Goal: Task Accomplishment & Management: Manage account settings

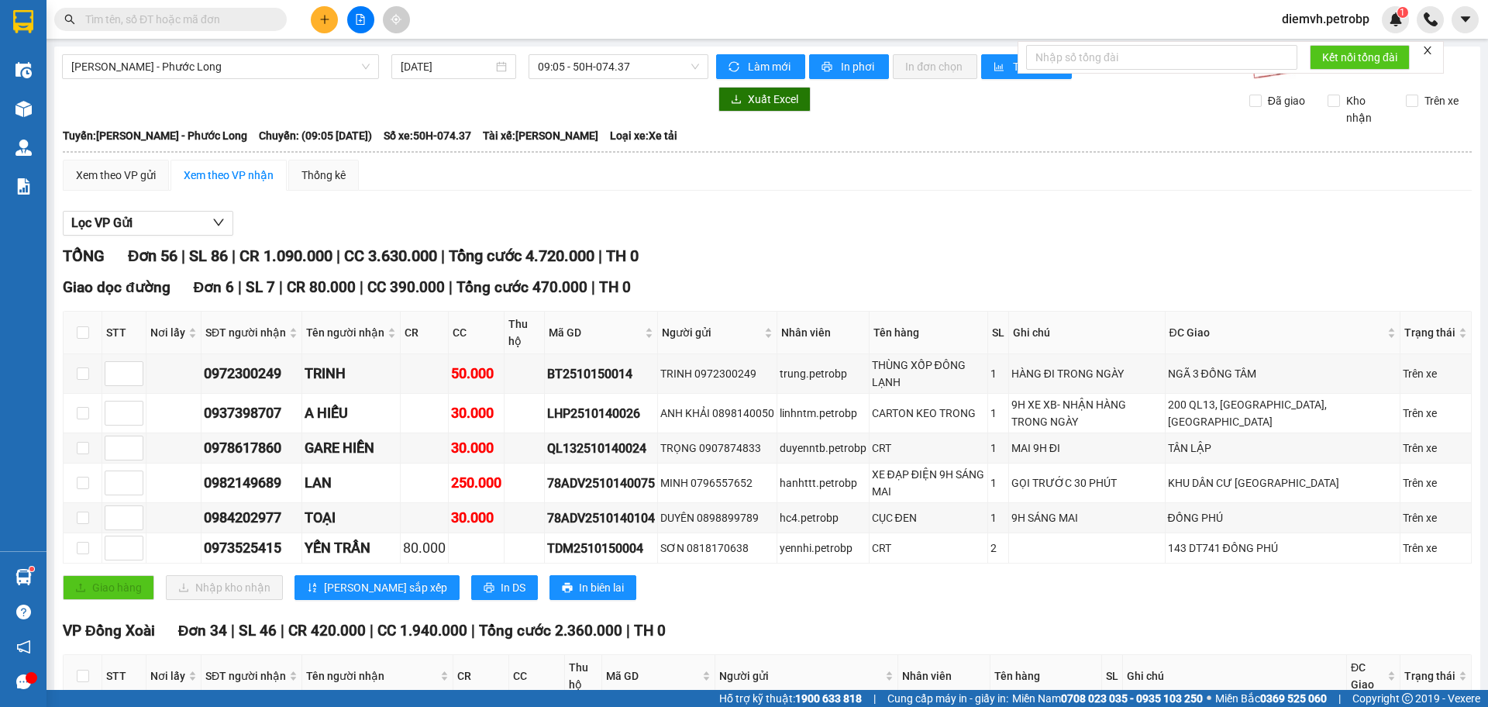
scroll to position [1525, 0]
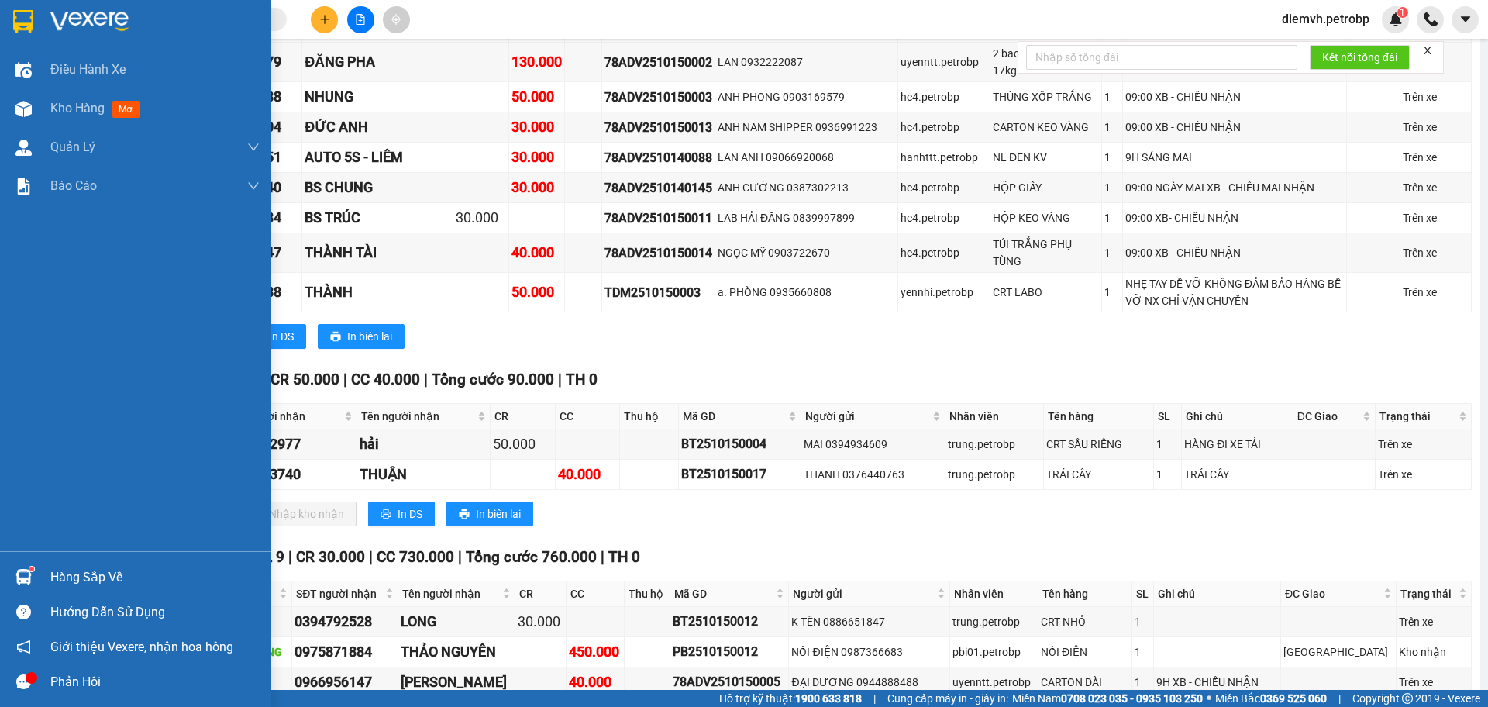
click at [93, 578] on div "Hàng sắp về" at bounding box center [154, 577] width 209 height 23
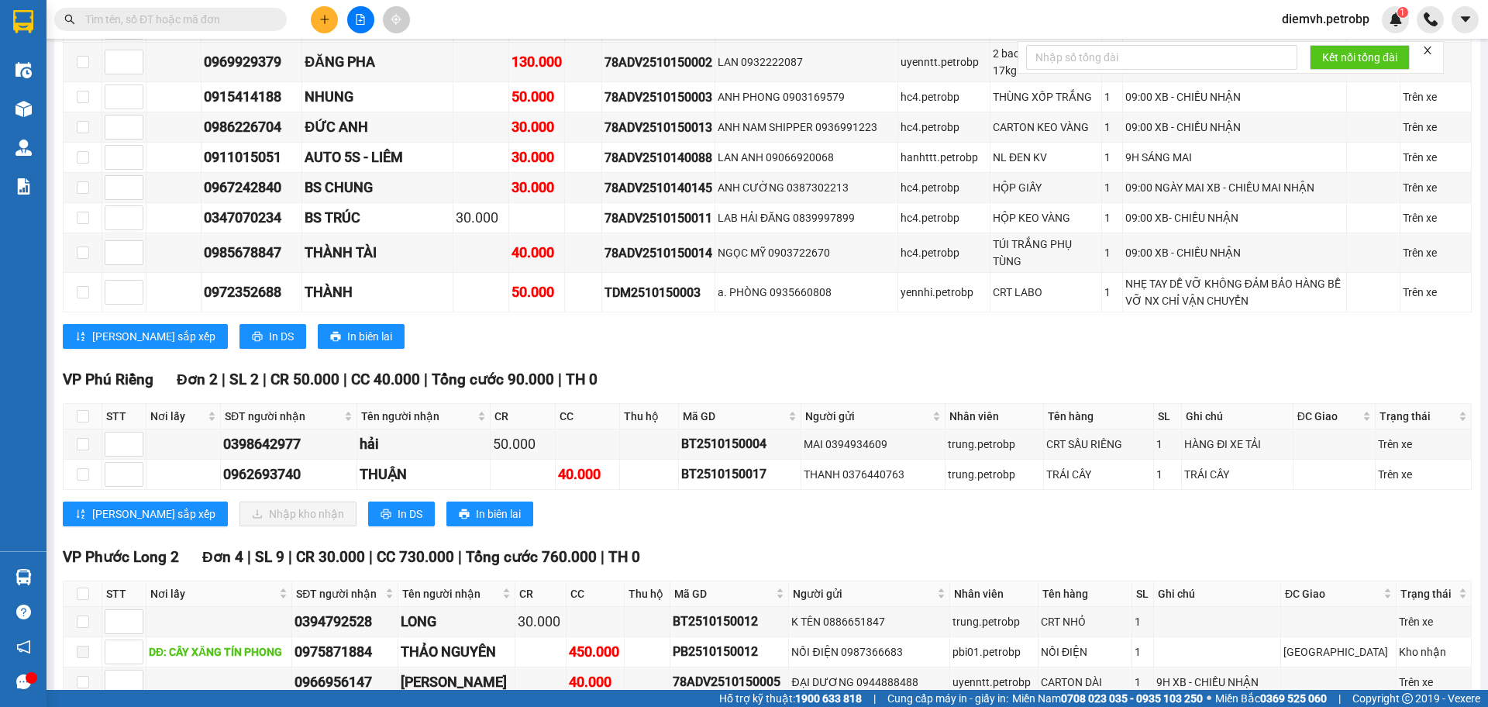
click at [749, 529] on section "Kết quả tìm kiếm ( 0 ) Bộ lọc No Data diemvh.petrobp 1 Điều hành xe Kho hàng mớ…" at bounding box center [744, 353] width 1488 height 707
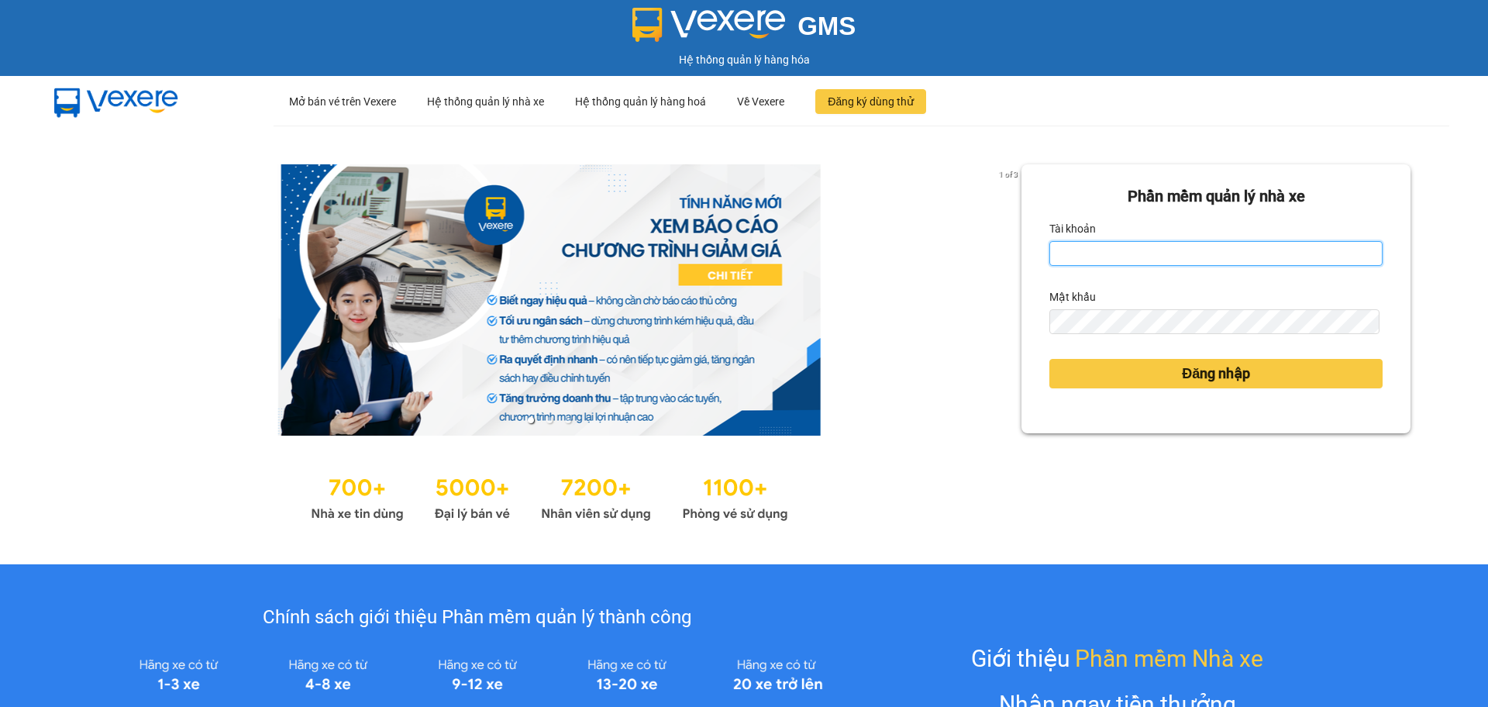
click at [1109, 254] on input "Tài khoản" at bounding box center [1216, 253] width 333 height 25
type input "hahv.petrobp"
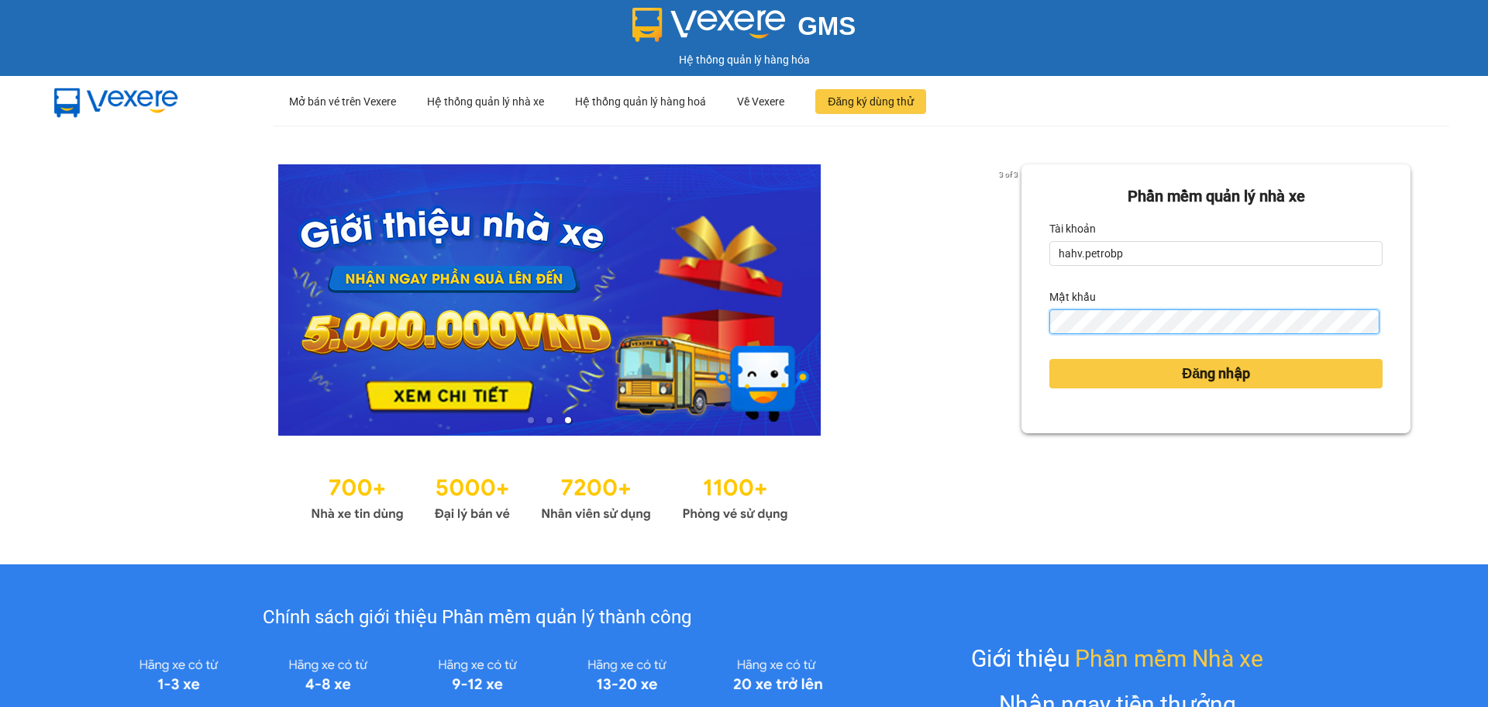
click at [1050, 359] on button "Đăng nhập" at bounding box center [1216, 373] width 333 height 29
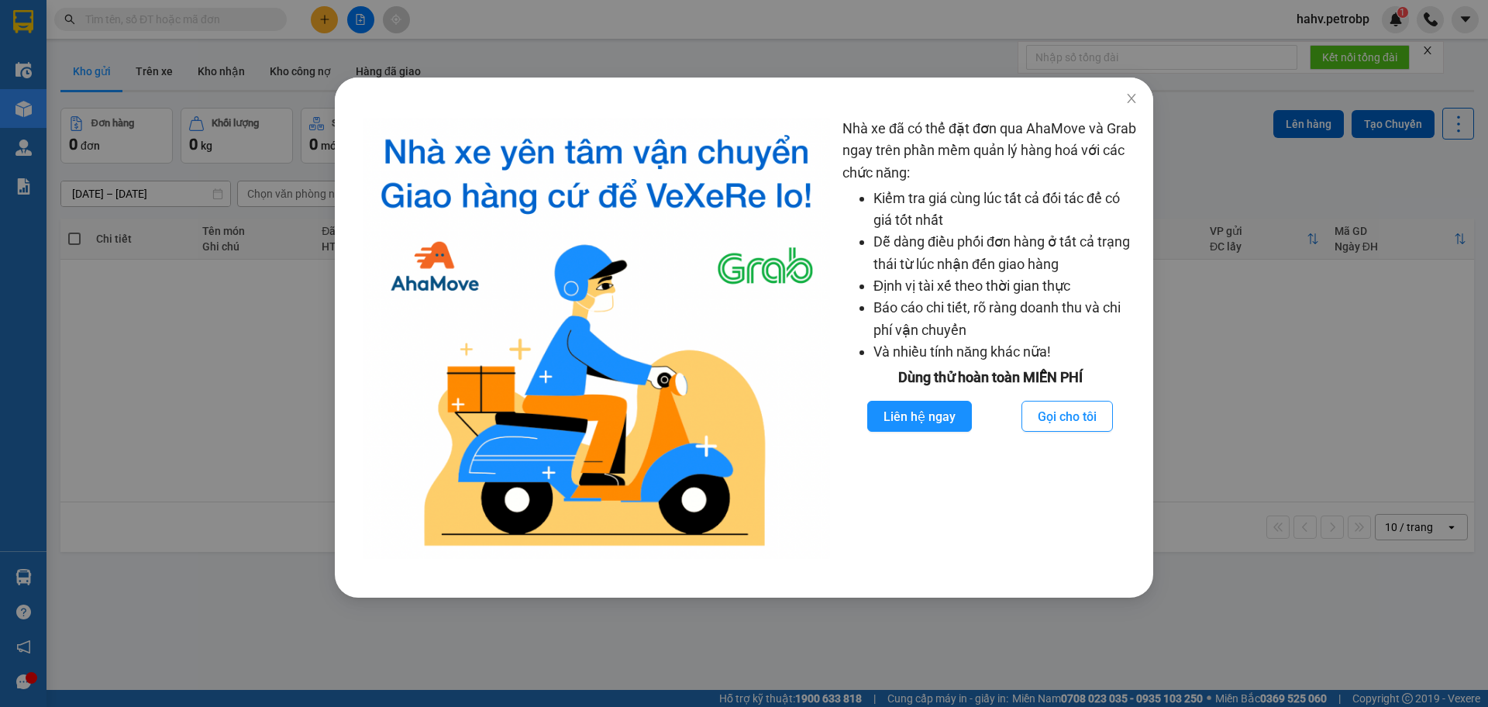
click at [239, 388] on div "Nhà xe đã có thể đặt đơn qua AhaMove và Grab ngay trên phần mềm quản lý hàng ho…" at bounding box center [744, 353] width 1488 height 707
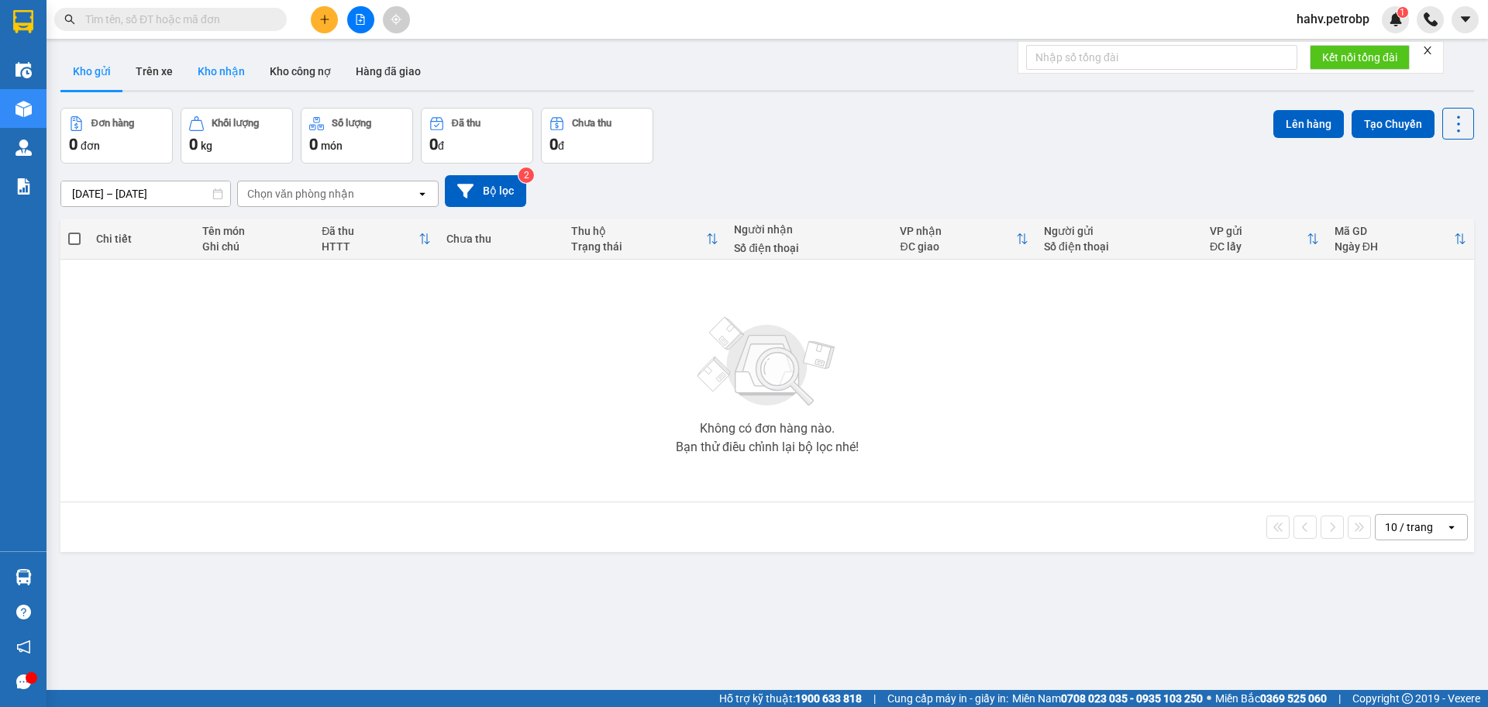
click at [196, 72] on button "Kho nhận" at bounding box center [221, 71] width 72 height 37
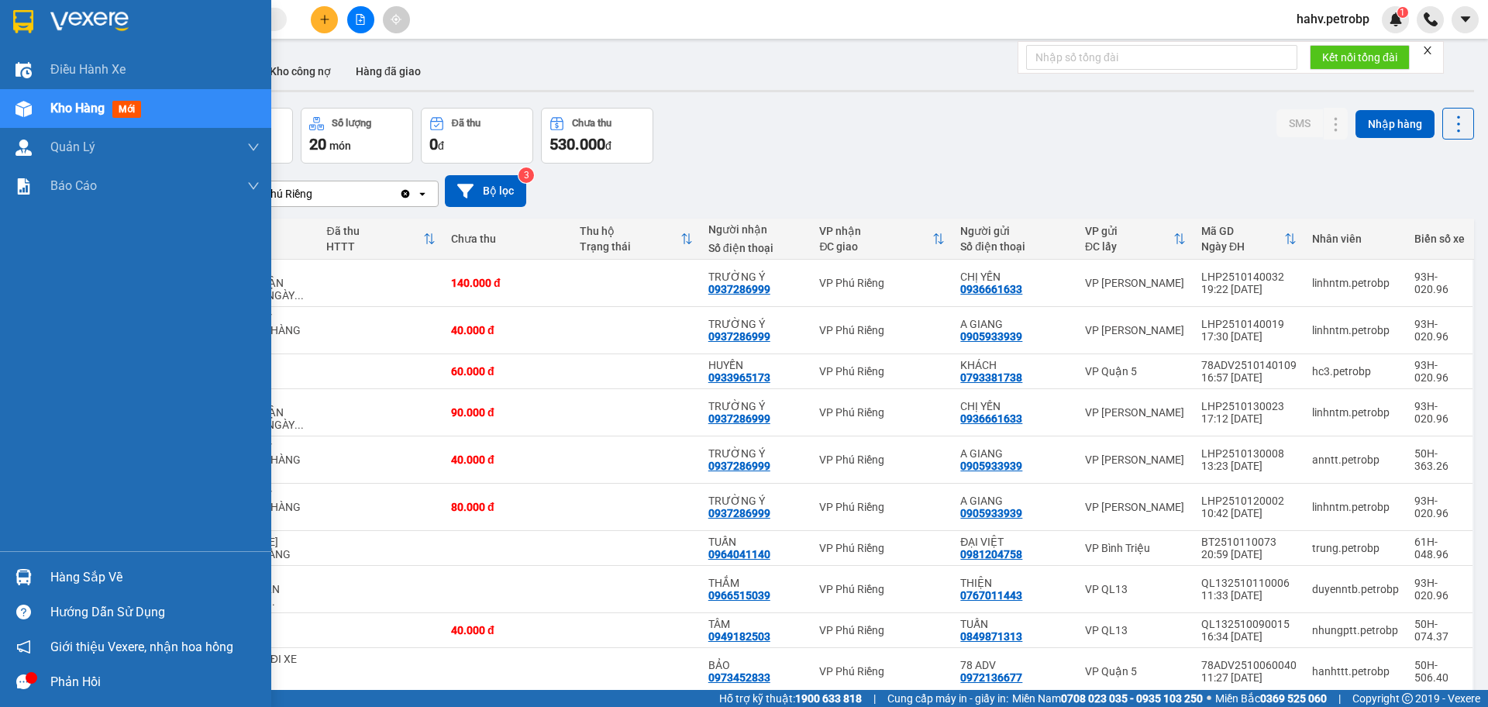
click at [63, 567] on div "Hàng sắp về" at bounding box center [154, 577] width 209 height 23
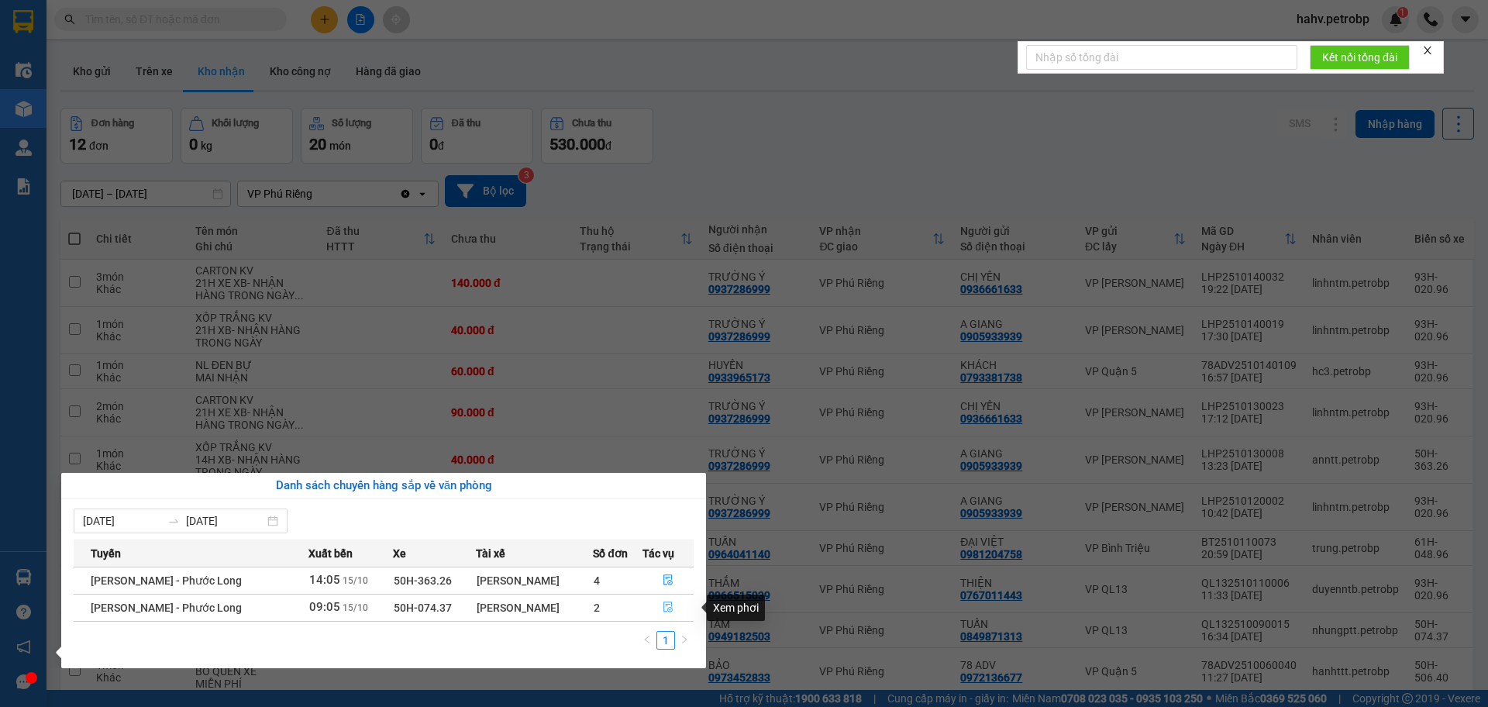
click at [668, 607] on icon "file-done" at bounding box center [668, 607] width 11 height 11
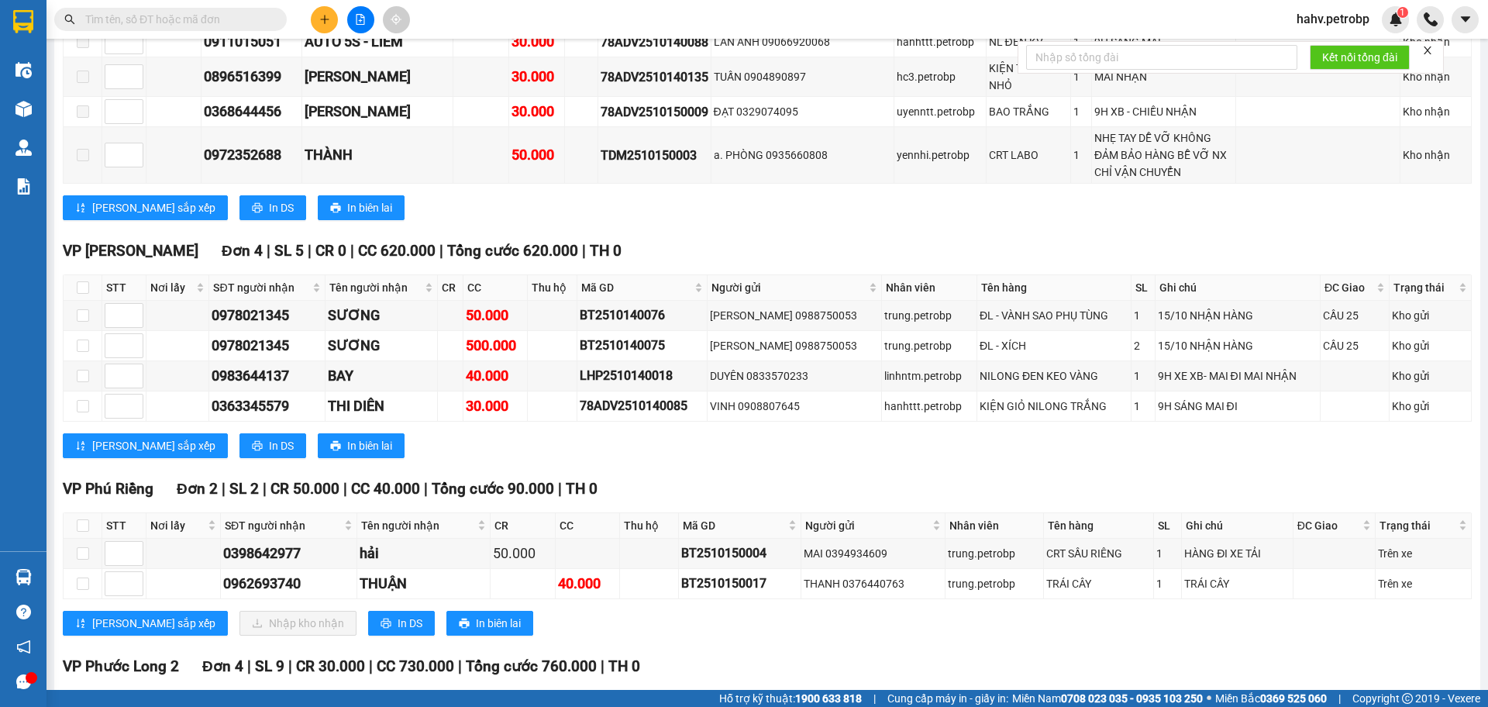
scroll to position [1835, 0]
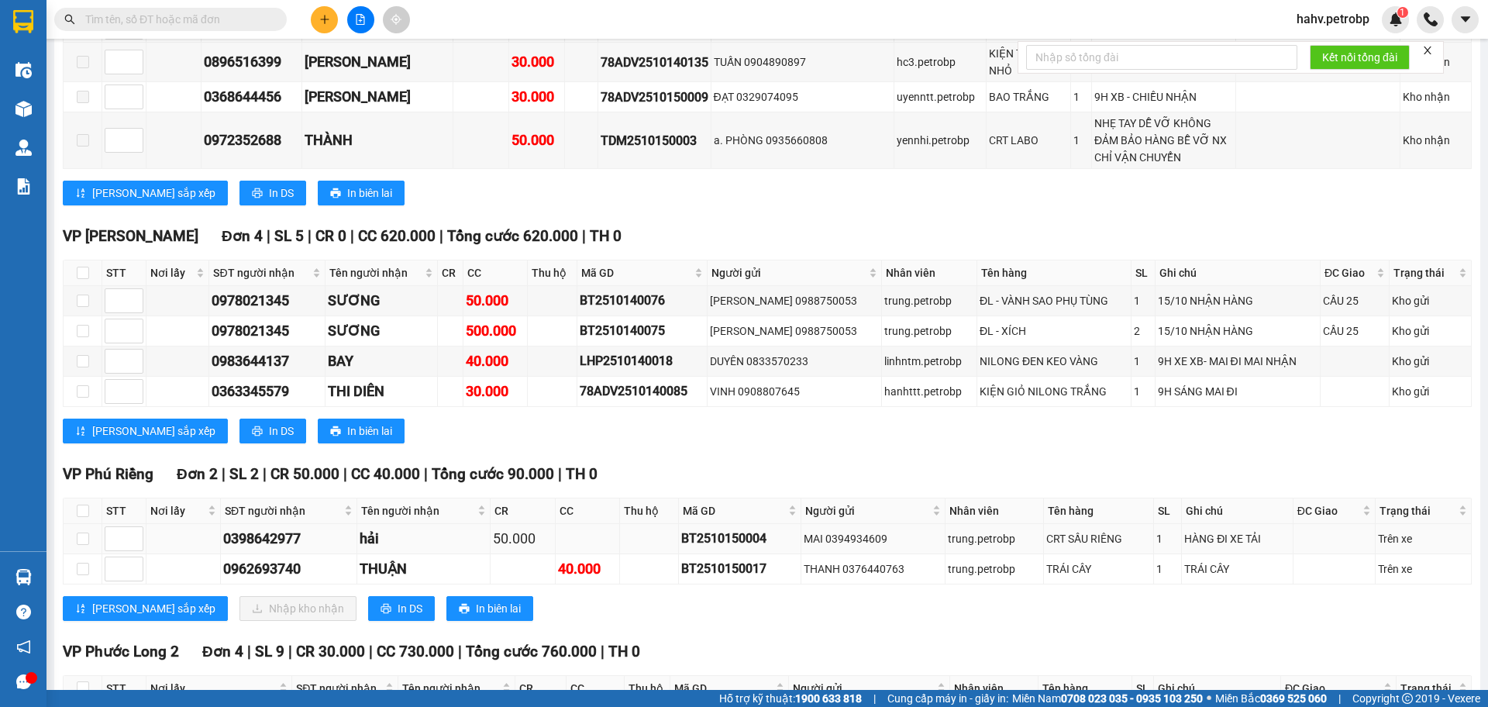
click at [284, 528] on div "0398642977" at bounding box center [288, 539] width 131 height 22
copy div "0398642977"
paste input "0398642977"
type input "0398642977"
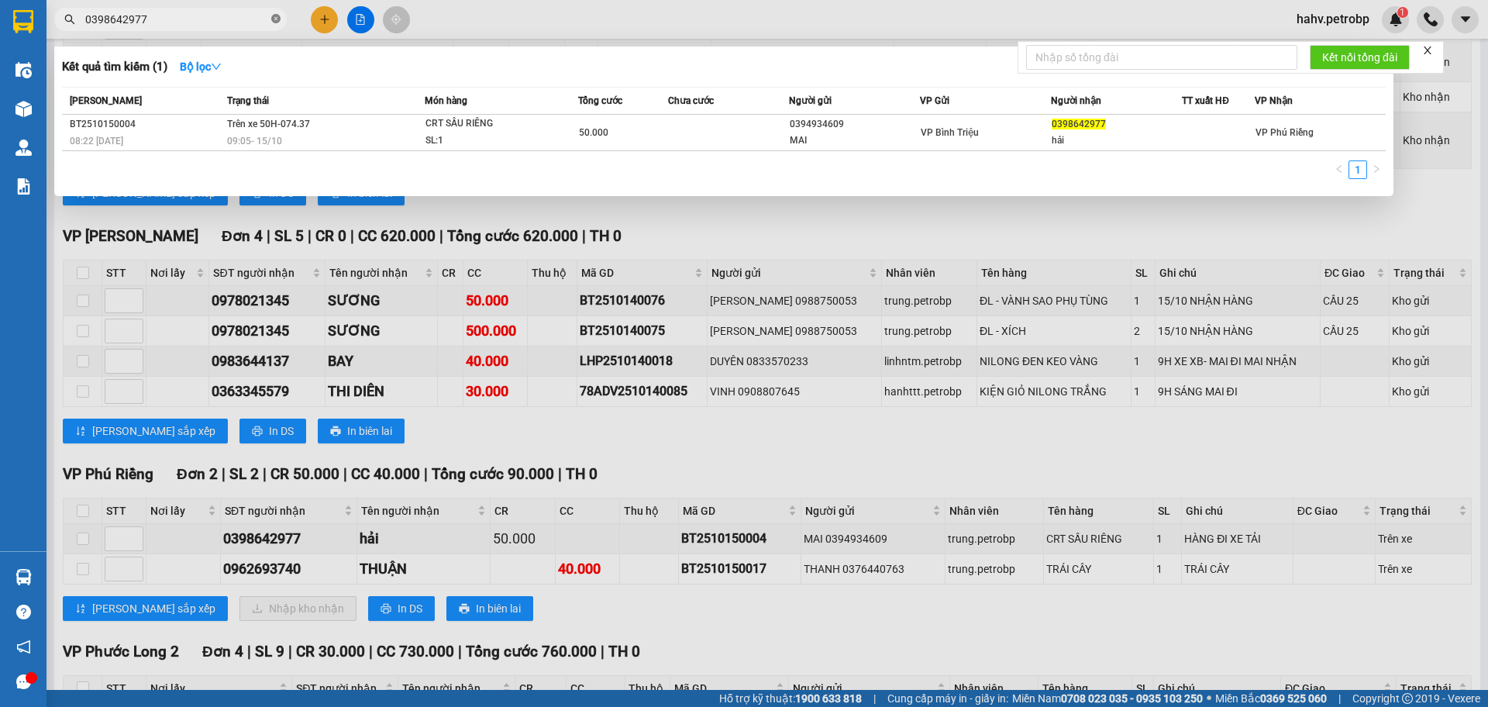
click at [275, 16] on icon "close-circle" at bounding box center [275, 18] width 9 height 9
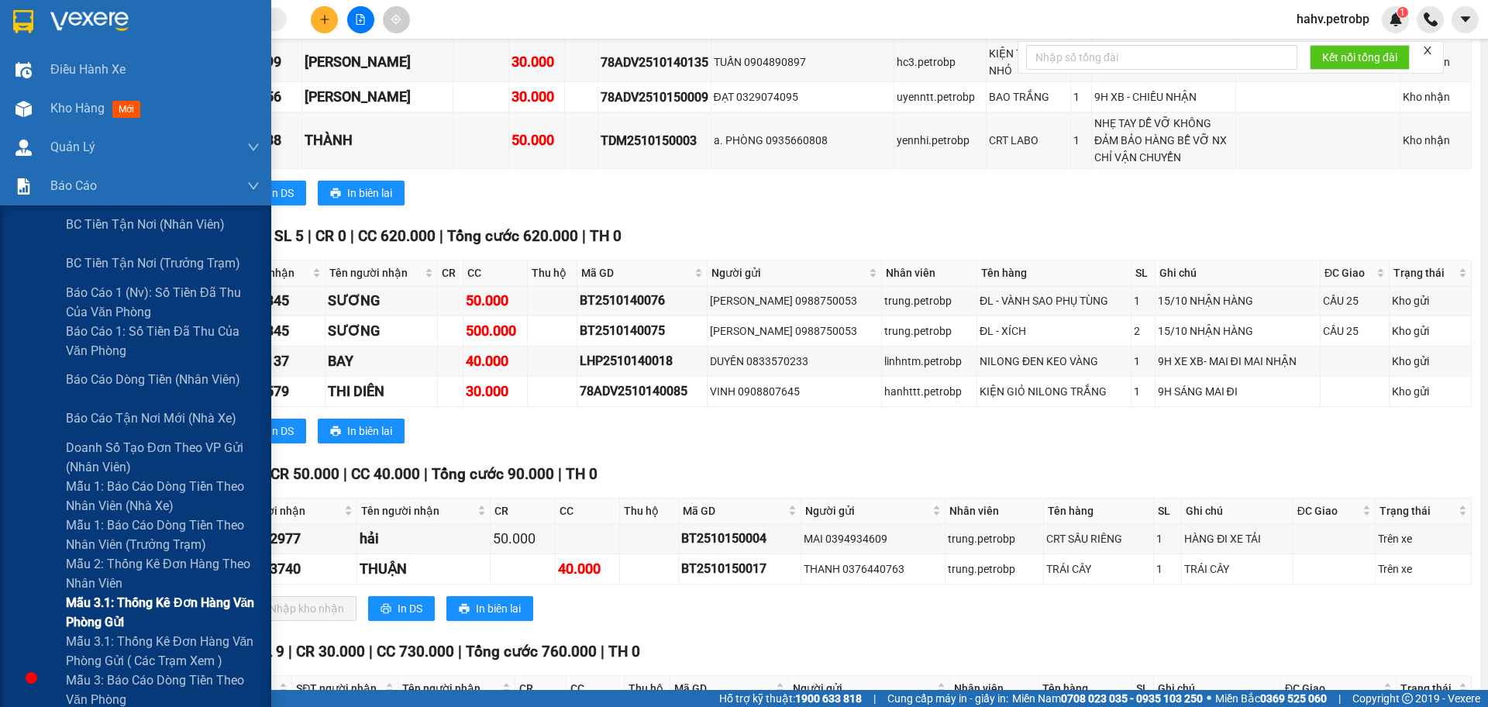
click at [25, 615] on div "Mẫu 3.1: Thống kê đơn hàng văn phòng gửi" at bounding box center [135, 612] width 271 height 39
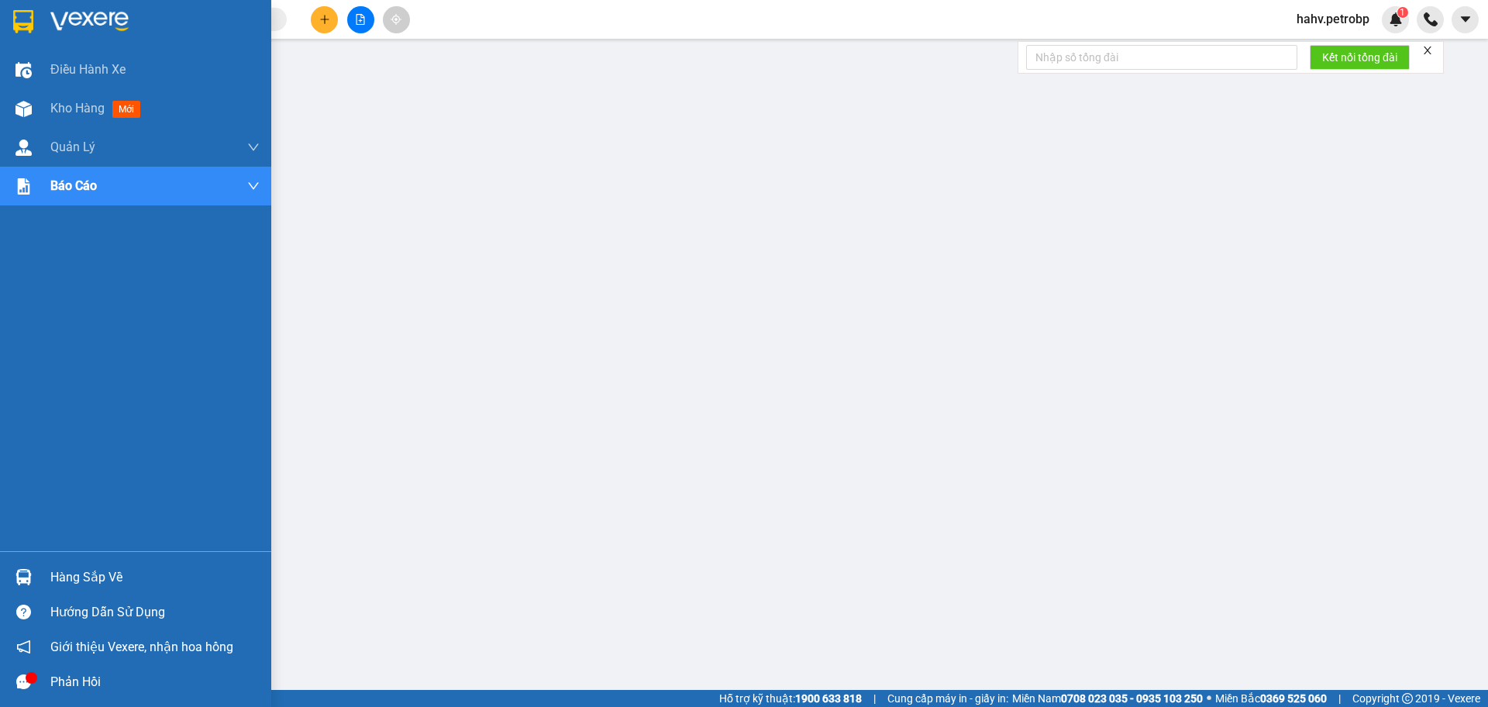
click at [109, 582] on div "Hàng sắp về" at bounding box center [154, 577] width 209 height 23
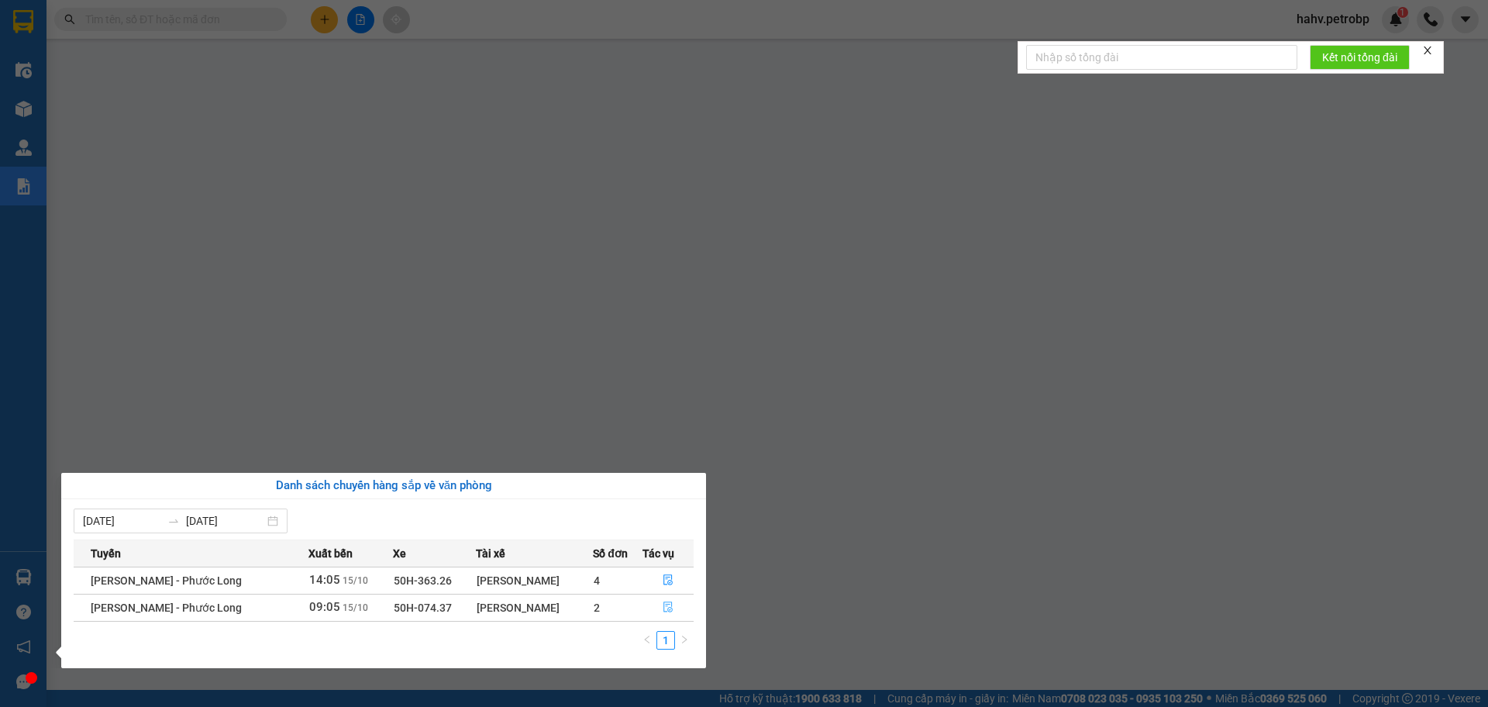
click at [673, 608] on icon "file-done" at bounding box center [668, 607] width 9 height 11
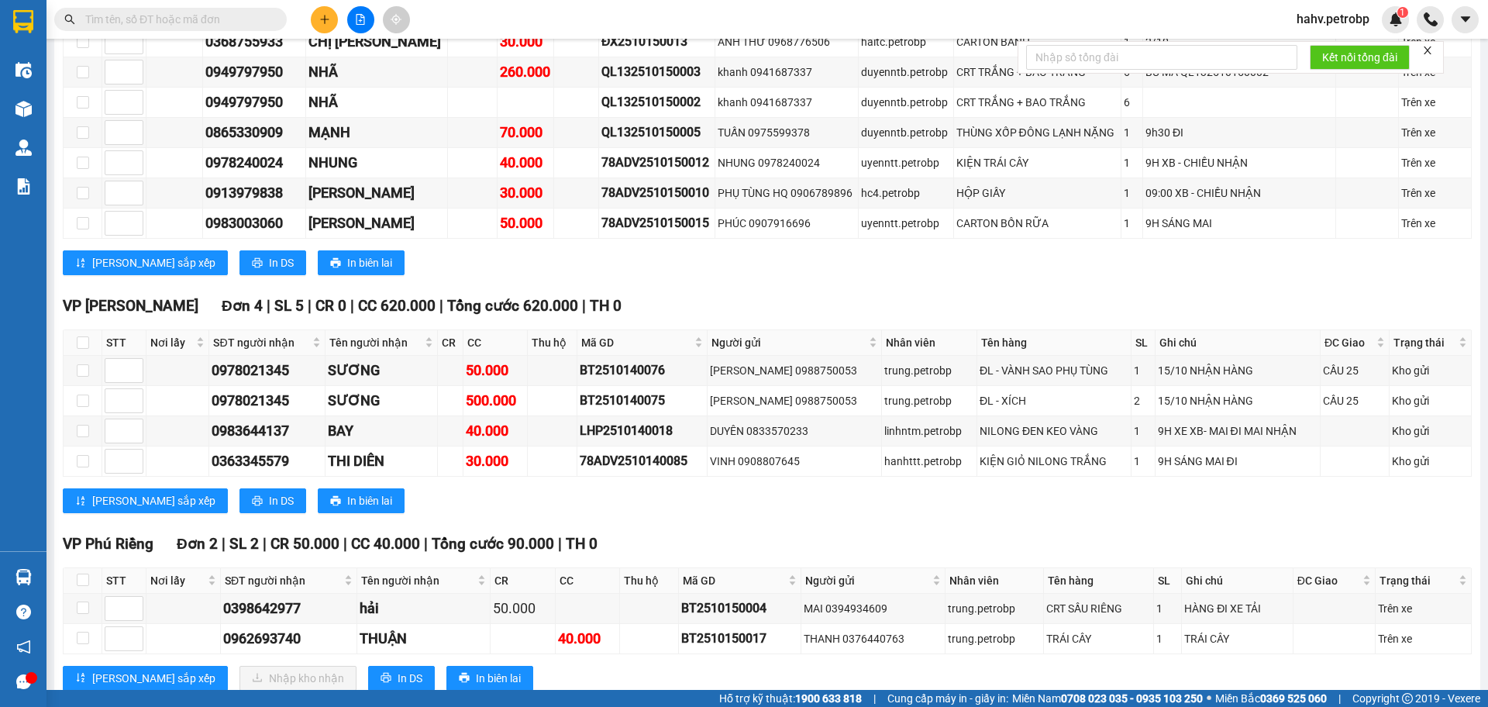
scroll to position [2351, 0]
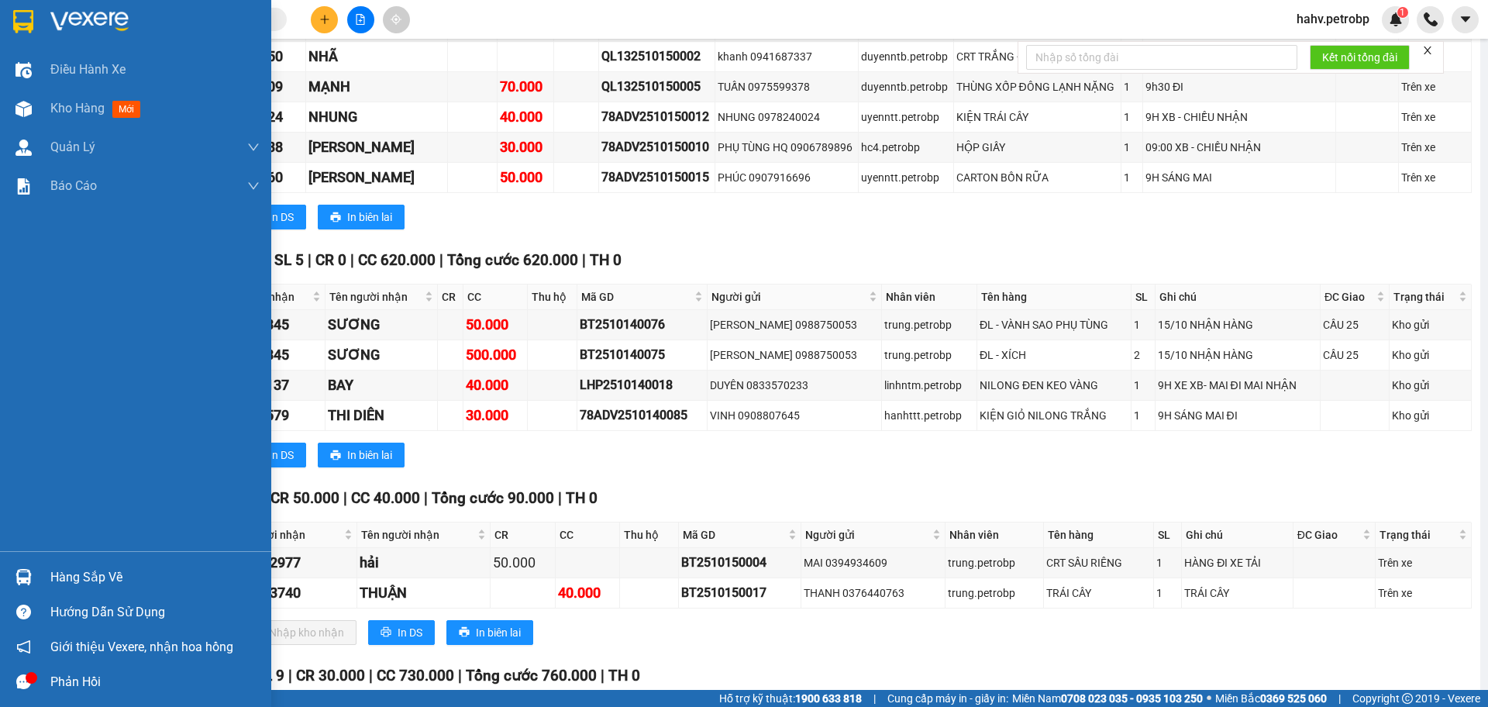
drag, startPoint x: 56, startPoint y: 558, endPoint x: 61, endPoint y: 571, distance: 14.3
click at [57, 559] on div "Hàng sắp về Hướng dẫn sử dụng Giới thiệu Vexere, nhận hoa hồng Phản hồi" at bounding box center [135, 625] width 271 height 148
click at [64, 575] on div "Hàng sắp về" at bounding box center [154, 577] width 209 height 23
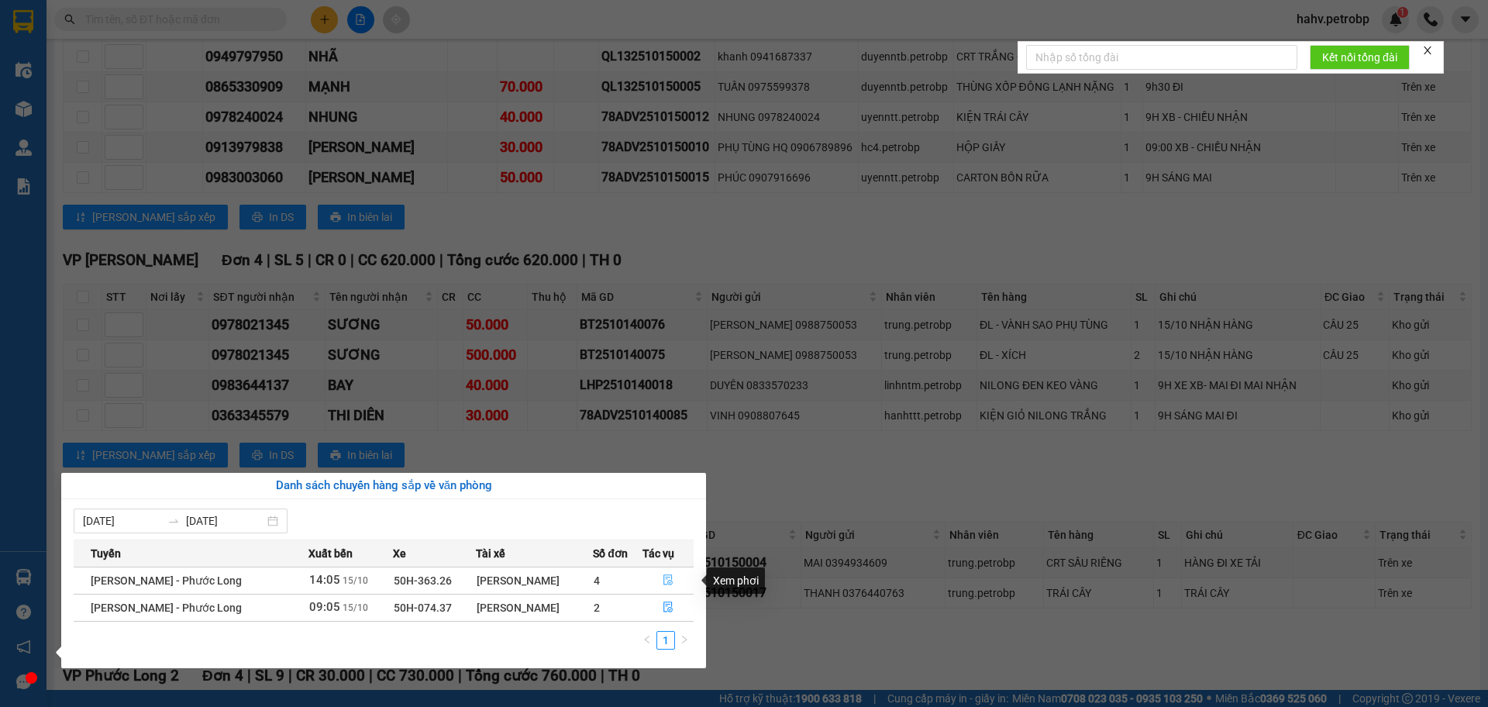
click at [672, 584] on icon "file-done" at bounding box center [668, 579] width 11 height 11
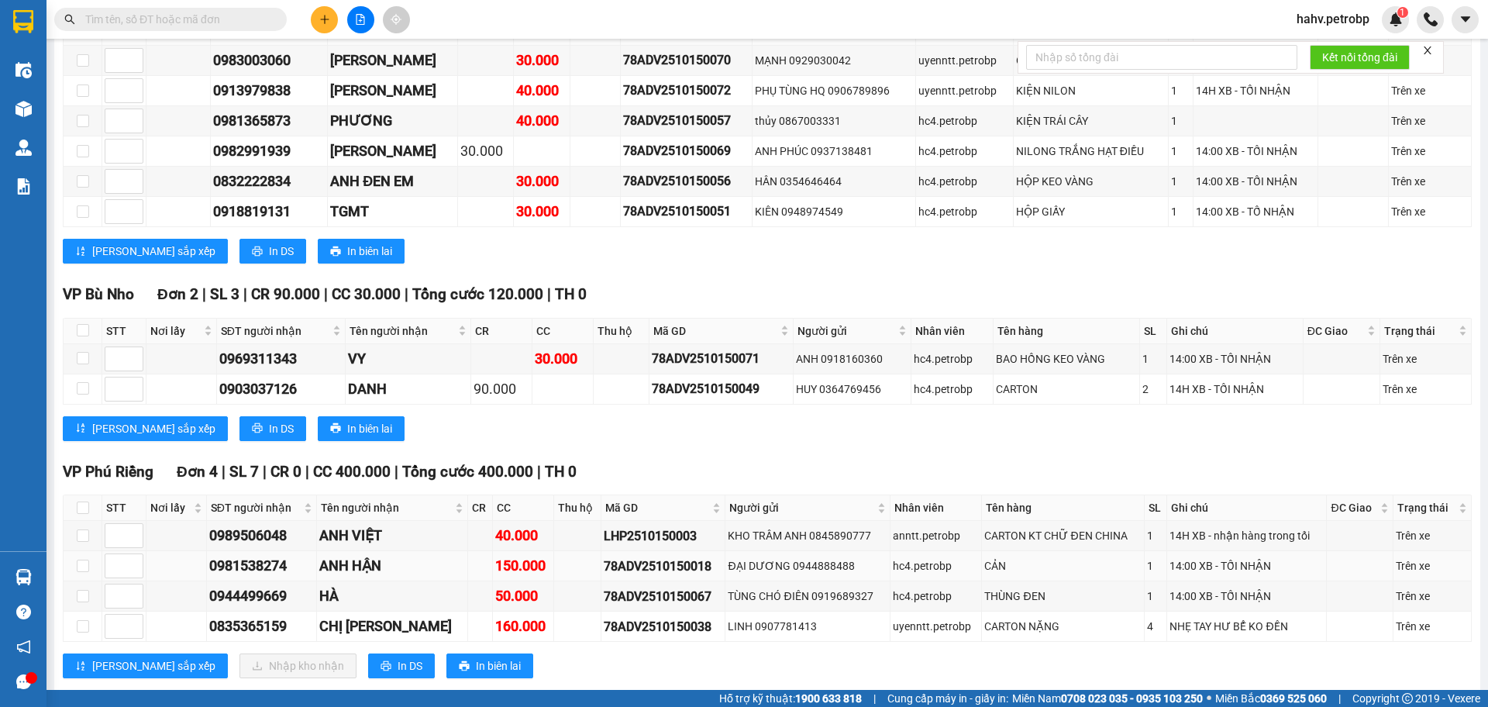
scroll to position [1719, 0]
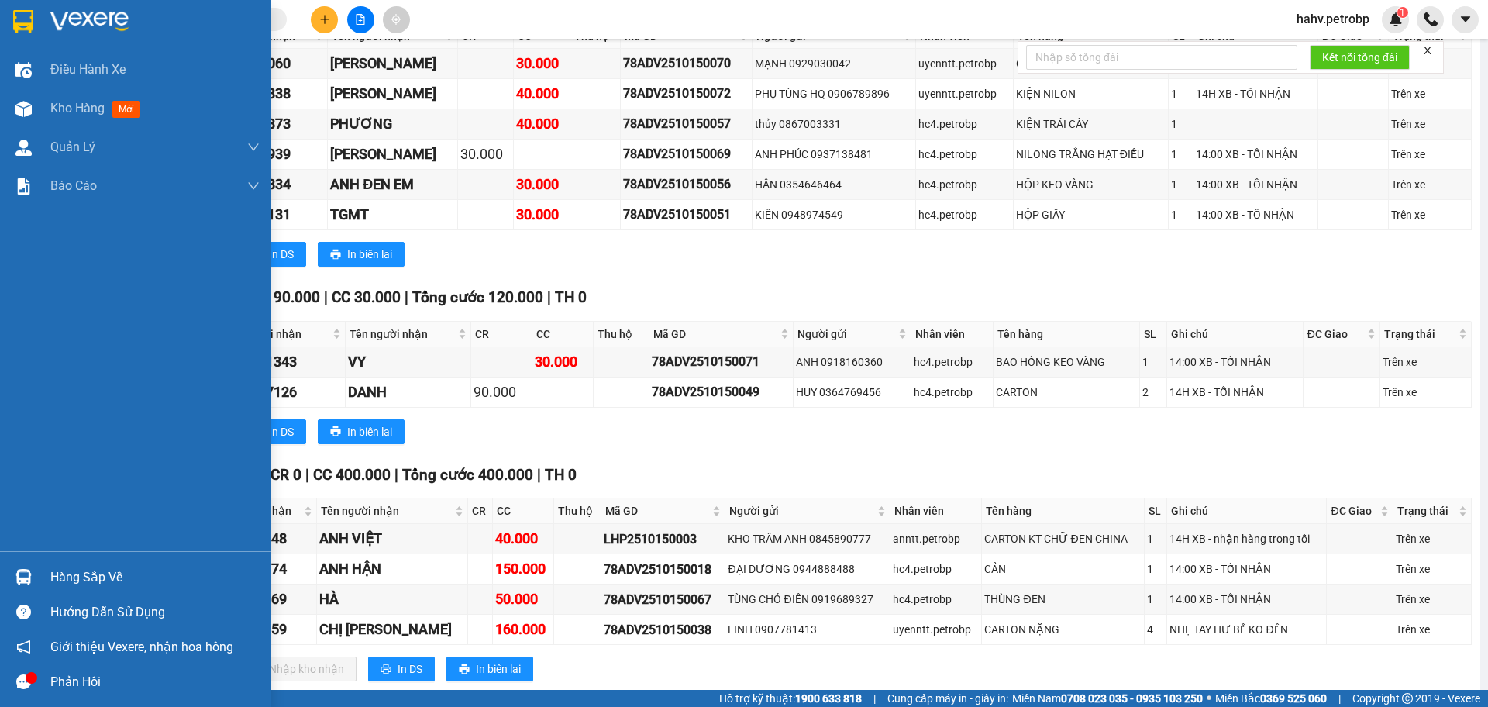
click at [26, 574] on img at bounding box center [24, 577] width 16 height 16
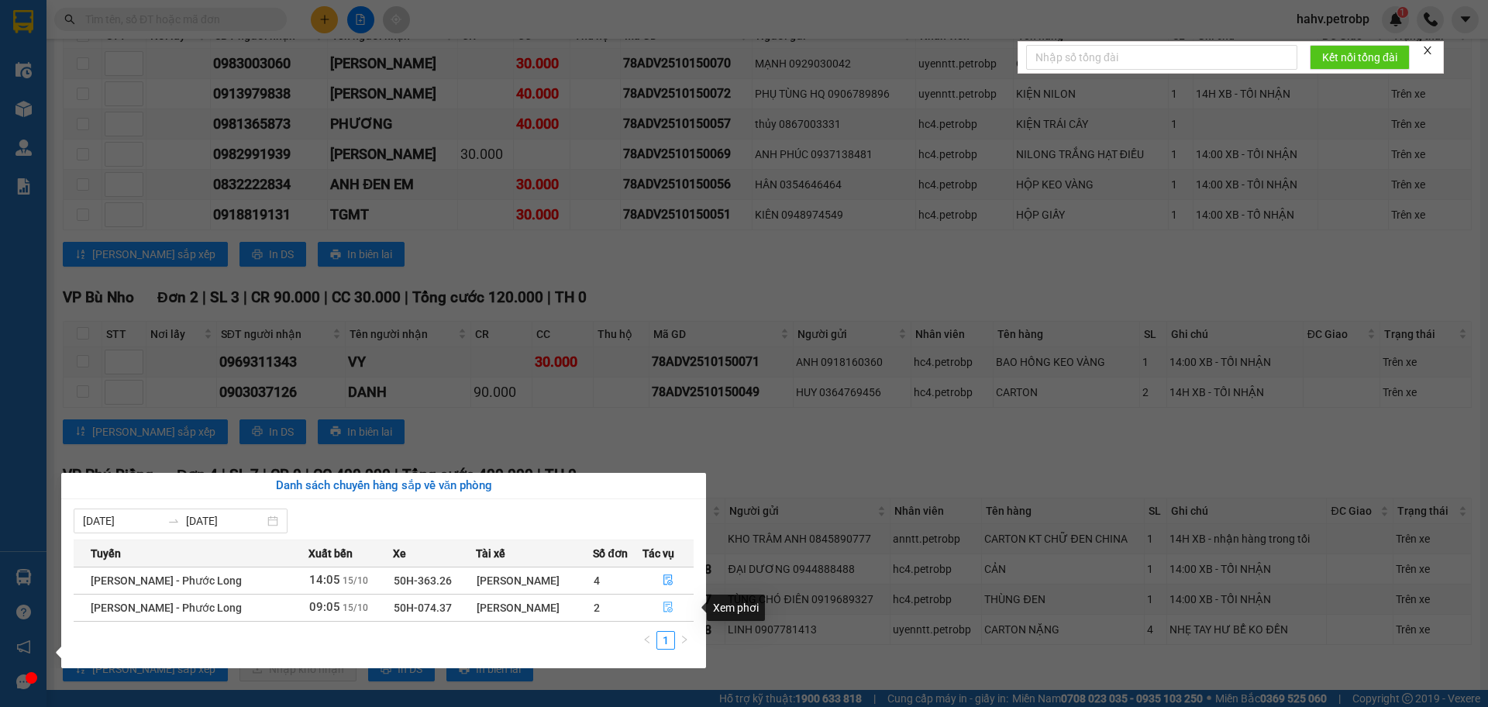
click at [664, 608] on button "button" at bounding box center [668, 607] width 50 height 25
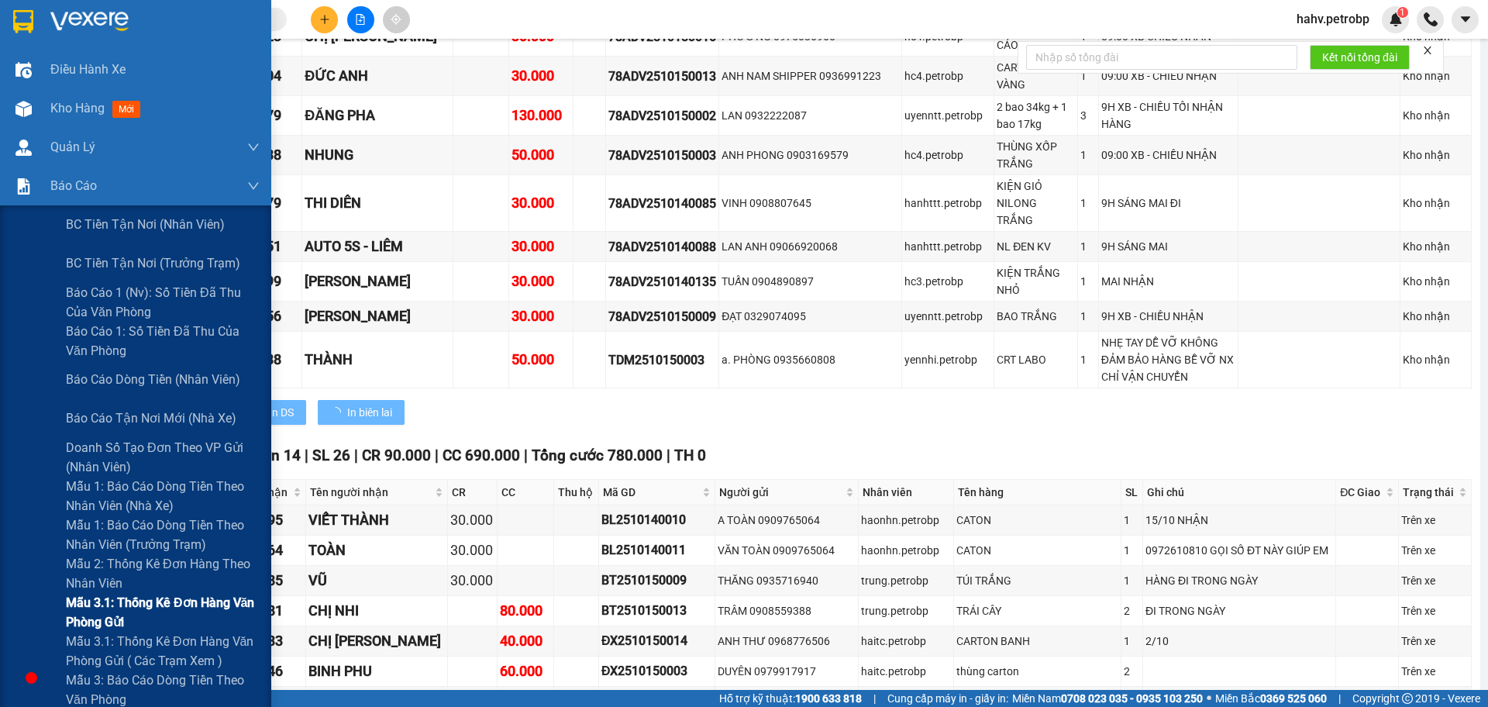
click at [34, 605] on div "Mẫu 3.1: Thống kê đơn hàng văn phòng gửi" at bounding box center [135, 612] width 271 height 39
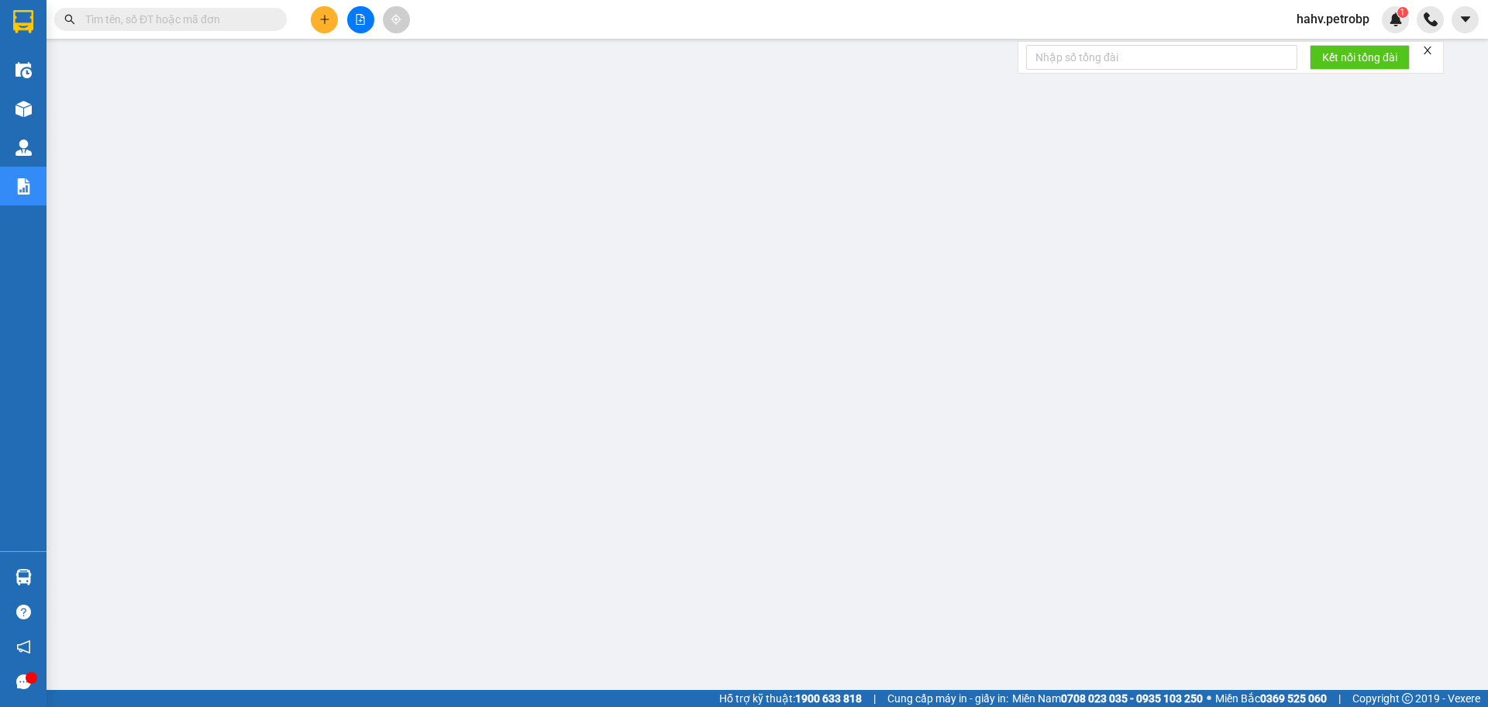
scroll to position [10, 0]
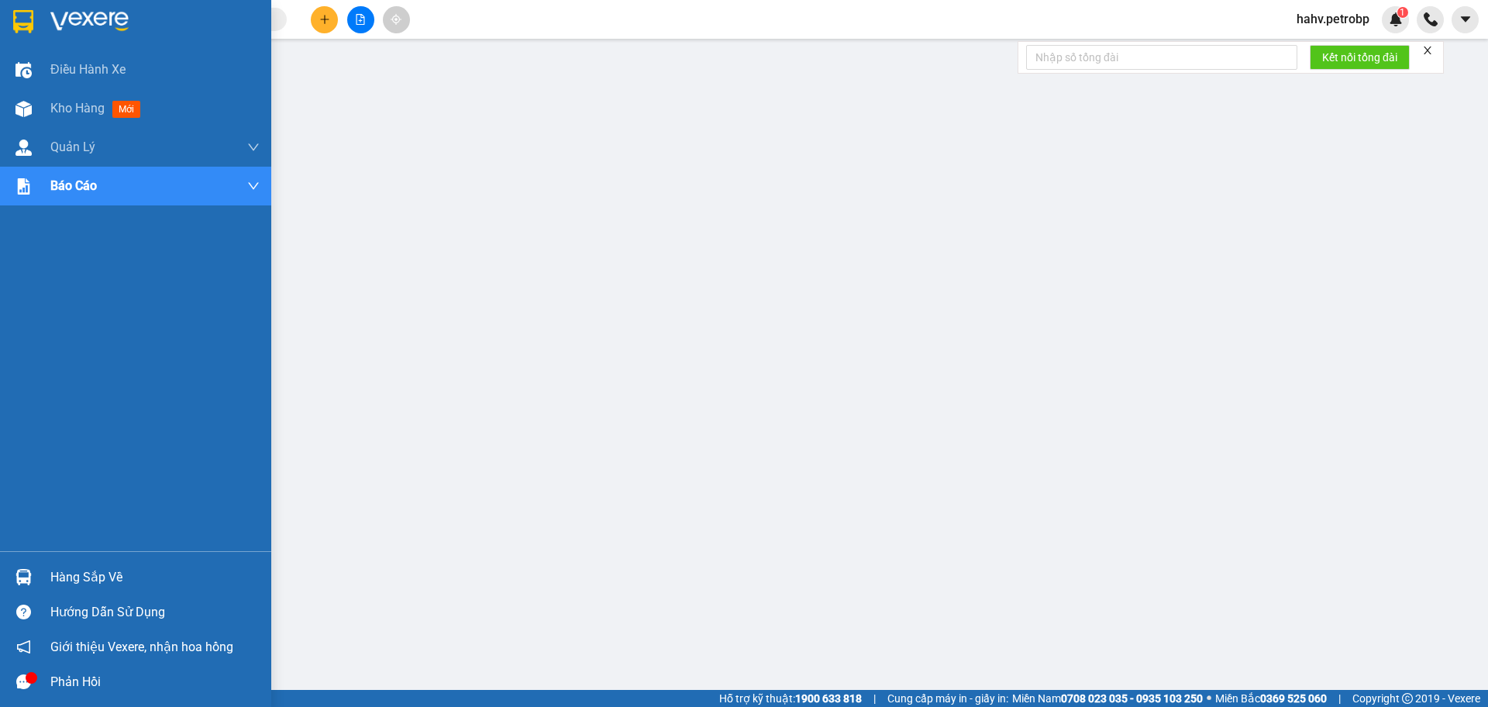
click at [37, 577] on div "Hàng sắp về" at bounding box center [135, 577] width 271 height 35
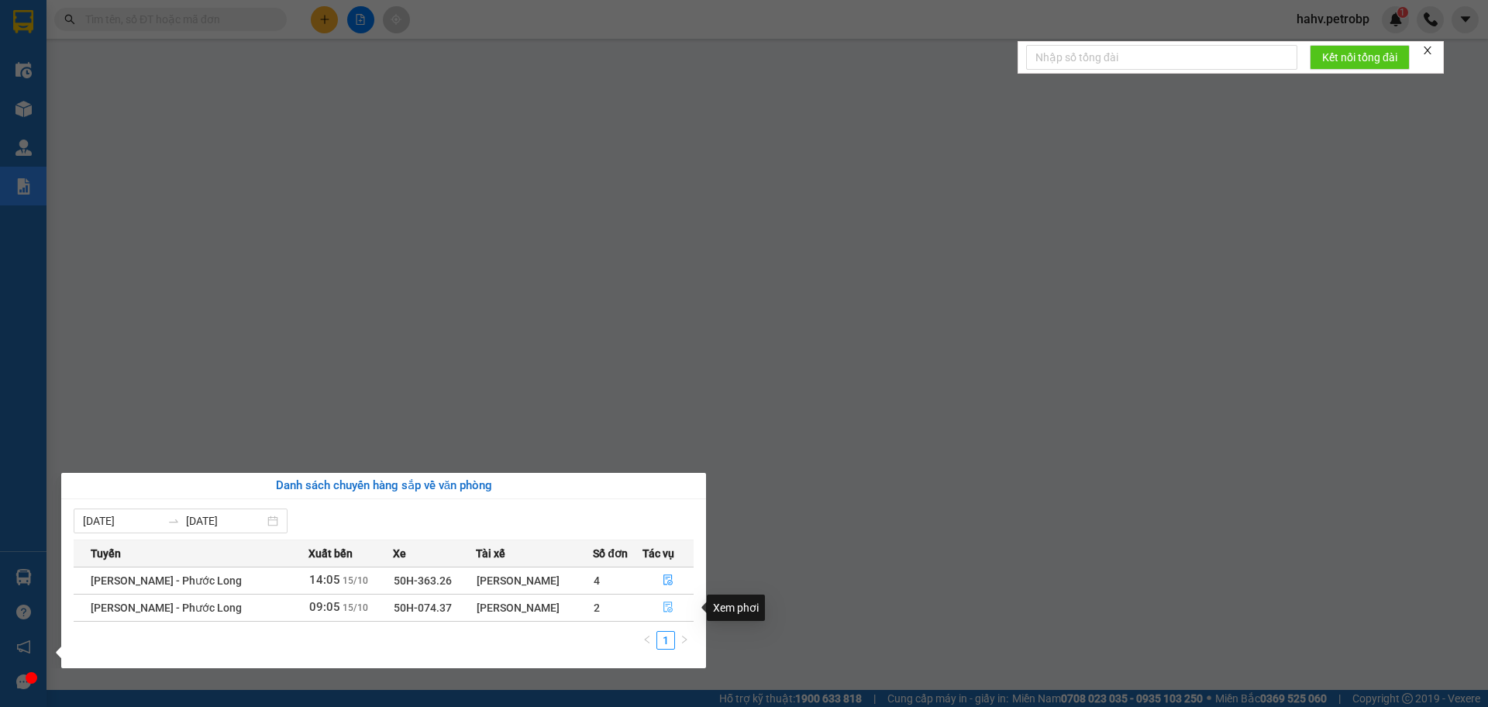
click at [667, 606] on icon "file-done" at bounding box center [668, 607] width 9 height 11
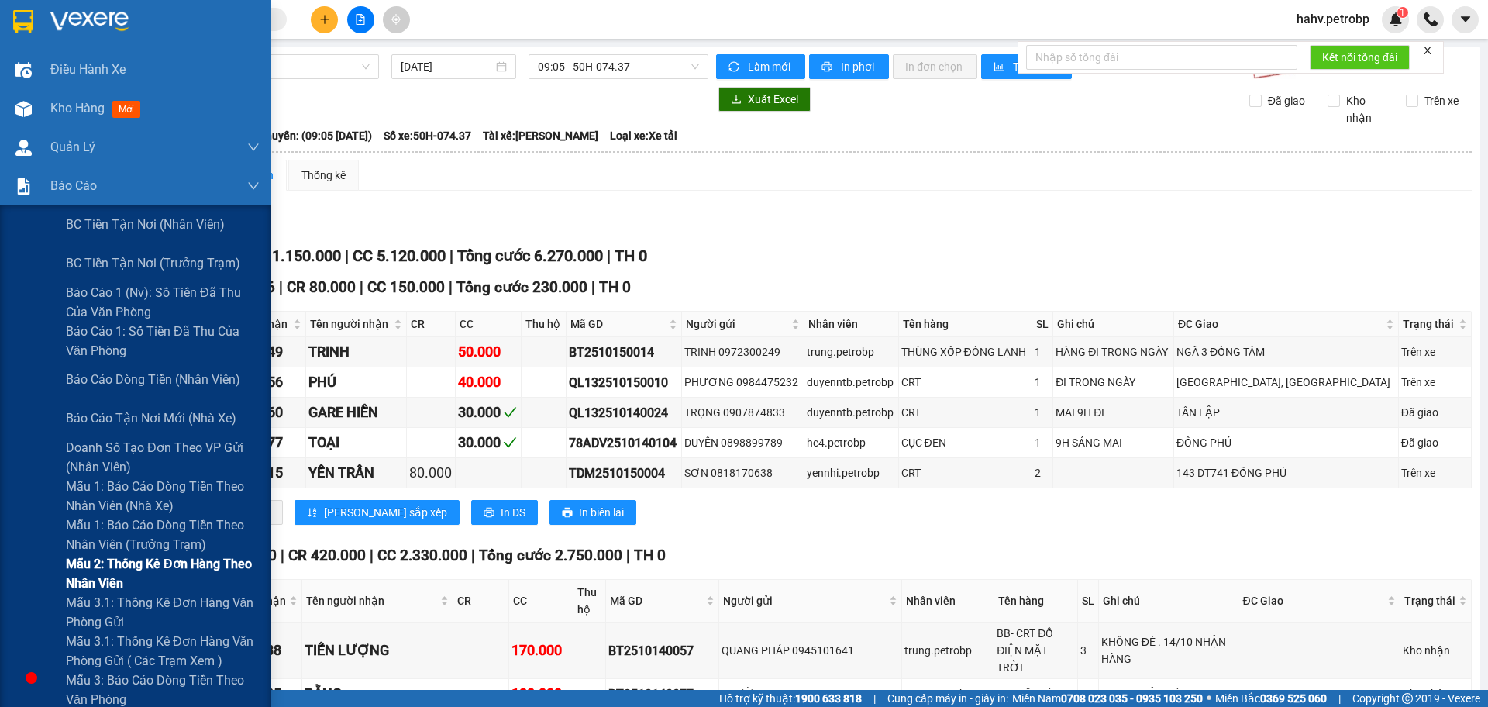
click at [60, 591] on div "Mẫu 2: Thống kê đơn hàng theo nhân viên" at bounding box center [135, 573] width 271 height 39
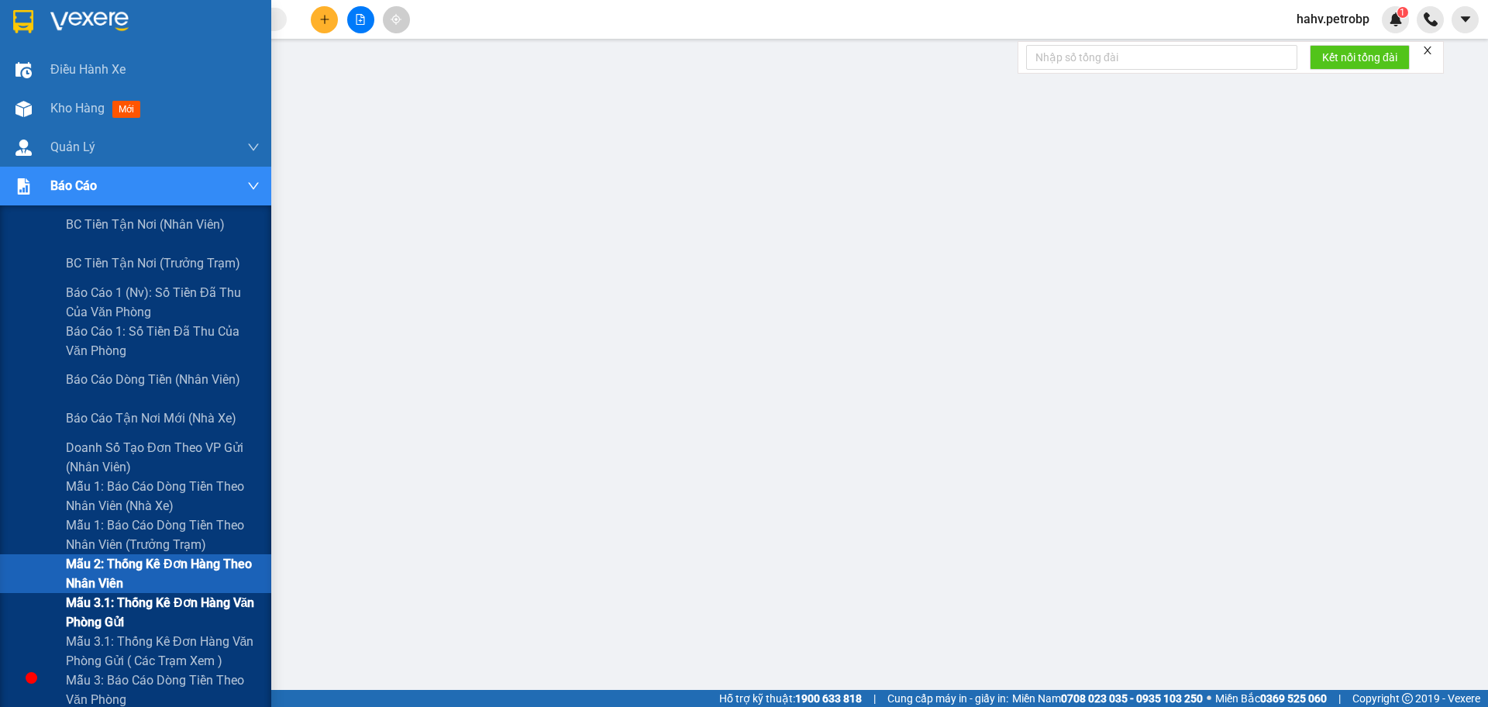
click at [71, 621] on span "Mẫu 3.1: Thống kê đơn hàng văn phòng gửi" at bounding box center [163, 612] width 194 height 39
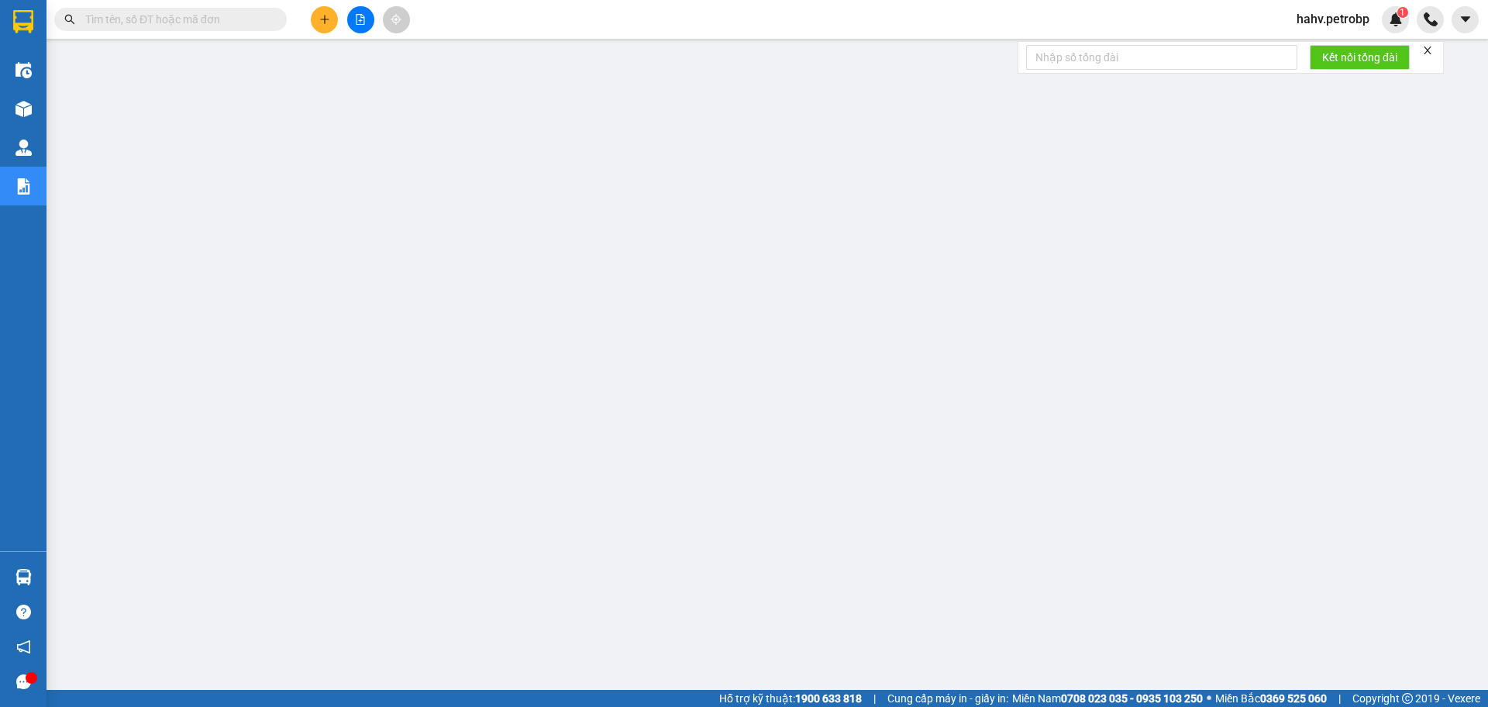
paste input "0981414939"
type input "0981414939"
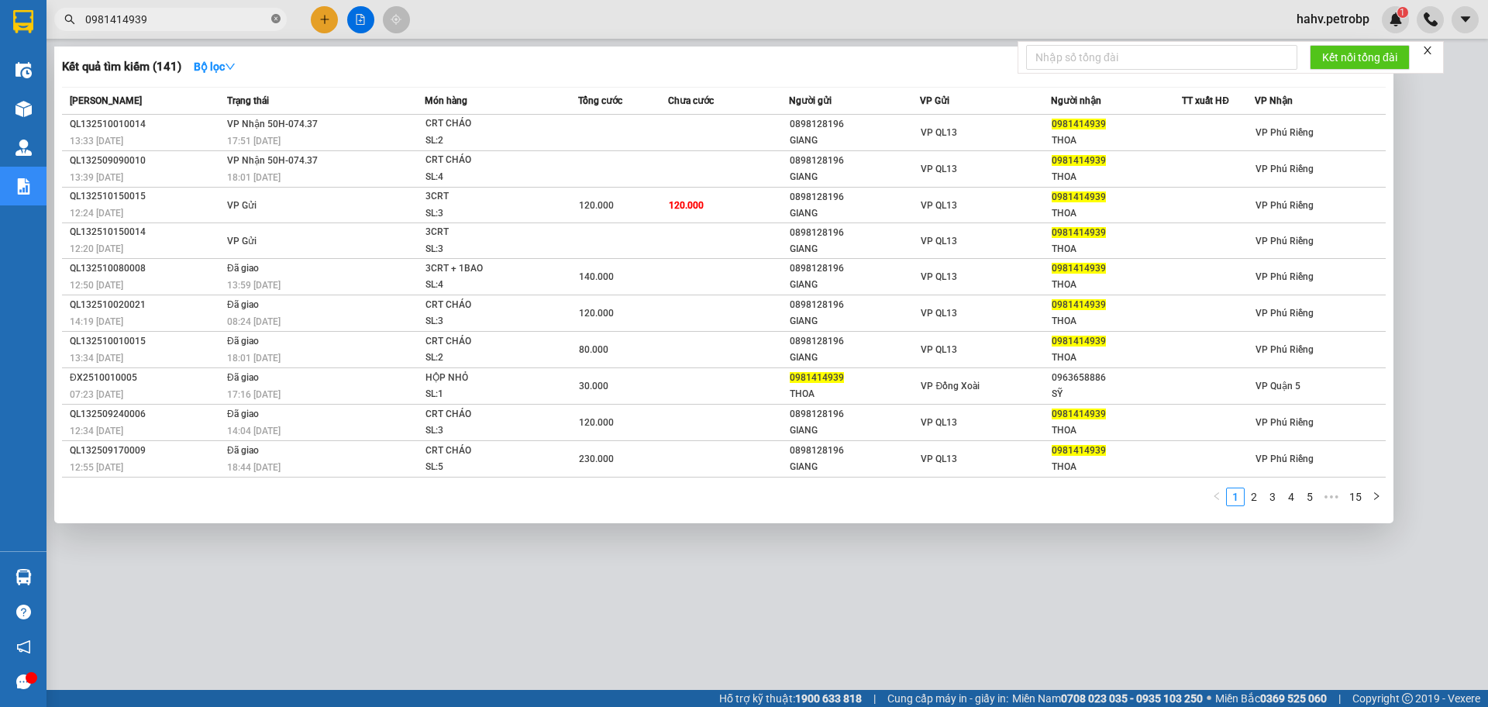
click at [271, 12] on span at bounding box center [275, 19] width 9 height 15
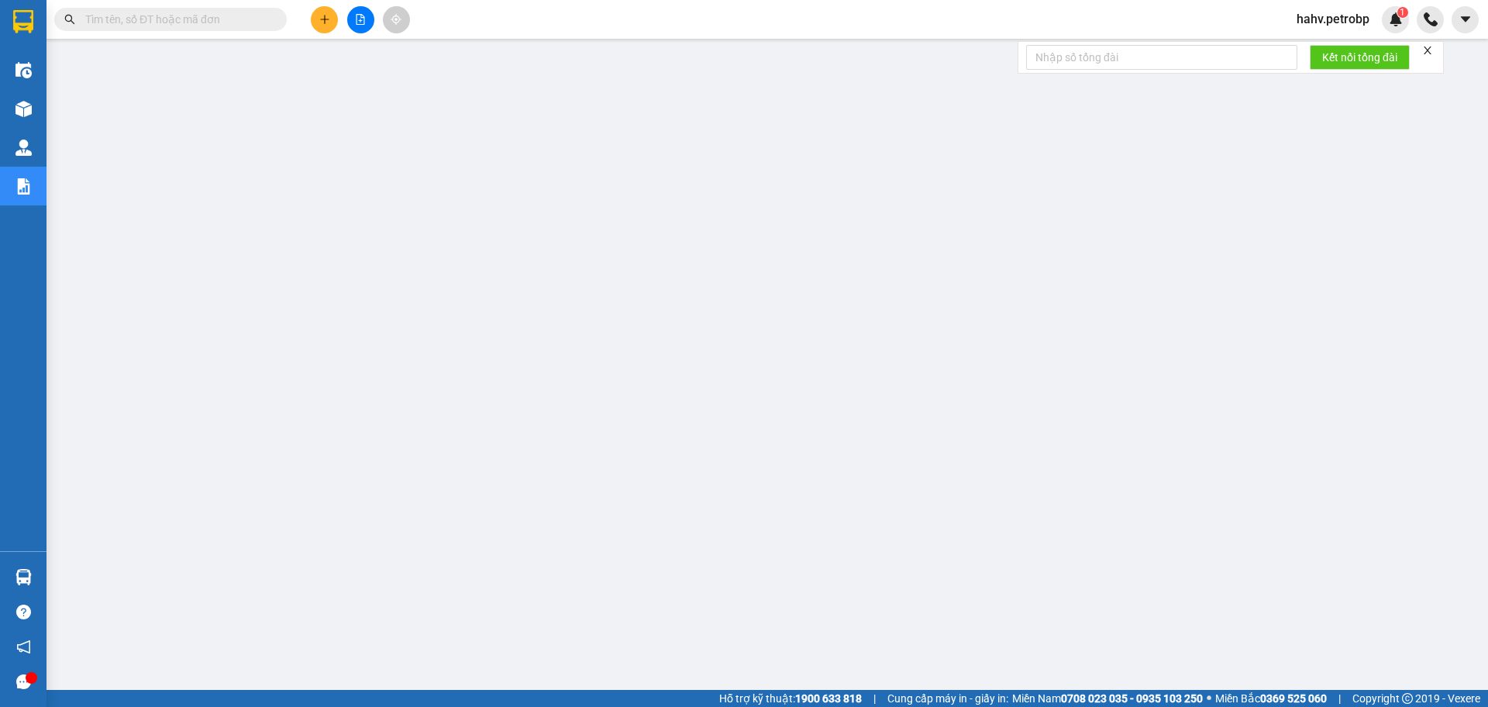
paste input "0378440991"
type input "0378440991"
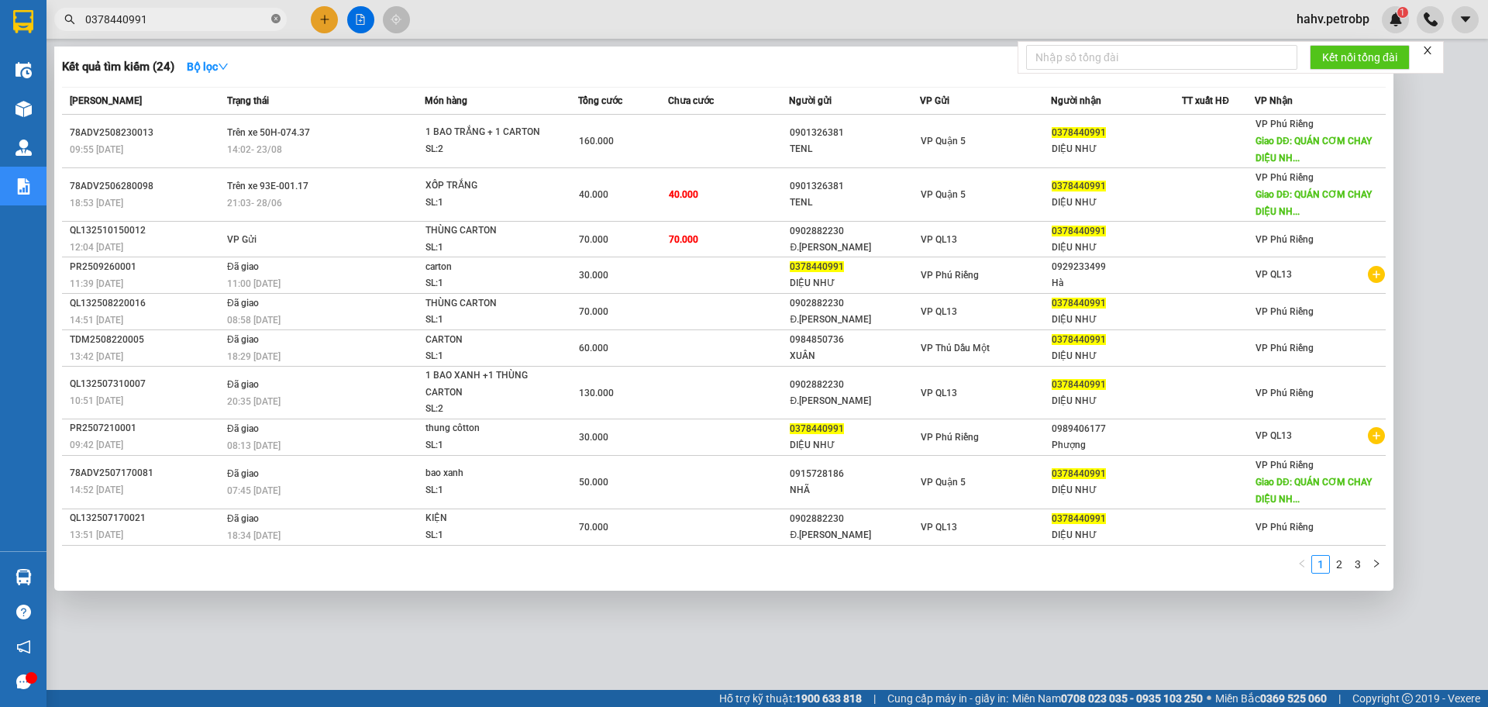
click at [271, 18] on icon "close-circle" at bounding box center [275, 18] width 9 height 9
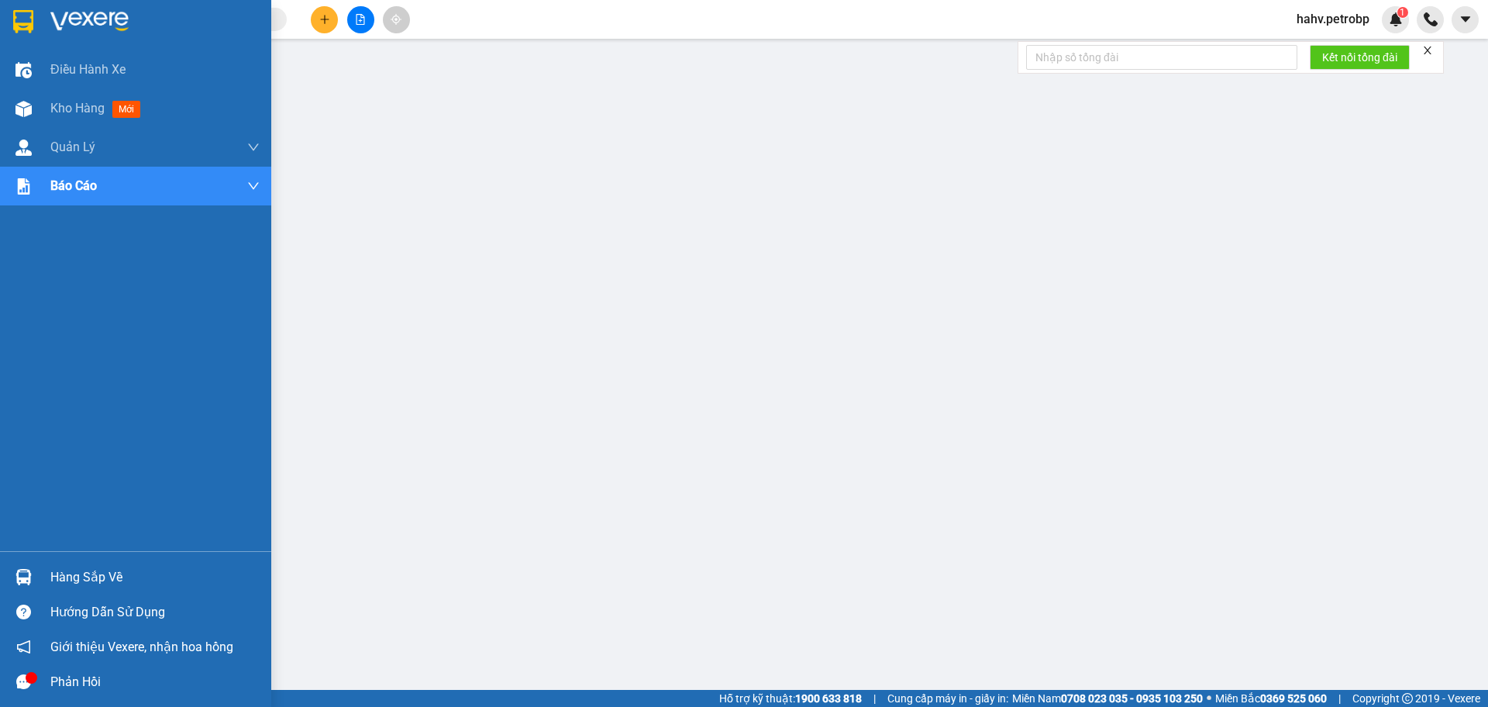
click at [84, 566] on div "Hàng sắp về" at bounding box center [154, 577] width 209 height 23
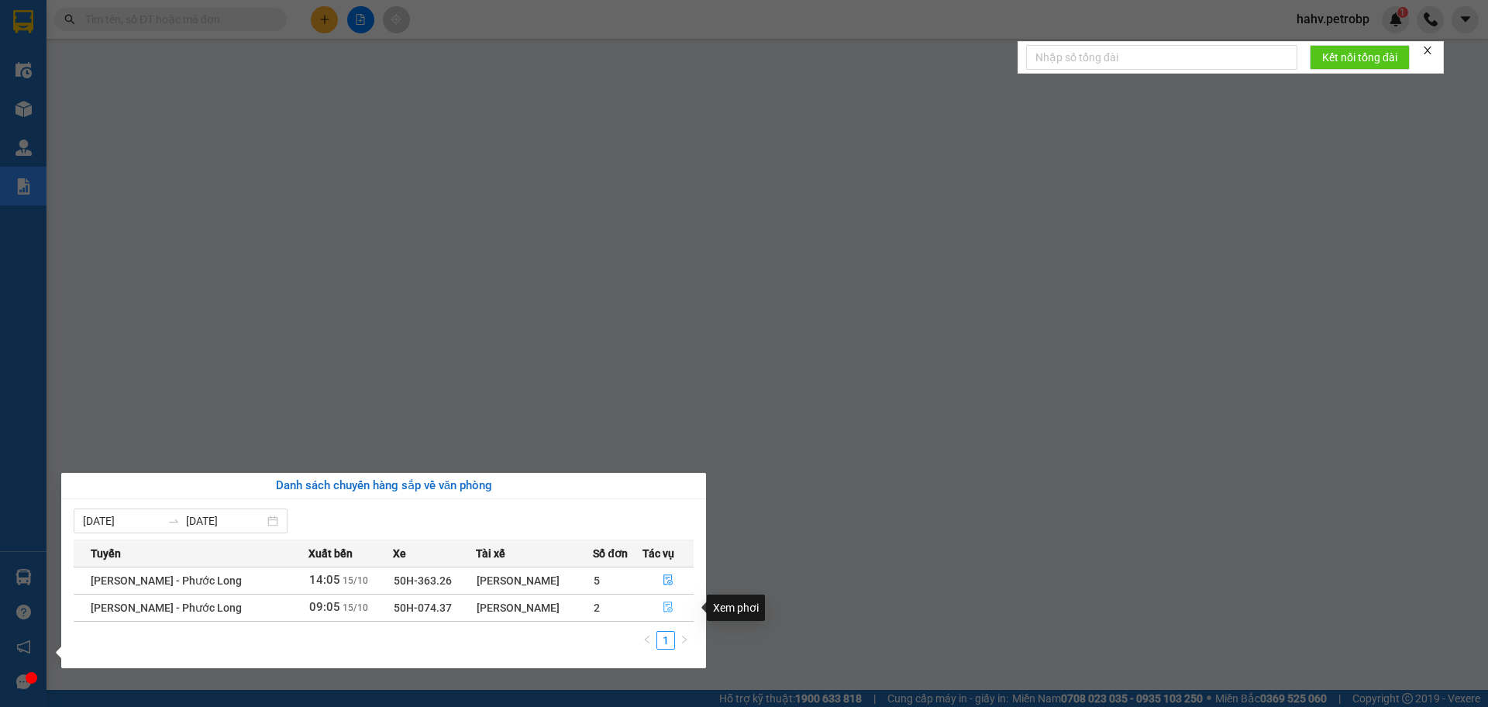
click at [663, 606] on button "button" at bounding box center [668, 607] width 50 height 25
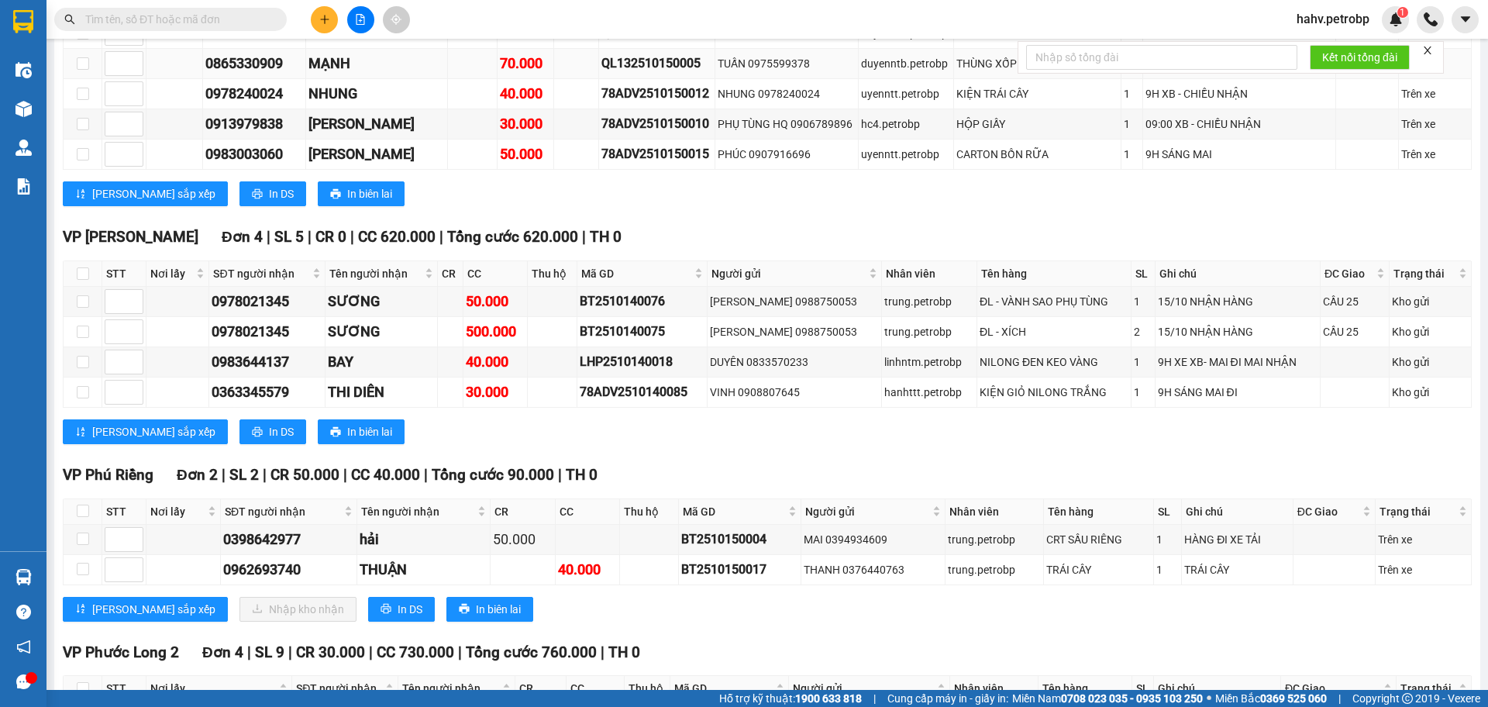
scroll to position [2481, 0]
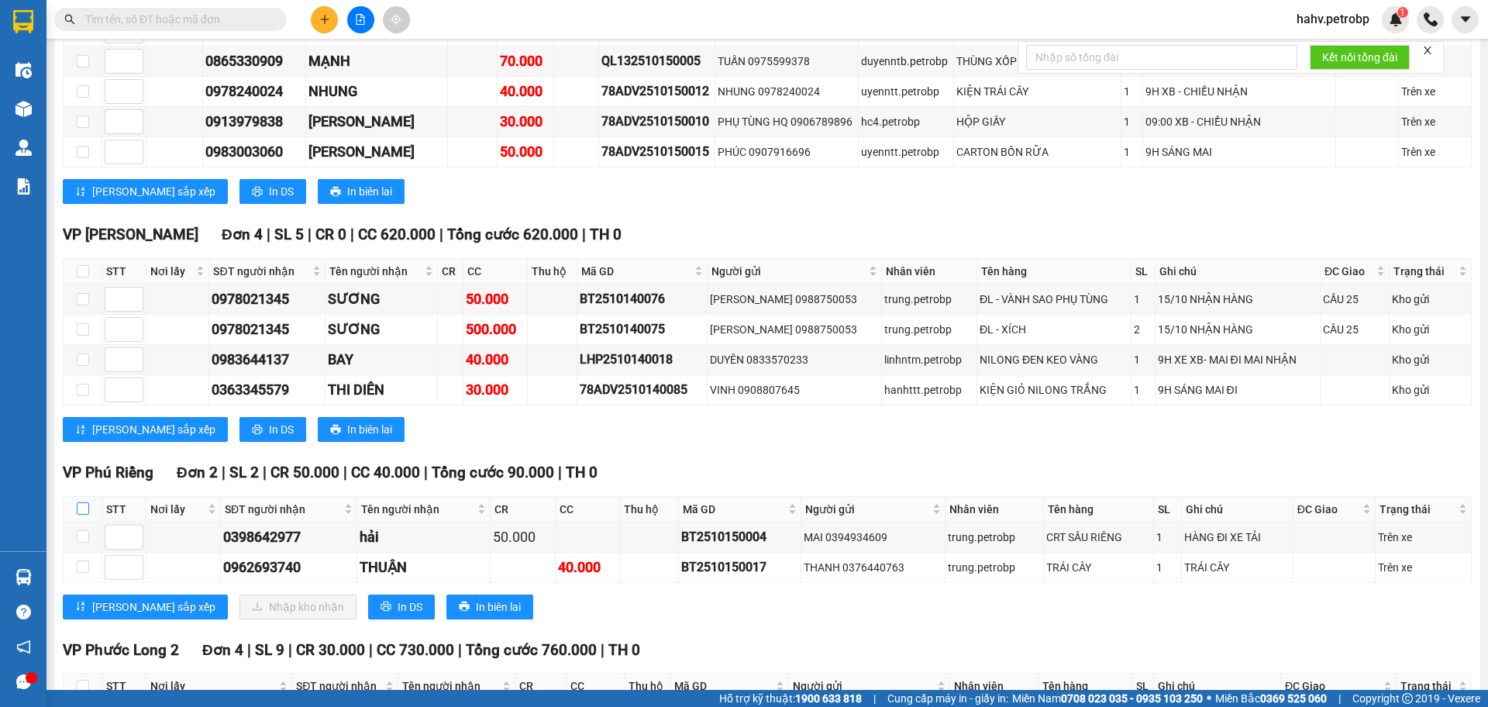
click at [84, 502] on input "checkbox" at bounding box center [83, 508] width 12 height 12
checkbox input "false"
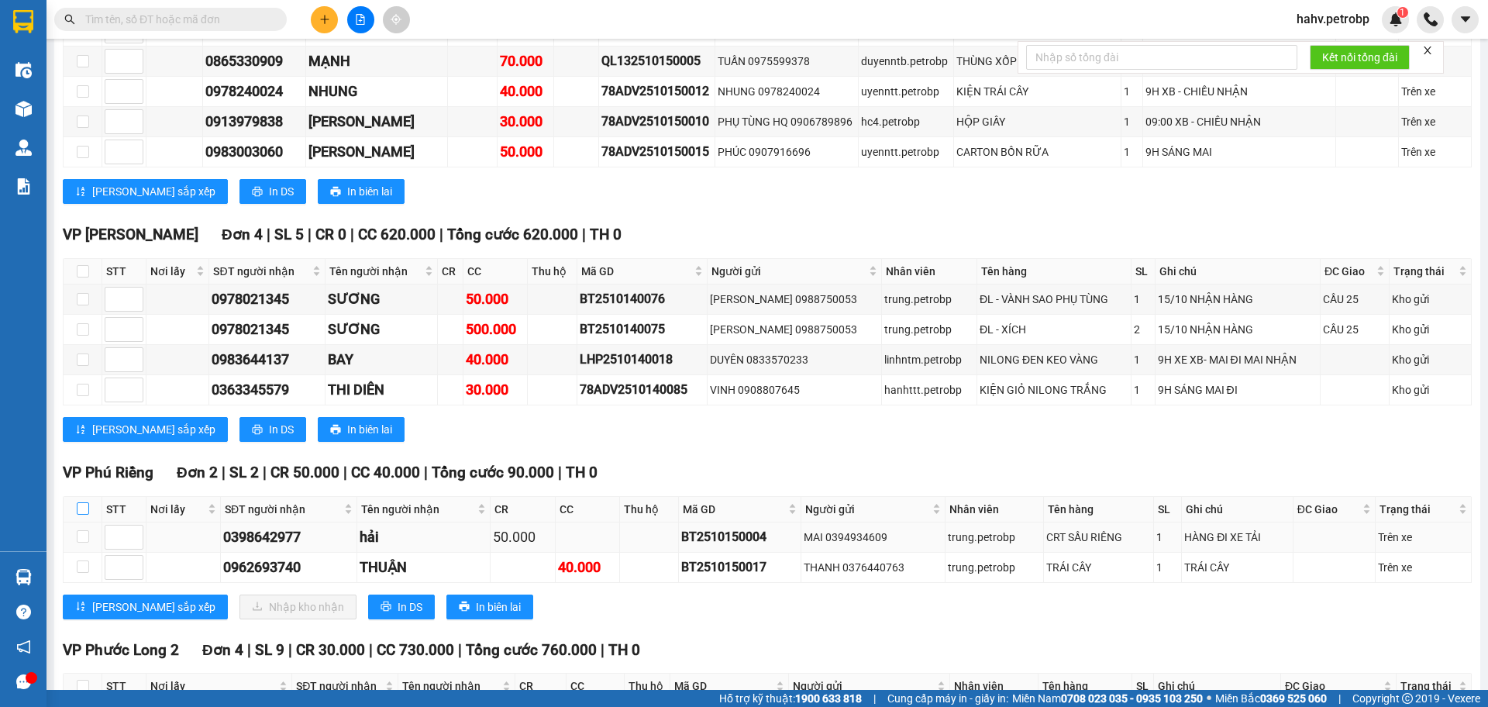
drag, startPoint x: 83, startPoint y: 377, endPoint x: 171, endPoint y: 413, distance: 94.9
click at [84, 502] on input "checkbox" at bounding box center [83, 508] width 12 height 12
checkbox input "true"
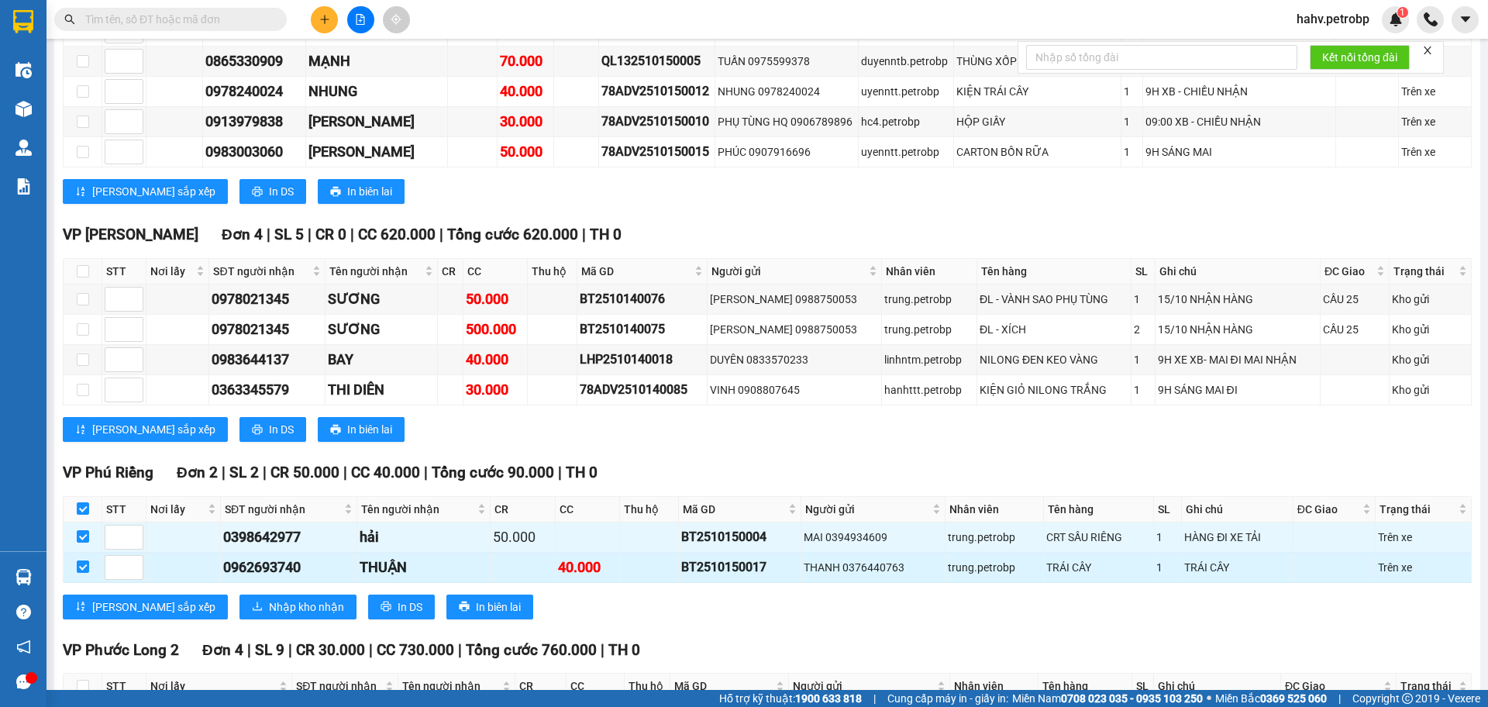
click at [281, 557] on div "0962693740" at bounding box center [288, 568] width 131 height 22
copy div "0962693740"
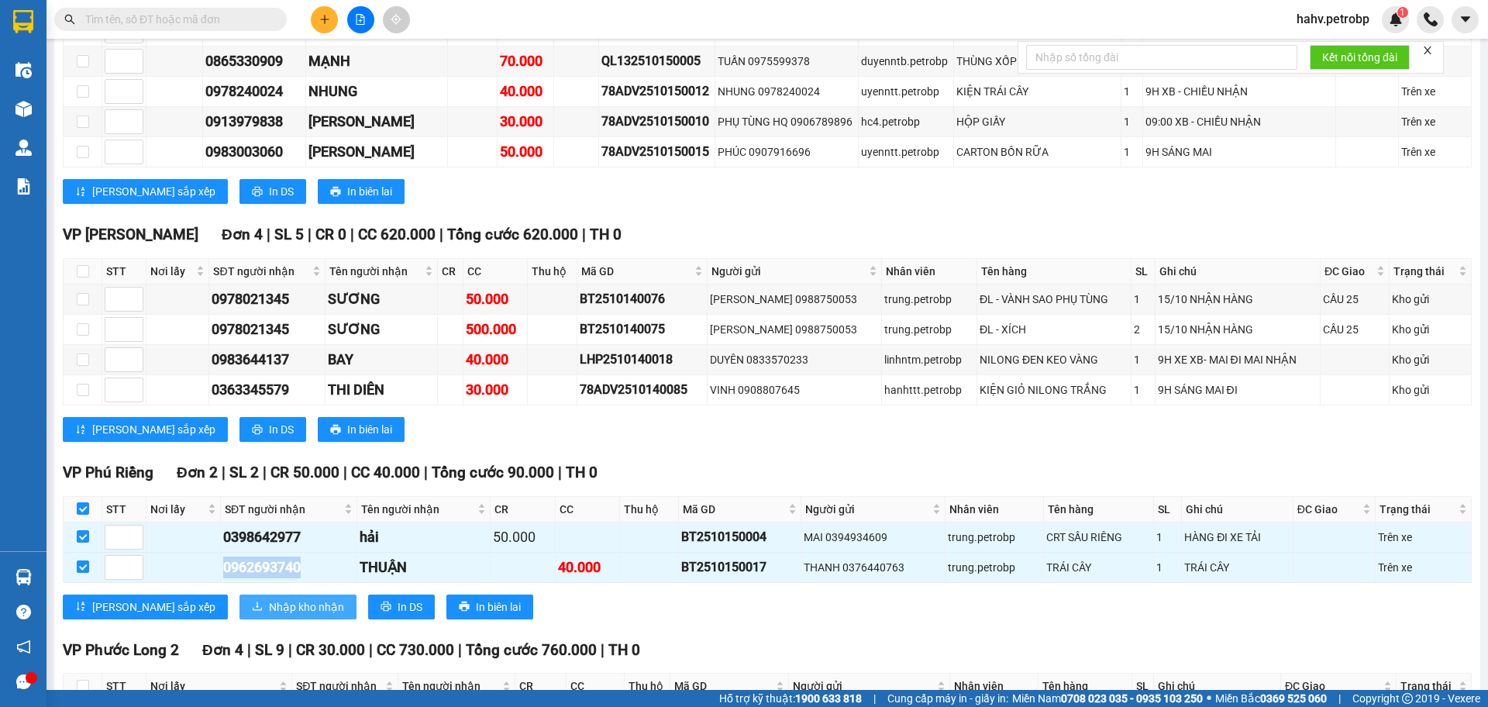
click at [269, 598] on span "Nhập kho nhận" at bounding box center [306, 606] width 75 height 17
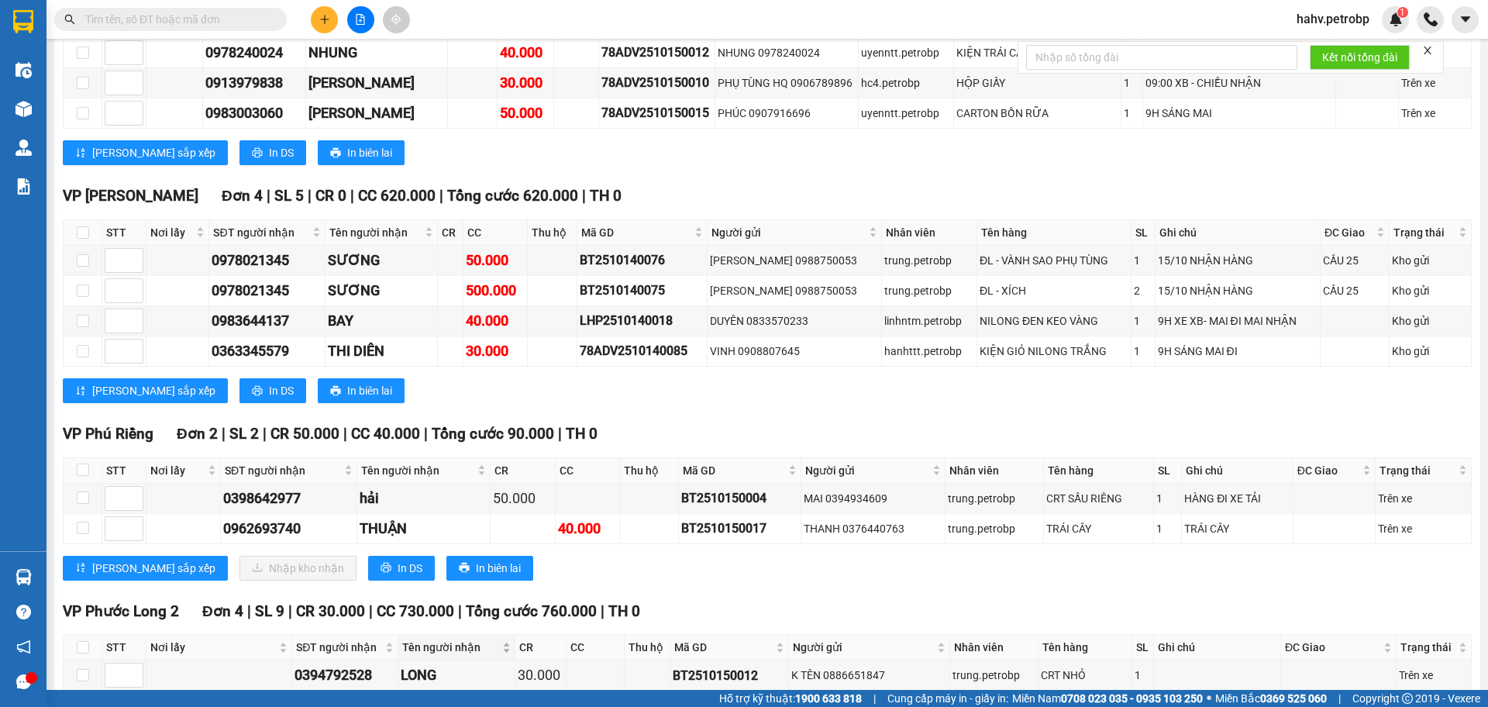
scroll to position [2526, 0]
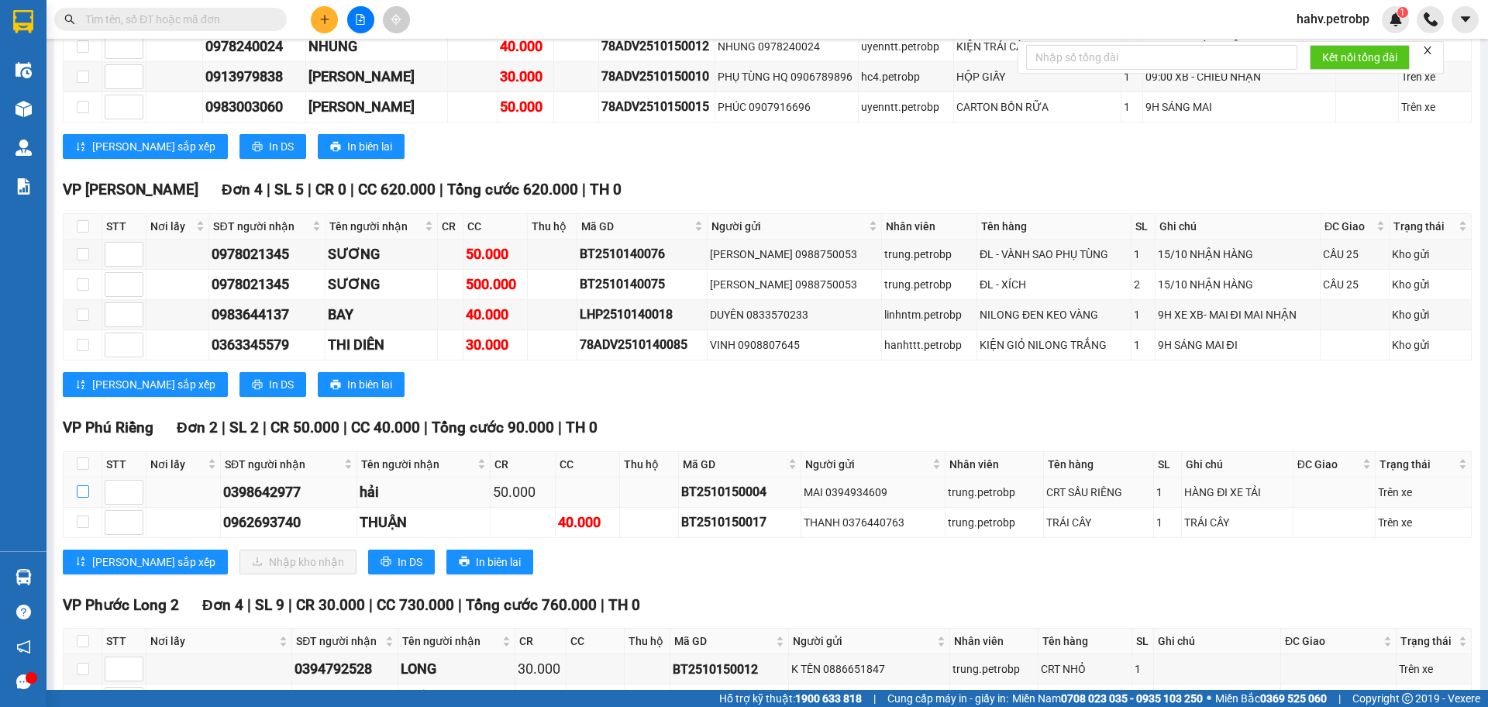
click at [85, 485] on input "checkbox" at bounding box center [83, 491] width 12 height 12
checkbox input "true"
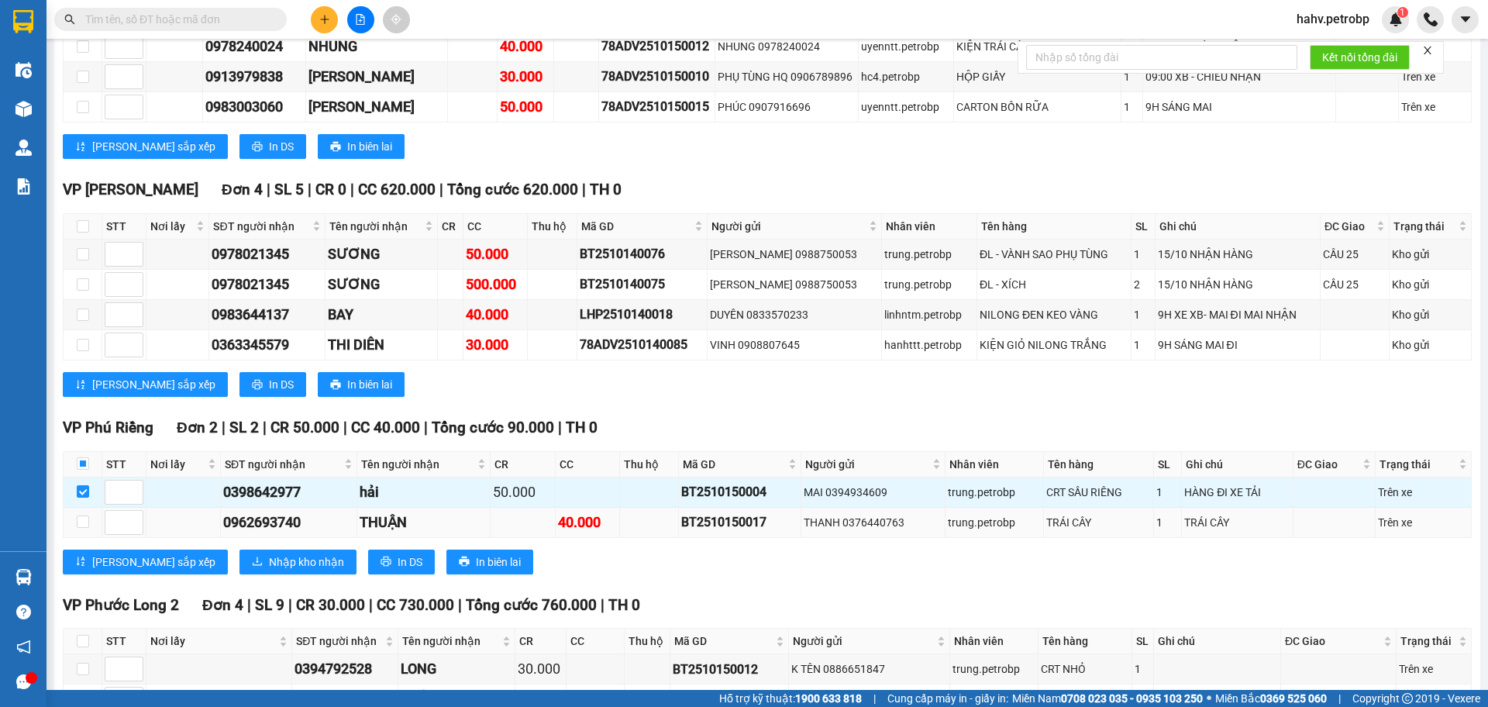
click at [74, 508] on td at bounding box center [83, 523] width 39 height 30
click at [97, 508] on td at bounding box center [83, 523] width 39 height 30
drag, startPoint x: 88, startPoint y: 390, endPoint x: 141, endPoint y: 395, distance: 53.8
click at [87, 515] on input "checkbox" at bounding box center [83, 521] width 12 height 12
checkbox input "true"
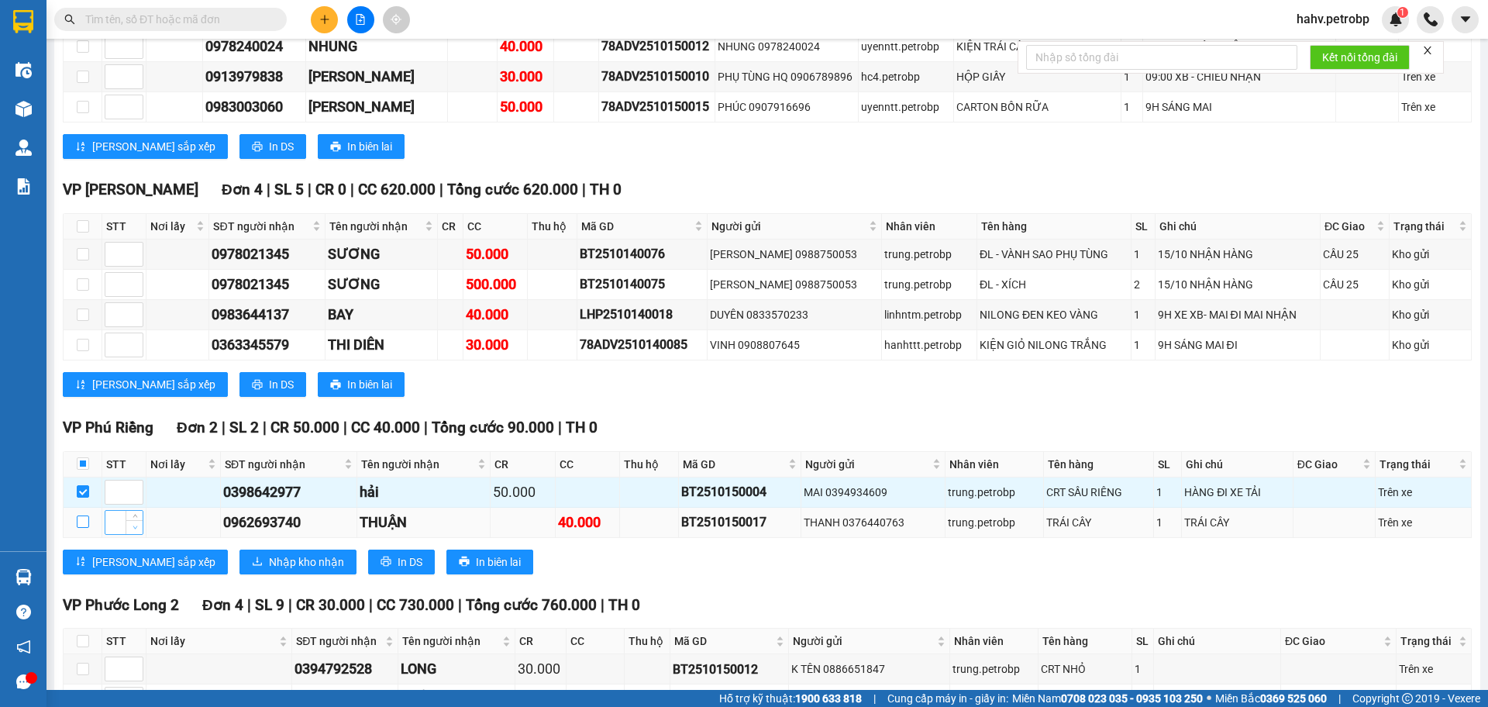
checkbox input "true"
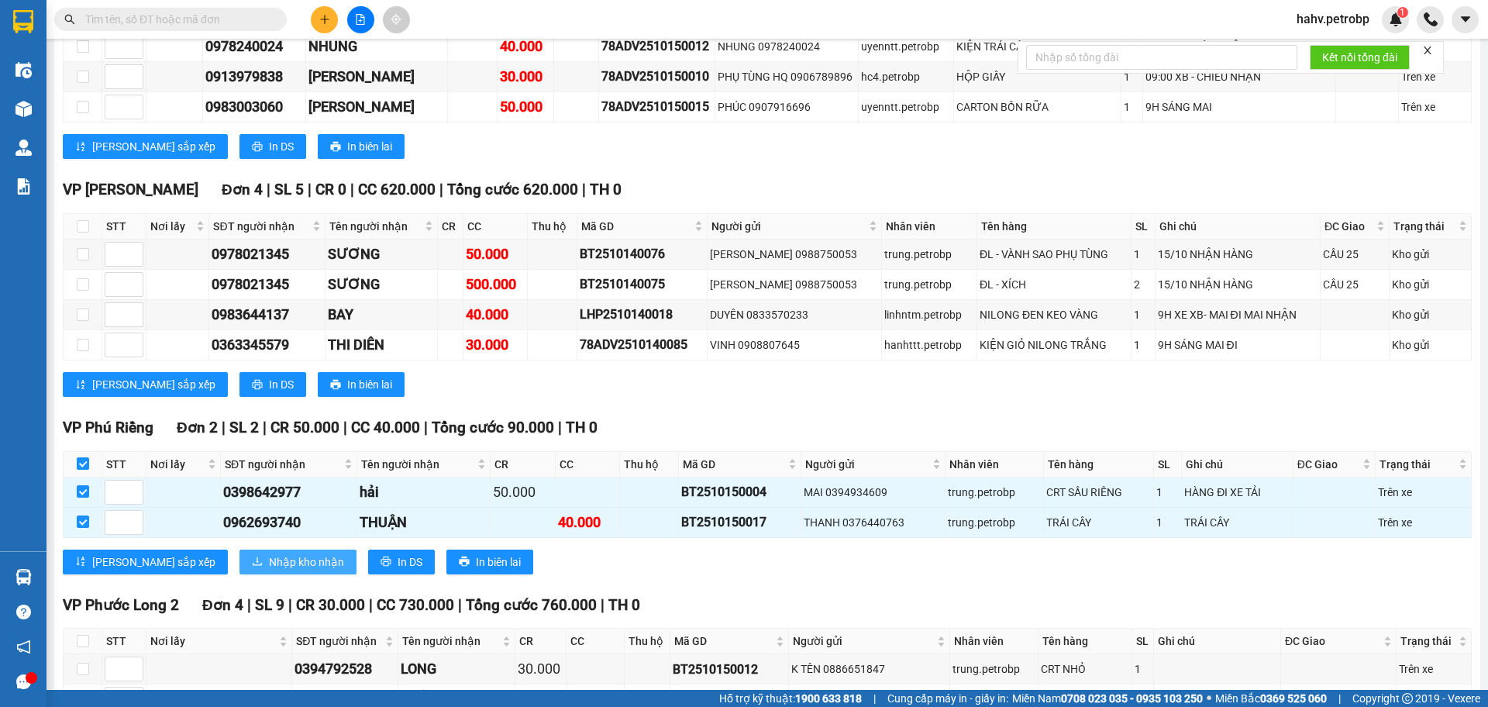
click at [269, 553] on span "Nhập kho nhận" at bounding box center [306, 561] width 75 height 17
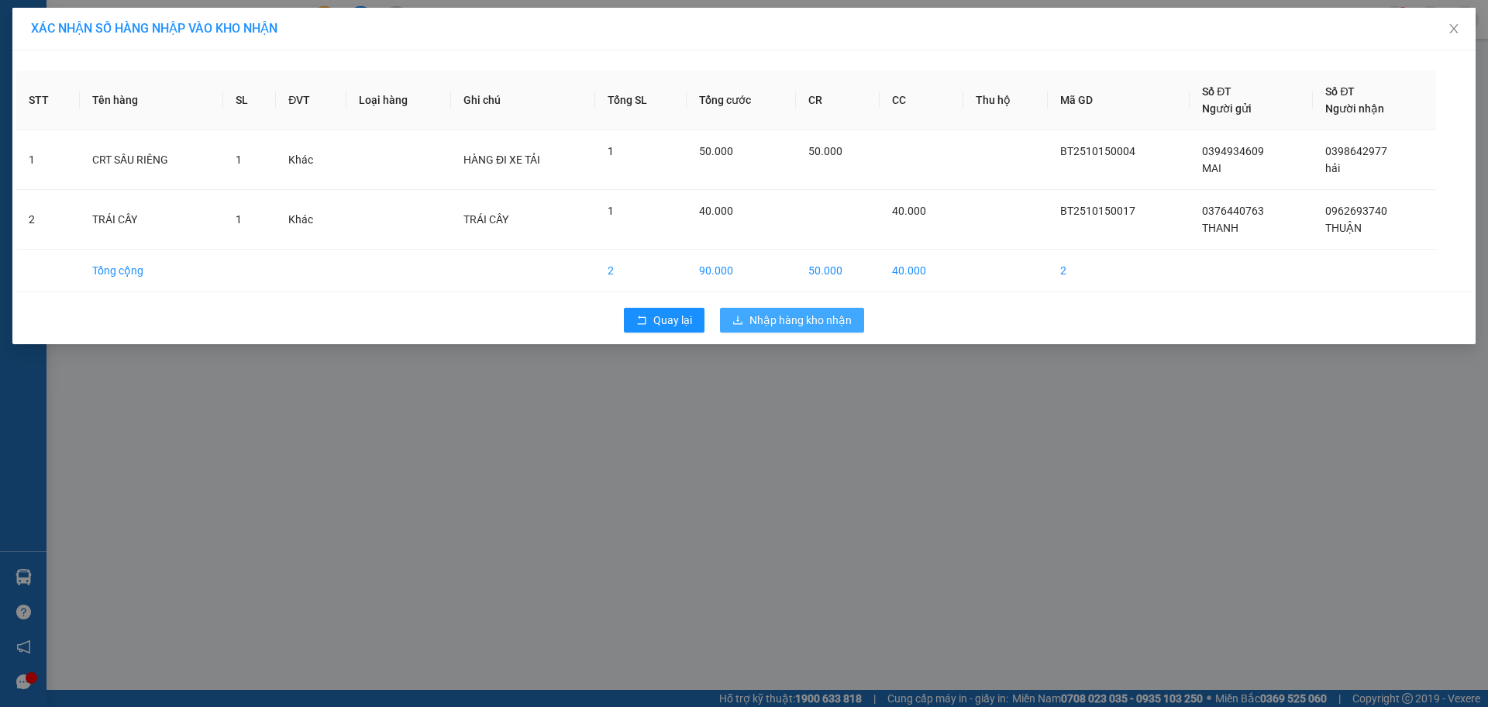
click at [815, 314] on span "Nhập hàng kho nhận" at bounding box center [801, 320] width 102 height 17
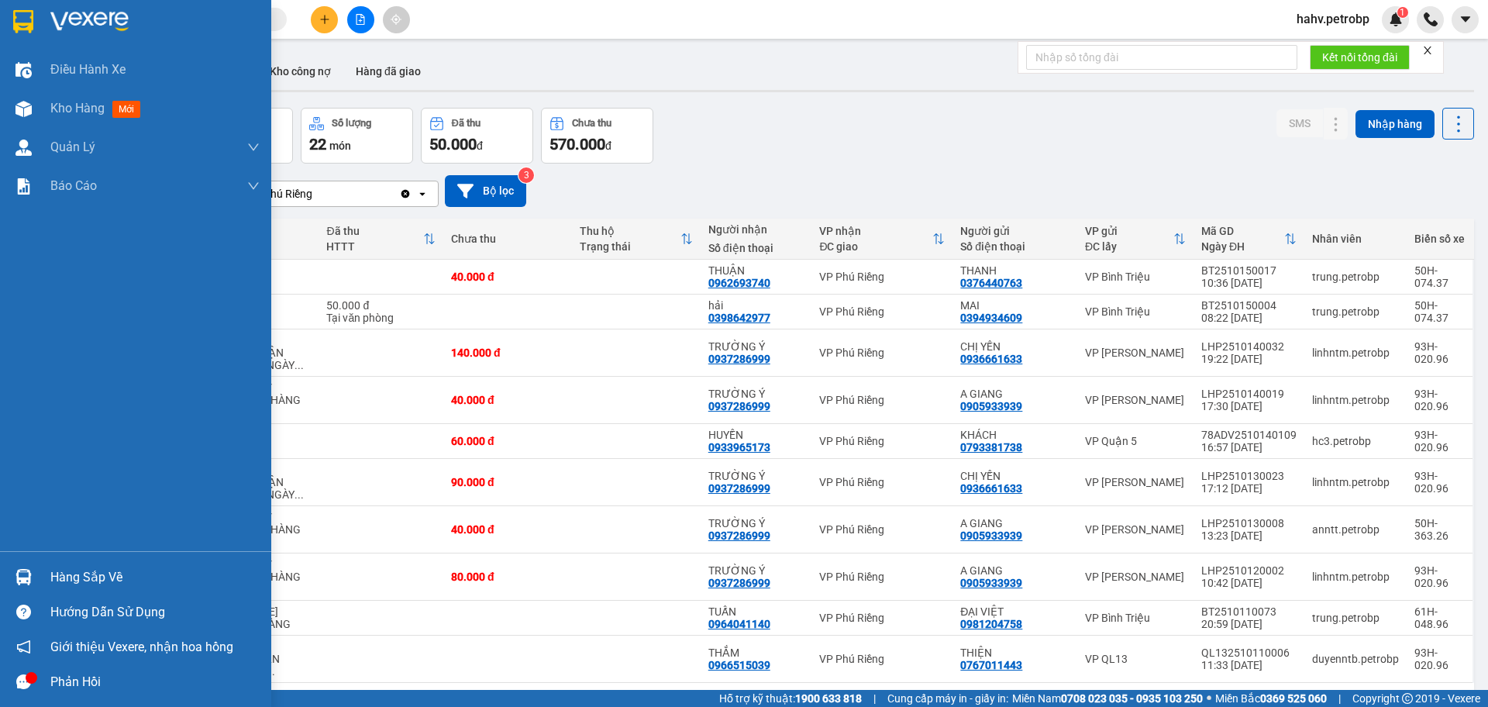
click at [29, 567] on div at bounding box center [23, 577] width 27 height 27
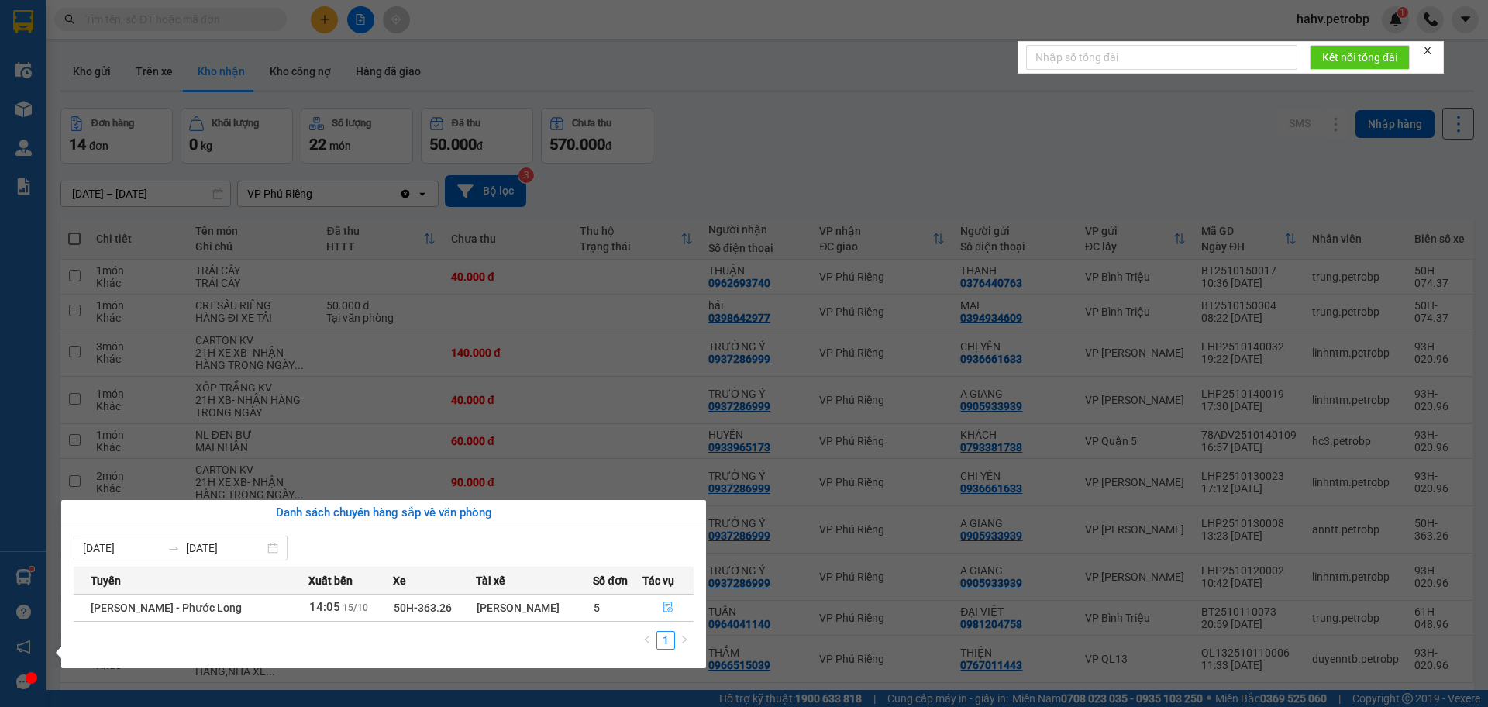
click at [667, 602] on icon "file-done" at bounding box center [668, 607] width 11 height 11
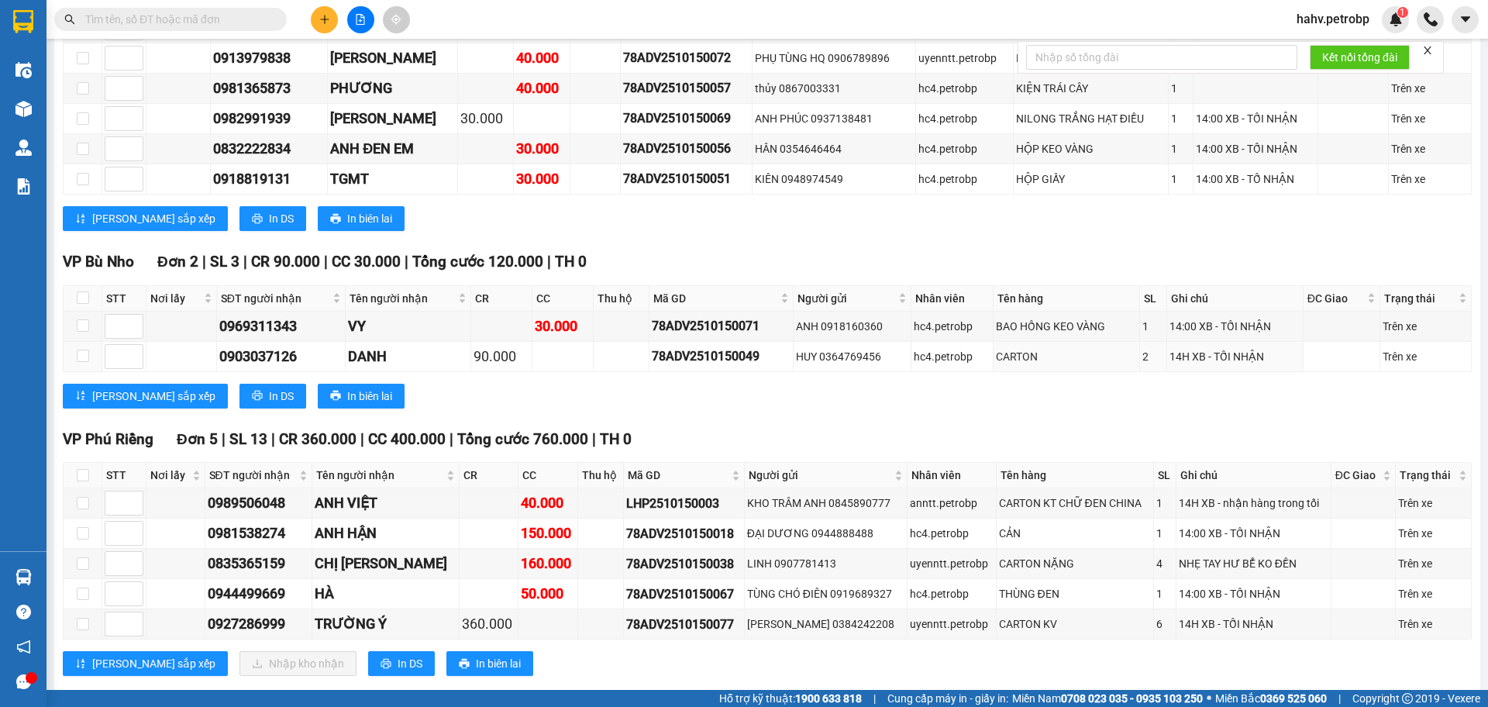
scroll to position [1836, 0]
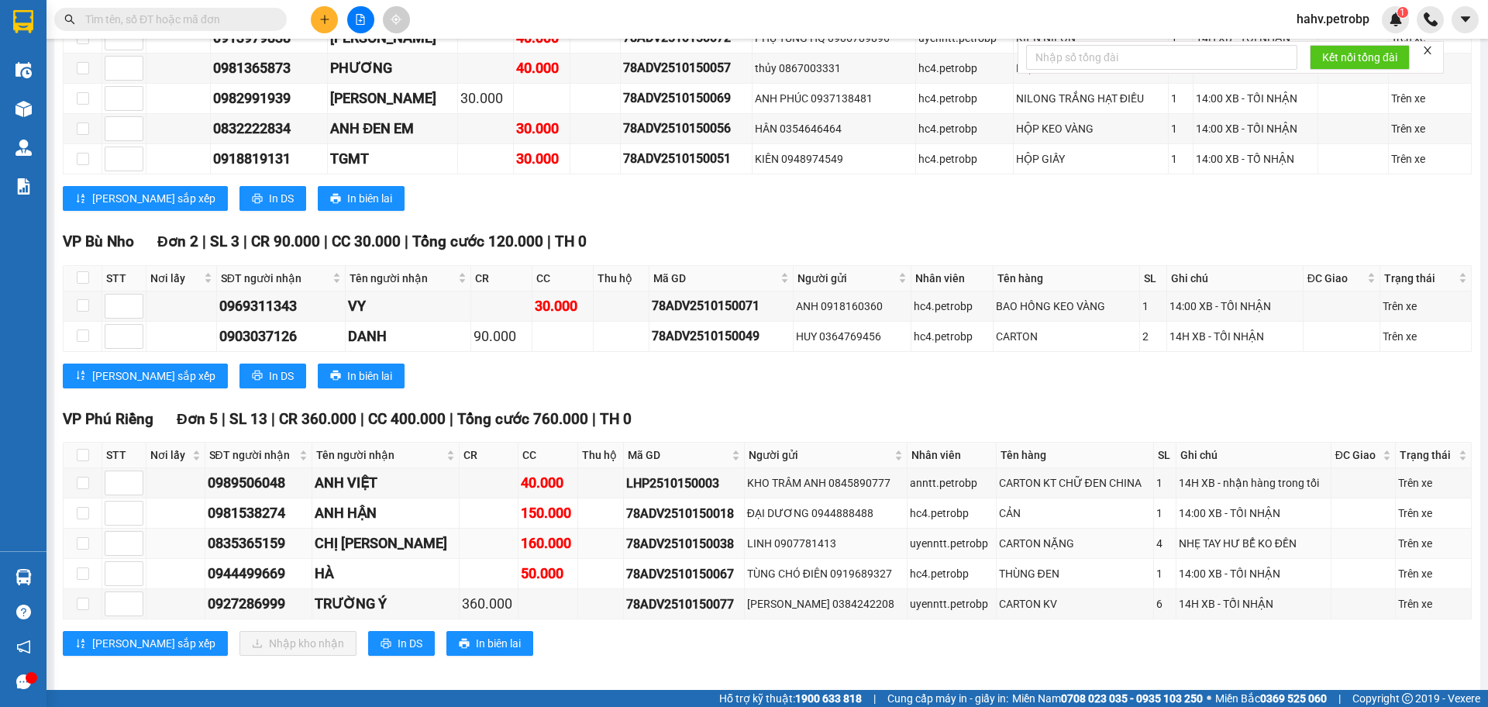
click at [233, 536] on div "0835365159" at bounding box center [259, 544] width 102 height 22
drag, startPoint x: 233, startPoint y: 536, endPoint x: 22, endPoint y: 108, distance: 477.7
click at [22, 107] on img at bounding box center [24, 109] width 16 height 16
click at [22, 108] on img at bounding box center [24, 109] width 16 height 16
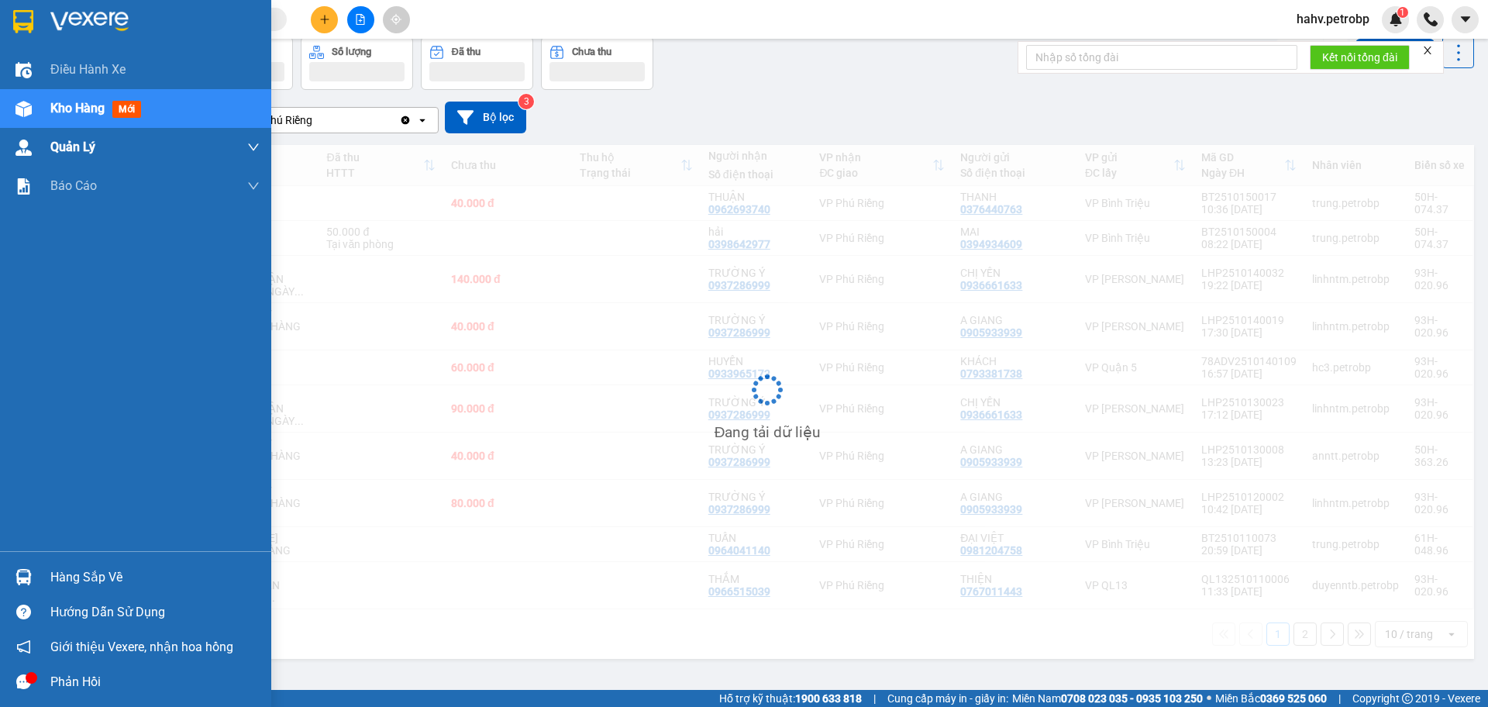
scroll to position [81, 0]
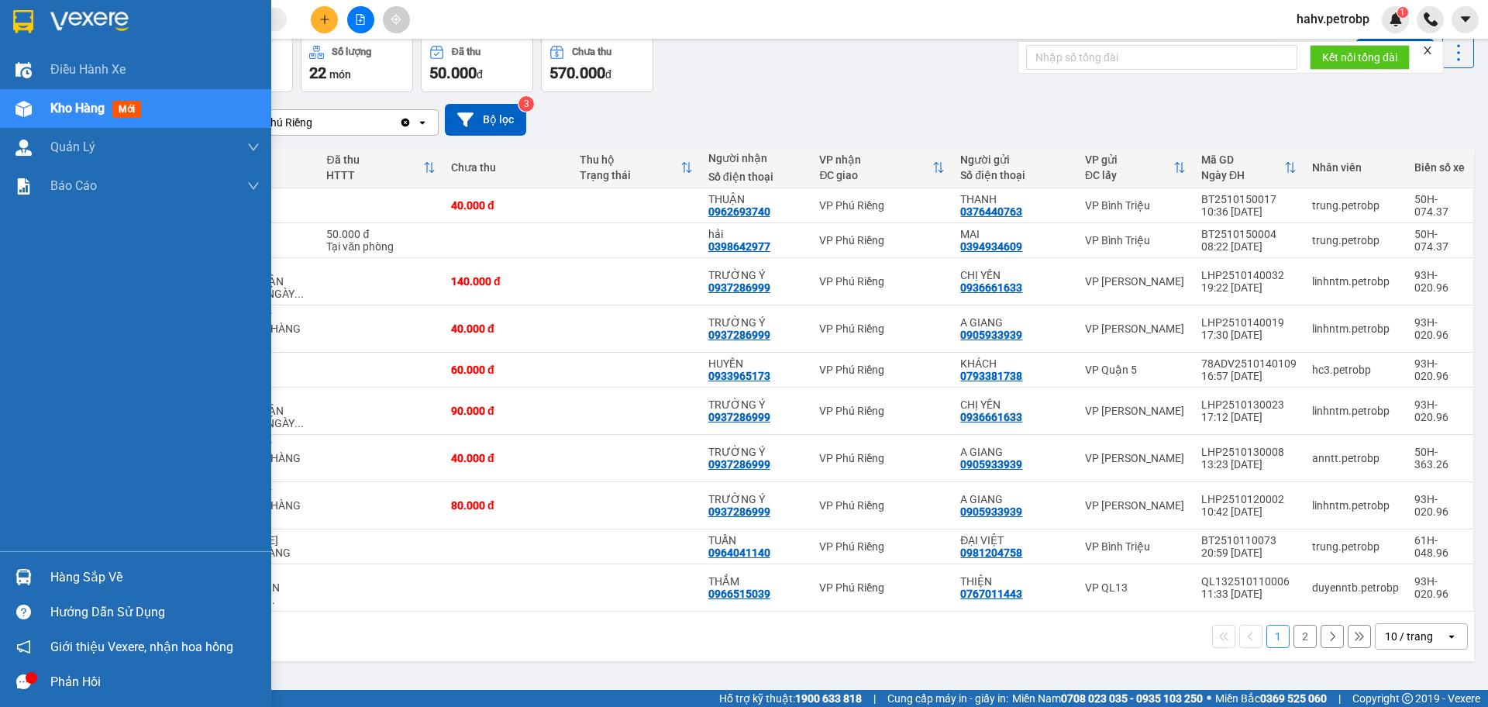
click at [57, 587] on div "Hàng sắp về" at bounding box center [154, 577] width 209 height 23
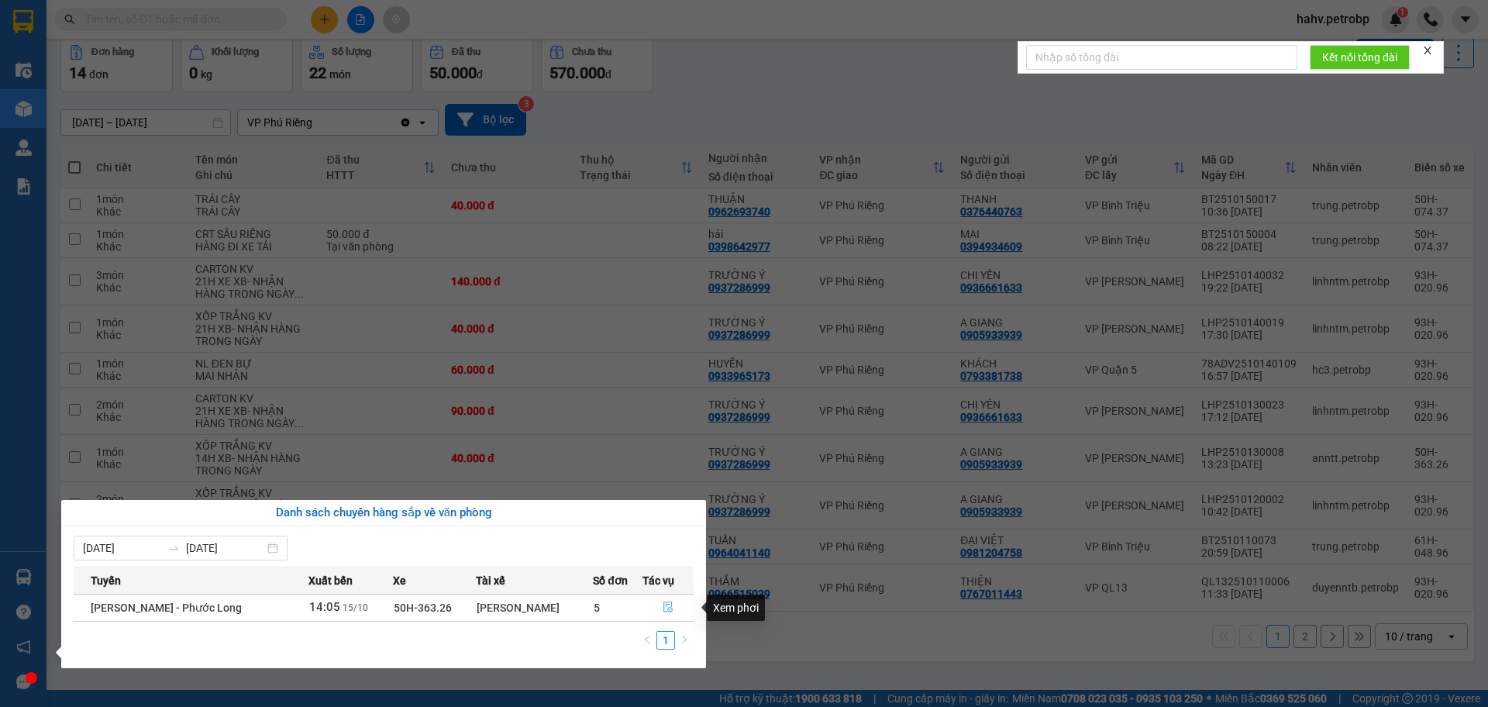
click at [663, 614] on span "file-done" at bounding box center [668, 608] width 11 height 12
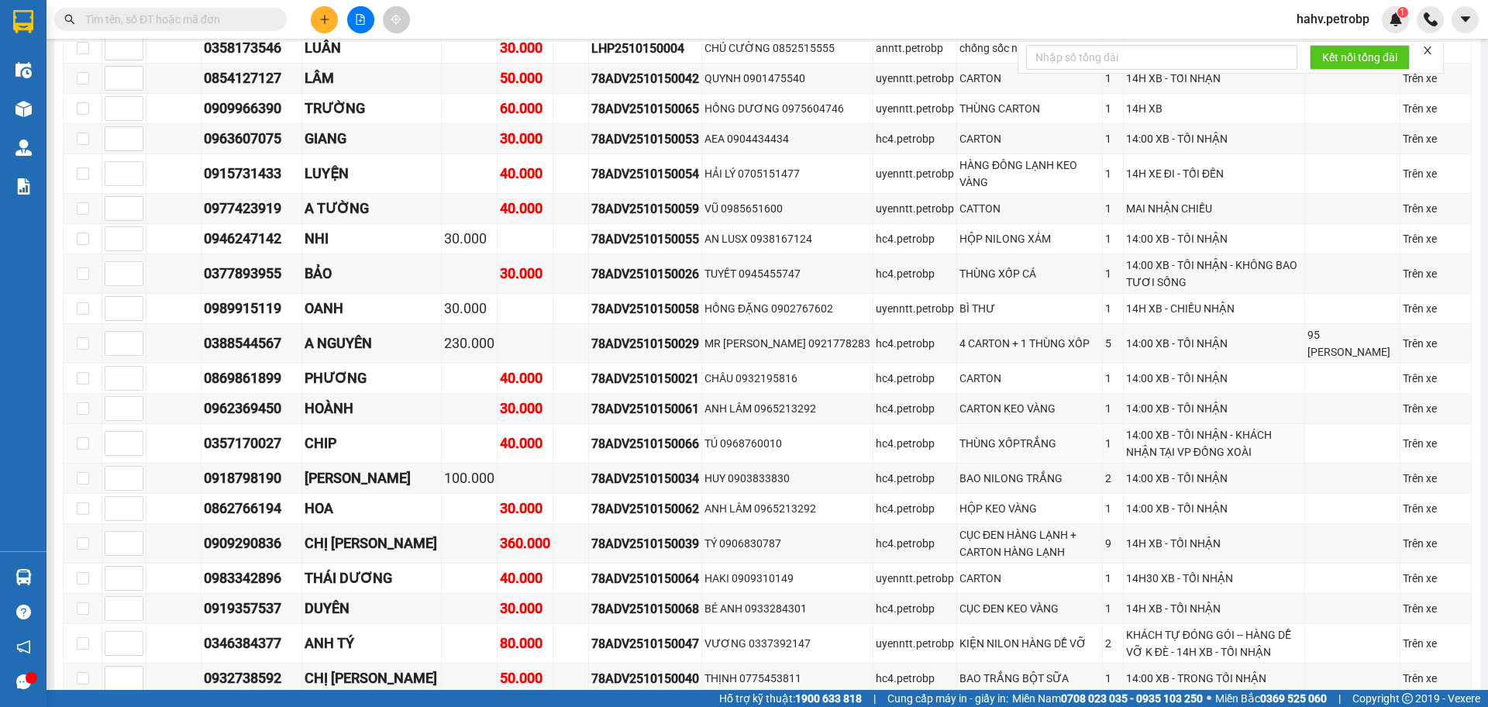
scroll to position [672, 0]
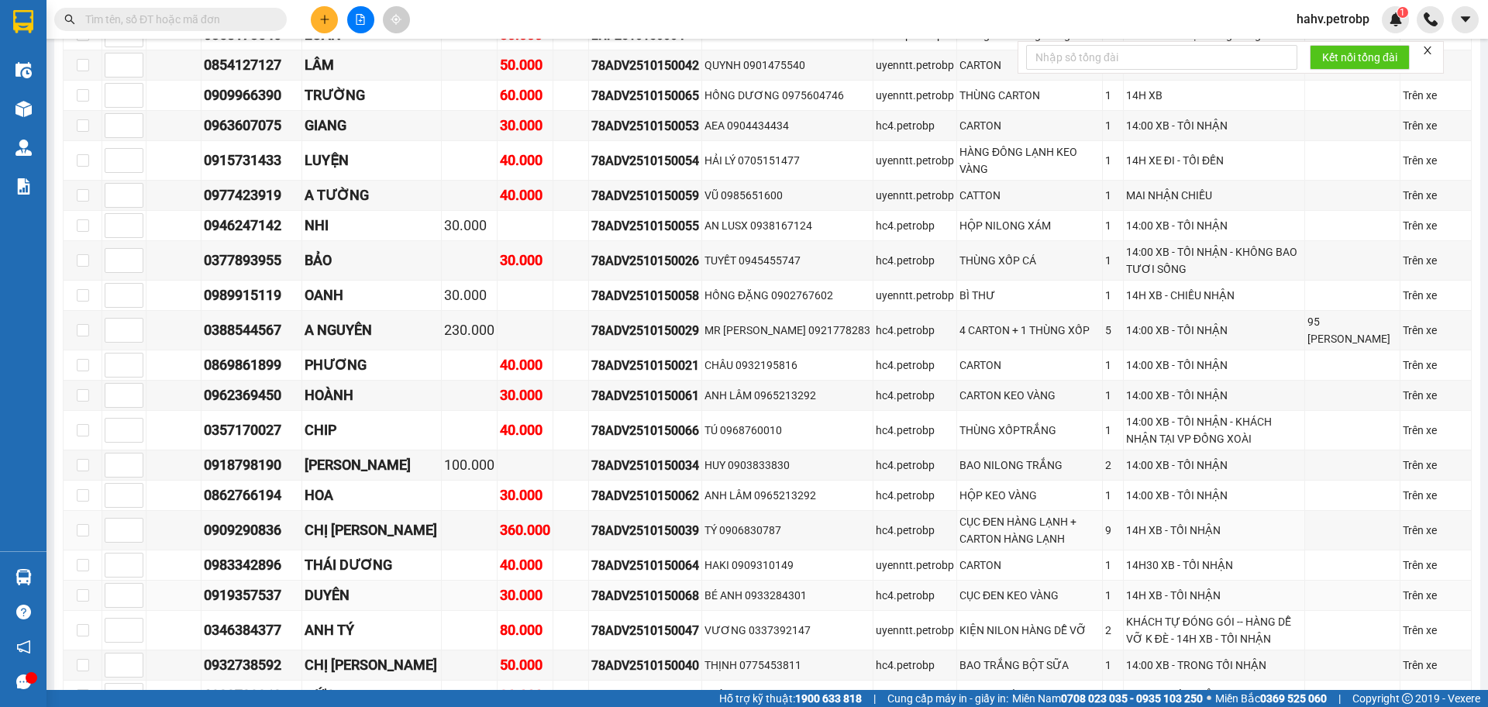
click at [1414, 587] on div "Trên xe" at bounding box center [1436, 595] width 66 height 17
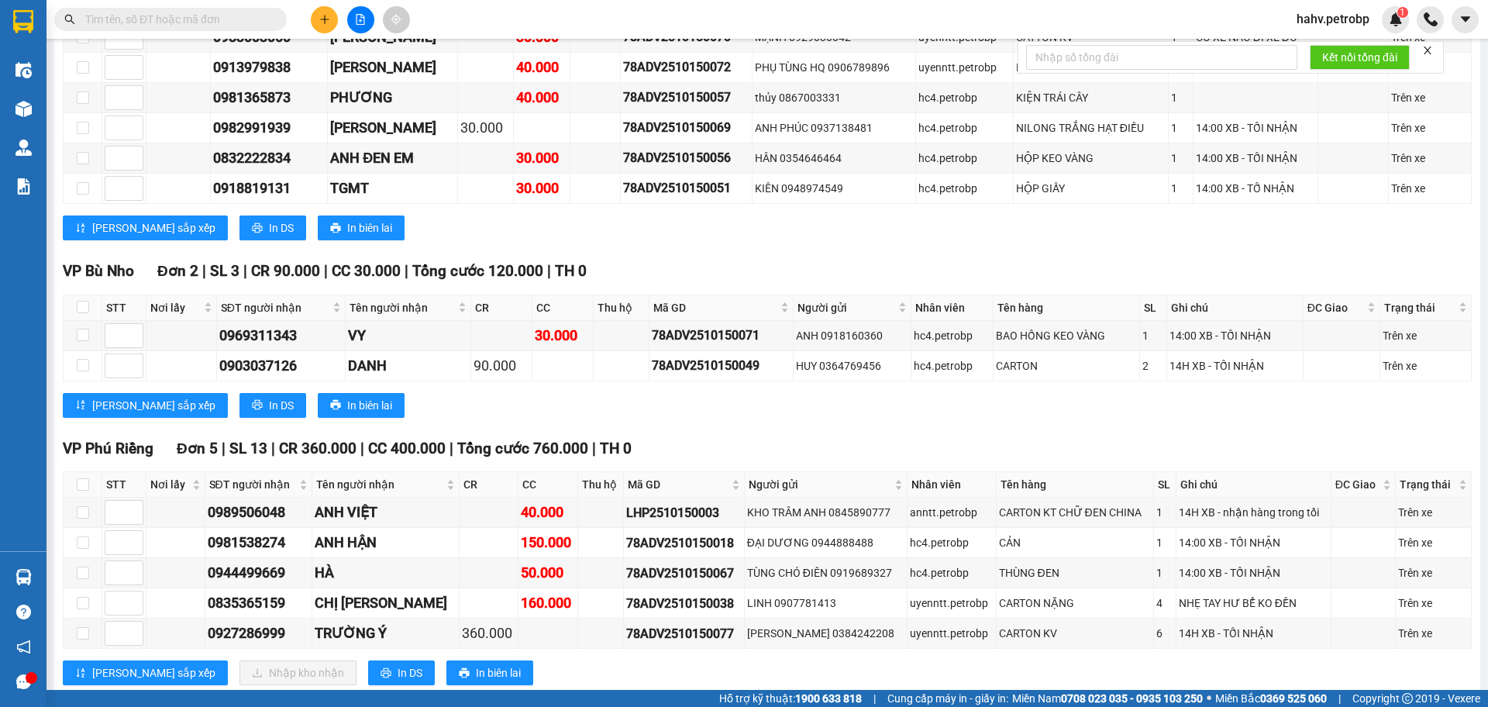
scroll to position [1836, 0]
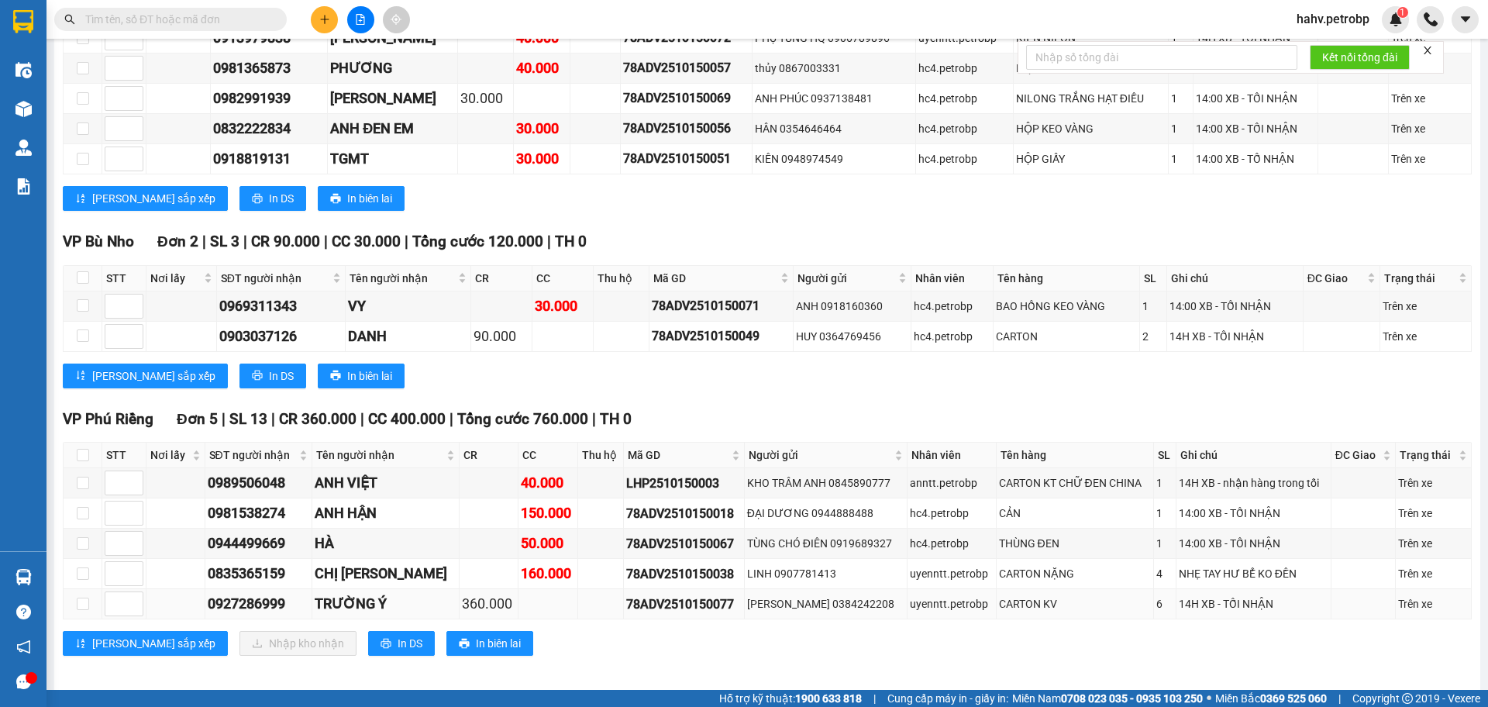
click at [258, 593] on div "0927286999" at bounding box center [259, 604] width 102 height 22
click at [253, 565] on div "0835365159" at bounding box center [259, 574] width 102 height 22
copy div "0835365159"
paste input "0835365159"
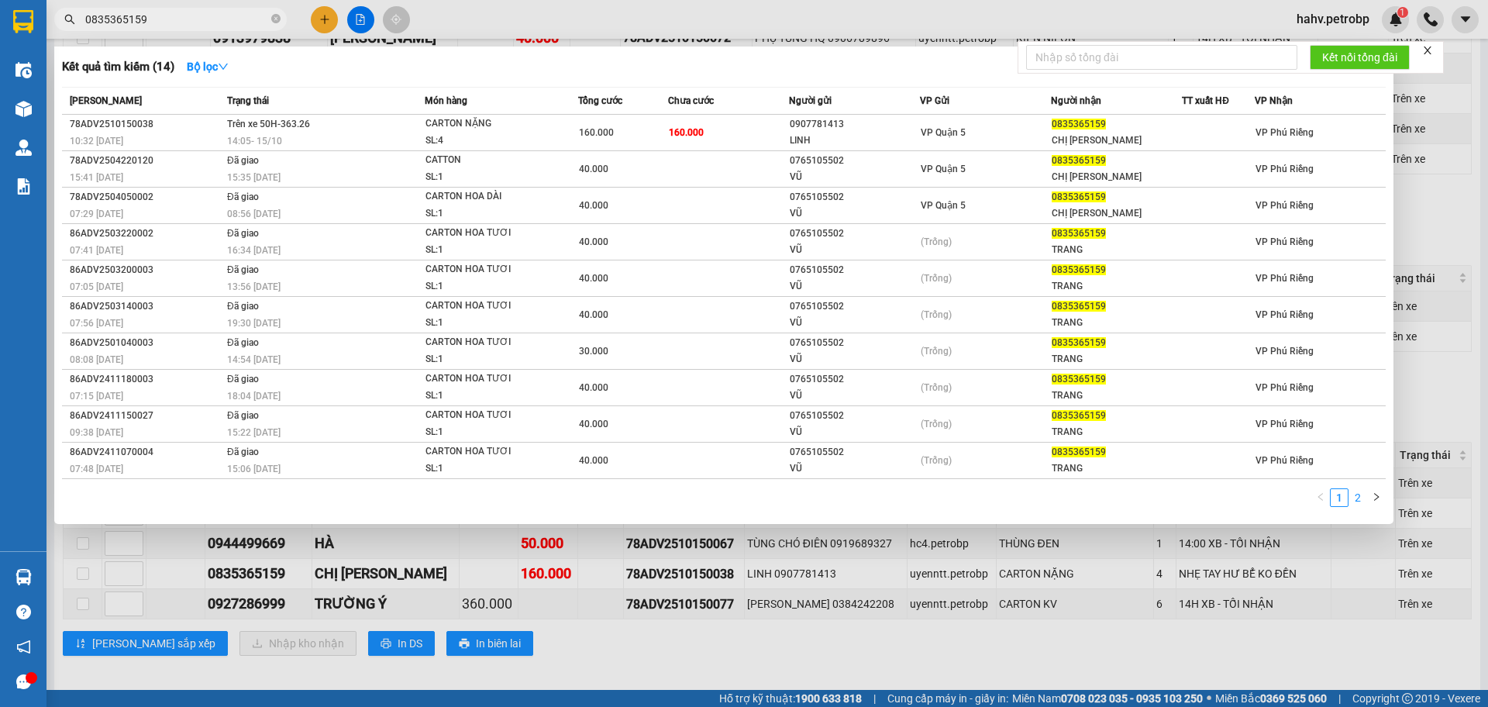
type input "0835365159"
click at [1357, 495] on link "2" at bounding box center [1358, 497] width 17 height 17
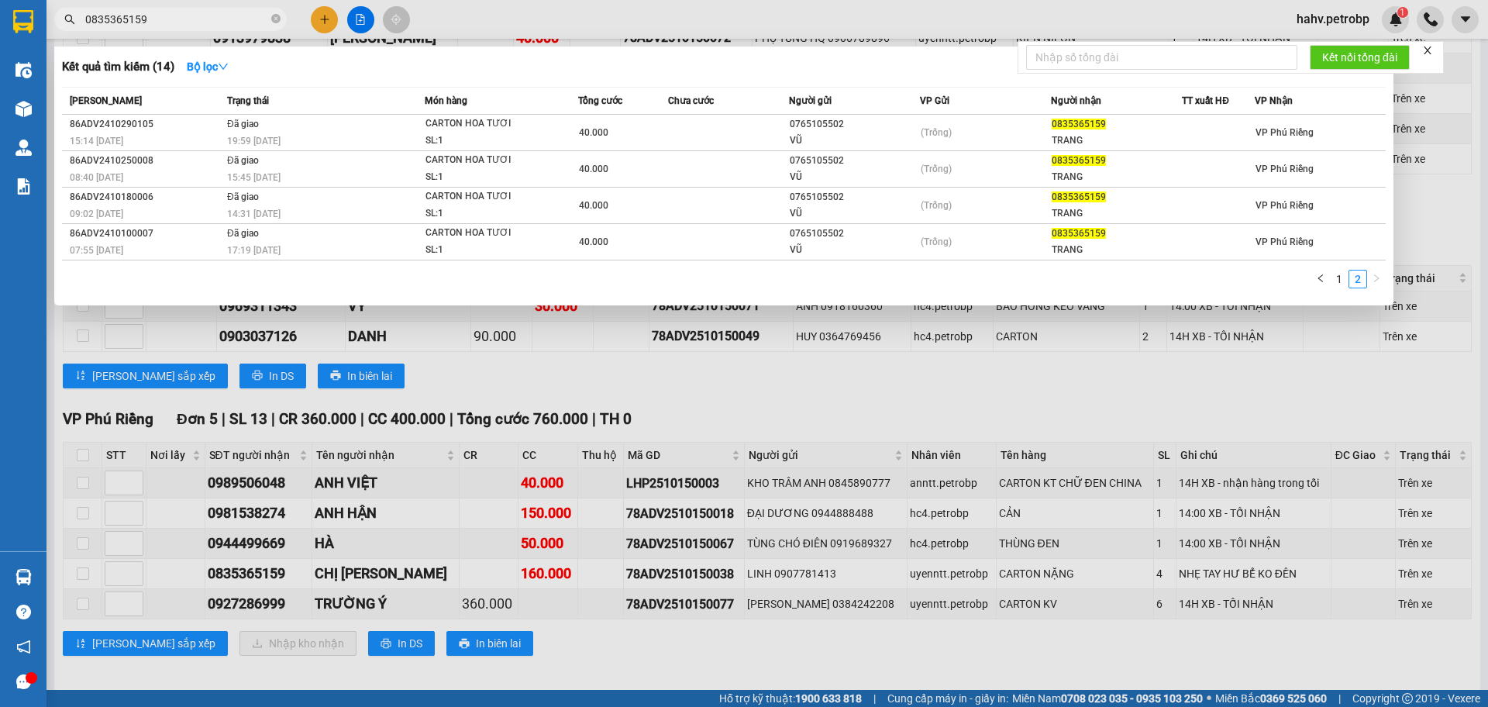
click at [812, 380] on div at bounding box center [744, 353] width 1488 height 707
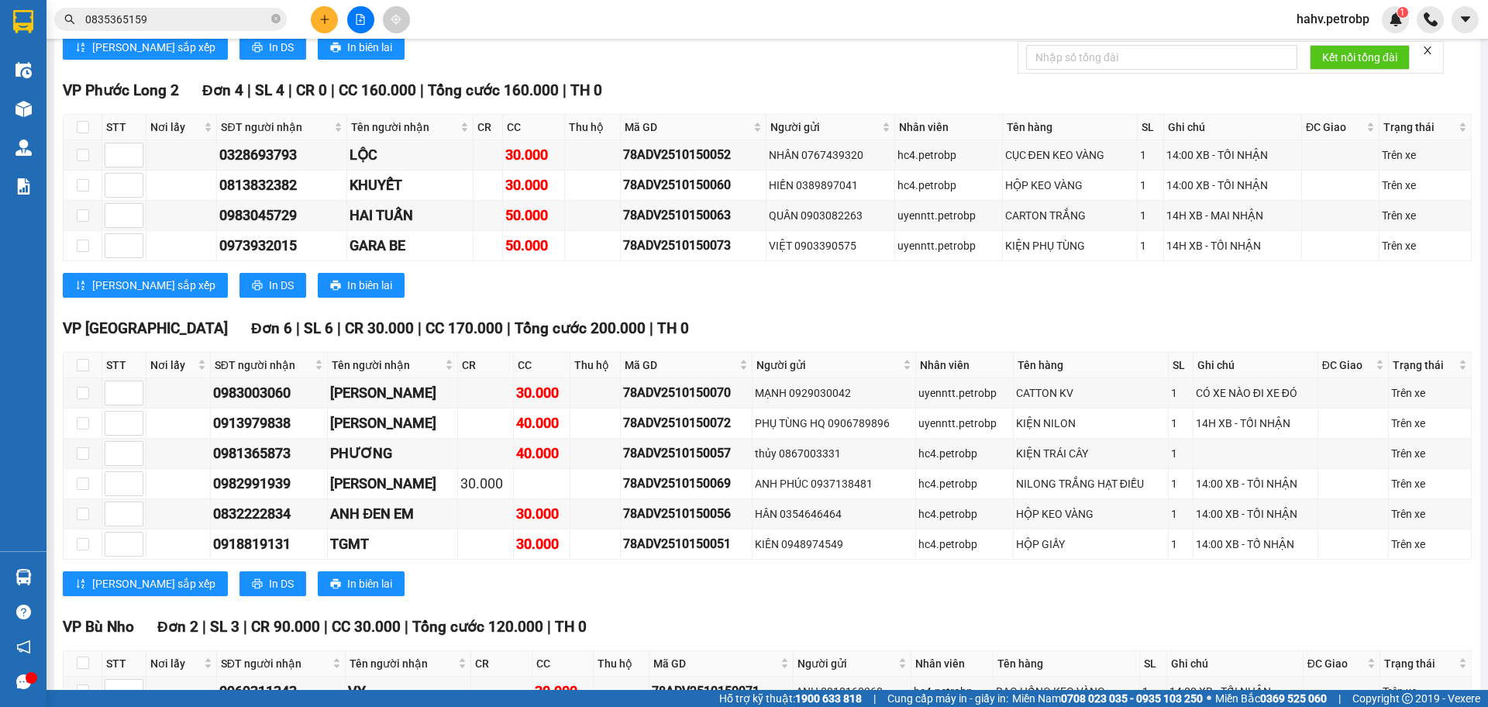
scroll to position [1017, 0]
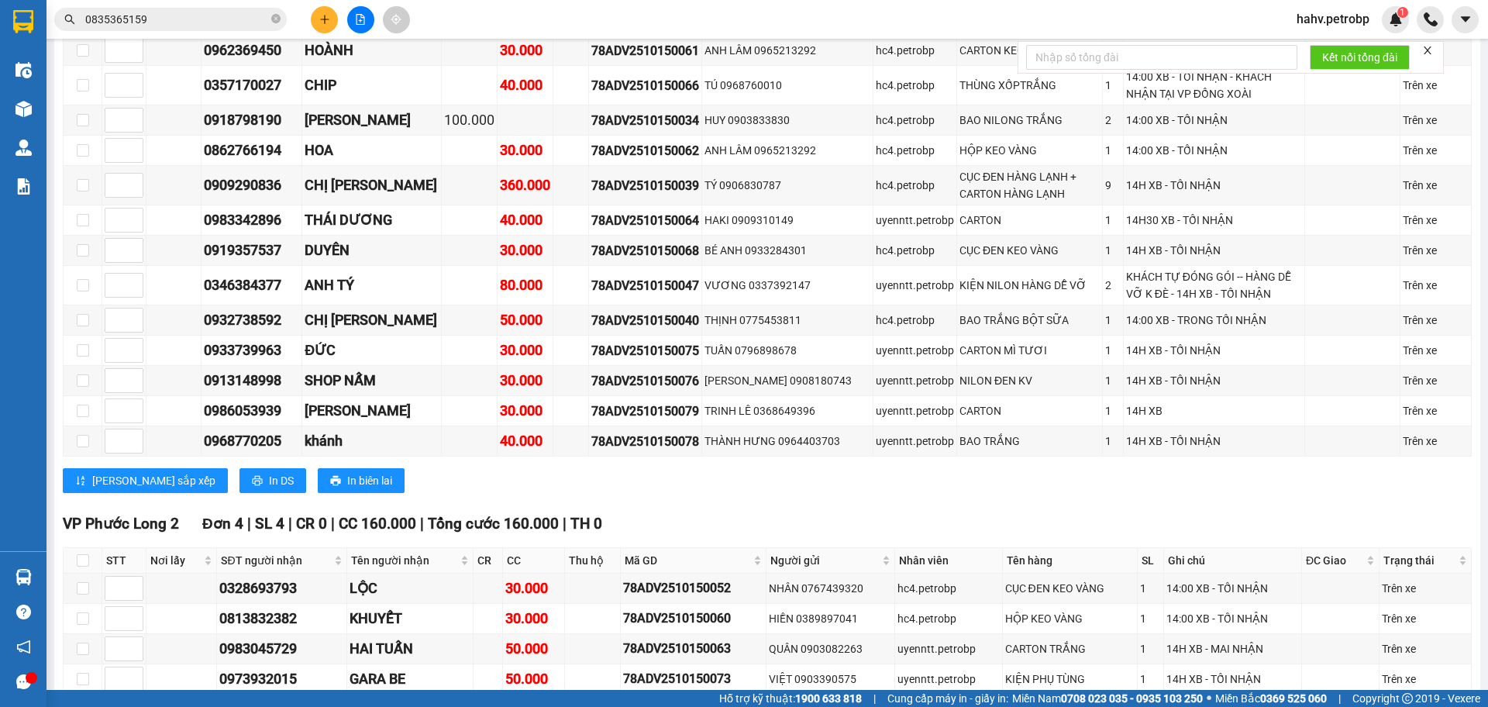
drag, startPoint x: 1475, startPoint y: 227, endPoint x: 1470, endPoint y: 188, distance: 39.1
click at [1471, 191] on main "Hồ Chí Minh - Phước Long 15/10/2025 14:05 - 50H-363.26 Làm mới In phơi In đơn …" at bounding box center [744, 345] width 1488 height 690
click at [1460, 114] on div "Hồ Chí Minh - Phước Long 15/10/2025 14:05 - 50H-363.26 Làm mới In phơi In đơn …" at bounding box center [767, 269] width 1426 height 2481
click at [1460, 76] on td "Trên xe" at bounding box center [1436, 86] width 71 height 40
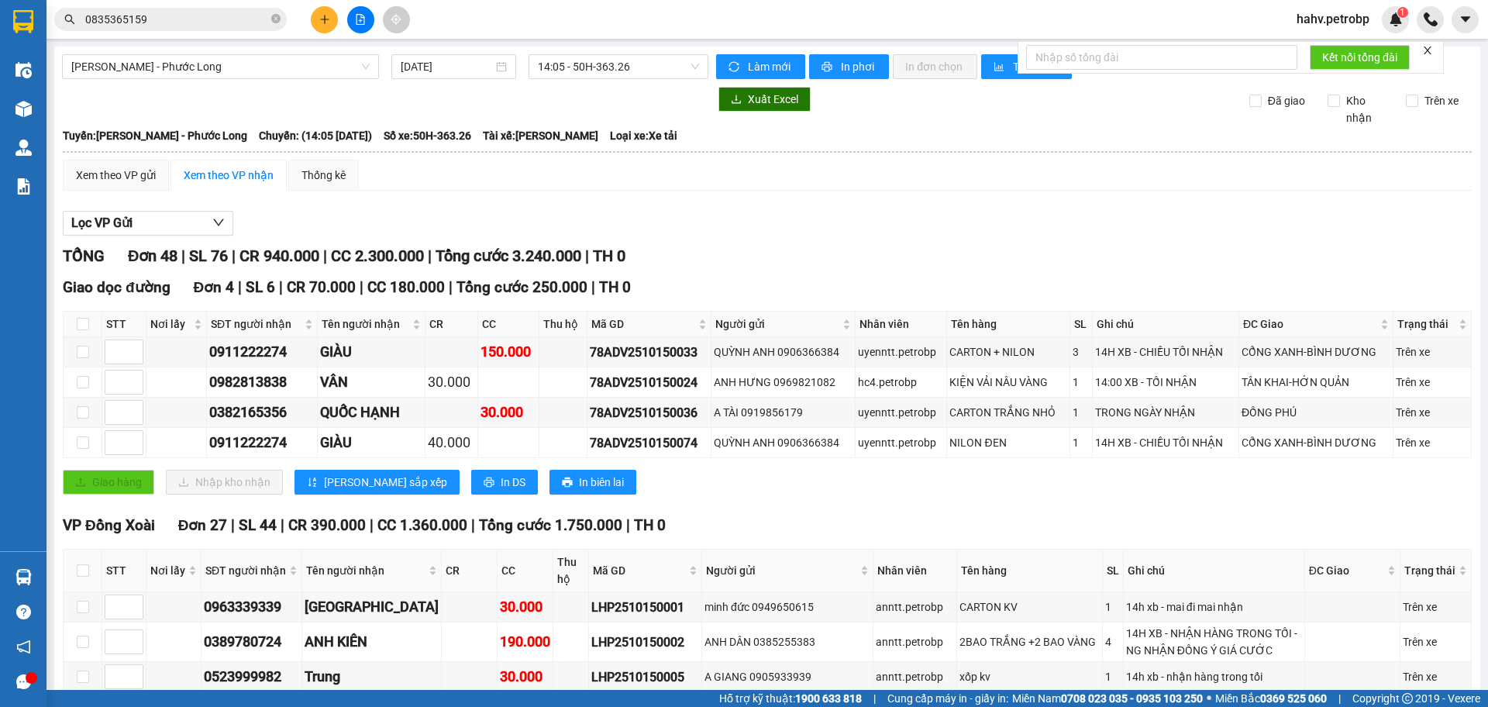
scroll to position [9, 0]
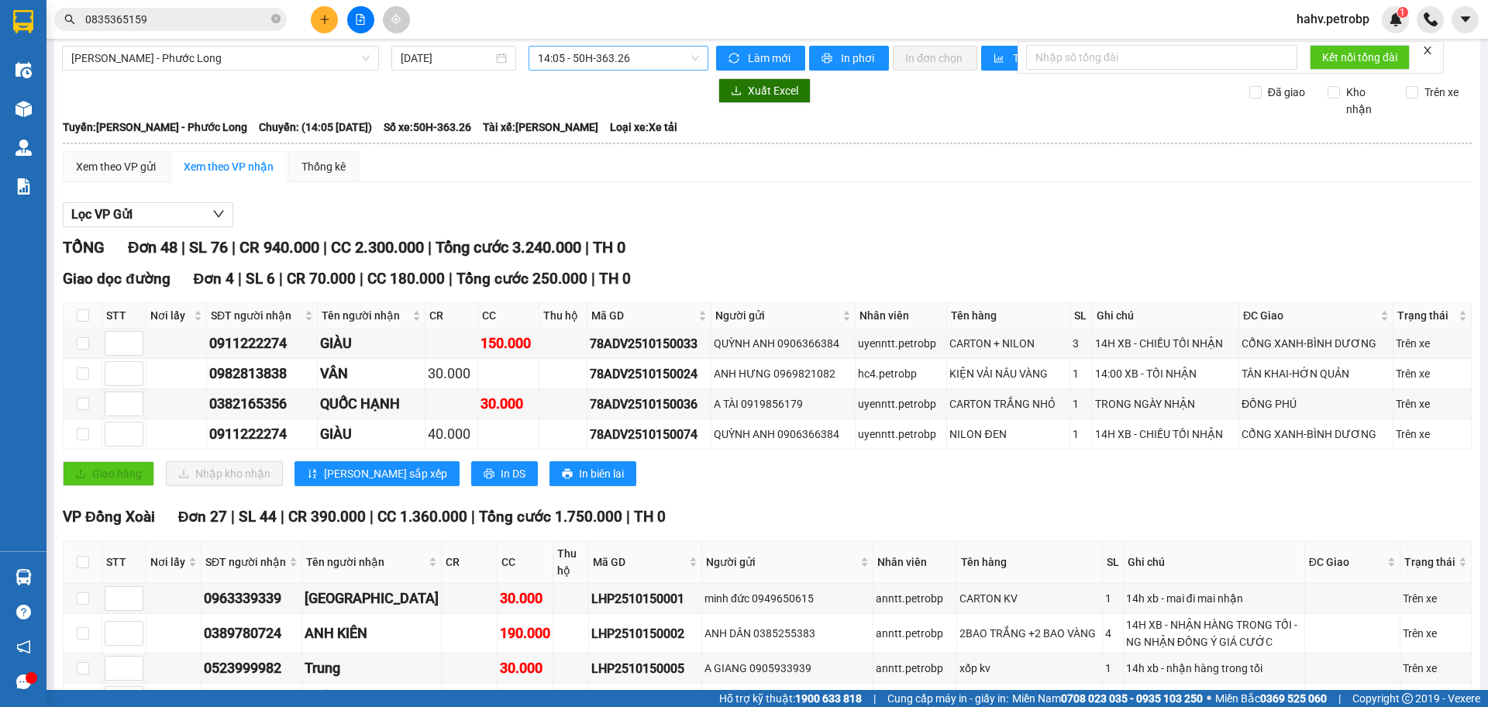
click at [609, 57] on span "14:05 - 50H-363.26" at bounding box center [618, 58] width 161 height 23
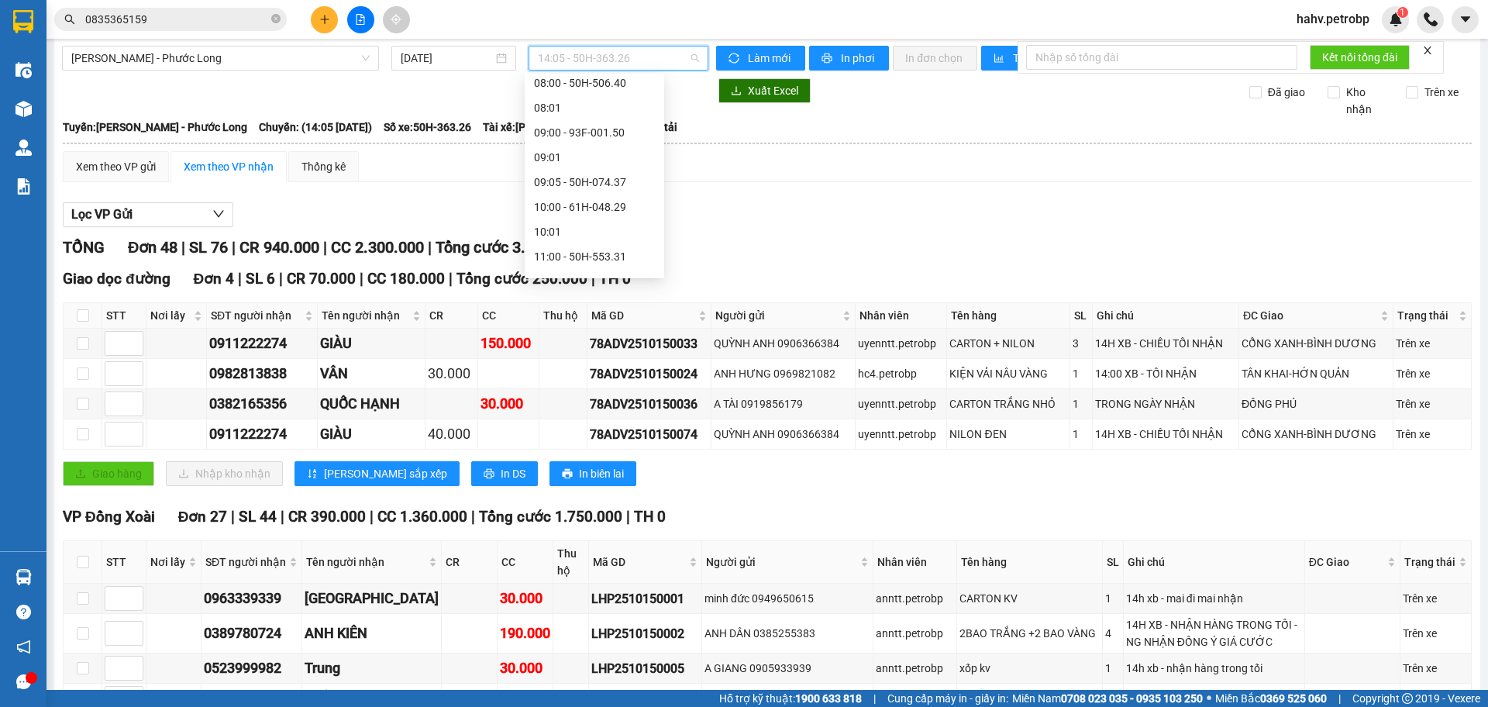
scroll to position [289, 0]
click at [566, 195] on div "09:05 - 50H-074.37" at bounding box center [594, 196] width 121 height 17
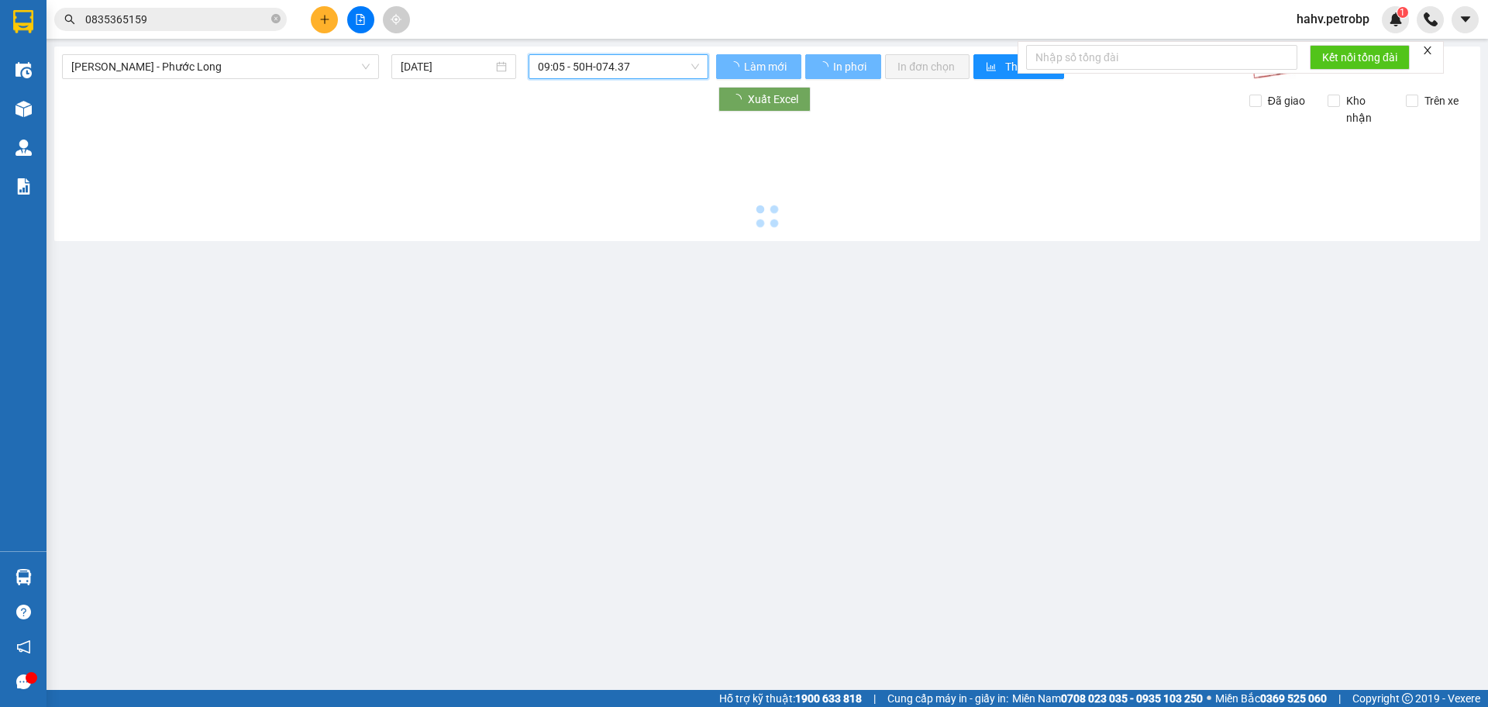
scroll to position [0, 0]
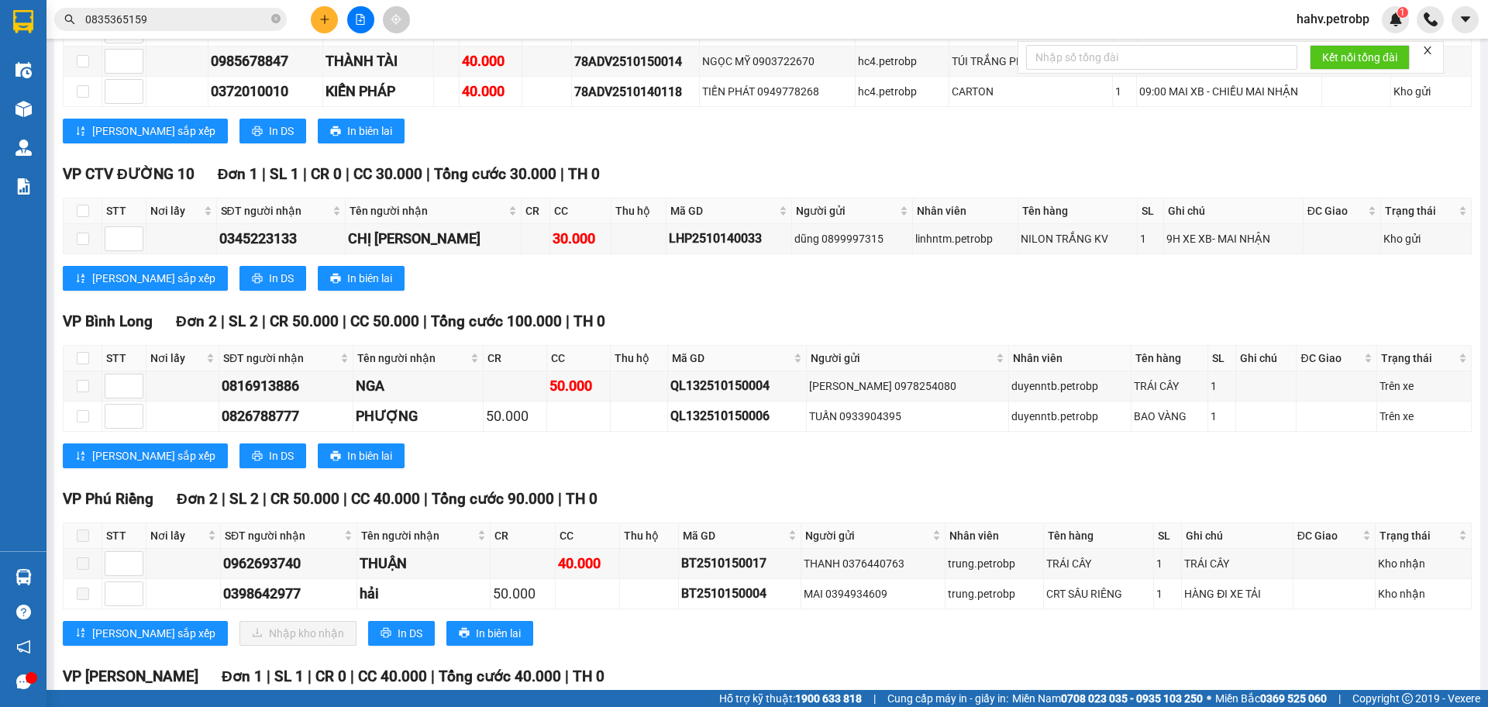
scroll to position [3684, 0]
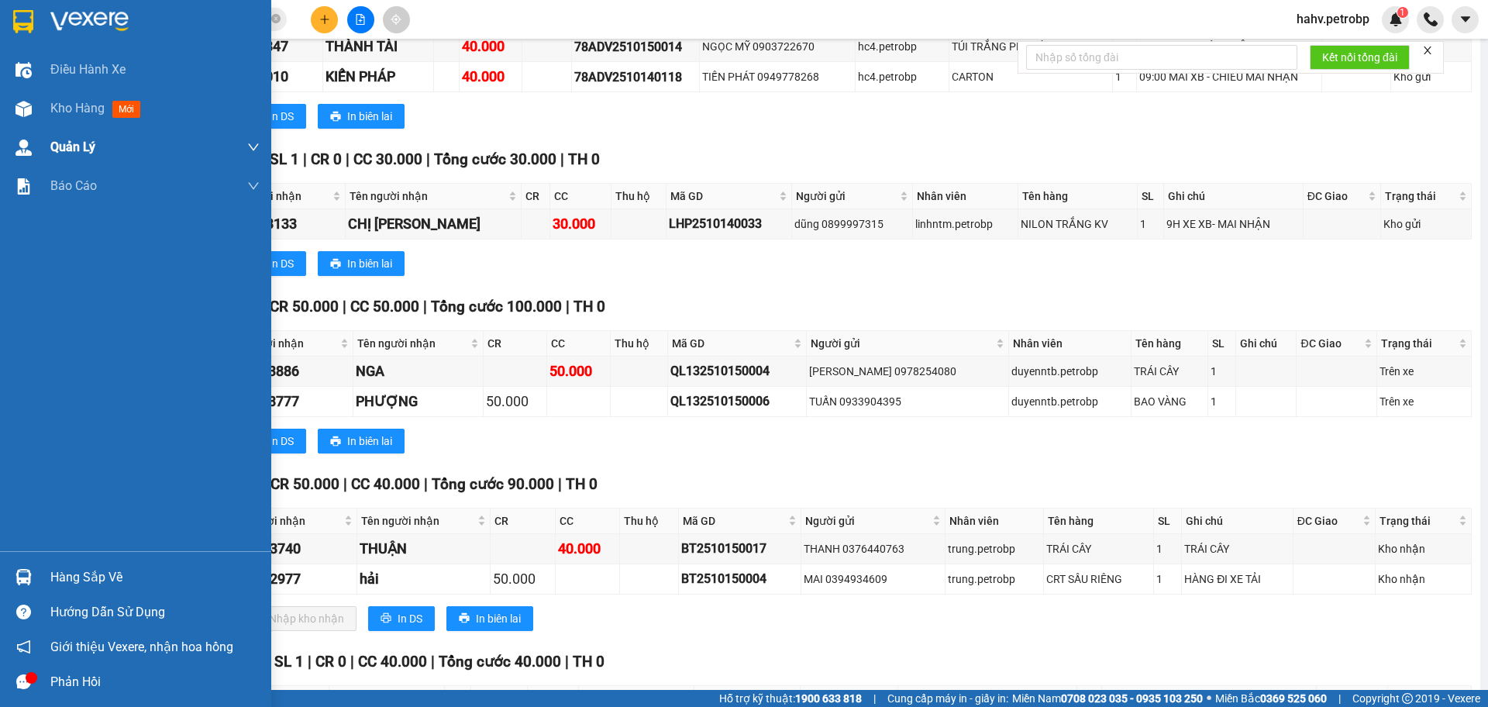
drag, startPoint x: 51, startPoint y: 106, endPoint x: 162, endPoint y: 130, distance: 113.4
click at [52, 107] on span "Kho hàng" at bounding box center [77, 108] width 54 height 15
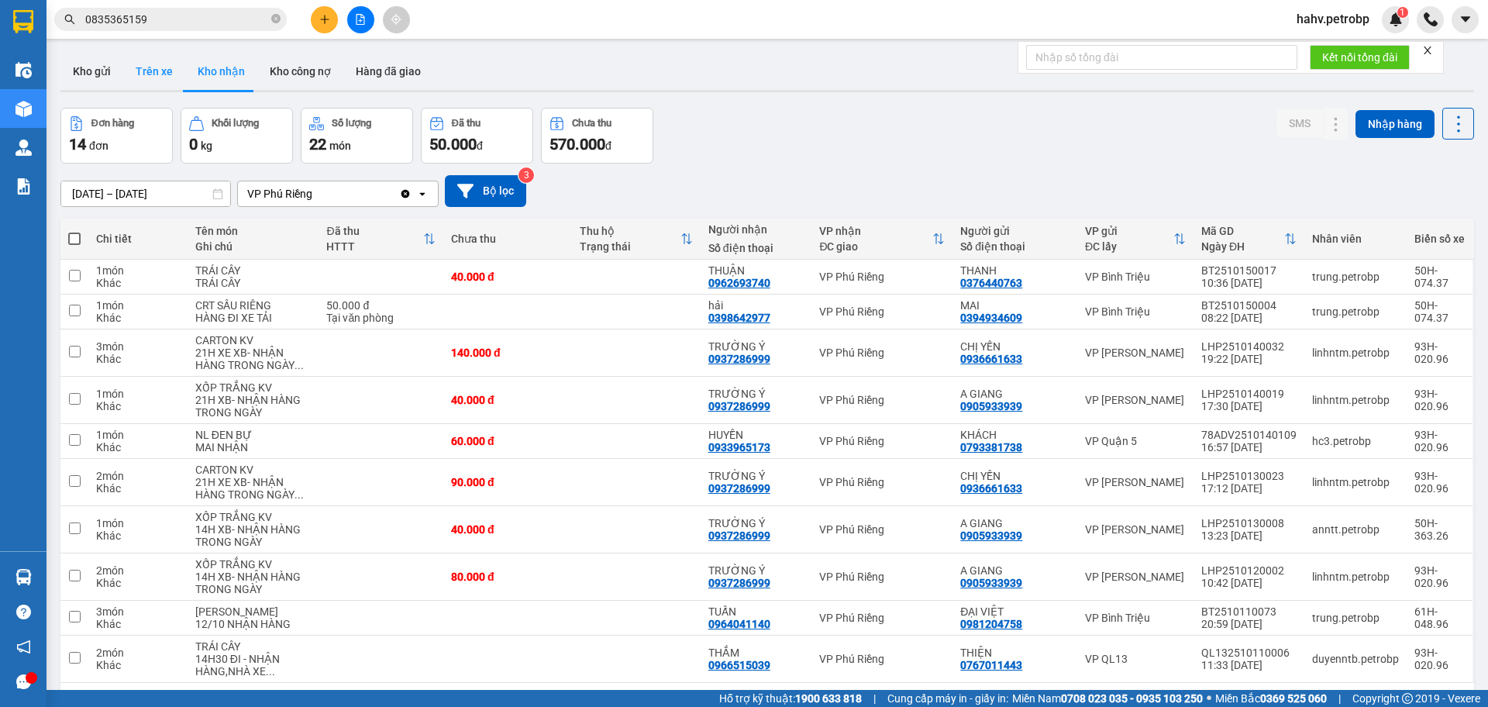
click at [154, 78] on button "Trên xe" at bounding box center [154, 71] width 62 height 37
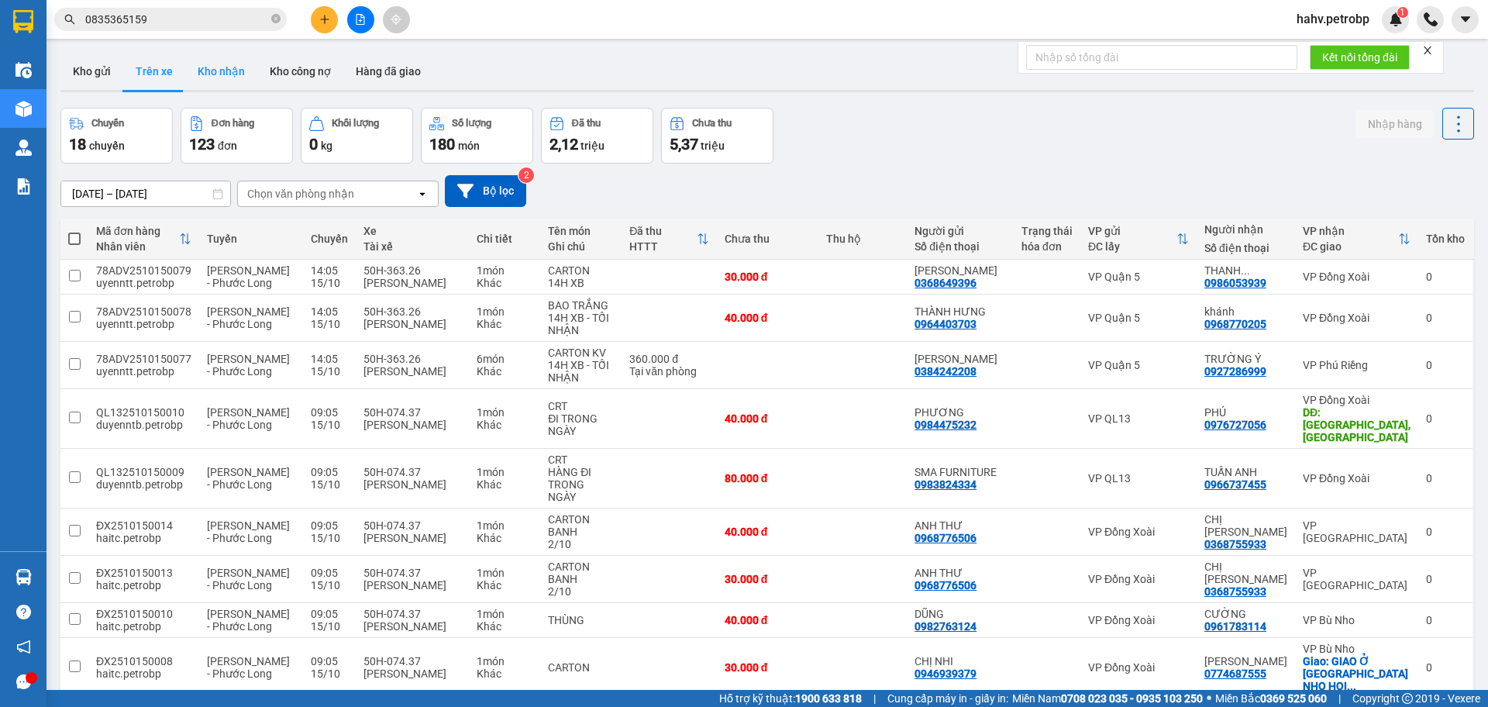
click at [222, 78] on button "Kho nhận" at bounding box center [221, 71] width 72 height 37
type input "[DATE] – [DATE]"
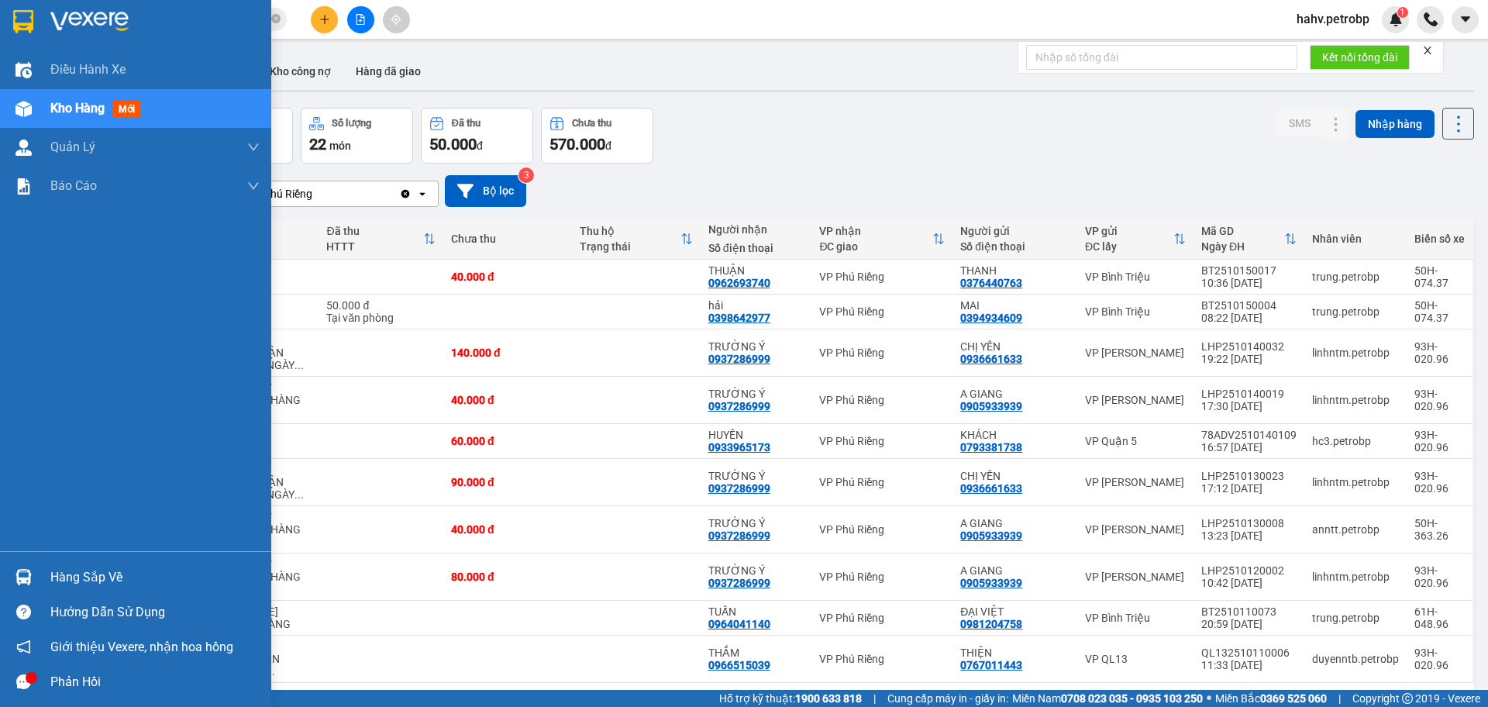
click at [69, 584] on div "Hàng sắp về" at bounding box center [154, 577] width 209 height 23
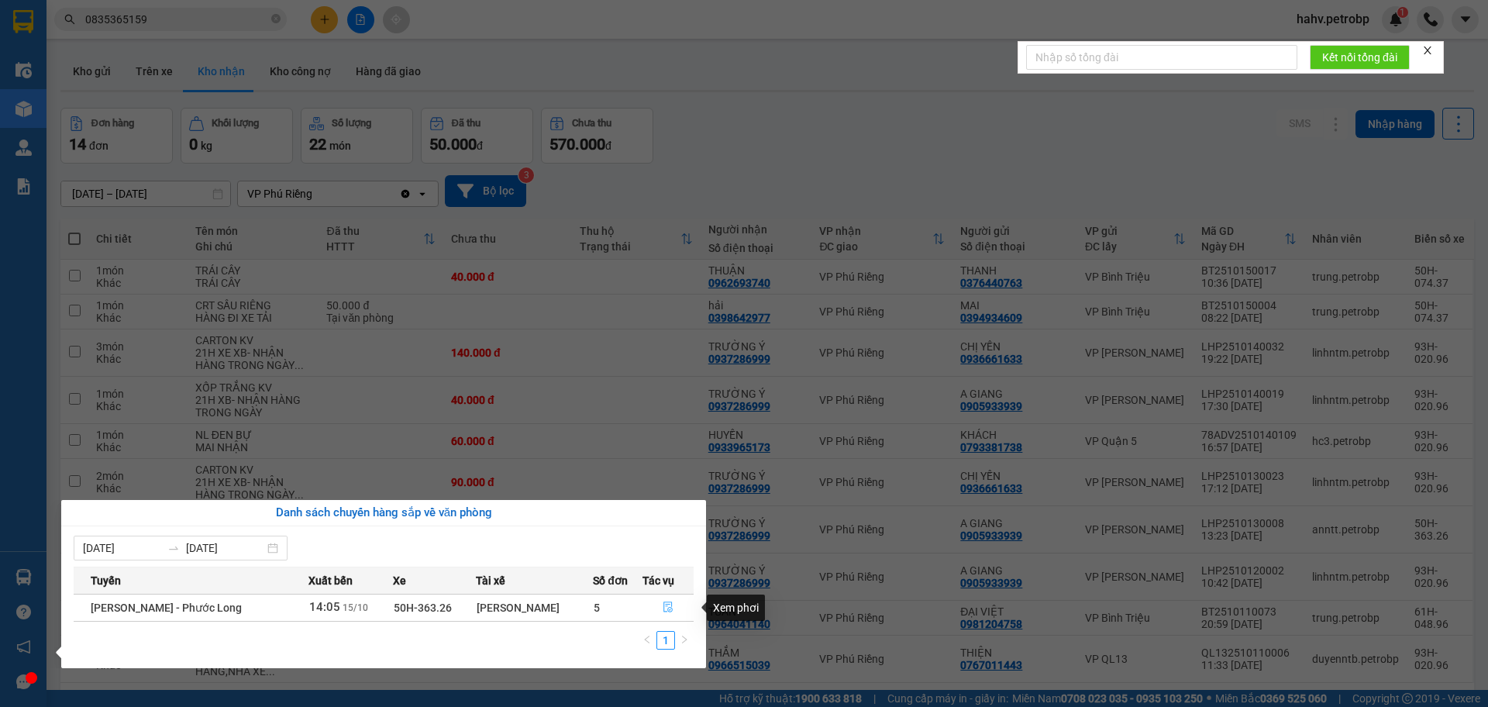
click at [664, 609] on icon "file-done" at bounding box center [668, 607] width 11 height 11
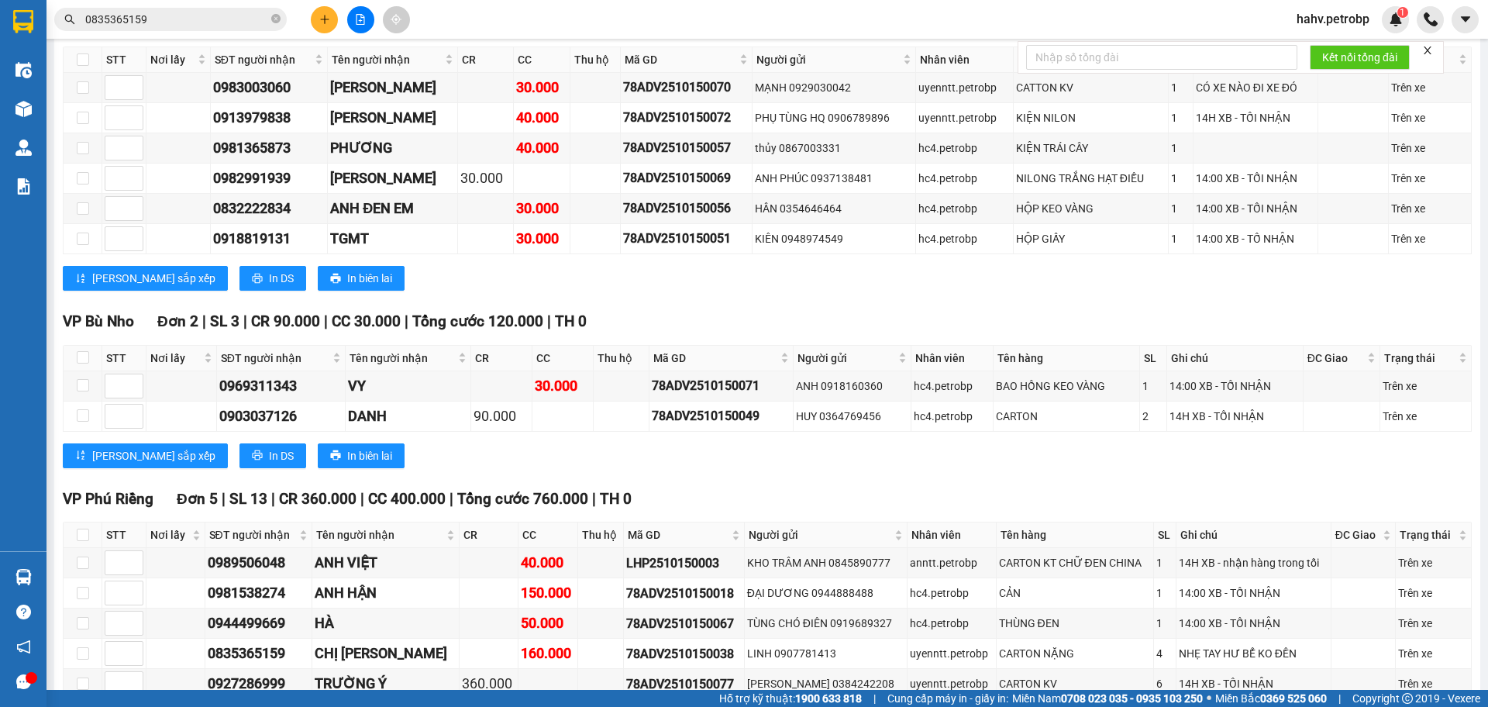
scroll to position [1836, 0]
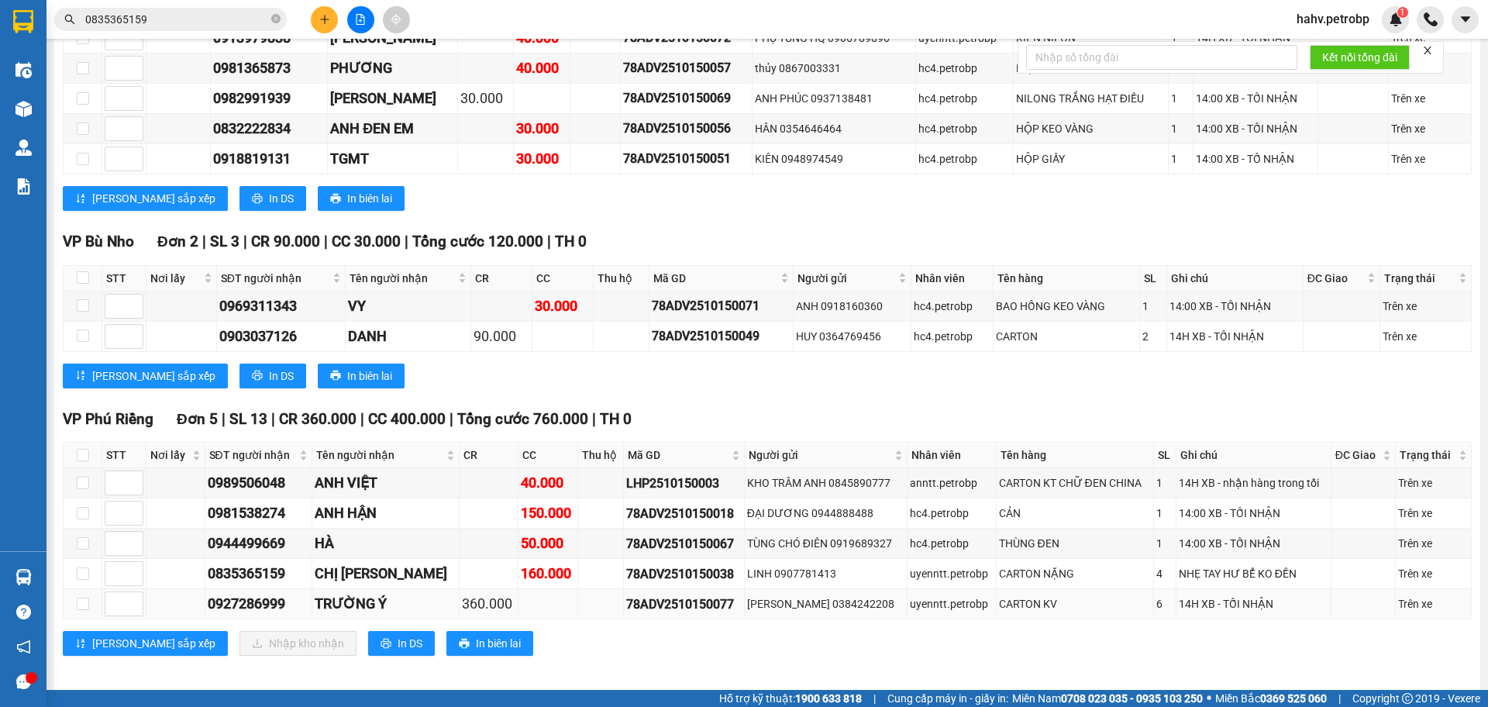
click at [251, 598] on div "0927286999" at bounding box center [259, 604] width 102 height 22
copy div "0927286999"
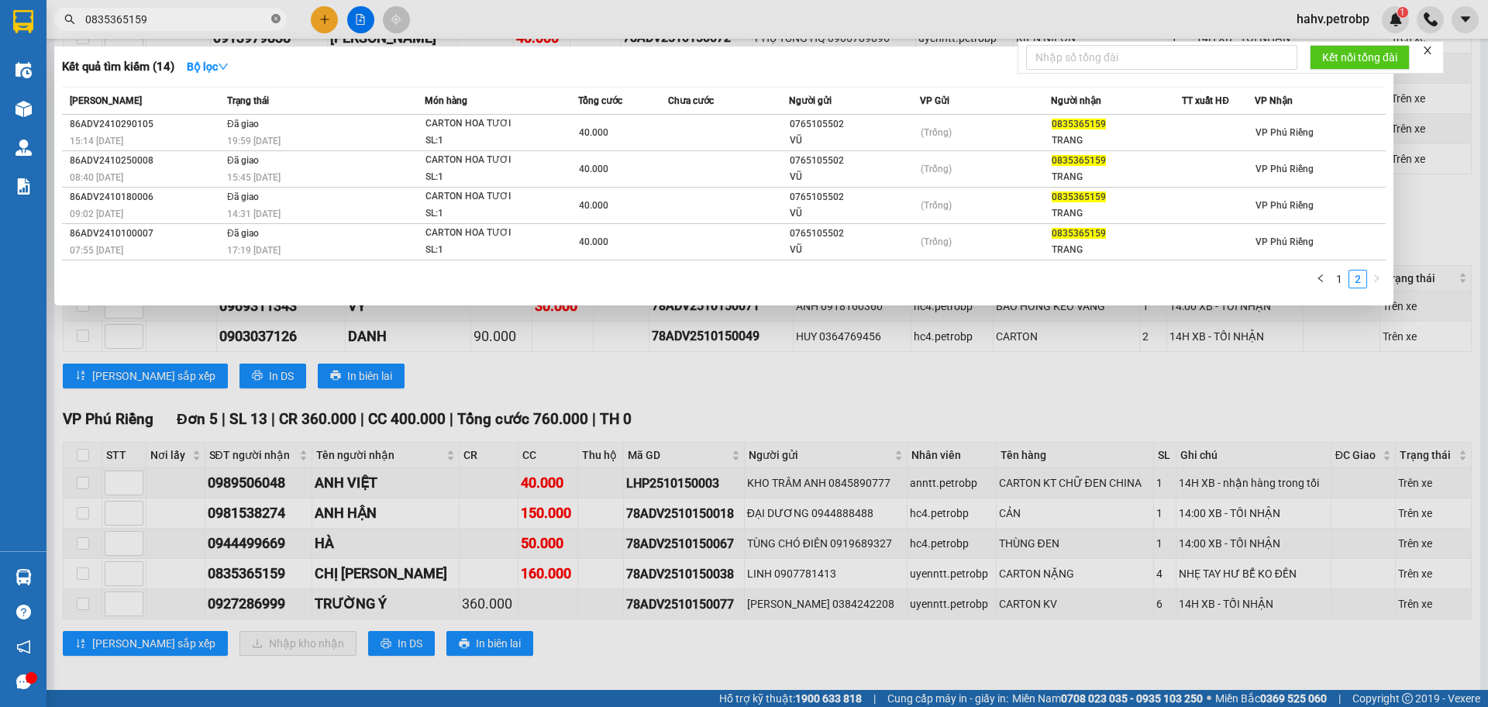
click at [278, 15] on icon "close-circle" at bounding box center [275, 18] width 9 height 9
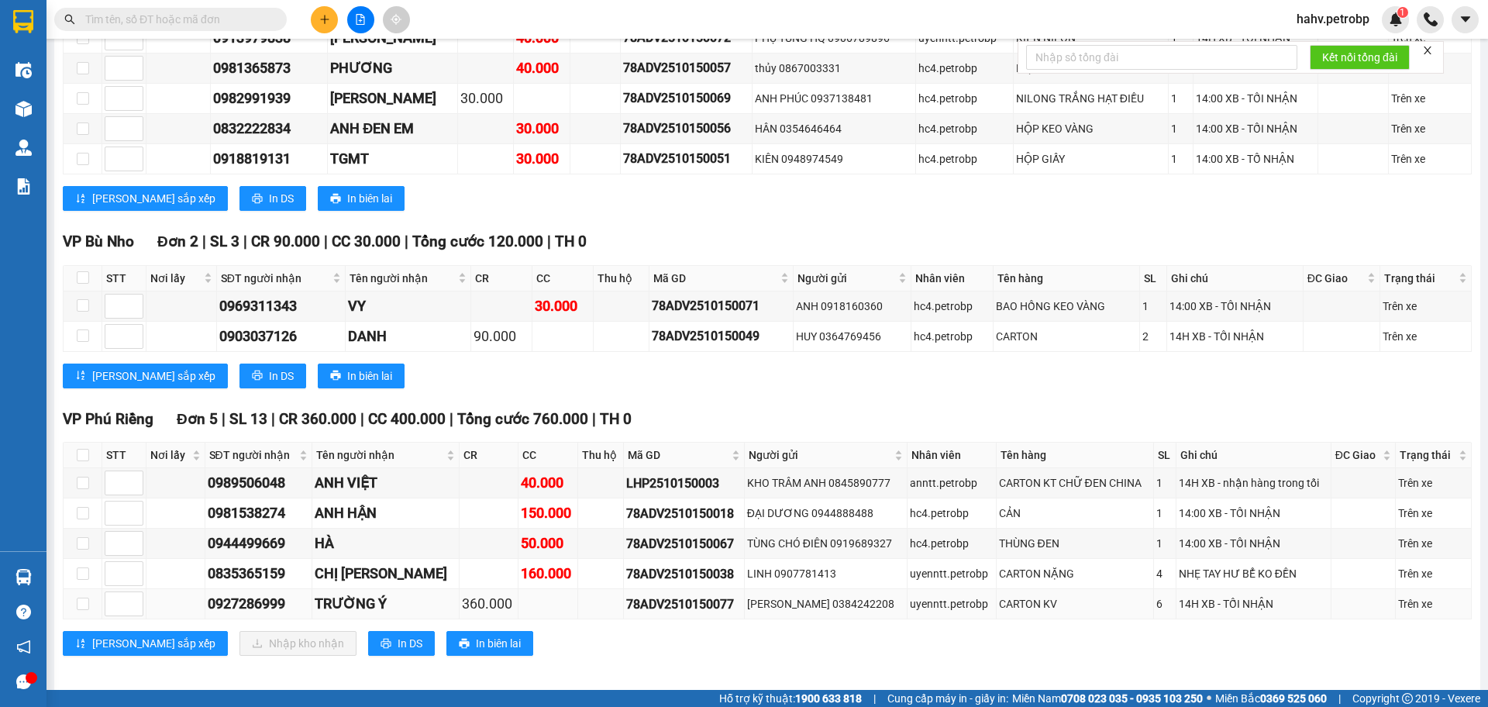
click at [699, 595] on div "78ADV2510150077" at bounding box center [683, 604] width 115 height 19
copy div "78ADV2510150077"
paste input "78ADV2510150077"
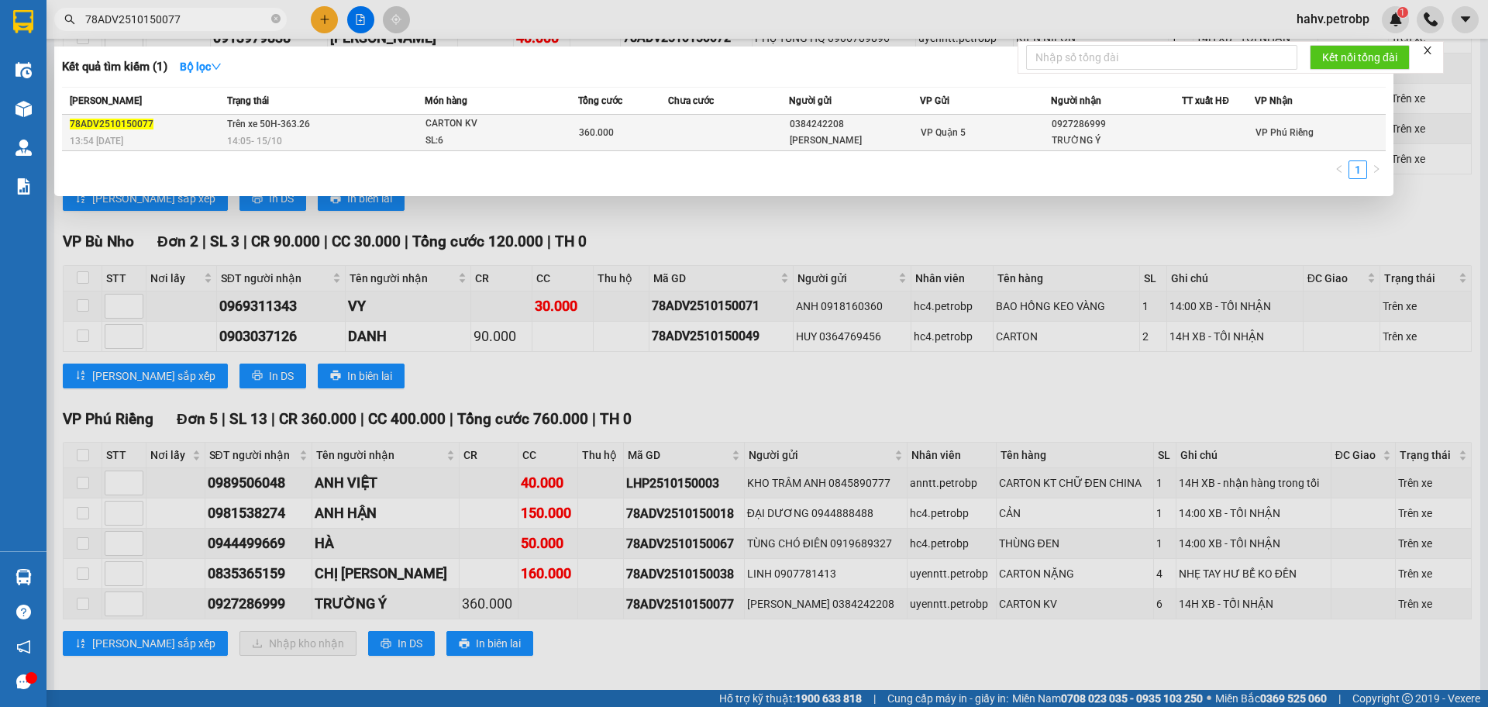
type input "78ADV2510150077"
click at [680, 128] on td at bounding box center [728, 133] width 121 height 36
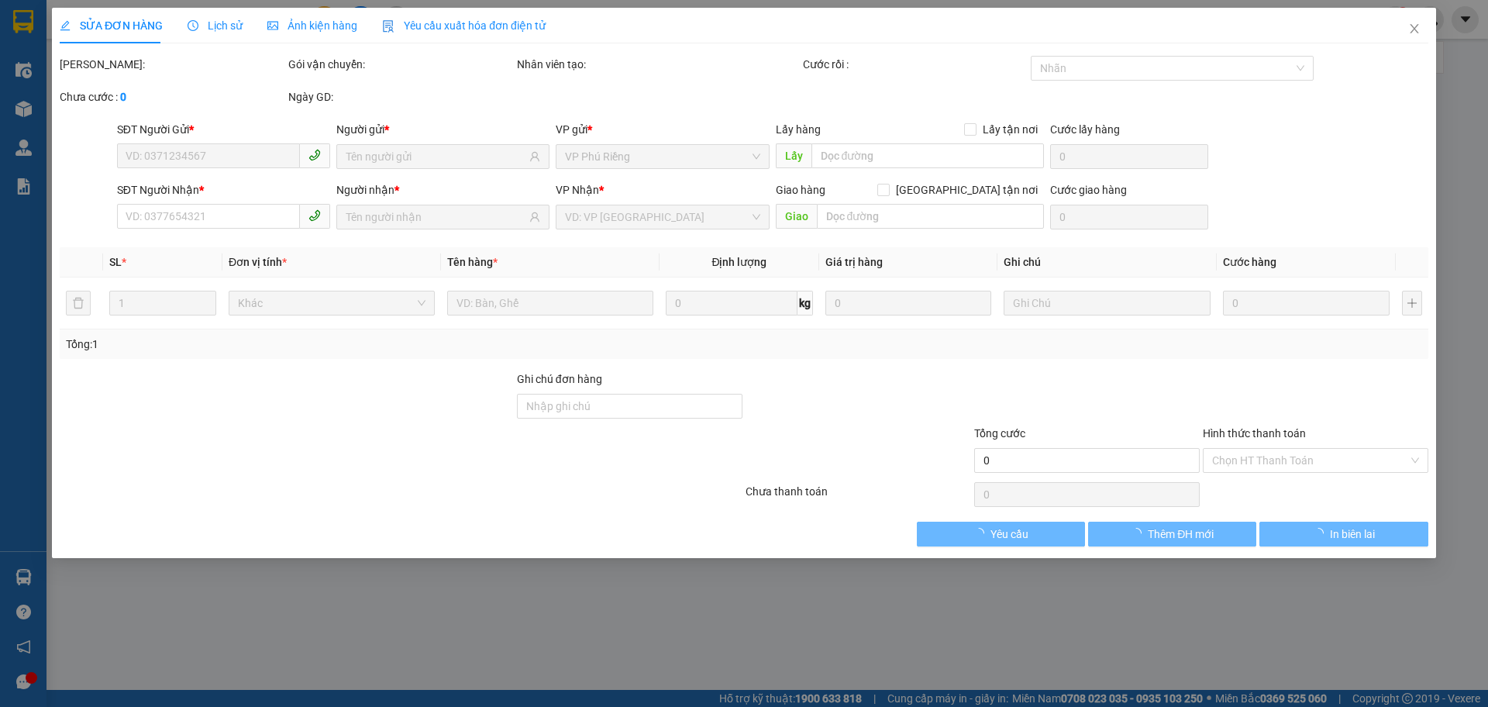
type input "0384242208"
type input "[PERSON_NAME]"
type input "0927286999"
type input "TRƯỜNG Ý"
type input "360.000"
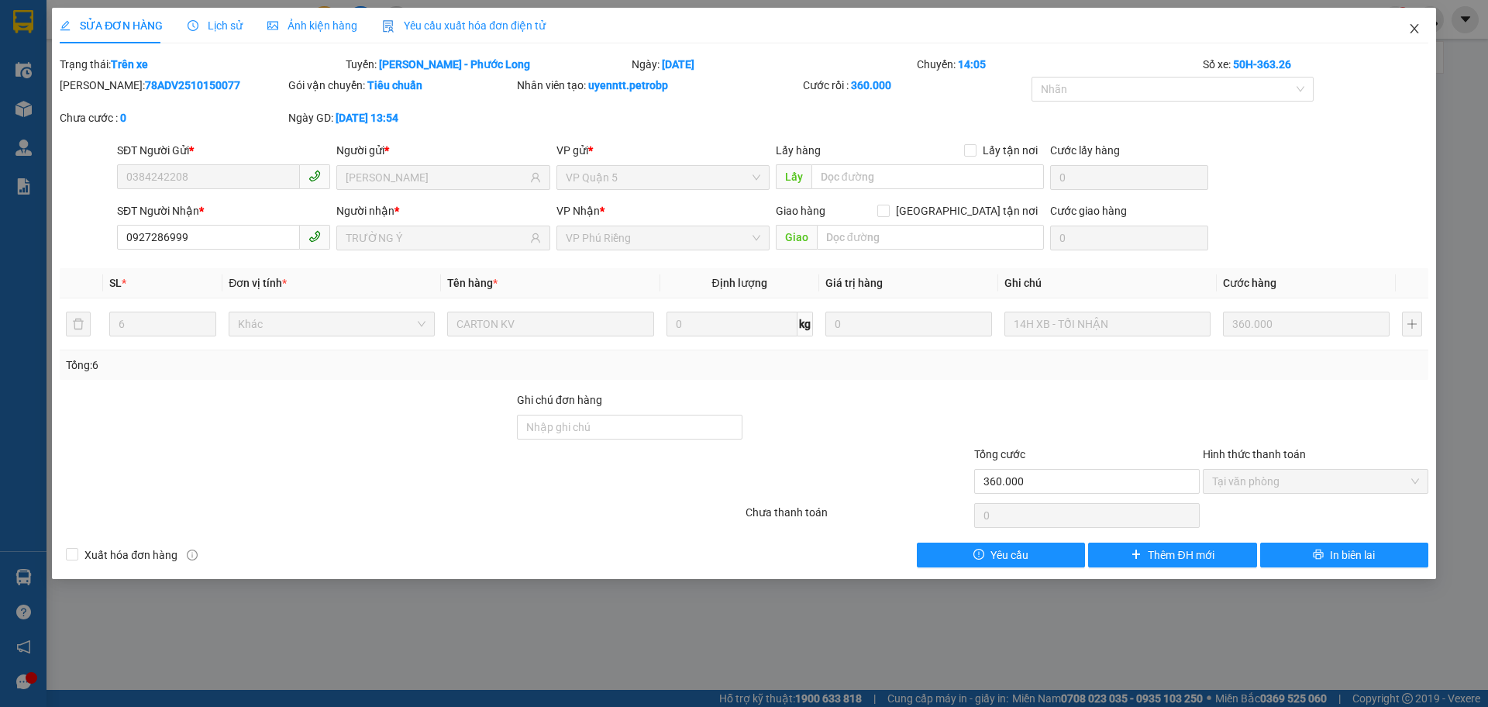
click at [1416, 33] on icon "close" at bounding box center [1415, 28] width 12 height 12
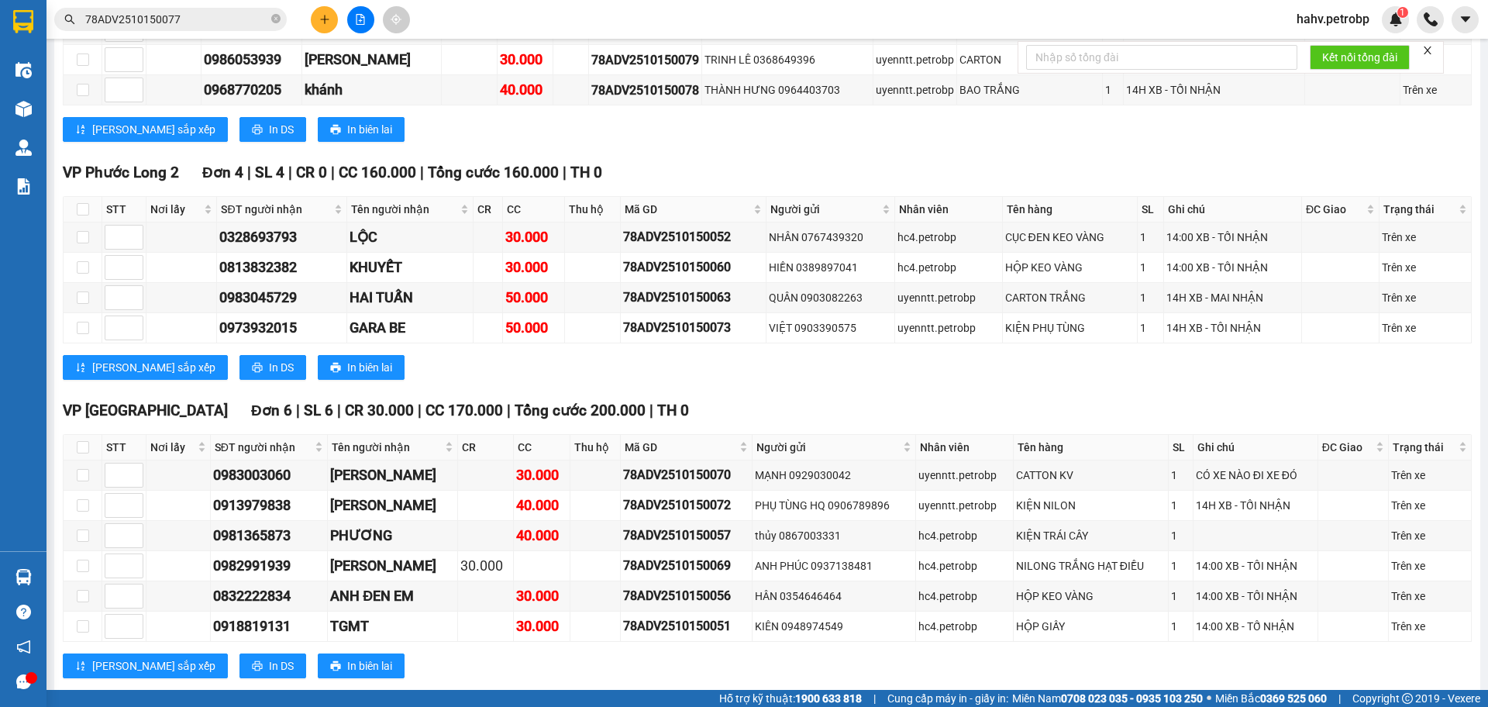
scroll to position [1836, 0]
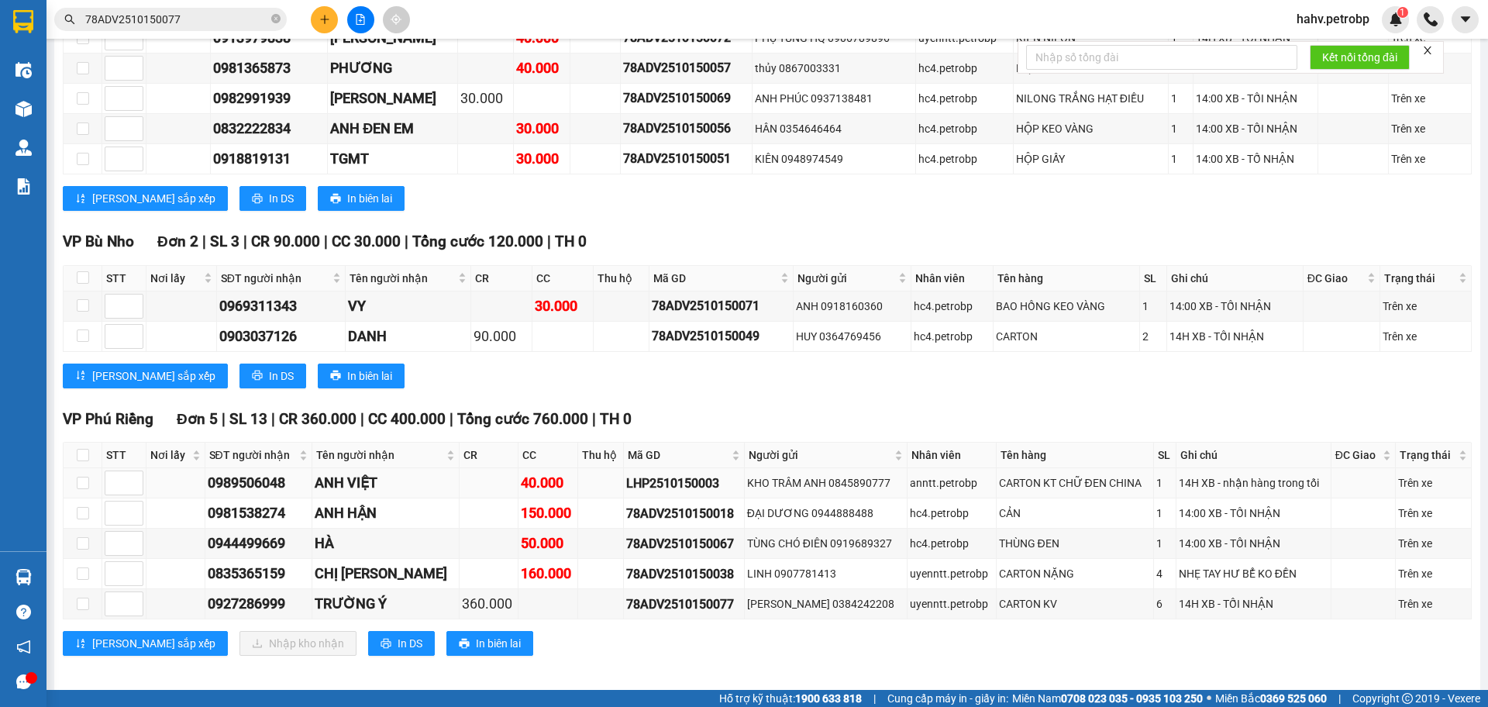
click at [258, 472] on div "0989506048" at bounding box center [259, 483] width 102 height 22
copy div "0989506048"
click at [277, 14] on span at bounding box center [275, 19] width 9 height 15
paste input "0989506048"
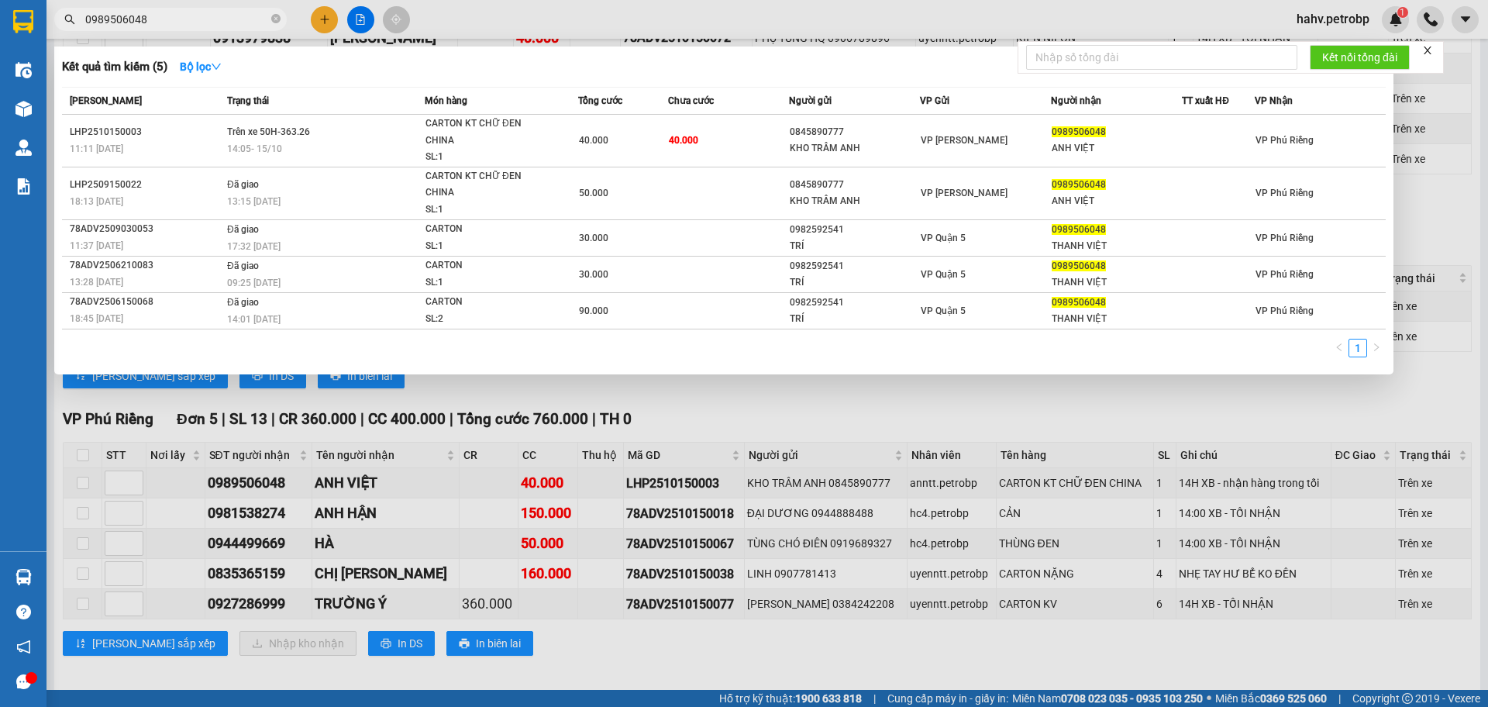
type input "0989506048"
click at [553, 414] on div at bounding box center [744, 353] width 1488 height 707
click at [279, 16] on icon "close-circle" at bounding box center [275, 18] width 9 height 9
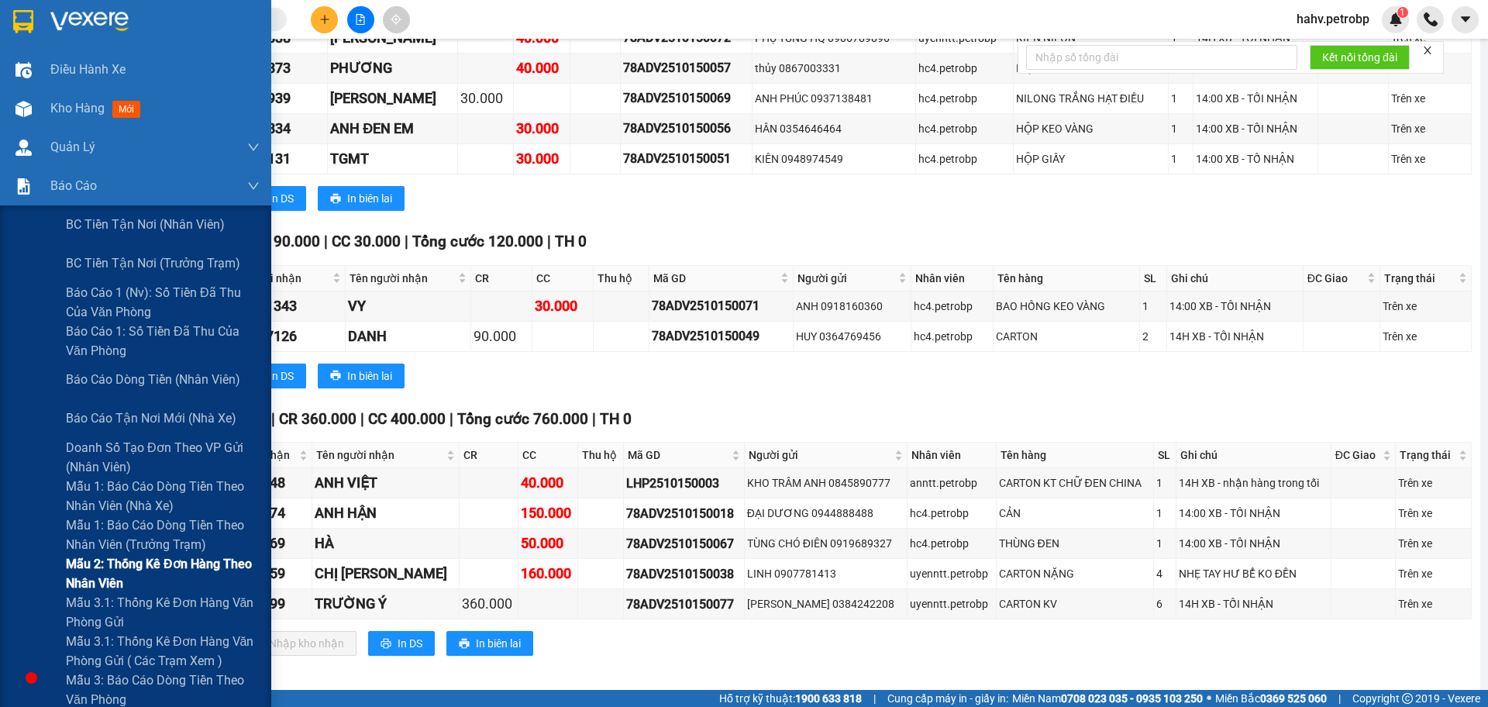
drag, startPoint x: 36, startPoint y: 617, endPoint x: 250, endPoint y: 559, distance: 221.0
click at [36, 618] on div "Mẫu 3.1: Thống kê đơn hàng văn phòng gửi" at bounding box center [135, 612] width 271 height 39
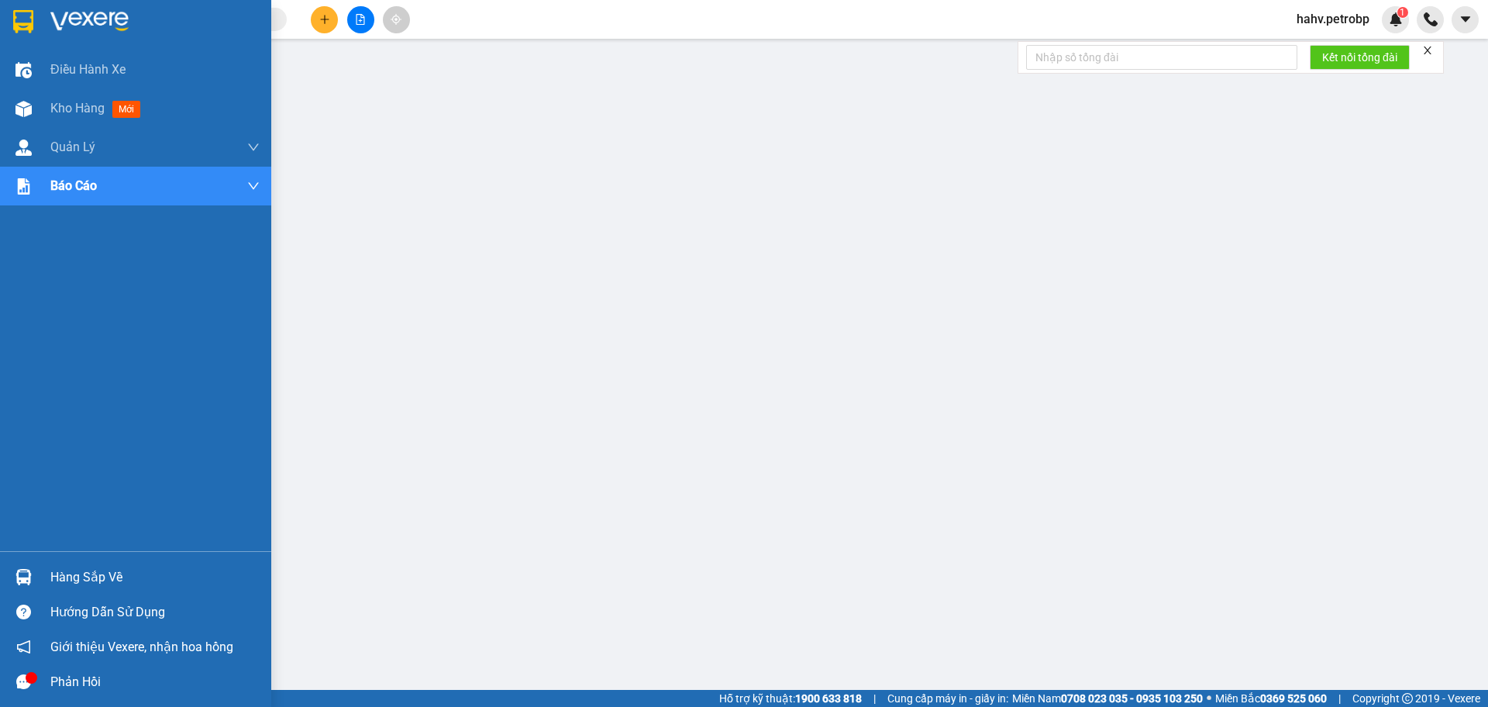
click at [33, 577] on div at bounding box center [23, 577] width 27 height 27
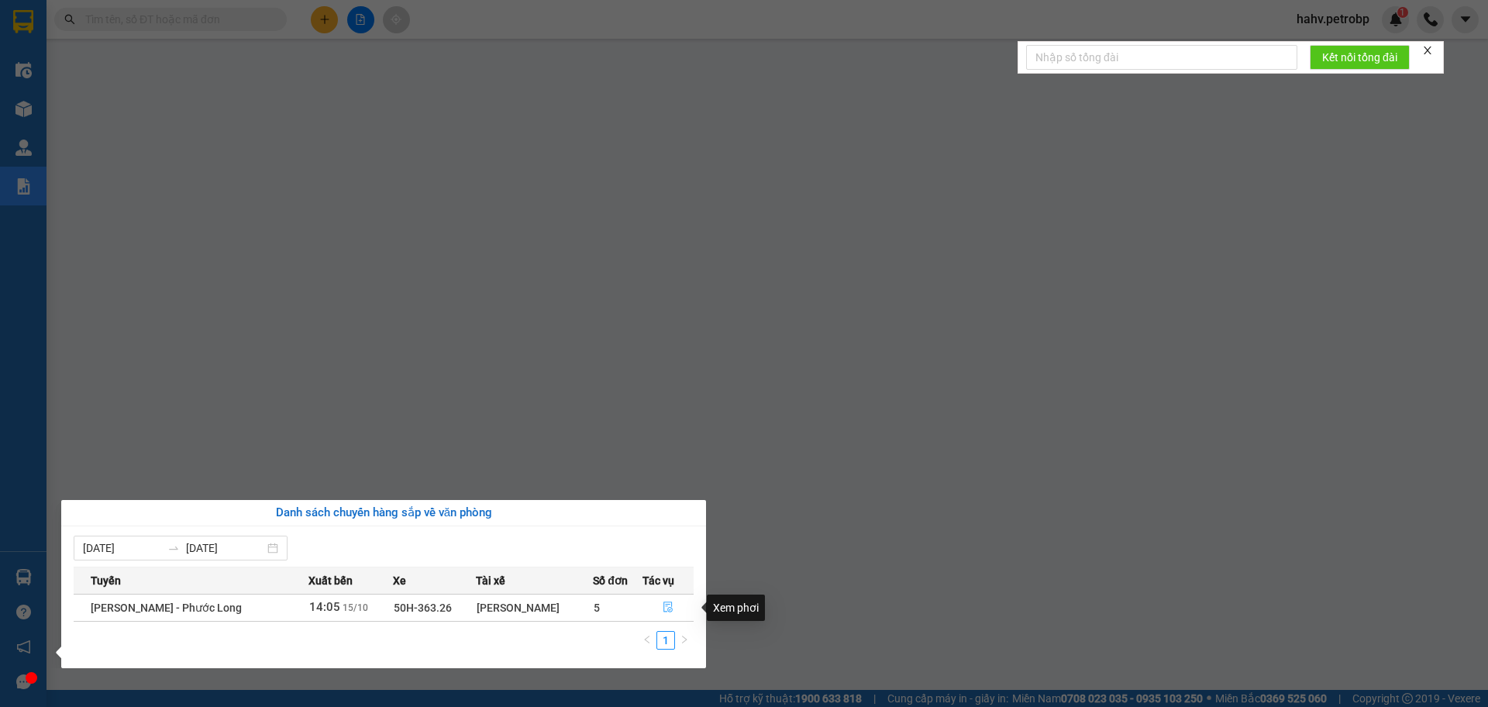
click at [669, 608] on icon "file-done" at bounding box center [668, 607] width 9 height 11
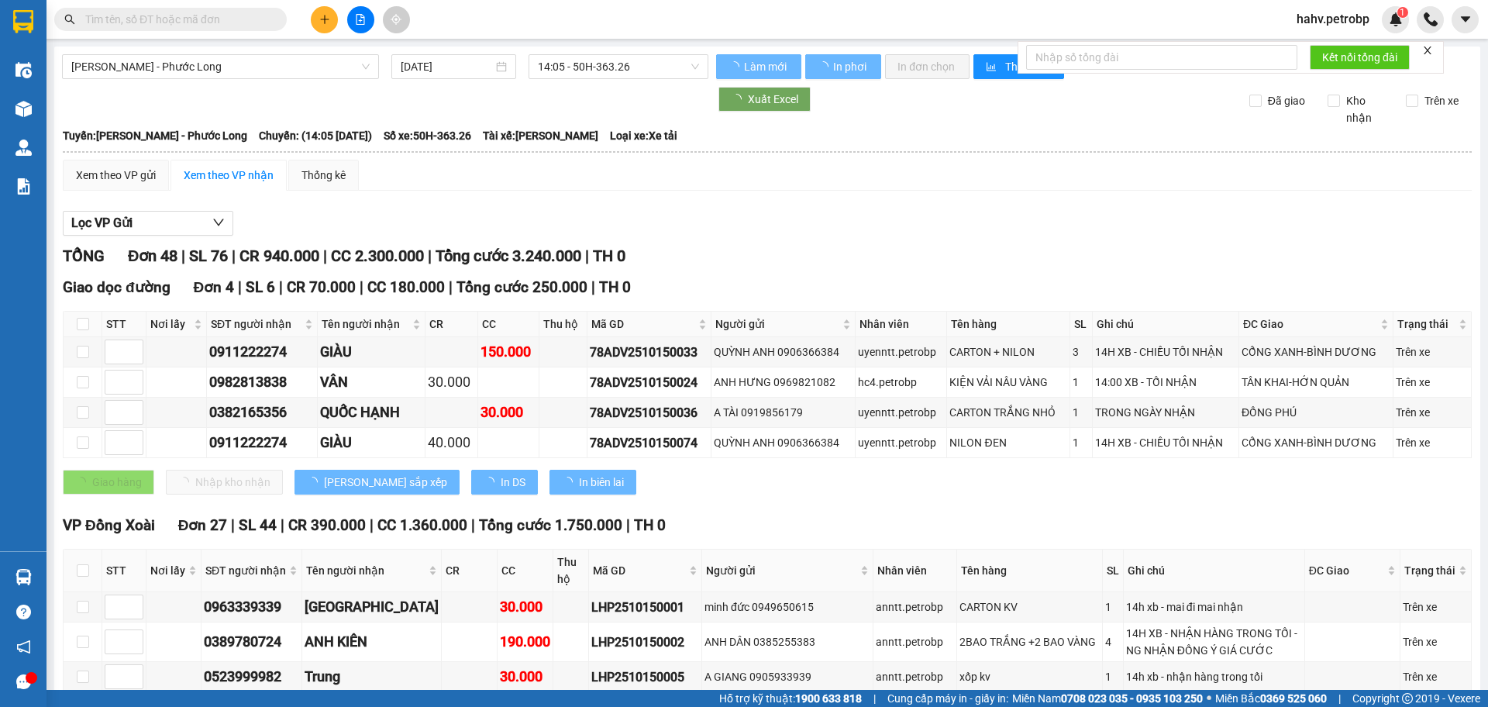
click at [580, 73] on span "14:05 - 50H-363.26" at bounding box center [618, 66] width 161 height 23
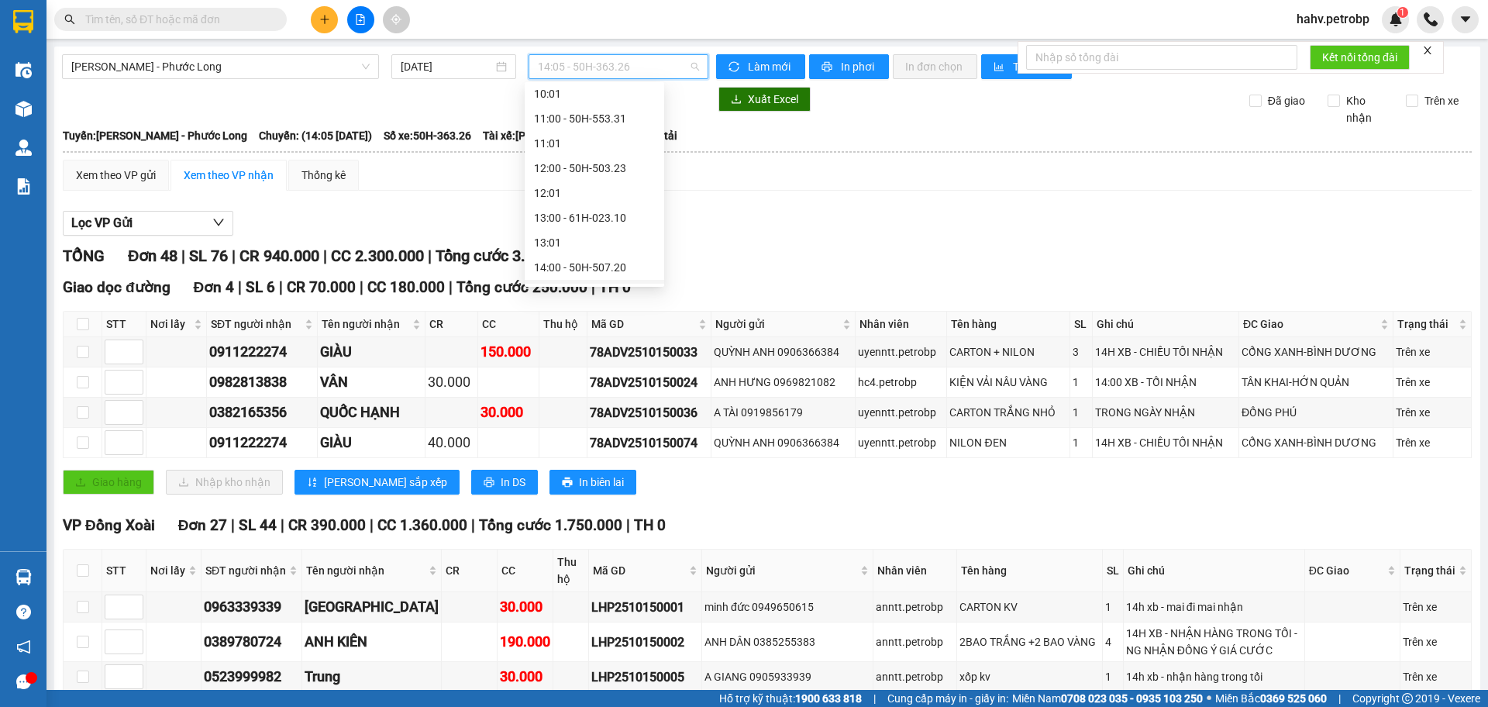
scroll to position [444, 0]
click at [597, 227] on div "13:00 - 61H-023.10" at bounding box center [594, 224] width 121 height 17
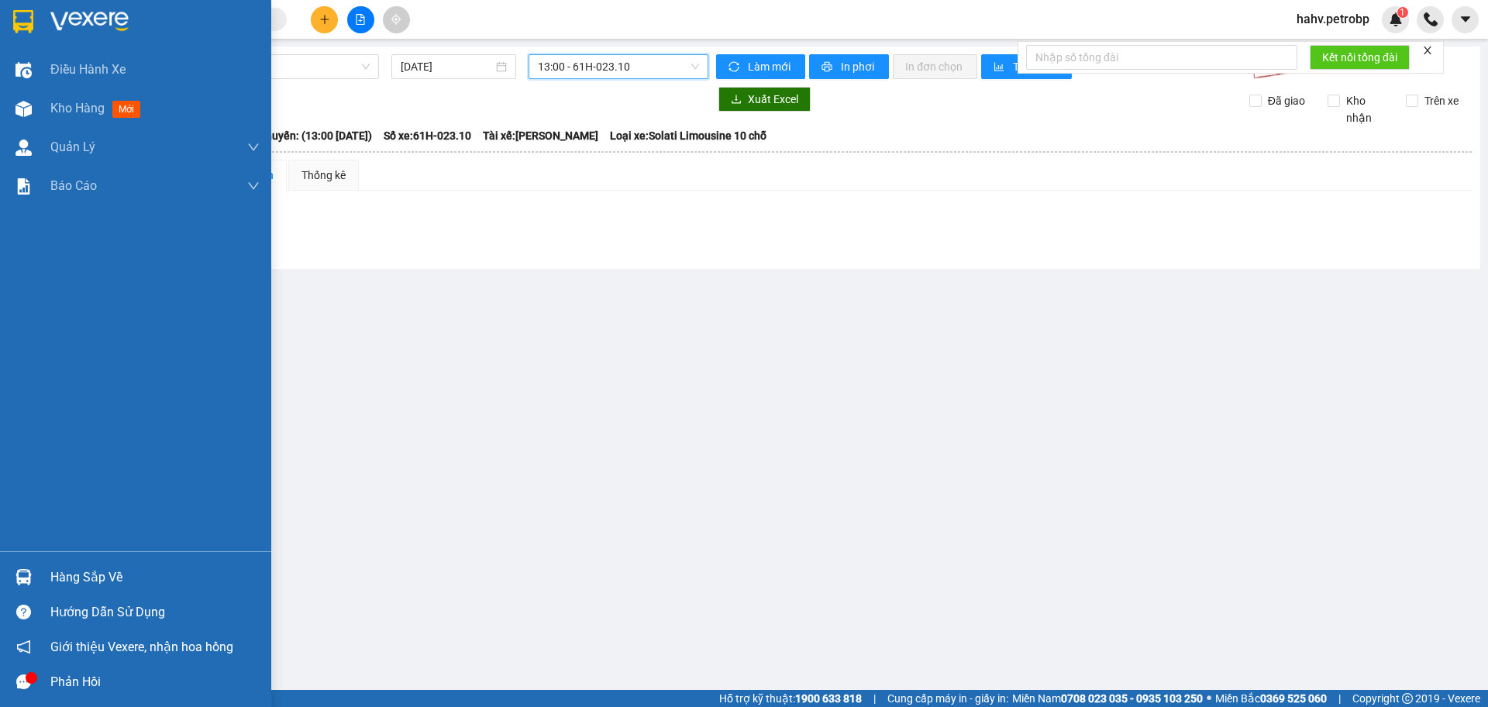
click at [81, 574] on div "Hàng sắp về" at bounding box center [154, 577] width 209 height 23
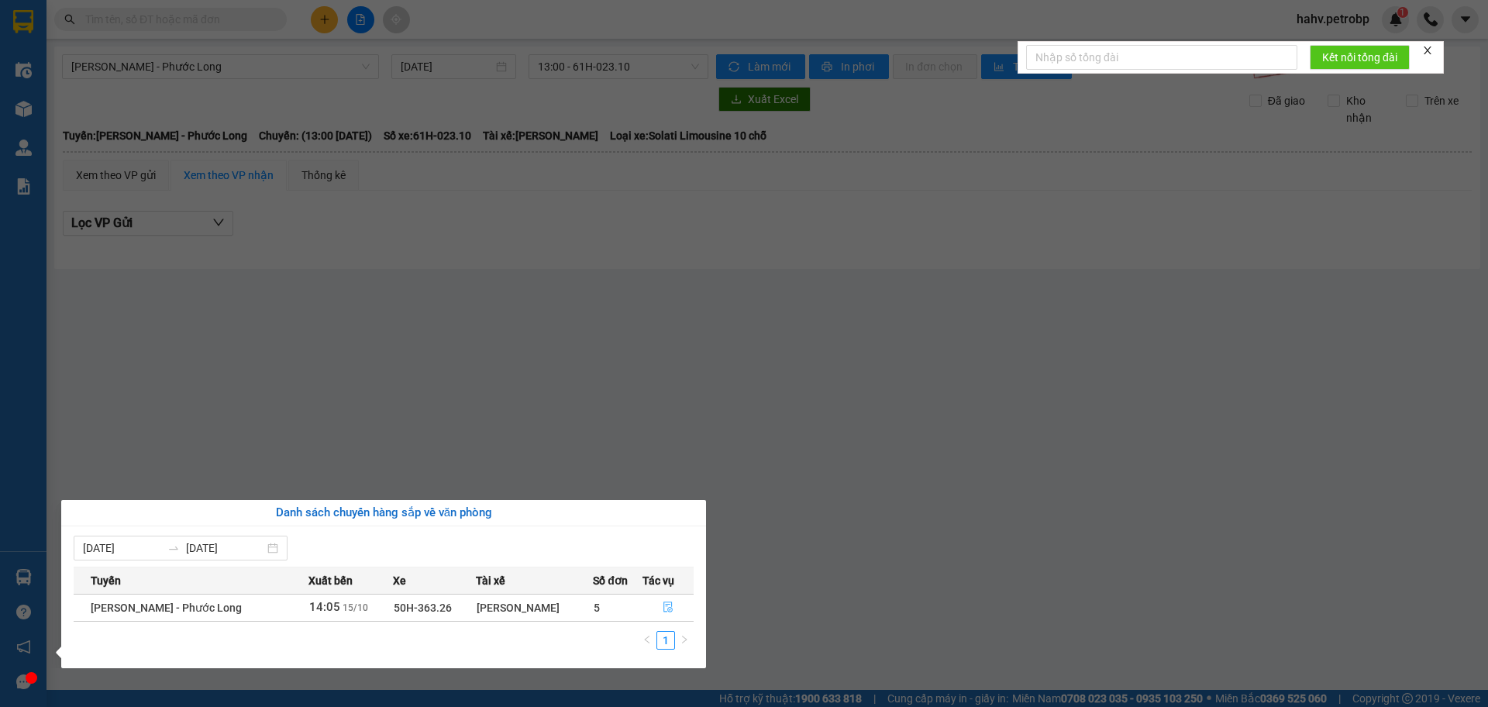
click at [654, 609] on button "button" at bounding box center [668, 607] width 50 height 25
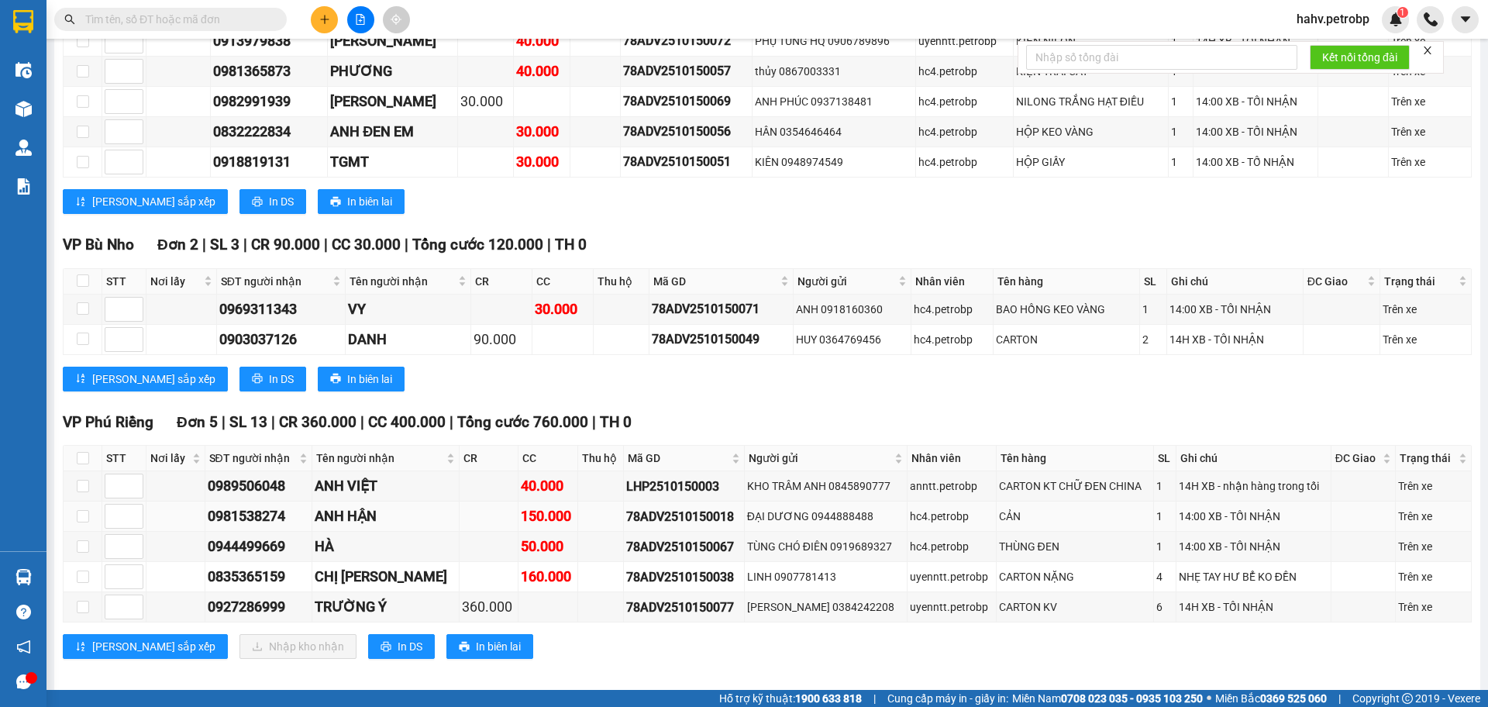
scroll to position [1836, 0]
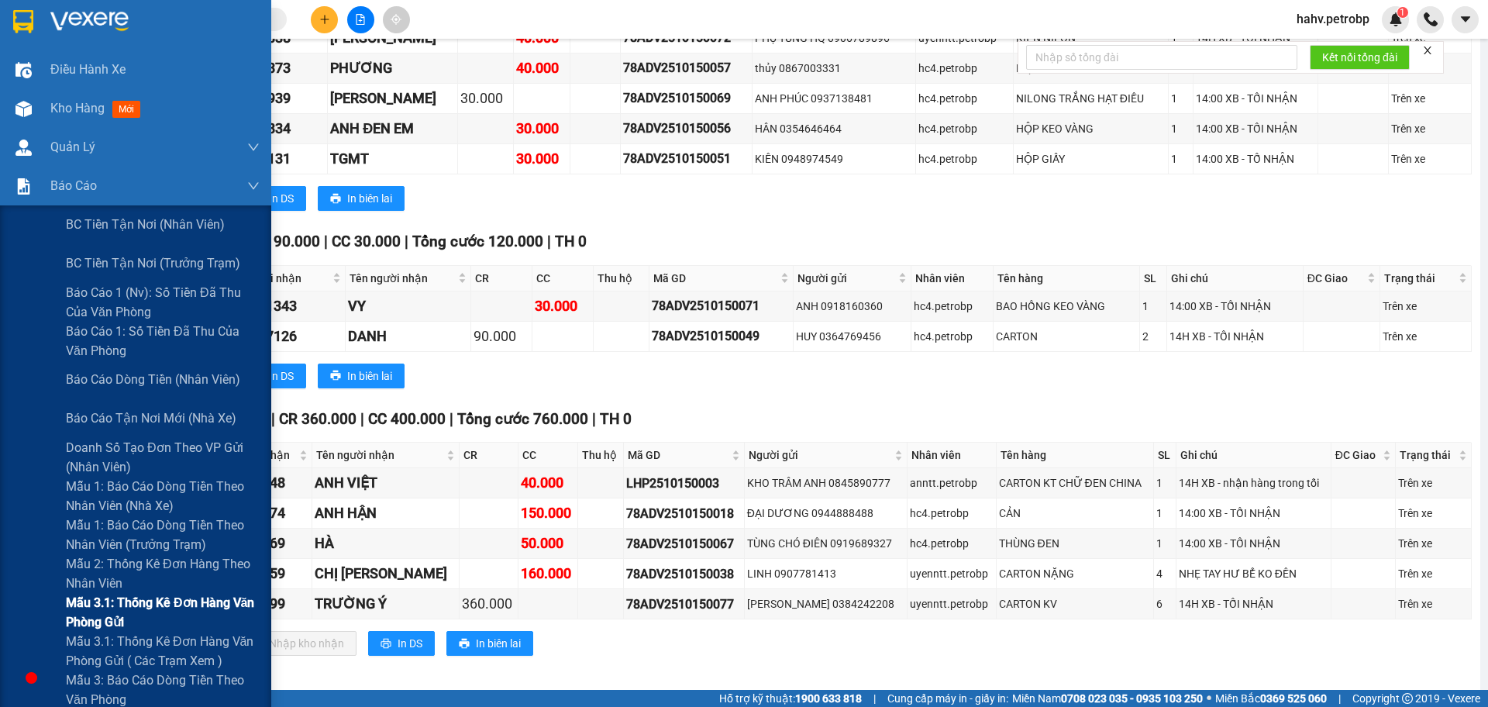
click at [29, 609] on div "Mẫu 3.1: Thống kê đơn hàng văn phòng gửi" at bounding box center [135, 612] width 271 height 39
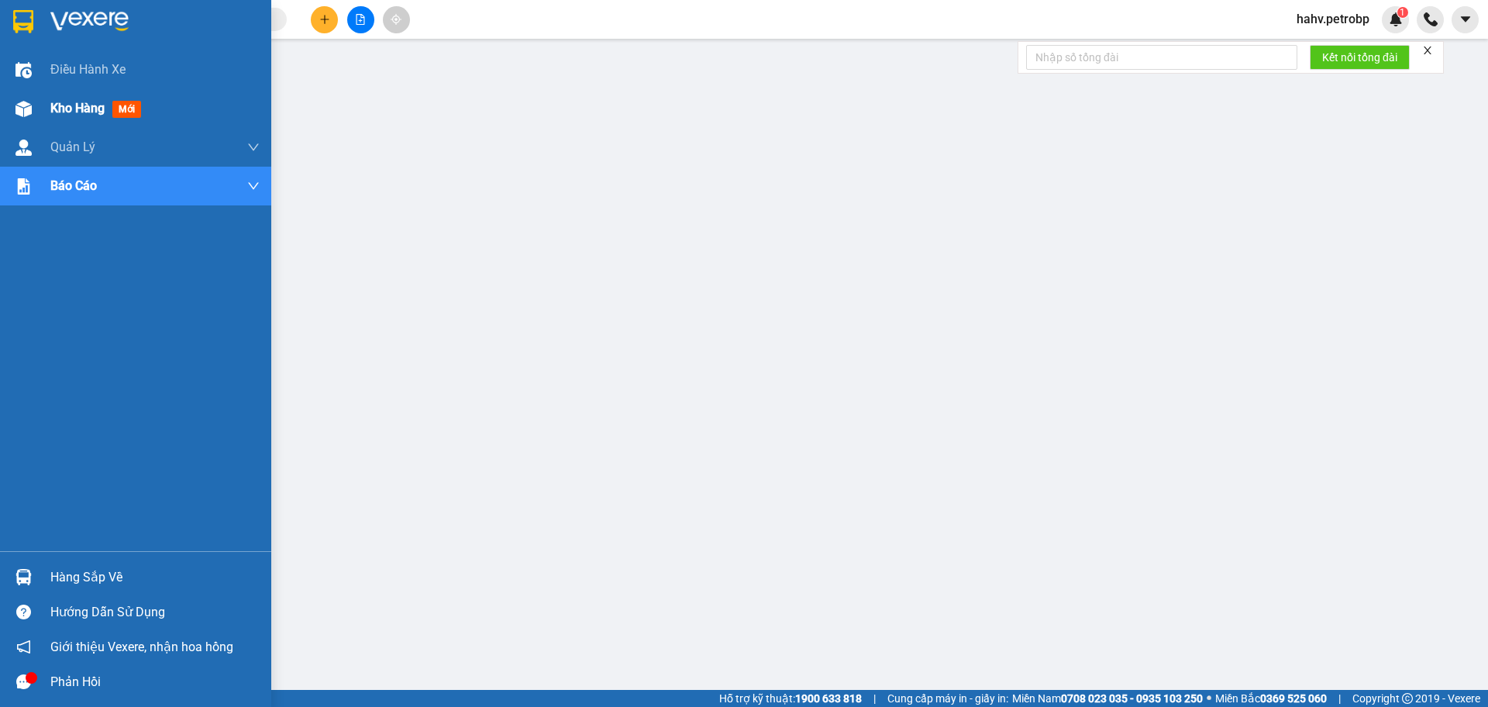
click at [20, 113] on img at bounding box center [24, 109] width 16 height 16
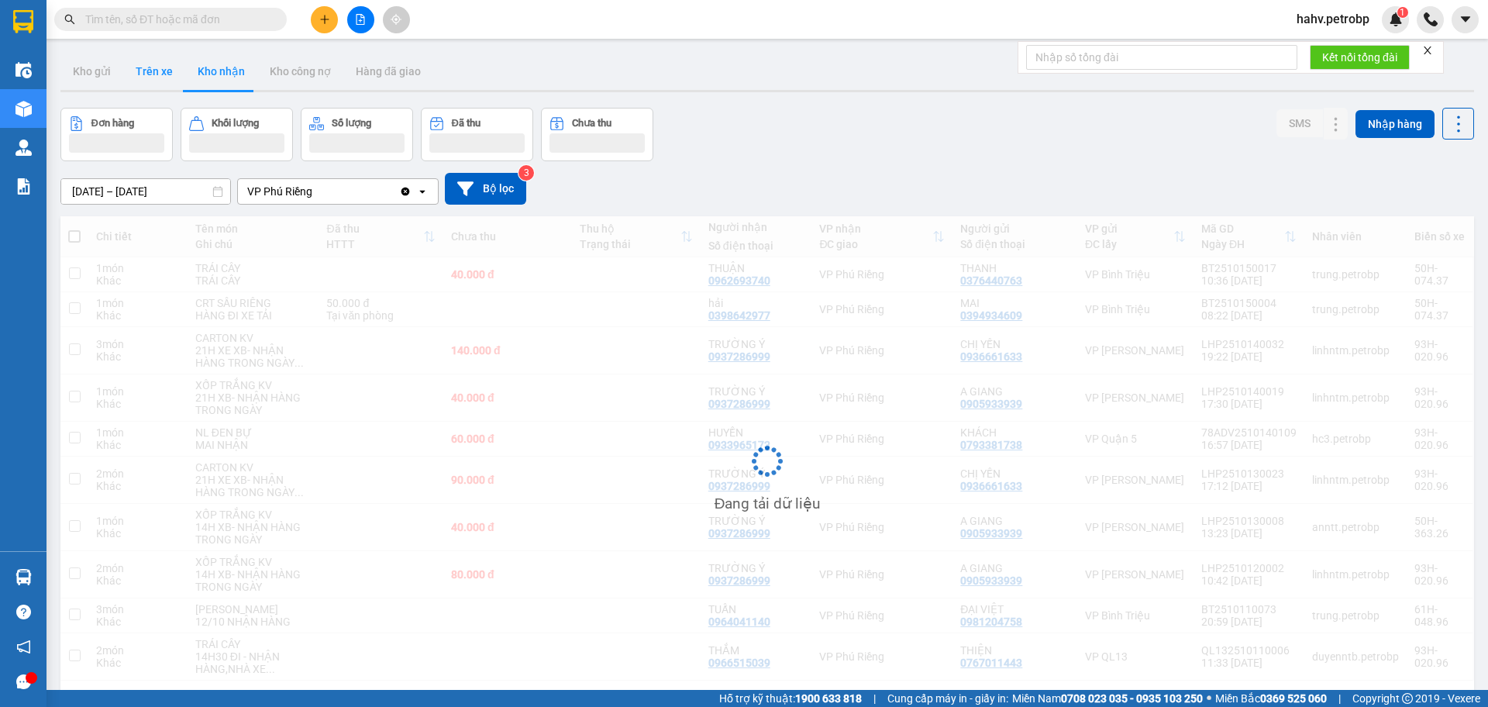
click at [164, 78] on button "Trên xe" at bounding box center [154, 71] width 62 height 37
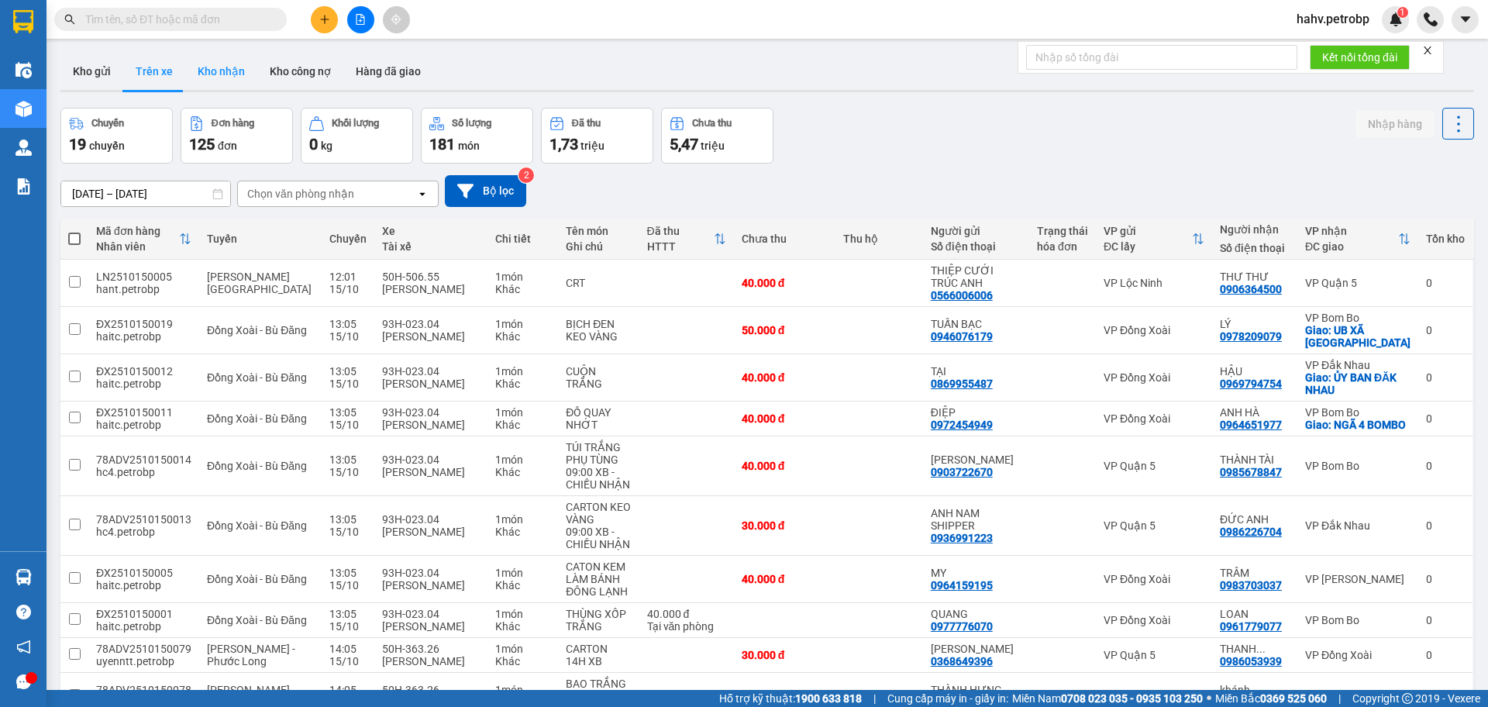
click at [215, 72] on button "Kho nhận" at bounding box center [221, 71] width 72 height 37
type input "[DATE] – [DATE]"
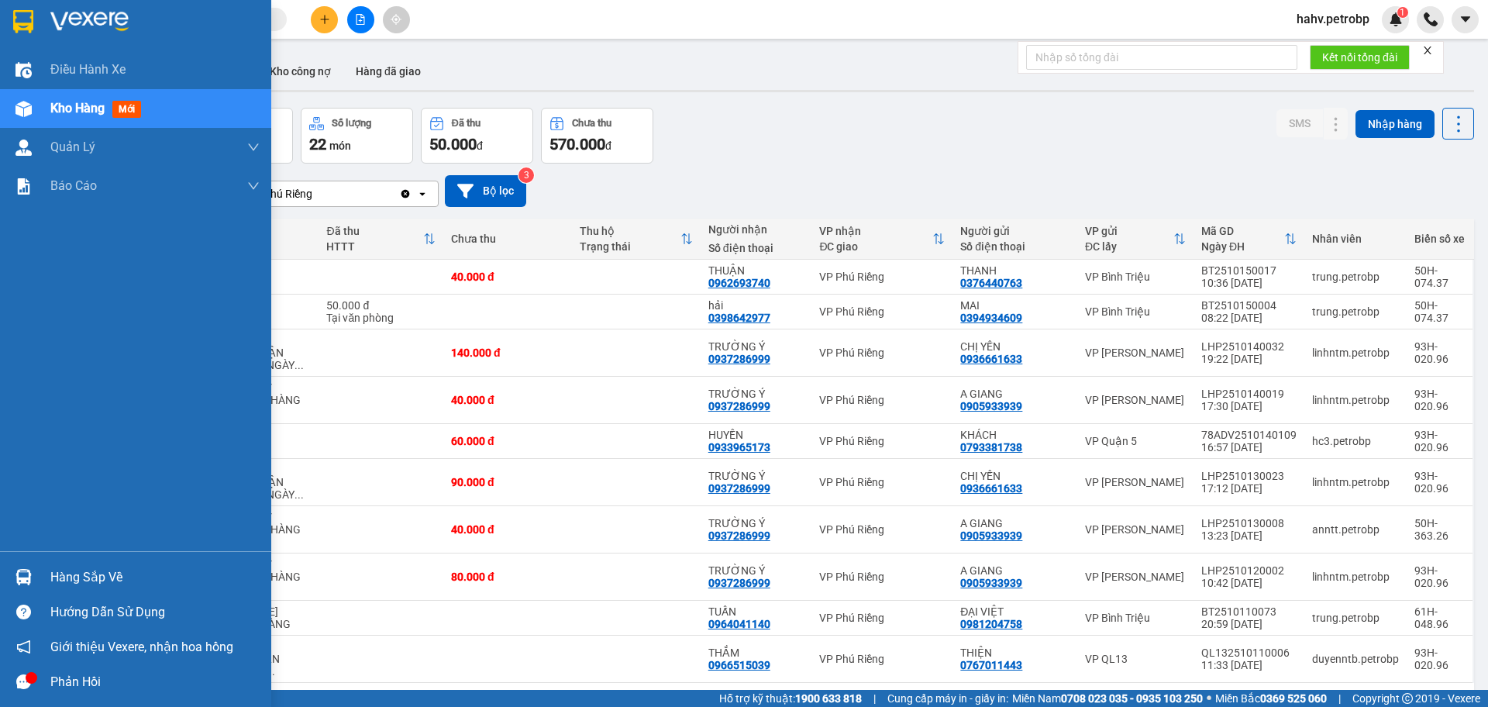
click at [68, 572] on div "Hàng sắp về" at bounding box center [154, 577] width 209 height 23
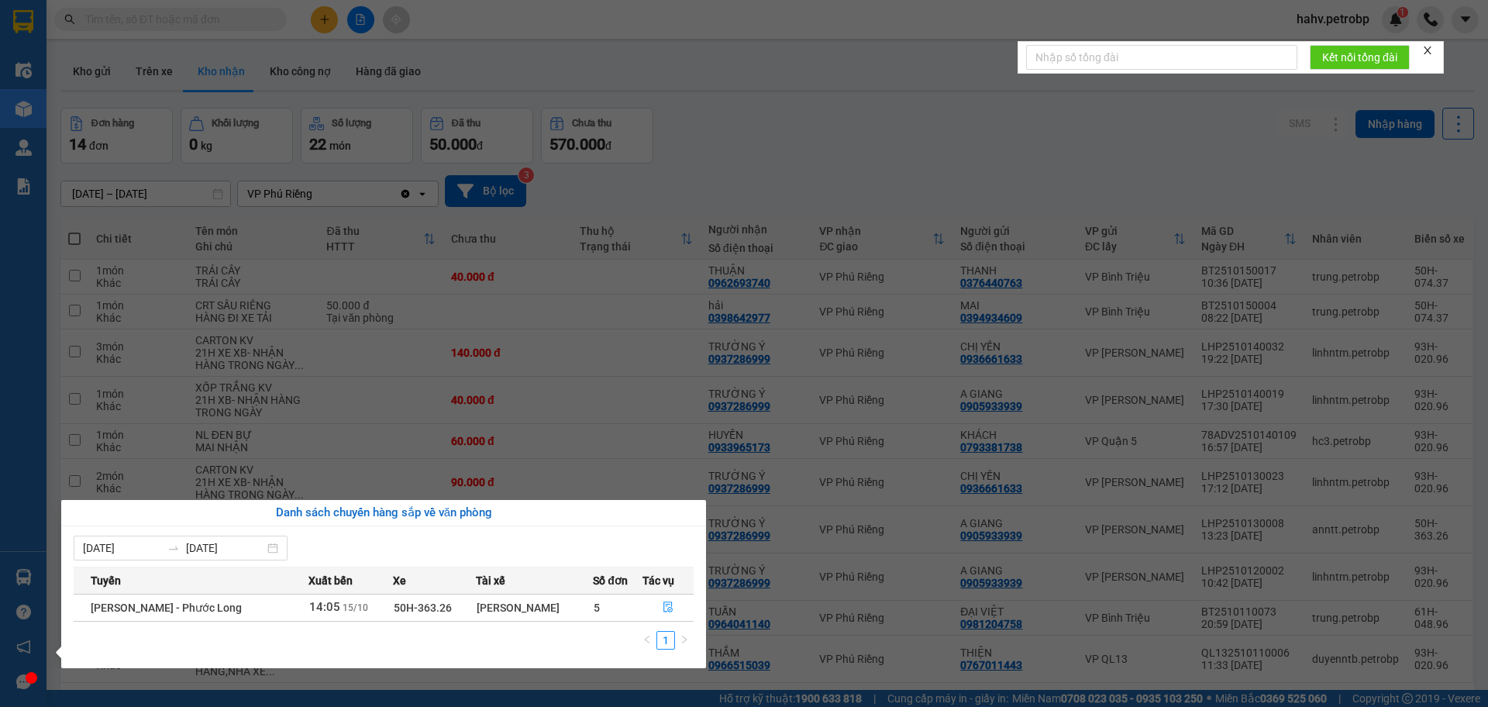
click at [68, 572] on div "09/10/2025 15/10/2025 Tuyến Xuất bến Xe Tài xế Số đơn Tác vụ Hồ Chí Minh - Phươ…" at bounding box center [383, 597] width 645 height 142
click at [360, 26] on section "Kết quả tìm kiếm ( 5 ) Bộ lọc Mã ĐH Trạng thái Món hàng Tổng cước Chưa cước Ngư…" at bounding box center [744, 353] width 1488 height 707
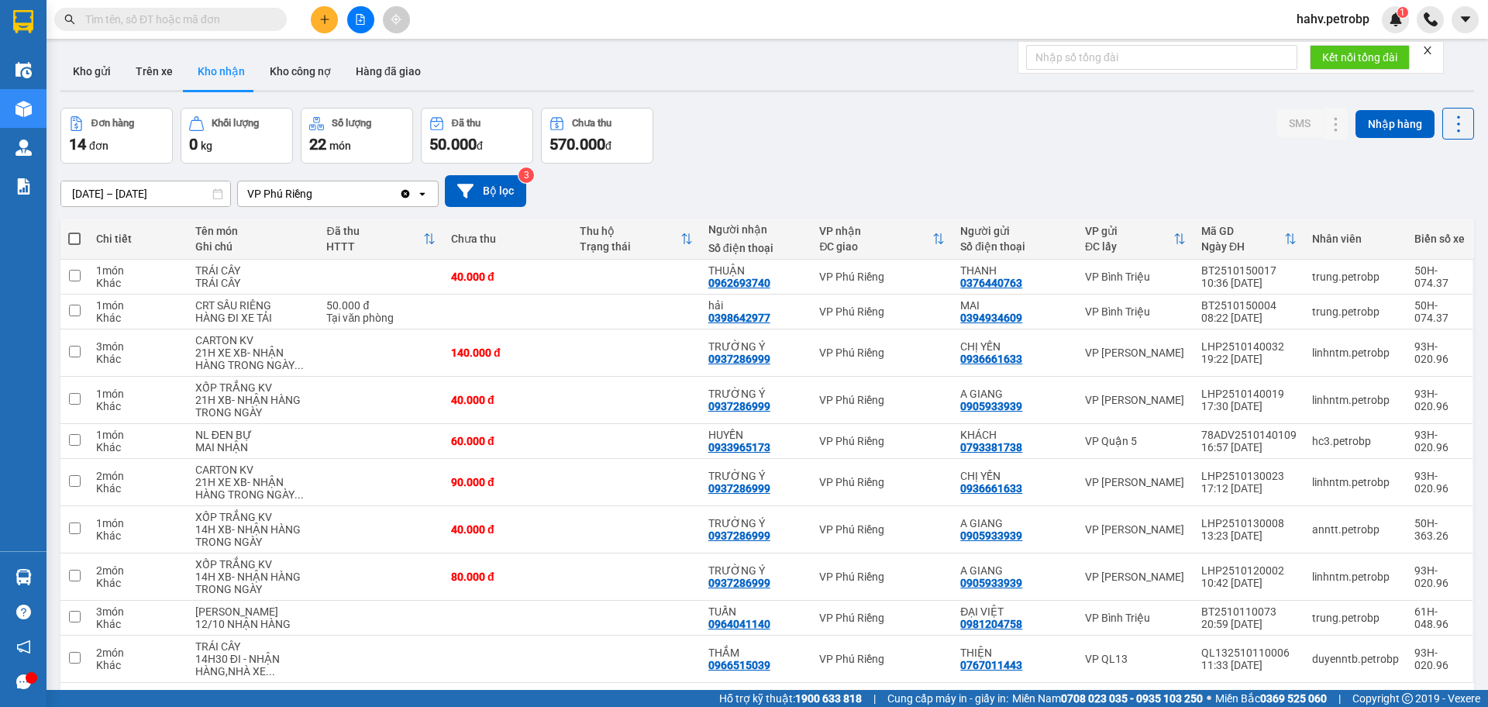
click at [360, 26] on button at bounding box center [360, 19] width 27 height 27
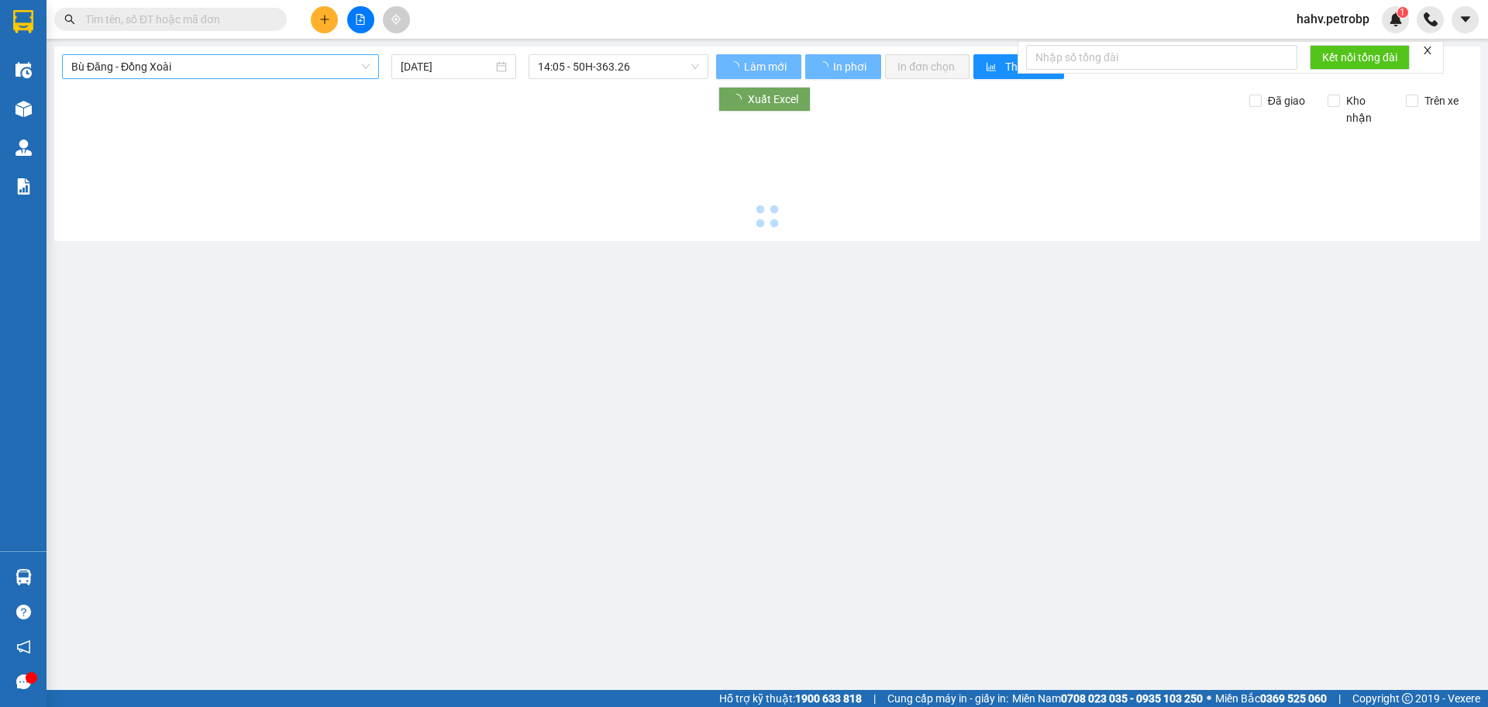
click at [154, 69] on span "Bù Đăng - Đồng Xoài" at bounding box center [220, 66] width 298 height 23
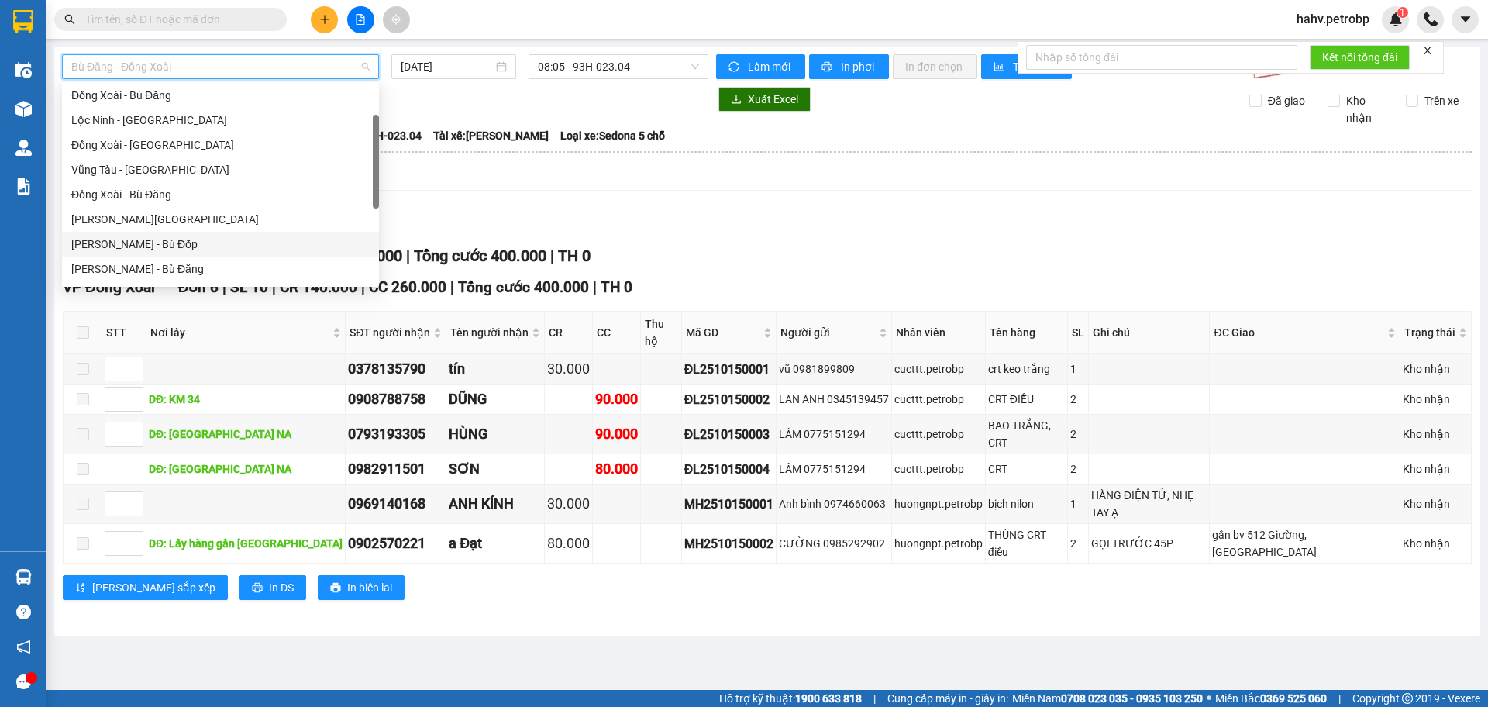
scroll to position [153, 0]
click at [197, 261] on div "[PERSON_NAME] - Đắk Ơ" at bounding box center [220, 266] width 298 height 17
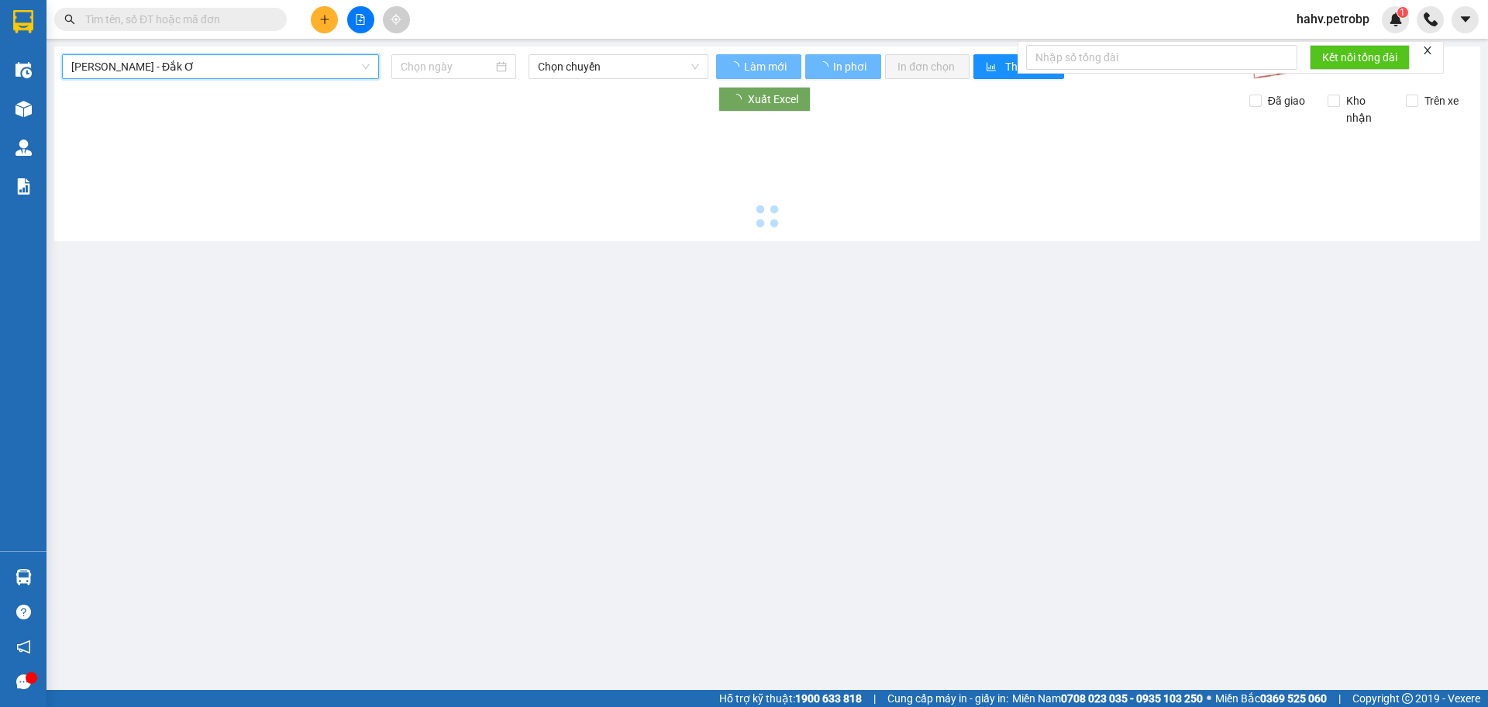
type input "[DATE]"
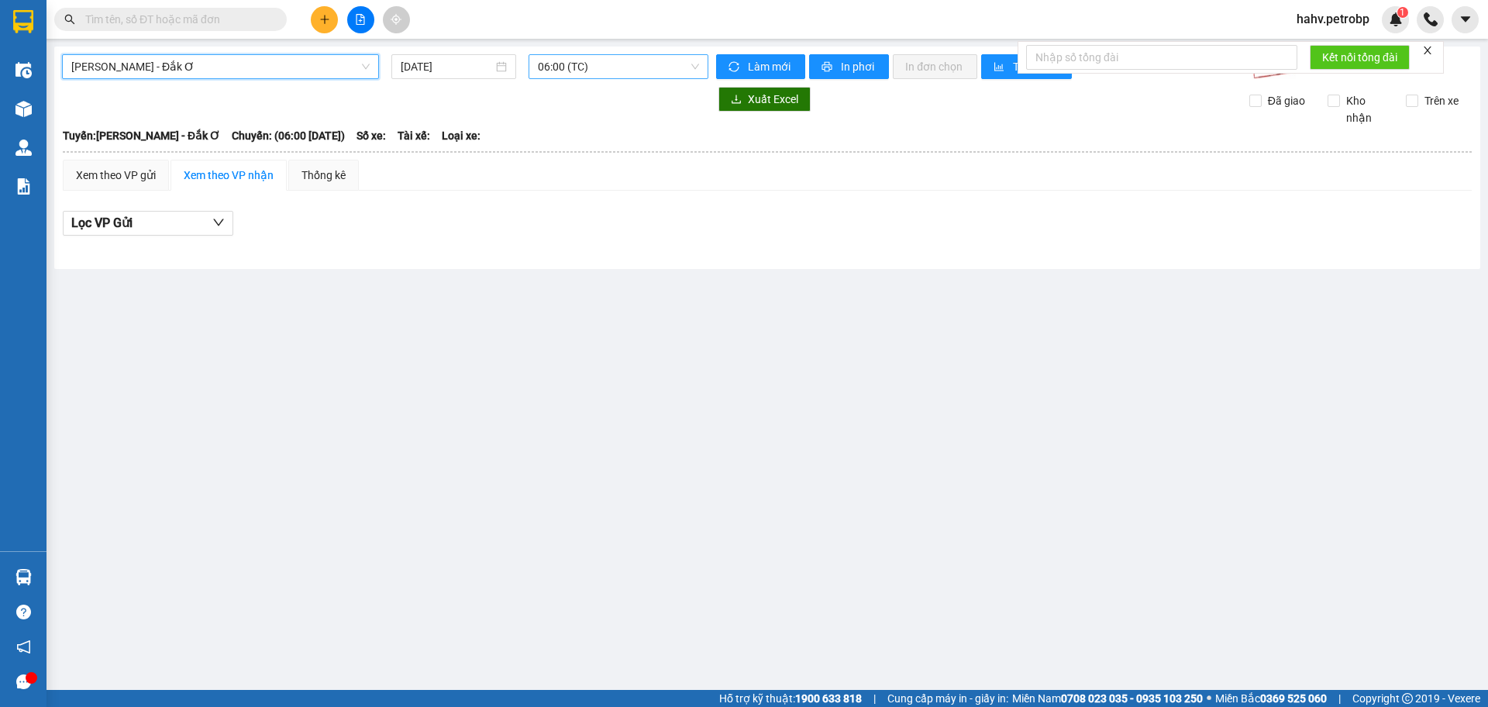
click at [602, 71] on span "06:00 (TC)" at bounding box center [618, 66] width 161 height 23
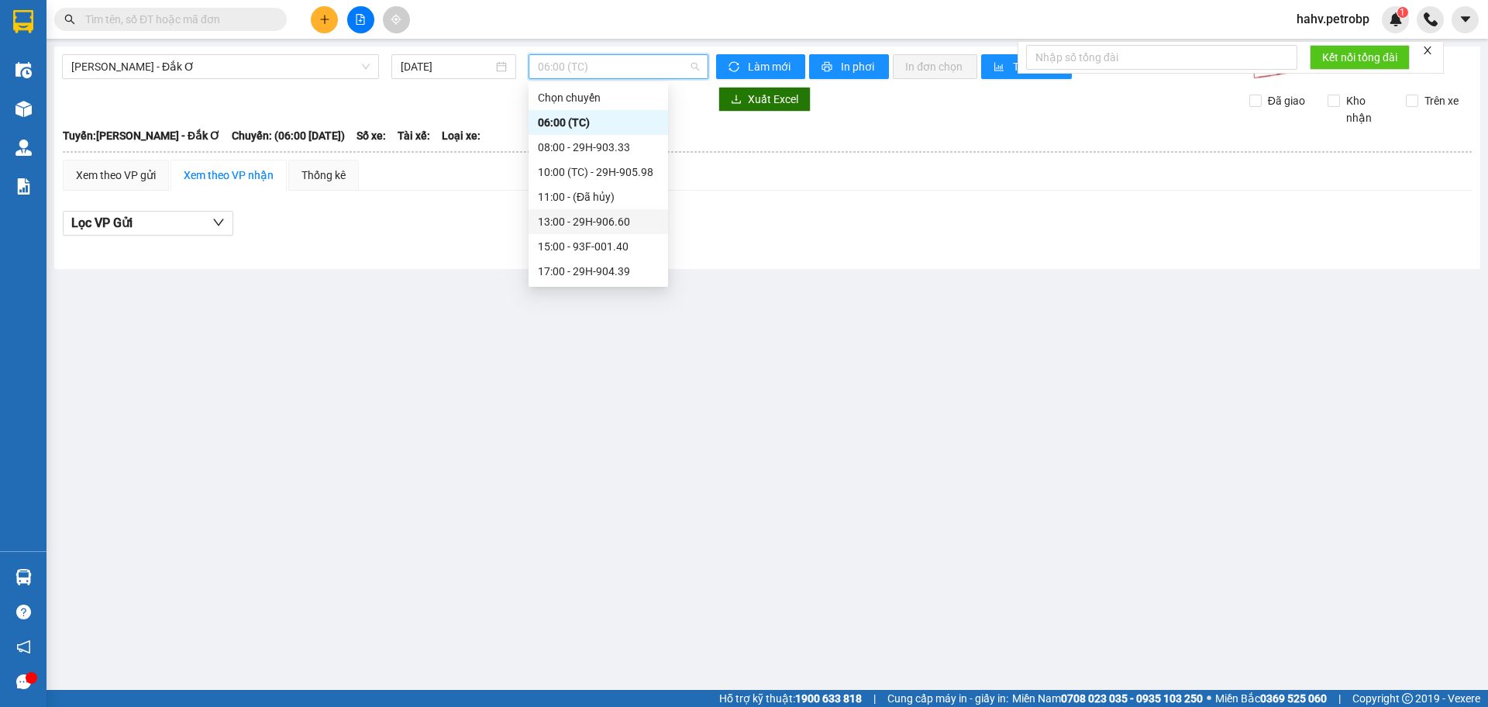
click at [625, 222] on div "13:00 - 29H-906.60" at bounding box center [598, 221] width 121 height 17
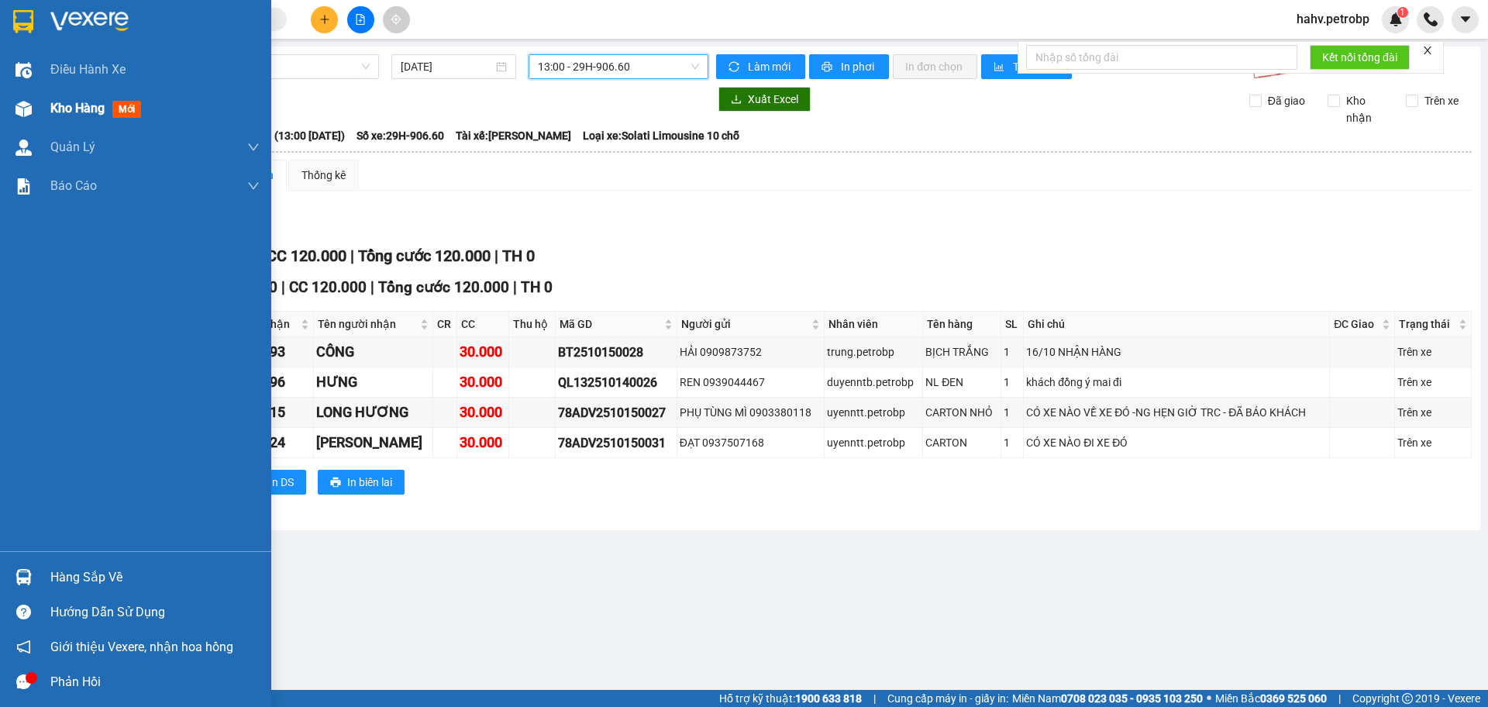
click at [75, 123] on div "Kho hàng mới" at bounding box center [154, 108] width 209 height 39
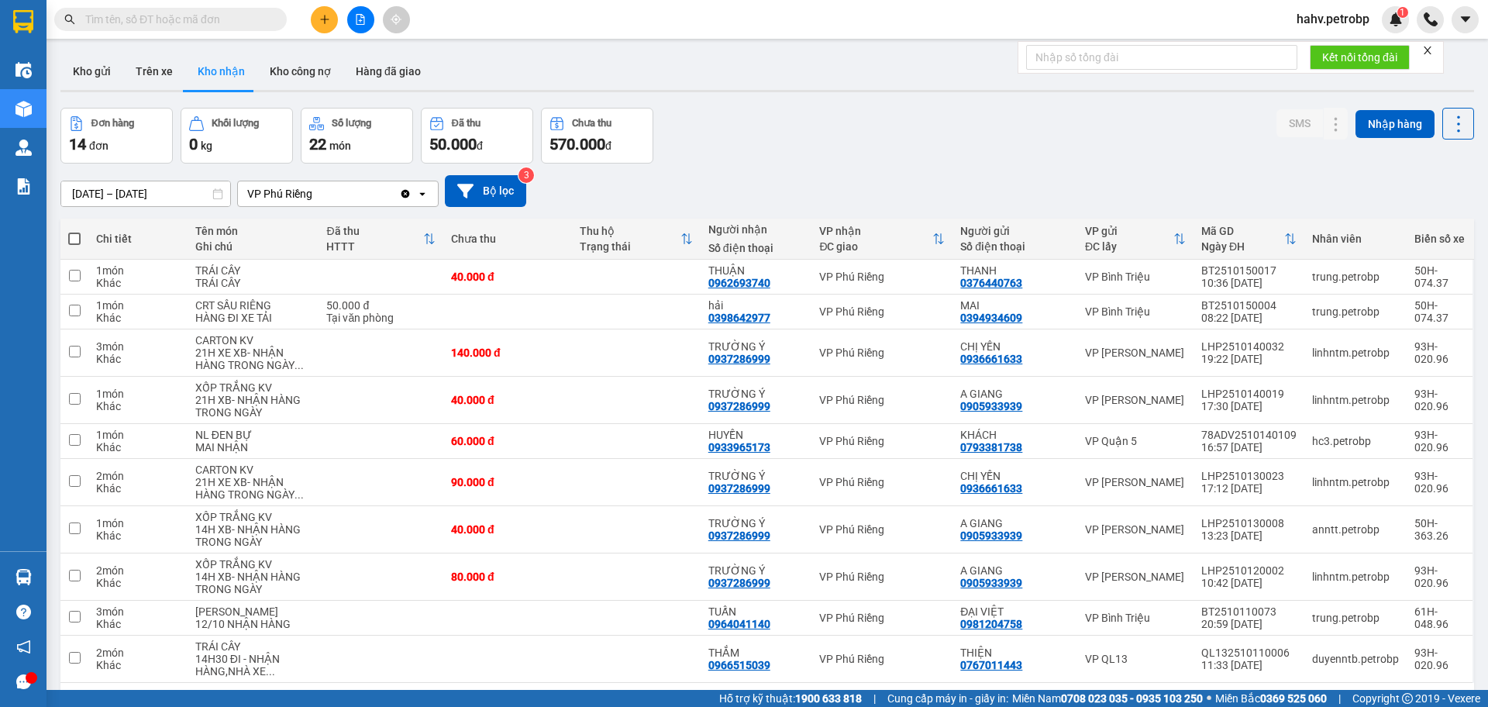
click at [208, 22] on input "text" at bounding box center [176, 19] width 183 height 17
click at [1300, 311] on icon at bounding box center [1305, 311] width 11 height 11
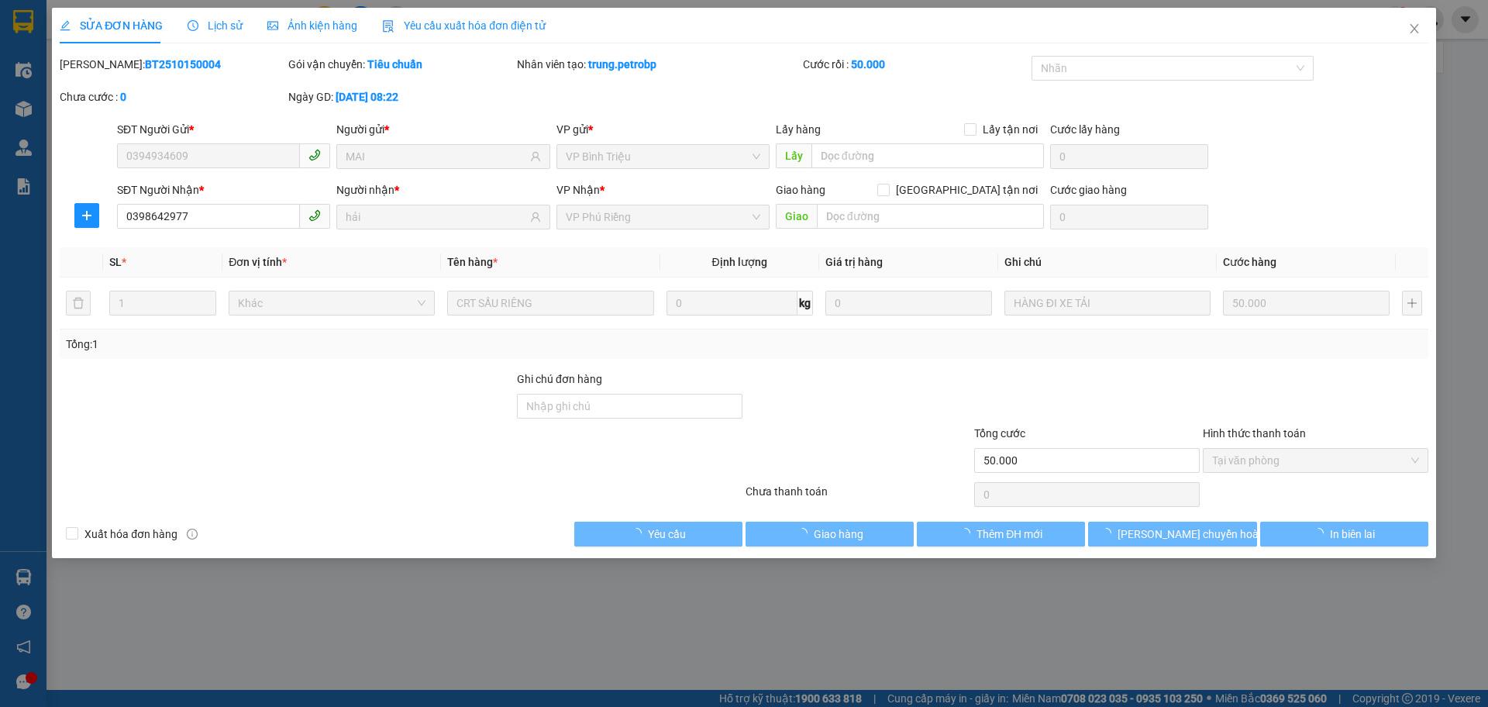
type input "0394934609"
type input "MAI"
type input "0398642977"
type input "hải"
type input "50.000"
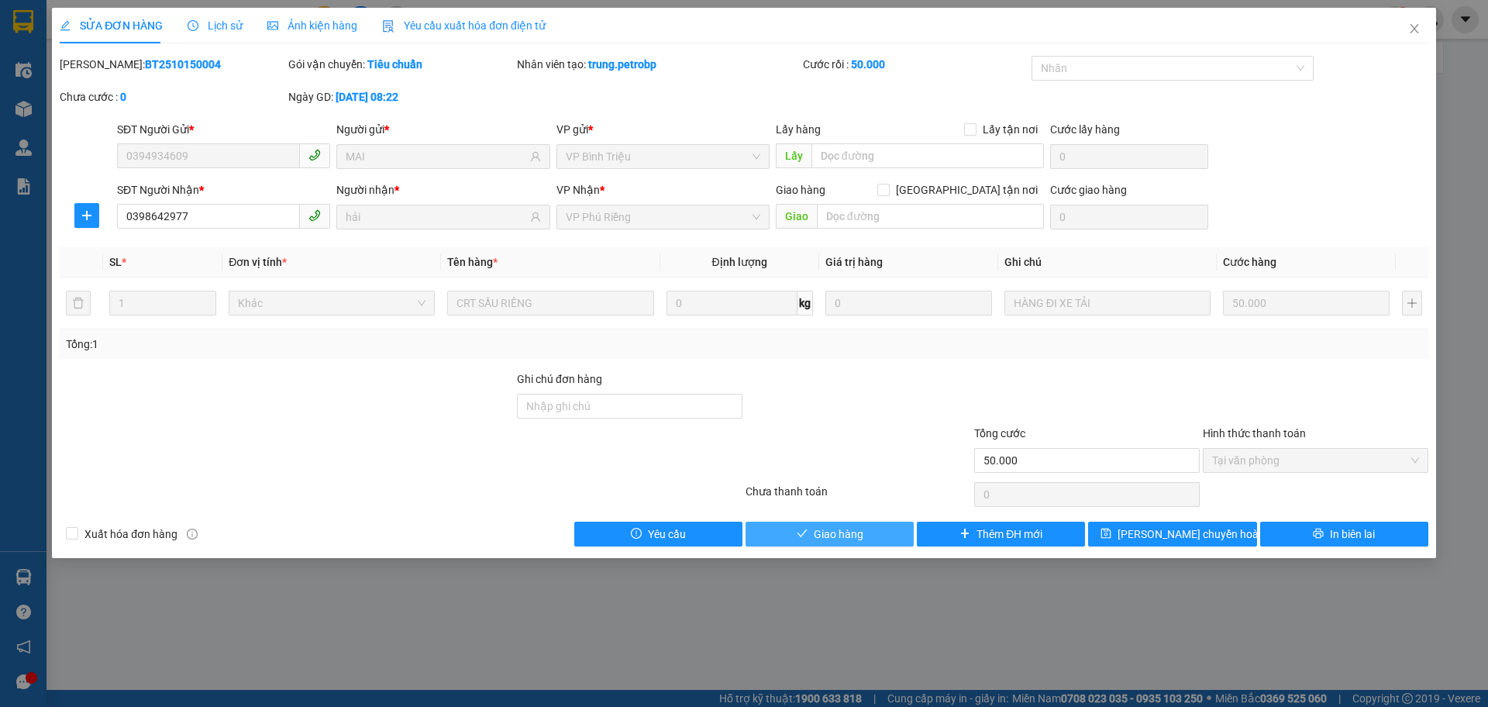
click at [846, 536] on span "Giao hàng" at bounding box center [839, 534] width 50 height 17
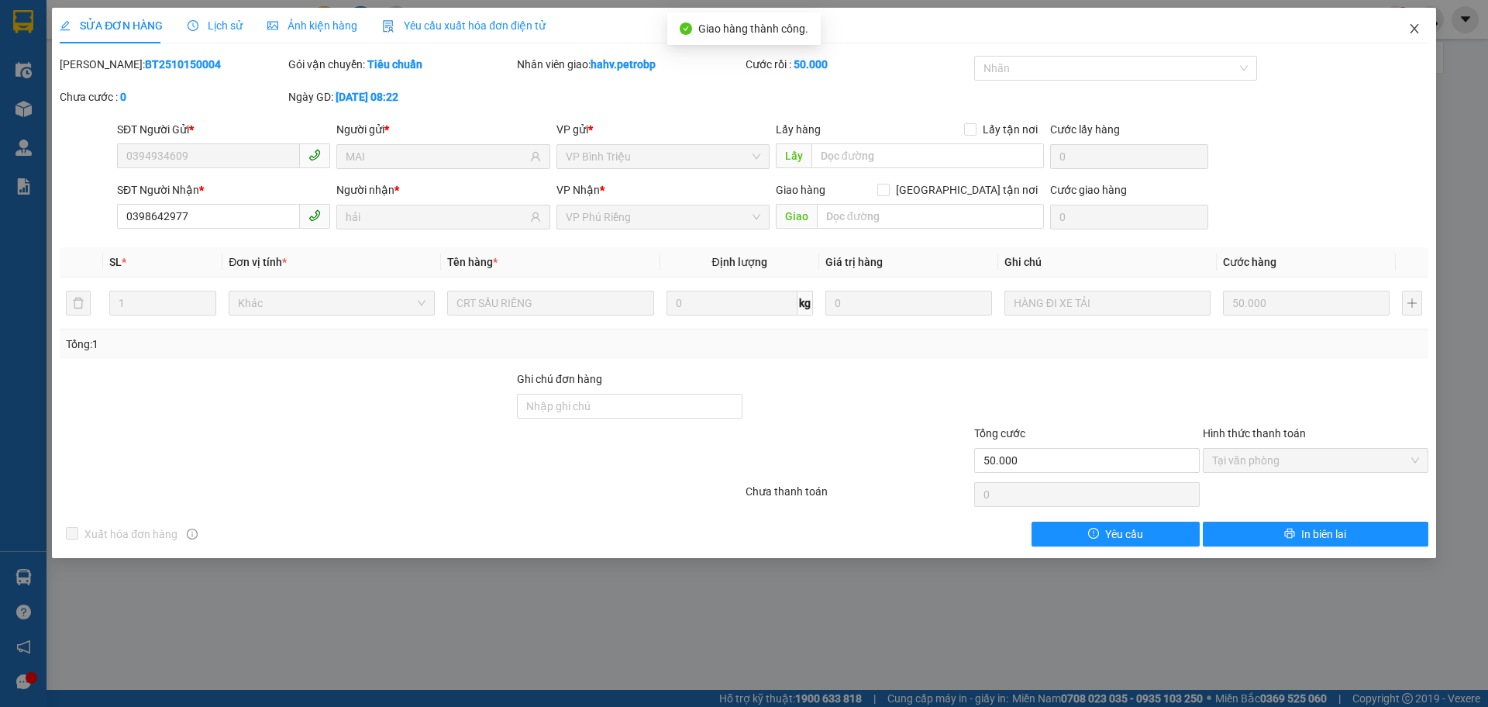
click at [1417, 20] on span "Close" at bounding box center [1414, 29] width 43 height 43
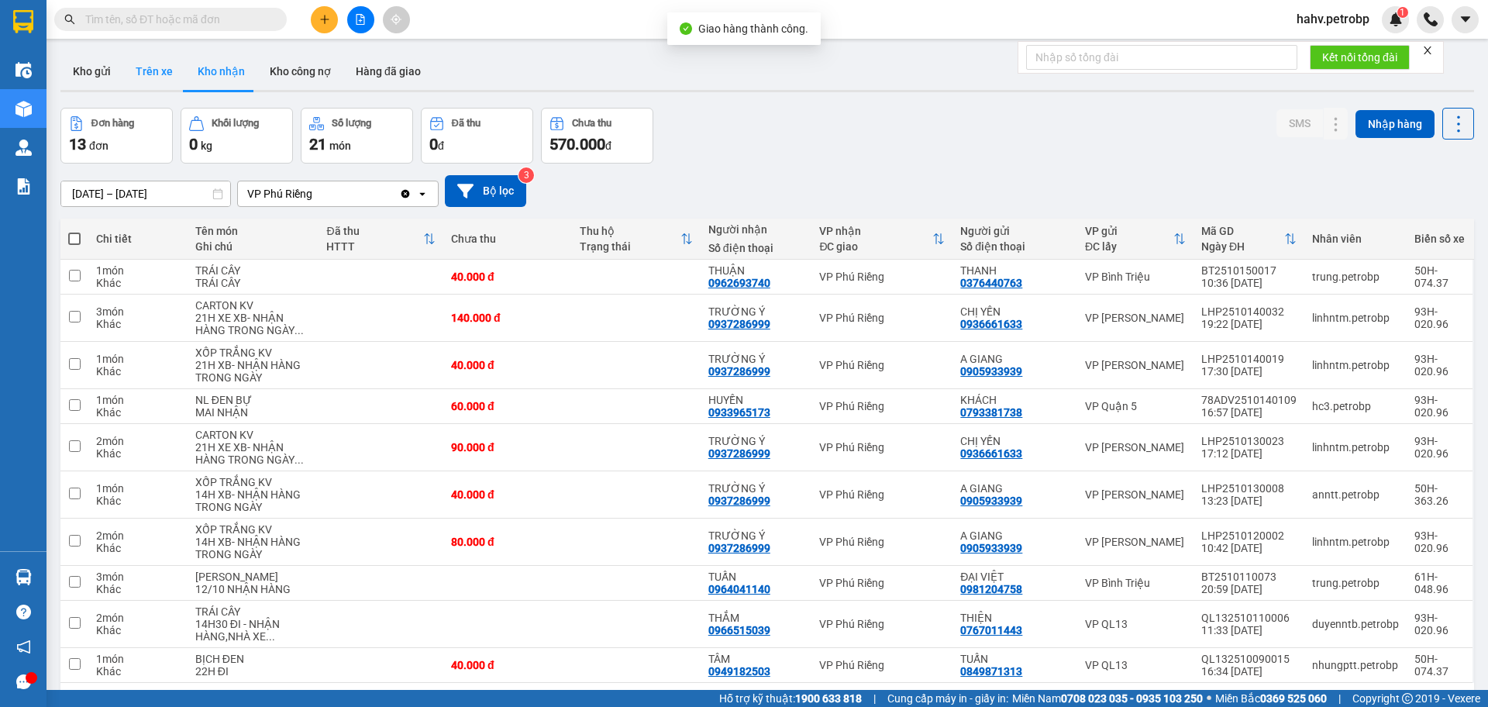
click at [164, 76] on button "Trên xe" at bounding box center [154, 71] width 62 height 37
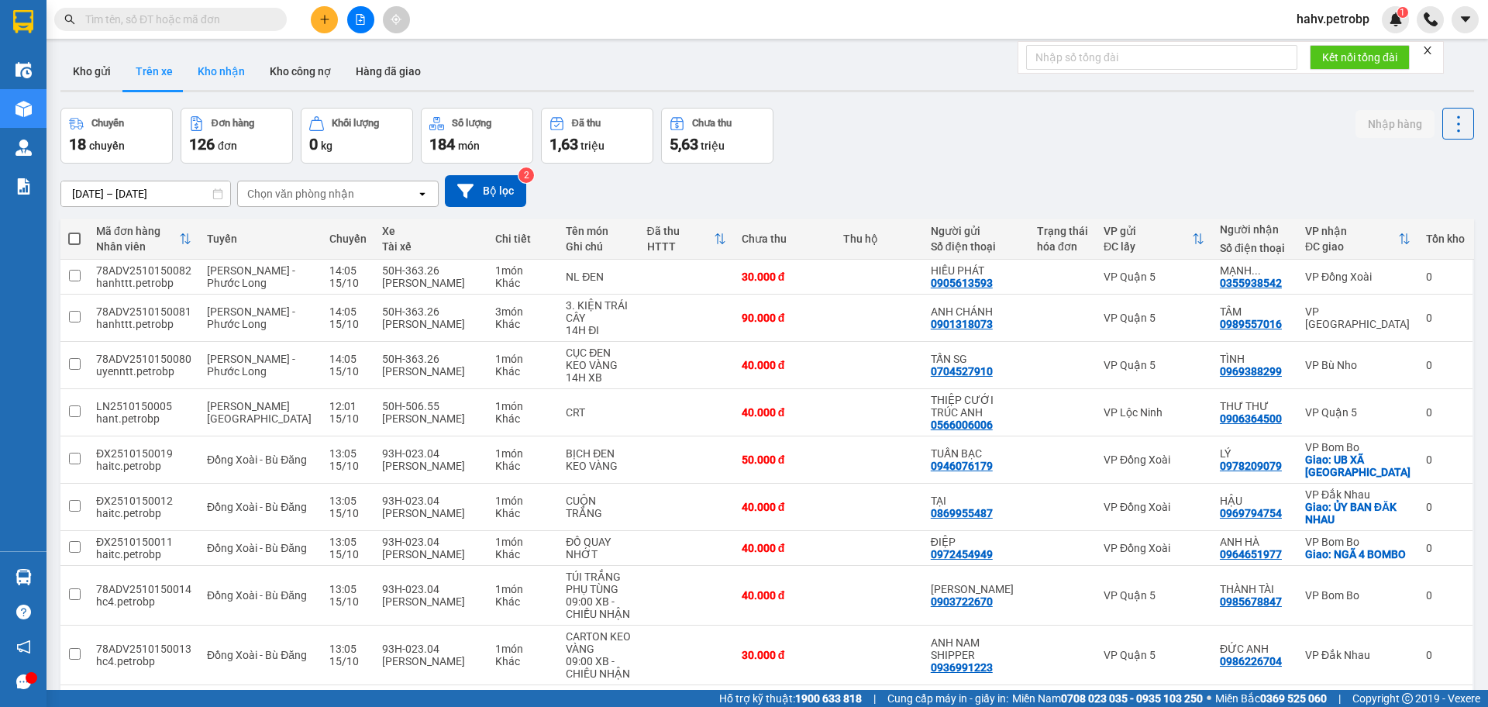
click at [209, 67] on button "Kho nhận" at bounding box center [221, 71] width 72 height 37
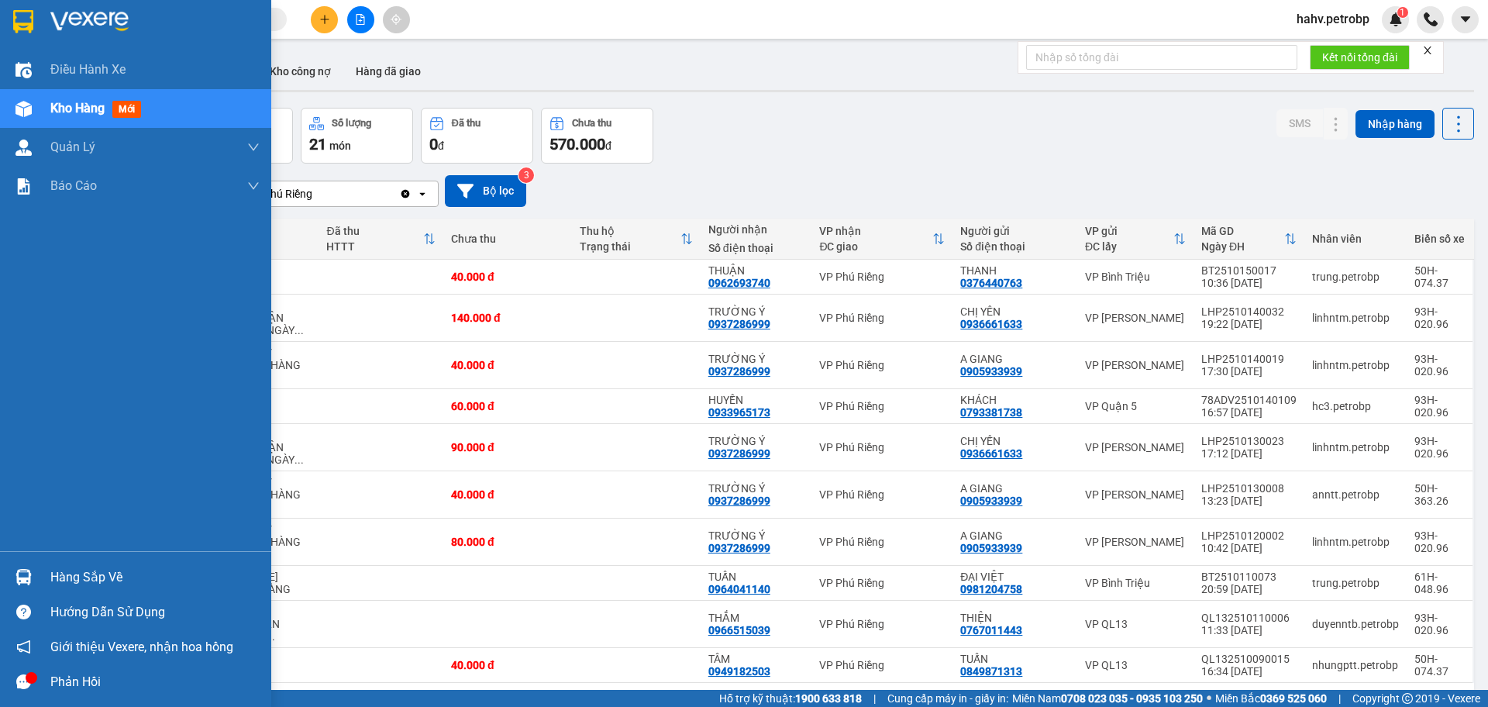
drag, startPoint x: 60, startPoint y: 564, endPoint x: 74, endPoint y: 564, distance: 14.0
click at [60, 565] on div "Hàng sắp về" at bounding box center [135, 577] width 271 height 35
drag, startPoint x: 0, startPoint y: 438, endPoint x: 15, endPoint y: 464, distance: 29.5
click at [0, 441] on div "Điều hành xe Kho hàng mới Quản [PERSON_NAME] lý chuyến Quản lý khách hàng Quản …" at bounding box center [135, 353] width 271 height 707
drag, startPoint x: 69, startPoint y: 572, endPoint x: 60, endPoint y: 566, distance: 10.5
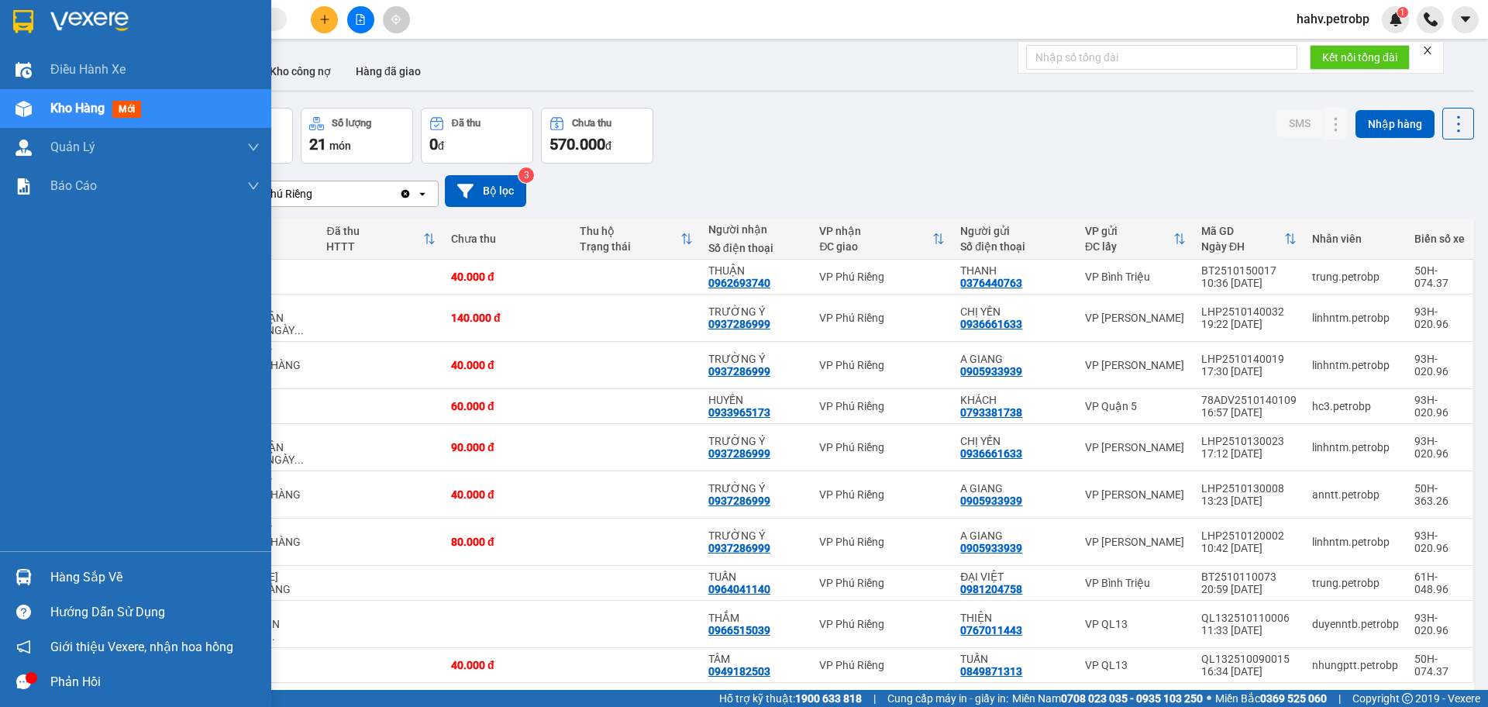
click at [69, 573] on div "Hàng sắp về" at bounding box center [154, 577] width 209 height 23
click at [0, 488] on div "Điều hành xe Kho hàng mới Quản [PERSON_NAME] lý chuyến Quản lý khách hàng Quản …" at bounding box center [135, 353] width 271 height 707
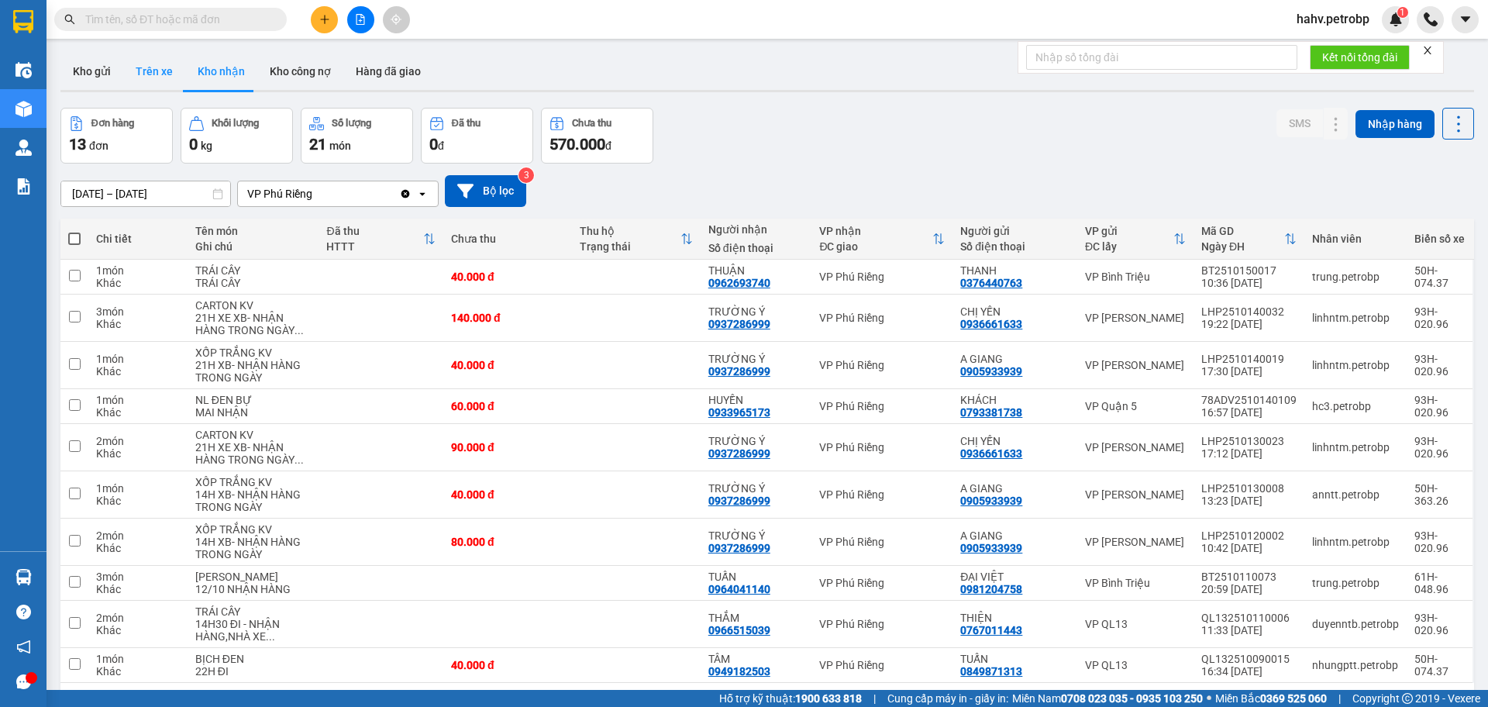
click at [171, 62] on button "Trên xe" at bounding box center [154, 71] width 62 height 37
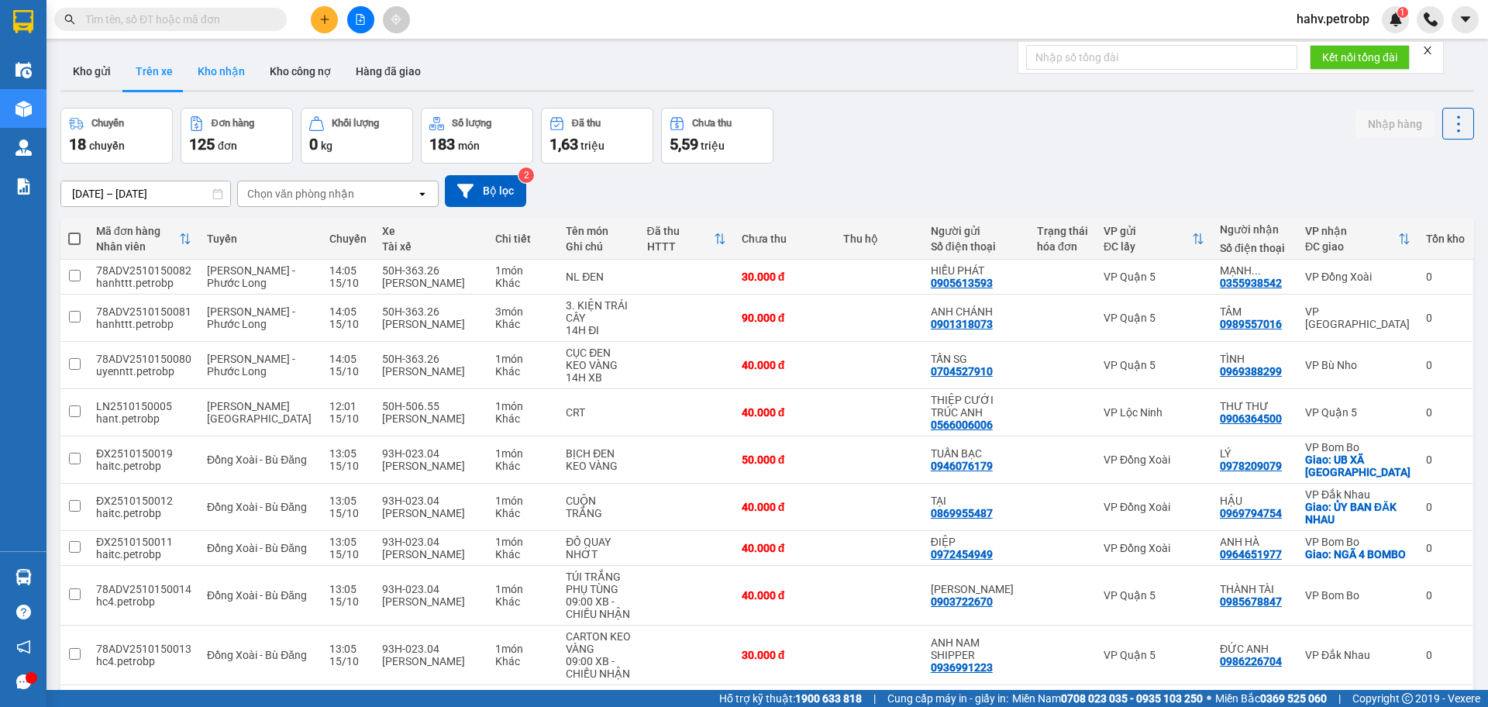
click at [198, 71] on button "Kho nhận" at bounding box center [221, 71] width 72 height 37
type input "[DATE] – [DATE]"
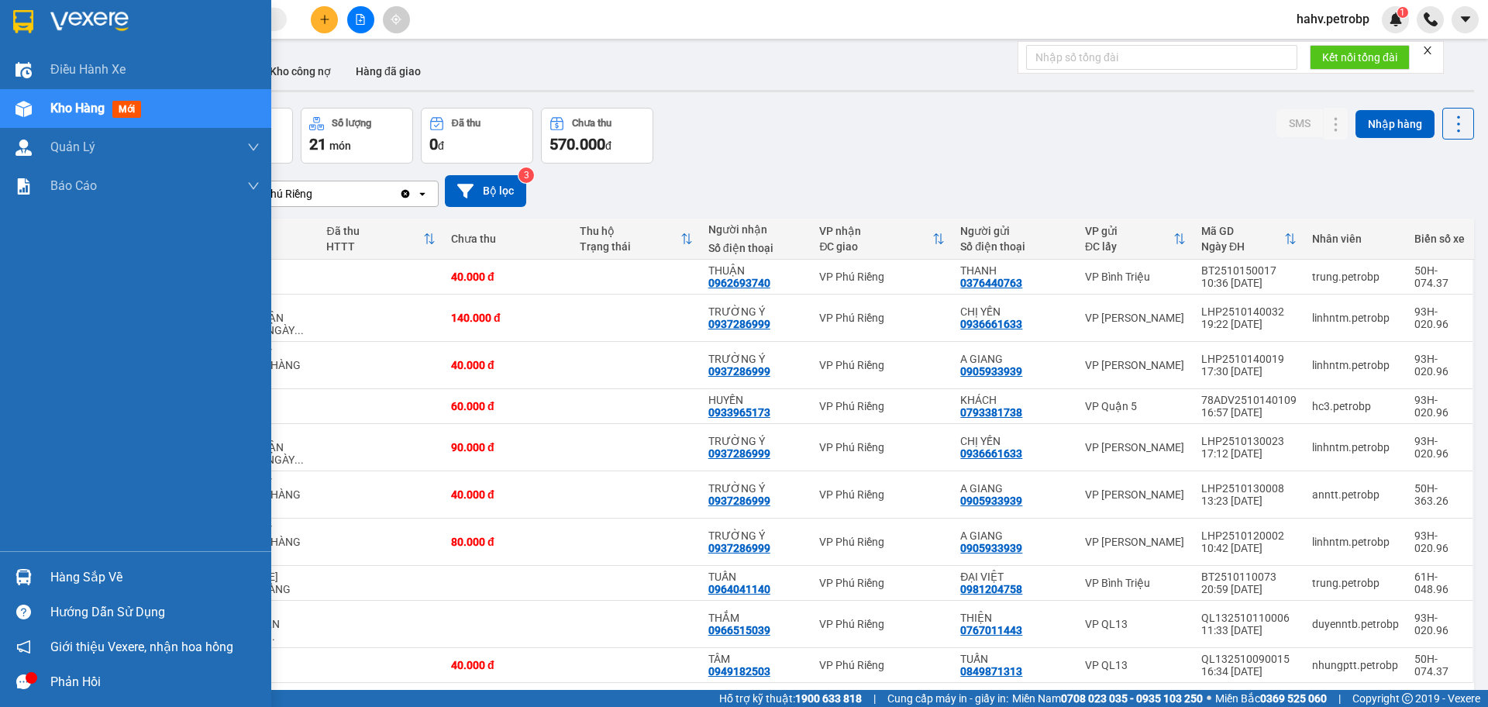
click at [88, 584] on div "Hàng sắp về" at bounding box center [154, 577] width 209 height 23
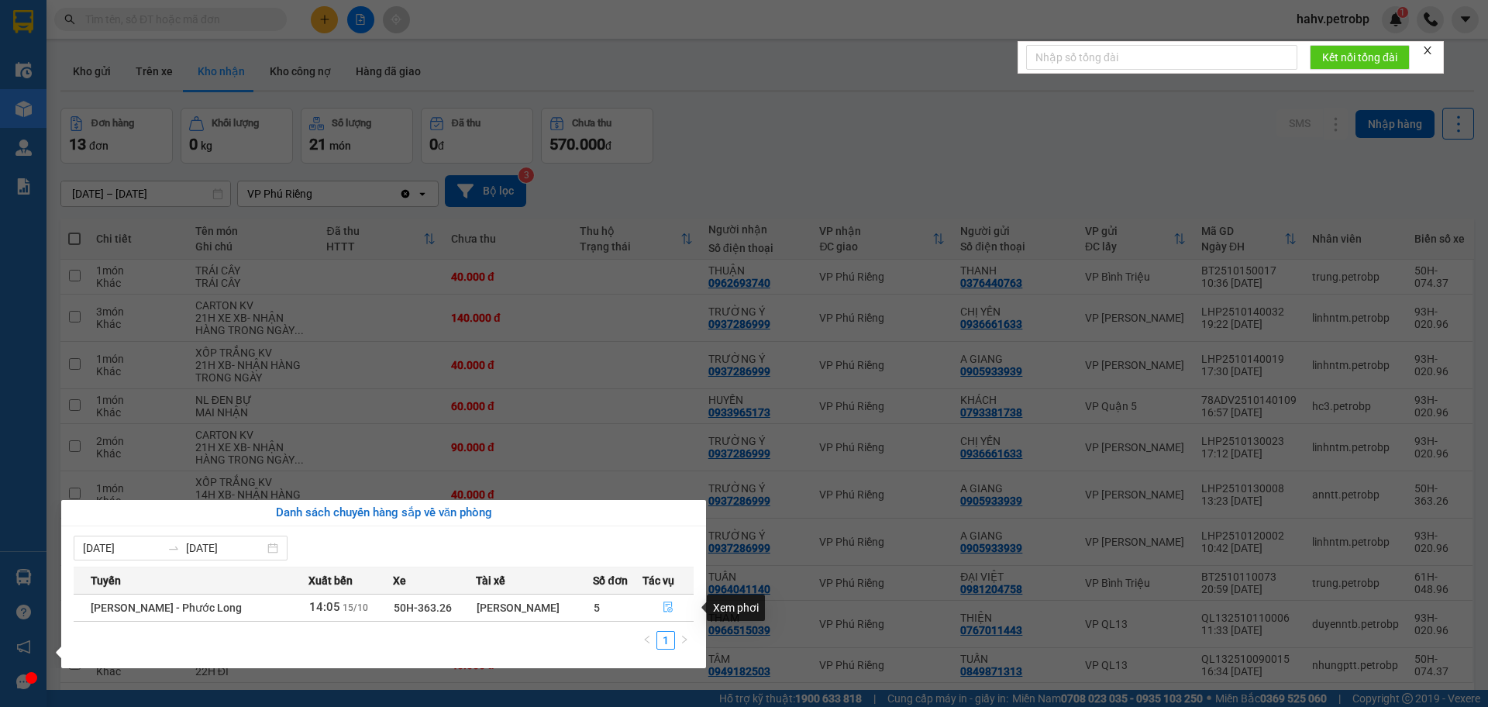
click at [666, 610] on icon "file-done" at bounding box center [668, 607] width 11 height 11
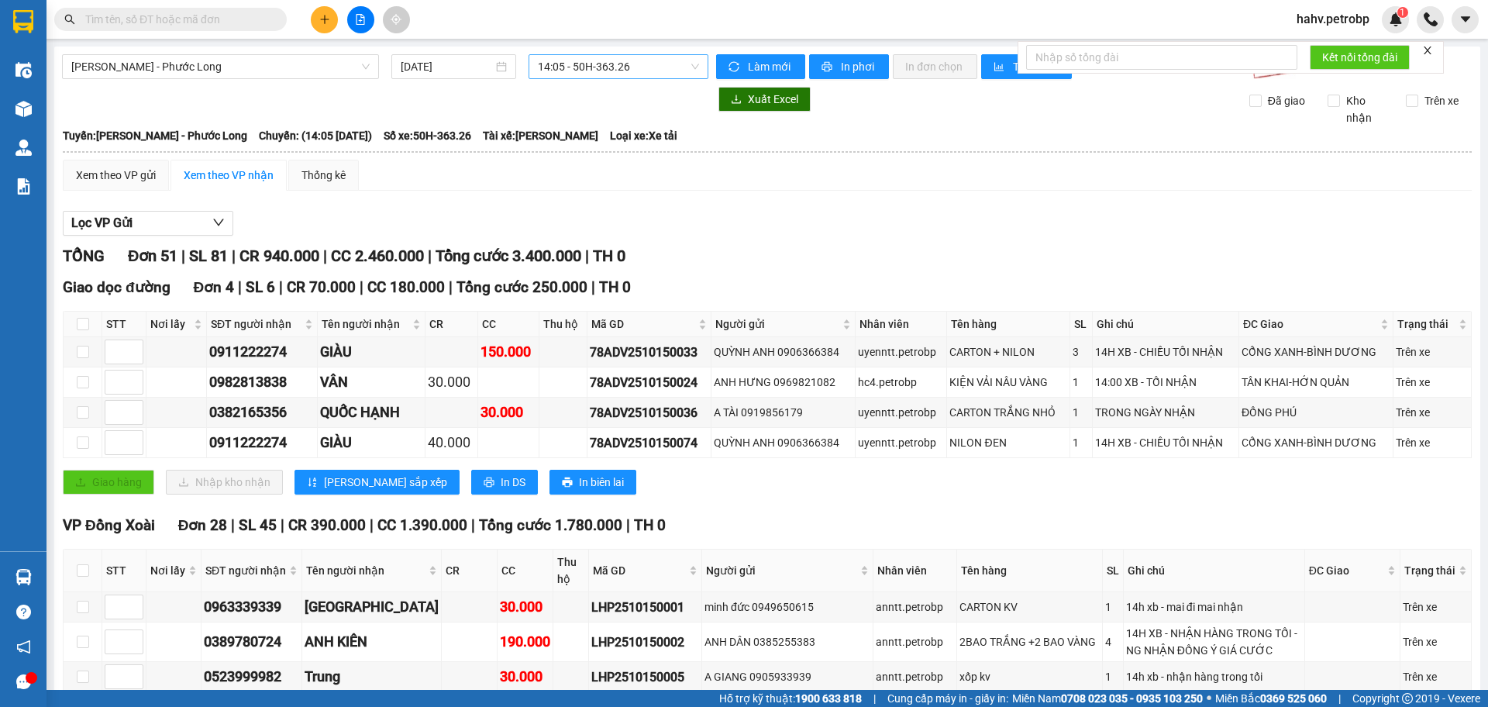
drag, startPoint x: 568, startPoint y: 81, endPoint x: 572, endPoint y: 67, distance: 14.5
click at [572, 67] on span "14:05 - 50H-363.26" at bounding box center [618, 66] width 161 height 23
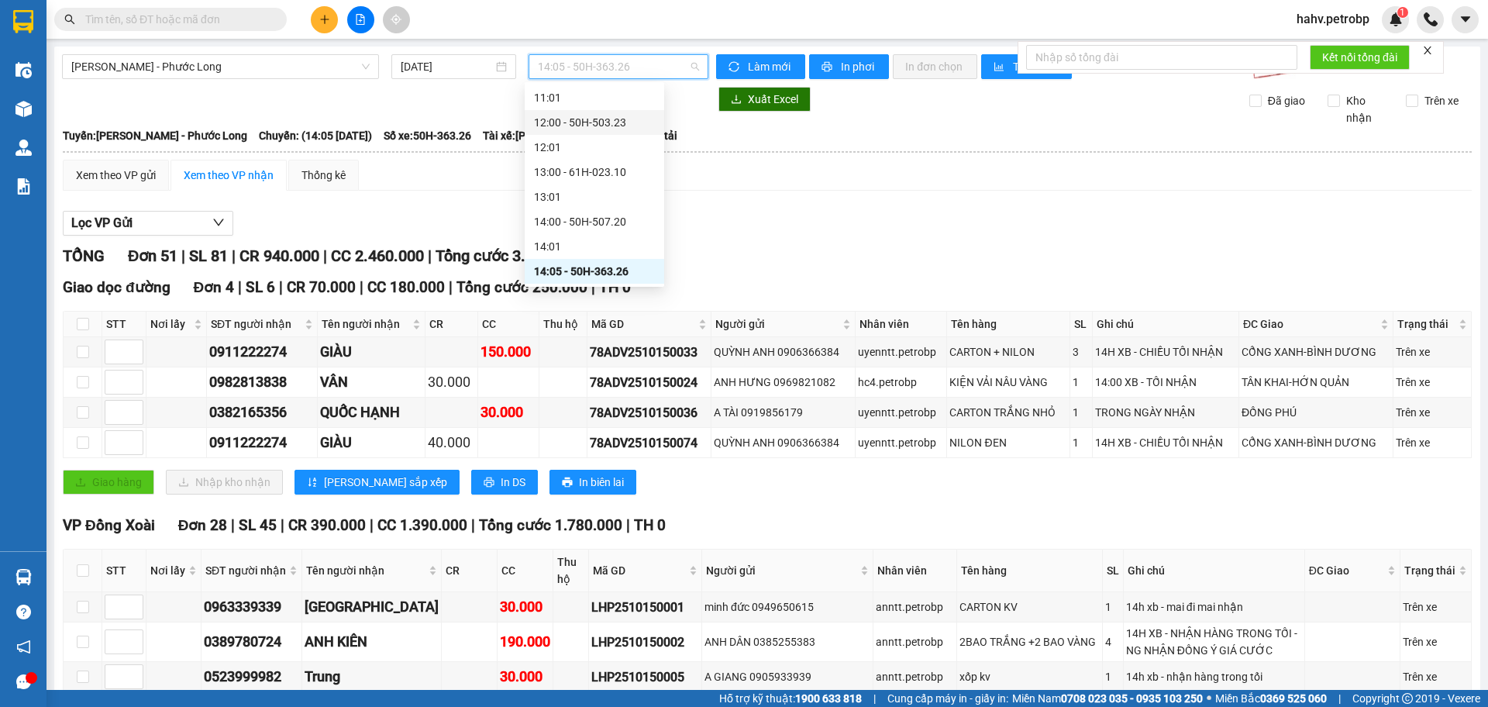
click at [584, 125] on div "12:00 - 50H-503.23" at bounding box center [594, 122] width 121 height 17
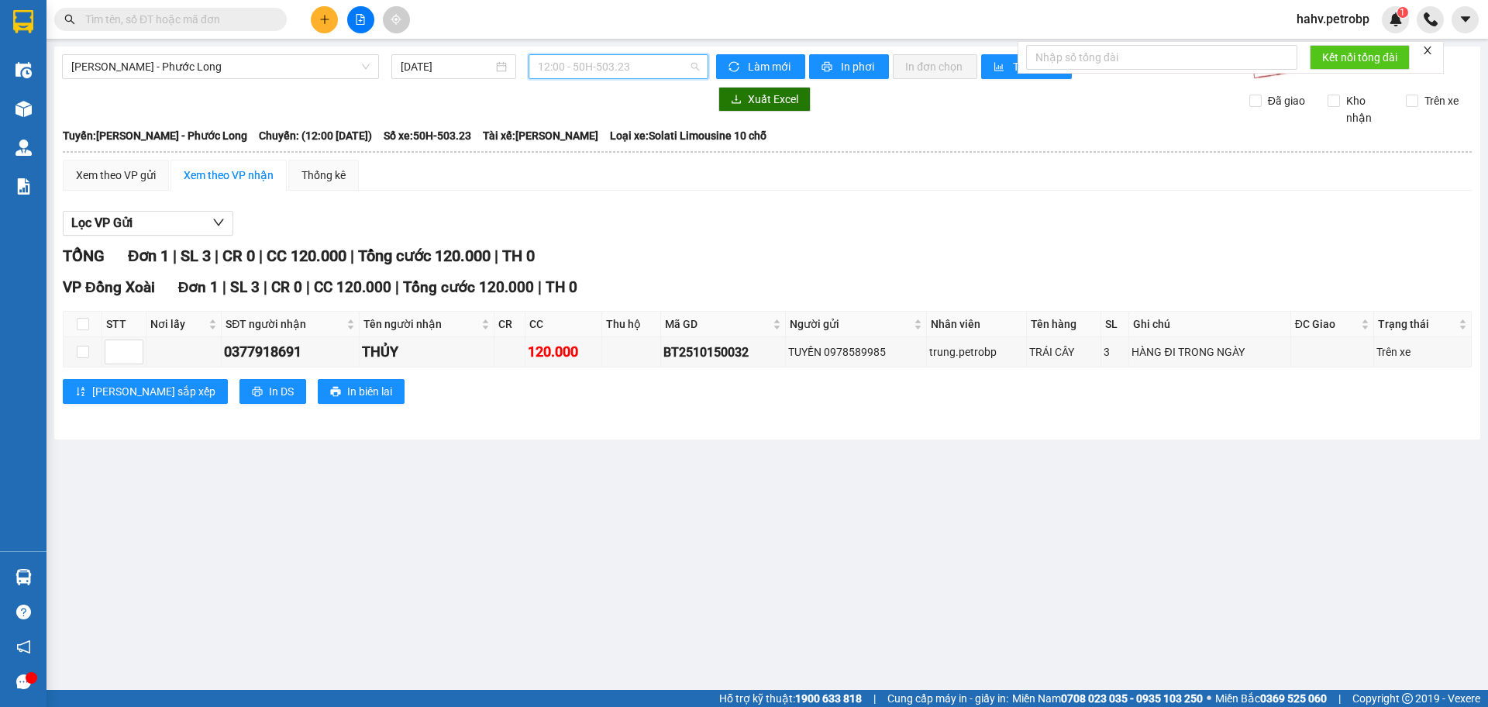
click at [611, 59] on span "12:00 - 50H-503.23" at bounding box center [618, 66] width 161 height 23
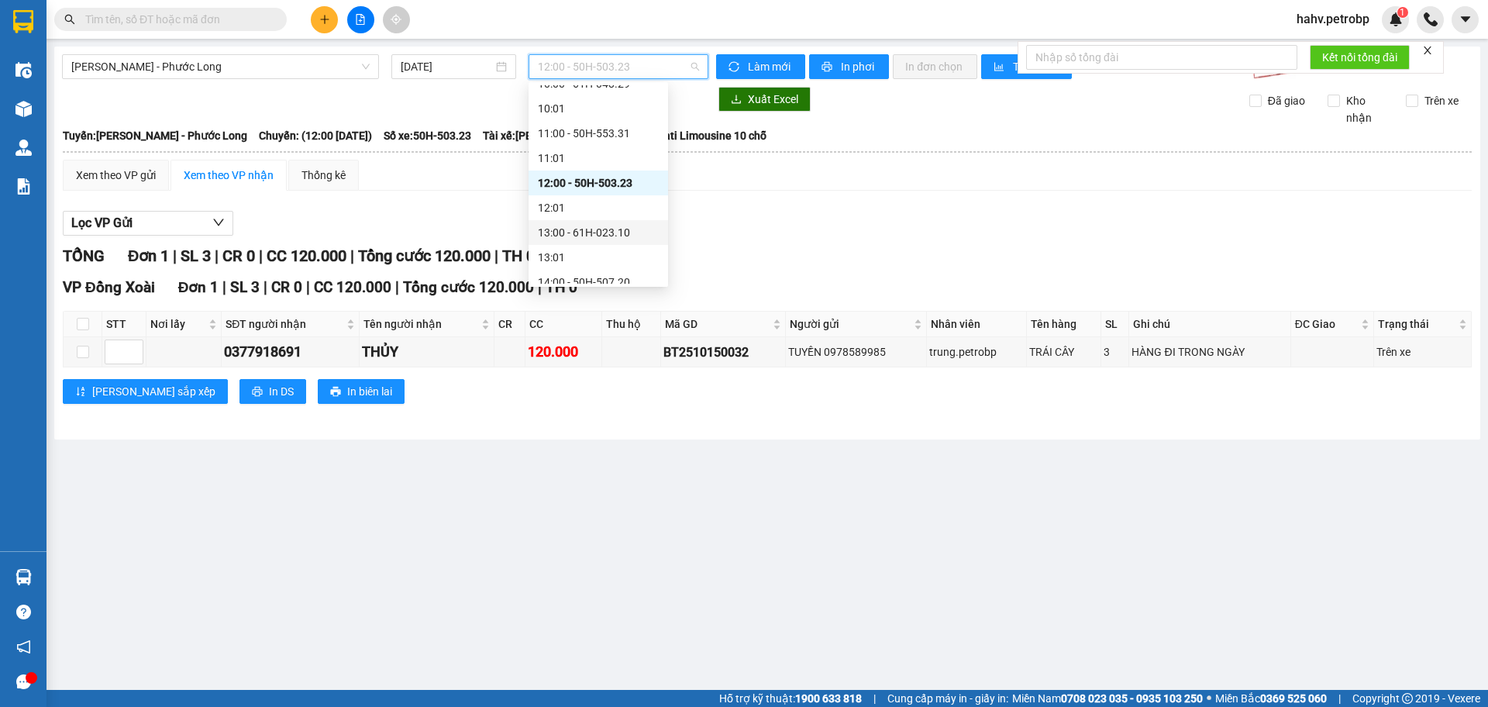
scroll to position [419, 0]
click at [598, 141] on div "11:00 - 50H-553.31" at bounding box center [599, 150] width 140 height 25
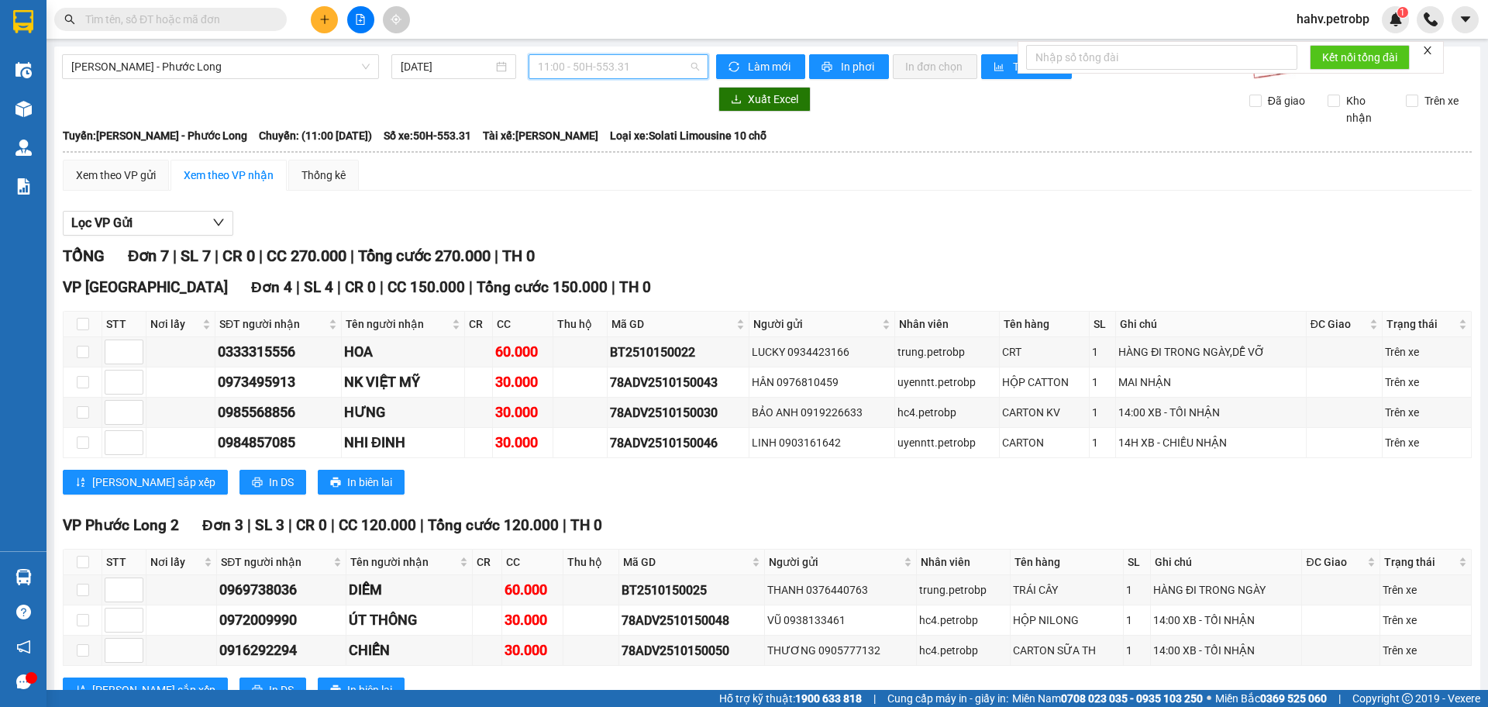
drag, startPoint x: 605, startPoint y: 71, endPoint x: 611, endPoint y: 129, distance: 59.2
click at [605, 71] on span "11:00 - 50H-553.31" at bounding box center [618, 66] width 161 height 23
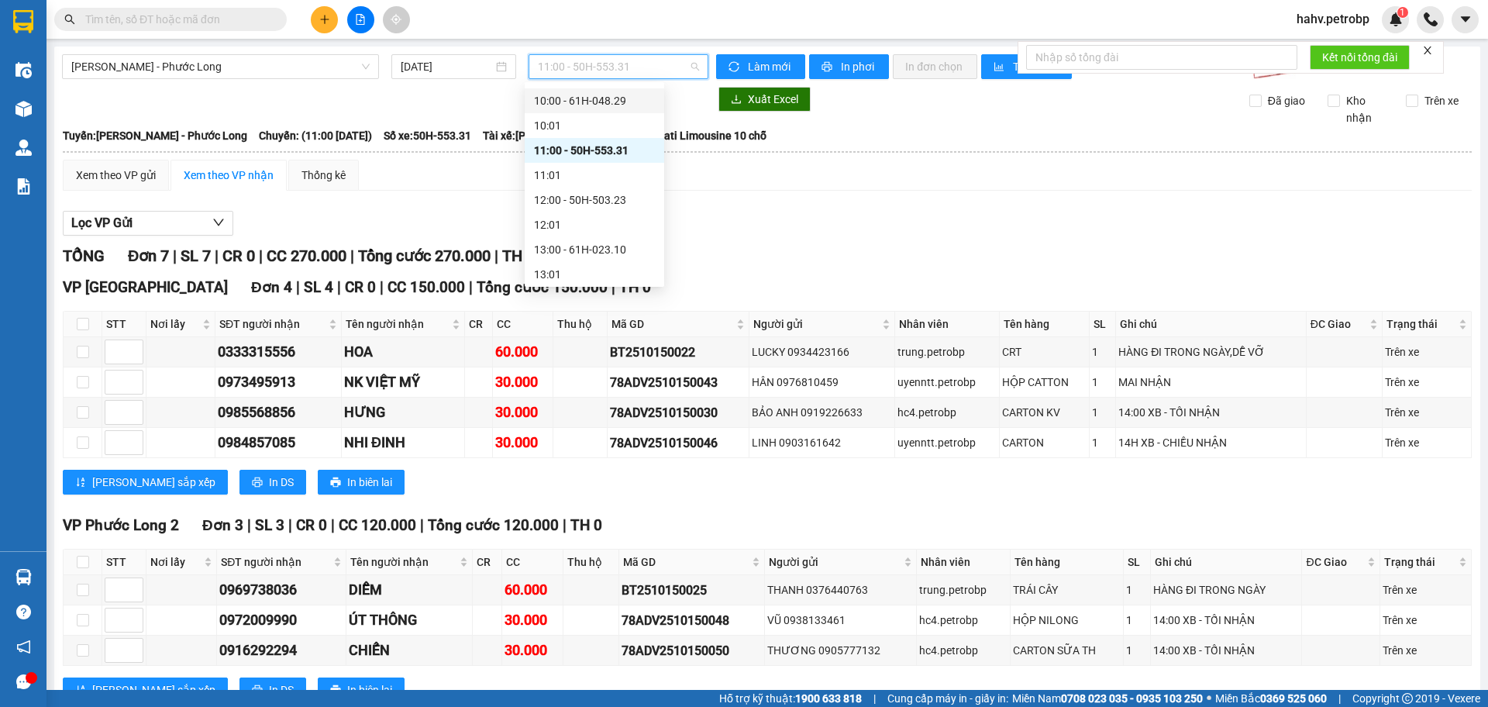
click at [605, 108] on div "10:00 - 61H-048.29" at bounding box center [594, 100] width 121 height 17
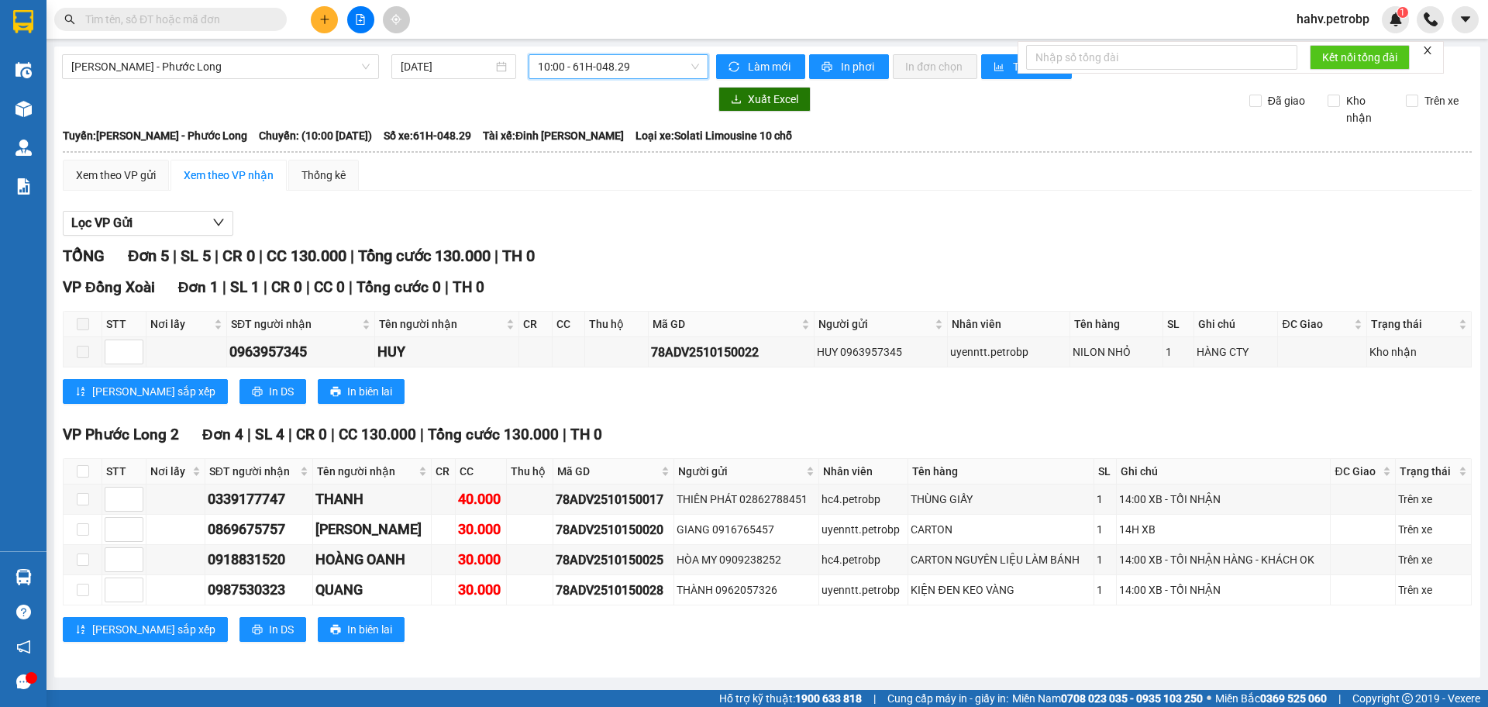
click at [578, 76] on span "10:00 - 61H-048.29" at bounding box center [618, 66] width 161 height 23
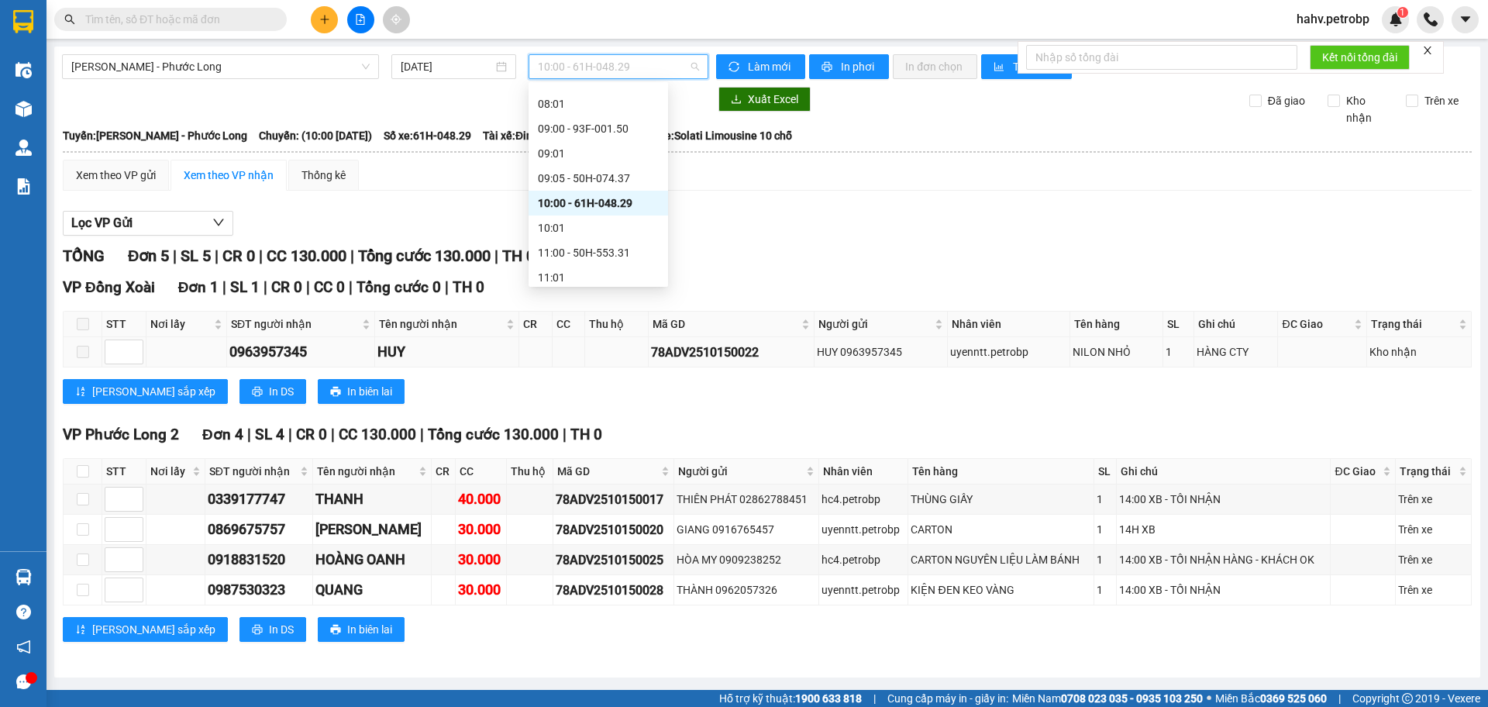
scroll to position [315, 0]
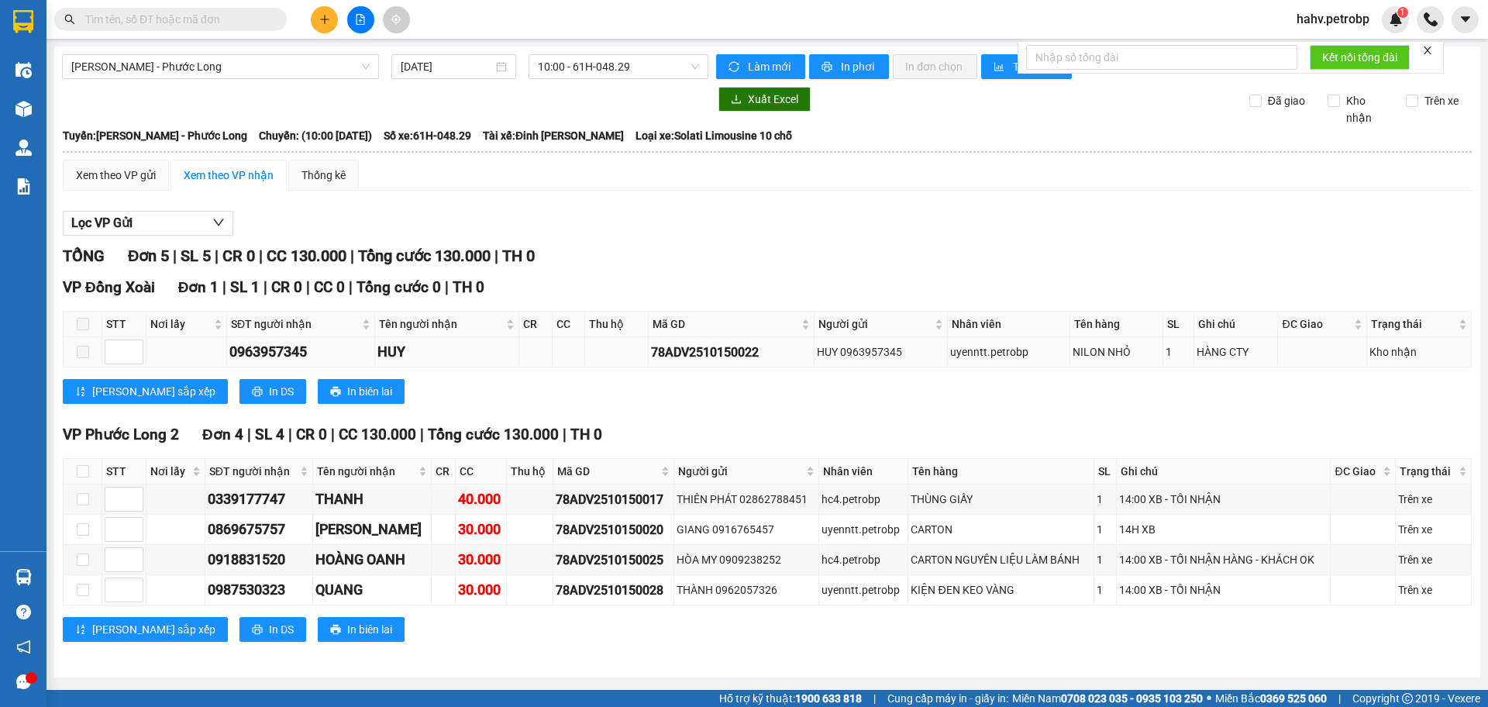
click at [726, 350] on div "78ADV2510150022" at bounding box center [731, 352] width 160 height 19
copy div "78ADV2510150022"
paste input "78ADV2510150022"
type input "78ADV2510150022"
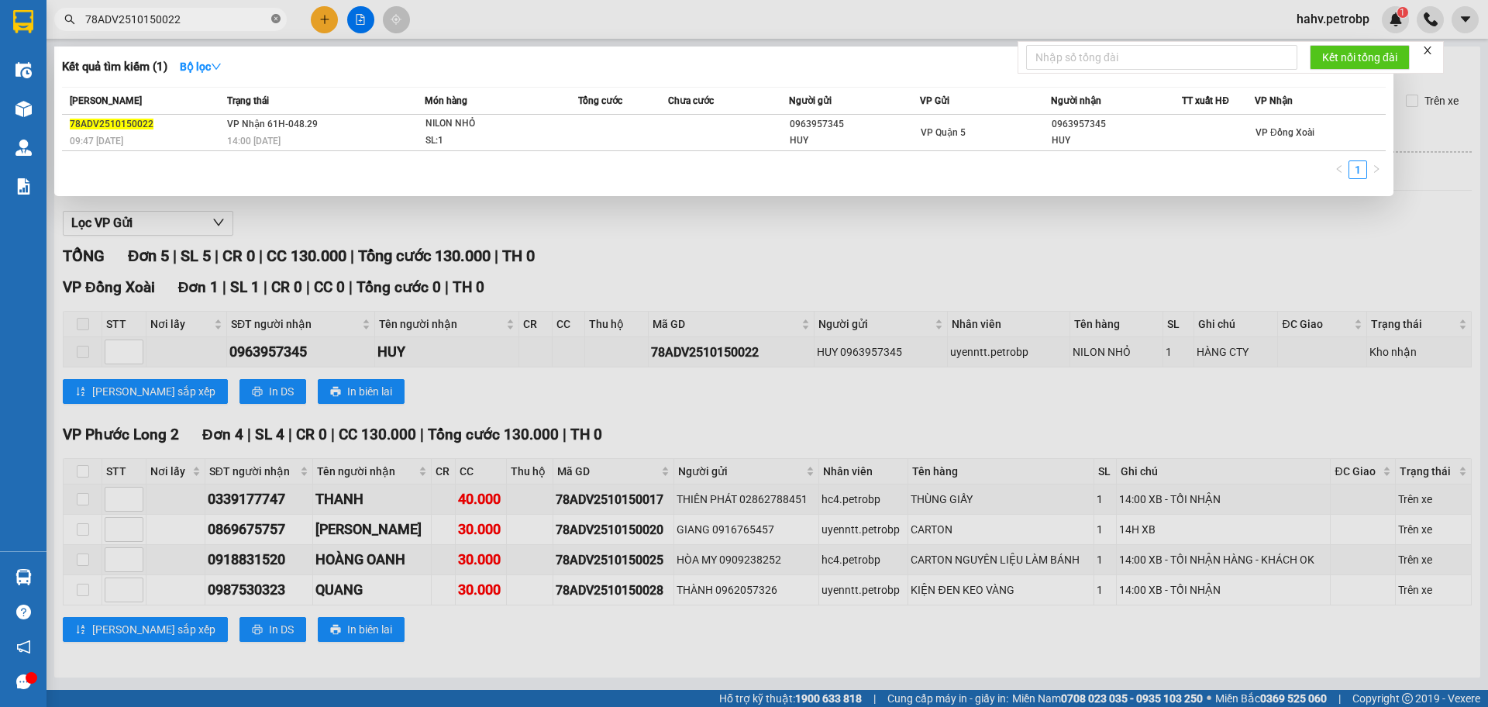
click at [278, 16] on icon "close-circle" at bounding box center [275, 18] width 9 height 9
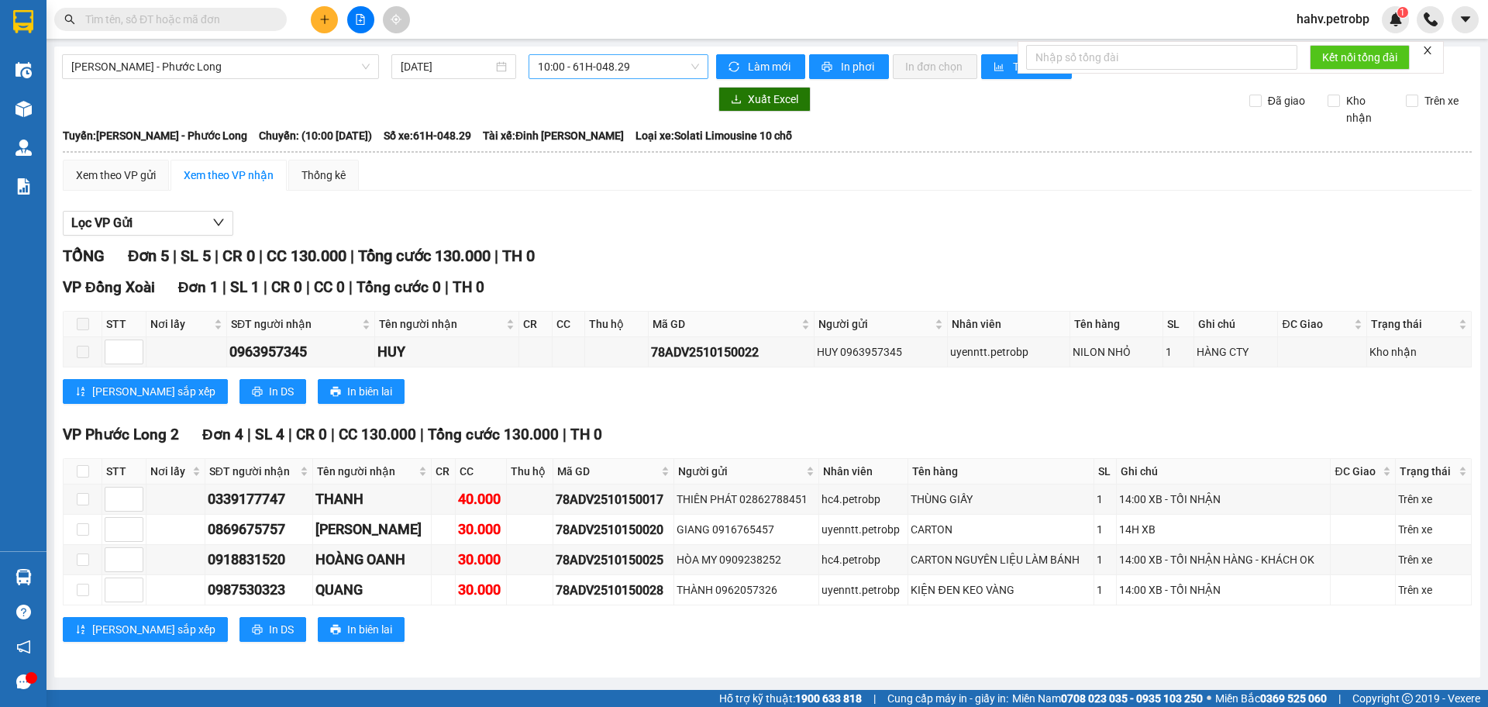
click at [599, 65] on span "10:00 - 61H-048.29" at bounding box center [618, 66] width 161 height 23
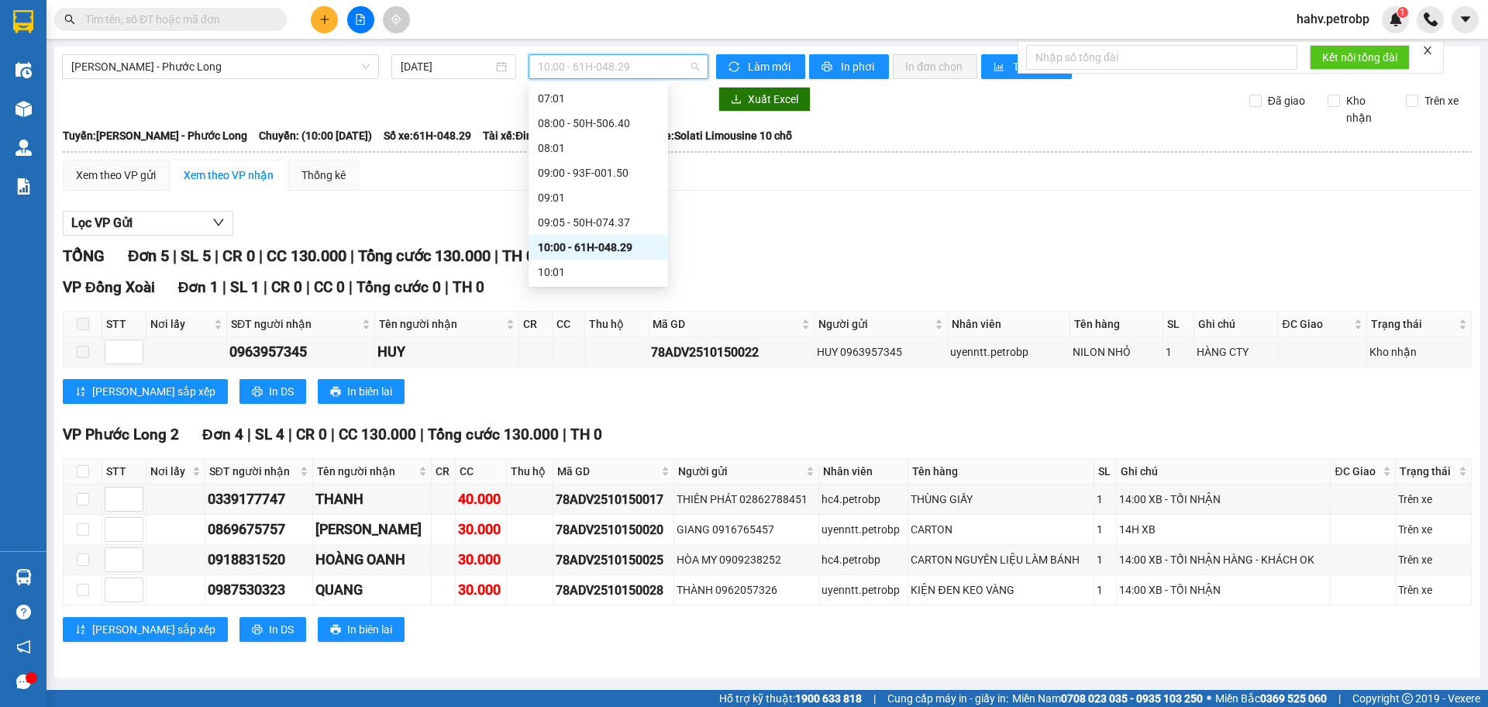
scroll to position [264, 0]
click at [588, 175] on div "09:00 - 93F-001.50" at bounding box center [598, 181] width 121 height 17
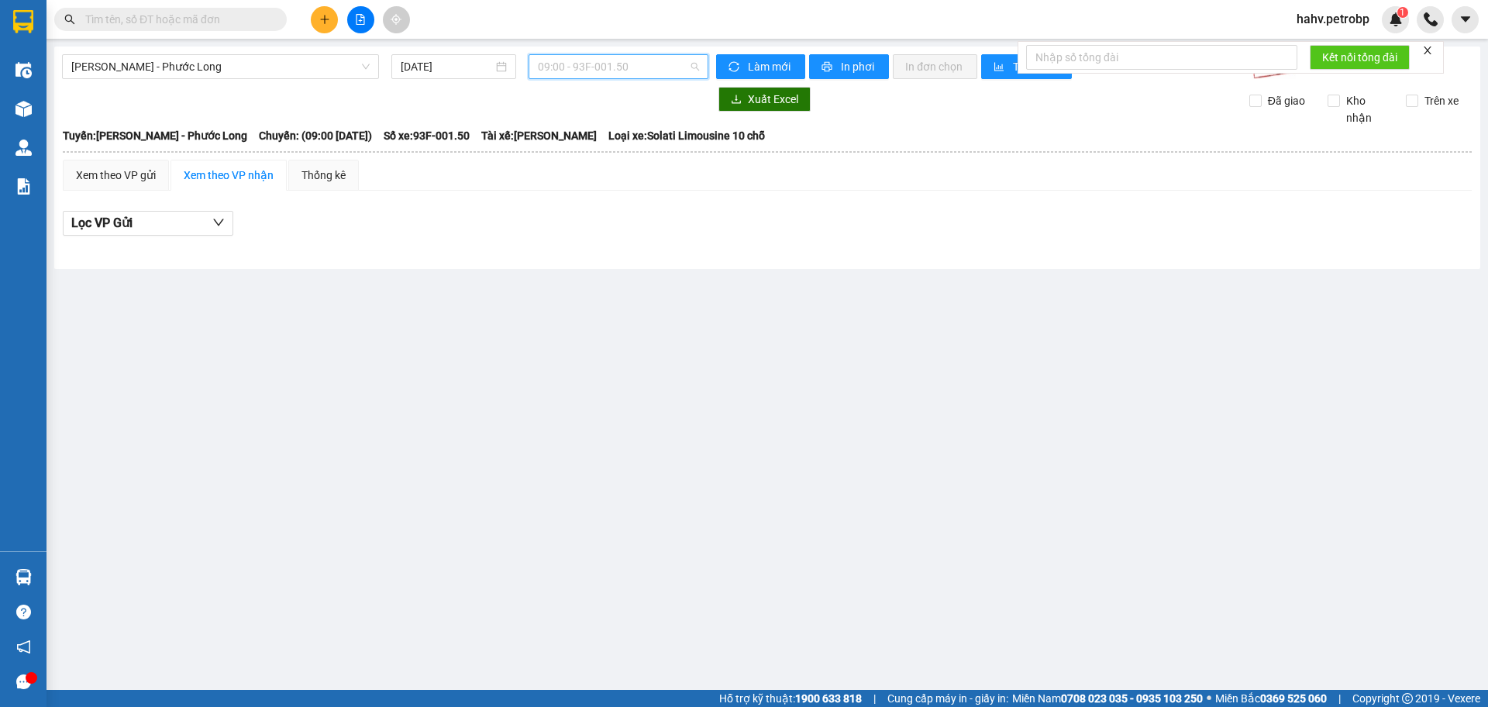
drag, startPoint x: 619, startPoint y: 65, endPoint x: 619, endPoint y: 97, distance: 31.8
click at [619, 66] on span "09:00 - 93F-001.50" at bounding box center [618, 66] width 161 height 23
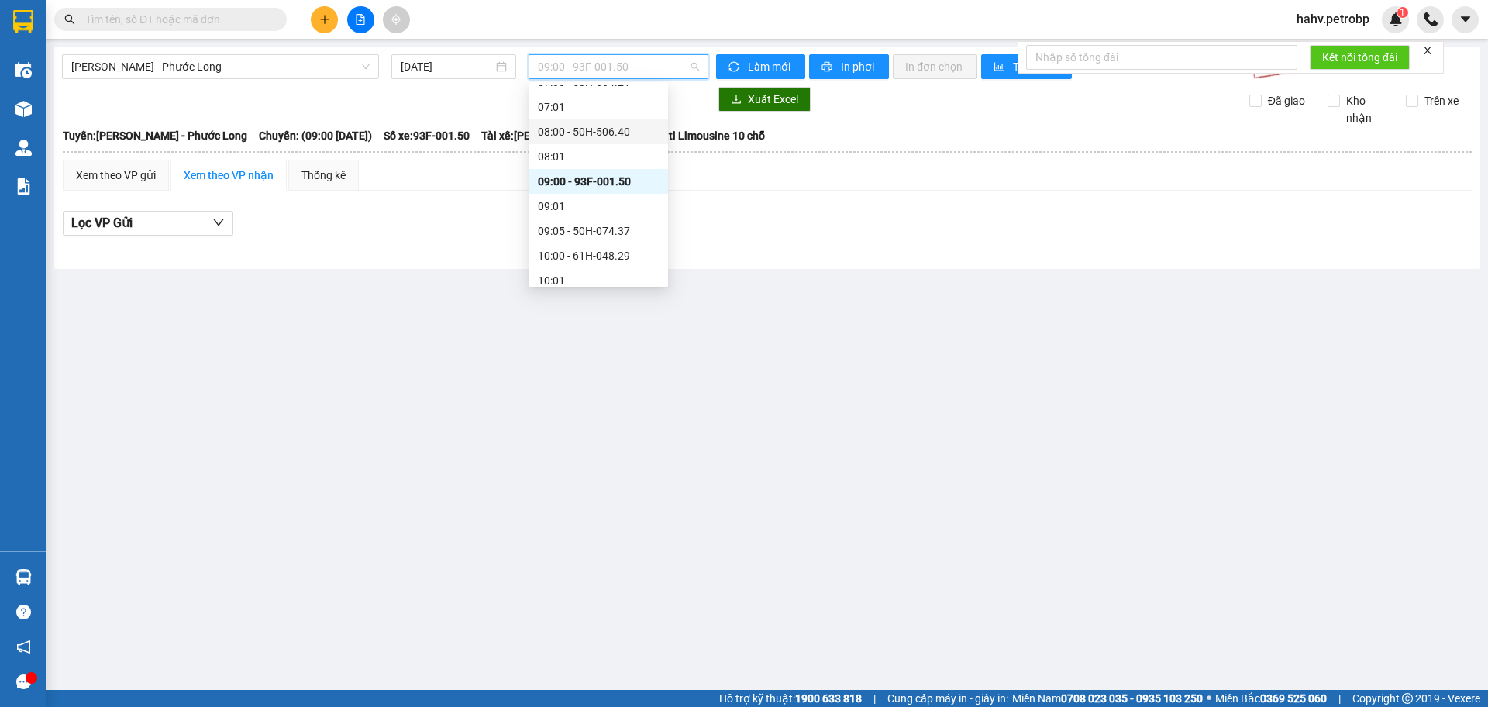
click at [621, 127] on div "08:00 - 50H-506.40" at bounding box center [598, 131] width 121 height 17
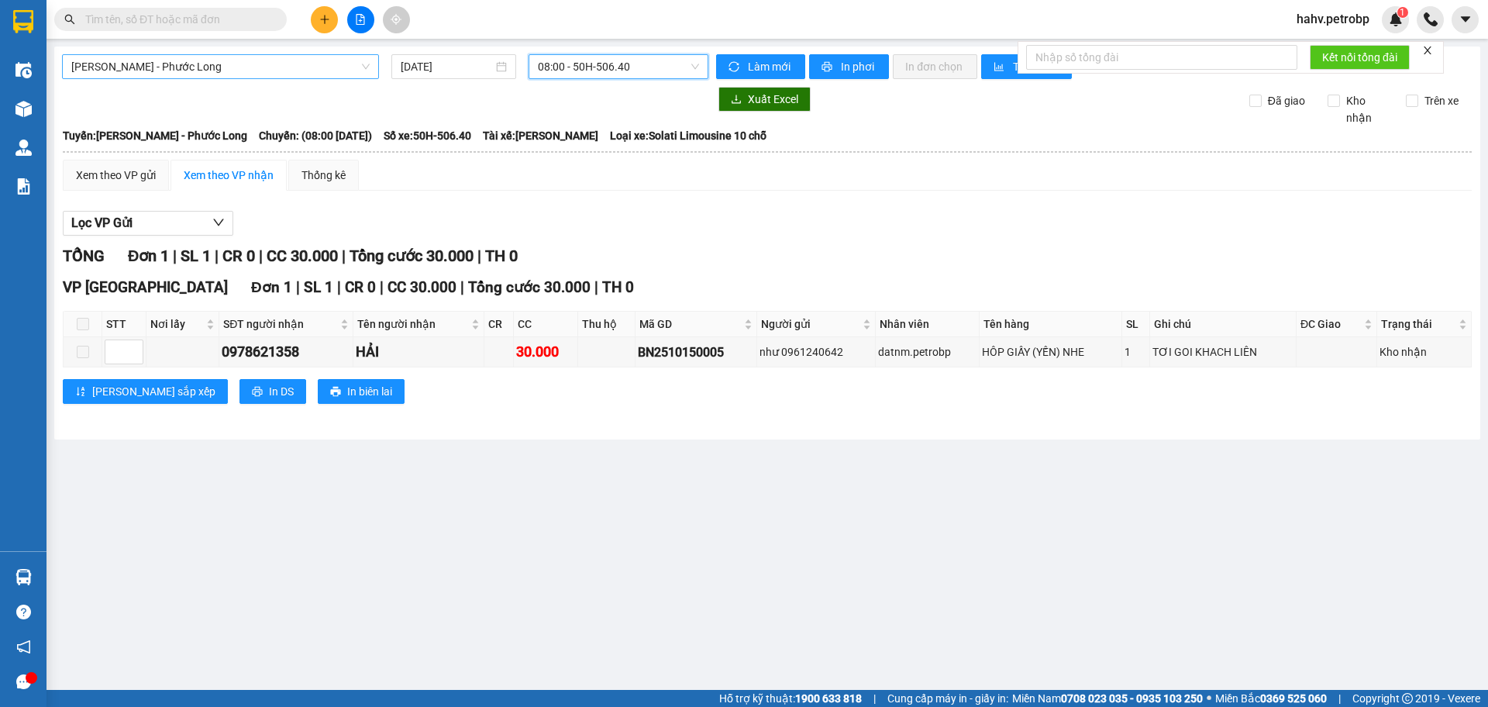
click at [239, 67] on span "[PERSON_NAME] - Phước Long" at bounding box center [220, 66] width 298 height 23
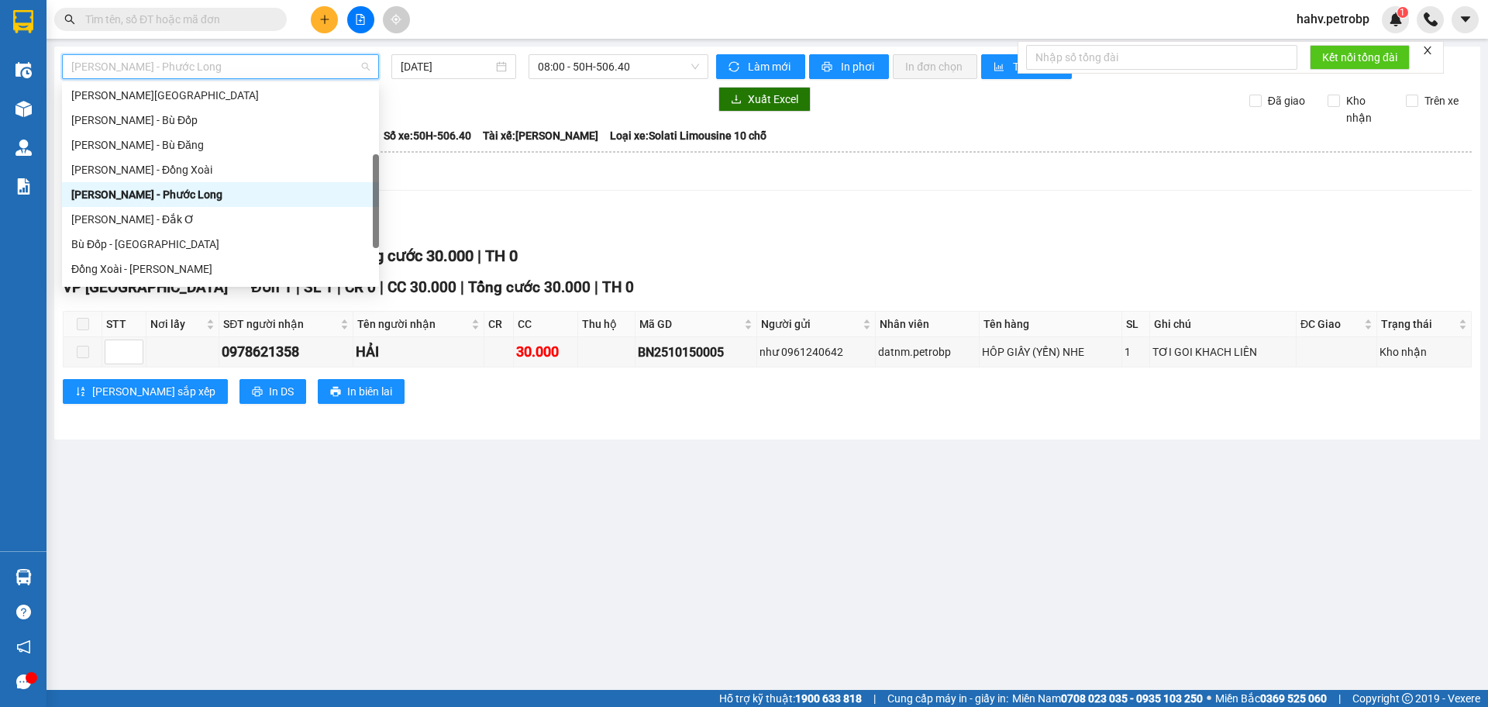
scroll to position [252, 0]
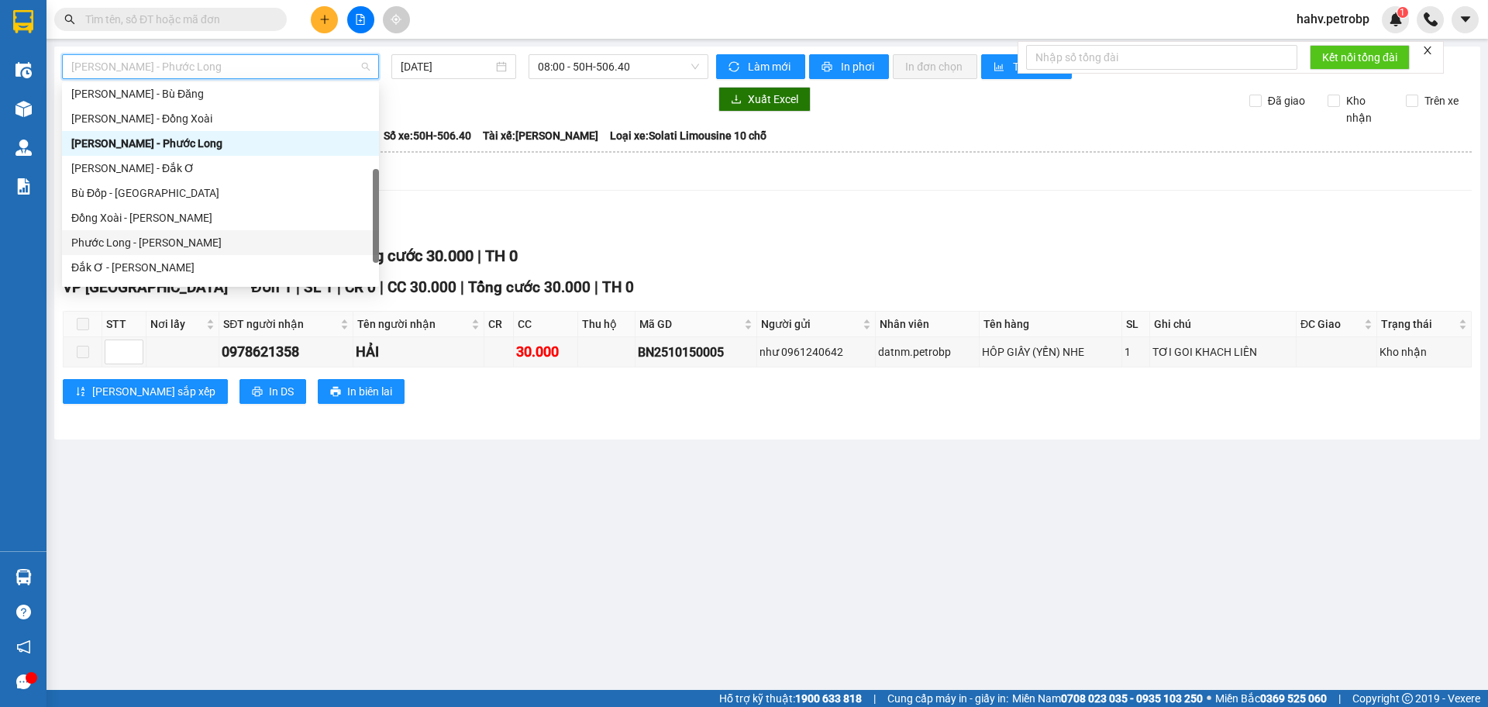
click at [212, 240] on div "Phước Long - [PERSON_NAME]" at bounding box center [220, 242] width 298 height 17
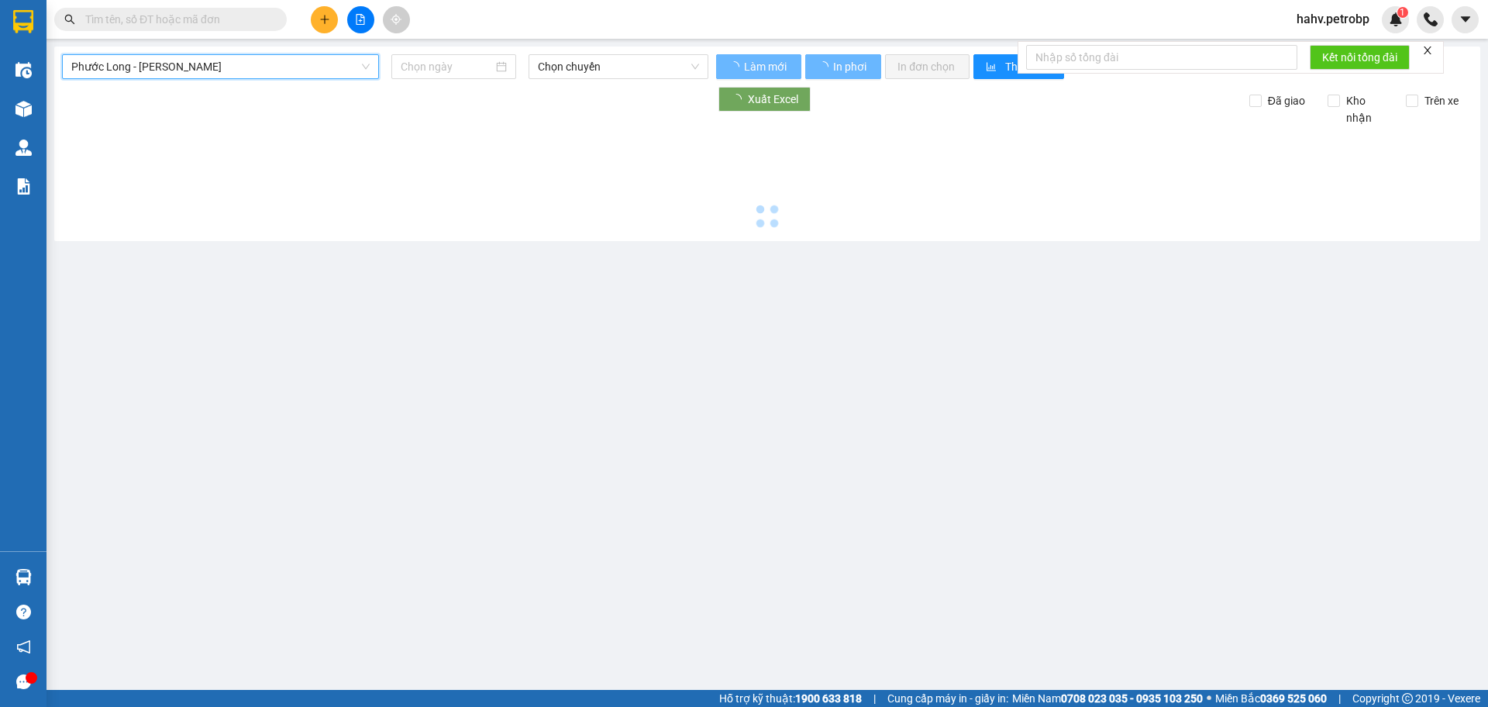
type input "[DATE]"
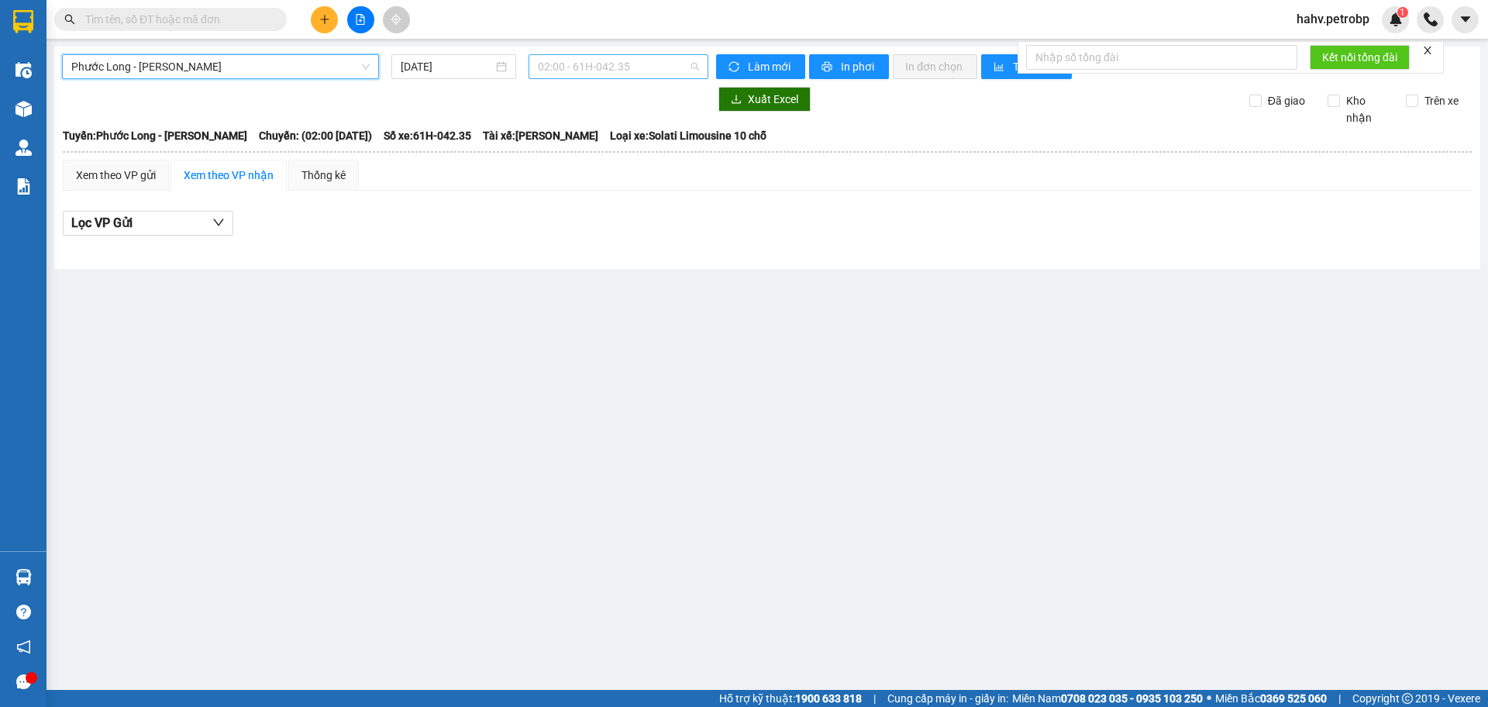
click at [551, 67] on span "02:00 - 61H-042.35" at bounding box center [618, 66] width 161 height 23
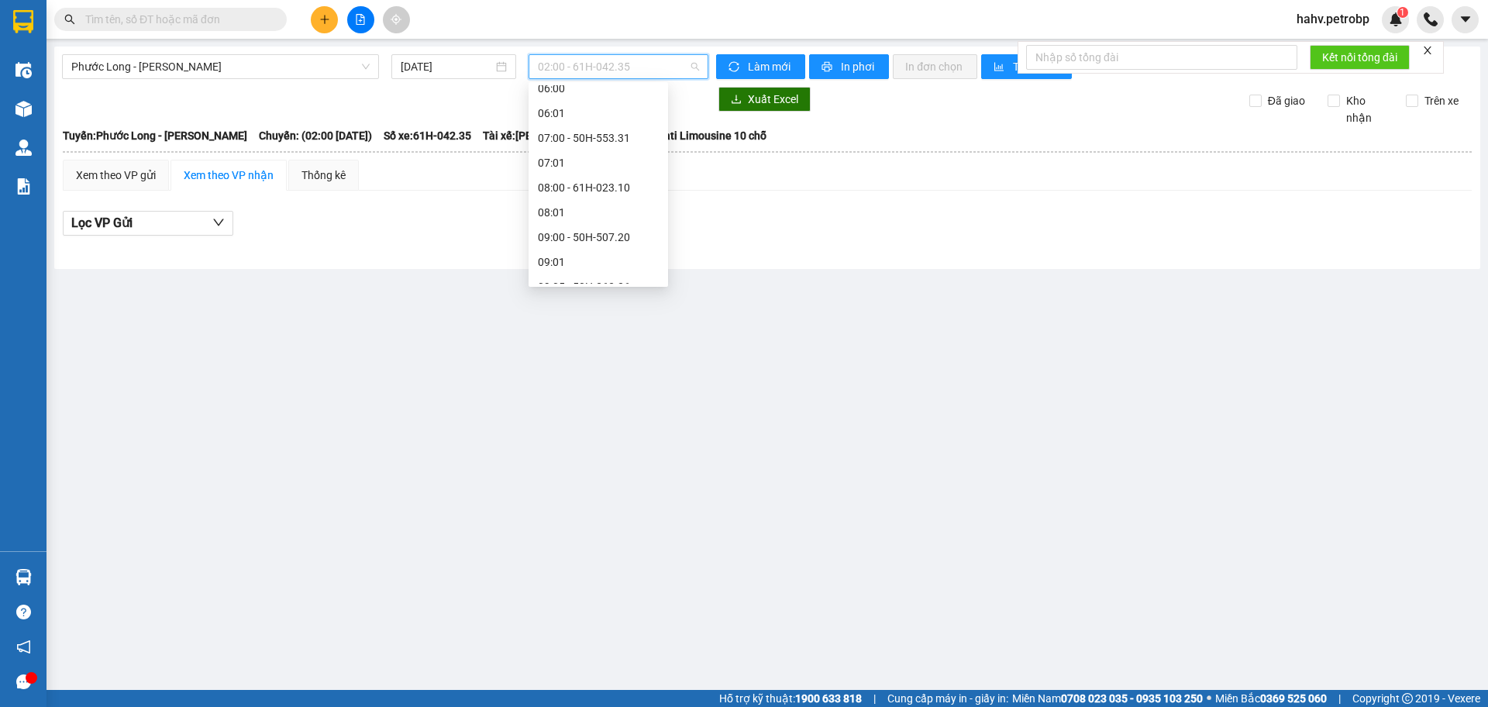
scroll to position [283, 0]
click at [589, 266] on div "09:05 - 50H-363.26" at bounding box center [598, 261] width 121 height 17
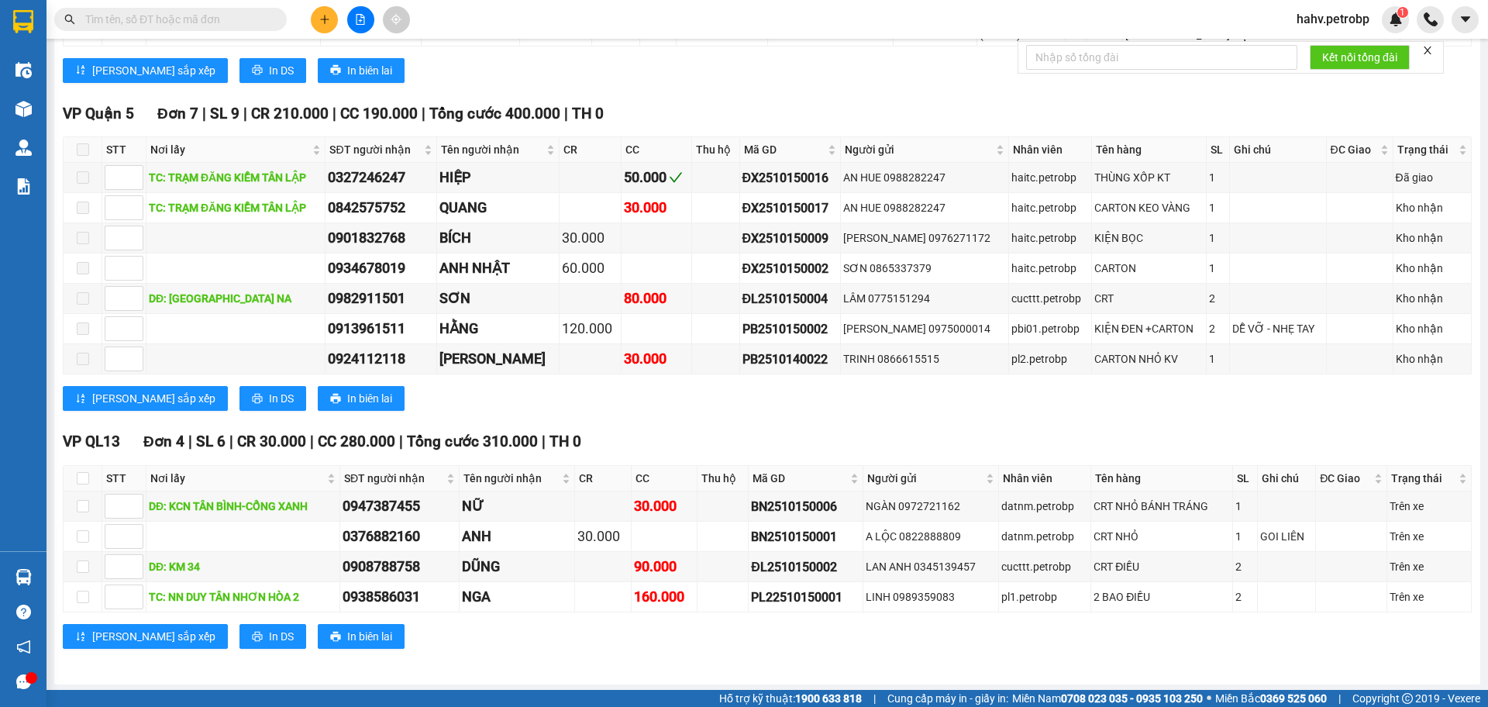
scroll to position [1120, 0]
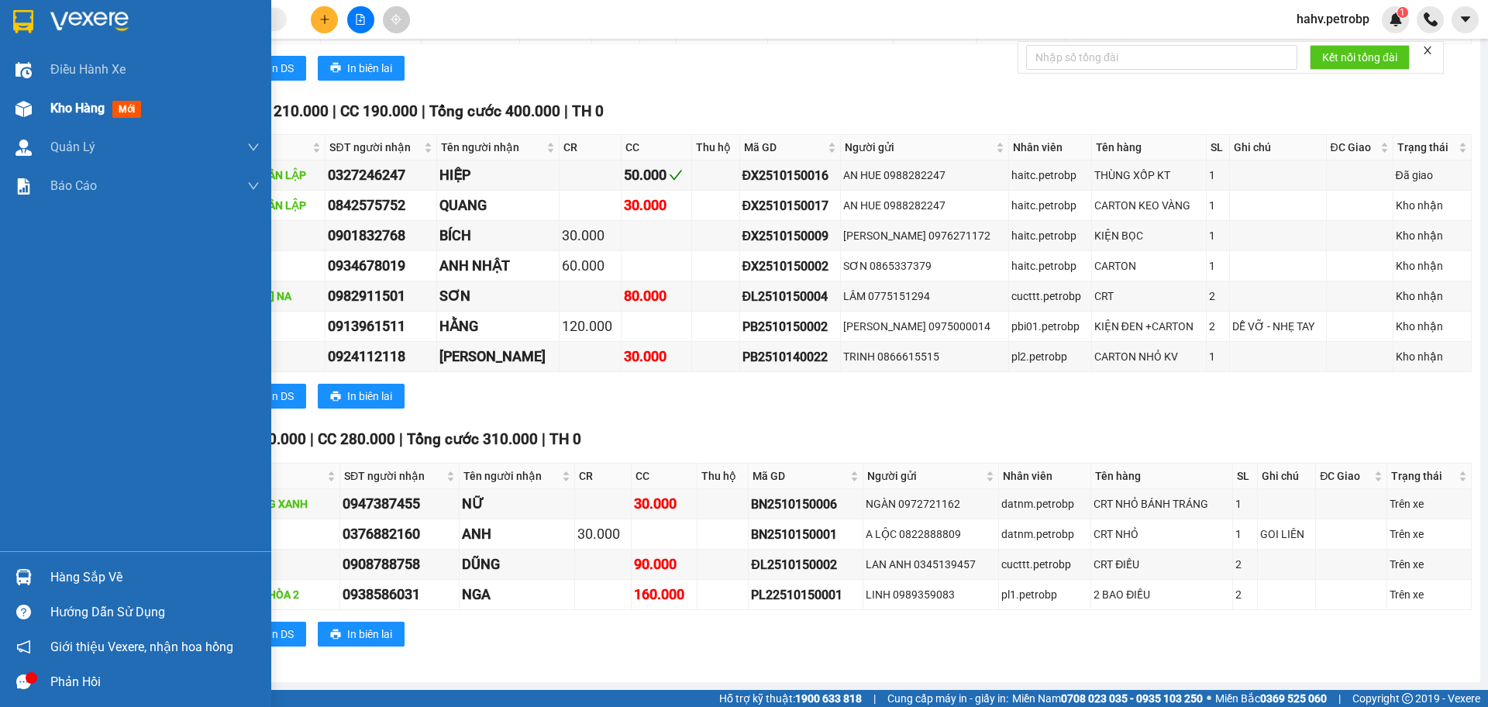
click at [36, 109] on div at bounding box center [23, 108] width 27 height 27
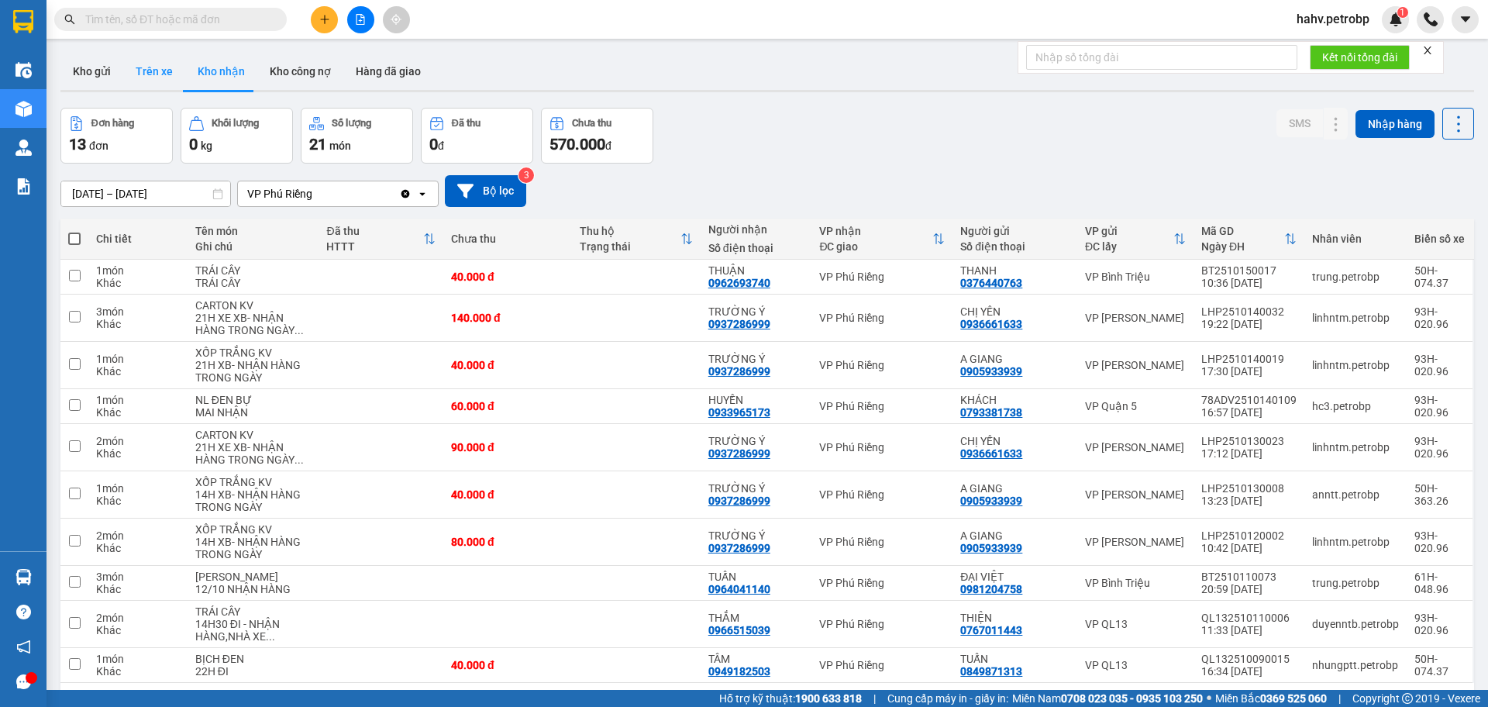
click at [162, 63] on button "Trên xe" at bounding box center [154, 71] width 62 height 37
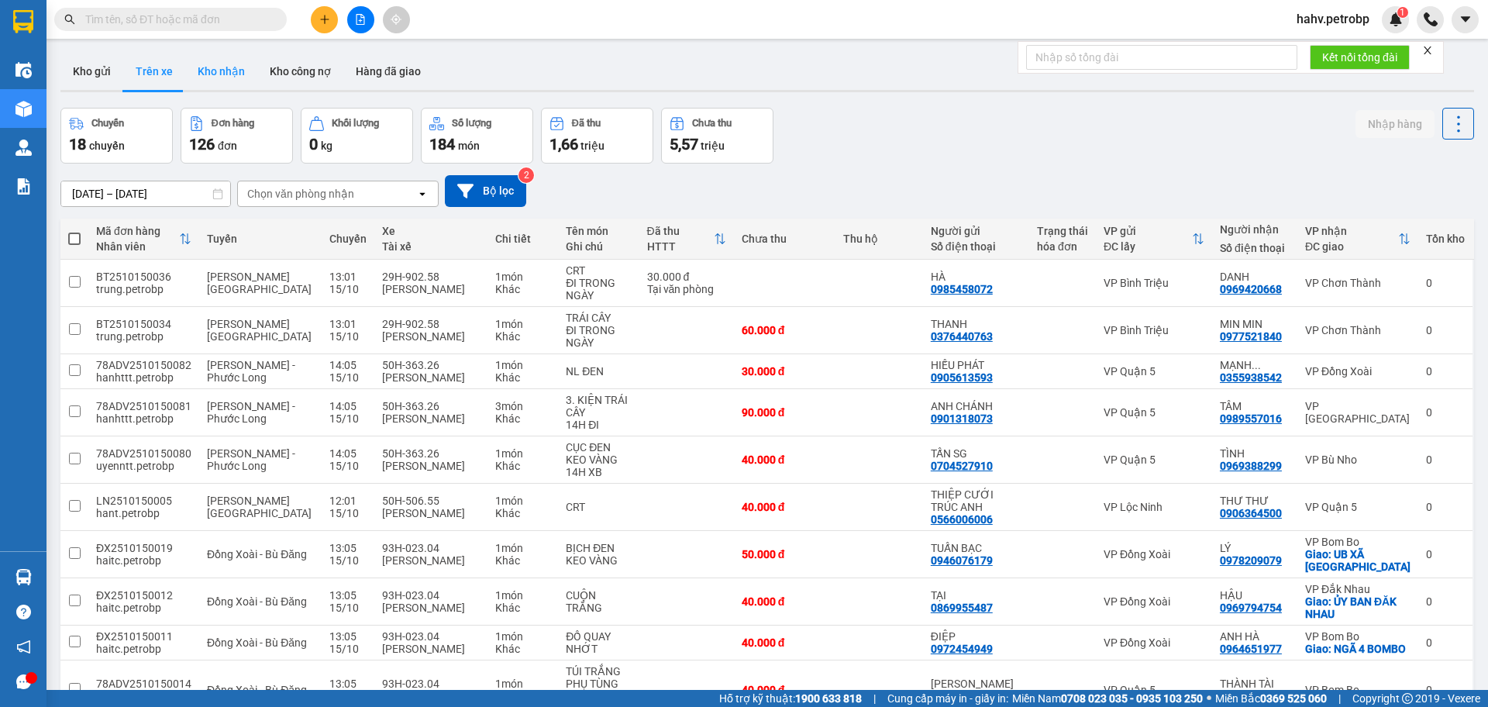
click at [232, 77] on button "Kho nhận" at bounding box center [221, 71] width 72 height 37
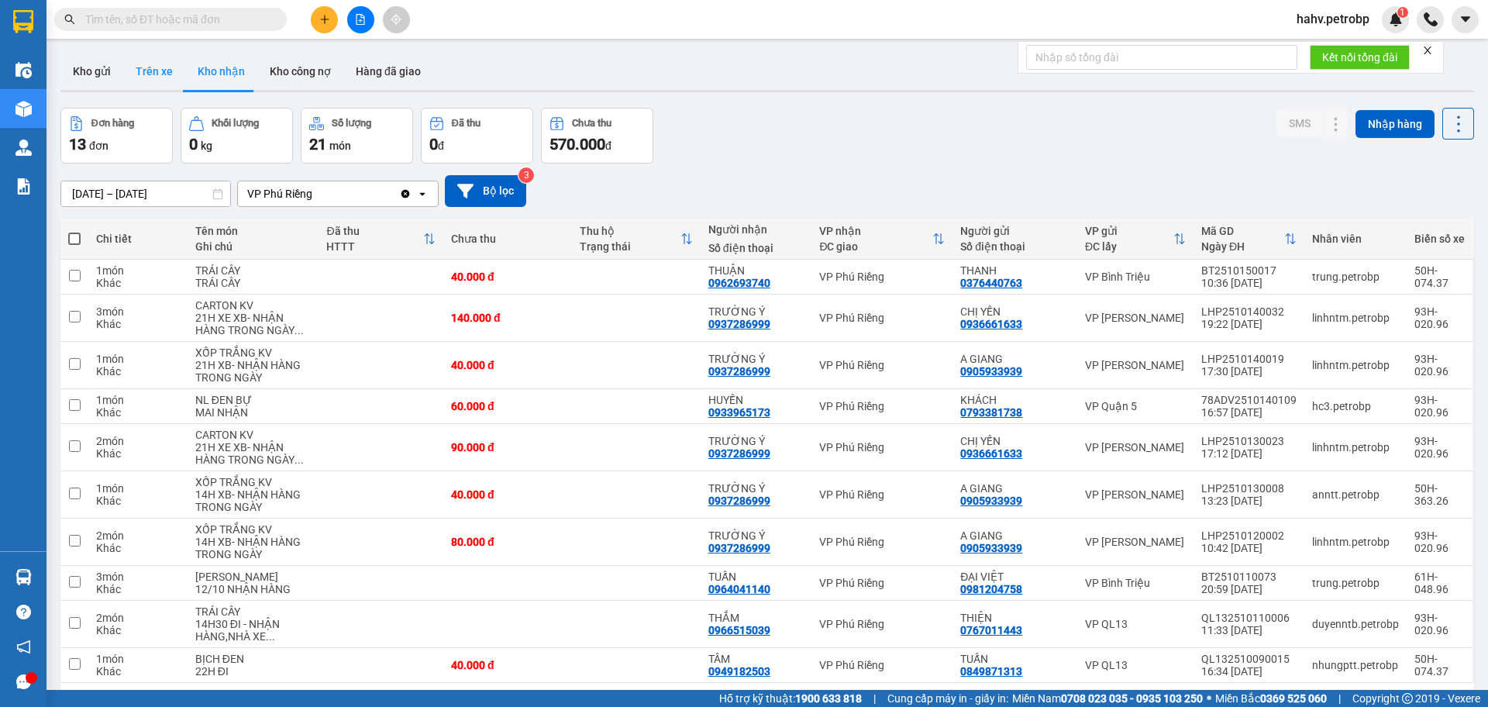
click at [174, 65] on button "Trên xe" at bounding box center [154, 71] width 62 height 37
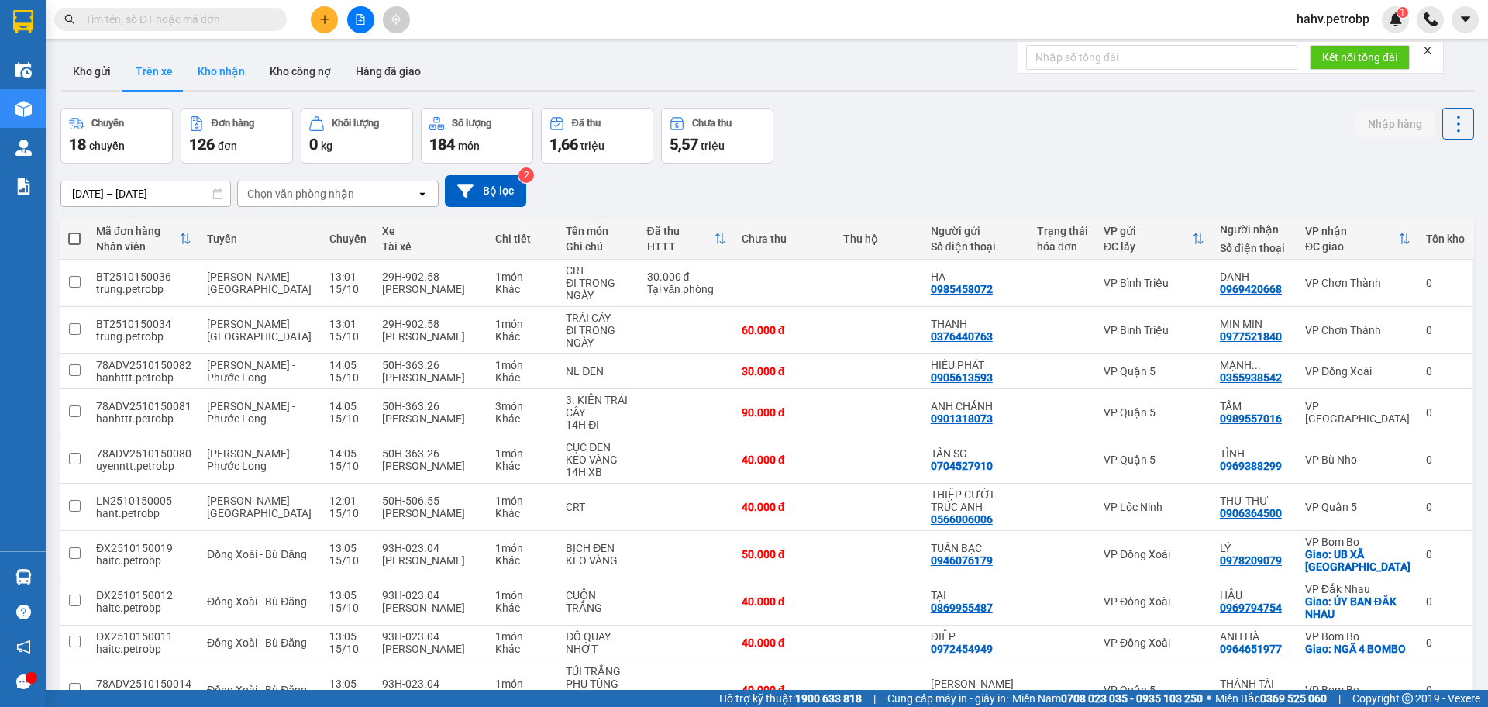
click at [199, 70] on button "Kho nhận" at bounding box center [221, 71] width 72 height 37
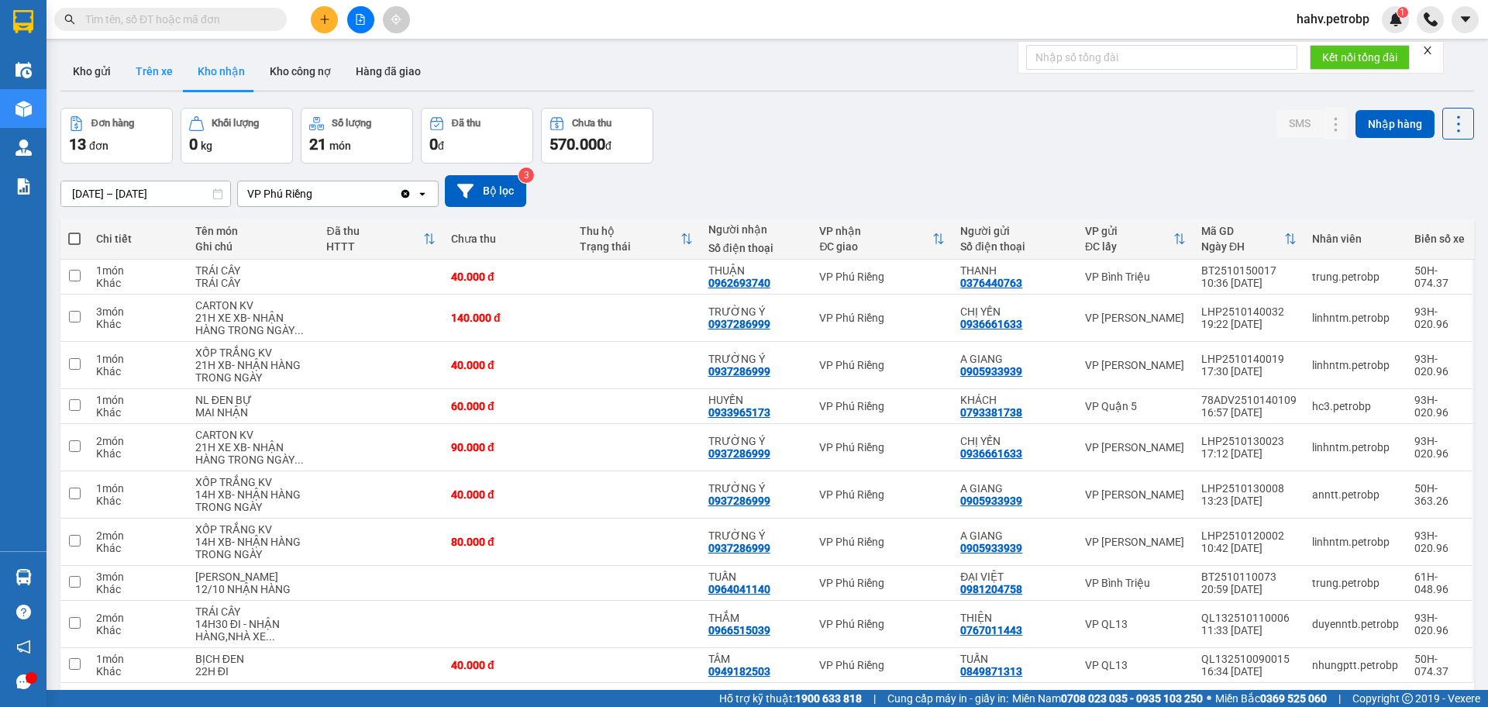
click at [177, 74] on button "Trên xe" at bounding box center [154, 71] width 62 height 37
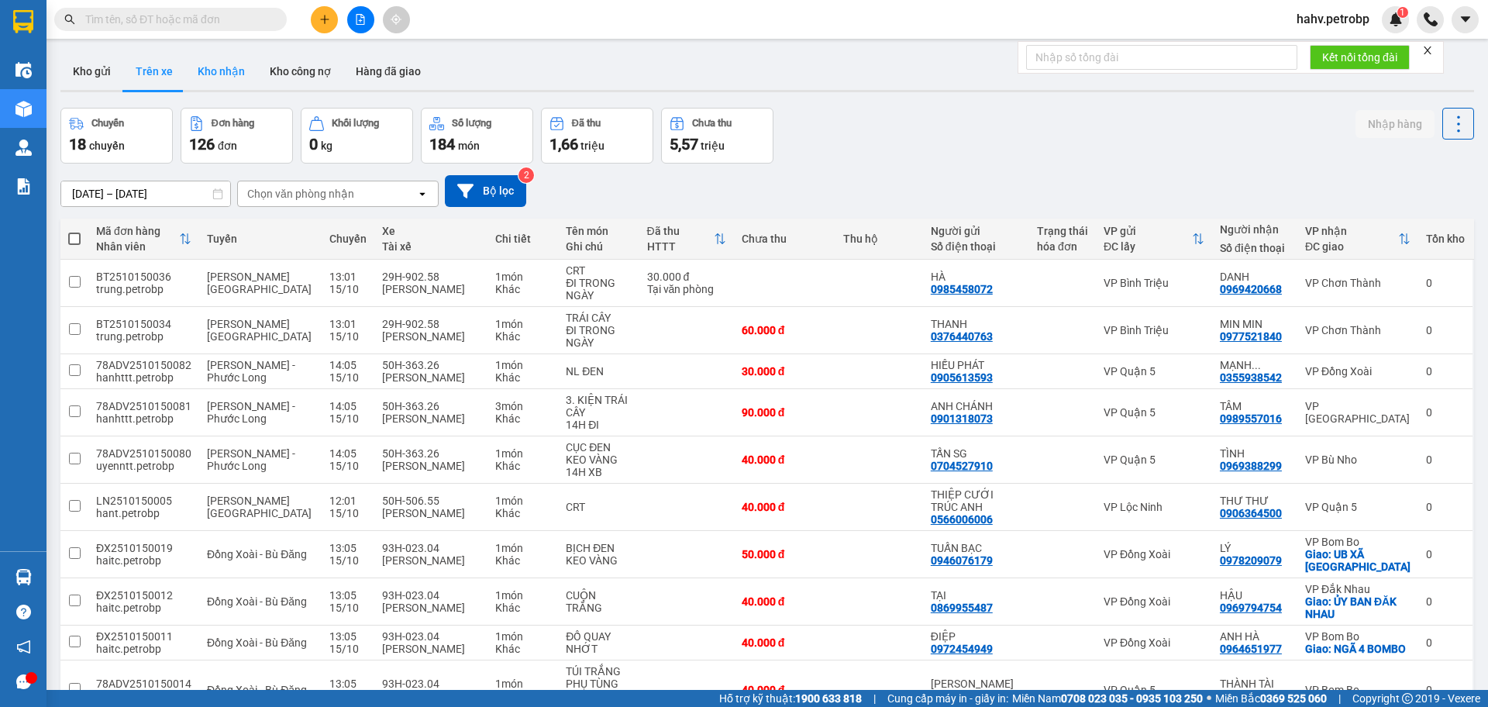
click at [208, 63] on button "Kho nhận" at bounding box center [221, 71] width 72 height 37
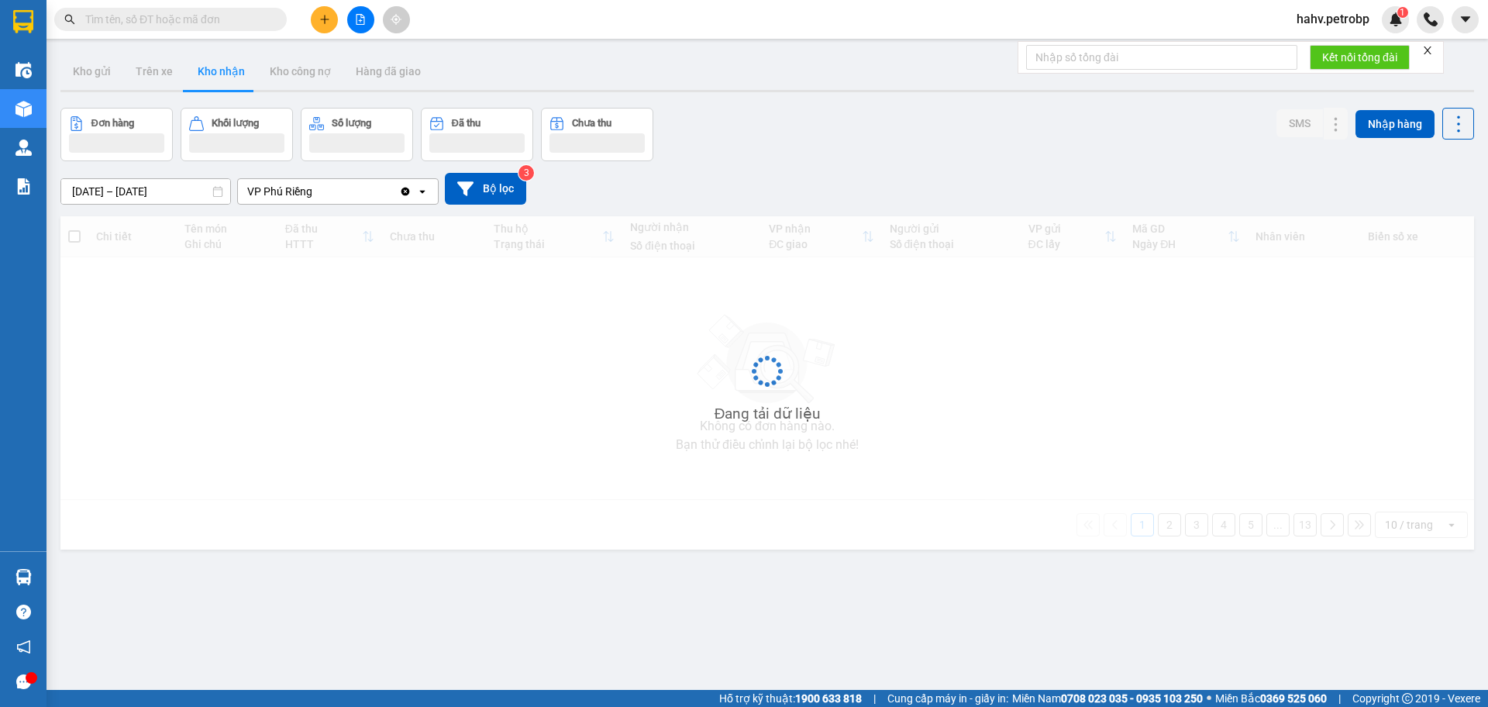
type input "[DATE] – [DATE]"
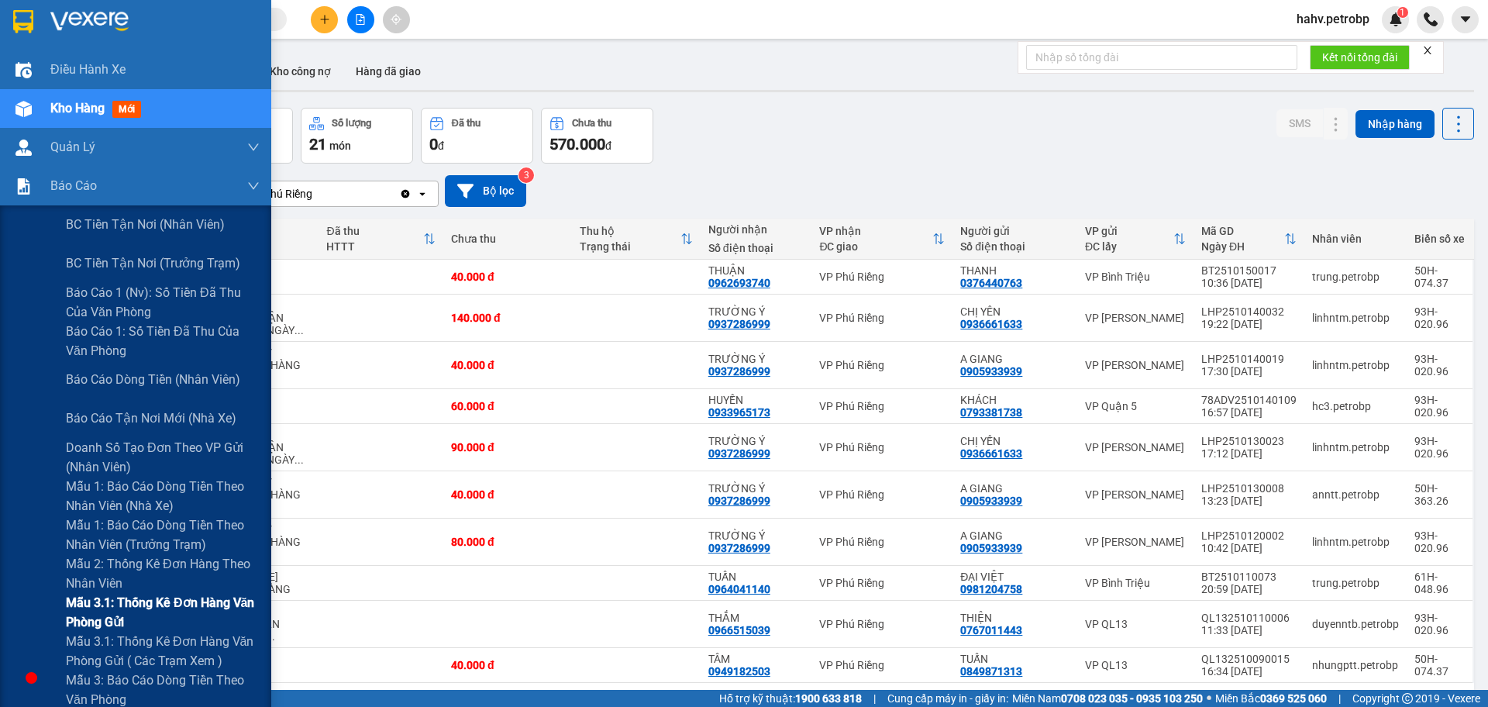
click at [16, 598] on div "Mẫu 3.1: Thống kê đơn hàng văn phòng gửi" at bounding box center [135, 612] width 271 height 39
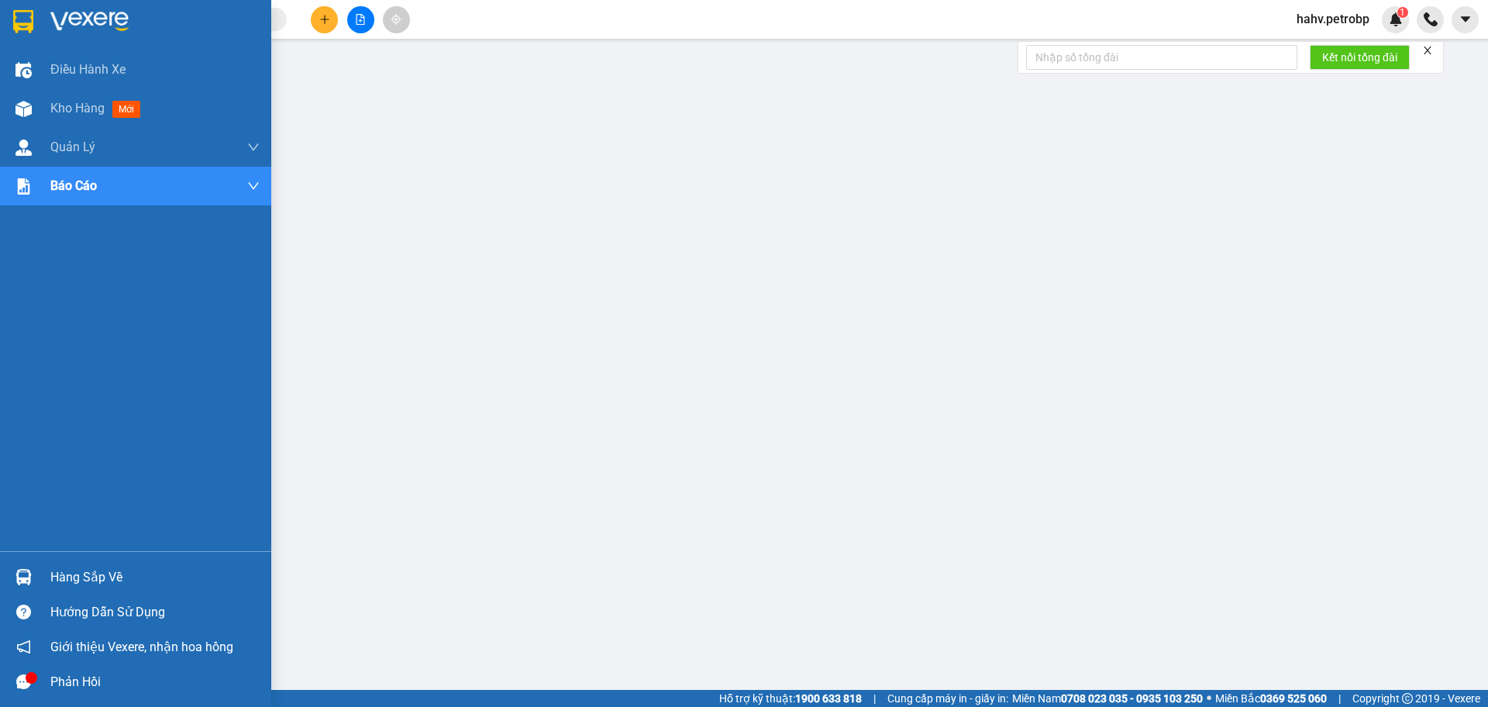
click at [63, 581] on div "Hàng sắp về" at bounding box center [154, 577] width 209 height 23
click at [80, 561] on div "Hàng sắp về" at bounding box center [135, 577] width 271 height 35
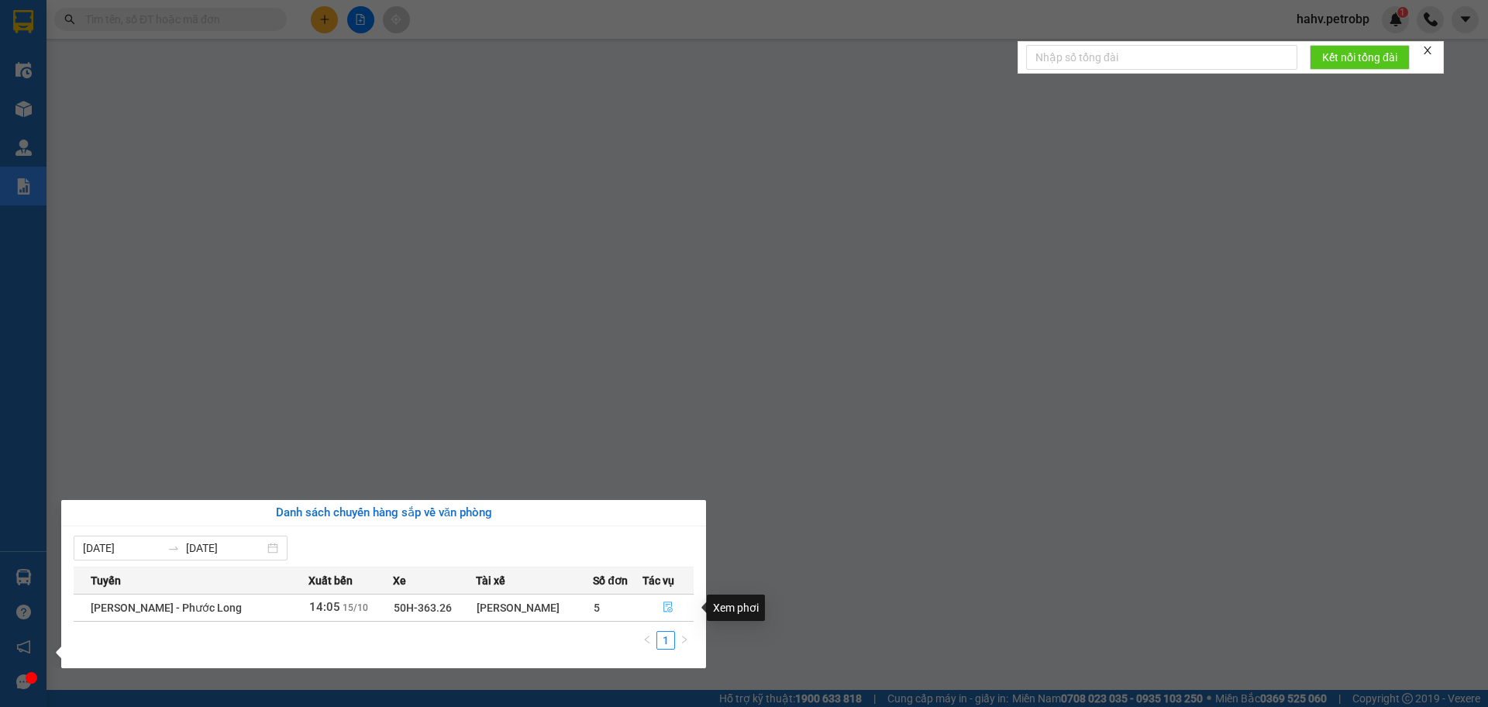
click at [666, 606] on icon "file-done" at bounding box center [668, 607] width 11 height 11
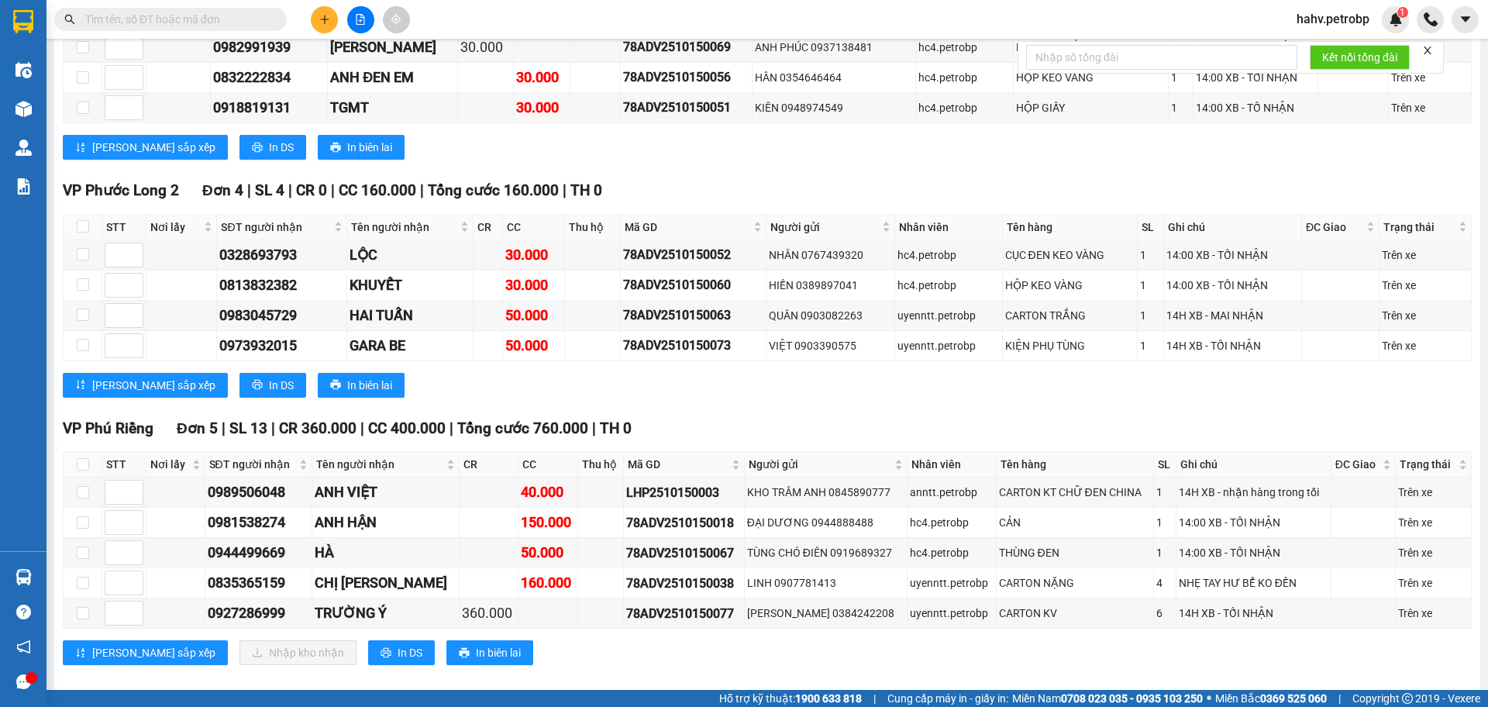
scroll to position [1926, 0]
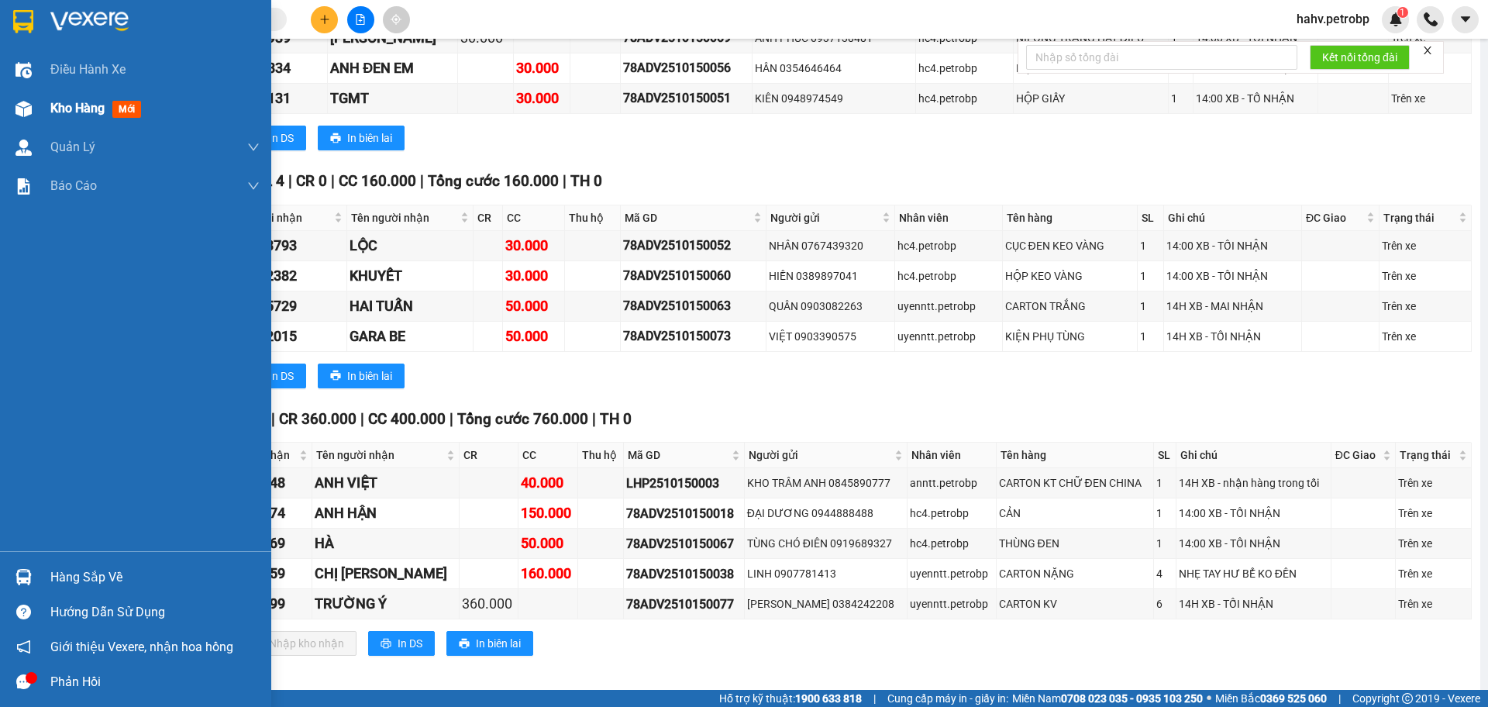
click at [76, 106] on span "Kho hàng" at bounding box center [77, 108] width 54 height 15
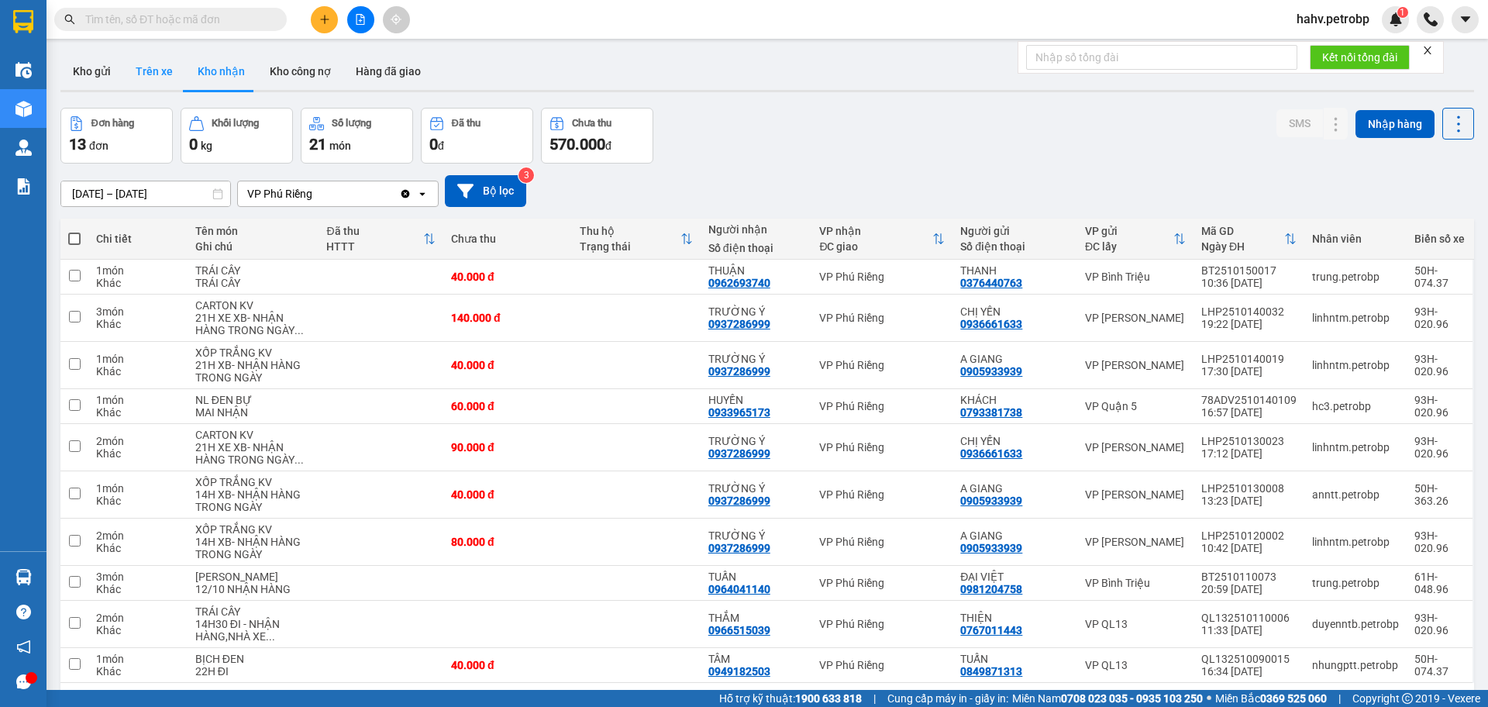
click at [157, 67] on button "Trên xe" at bounding box center [154, 71] width 62 height 37
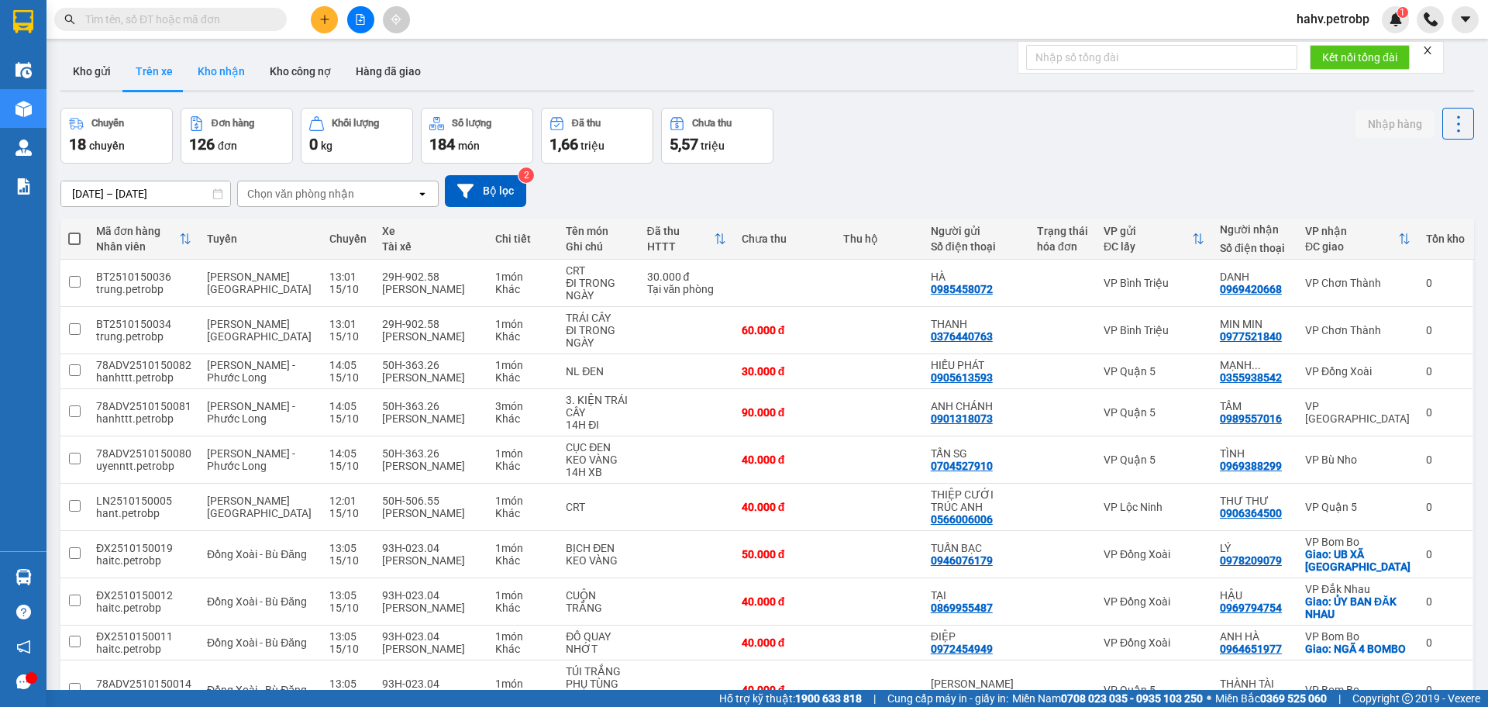
click at [229, 68] on button "Kho nhận" at bounding box center [221, 71] width 72 height 37
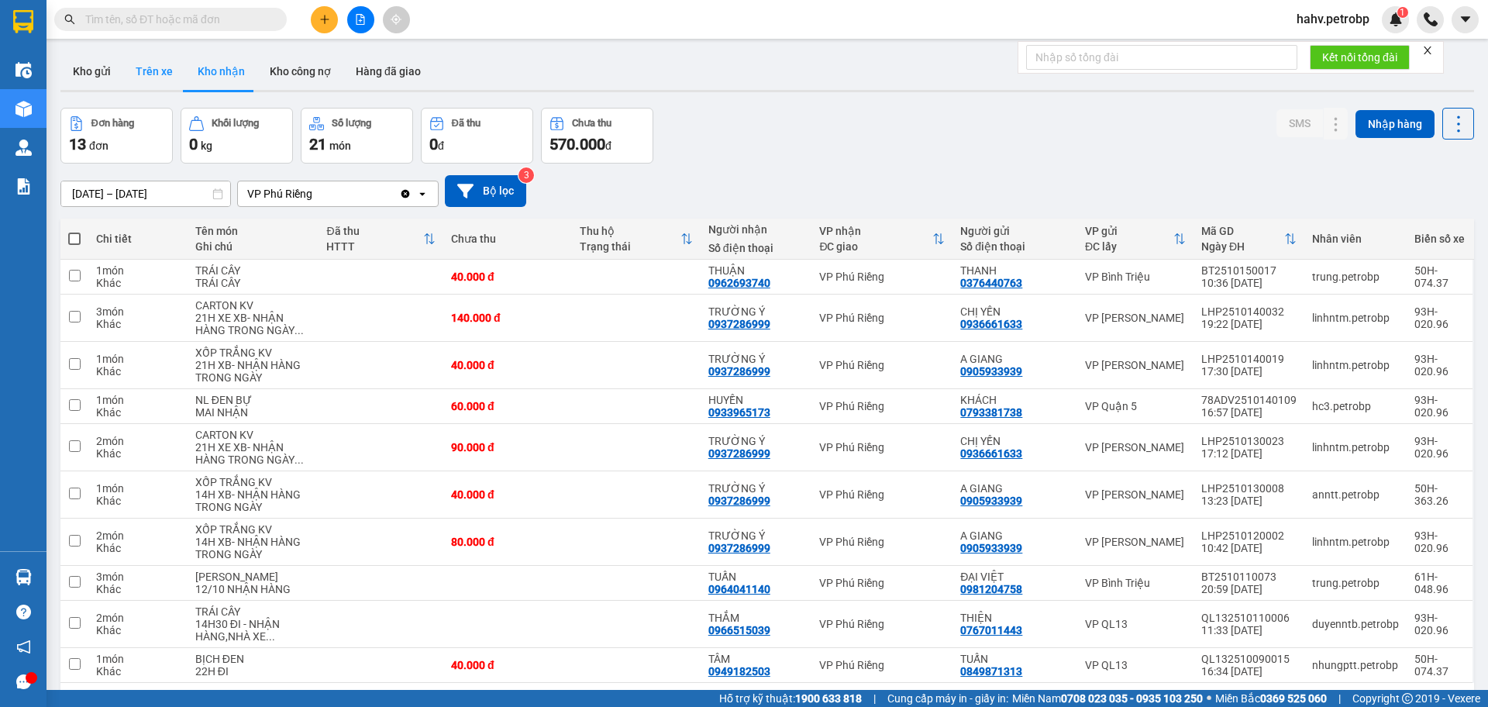
click at [166, 82] on button "Trên xe" at bounding box center [154, 71] width 62 height 37
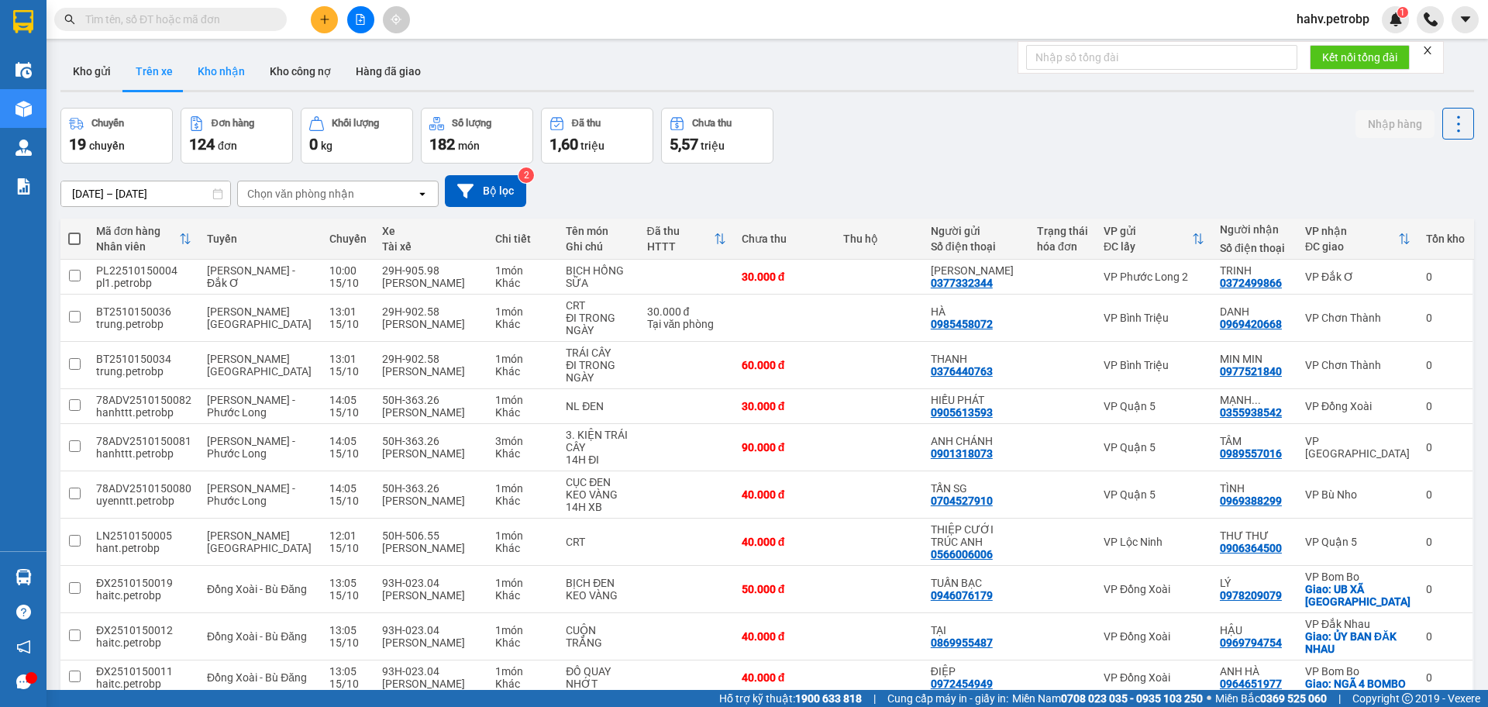
click at [234, 77] on button "Kho nhận" at bounding box center [221, 71] width 72 height 37
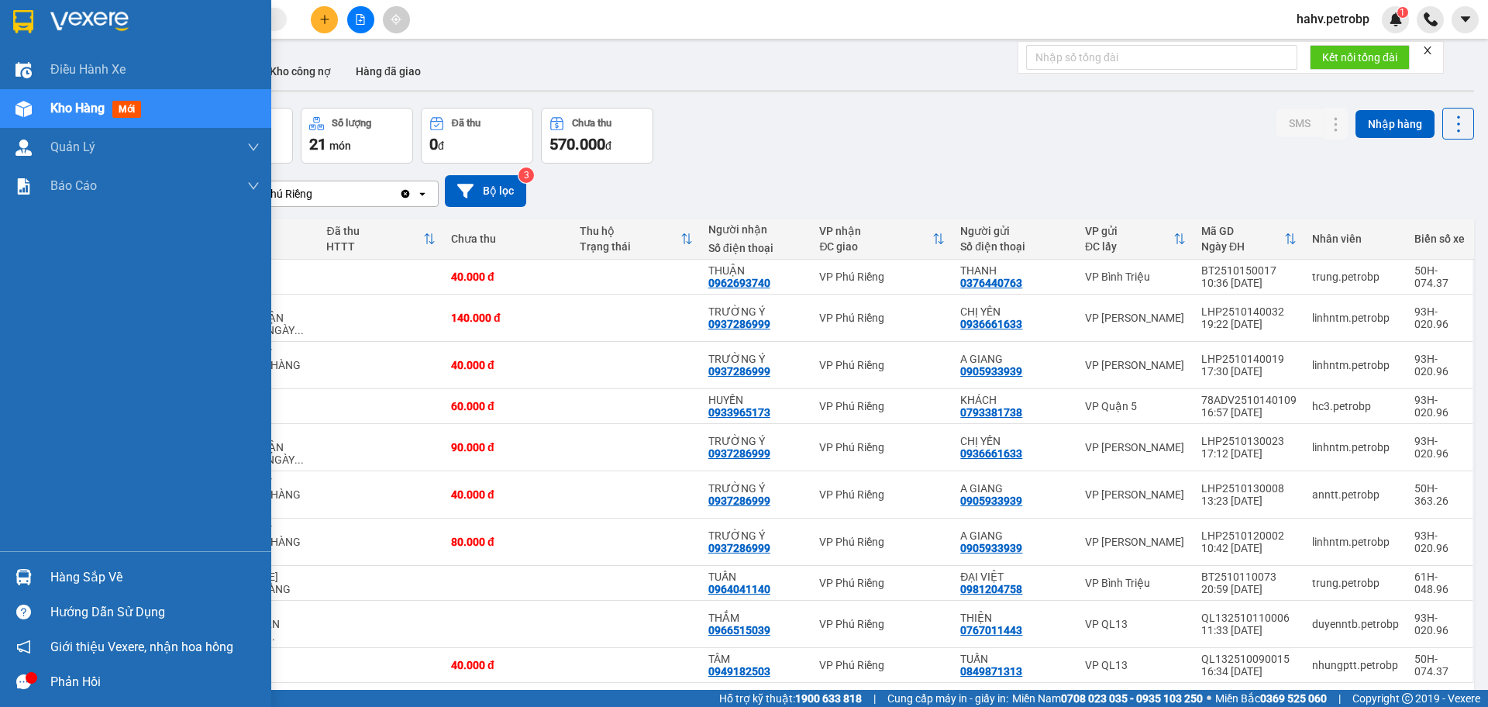
click at [64, 574] on div "Hàng sắp về" at bounding box center [154, 577] width 209 height 23
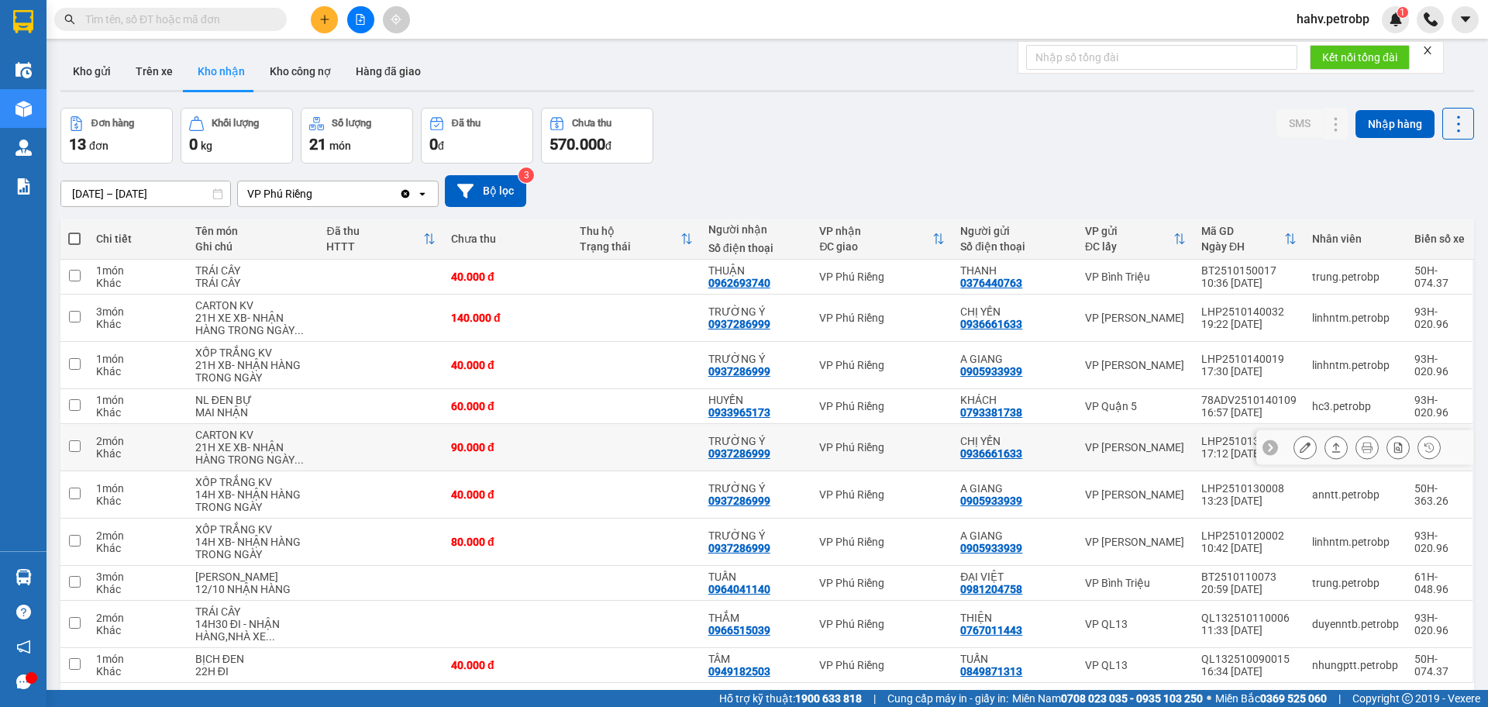
click at [760, 465] on section "Kết quả tìm kiếm ( 1 ) Bộ lọc Mã ĐH Trạng thái Món hàng Tổng cước Chưa cước Ngư…" at bounding box center [744, 353] width 1488 height 707
click at [151, 67] on button "Trên xe" at bounding box center [154, 71] width 62 height 37
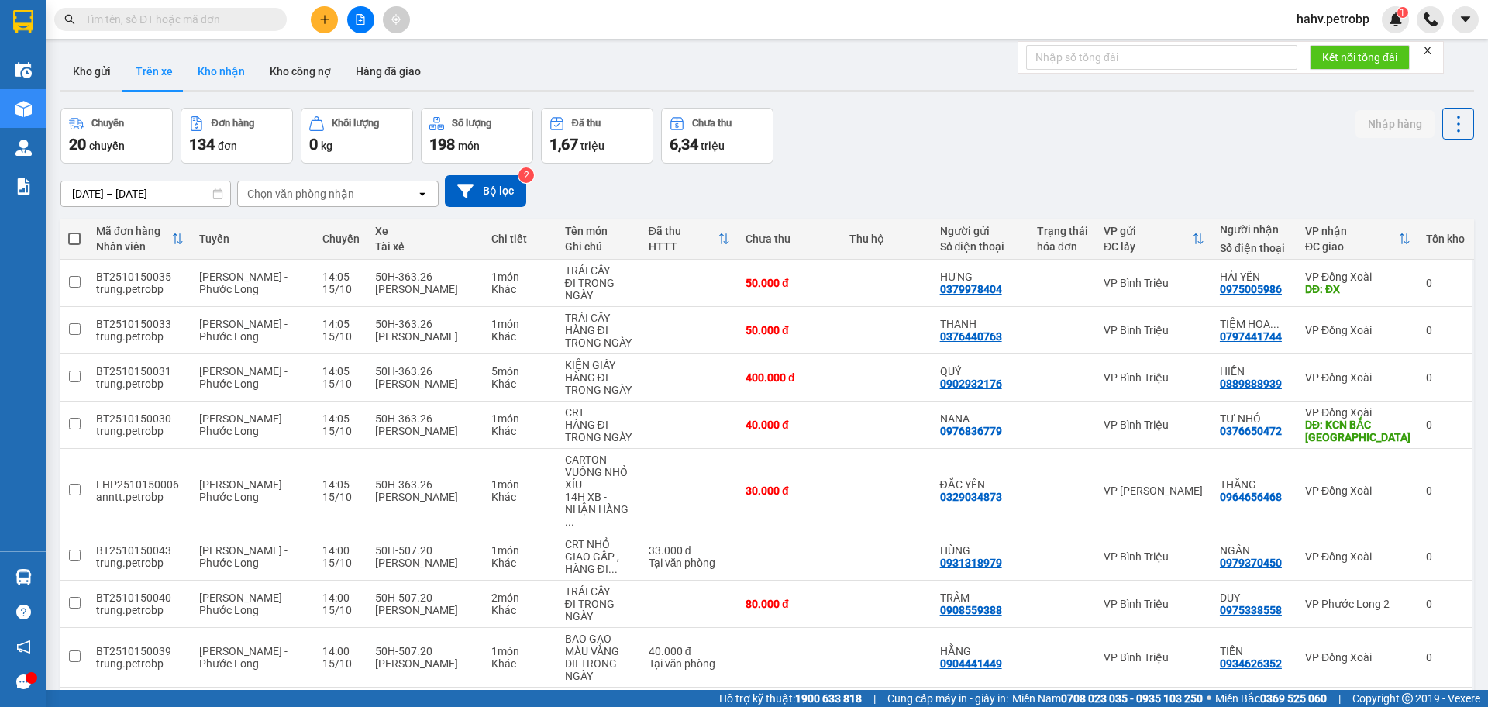
click at [248, 70] on button "Kho nhận" at bounding box center [221, 71] width 72 height 37
type input "[DATE] – [DATE]"
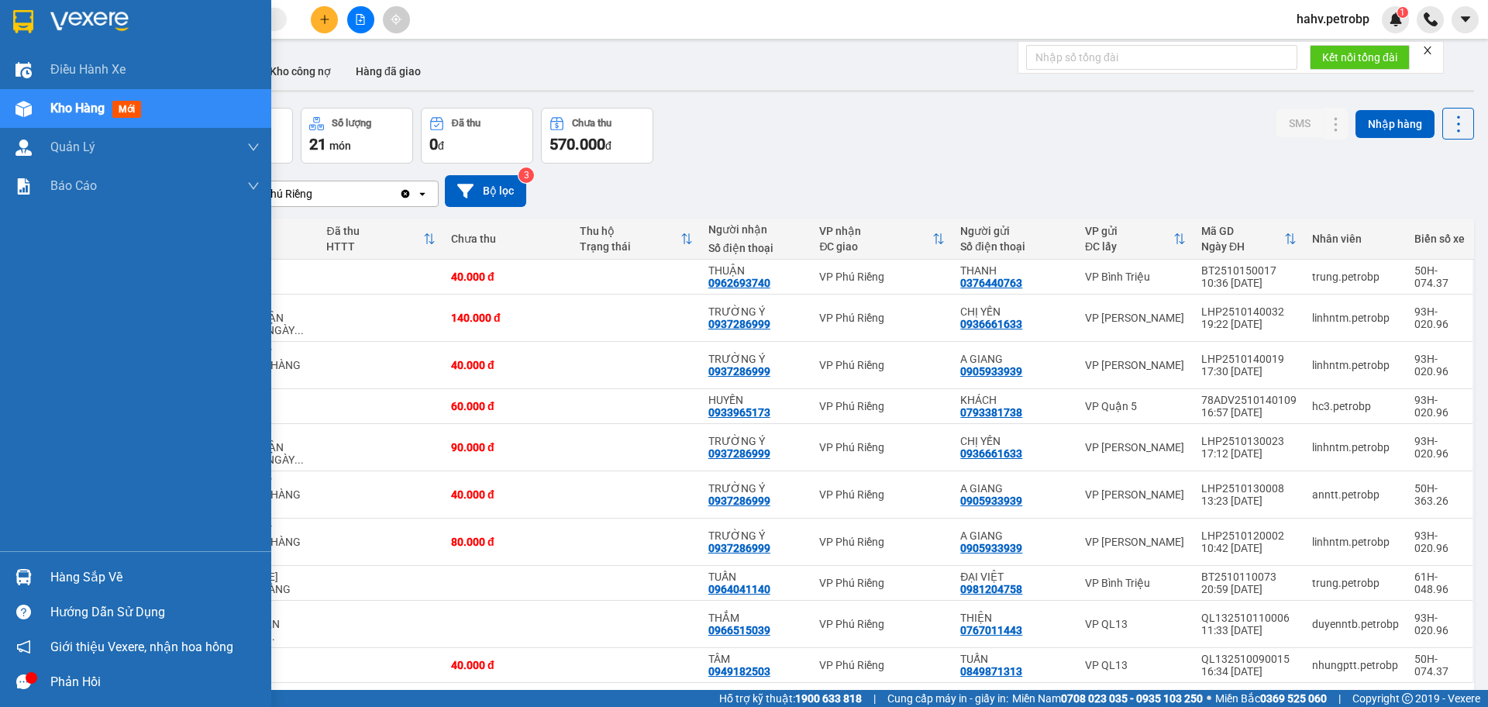
click at [67, 587] on div "Hàng sắp về" at bounding box center [154, 577] width 209 height 23
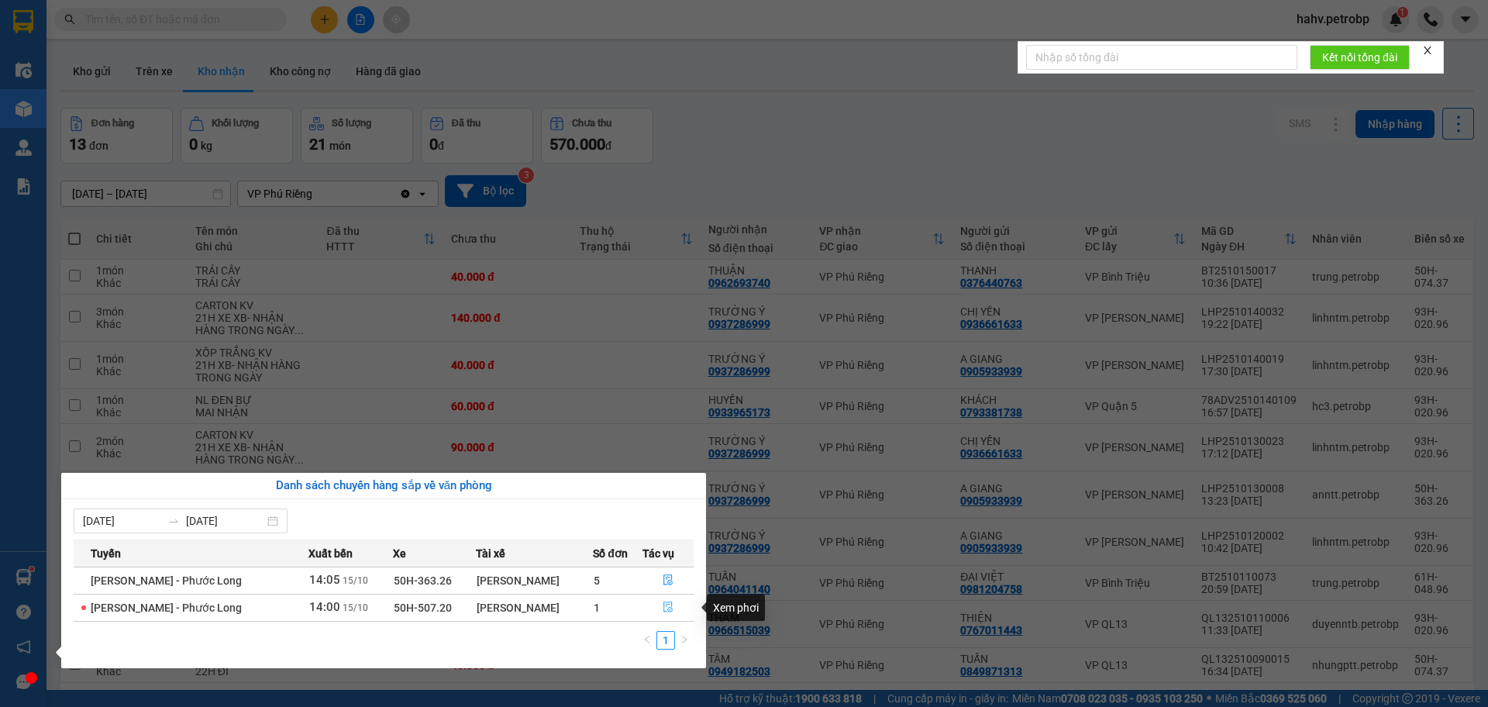
click at [664, 605] on icon "file-done" at bounding box center [668, 607] width 11 height 11
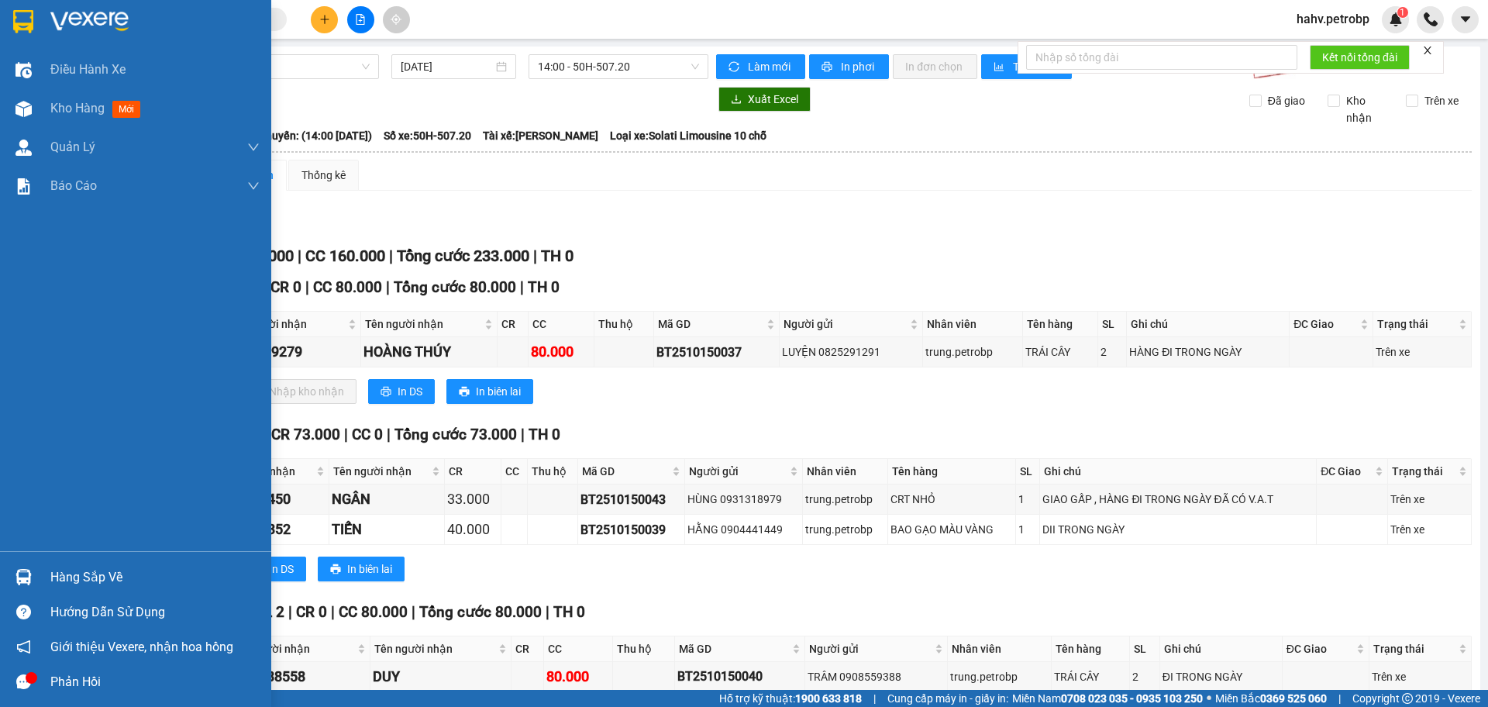
click at [34, 567] on div at bounding box center [23, 577] width 27 height 27
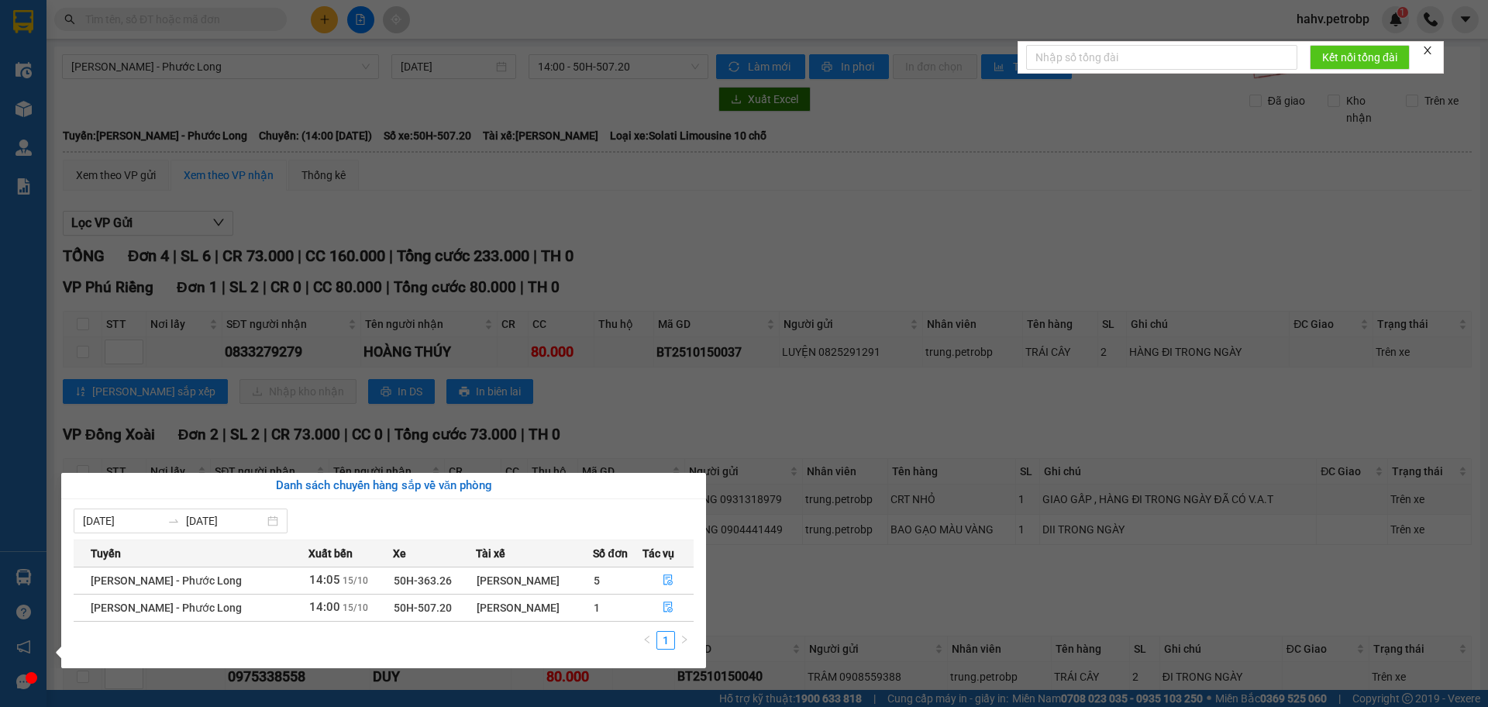
click at [797, 564] on section "Kết quả tìm kiếm ( 1 ) Bộ lọc Mã ĐH Trạng thái Món hàng Tổng cước Chưa cước Ngư…" at bounding box center [744, 353] width 1488 height 707
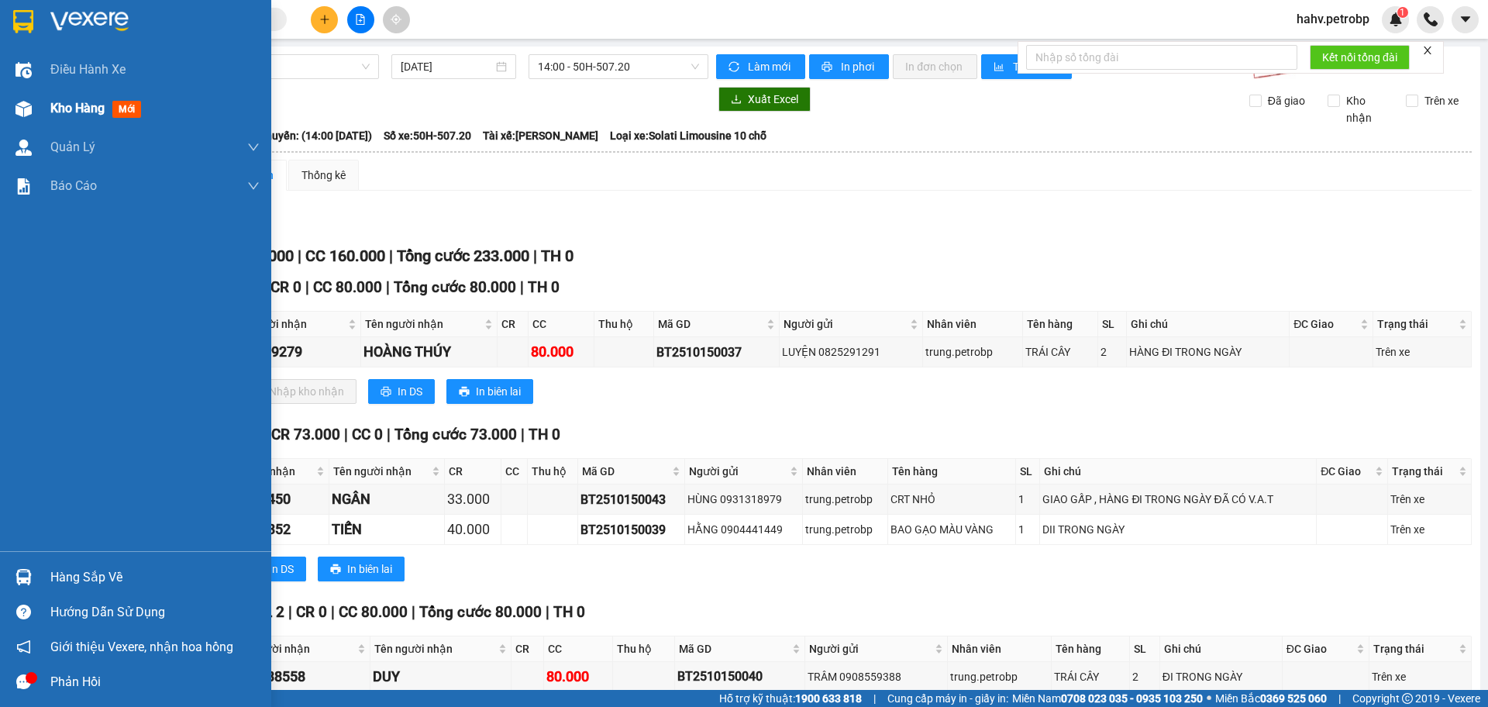
drag, startPoint x: 49, startPoint y: 90, endPoint x: 59, endPoint y: 102, distance: 16.0
click at [50, 90] on div "Kho hàng mới" at bounding box center [135, 108] width 271 height 39
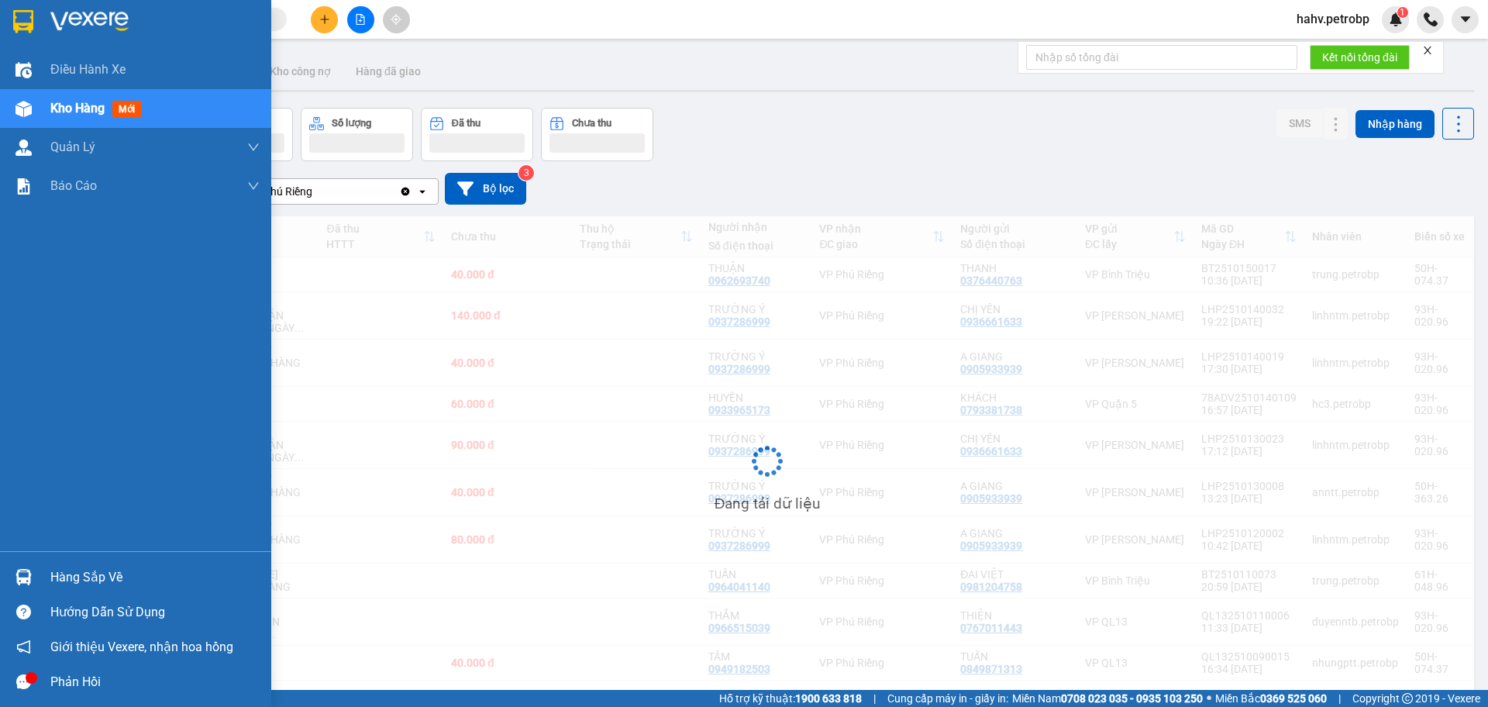
click at [59, 102] on span "Kho hàng" at bounding box center [77, 108] width 54 height 15
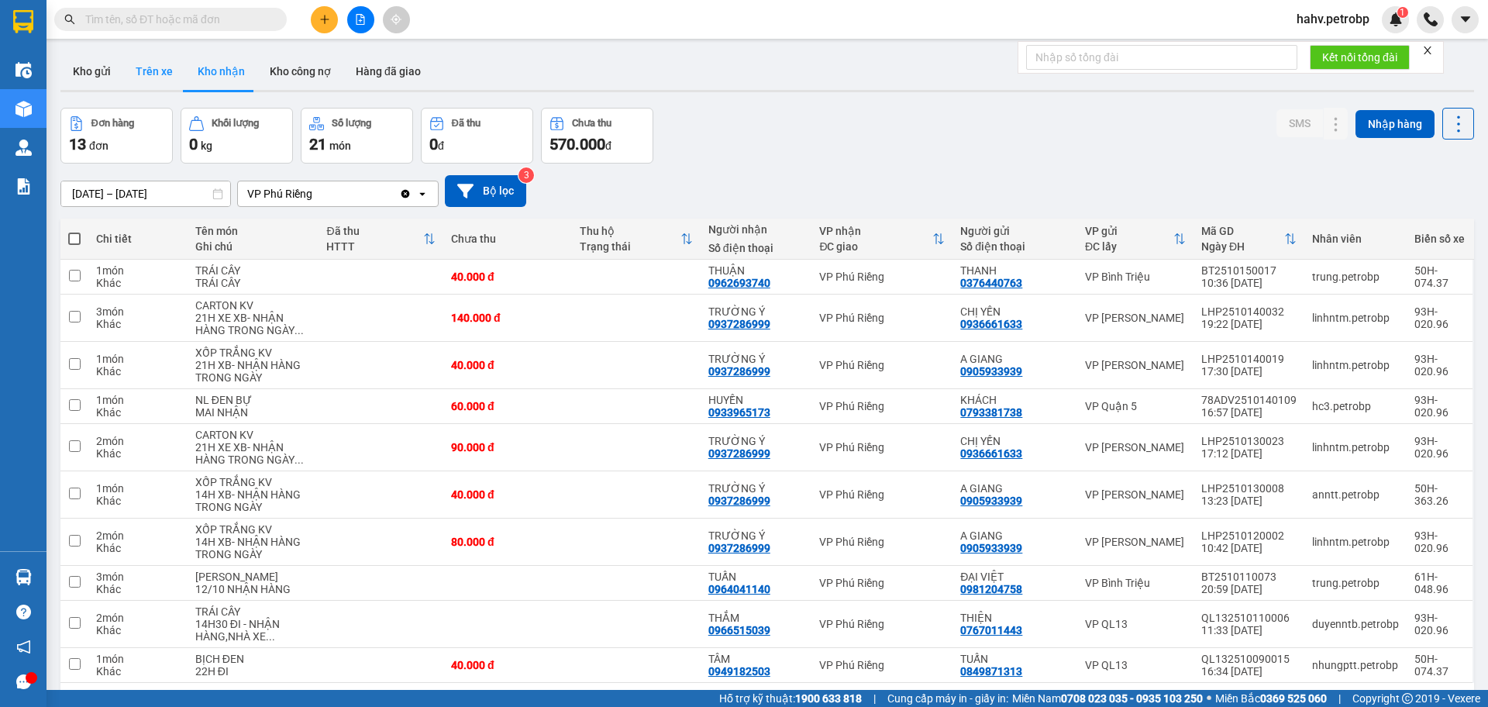
click at [178, 80] on button "Trên xe" at bounding box center [154, 71] width 62 height 37
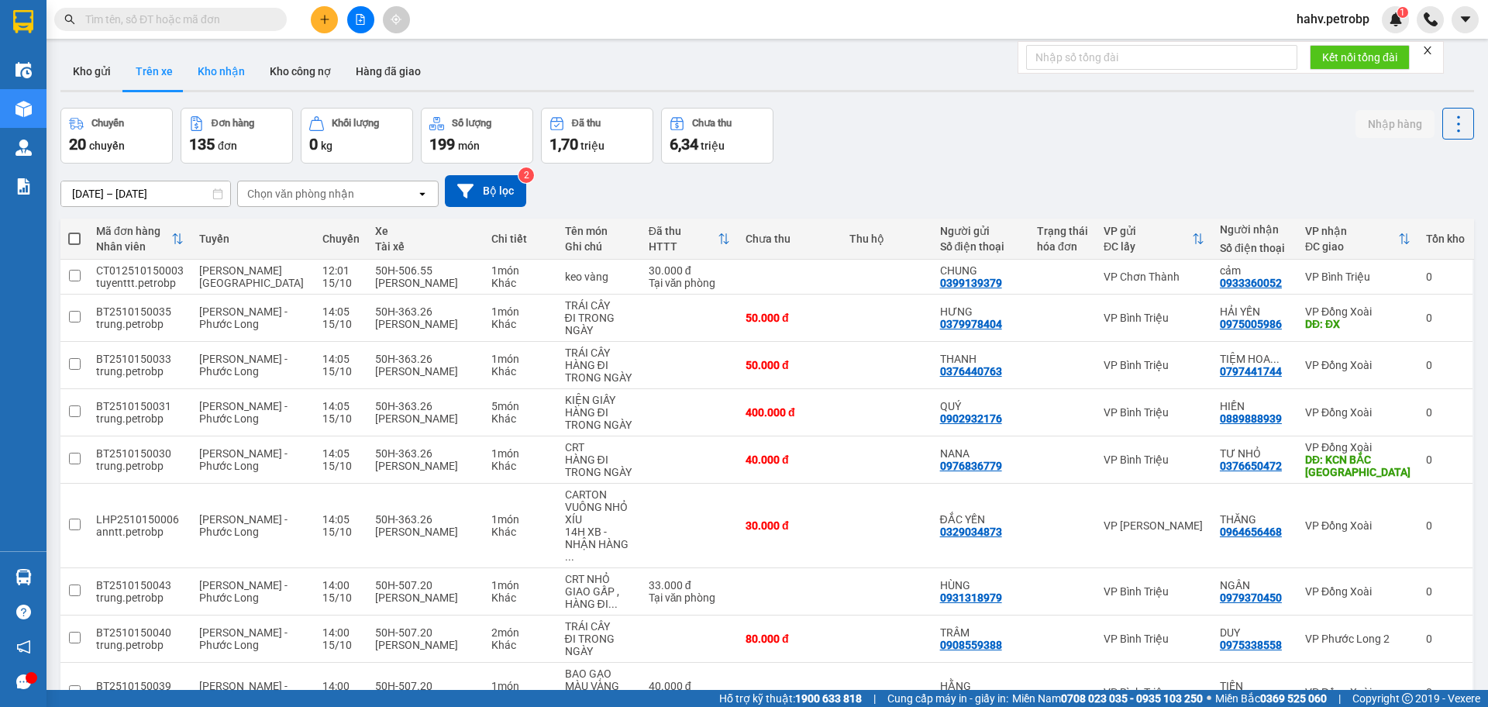
click at [212, 70] on button "Kho nhận" at bounding box center [221, 71] width 72 height 37
type input "[DATE] – [DATE]"
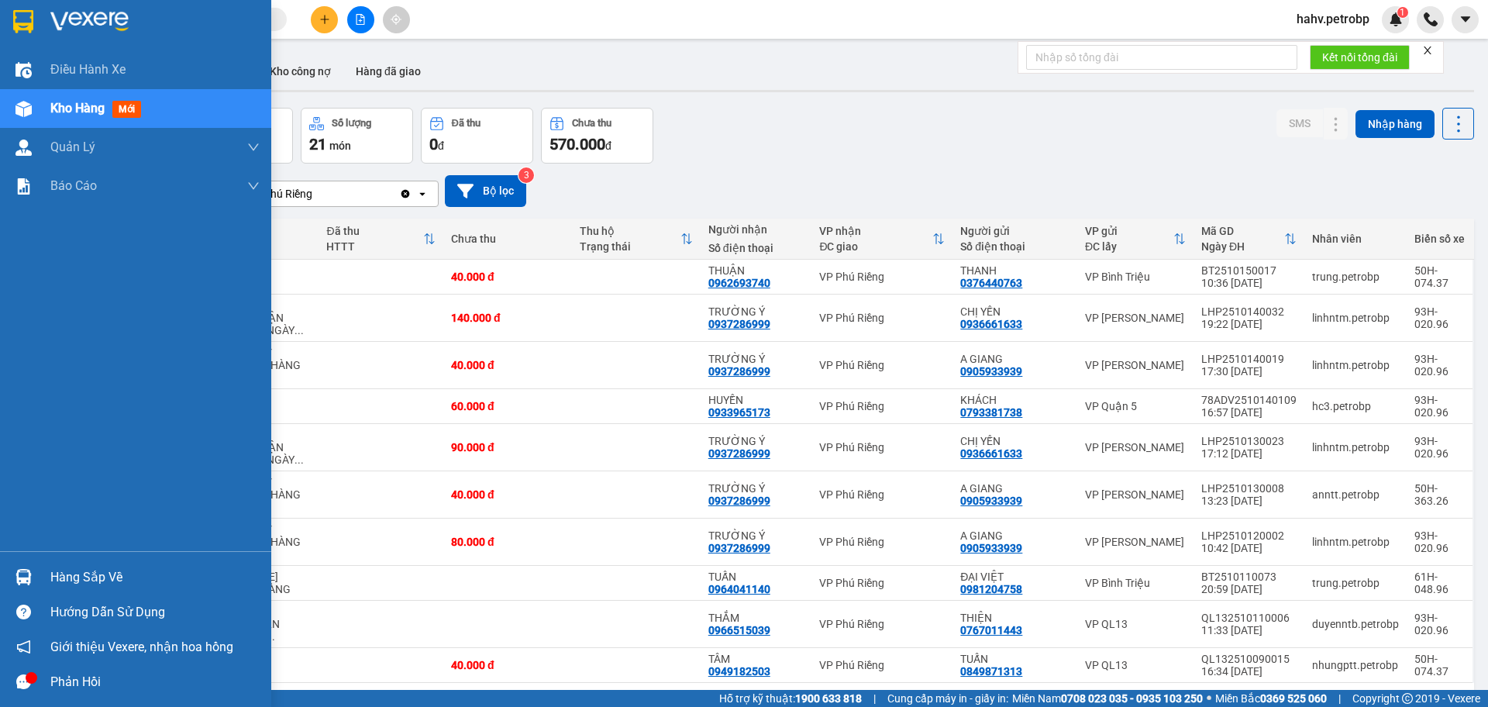
click at [119, 560] on div "Hàng sắp về" at bounding box center [135, 577] width 271 height 35
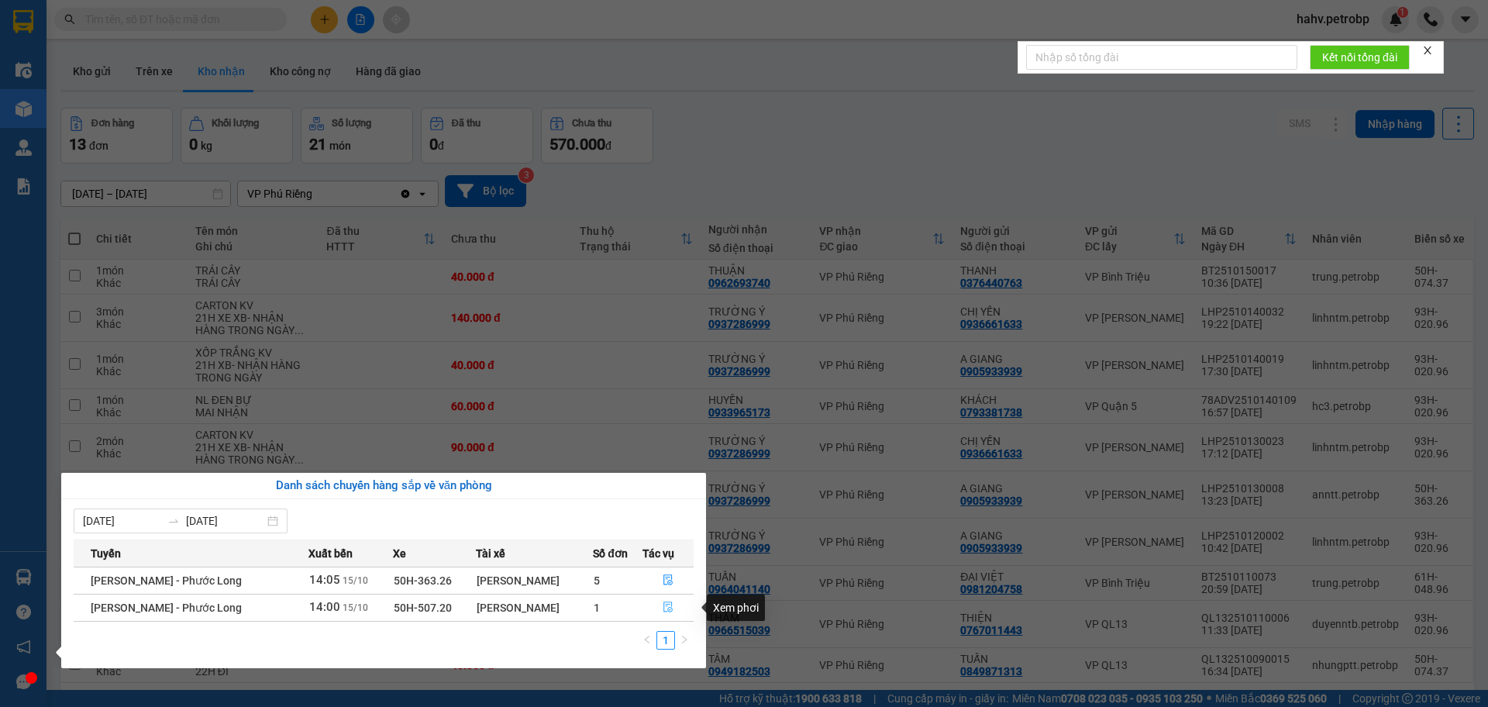
click at [671, 606] on icon "file-done" at bounding box center [668, 607] width 11 height 11
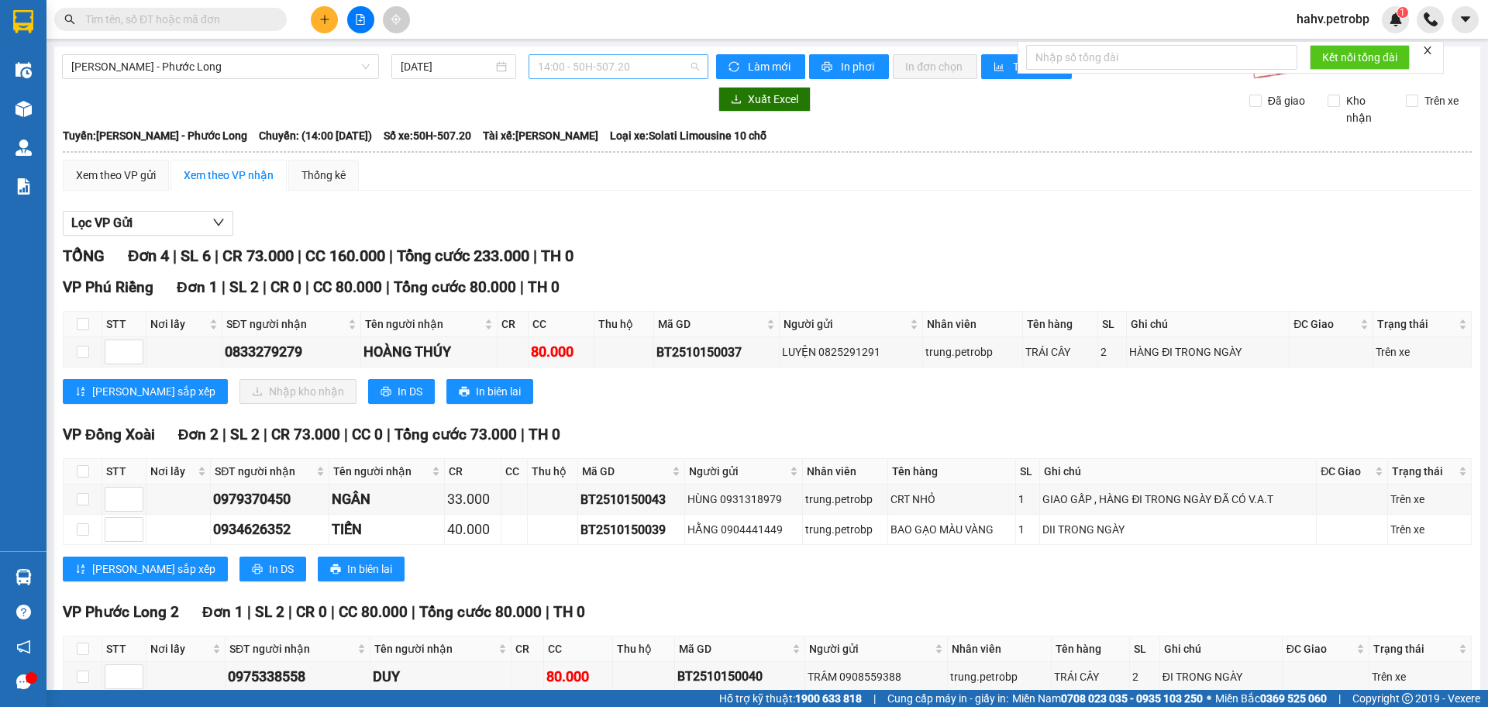
click at [640, 60] on span "14:00 - 50H-507.20" at bounding box center [618, 66] width 161 height 23
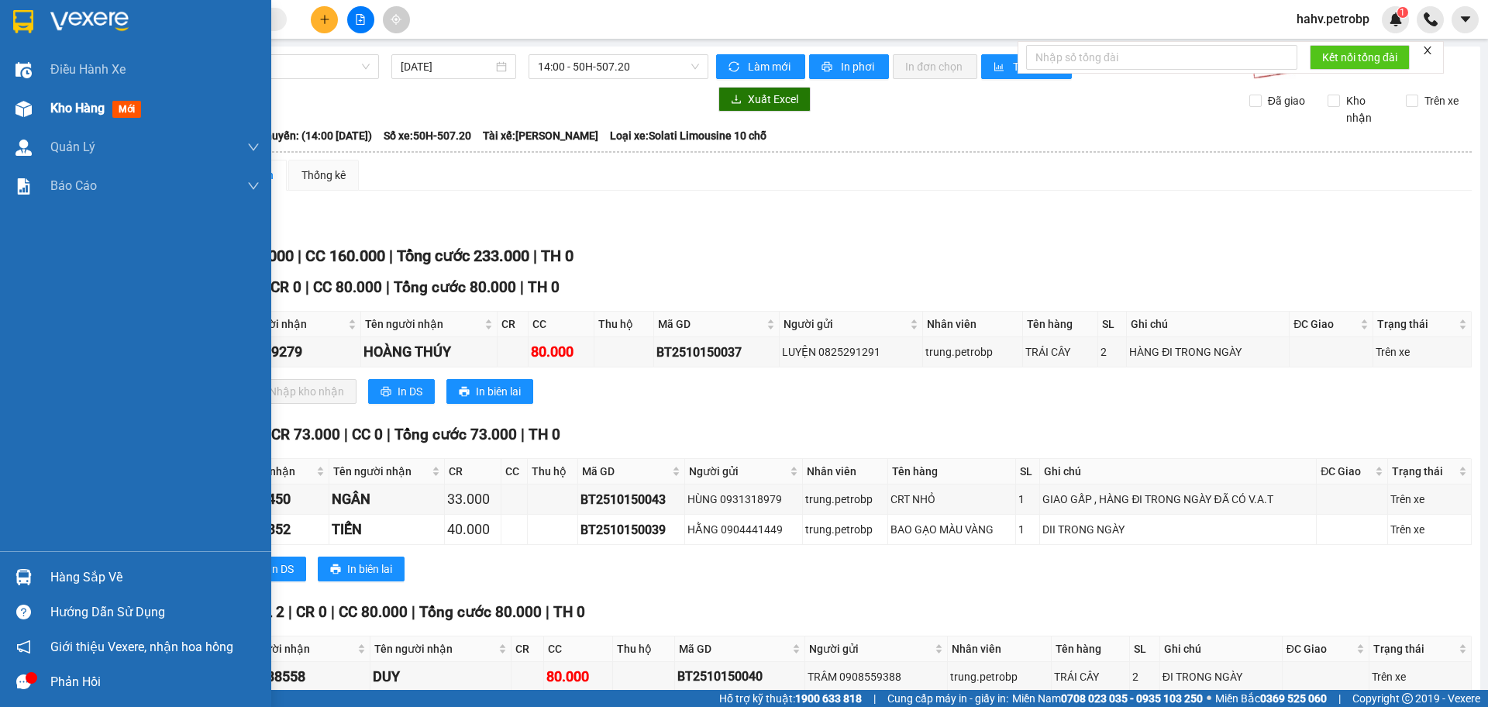
click at [12, 116] on div at bounding box center [23, 108] width 27 height 27
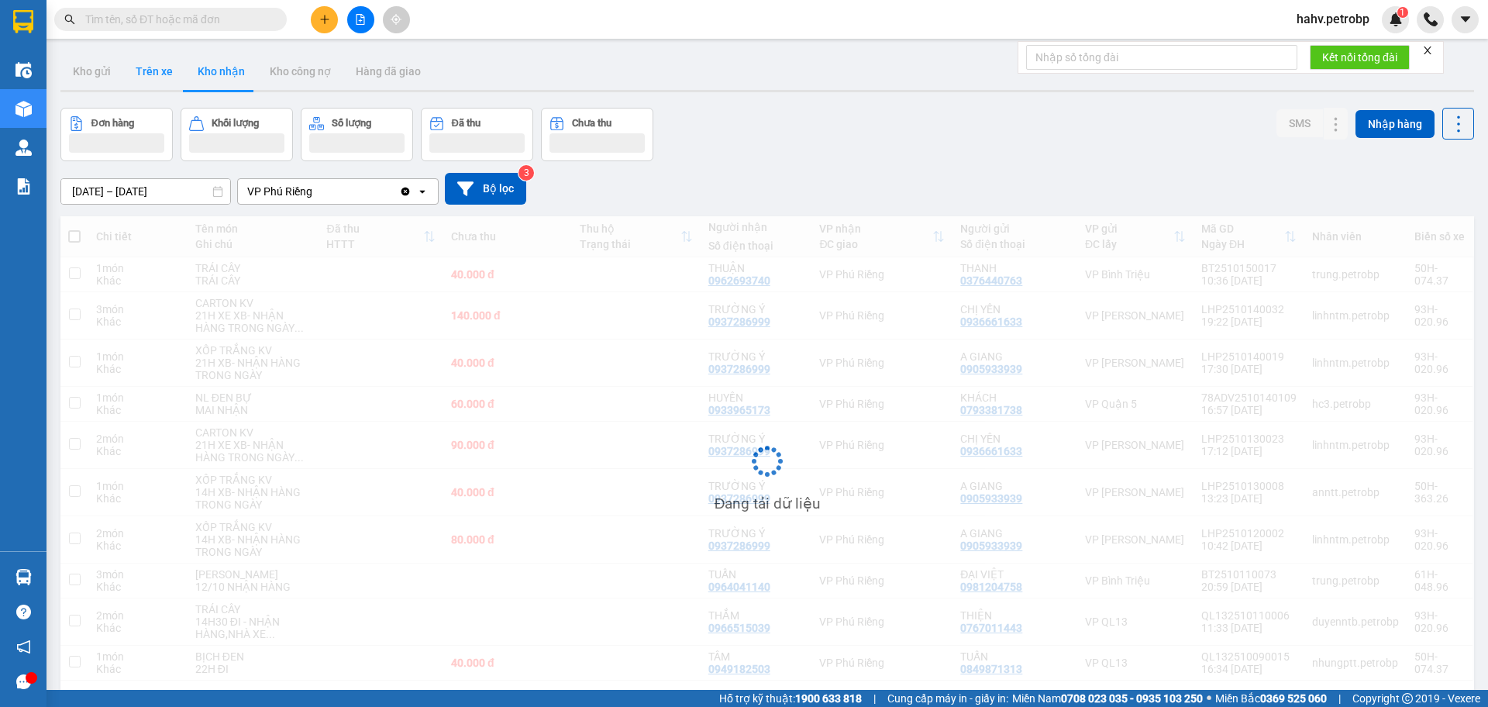
click at [150, 75] on button "Trên xe" at bounding box center [154, 71] width 62 height 37
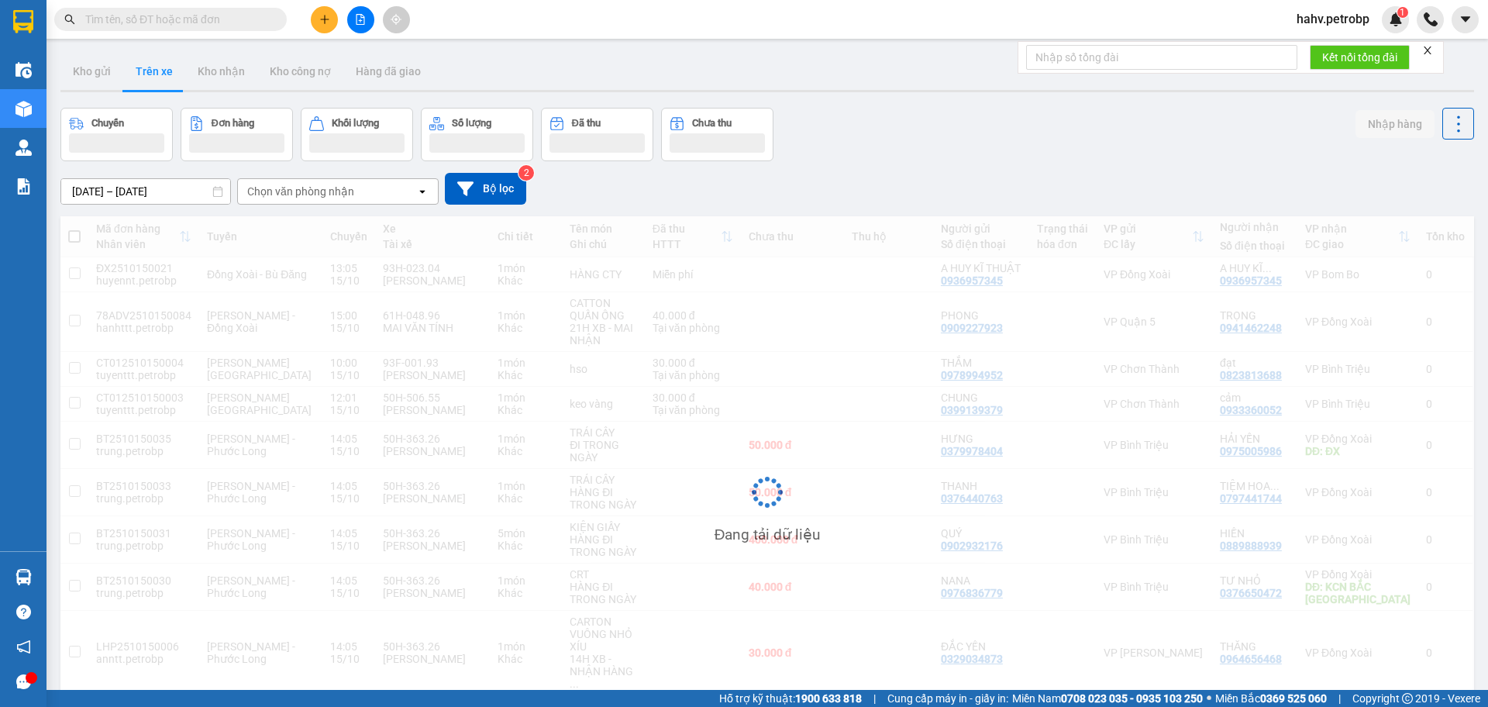
click at [150, 75] on button "Trên xe" at bounding box center [154, 71] width 62 height 37
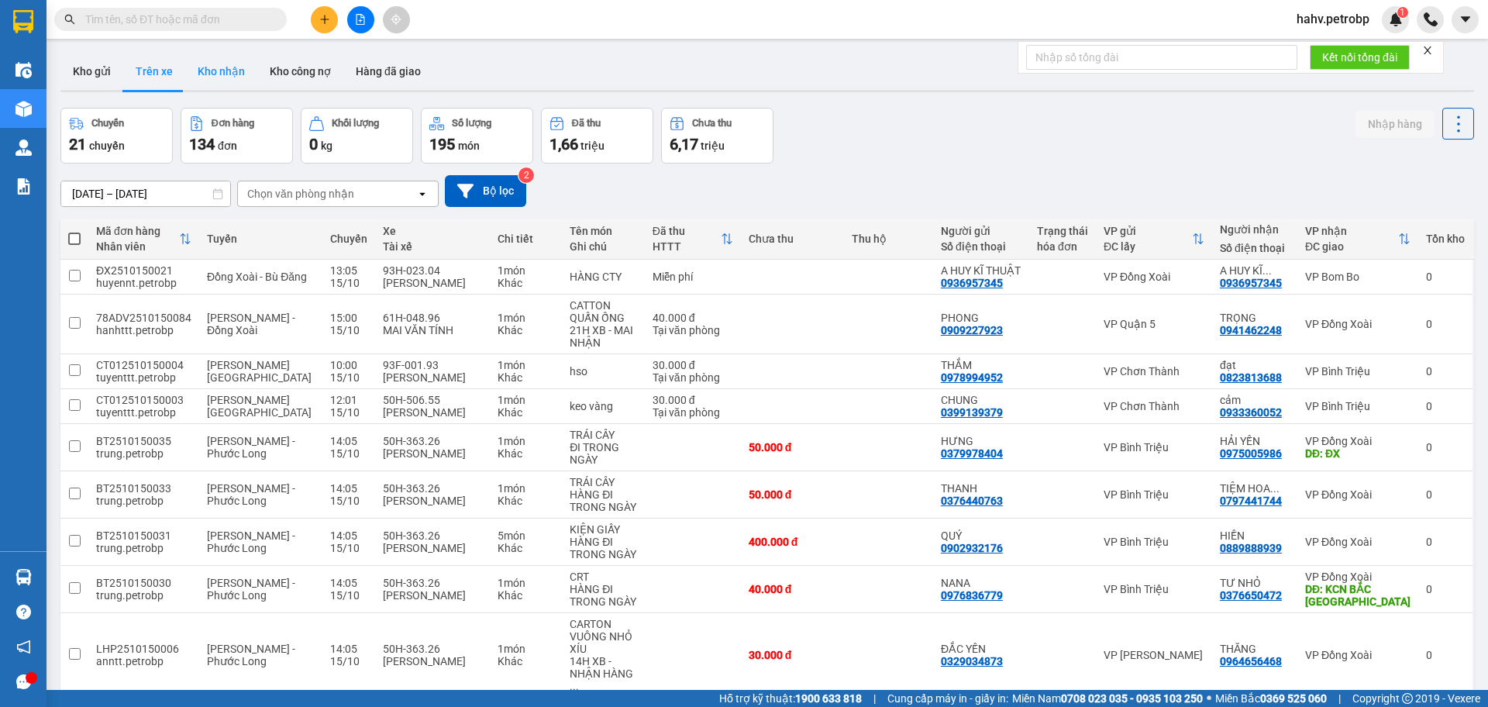
click at [211, 73] on button "Kho nhận" at bounding box center [221, 71] width 72 height 37
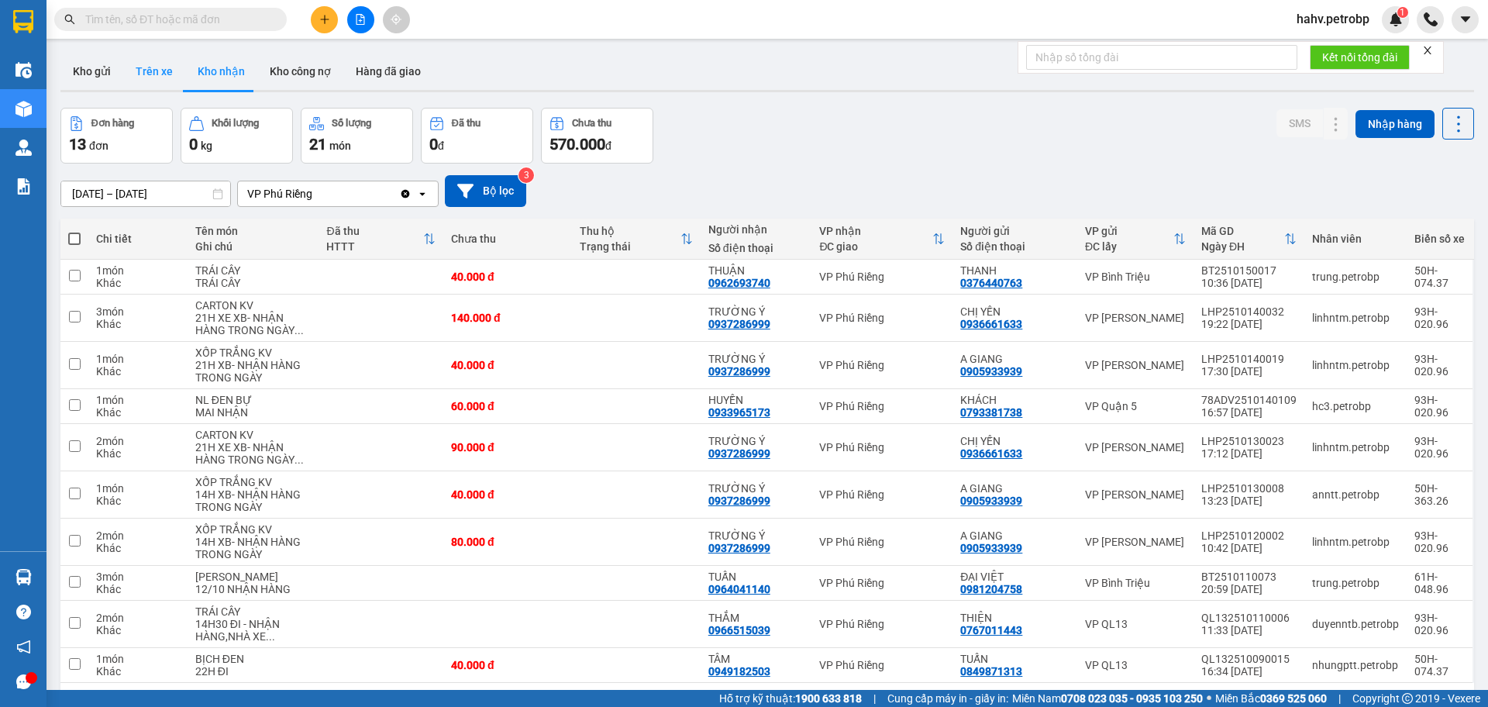
click at [160, 70] on button "Trên xe" at bounding box center [154, 71] width 62 height 37
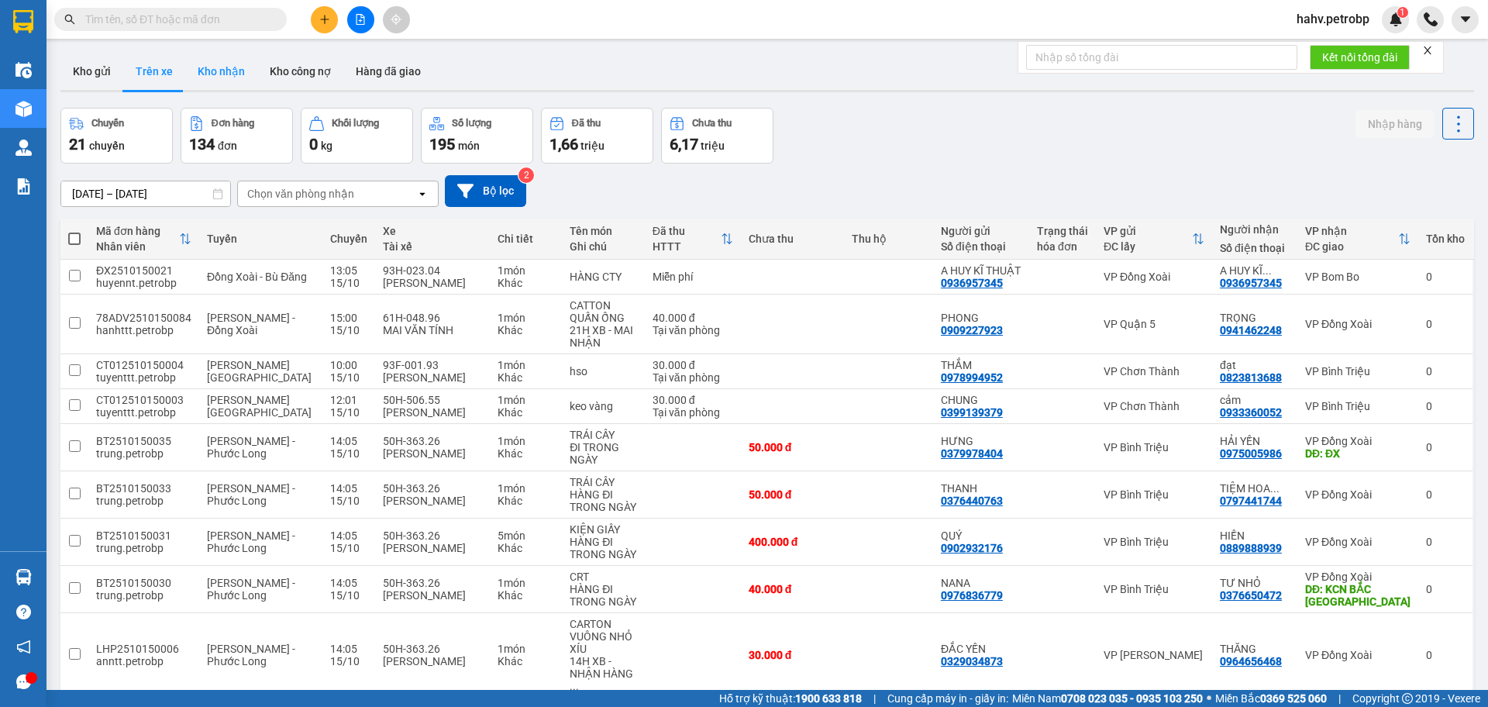
click at [225, 69] on button "Kho nhận" at bounding box center [221, 71] width 72 height 37
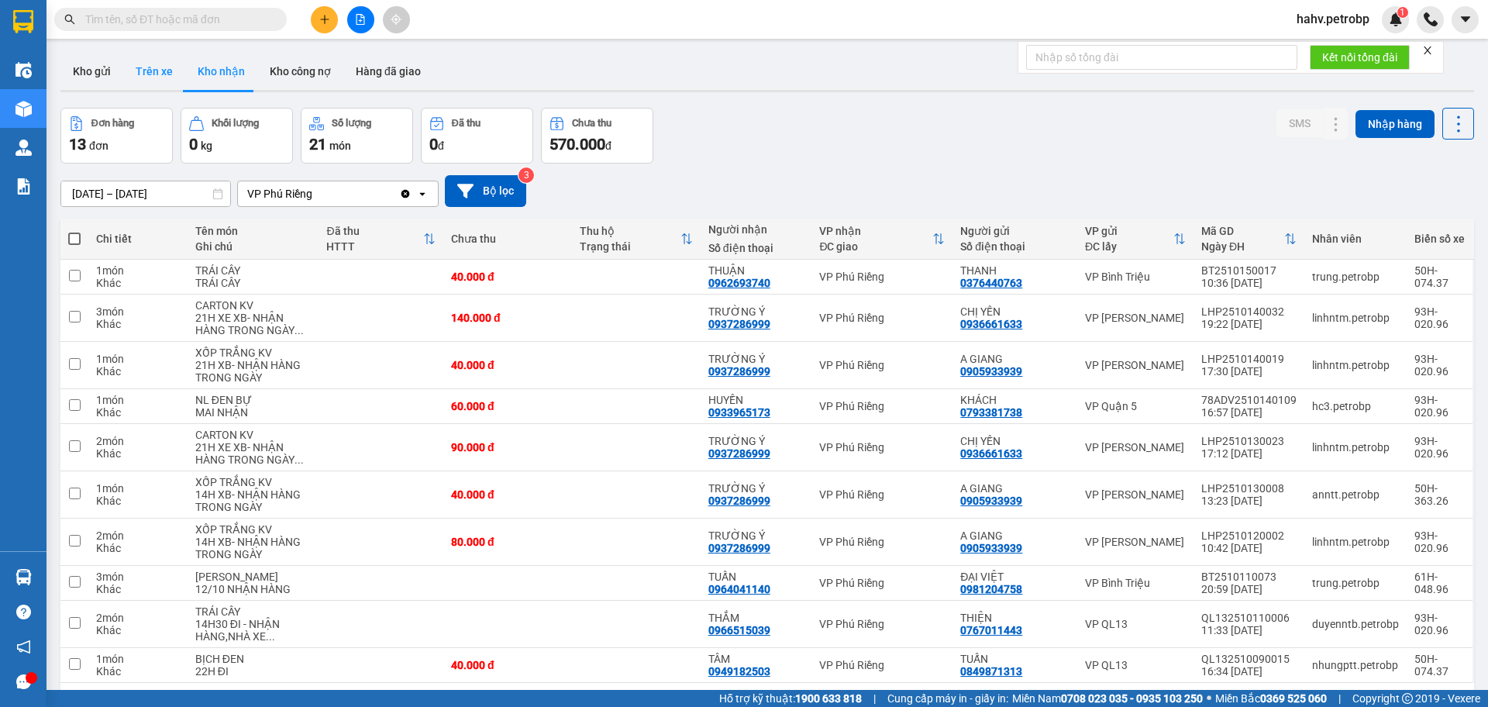
click at [157, 69] on button "Trên xe" at bounding box center [154, 71] width 62 height 37
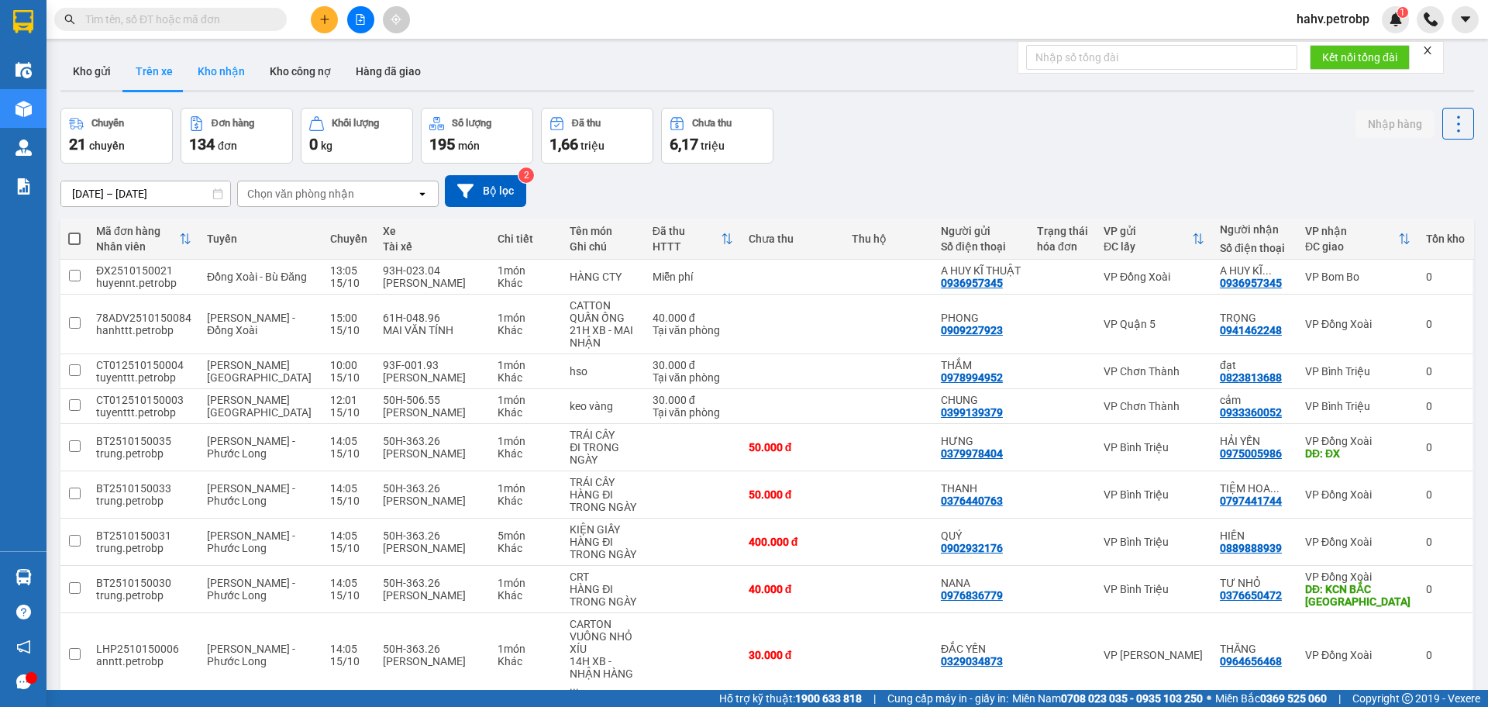
click at [213, 76] on button "Kho nhận" at bounding box center [221, 71] width 72 height 37
type input "[DATE] – [DATE]"
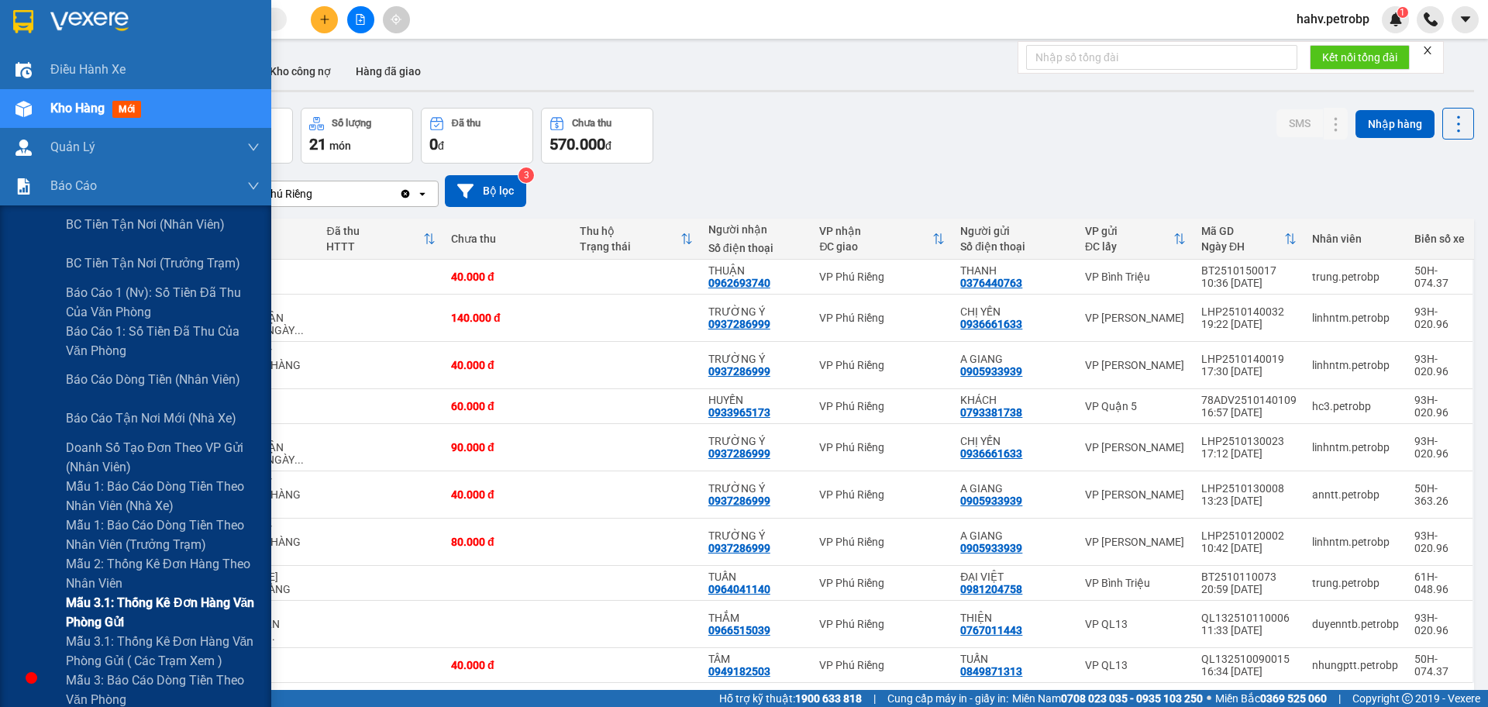
click at [53, 605] on div "Mẫu 3.1: Thống kê đơn hàng văn phòng gửi" at bounding box center [135, 612] width 271 height 39
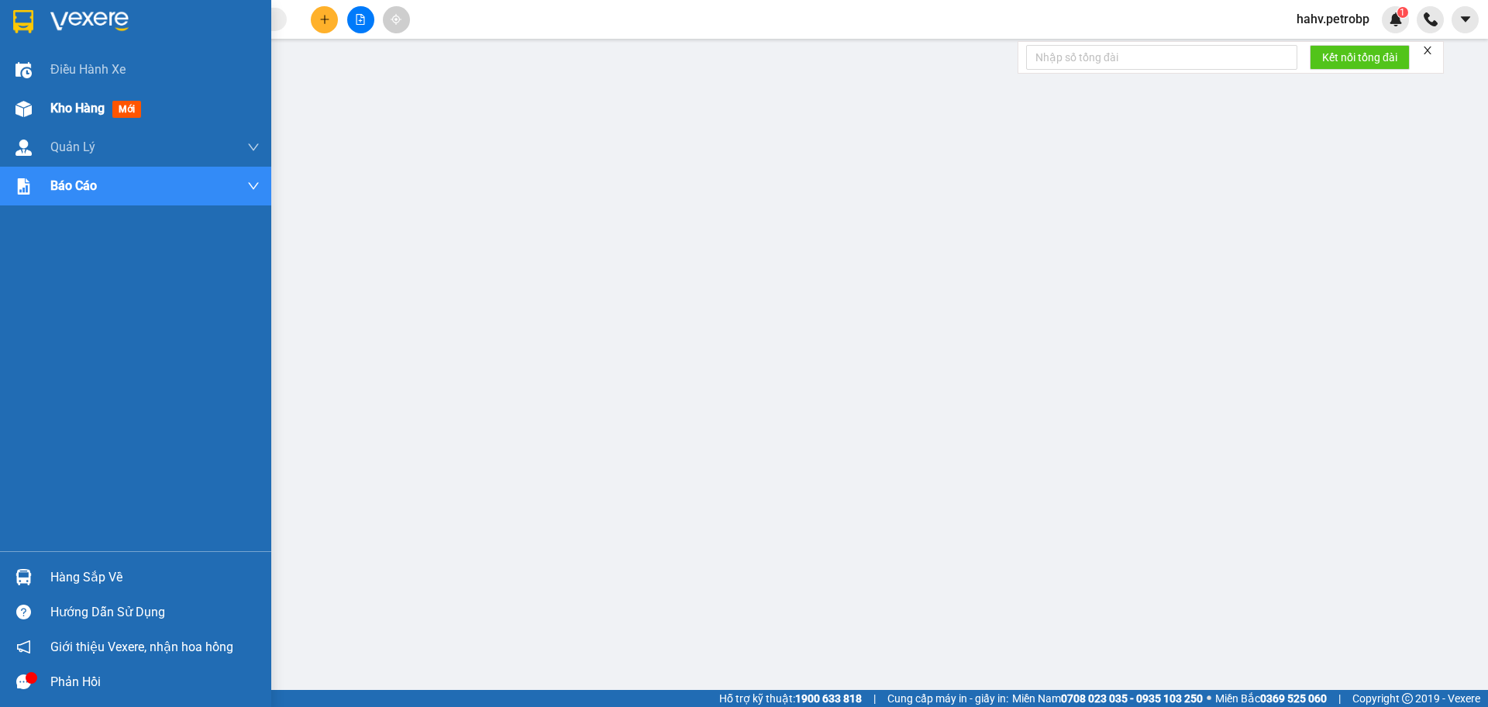
click at [8, 102] on div "Kho hàng mới" at bounding box center [135, 108] width 271 height 39
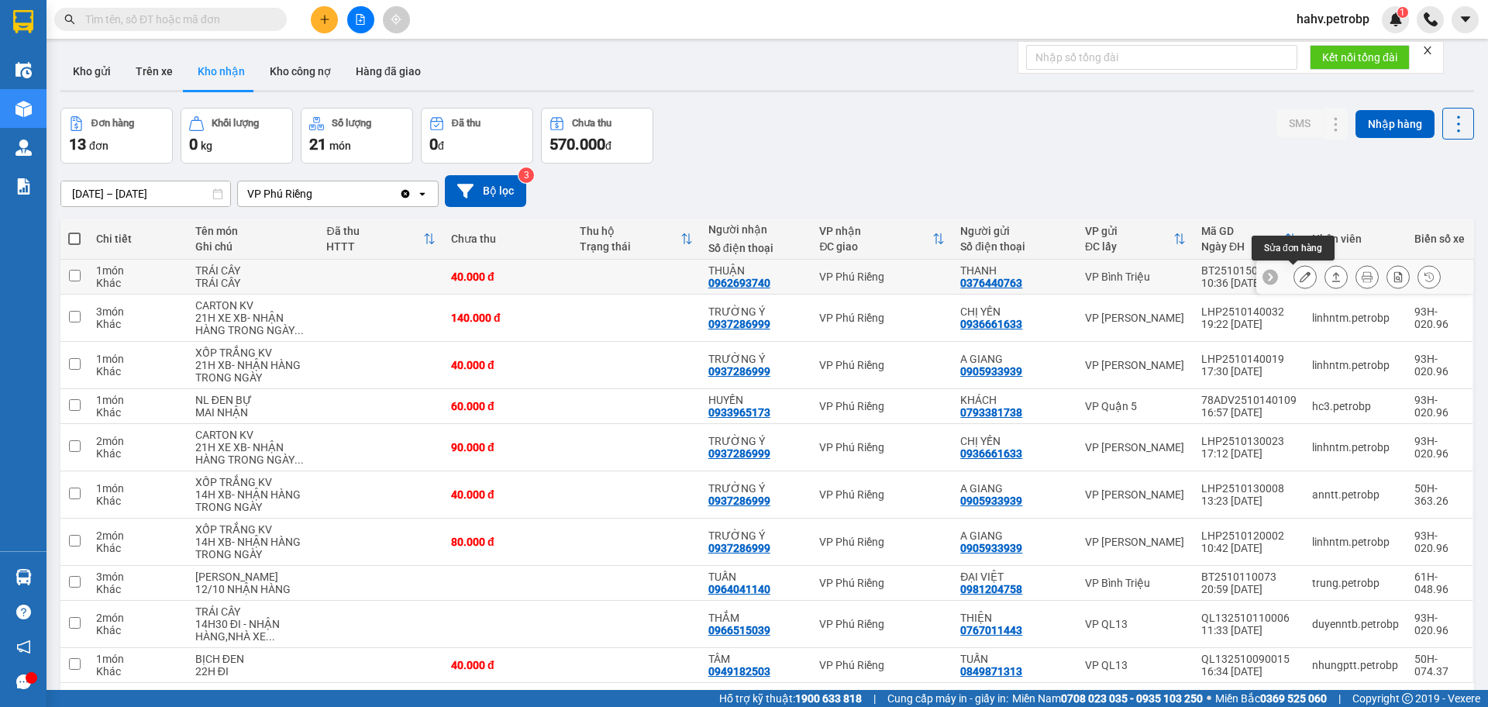
click at [1300, 276] on icon at bounding box center [1305, 276] width 11 height 11
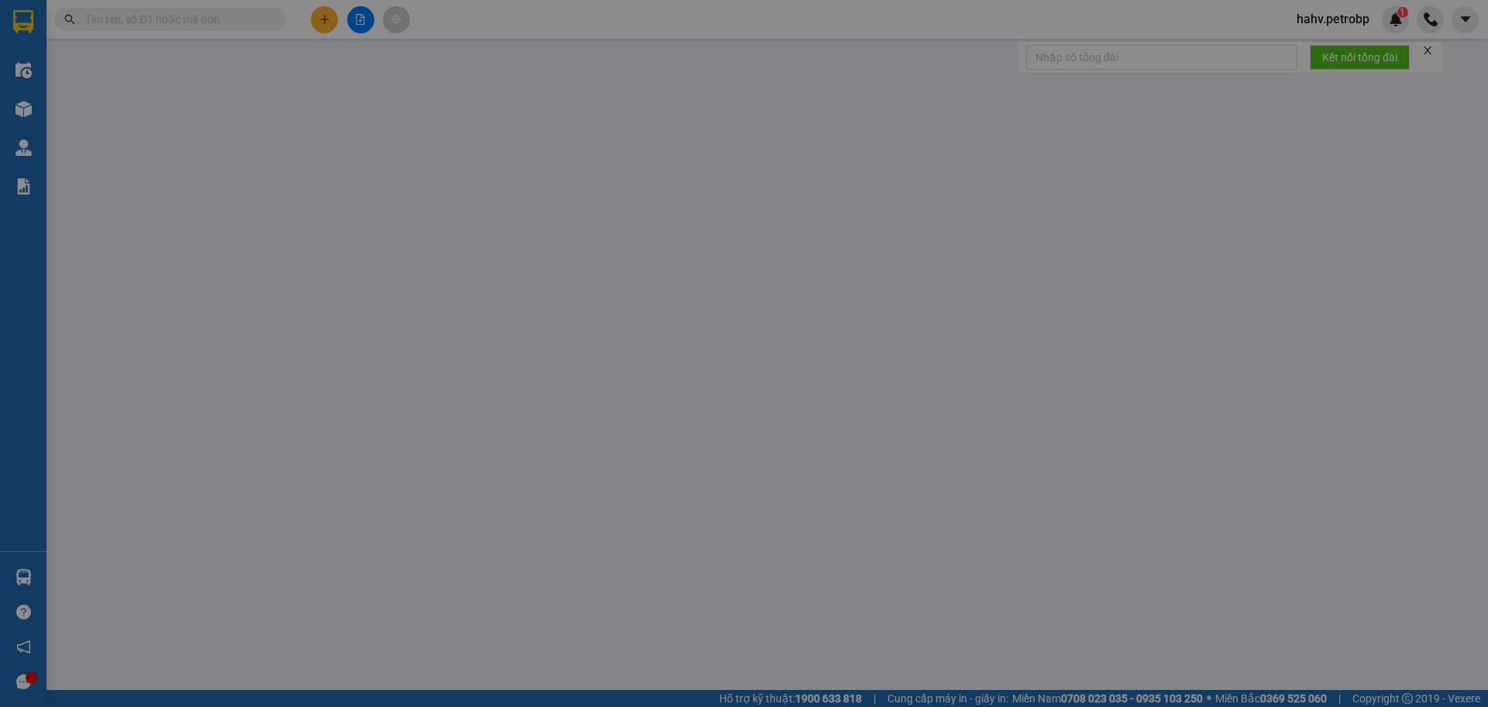
type input "0376440763"
type input "THANH"
type input "0962693740"
type input "THUẬN"
type input "40.000"
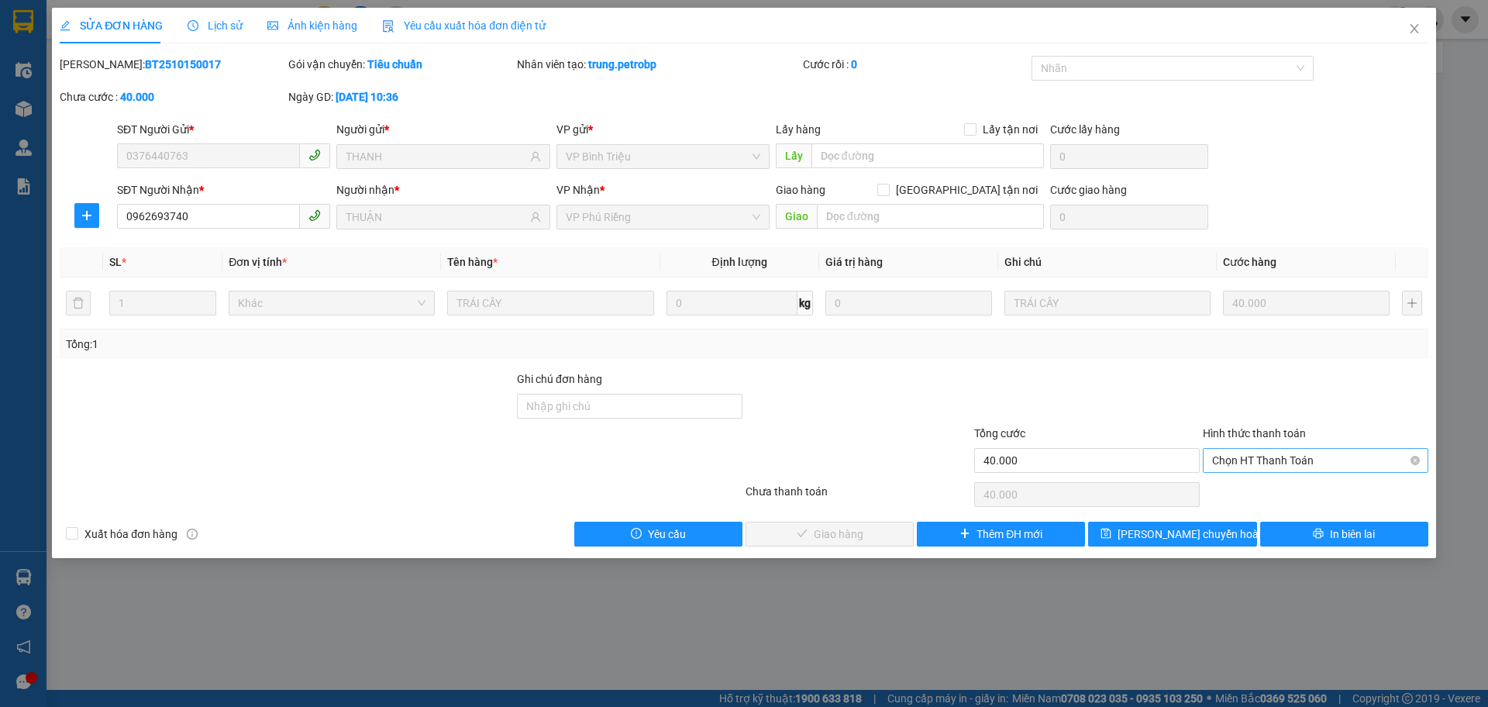
click at [1267, 467] on span "Chọn HT Thanh Toán" at bounding box center [1315, 460] width 207 height 23
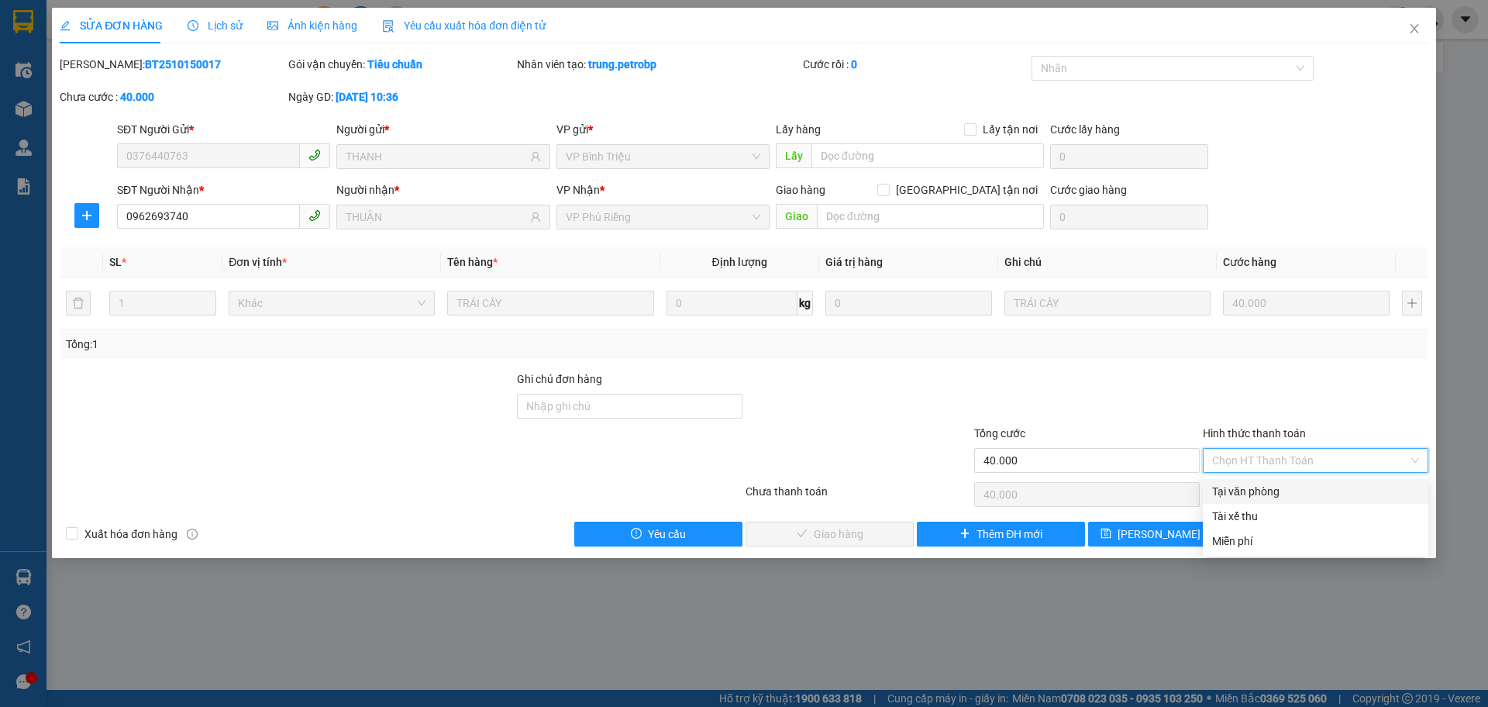
click at [1260, 497] on div "Tại văn phòng" at bounding box center [1315, 491] width 207 height 17
type input "0"
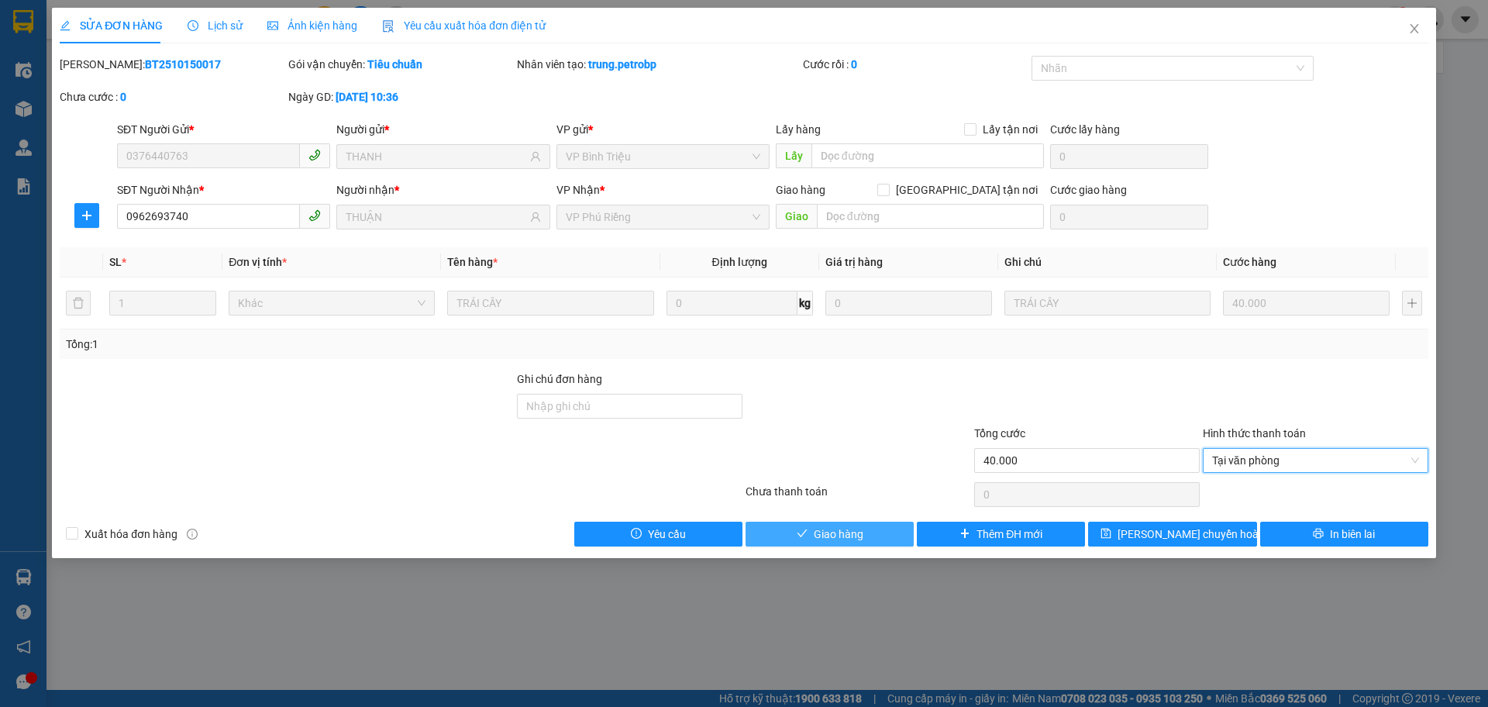
click at [826, 529] on span "Giao hàng" at bounding box center [839, 534] width 50 height 17
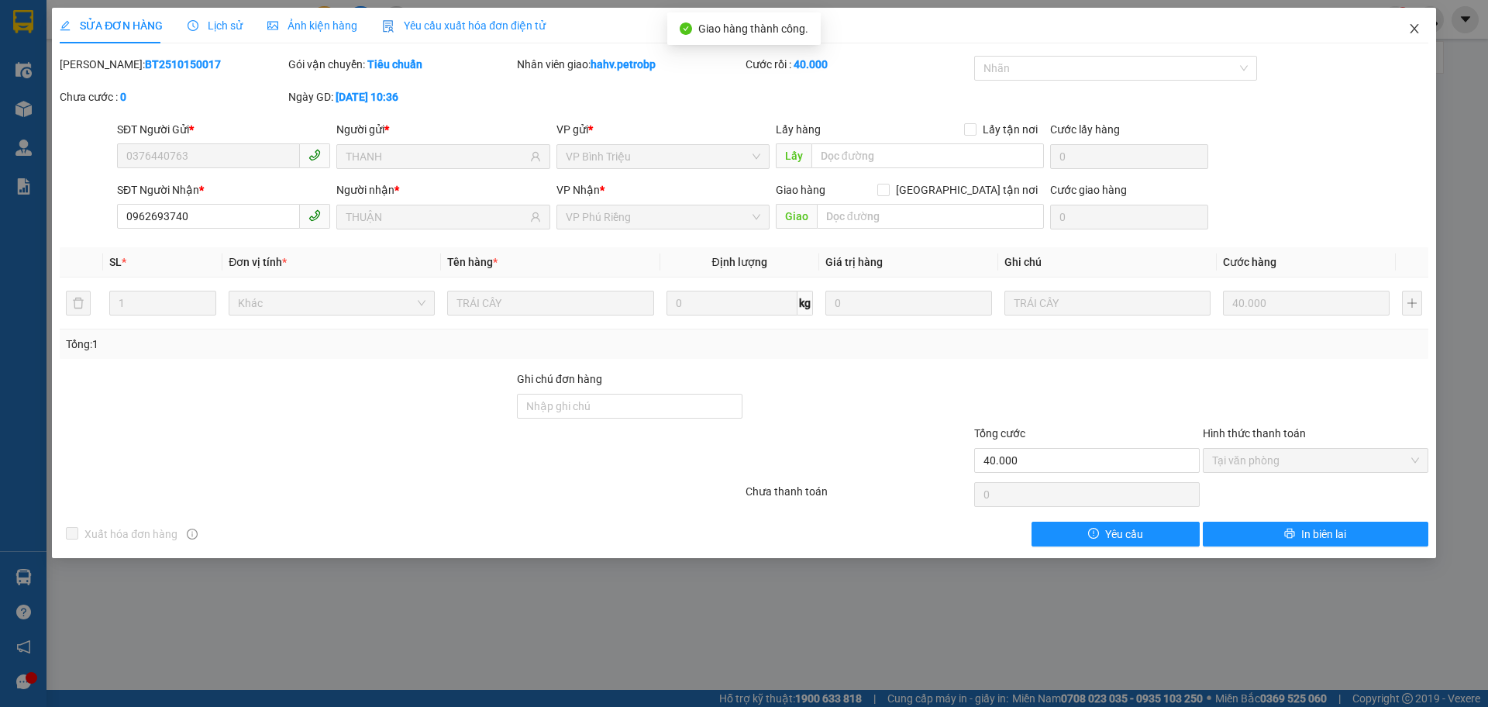
click at [1424, 29] on span "Close" at bounding box center [1414, 29] width 43 height 43
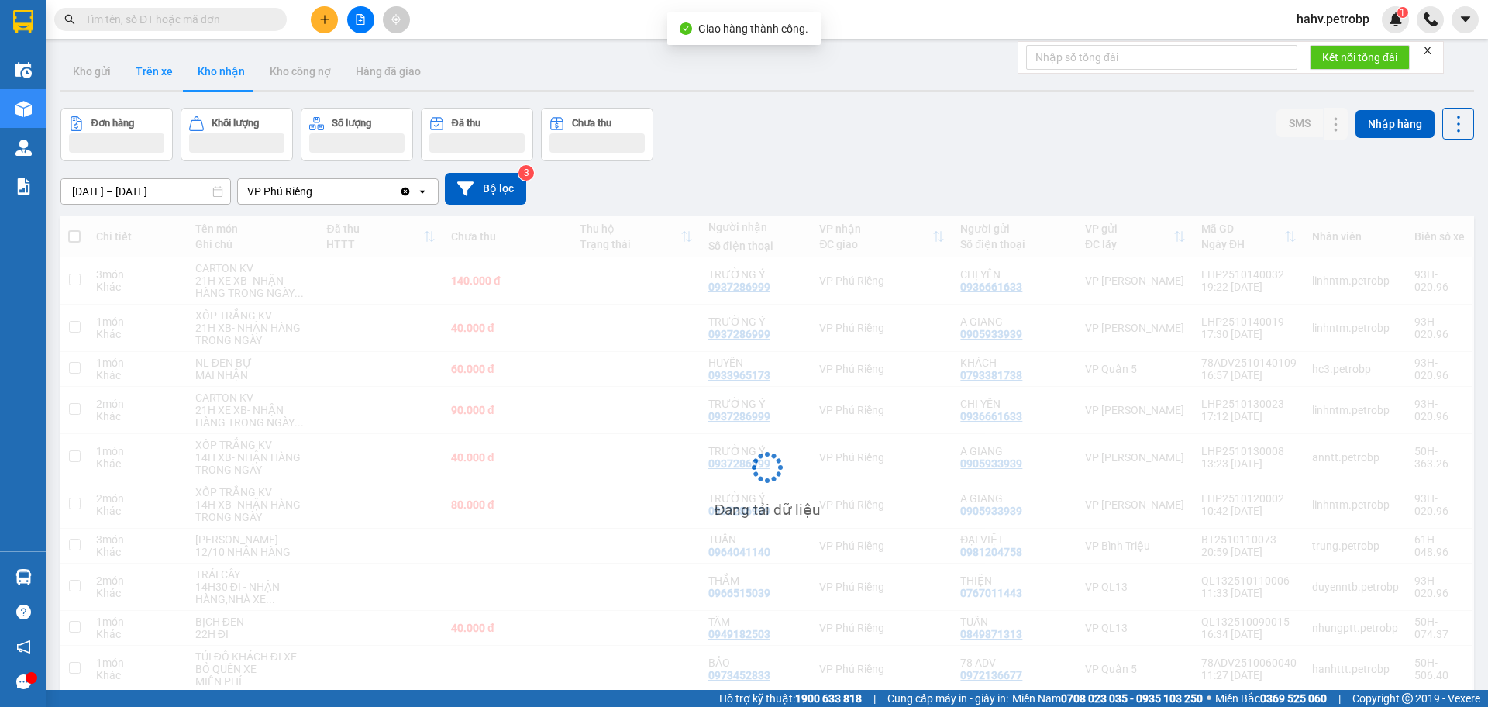
click at [141, 66] on button "Trên xe" at bounding box center [154, 71] width 62 height 37
type input "[DATE] – [DATE]"
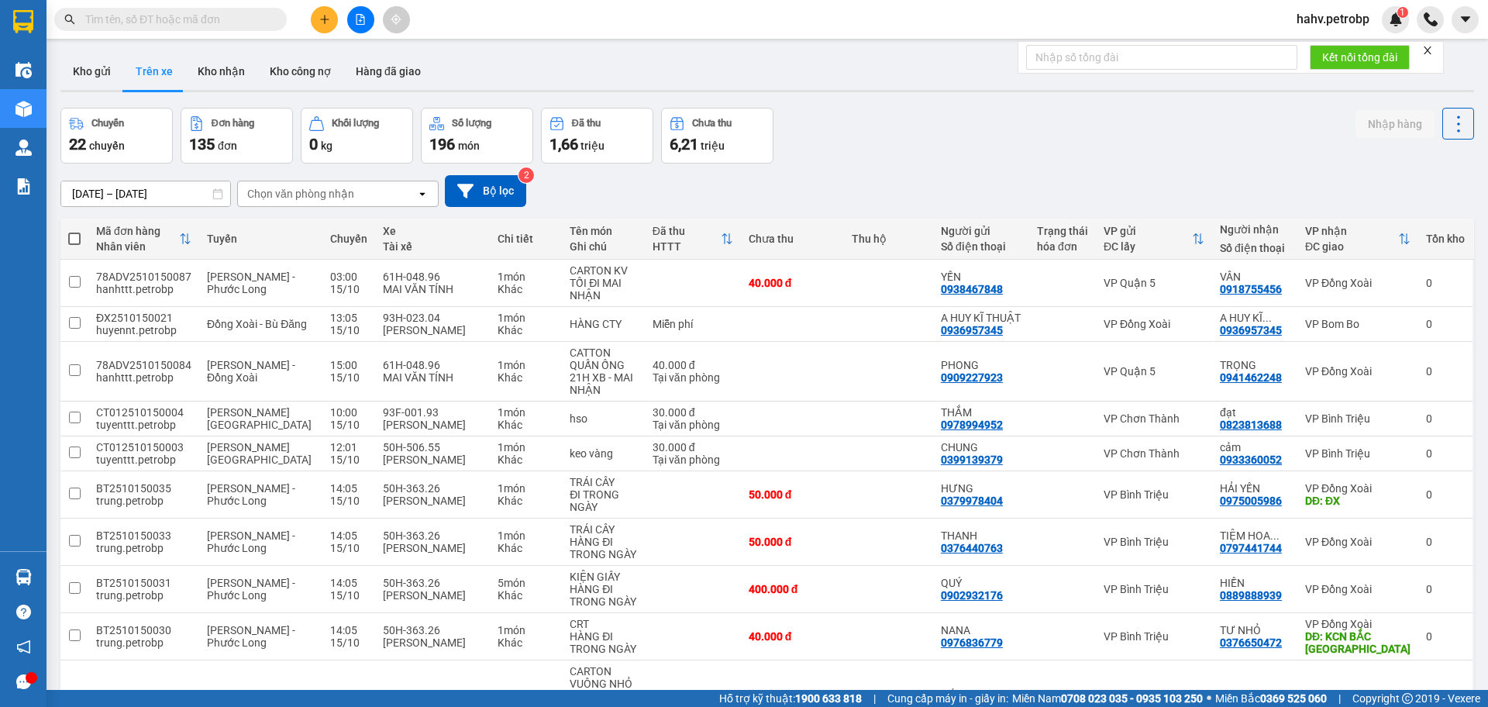
click at [216, 76] on button "Kho nhận" at bounding box center [221, 71] width 72 height 37
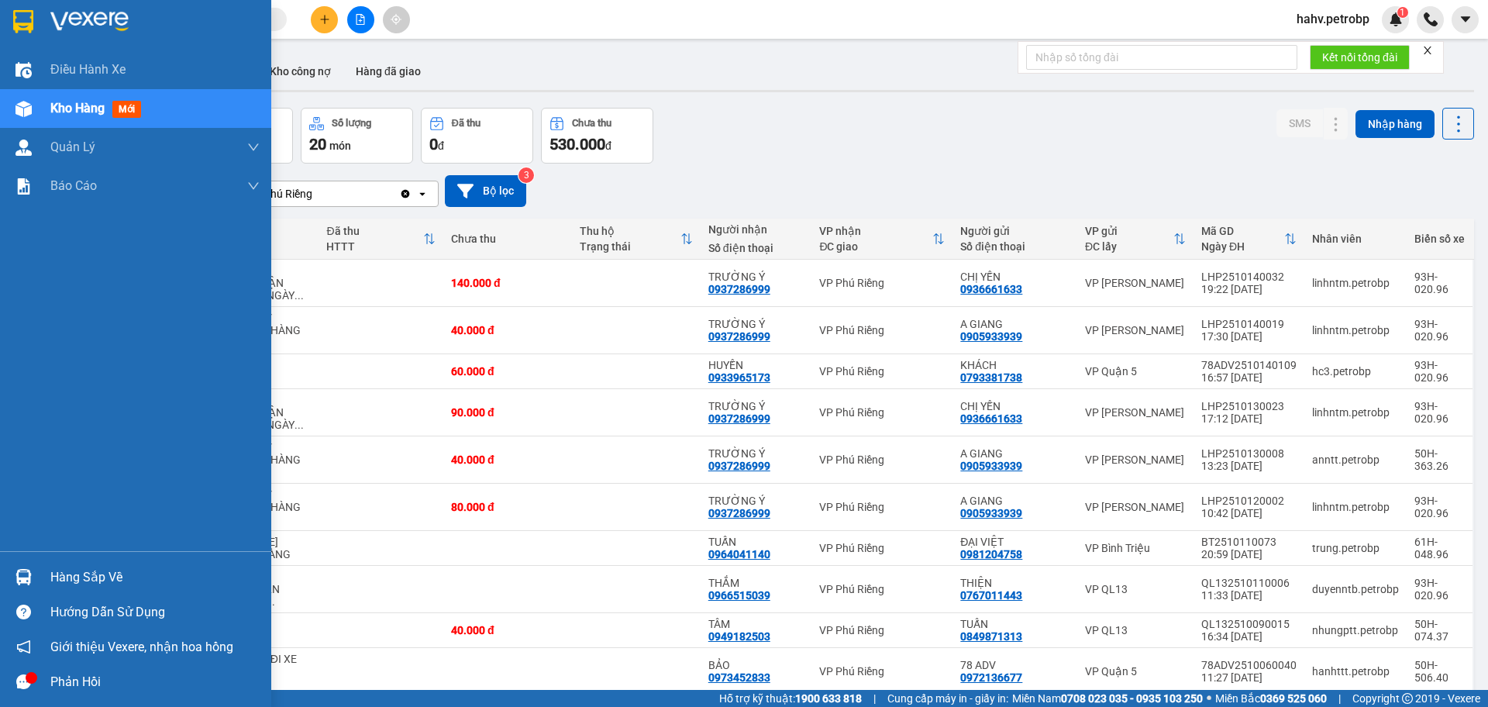
drag, startPoint x: 67, startPoint y: 579, endPoint x: 78, endPoint y: 571, distance: 14.4
click at [69, 578] on div "Hàng sắp về" at bounding box center [154, 577] width 209 height 23
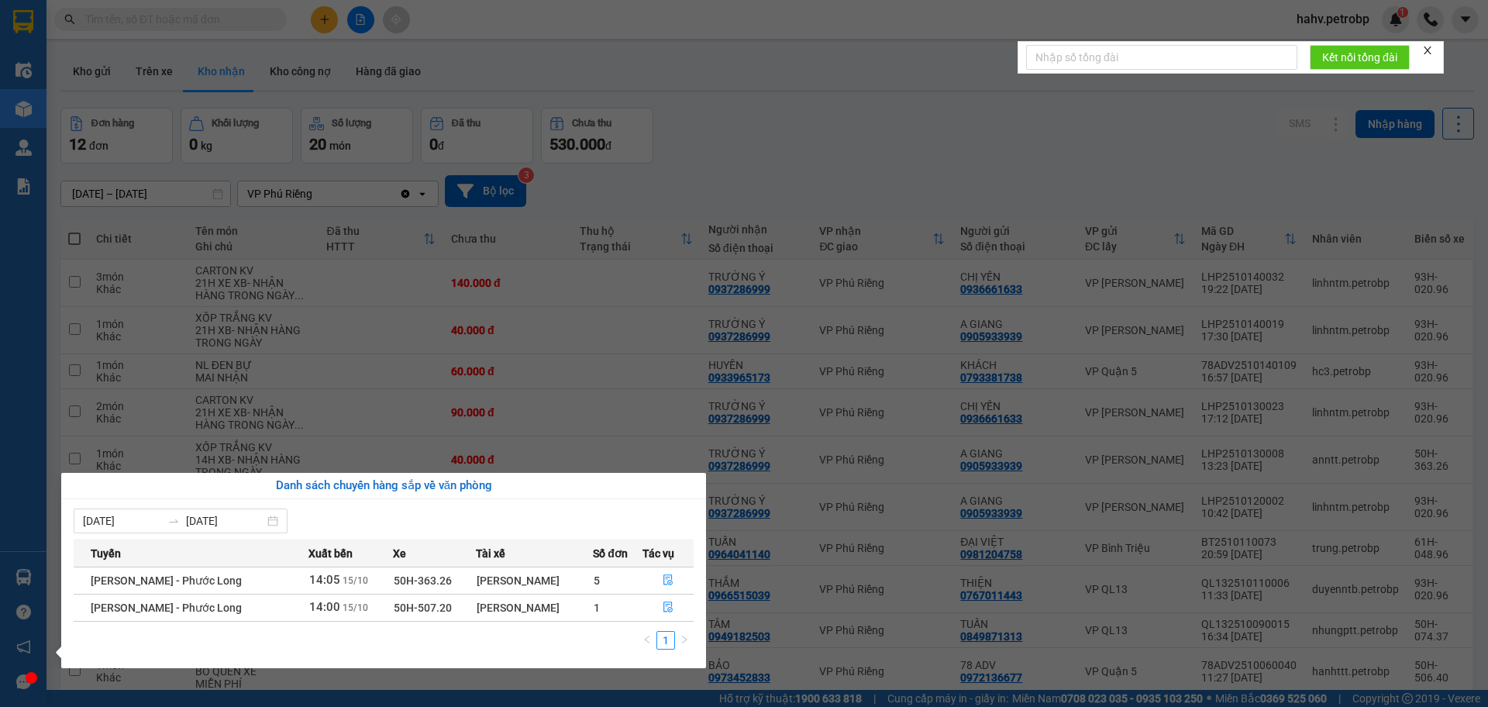
click at [0, 399] on div "Điều hành xe Kho hàng mới Quản [PERSON_NAME] lý chuyến Quản lý khách hàng Quản …" at bounding box center [23, 353] width 47 height 707
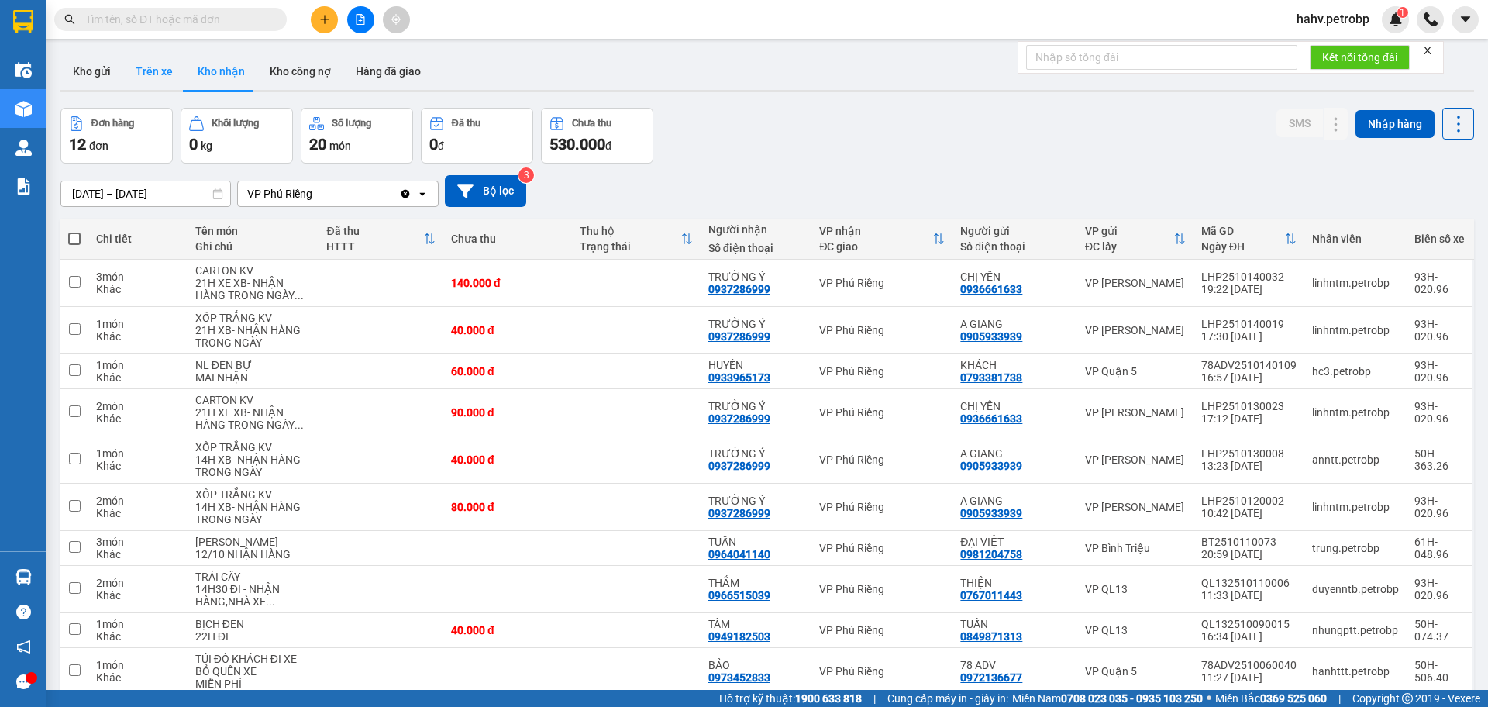
click at [129, 76] on button "Trên xe" at bounding box center [154, 71] width 62 height 37
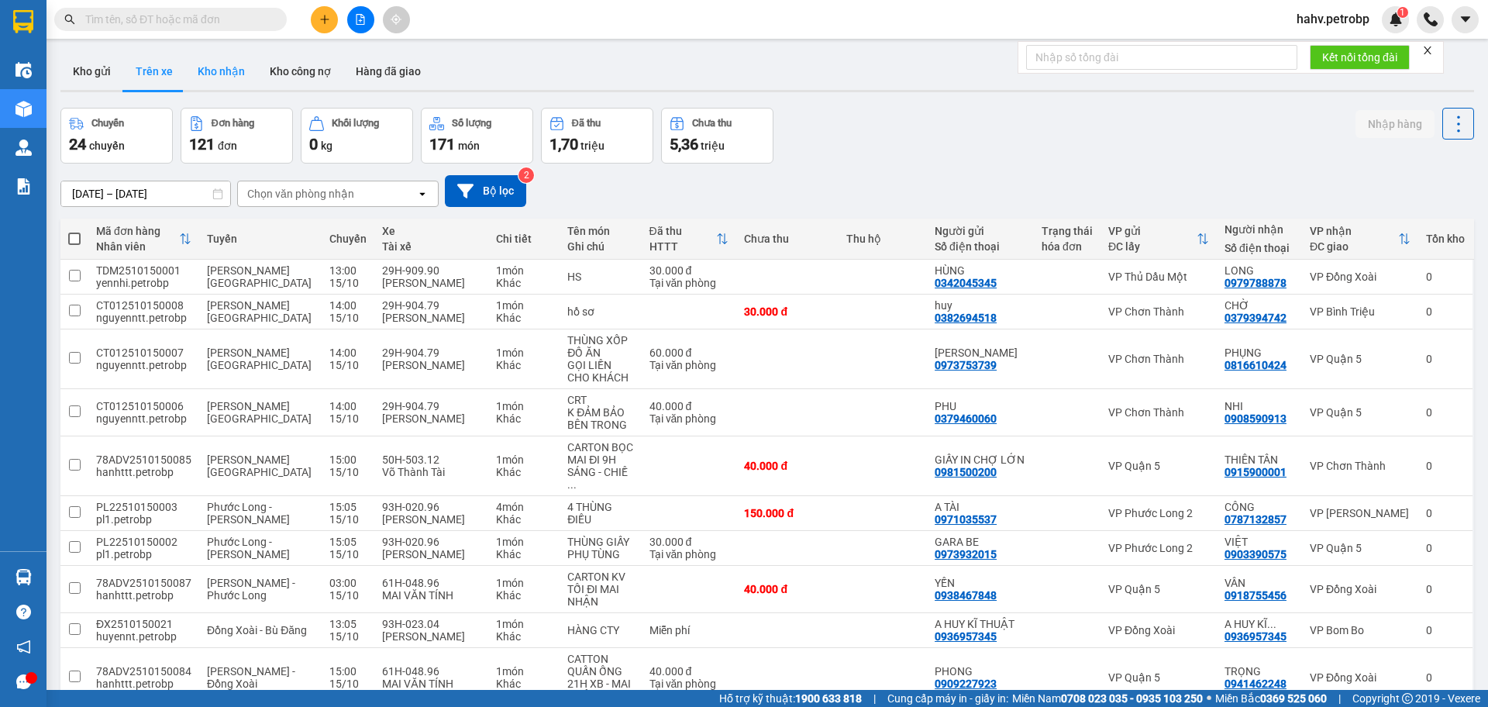
click at [224, 73] on button "Kho nhận" at bounding box center [221, 71] width 72 height 37
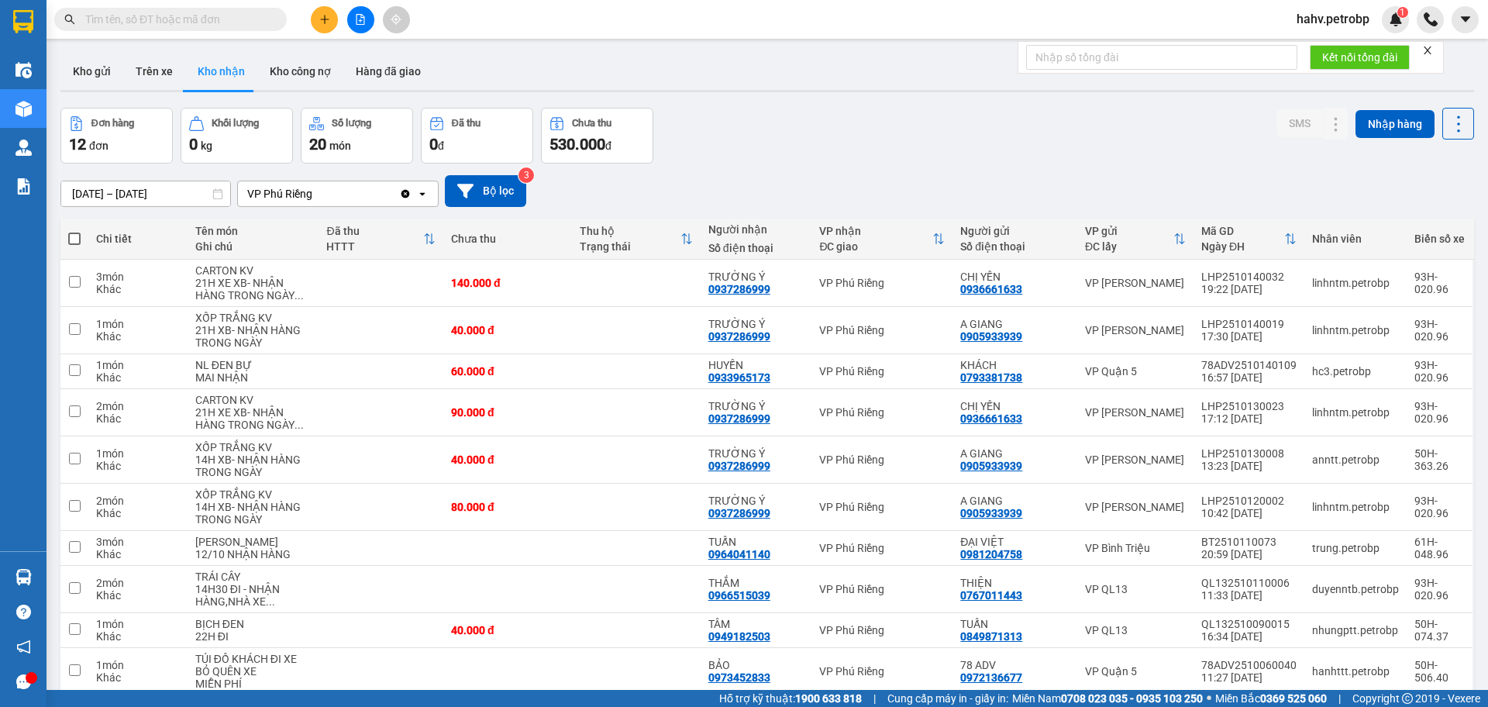
click at [177, 74] on button "Trên xe" at bounding box center [154, 71] width 62 height 37
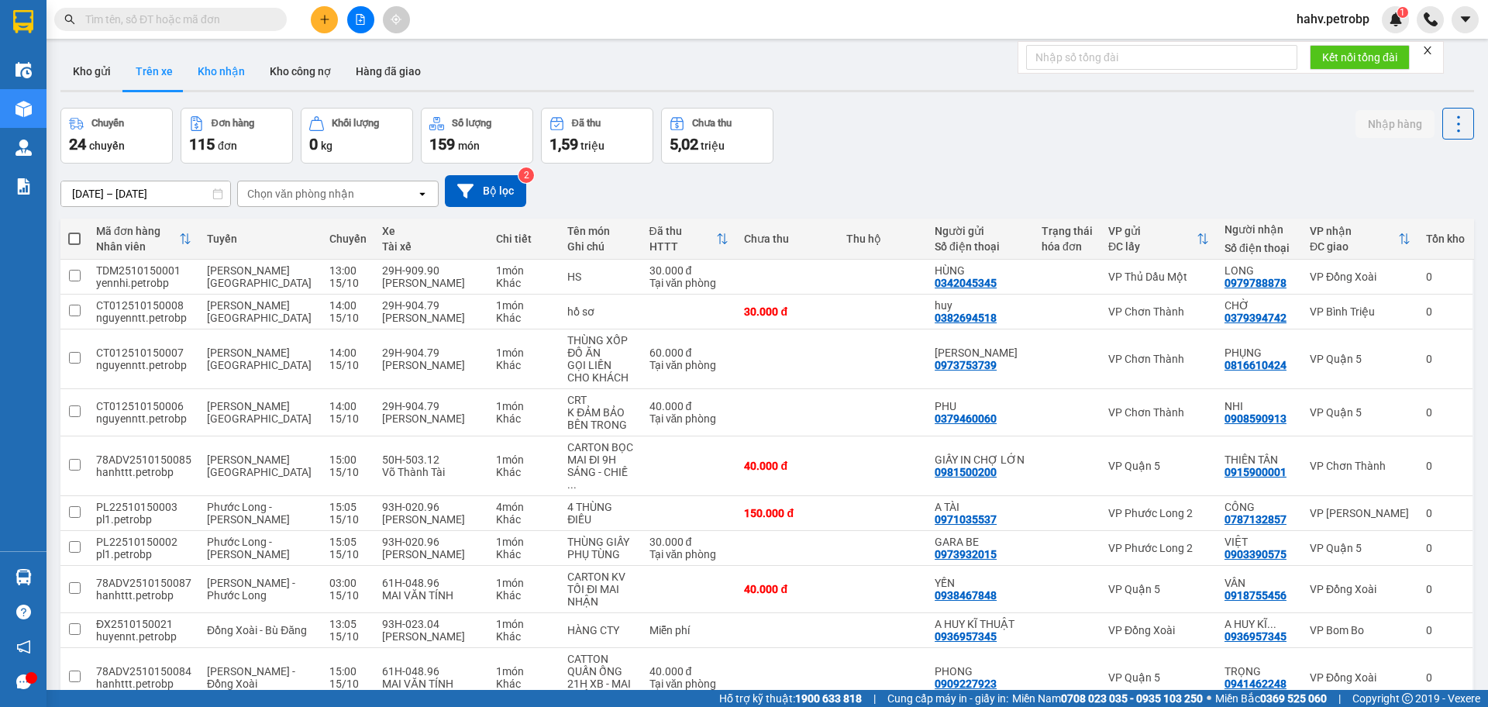
click at [215, 74] on button "Kho nhận" at bounding box center [221, 71] width 72 height 37
type input "[DATE] – [DATE]"
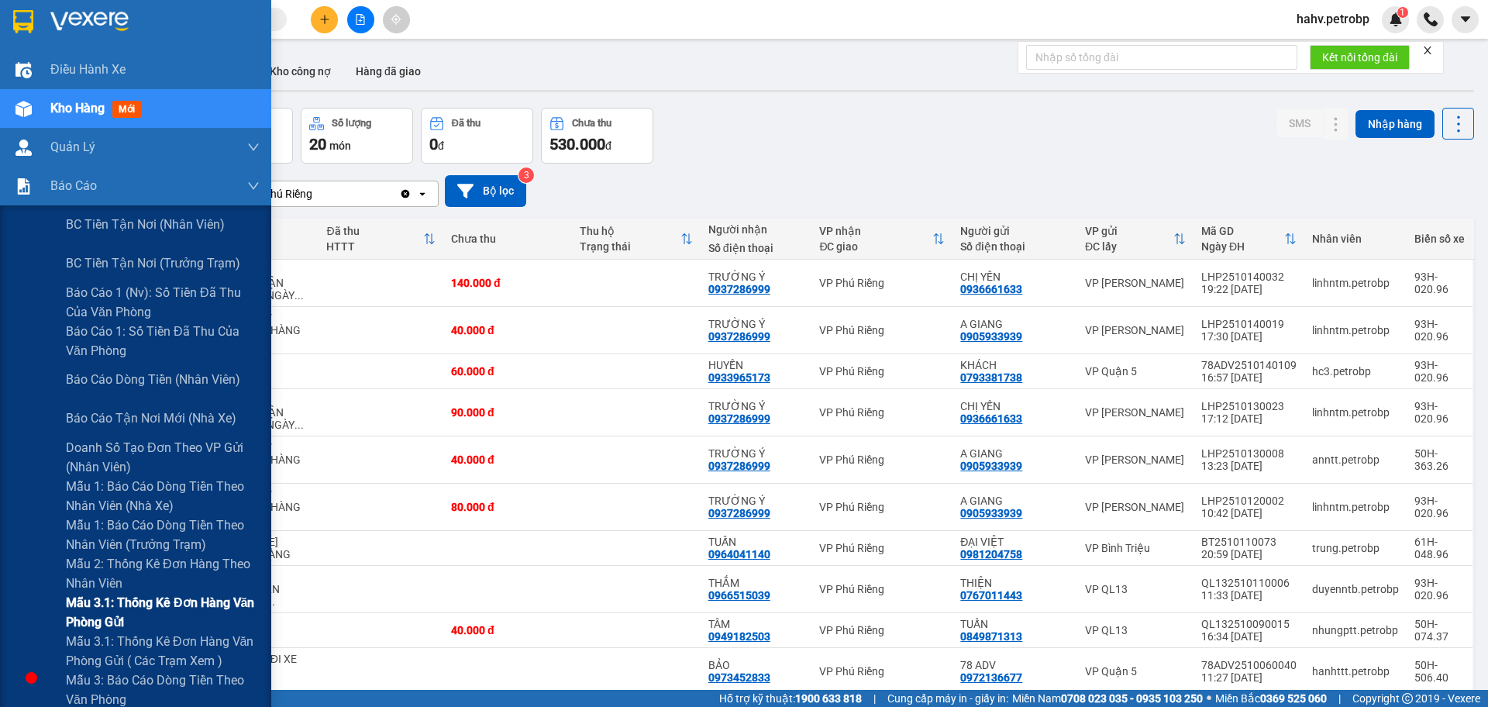
click at [7, 605] on div "Mẫu 3.1: Thống kê đơn hàng văn phòng gửi" at bounding box center [135, 612] width 271 height 39
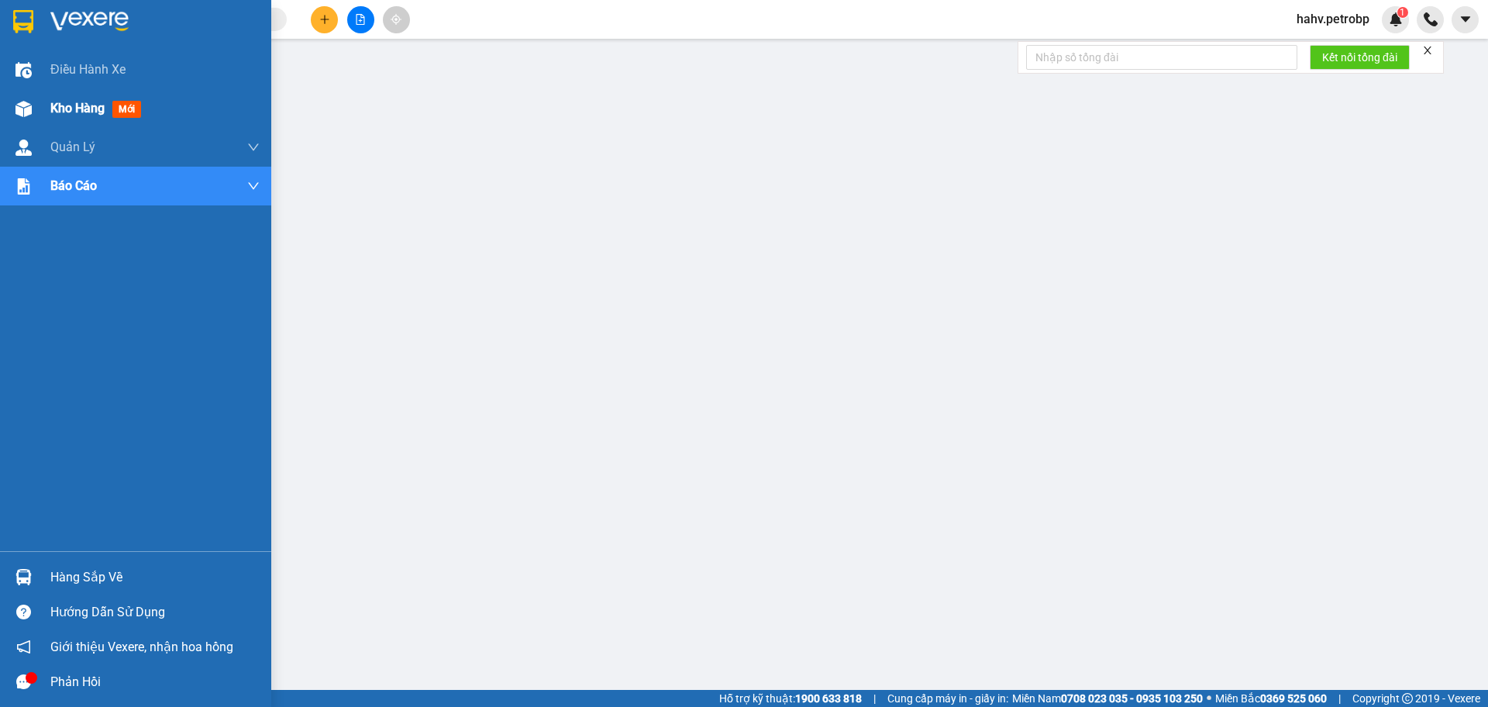
click at [33, 122] on div "Kho hàng mới" at bounding box center [135, 108] width 271 height 39
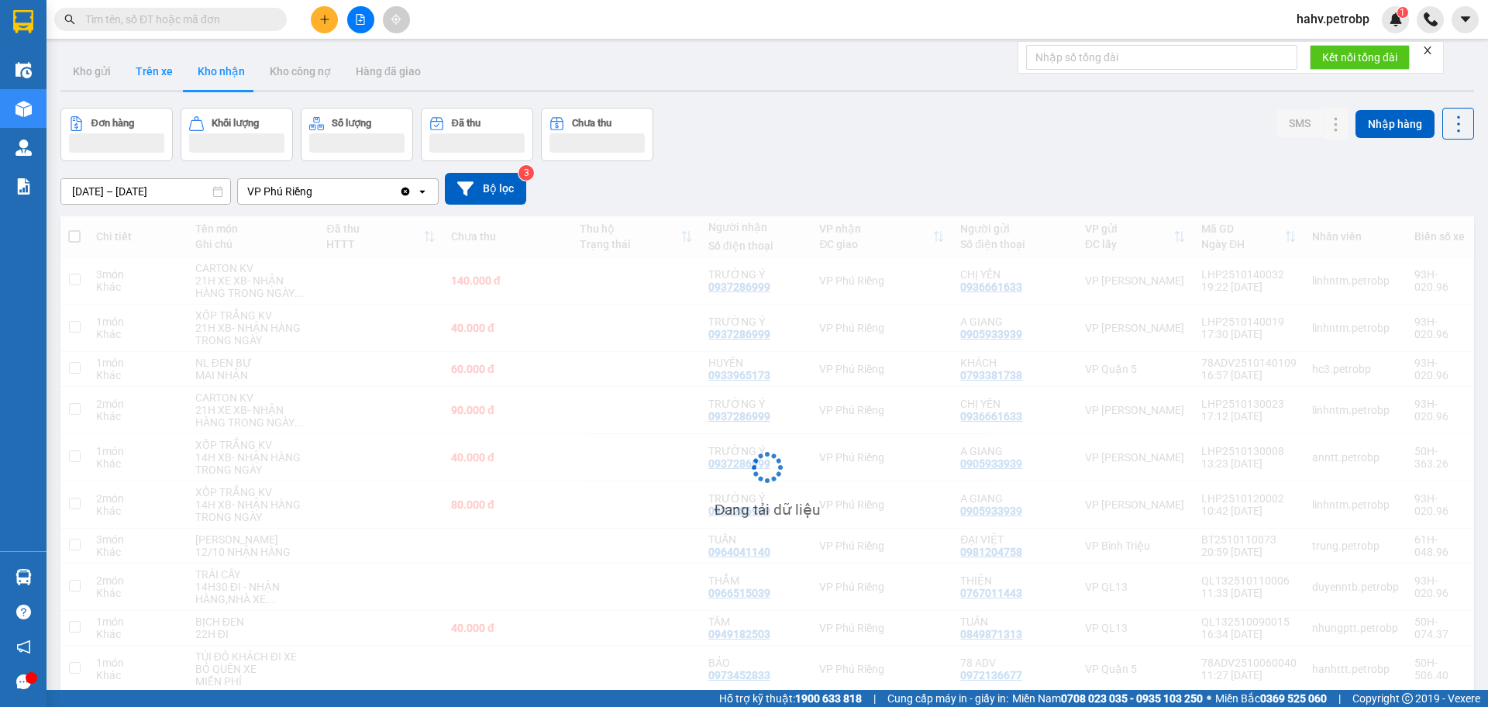
click at [155, 78] on button "Trên xe" at bounding box center [154, 71] width 62 height 37
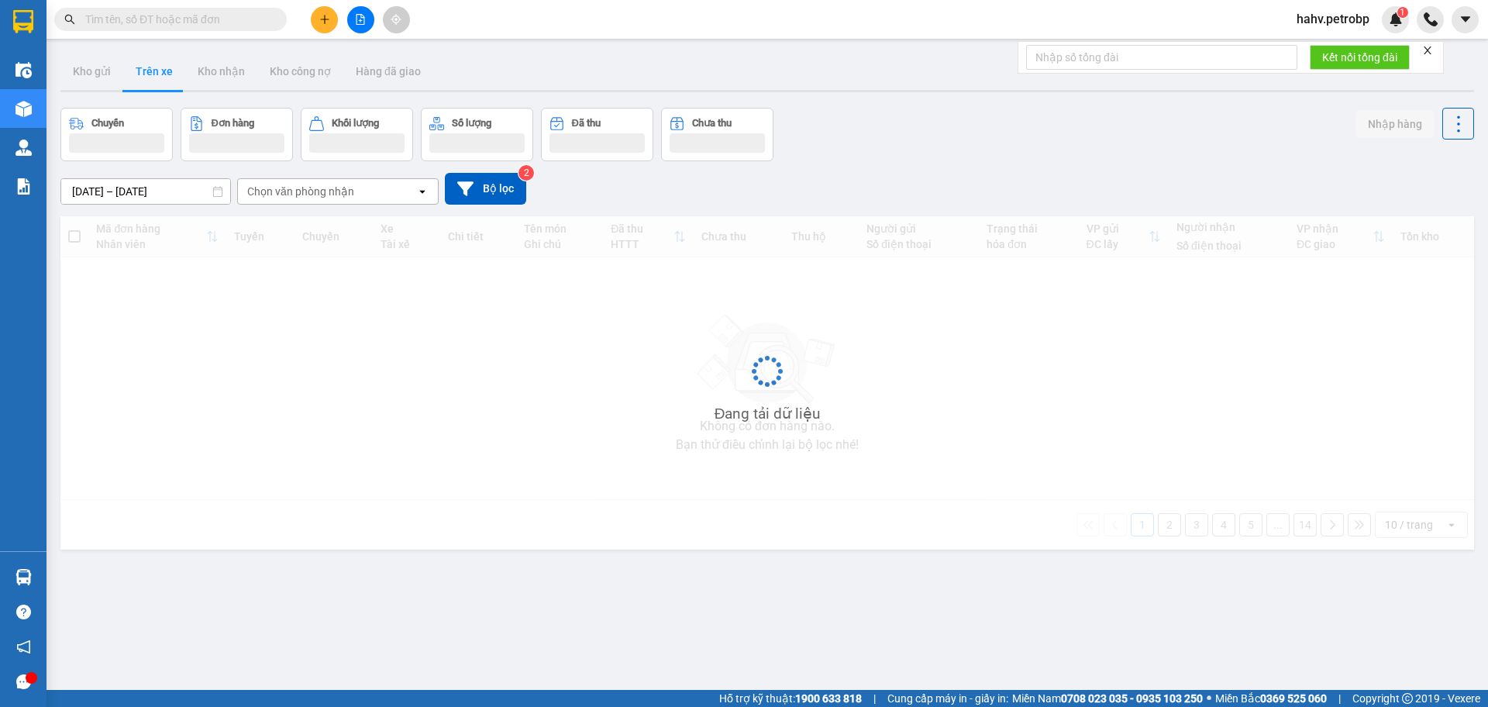
click at [155, 78] on button "Trên xe" at bounding box center [154, 71] width 62 height 37
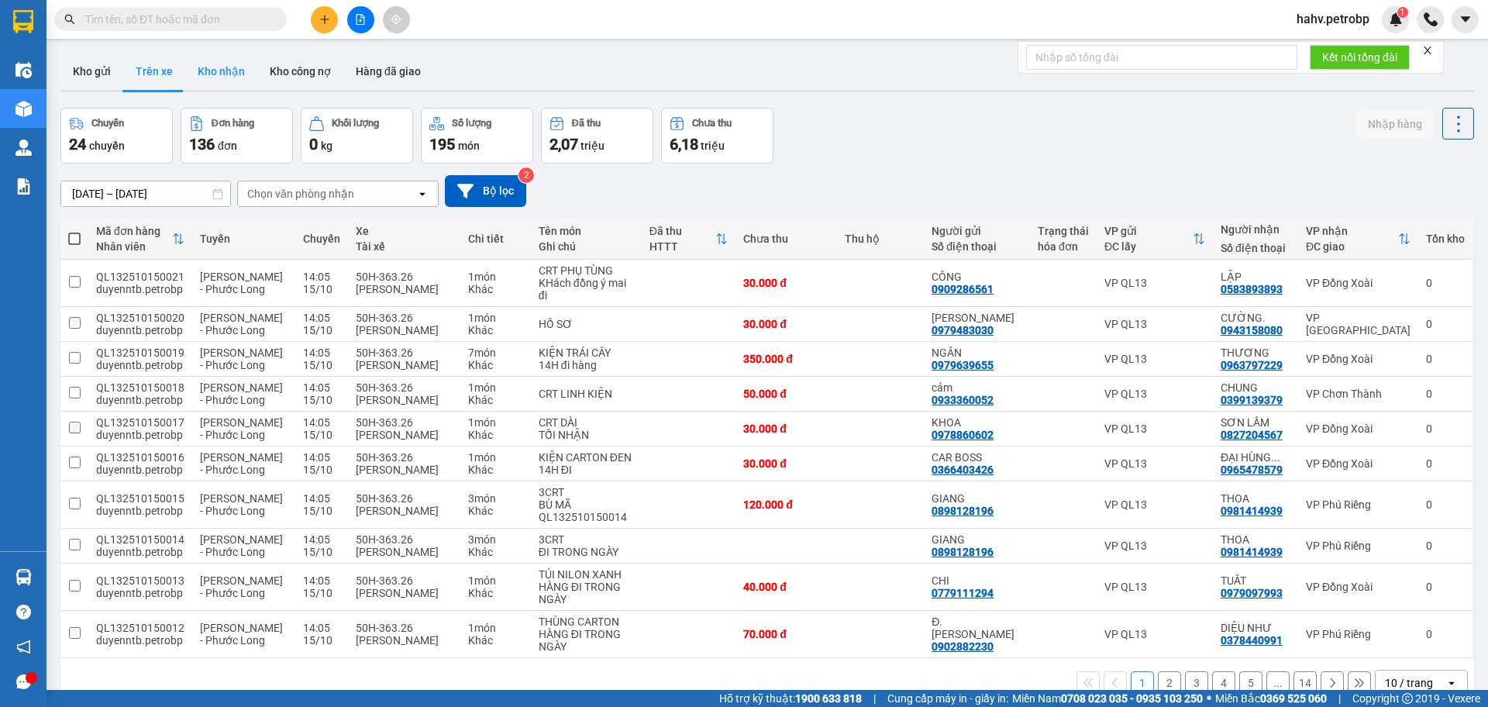
click at [217, 64] on button "Kho nhận" at bounding box center [221, 71] width 72 height 37
type input "[DATE] – [DATE]"
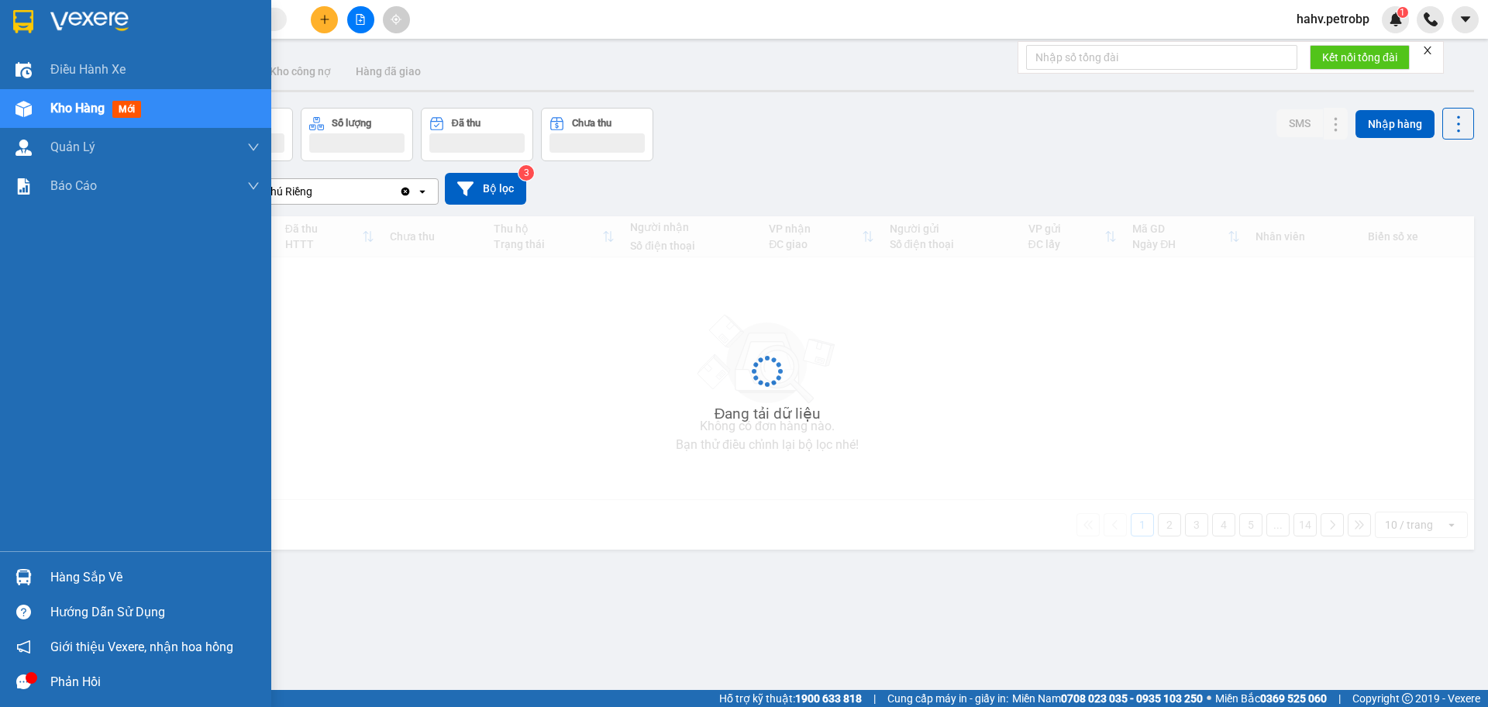
click at [68, 578] on div "Hàng sắp về" at bounding box center [154, 577] width 209 height 23
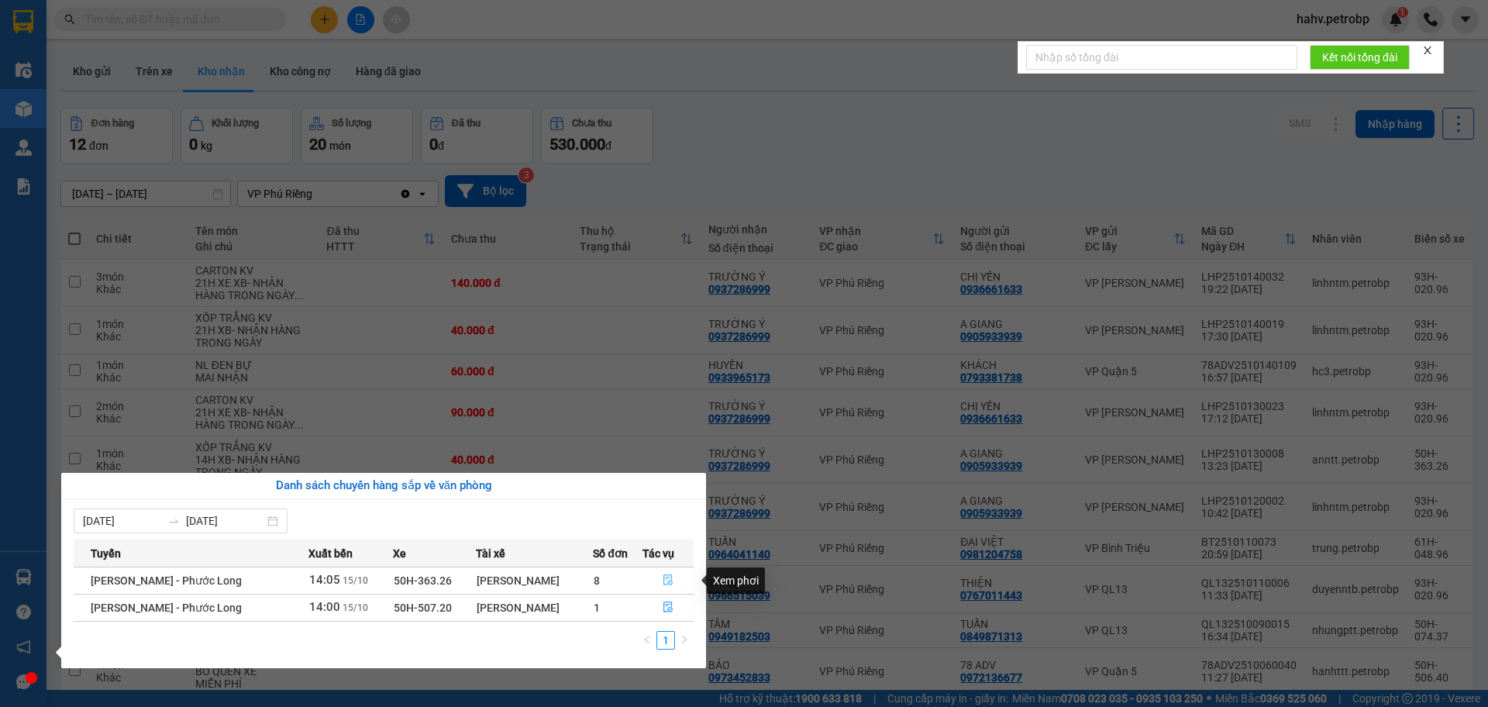
click at [671, 580] on icon "file-done" at bounding box center [668, 579] width 11 height 11
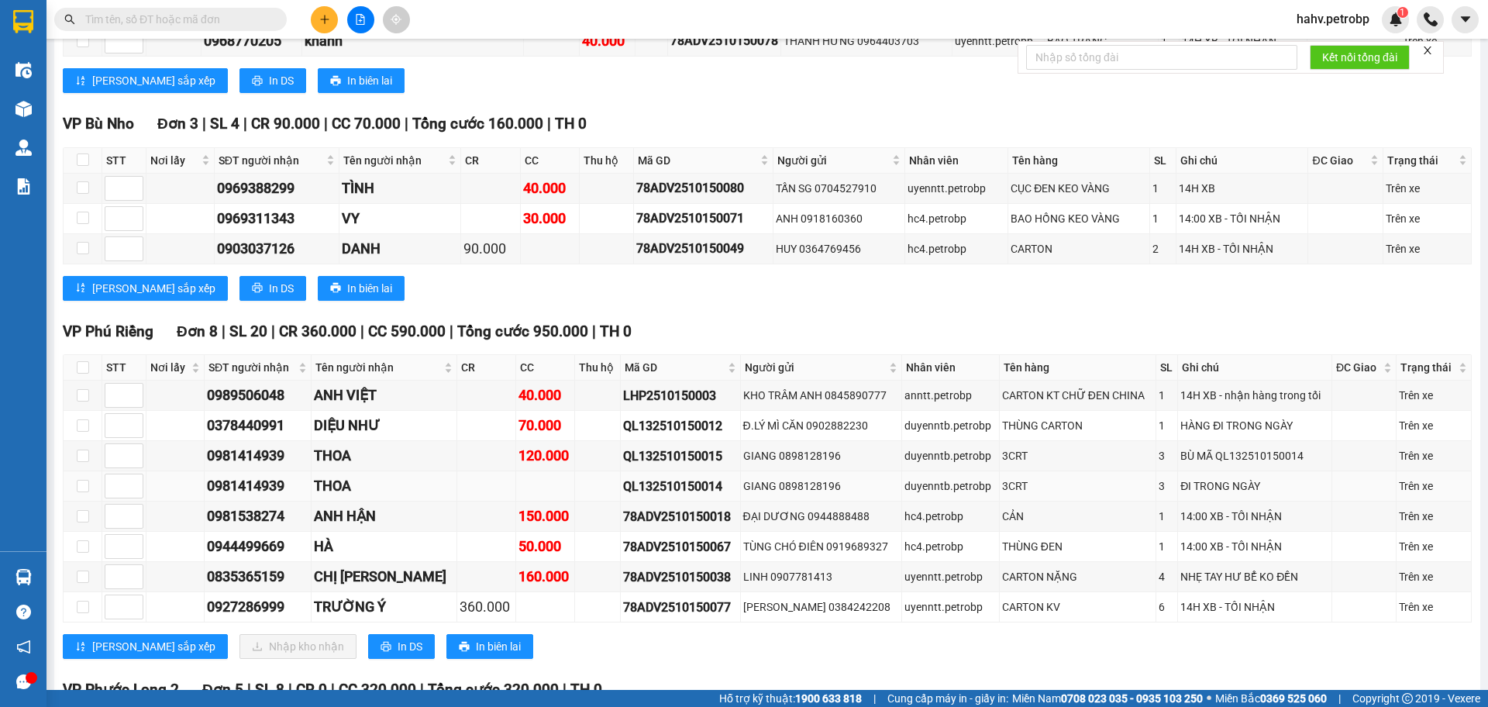
scroll to position [2585, 0]
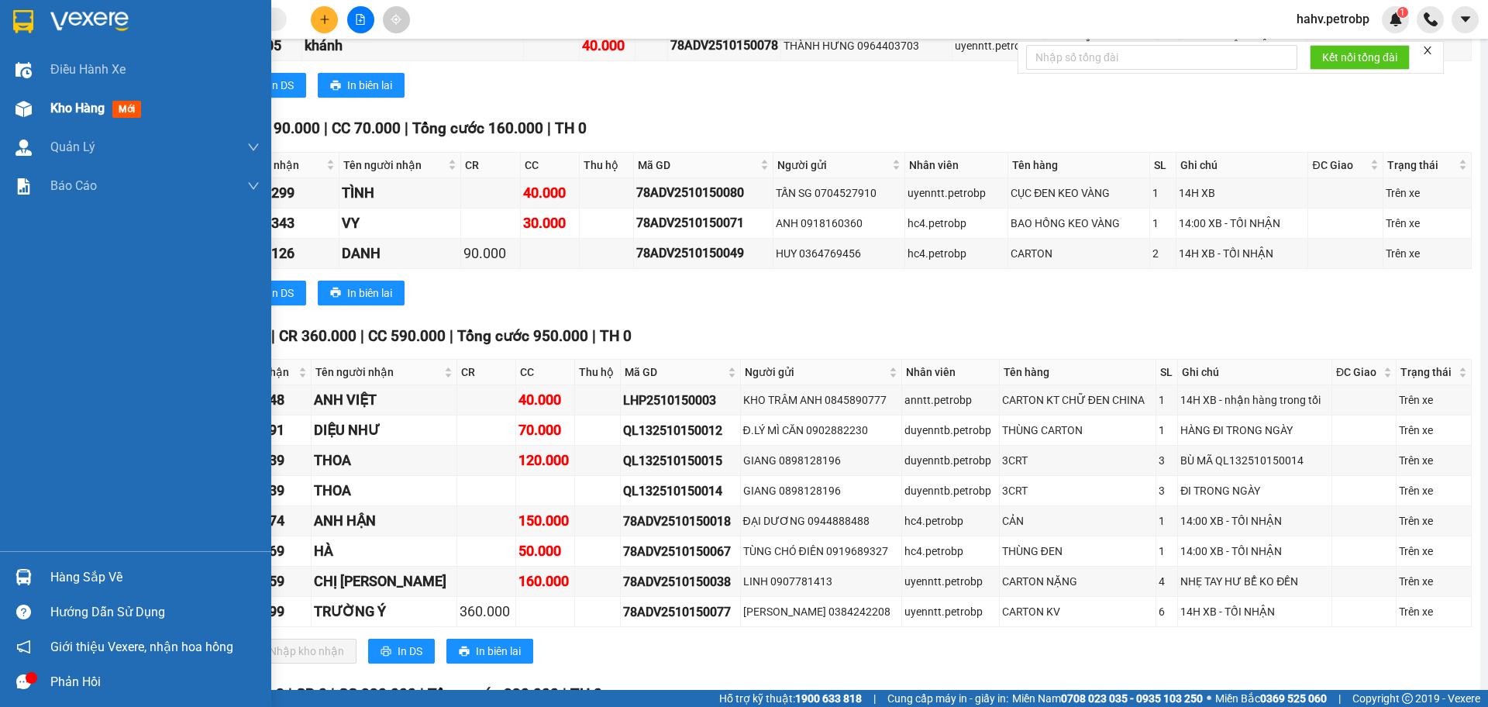
click at [59, 119] on div "Kho hàng mới" at bounding box center [154, 108] width 209 height 39
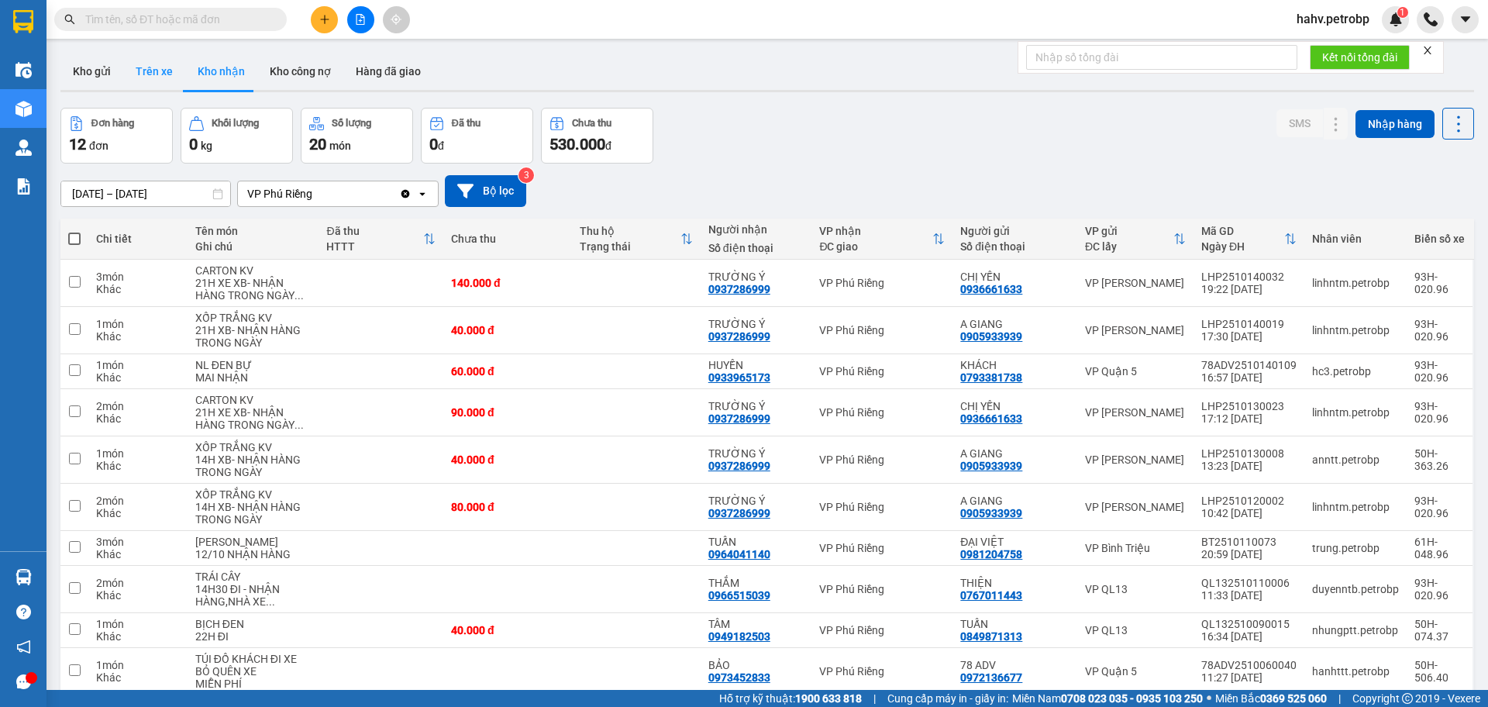
click at [161, 75] on button "Trên xe" at bounding box center [154, 71] width 62 height 37
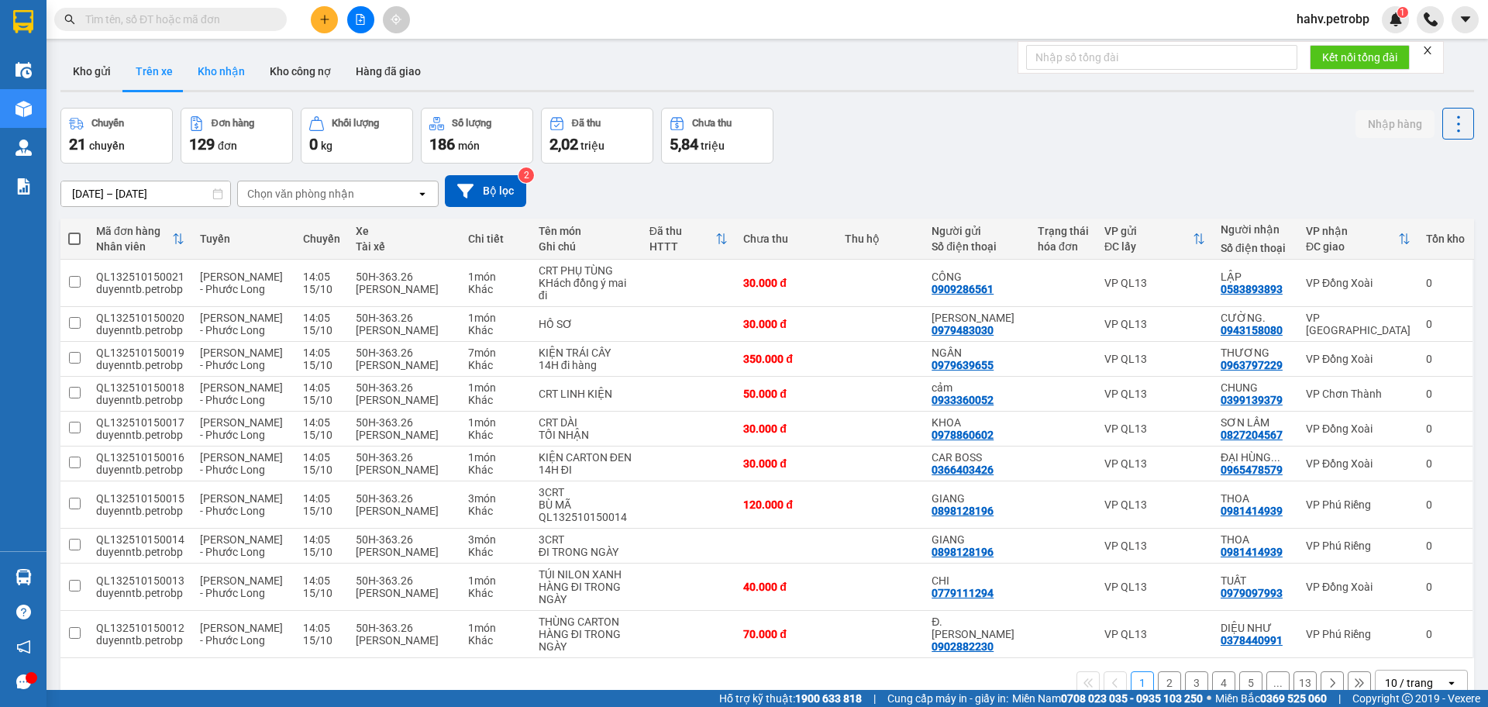
click at [216, 69] on button "Kho nhận" at bounding box center [221, 71] width 72 height 37
type input "[DATE] – [DATE]"
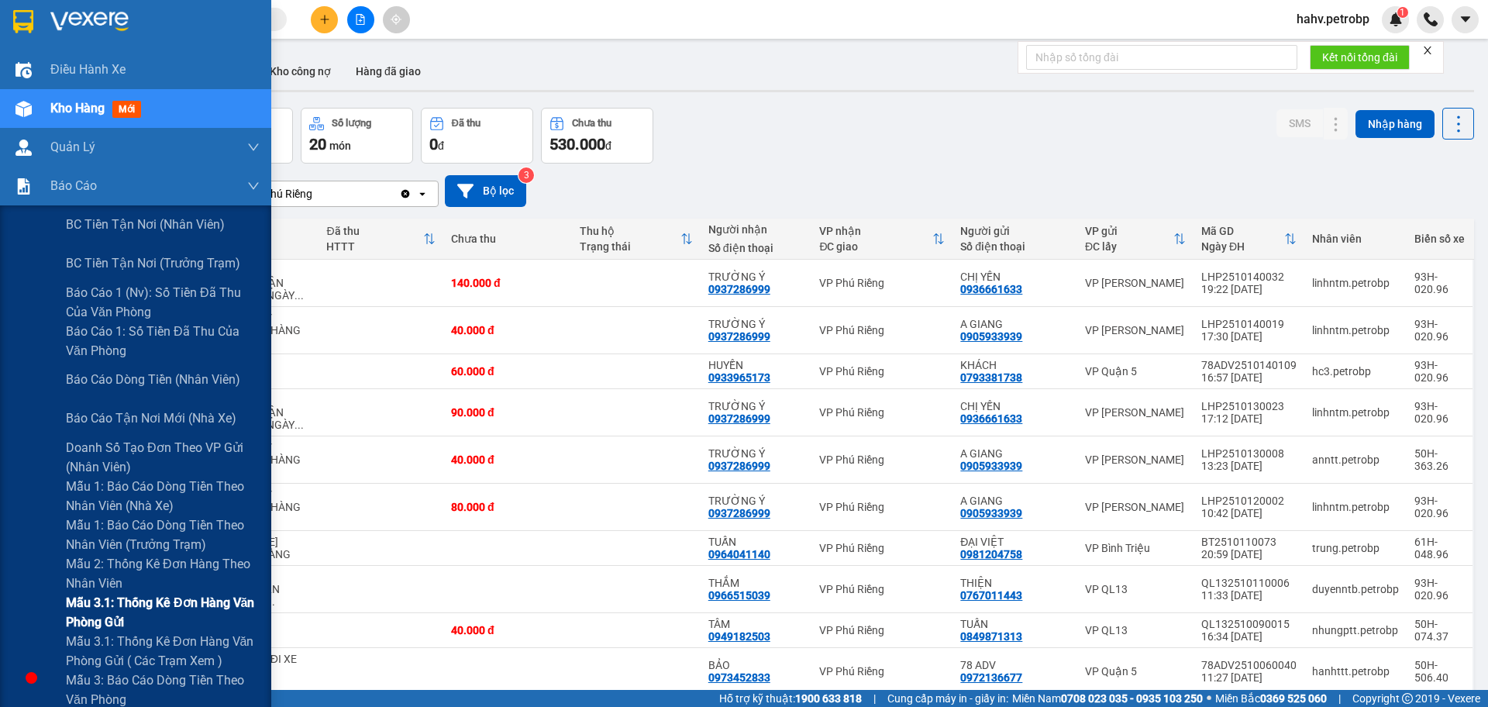
click at [12, 598] on div "Mẫu 3.1: Thống kê đơn hàng văn phòng gửi" at bounding box center [135, 612] width 271 height 39
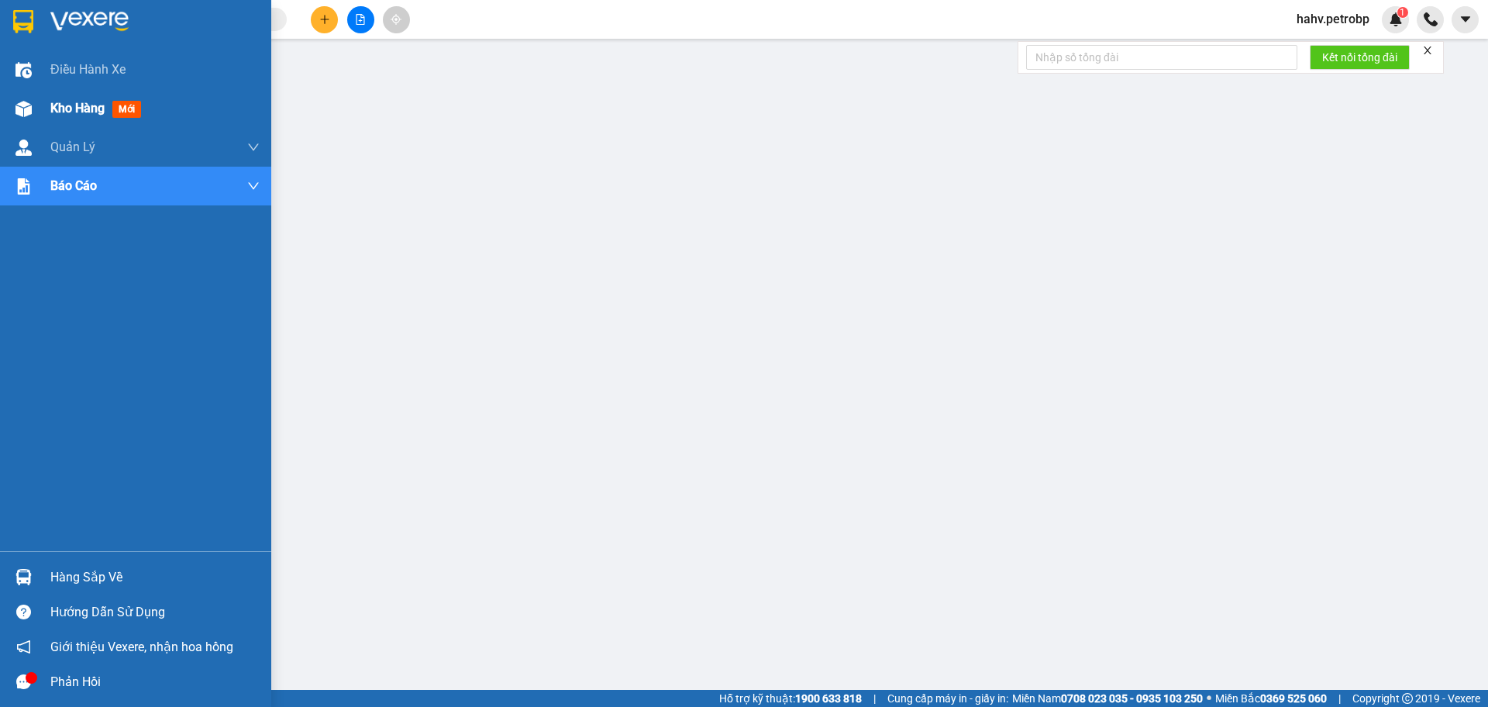
click at [57, 102] on span "Kho hàng" at bounding box center [77, 108] width 54 height 15
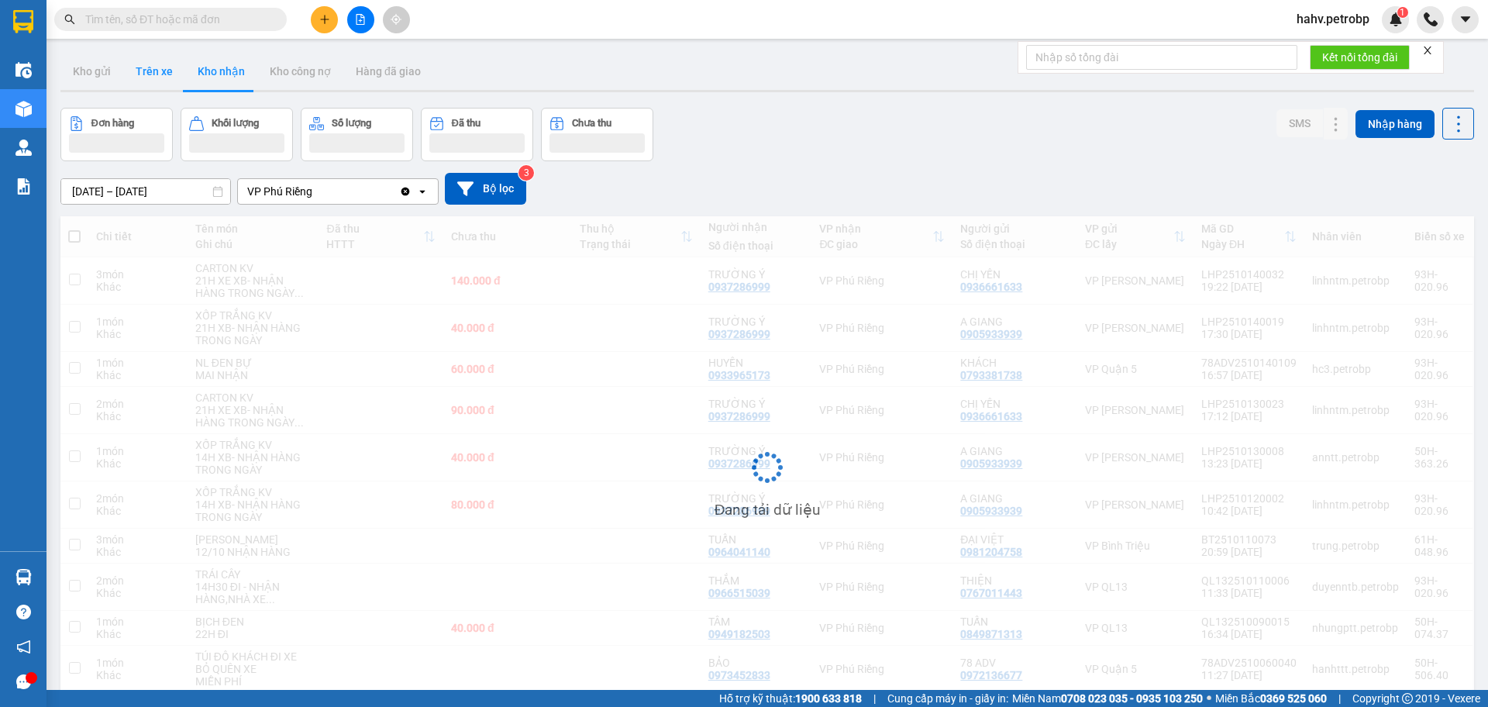
click at [157, 86] on button "Trên xe" at bounding box center [154, 71] width 62 height 37
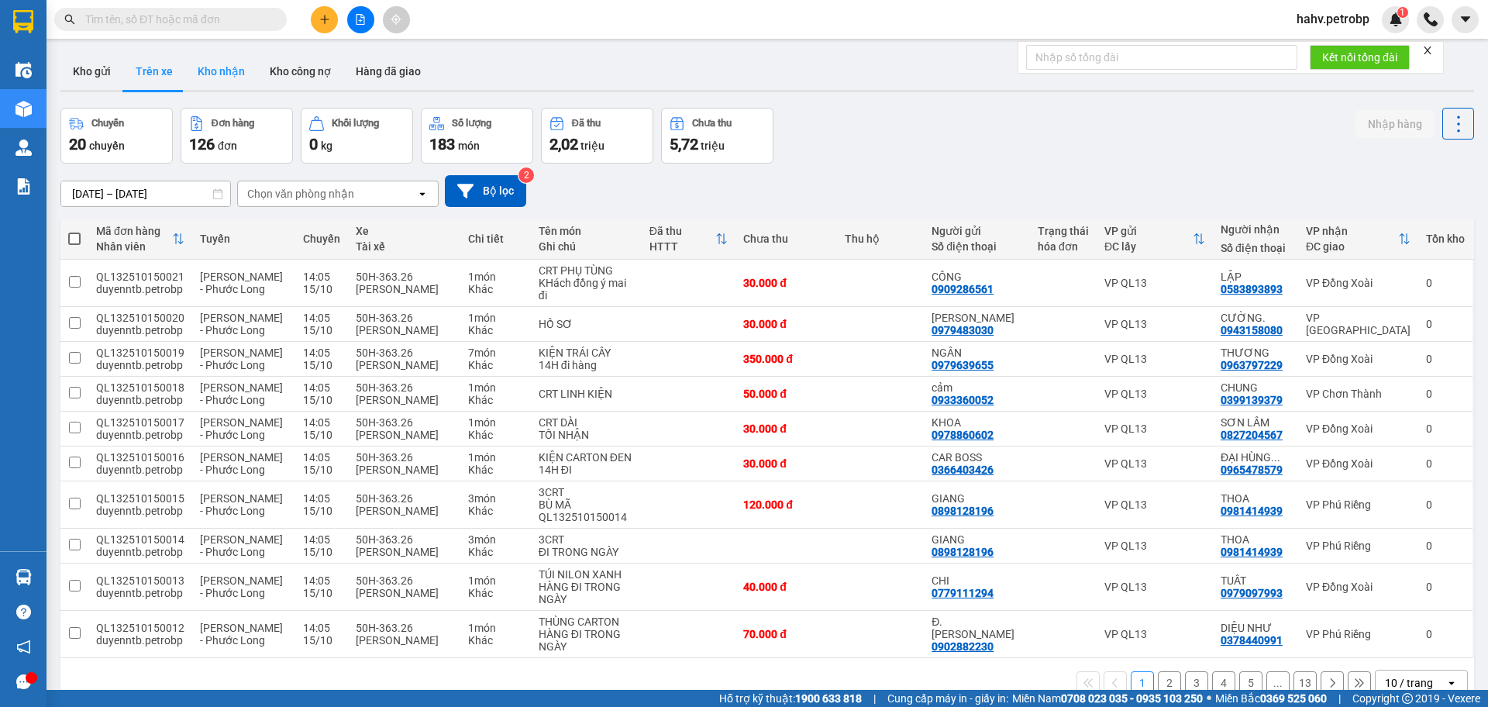
click at [220, 75] on button "Kho nhận" at bounding box center [221, 71] width 72 height 37
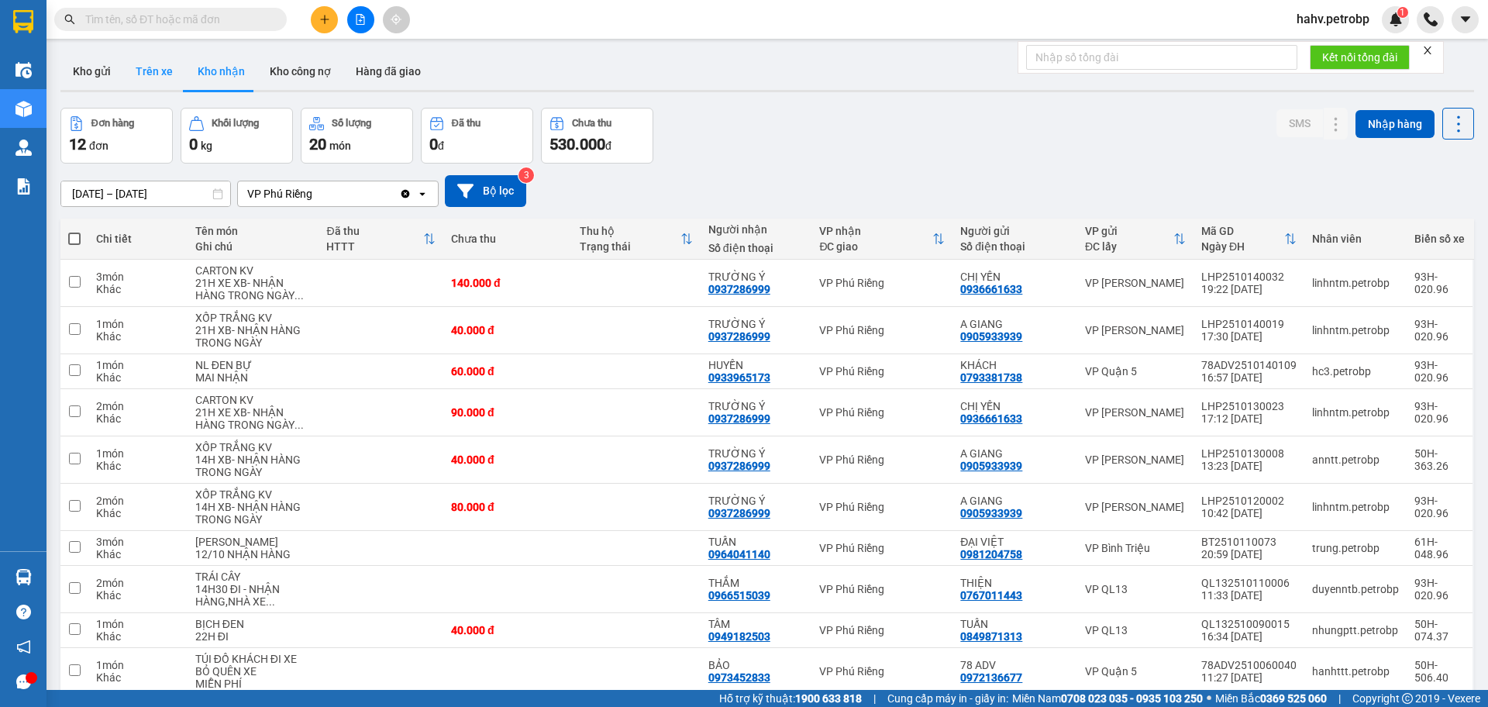
click at [143, 57] on button "Trên xe" at bounding box center [154, 71] width 62 height 37
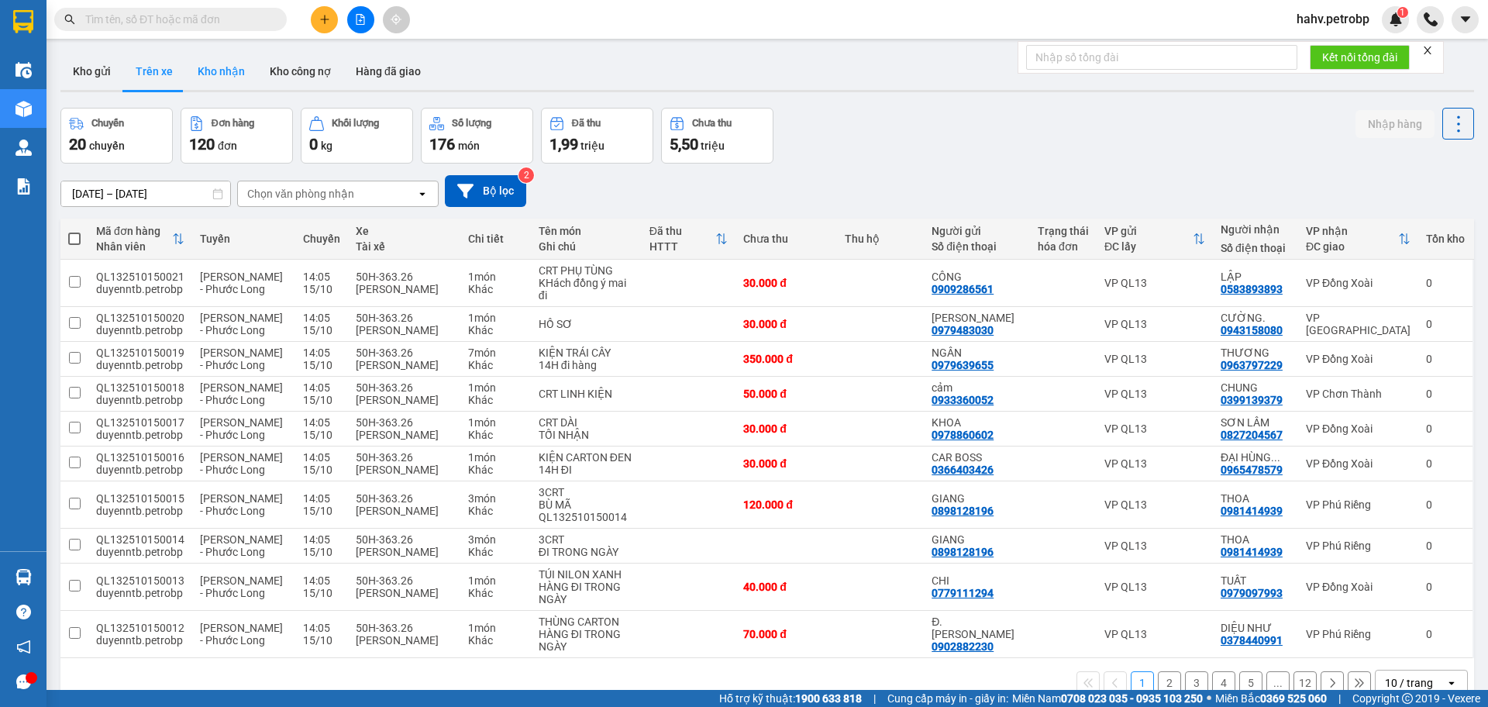
click at [202, 68] on button "Kho nhận" at bounding box center [221, 71] width 72 height 37
type input "[DATE] – [DATE]"
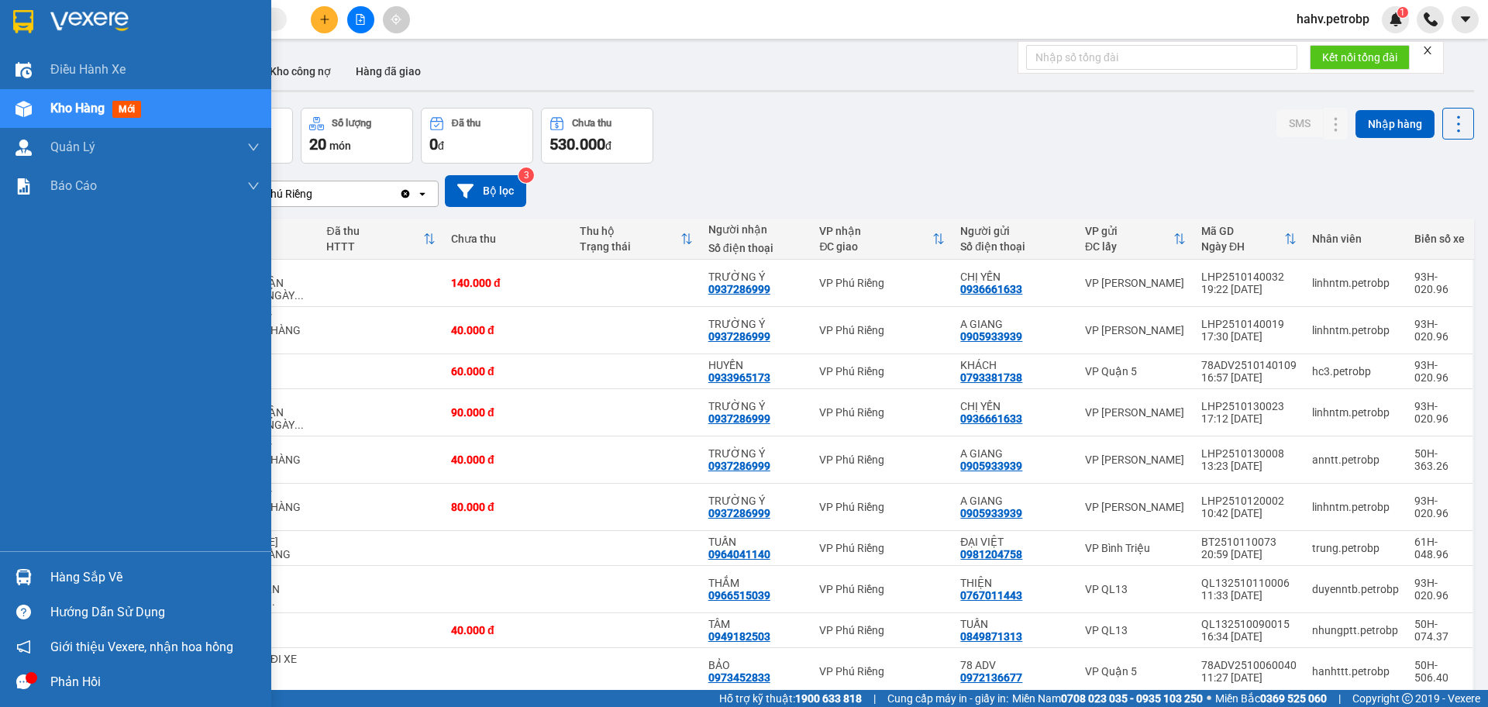
click at [89, 571] on div "Hàng sắp về" at bounding box center [154, 577] width 209 height 23
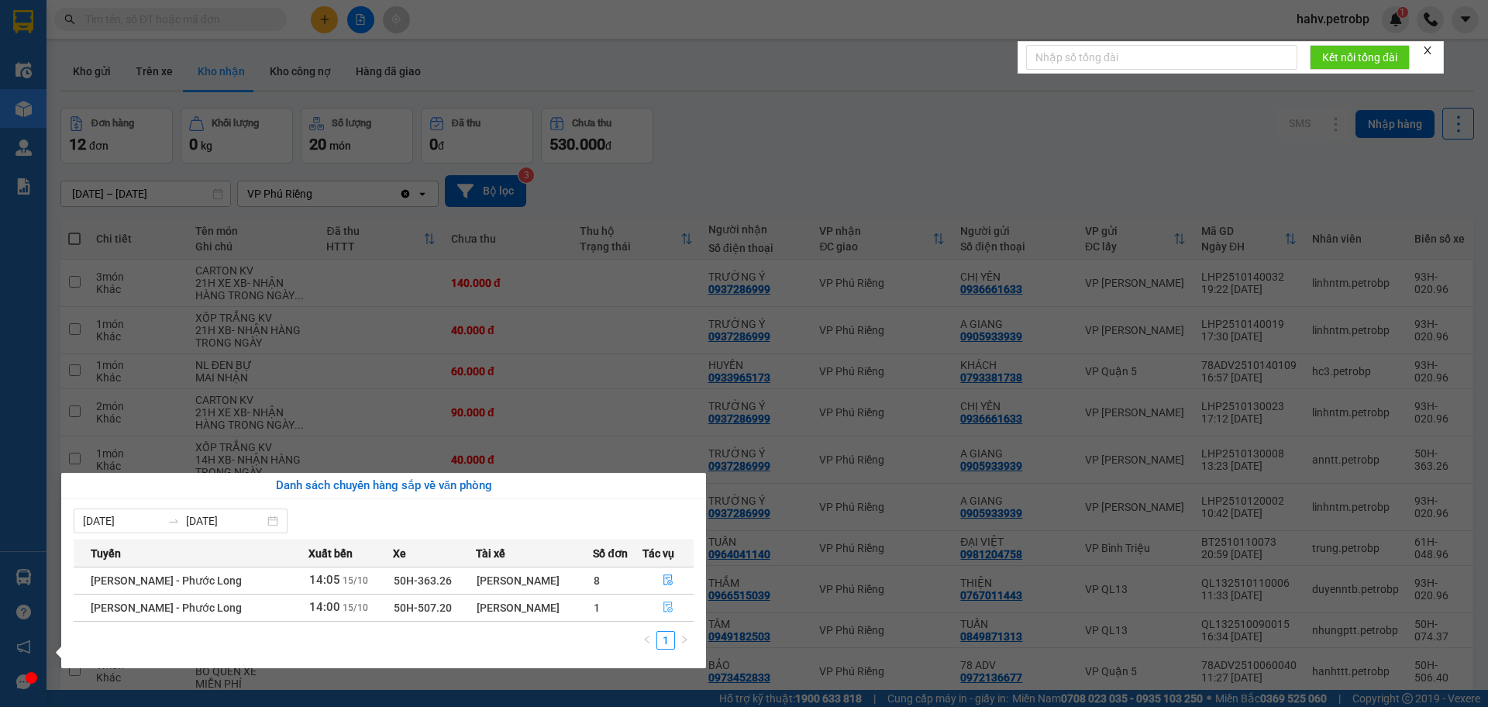
click at [667, 606] on icon "file-done" at bounding box center [668, 607] width 11 height 11
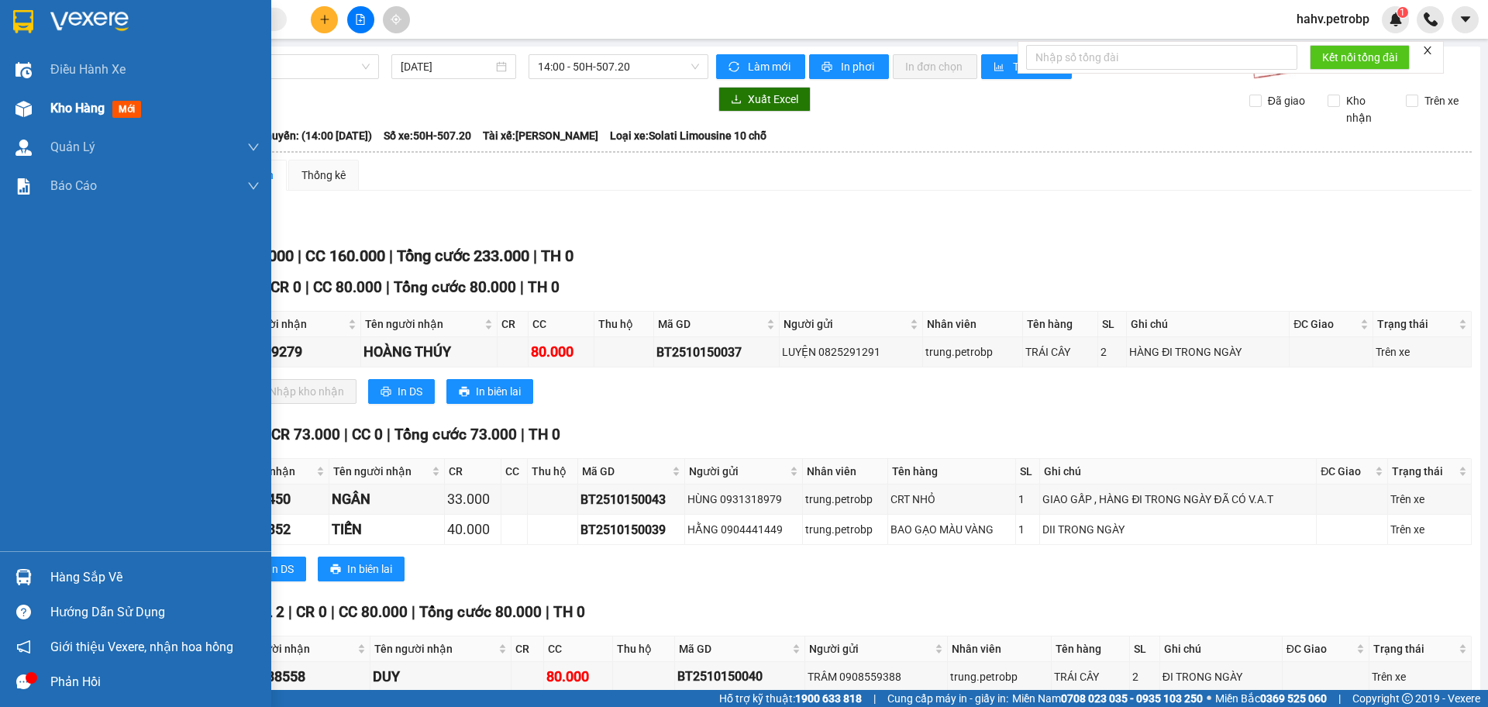
click at [73, 121] on div "Kho hàng mới" at bounding box center [154, 108] width 209 height 39
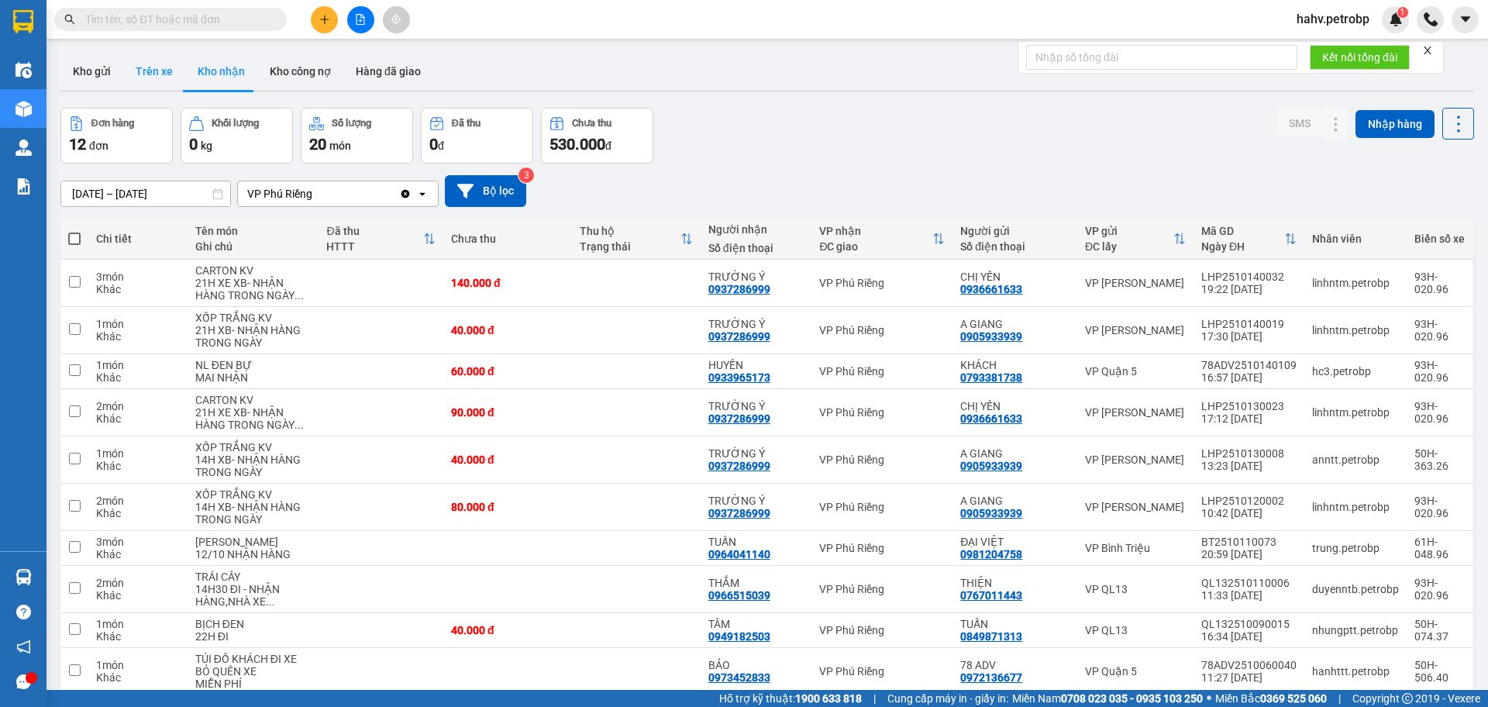
click at [156, 66] on button "Trên xe" at bounding box center [154, 71] width 62 height 37
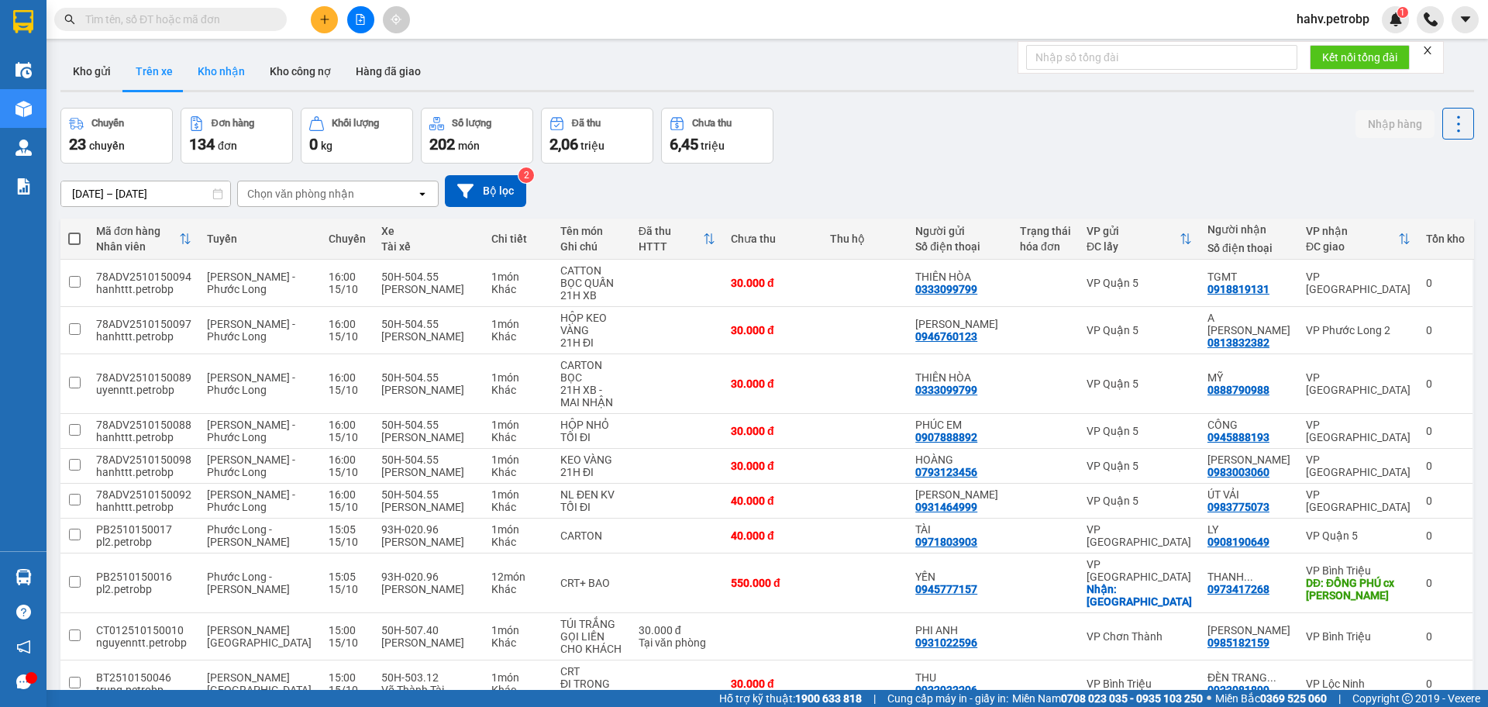
click at [215, 61] on button "Kho nhận" at bounding box center [221, 71] width 72 height 37
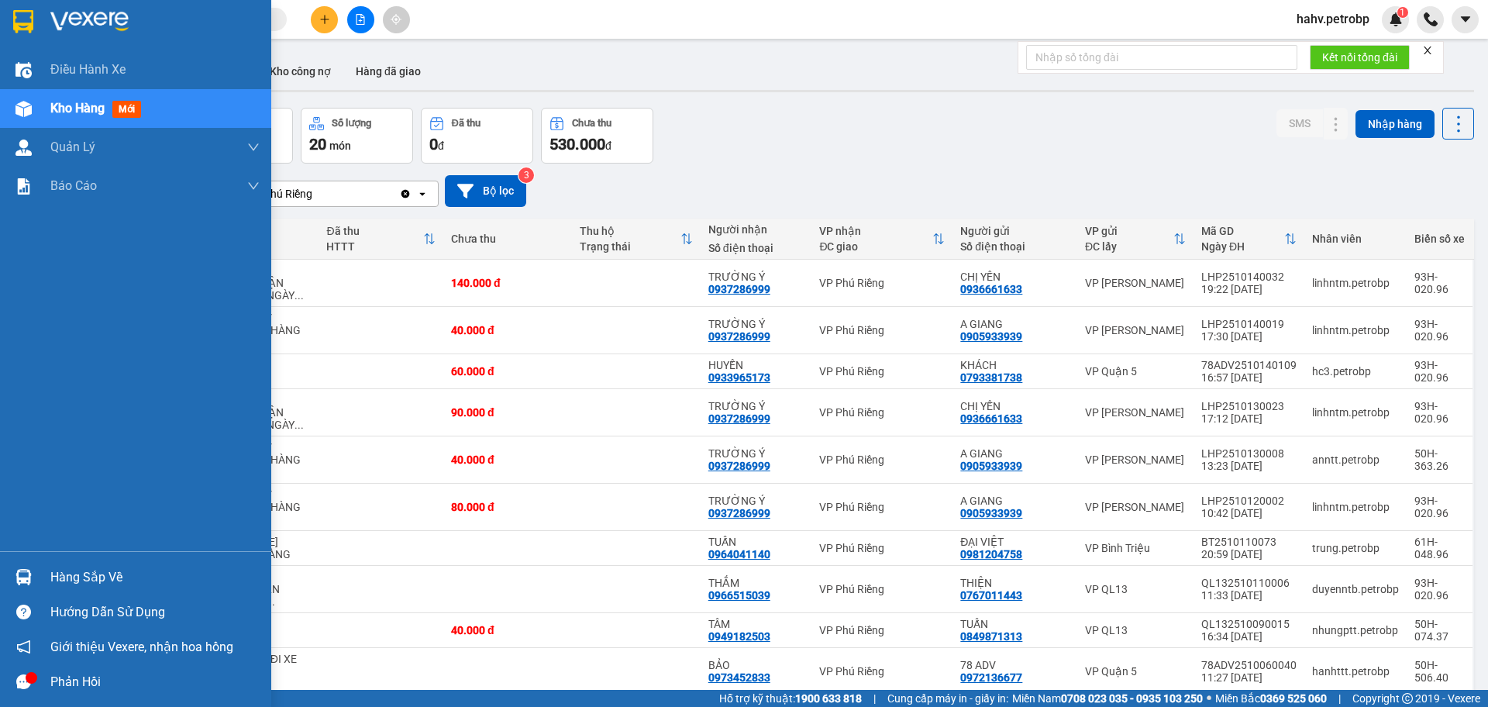
click at [6, 579] on div "Hàng sắp về" at bounding box center [135, 577] width 271 height 35
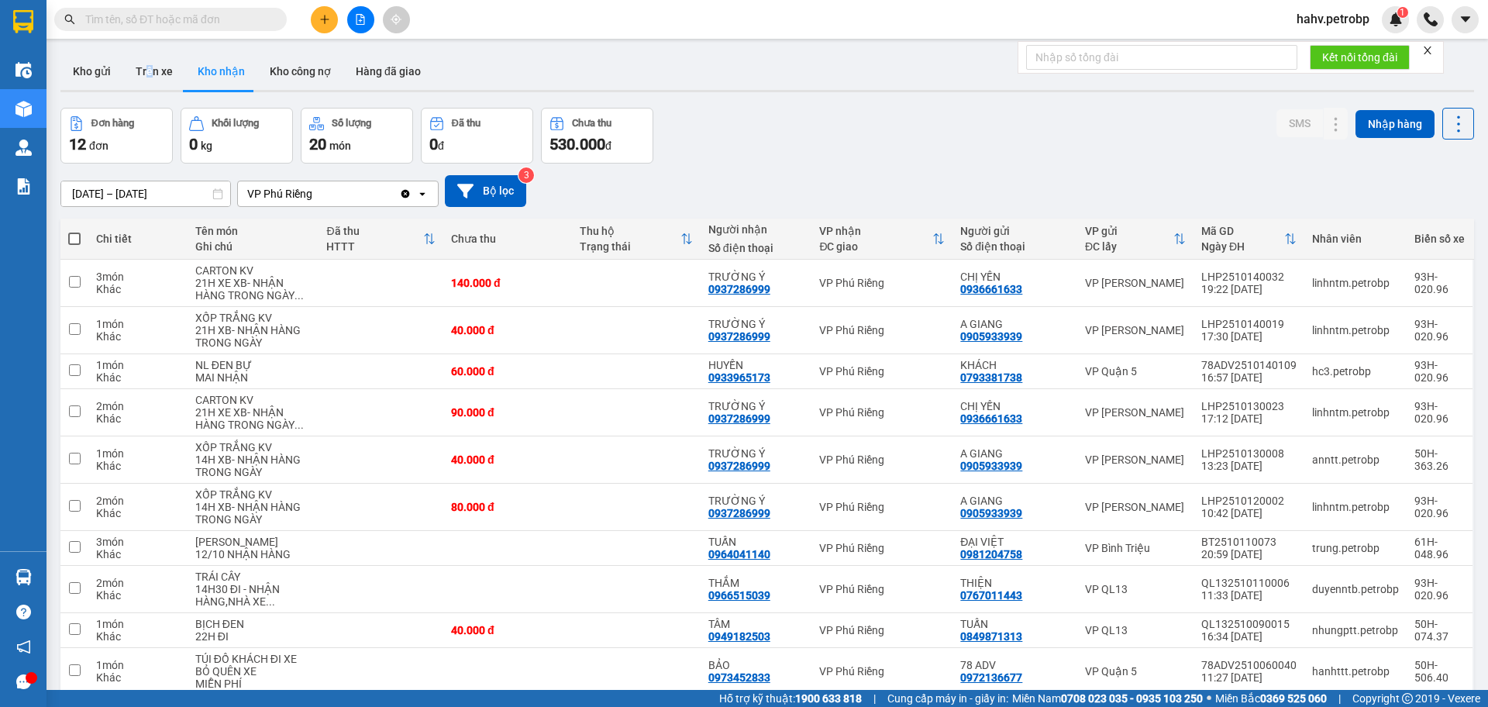
click at [148, 52] on section "Kết quả tìm kiếm ( 1 ) Bộ lọc Mã ĐH Trạng thái Món hàng Tổng cước Chưa cước Ngư…" at bounding box center [744, 353] width 1488 height 707
click at [157, 64] on button "Trên xe" at bounding box center [154, 71] width 62 height 37
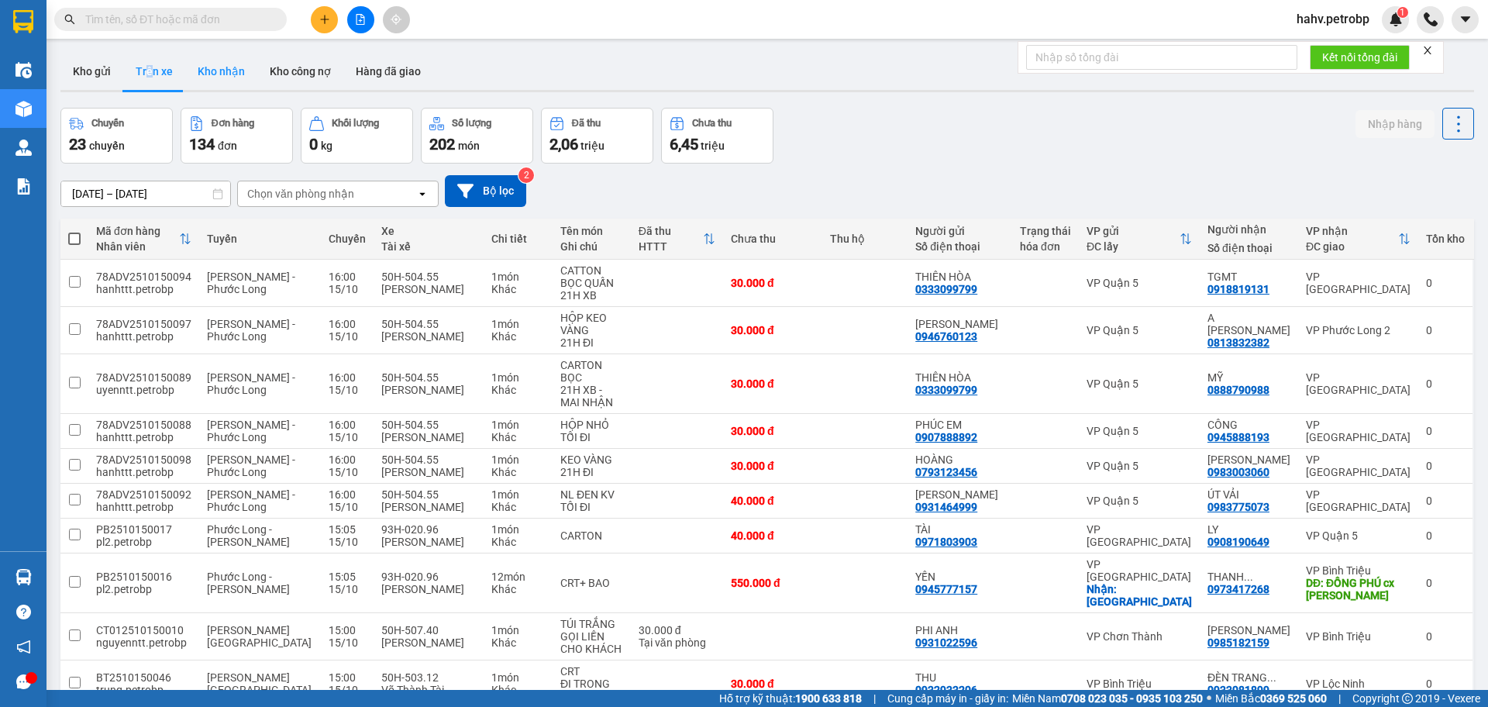
click at [207, 74] on button "Kho nhận" at bounding box center [221, 71] width 72 height 37
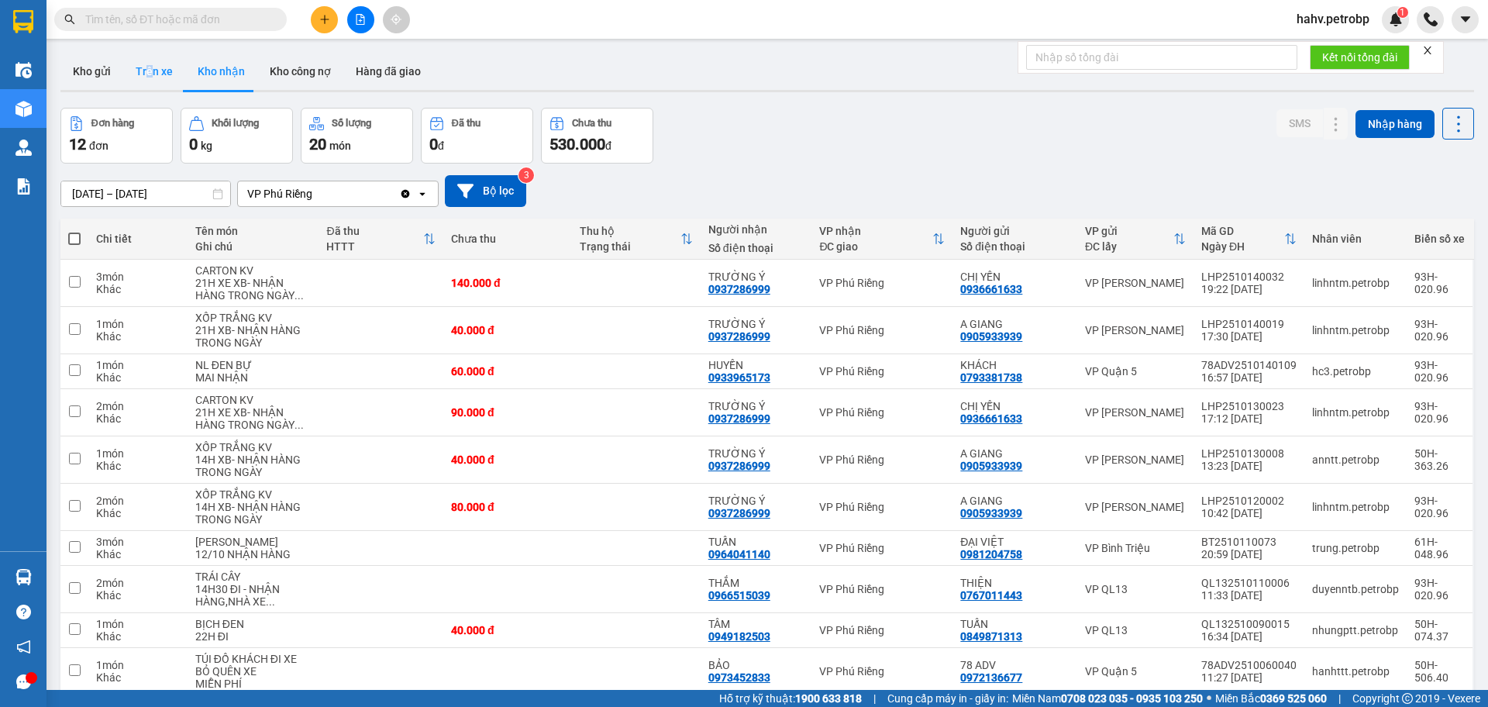
click at [158, 68] on button "Trên xe" at bounding box center [154, 71] width 62 height 37
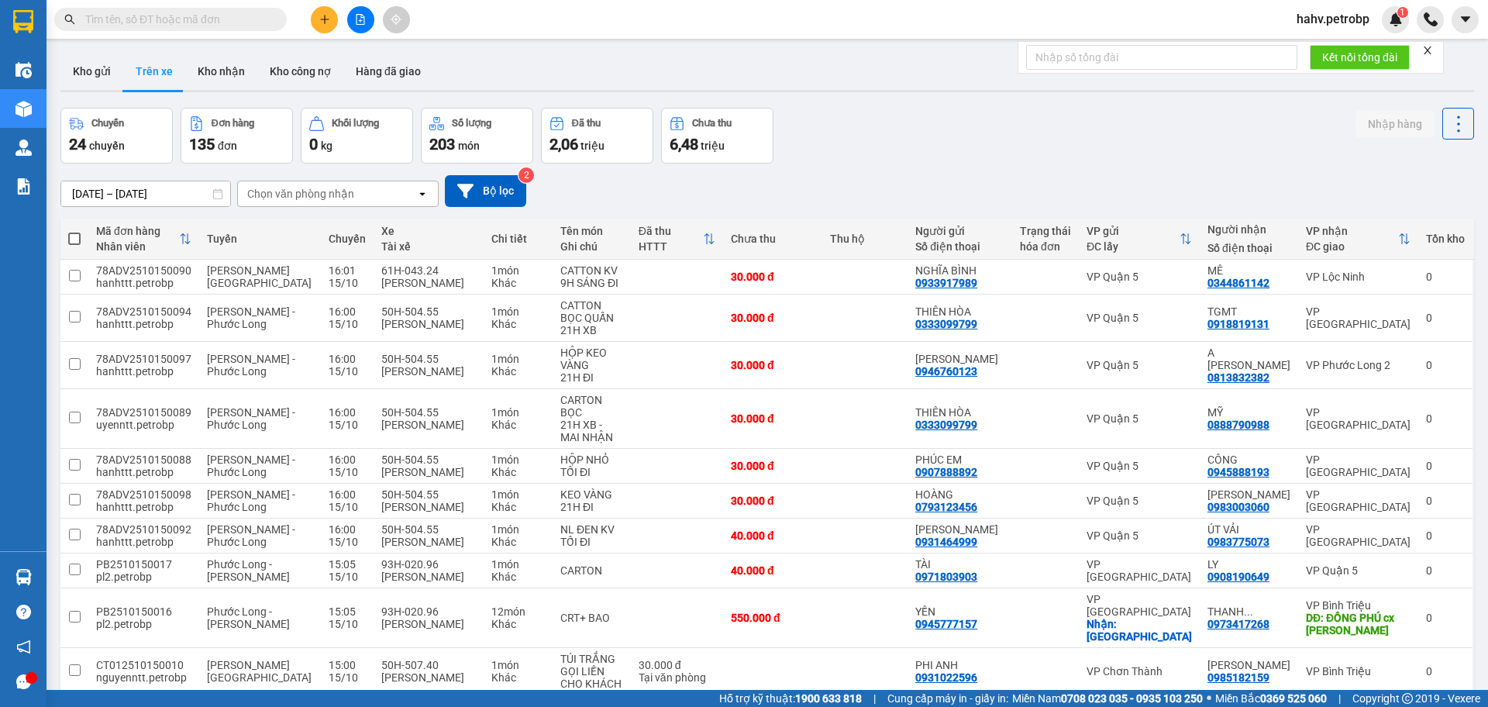
click at [653, 64] on div "Kho gửi Trên xe Kho nhận Kho công nợ Hàng đã giao" at bounding box center [767, 73] width 1414 height 41
click at [230, 78] on button "Kho nhận" at bounding box center [221, 71] width 72 height 37
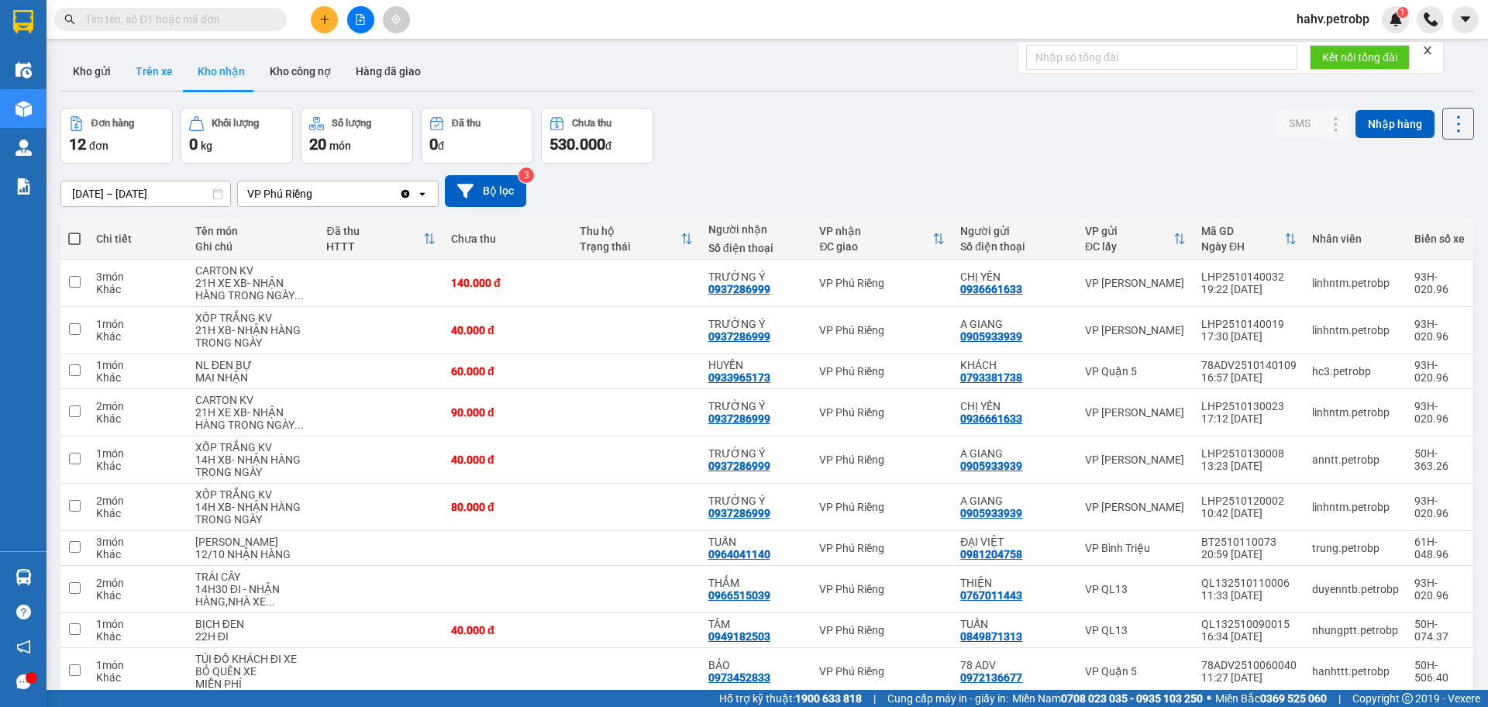
click at [153, 64] on button "Trên xe" at bounding box center [154, 71] width 62 height 37
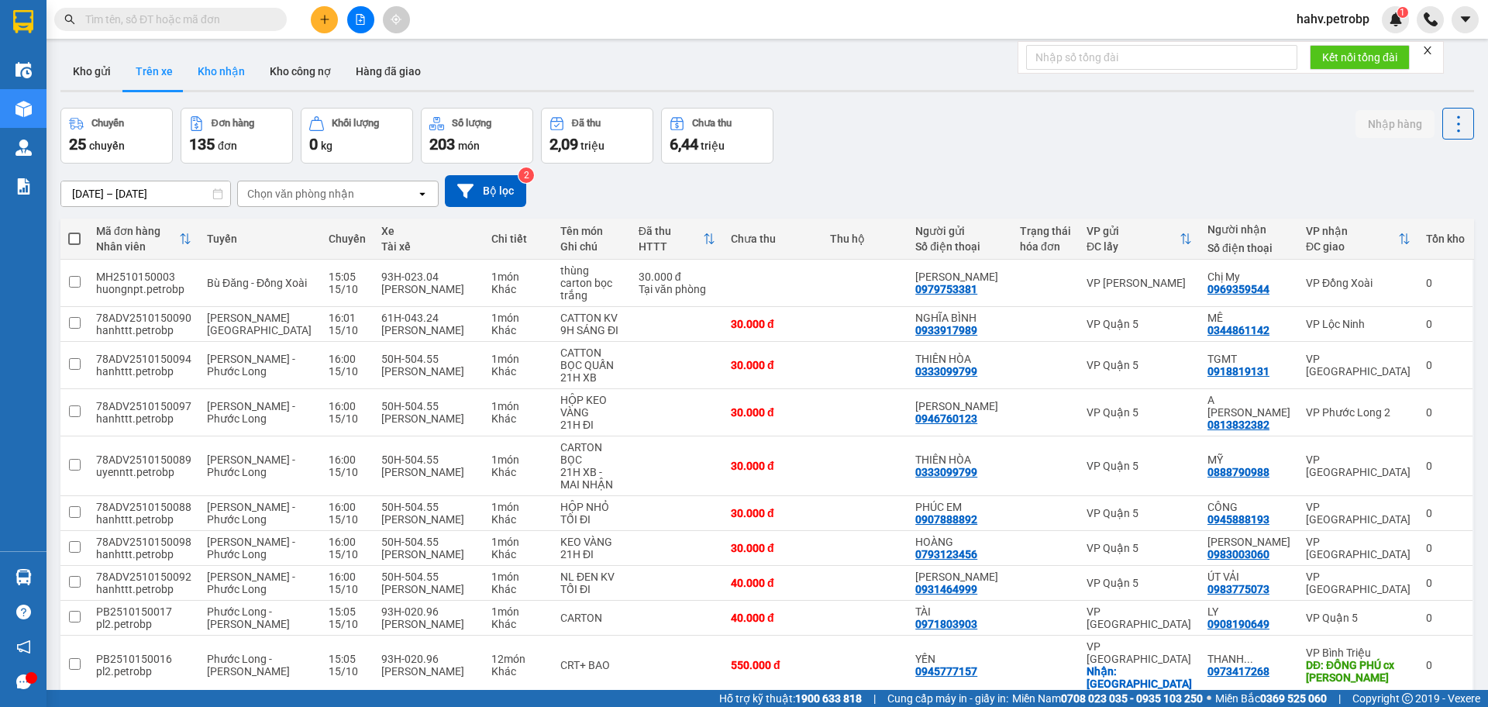
click at [225, 73] on button "Kho nhận" at bounding box center [221, 71] width 72 height 37
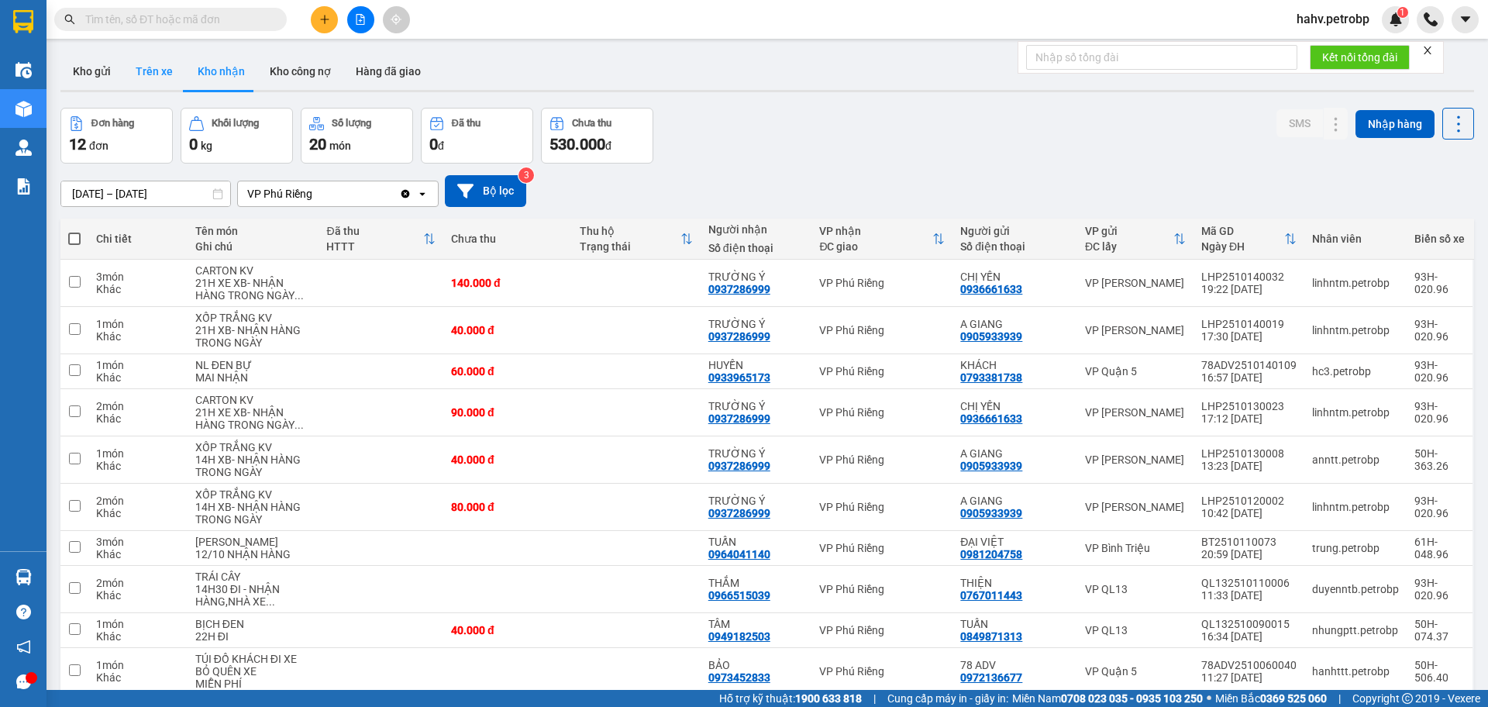
click at [135, 60] on button "Trên xe" at bounding box center [154, 71] width 62 height 37
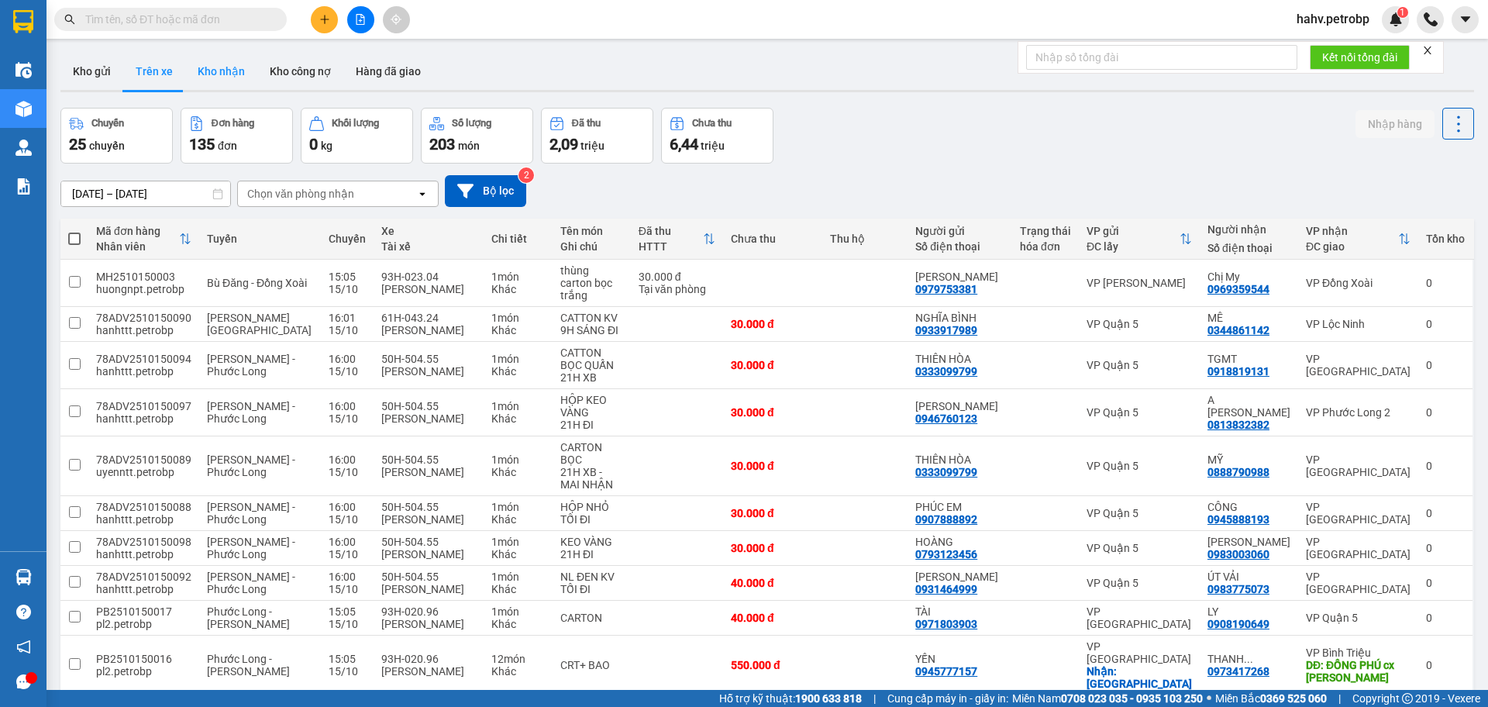
click at [201, 75] on button "Kho nhận" at bounding box center [221, 71] width 72 height 37
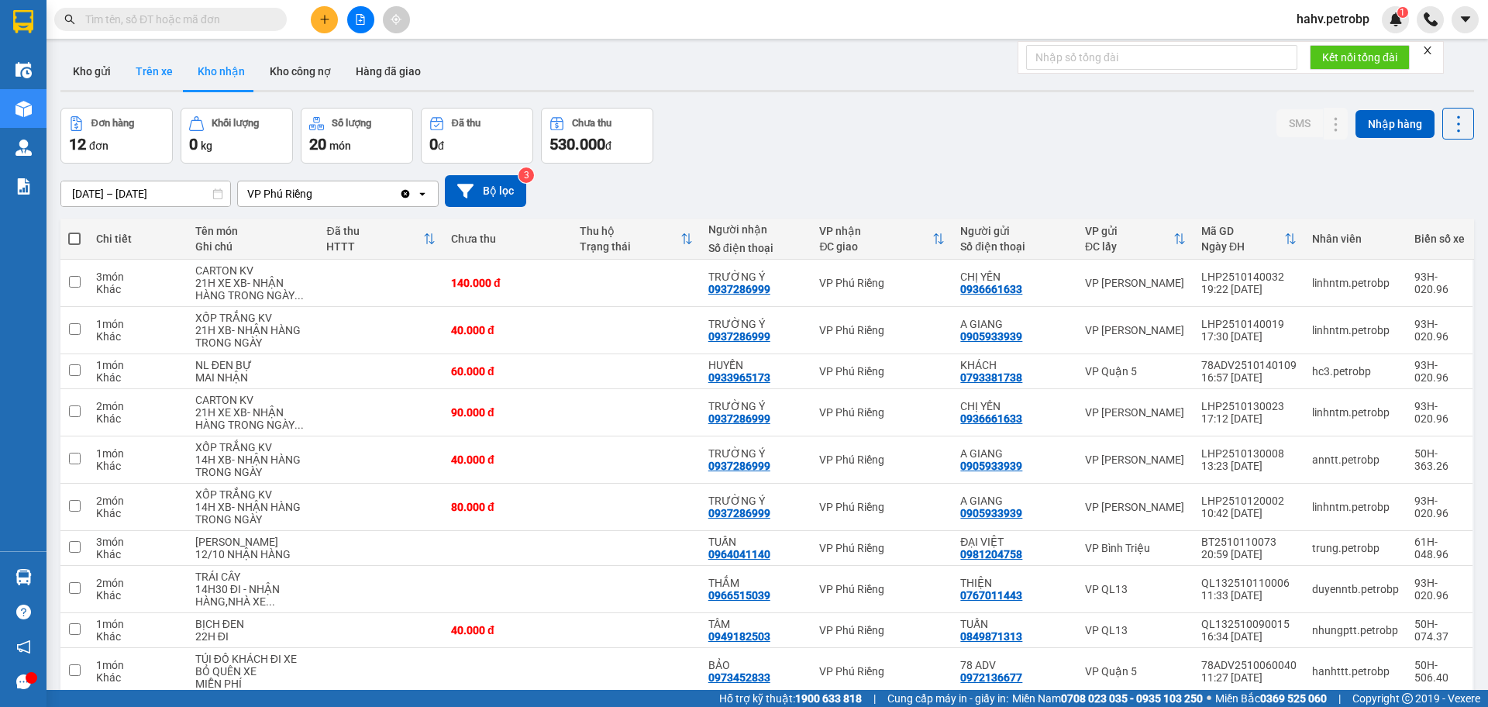
click at [147, 68] on button "Trên xe" at bounding box center [154, 71] width 62 height 37
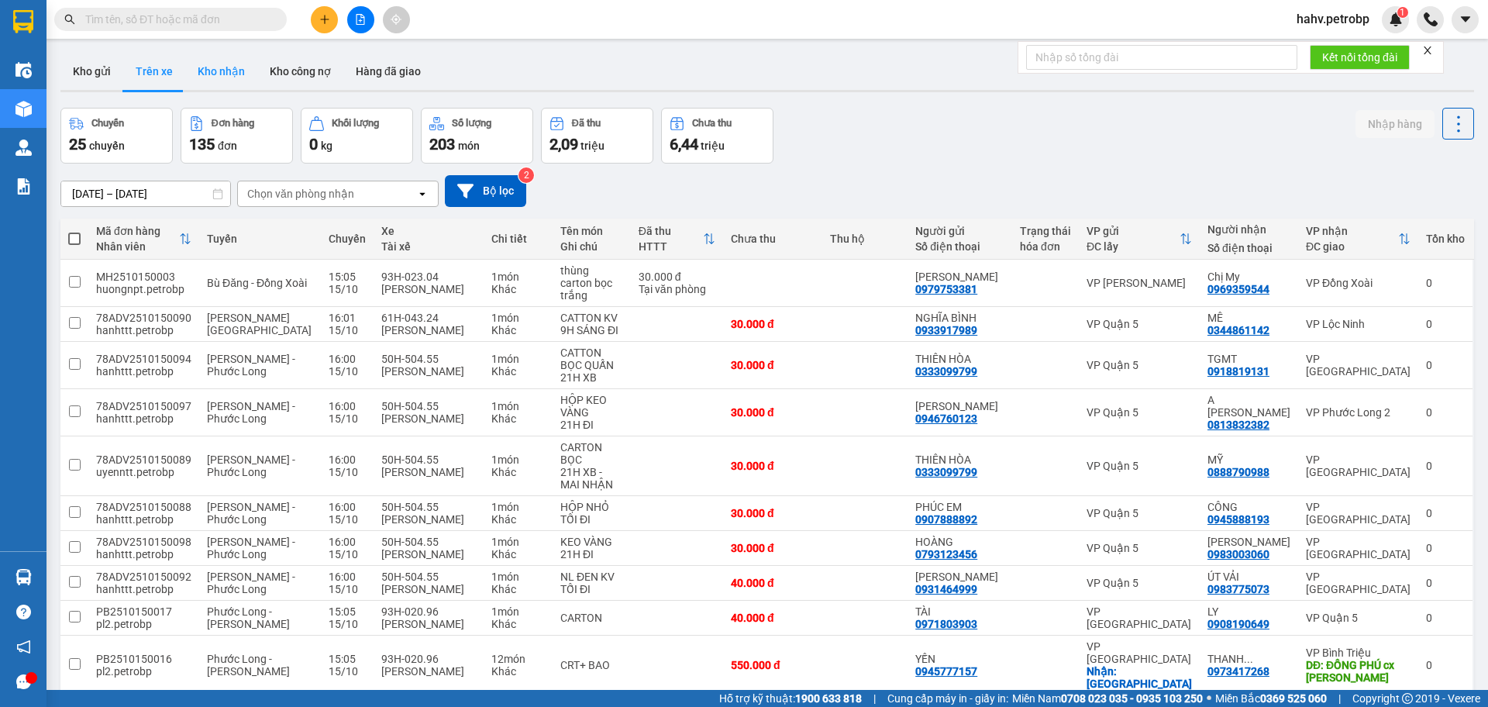
click at [229, 67] on button "Kho nhận" at bounding box center [221, 71] width 72 height 37
type input "[DATE] – [DATE]"
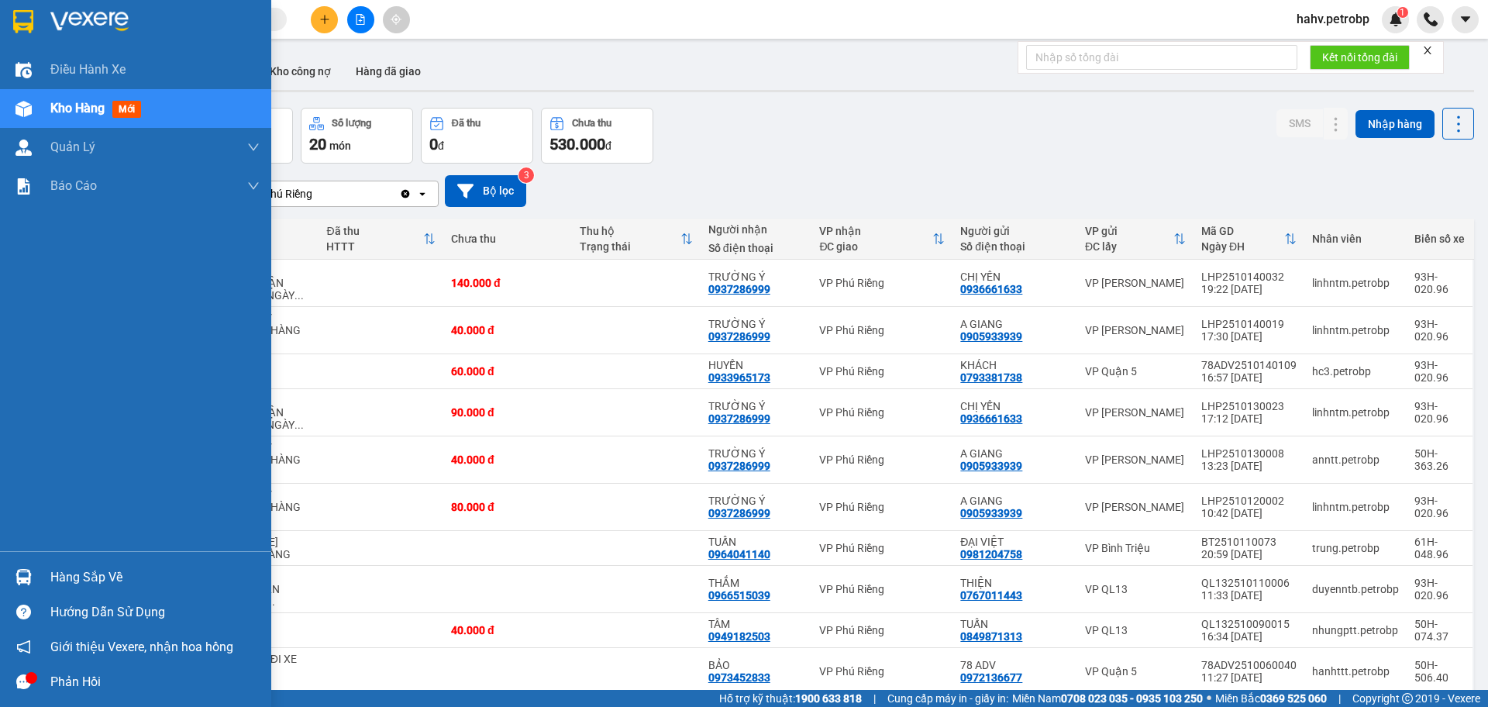
click at [86, 573] on div "Hàng sắp về" at bounding box center [154, 577] width 209 height 23
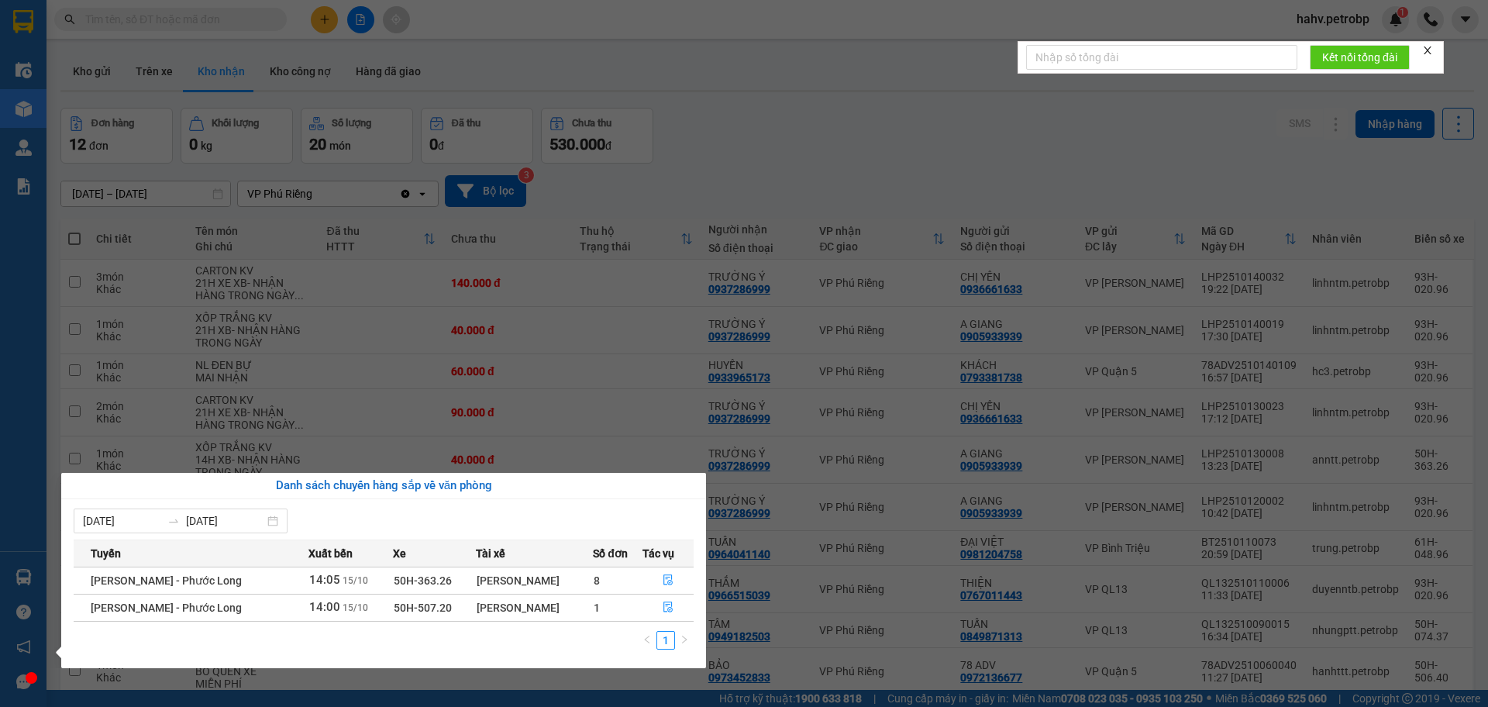
drag, startPoint x: 4, startPoint y: 477, endPoint x: 102, endPoint y: 408, distance: 119.6
click at [5, 476] on div "Điều hành xe Kho hàng mới Quản [PERSON_NAME] lý chuyến Quản lý khách hàng Quản …" at bounding box center [23, 353] width 47 height 707
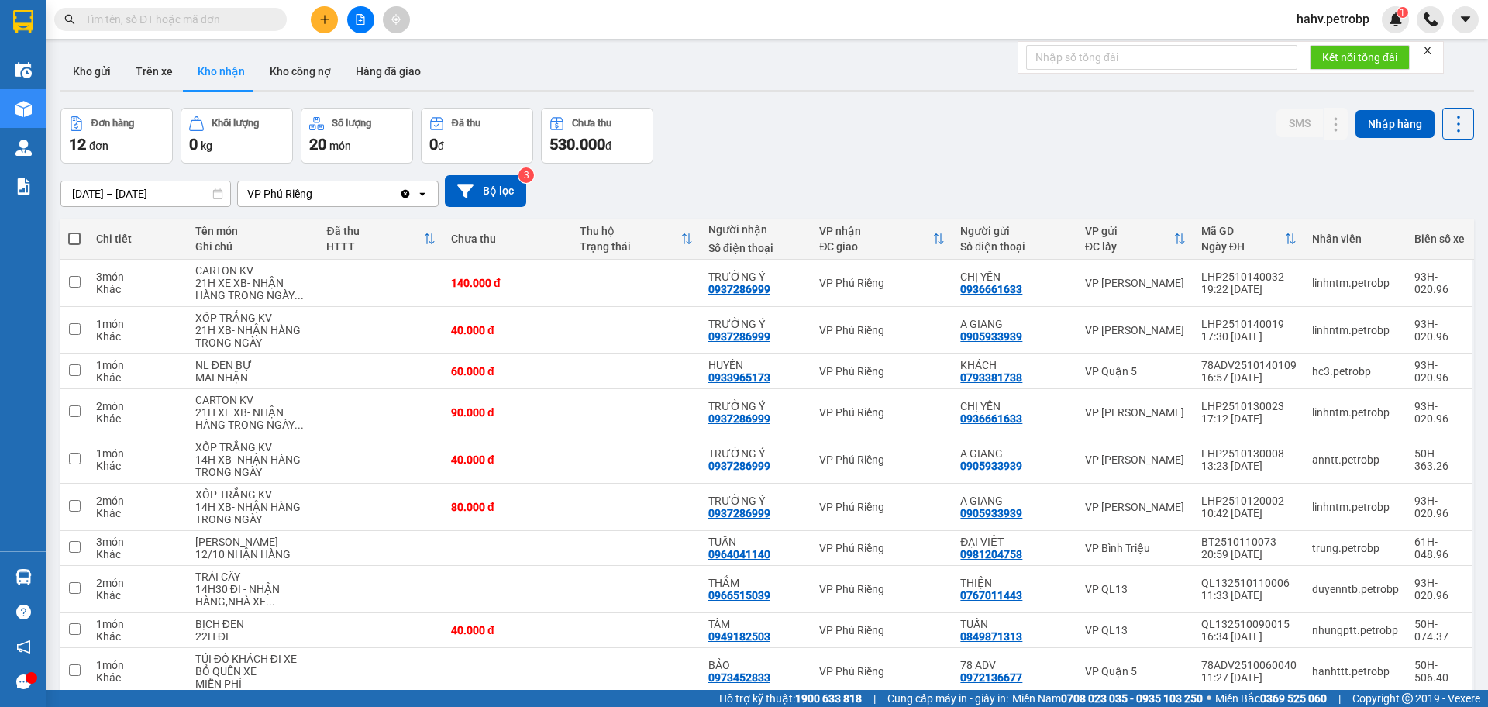
click at [367, 25] on button at bounding box center [360, 19] width 27 height 27
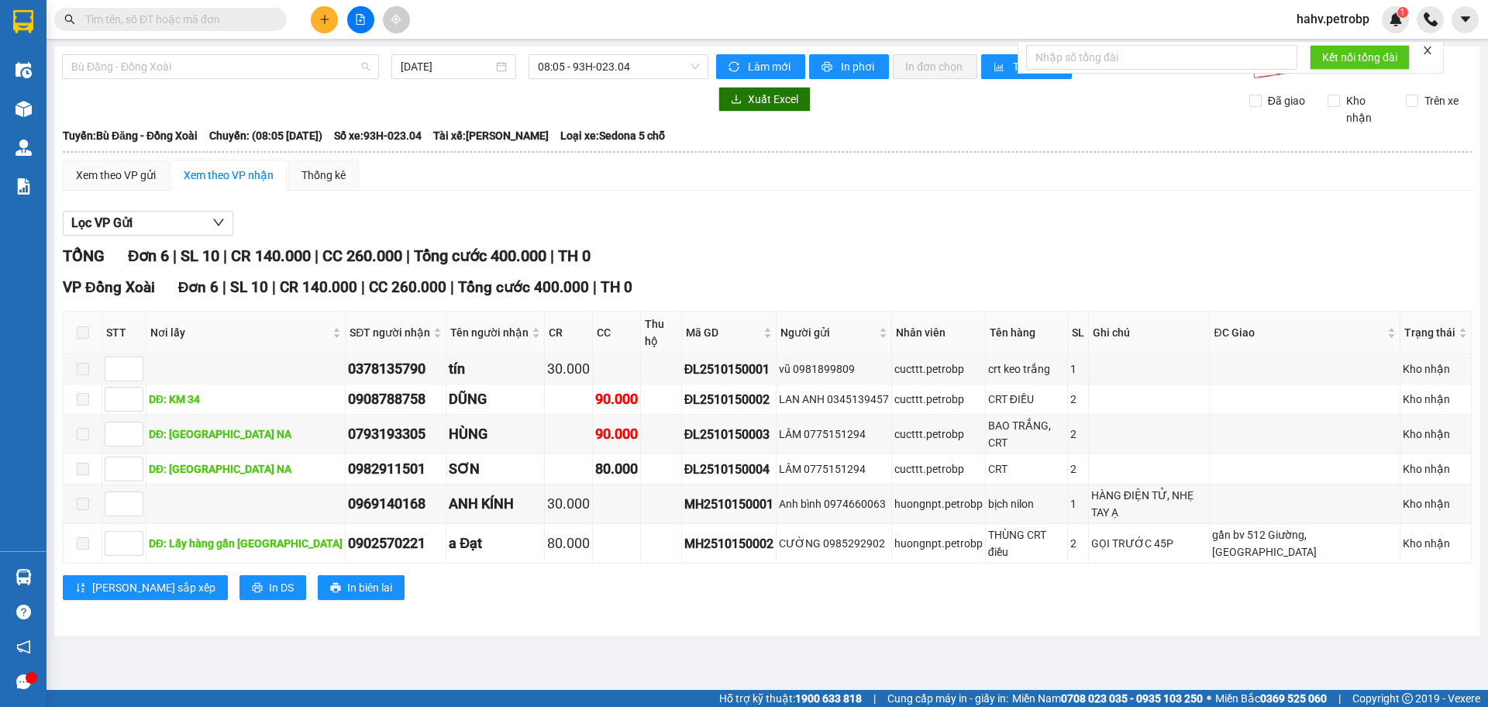
drag, startPoint x: 223, startPoint y: 70, endPoint x: 210, endPoint y: 129, distance: 60.4
click at [222, 70] on span "Bù Đăng - Đồng Xoài" at bounding box center [220, 66] width 298 height 23
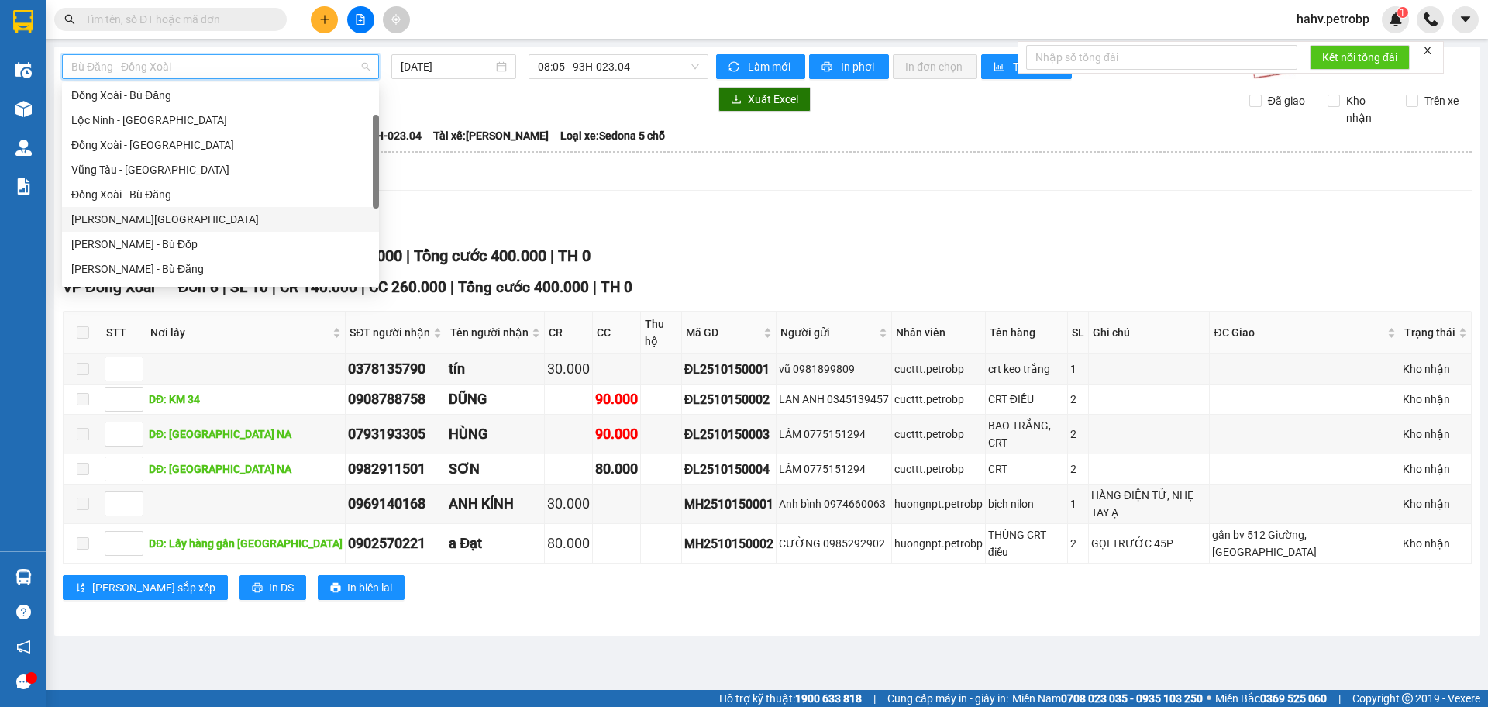
scroll to position [153, 0]
click at [206, 243] on div "[PERSON_NAME] - Phước Long" at bounding box center [220, 241] width 298 height 17
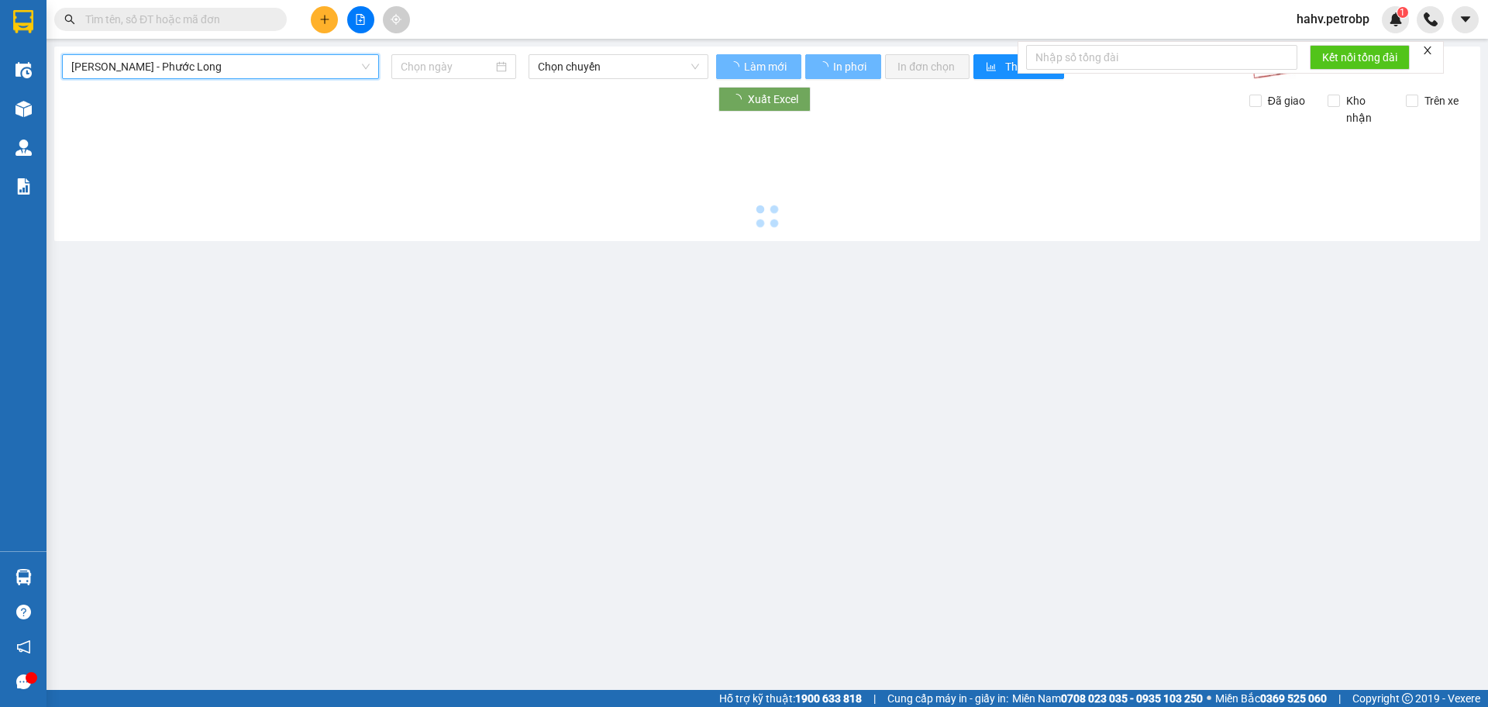
type input "[DATE]"
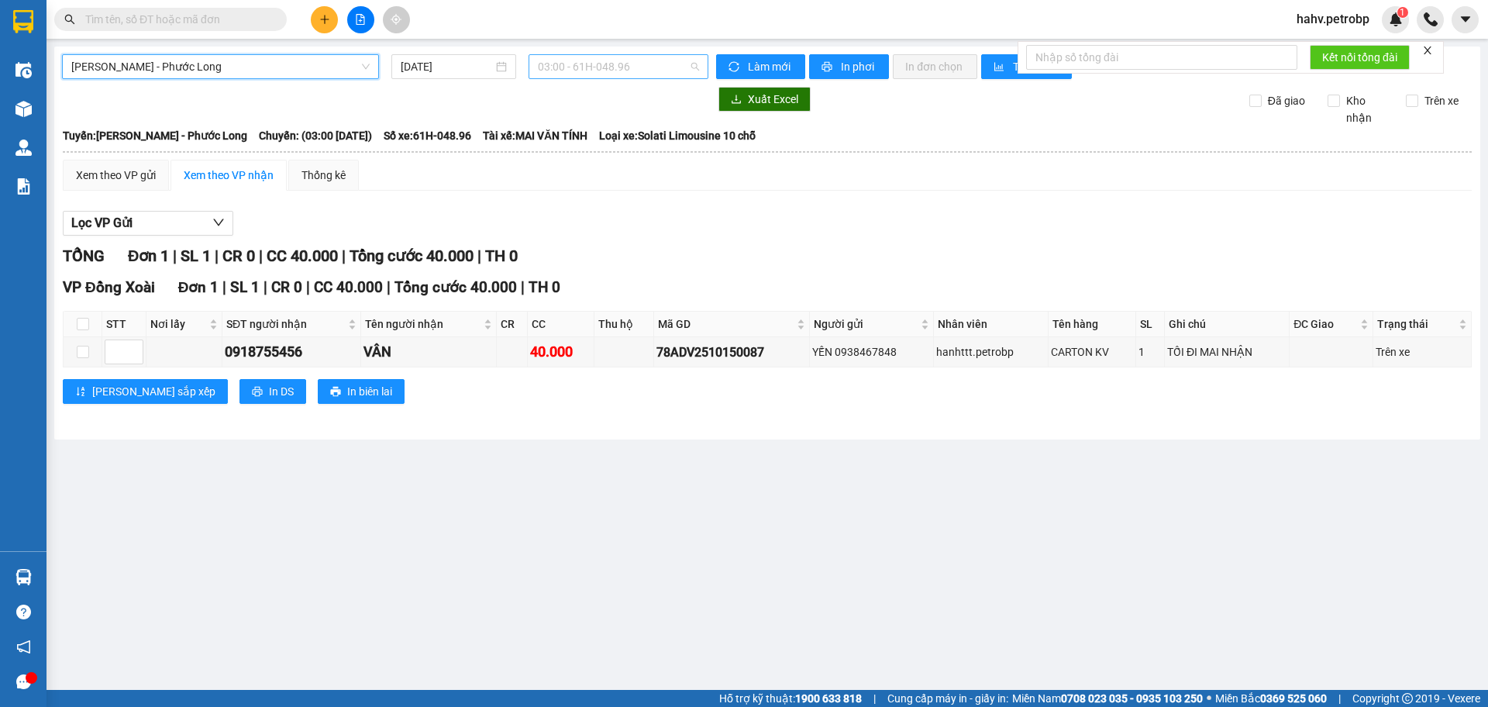
click at [612, 73] on span "03:00 - 61H-048.96" at bounding box center [618, 66] width 161 height 23
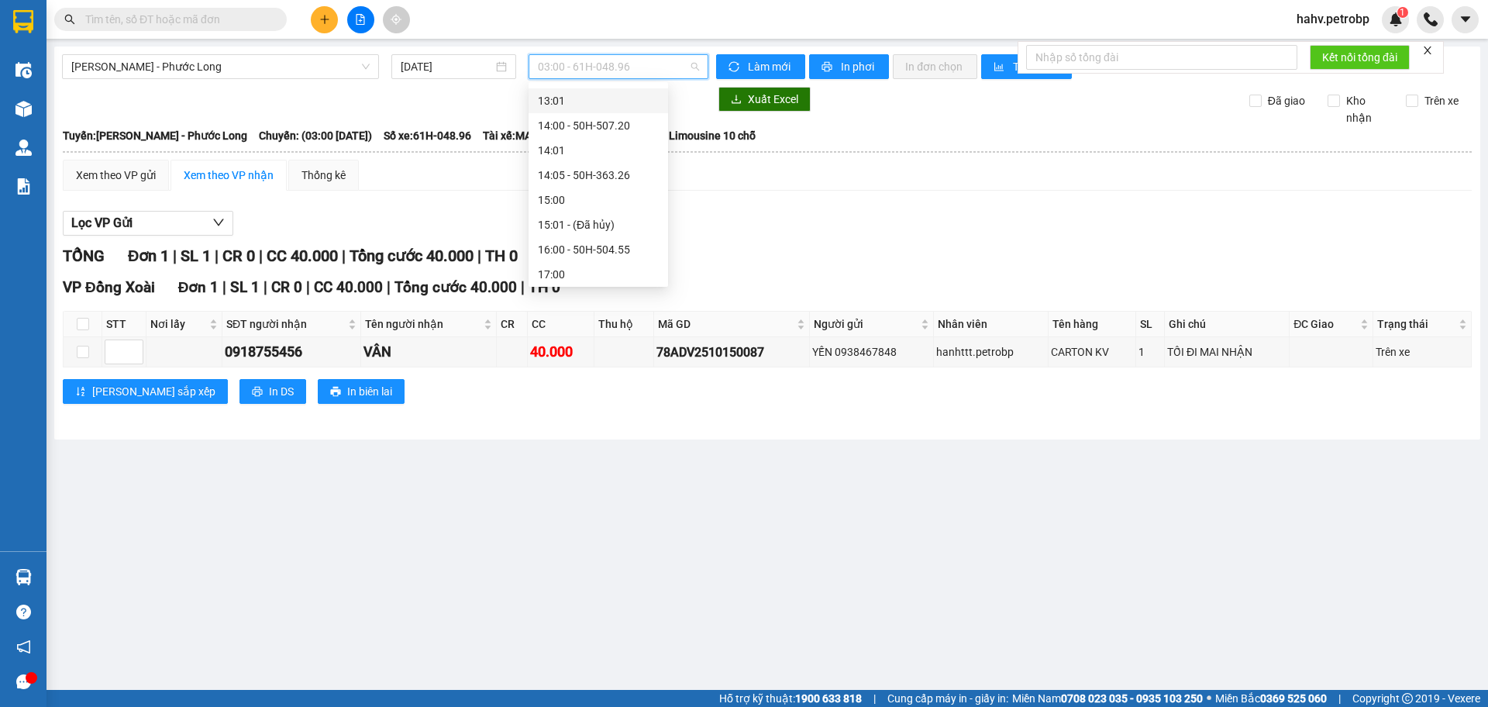
scroll to position [595, 0]
click at [296, 79] on div "Hồ Chí Minh - Phước Long 15/10/2025 03:00 - 61H-048.96 Làm mới In phơi In đơn …" at bounding box center [767, 243] width 1426 height 393
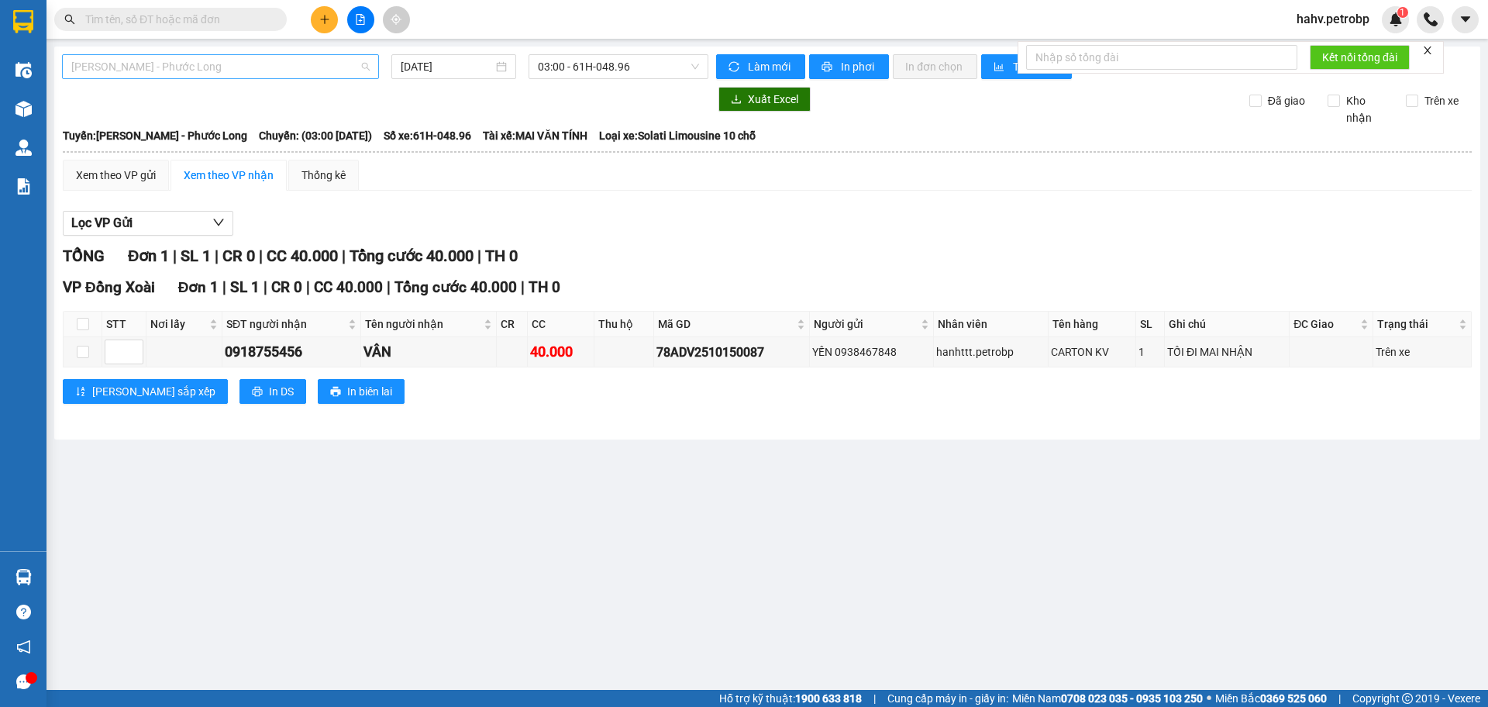
click at [296, 71] on span "[PERSON_NAME] - Phước Long" at bounding box center [220, 66] width 298 height 23
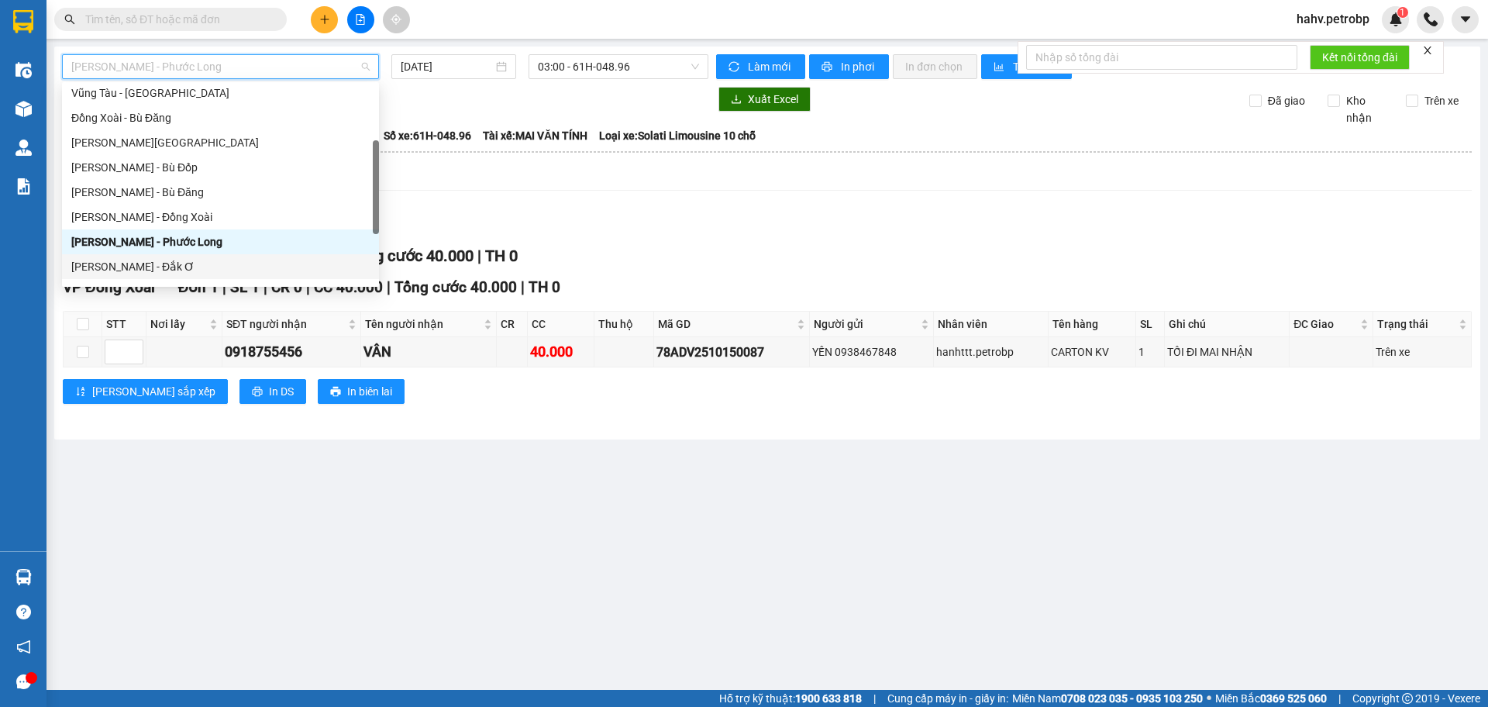
click at [195, 266] on div "[PERSON_NAME] - Đắk Ơ" at bounding box center [220, 266] width 298 height 17
type input "[DATE]"
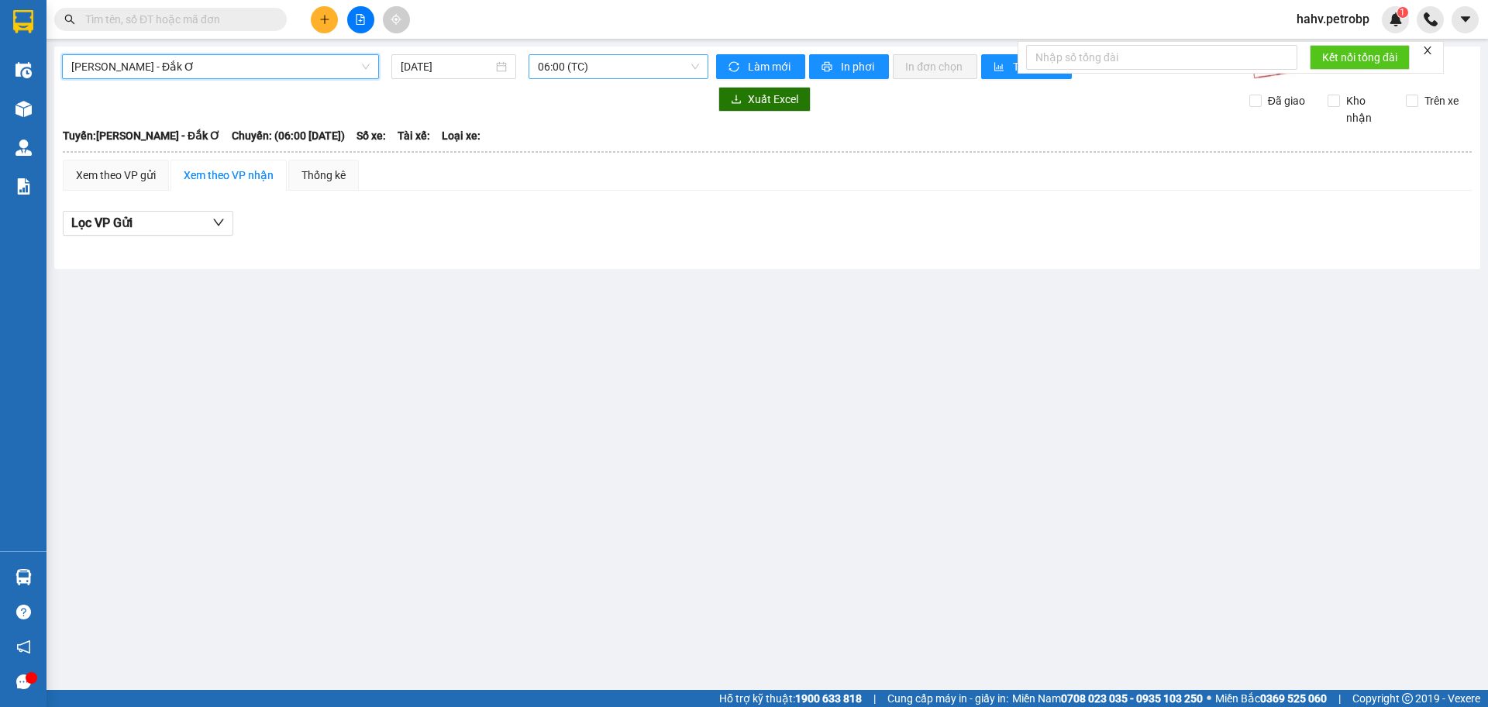
click at [576, 64] on span "06:00 (TC)" at bounding box center [618, 66] width 161 height 23
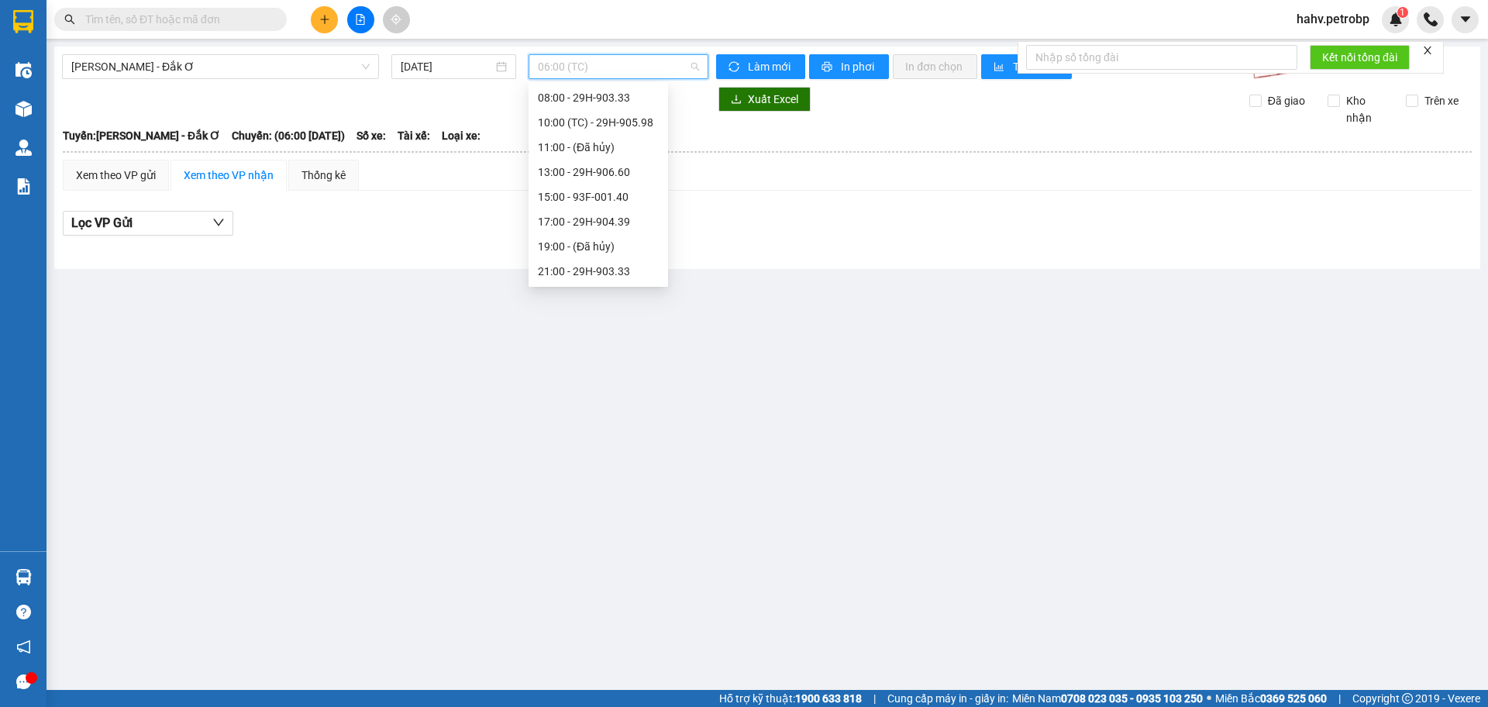
scroll to position [25, 0]
click at [569, 224] on div "15:00 - 93F-001.40" at bounding box center [598, 221] width 121 height 17
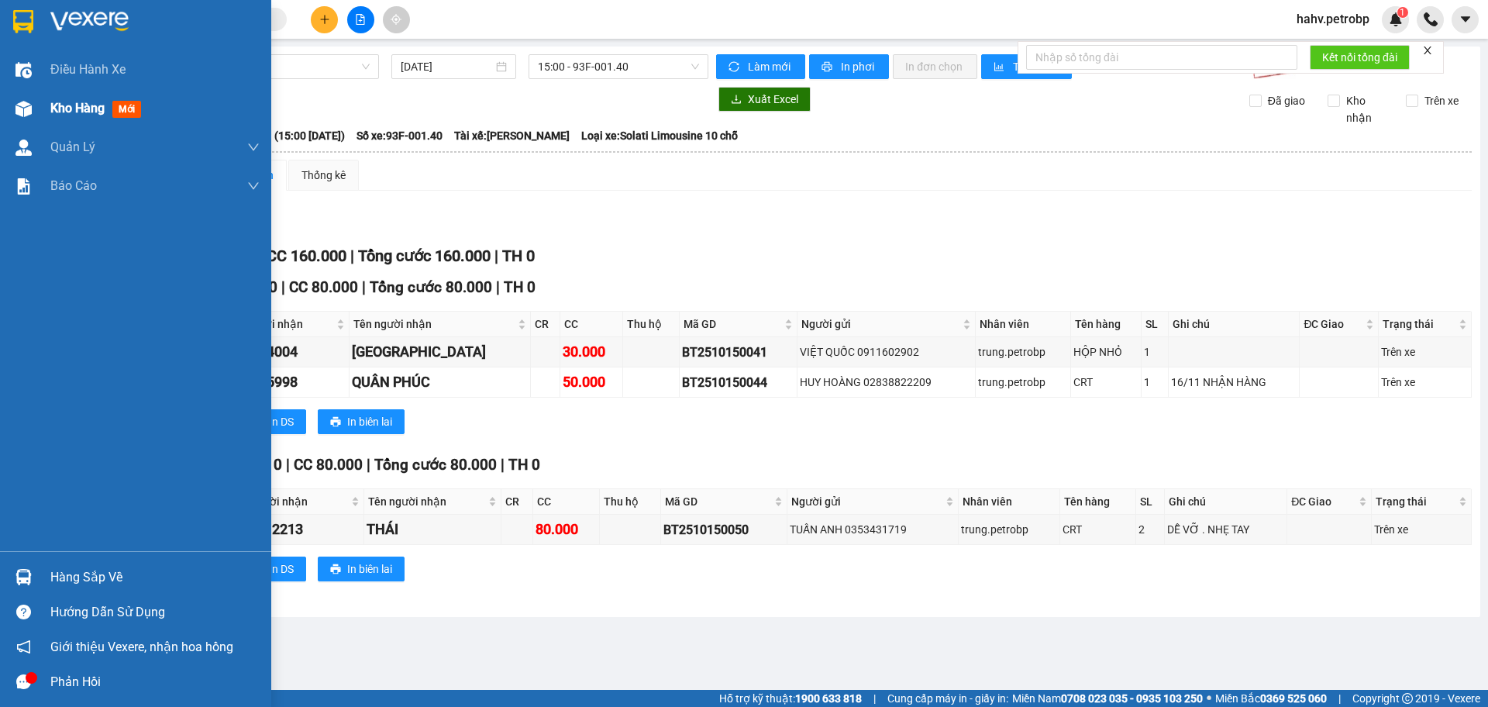
click at [26, 107] on img at bounding box center [24, 109] width 16 height 16
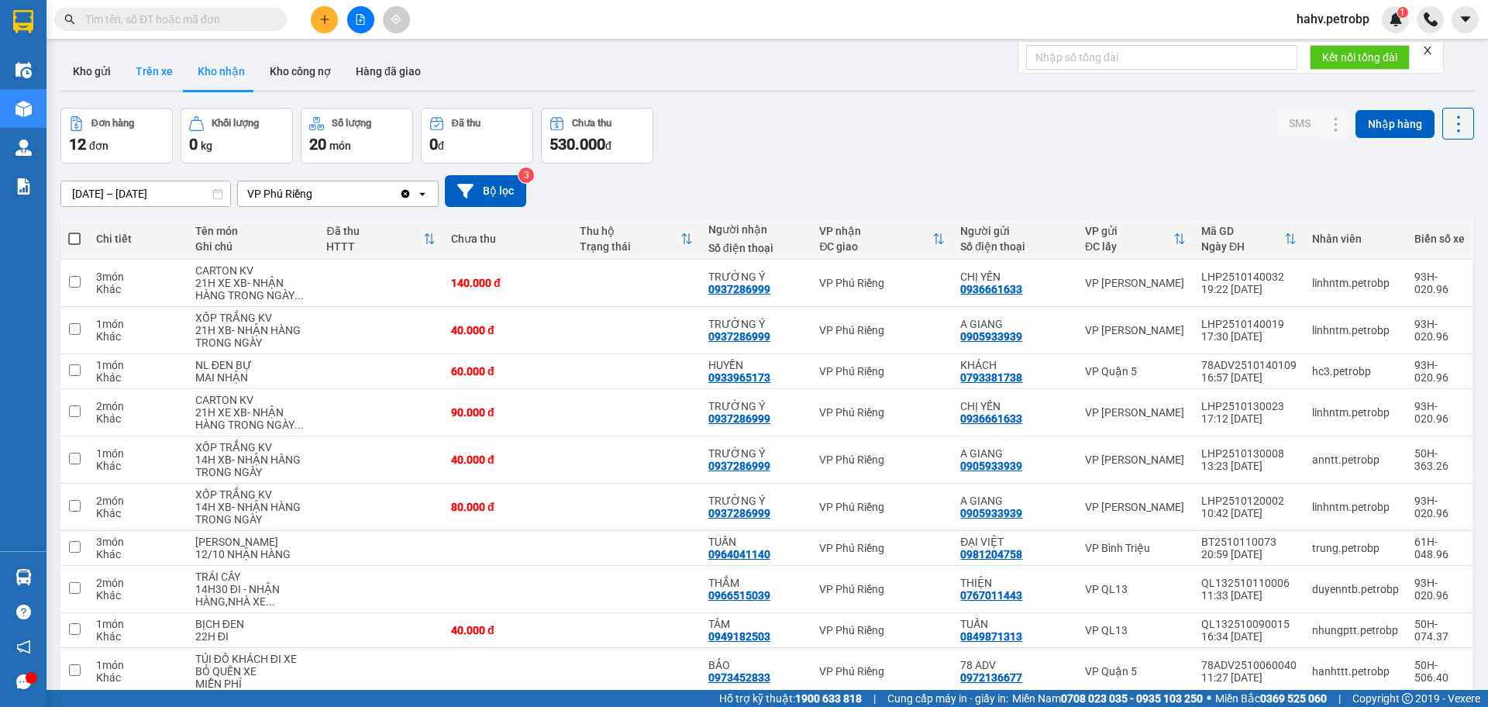
click at [148, 85] on button "Trên xe" at bounding box center [154, 71] width 62 height 37
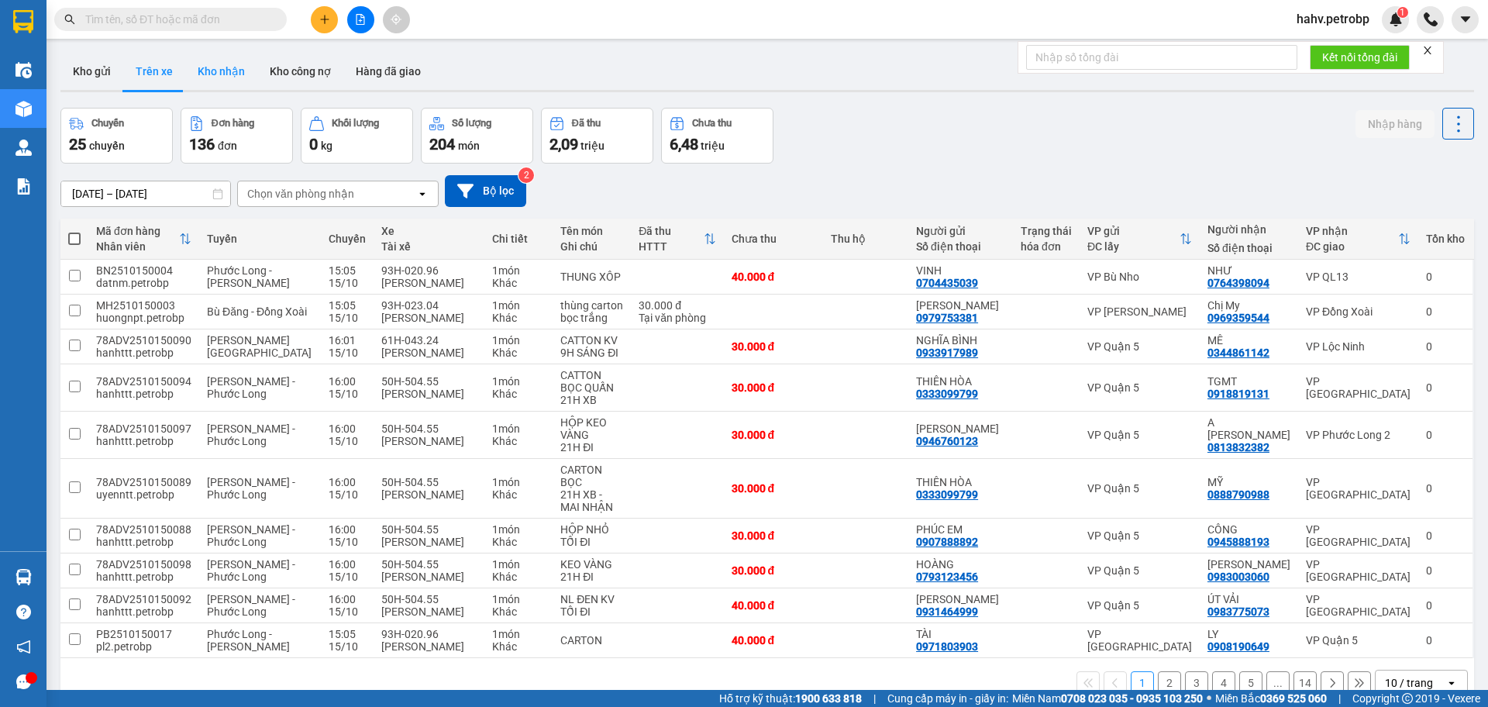
click at [234, 72] on button "Kho nhận" at bounding box center [221, 71] width 72 height 37
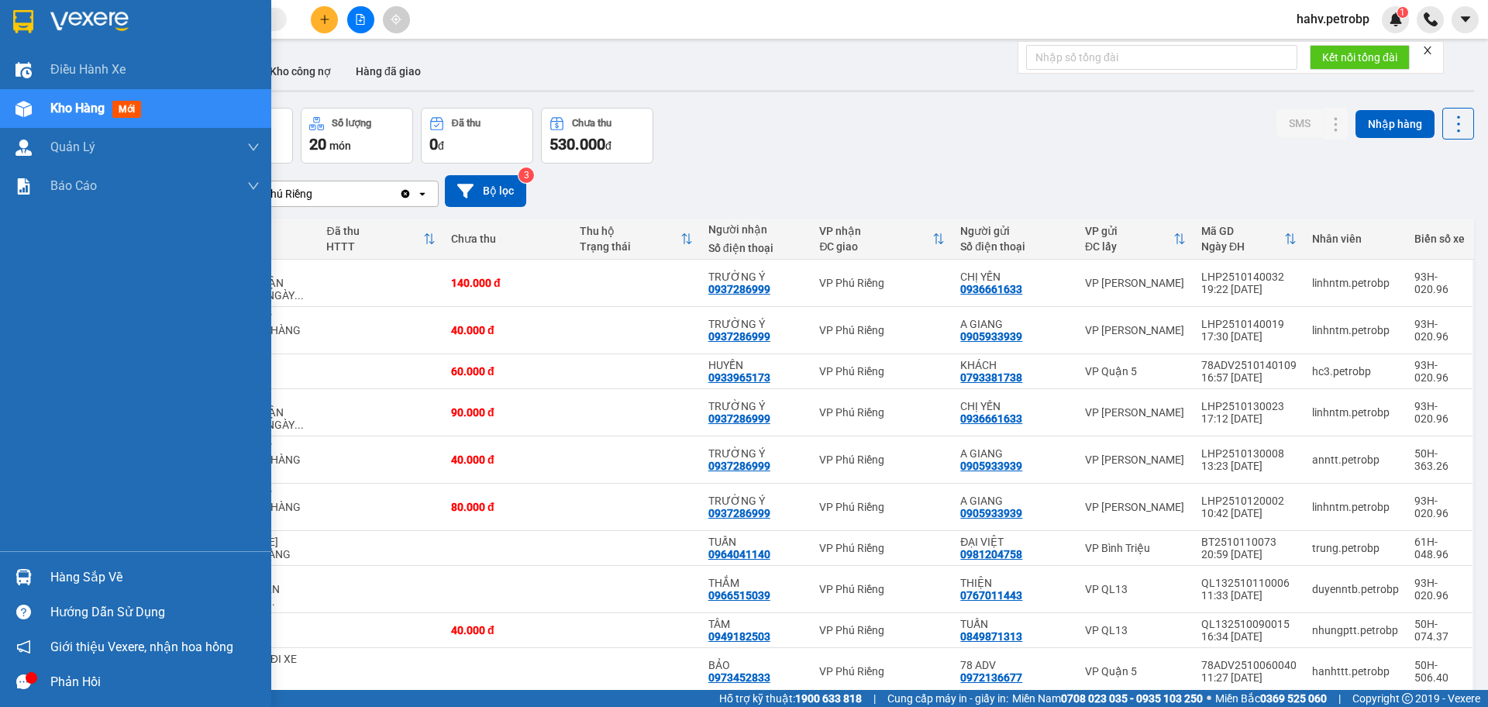
click at [40, 573] on div "Hàng sắp về" at bounding box center [135, 577] width 271 height 35
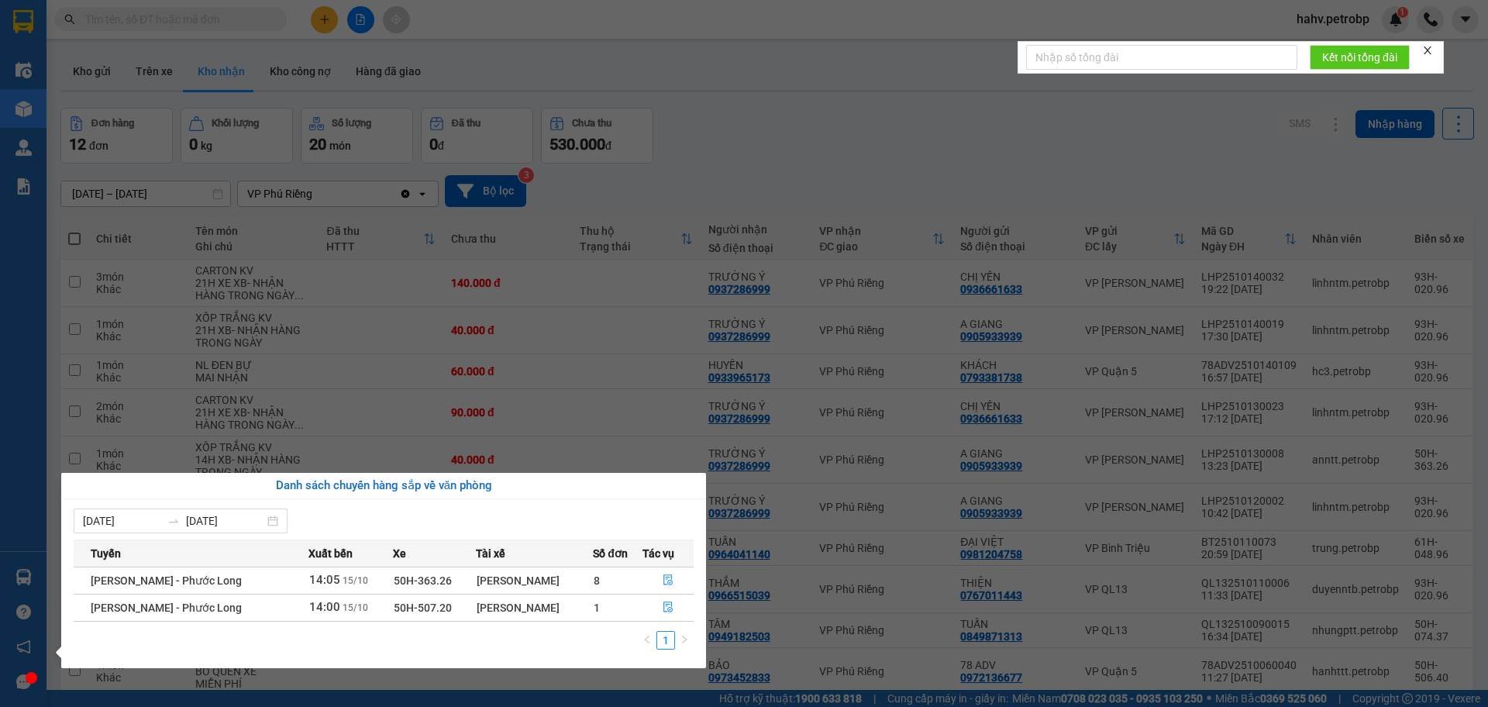
click at [802, 153] on section "Kết quả tìm kiếm ( 1 ) Bộ lọc Mã ĐH Trạng thái Món hàng Tổng cước Chưa cước Ngư…" at bounding box center [744, 353] width 1488 height 707
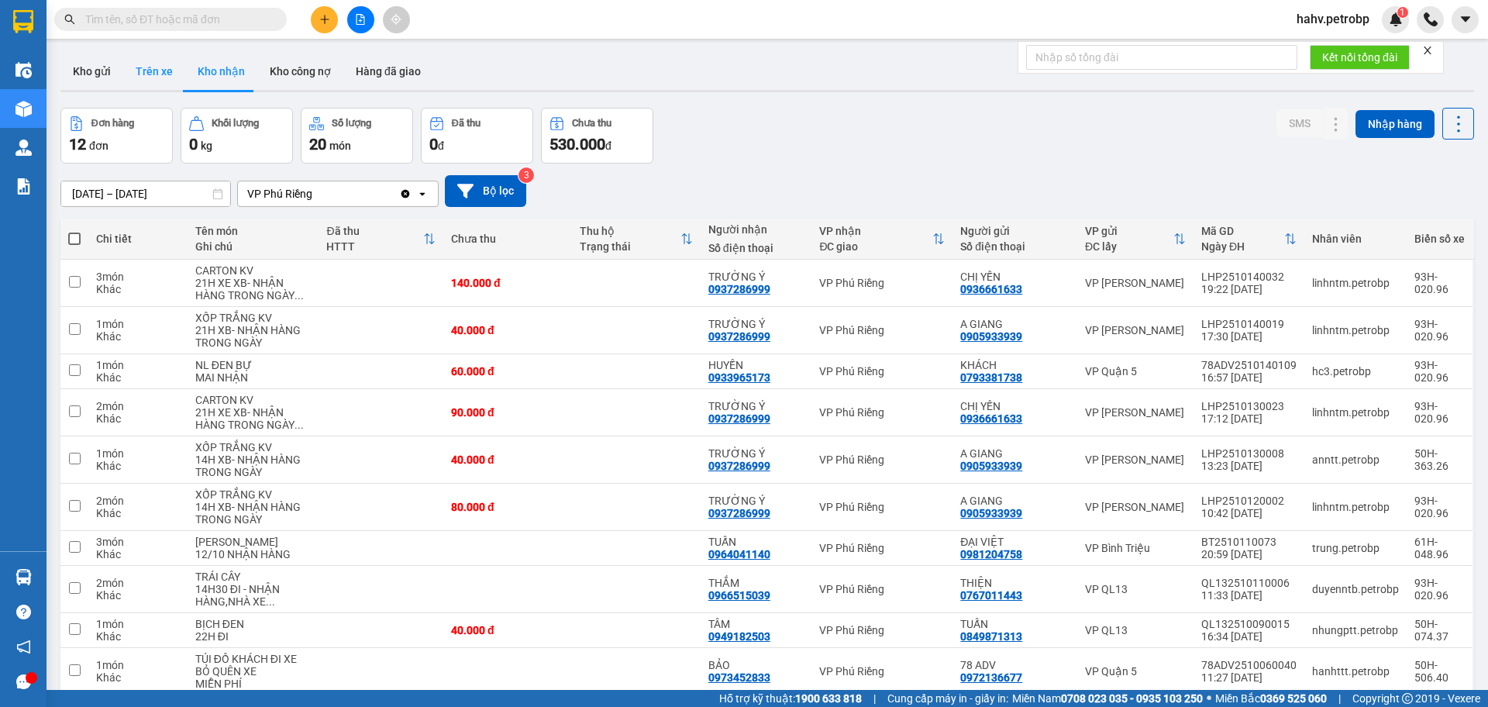
click at [155, 76] on button "Trên xe" at bounding box center [154, 71] width 62 height 37
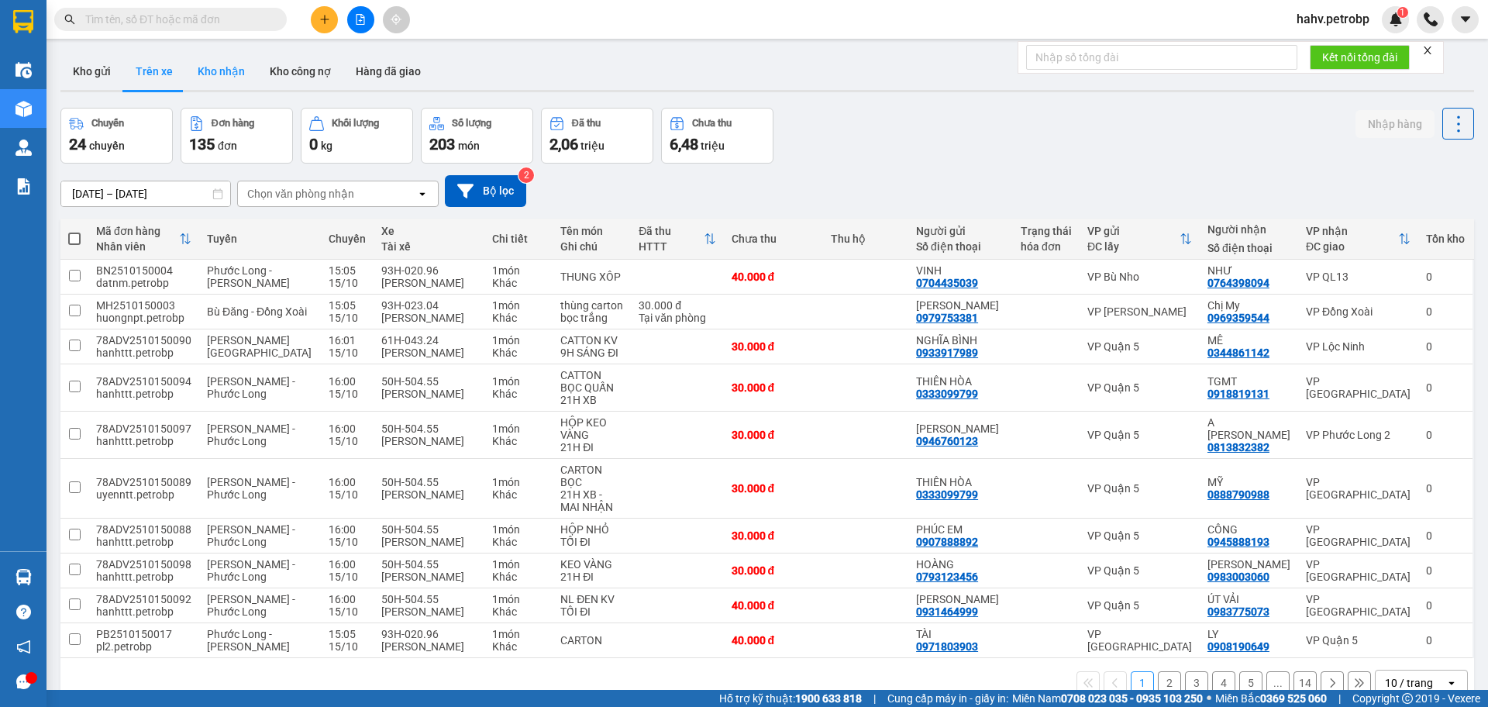
click at [223, 81] on button "Kho nhận" at bounding box center [221, 71] width 72 height 37
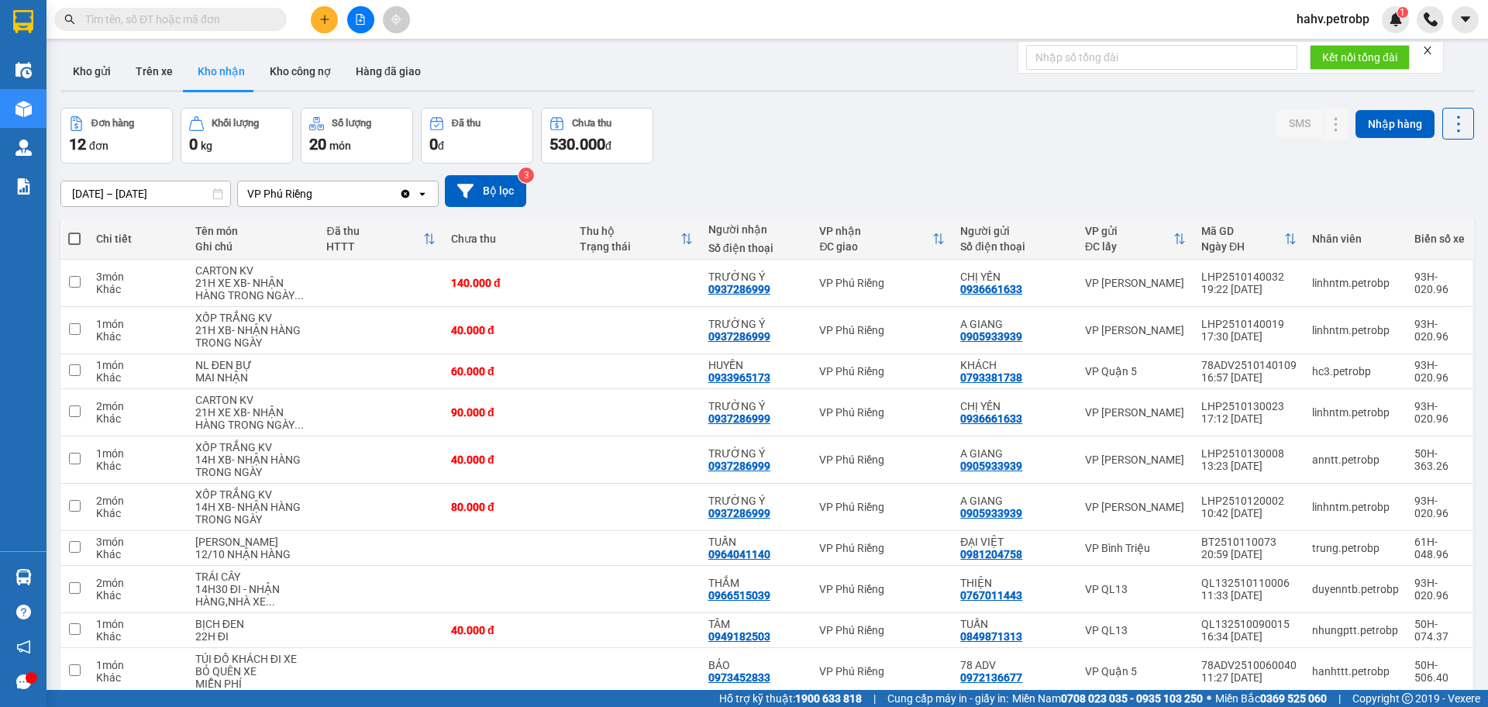
drag, startPoint x: 164, startPoint y: 51, endPoint x: 165, endPoint y: 67, distance: 16.4
click at [164, 51] on div "ver 1.8.147 Kho gửi Trên xe Kho nhận Kho công nợ Hàng đã giao Đơn hàng 12 đơn K…" at bounding box center [767, 400] width 1426 height 707
drag, startPoint x: 165, startPoint y: 67, endPoint x: 204, endPoint y: 82, distance: 41.5
click at [165, 68] on button "Trên xe" at bounding box center [154, 71] width 62 height 37
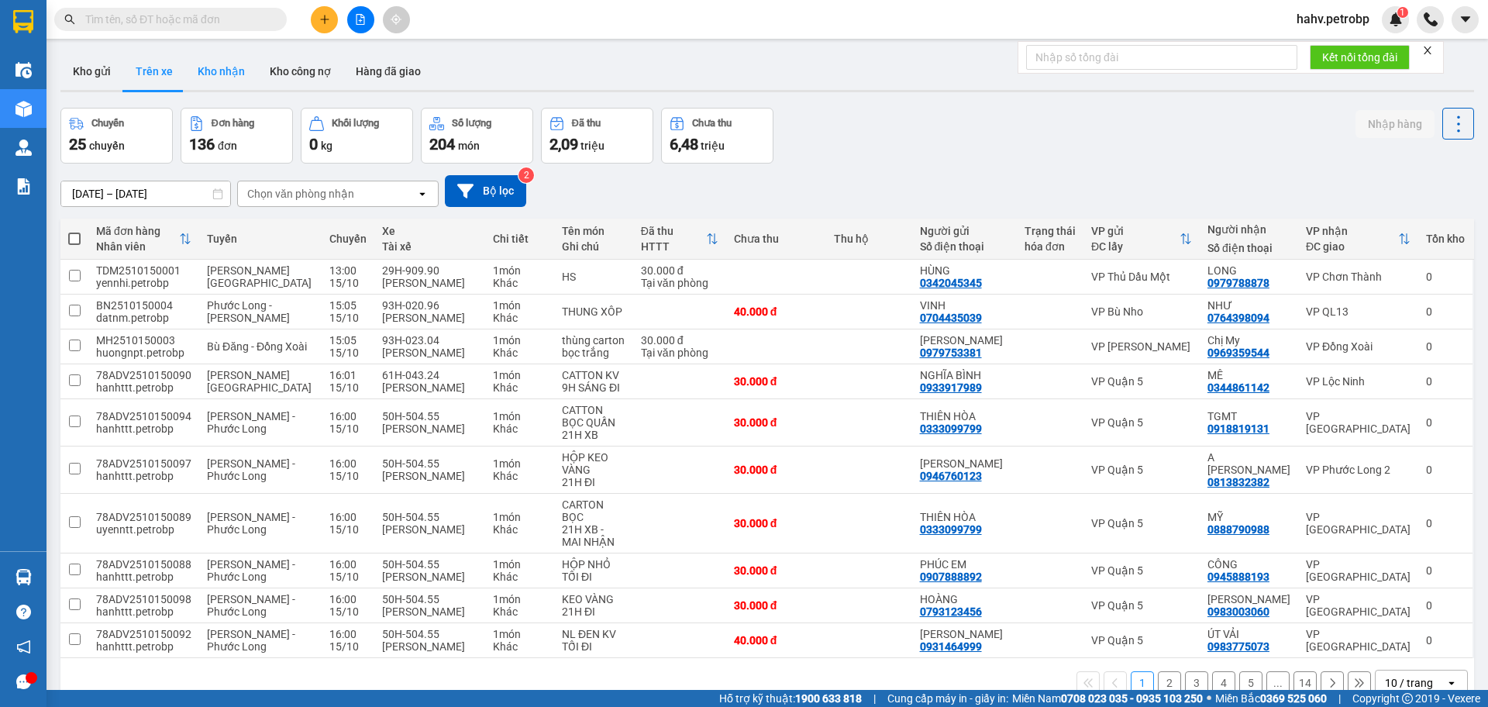
click at [222, 81] on button "Kho nhận" at bounding box center [221, 71] width 72 height 37
type input "[DATE] – [DATE]"
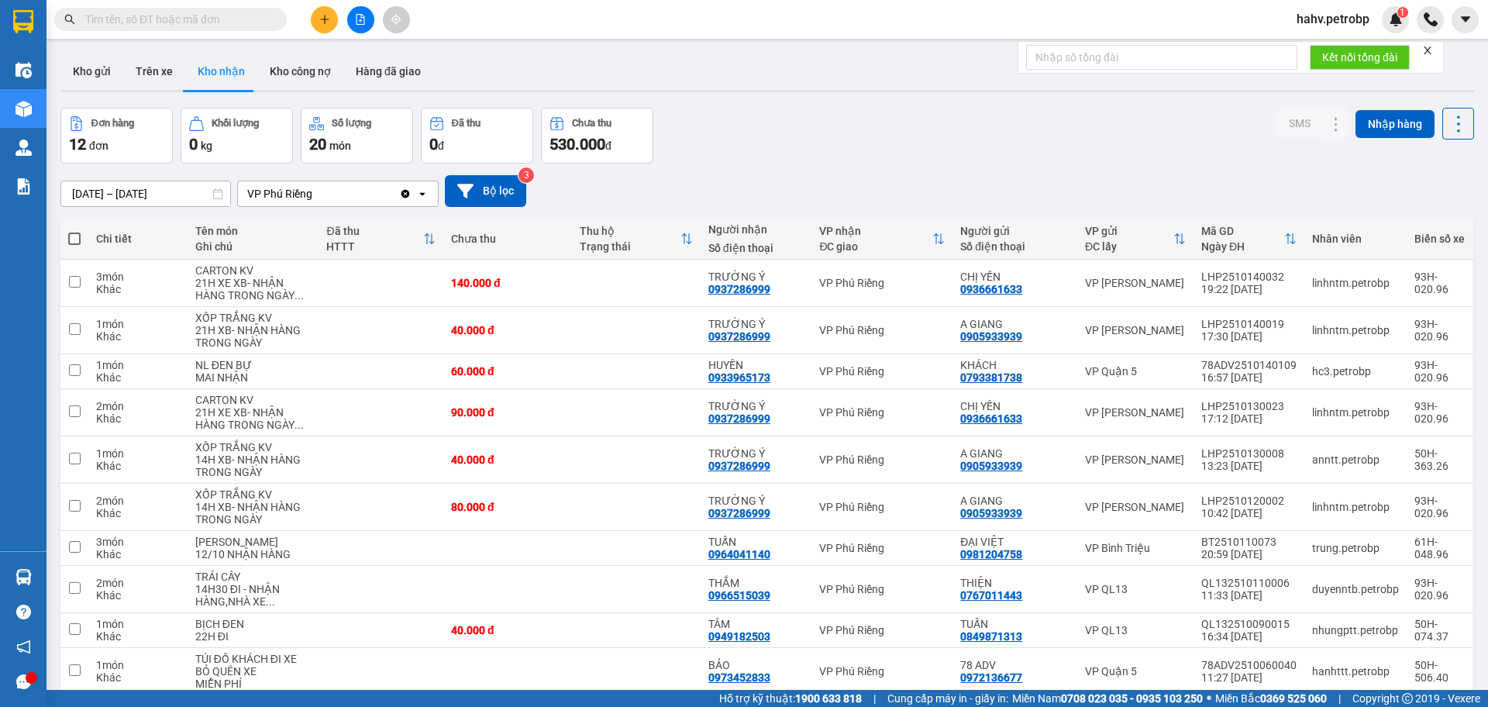
drag, startPoint x: 83, startPoint y: 67, endPoint x: 198, endPoint y: 73, distance: 115.6
click at [84, 68] on button "Kho gửi" at bounding box center [91, 71] width 63 height 37
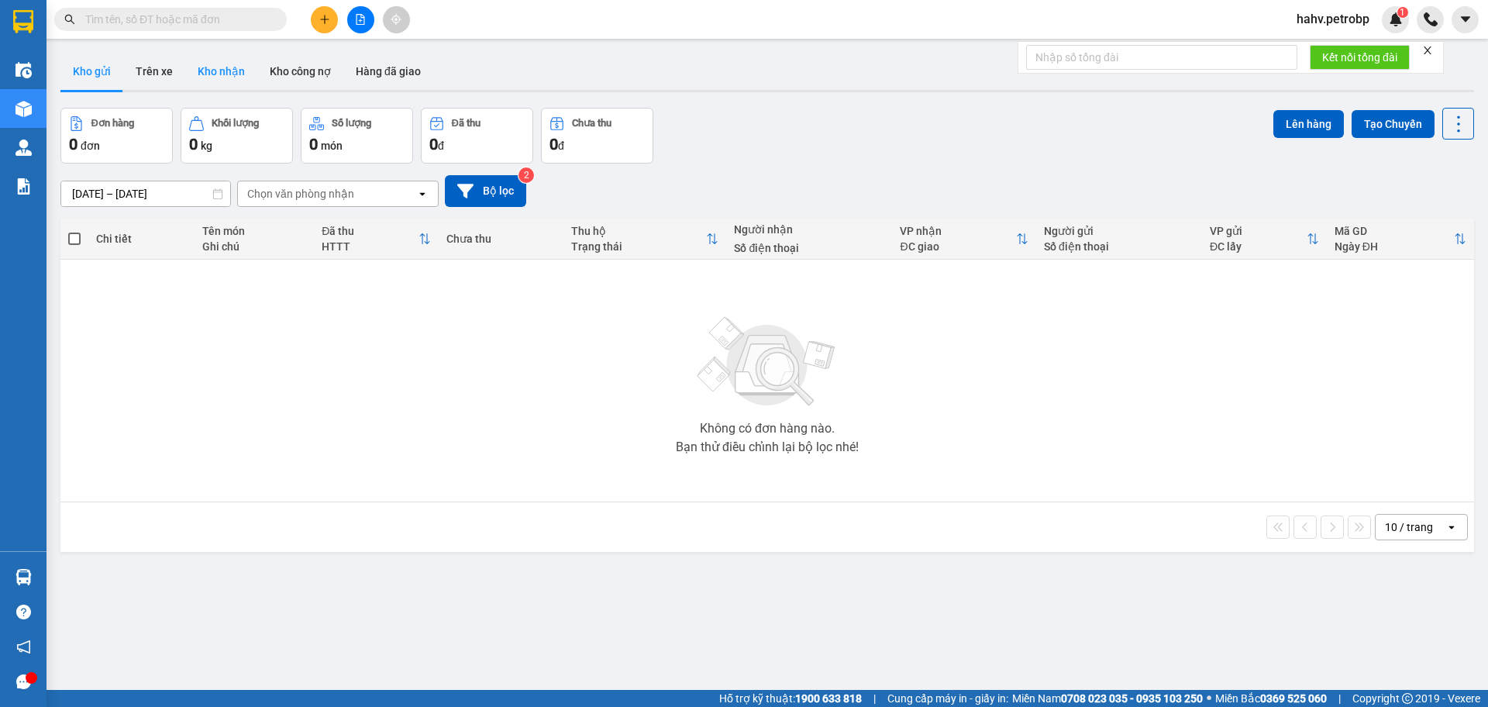
click at [203, 74] on button "Kho nhận" at bounding box center [221, 71] width 72 height 37
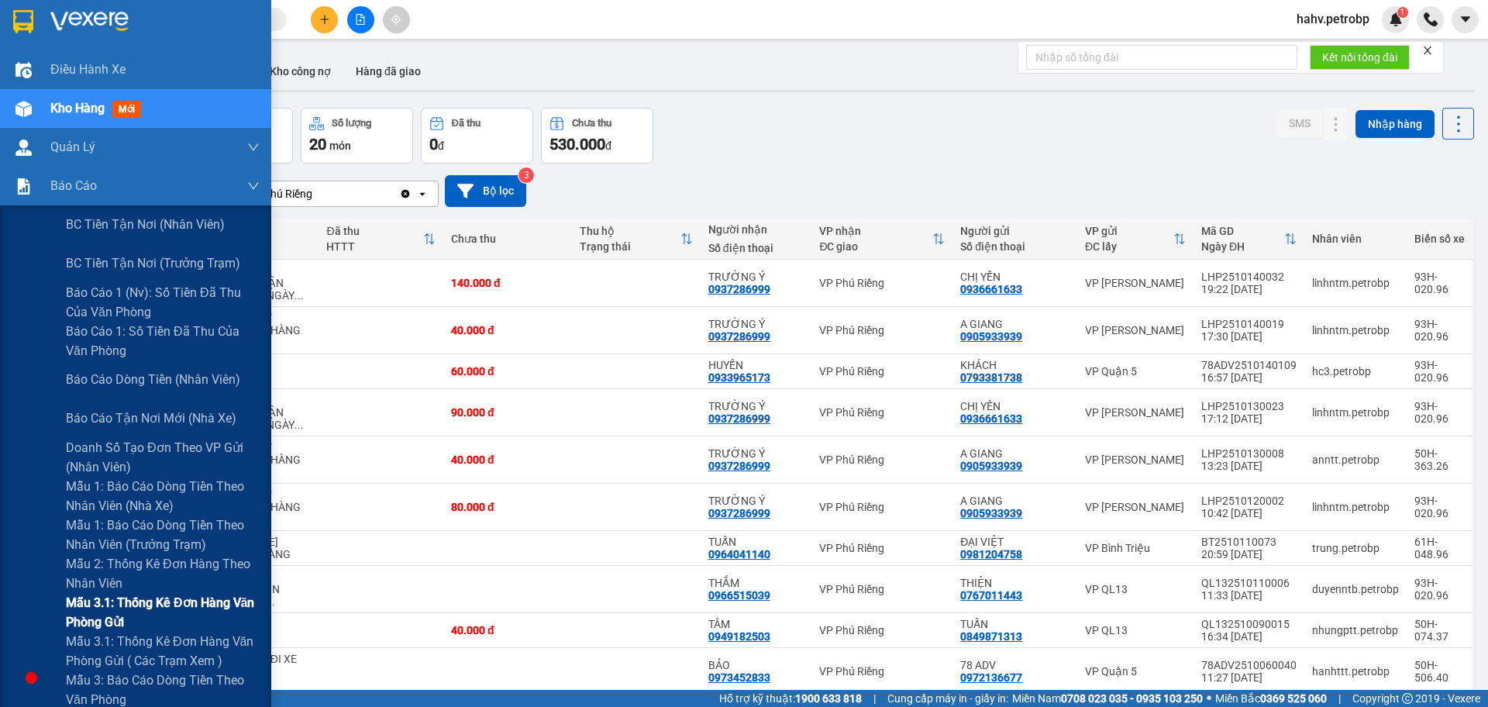
click at [59, 606] on div "Mẫu 3.1: Thống kê đơn hàng văn phòng gửi" at bounding box center [135, 612] width 271 height 39
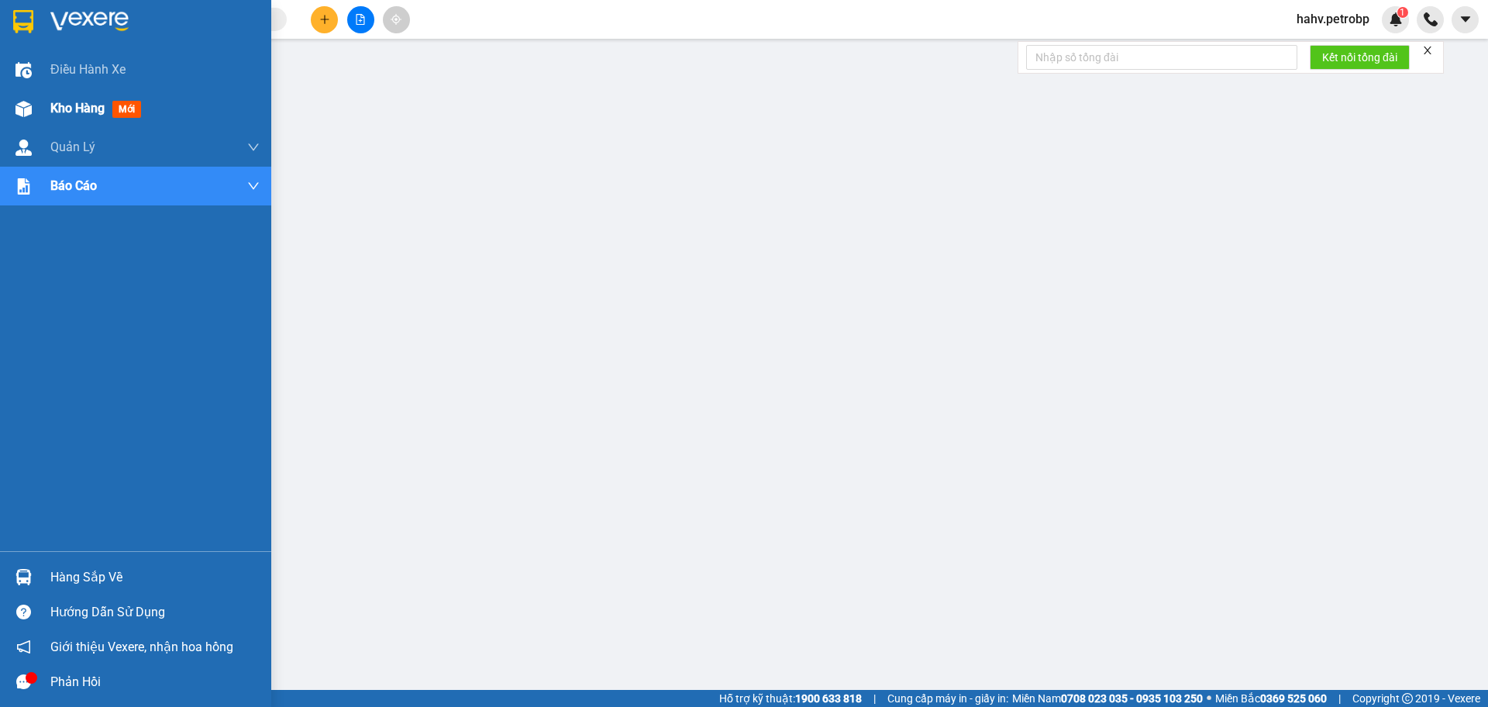
click at [46, 103] on div "Kho hàng mới" at bounding box center [135, 108] width 271 height 39
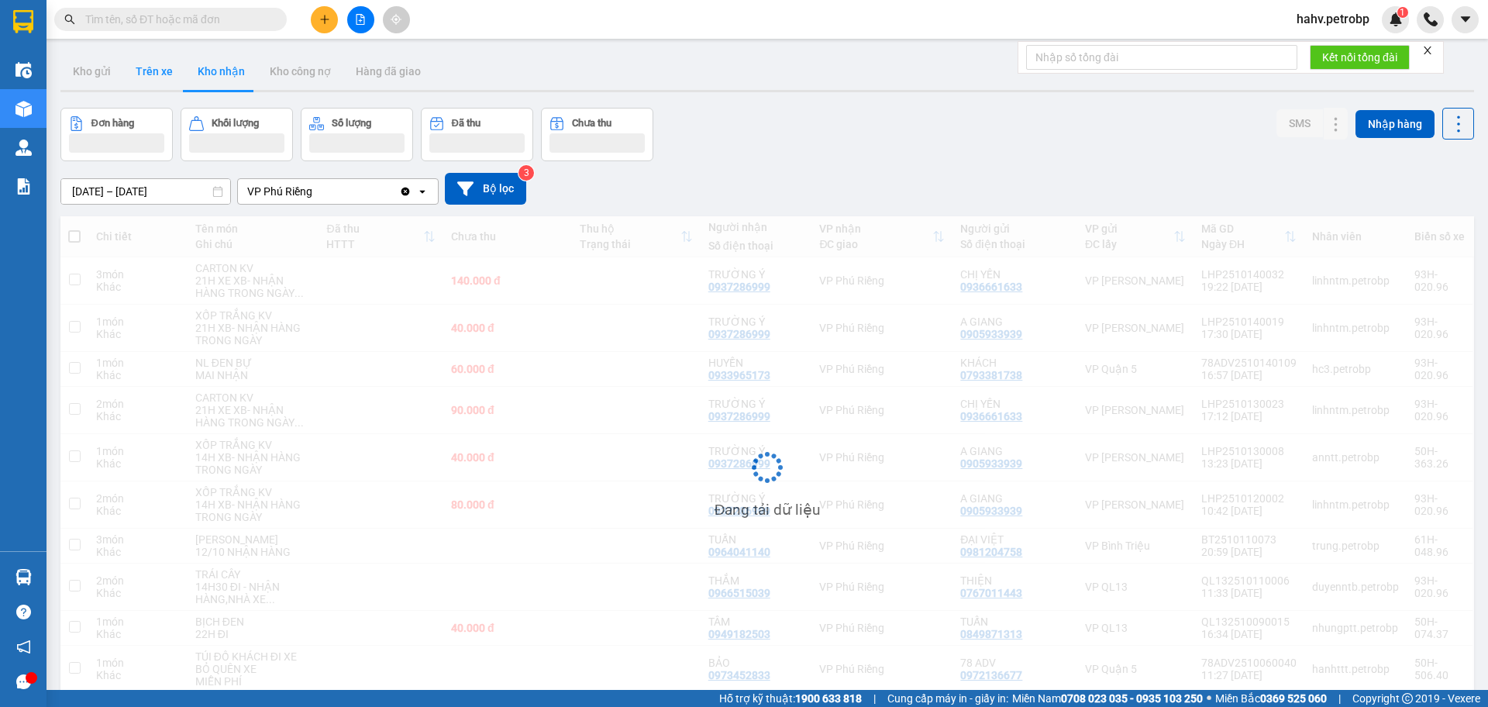
click at [150, 71] on button "Trên xe" at bounding box center [154, 71] width 62 height 37
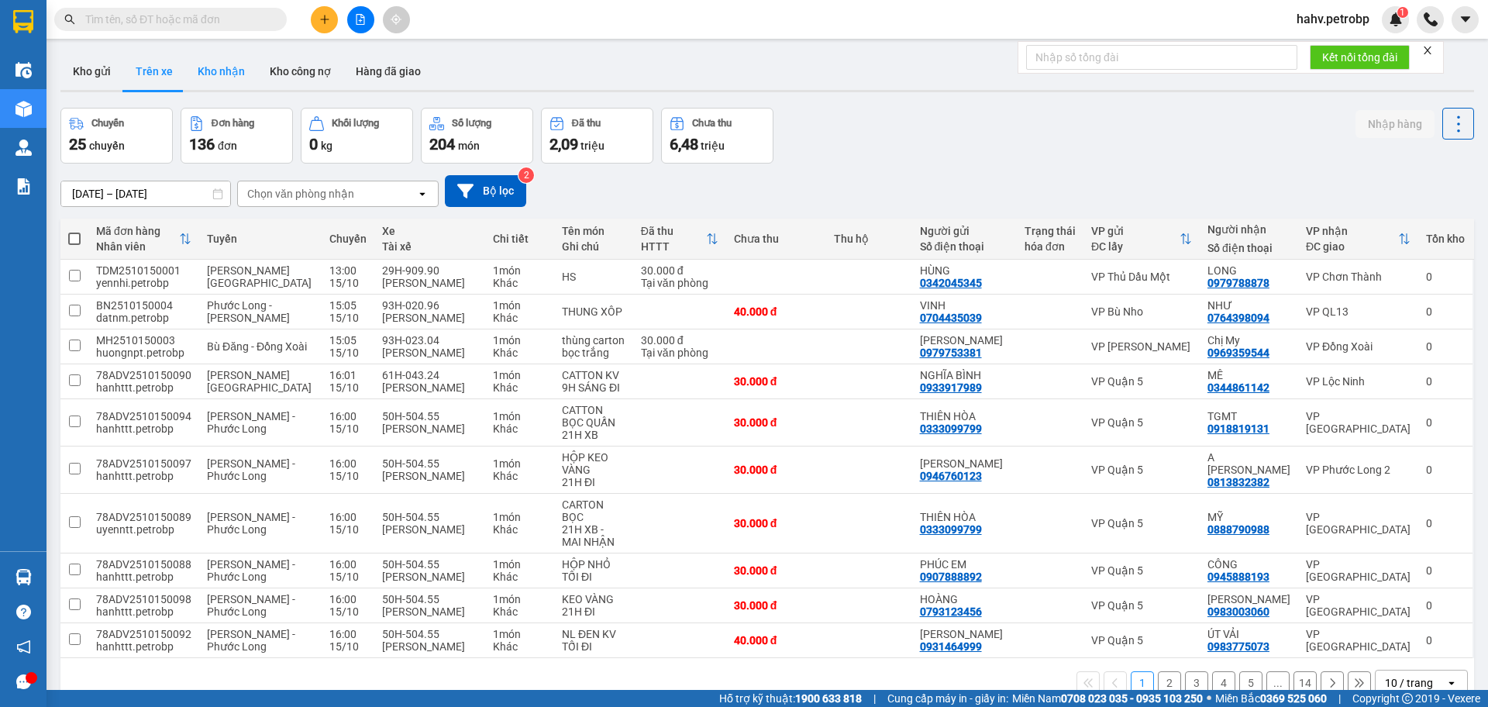
click at [219, 71] on button "Kho nhận" at bounding box center [221, 71] width 72 height 37
type input "[DATE] – [DATE]"
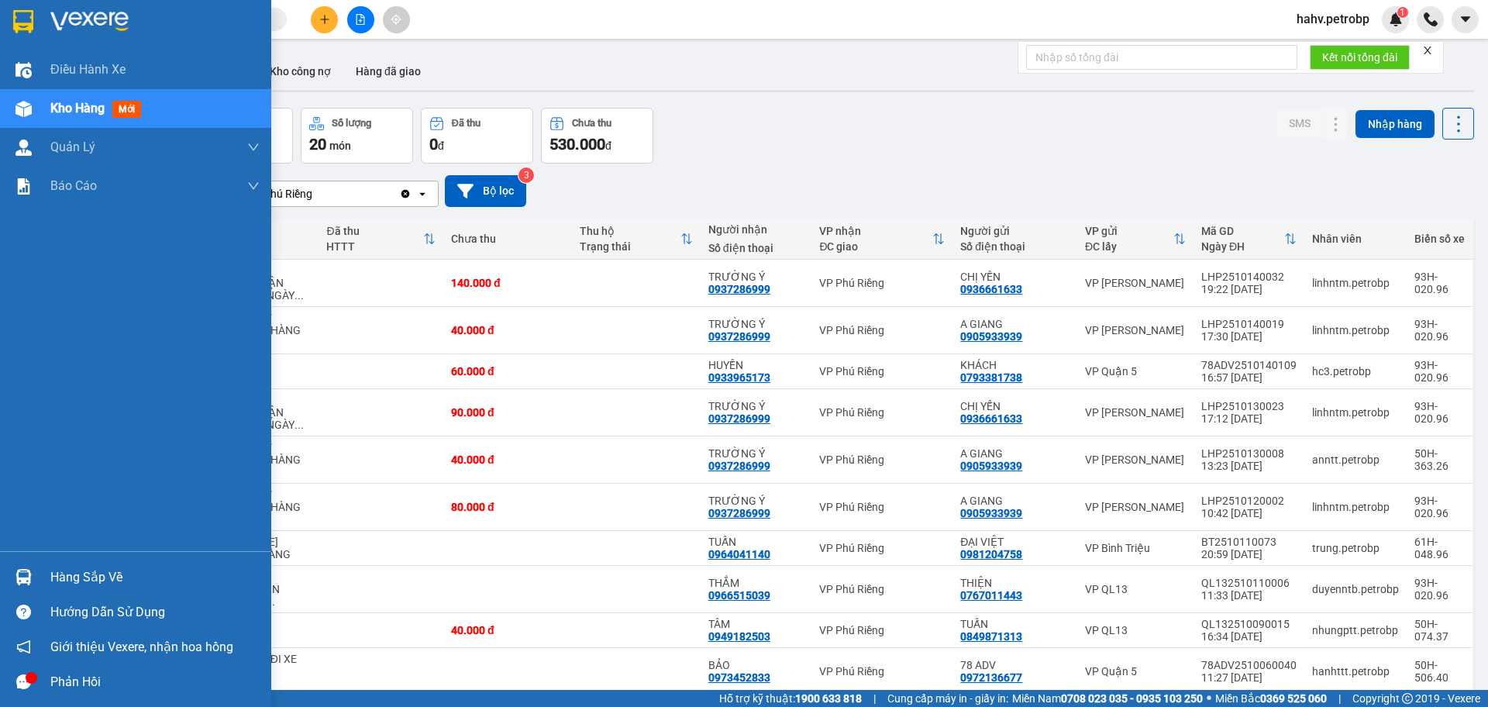
drag, startPoint x: 78, startPoint y: 576, endPoint x: 198, endPoint y: 581, distance: 120.2
click at [80, 578] on div "Hàng sắp về" at bounding box center [154, 577] width 209 height 23
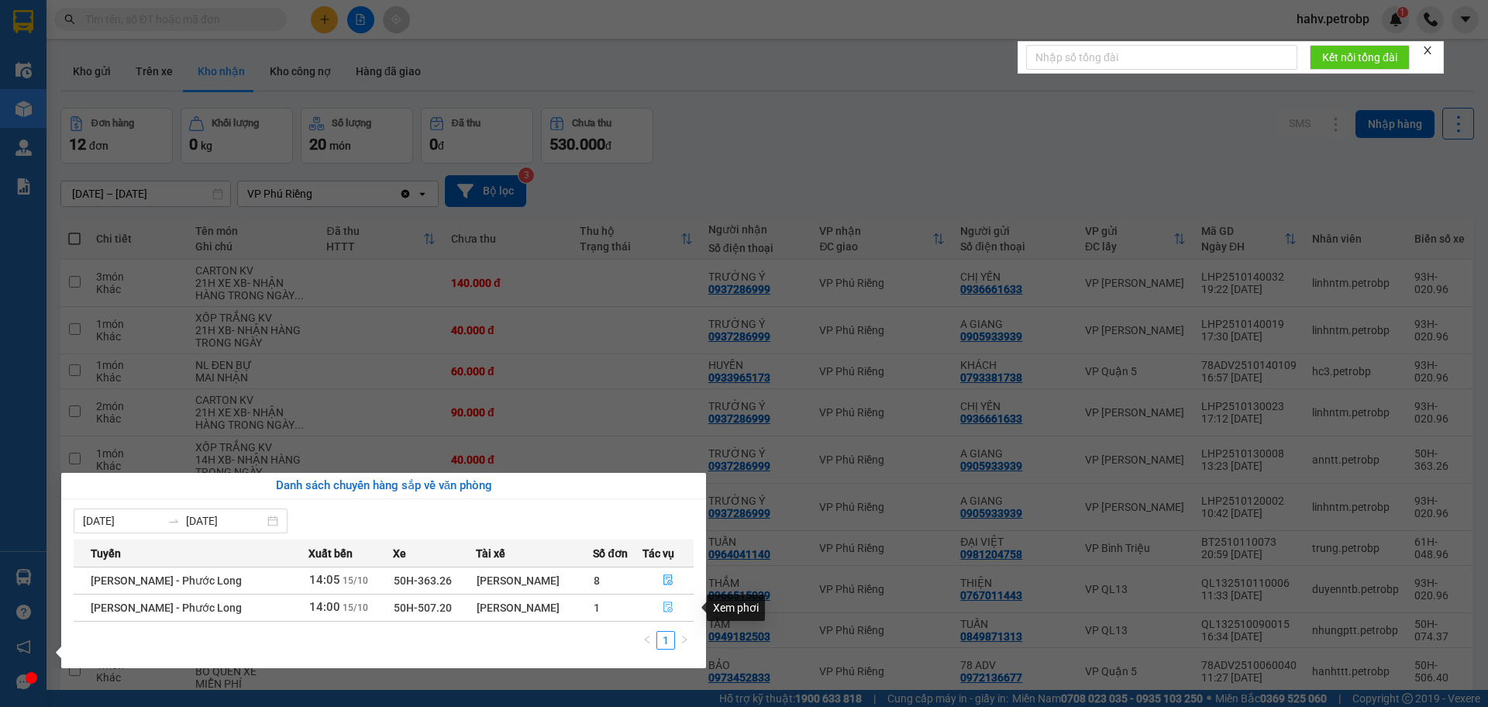
click at [672, 609] on button "button" at bounding box center [668, 607] width 50 height 25
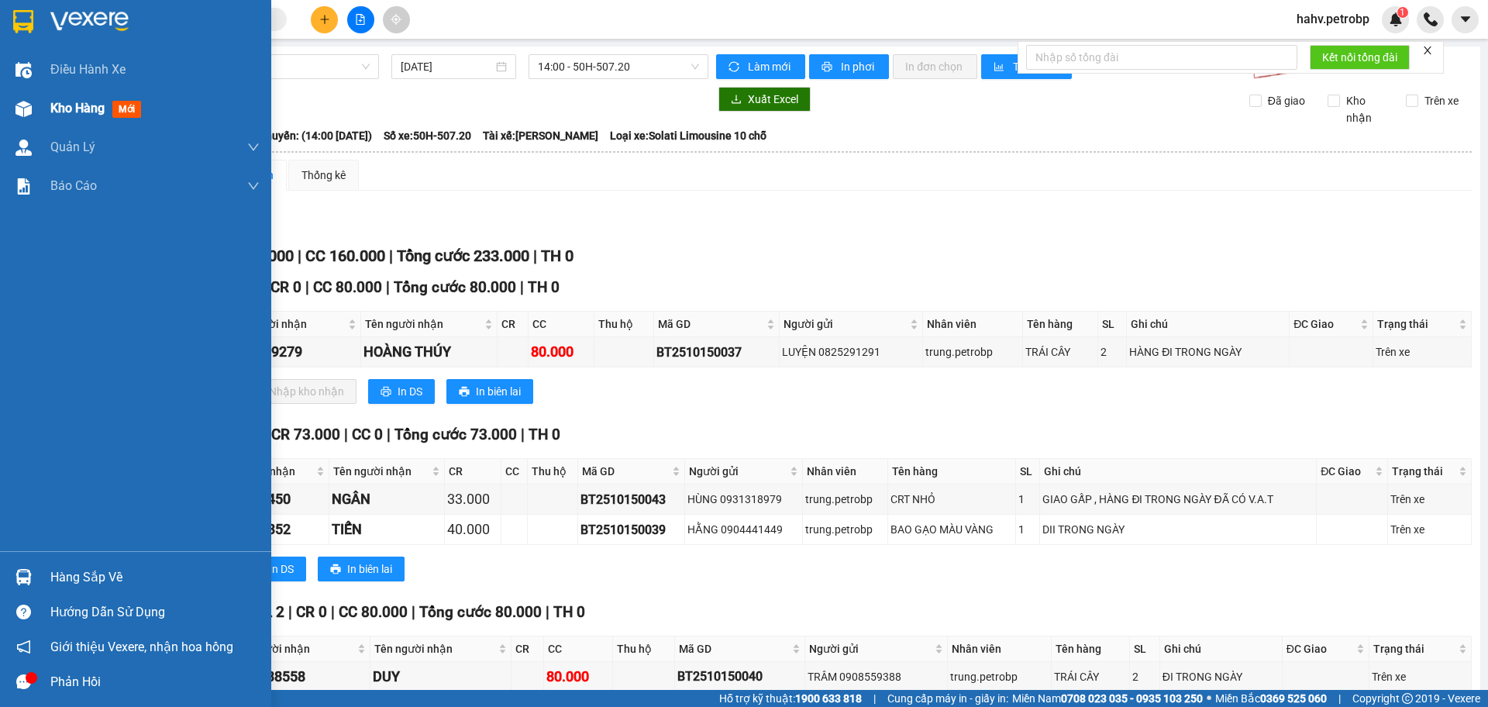
click at [72, 105] on span "Kho hàng" at bounding box center [77, 108] width 54 height 15
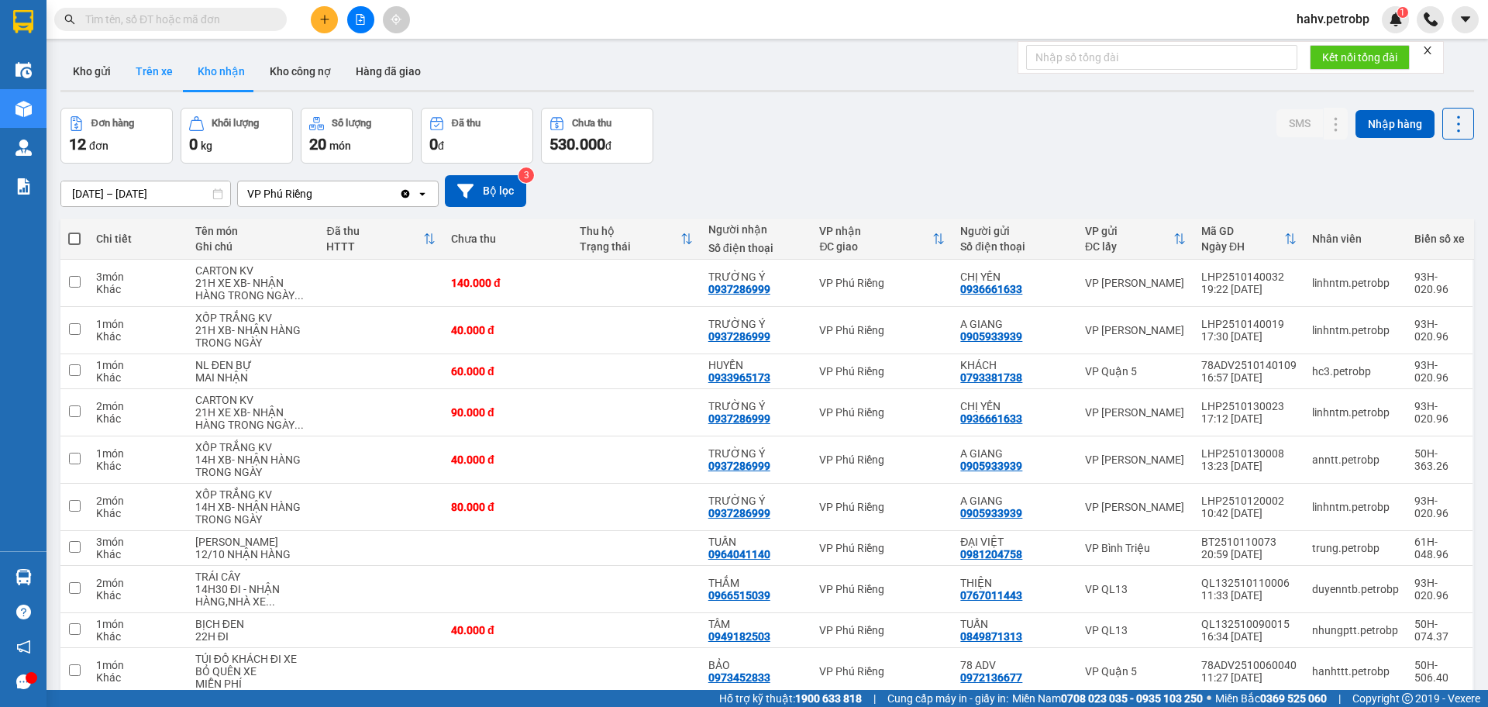
drag, startPoint x: 142, startPoint y: 64, endPoint x: 200, endPoint y: 71, distance: 58.6
click at [142, 65] on button "Trên xe" at bounding box center [154, 71] width 62 height 37
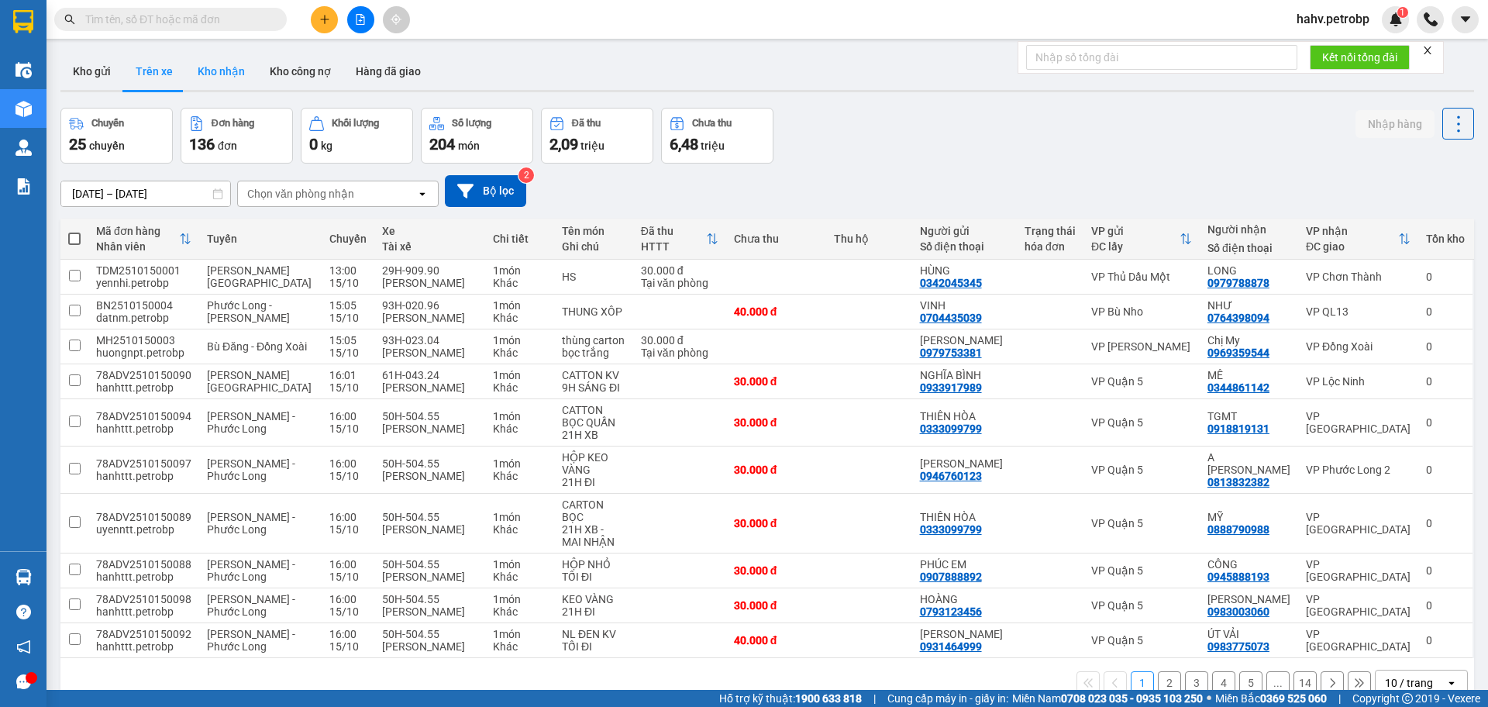
click at [202, 71] on button "Kho nhận" at bounding box center [221, 71] width 72 height 37
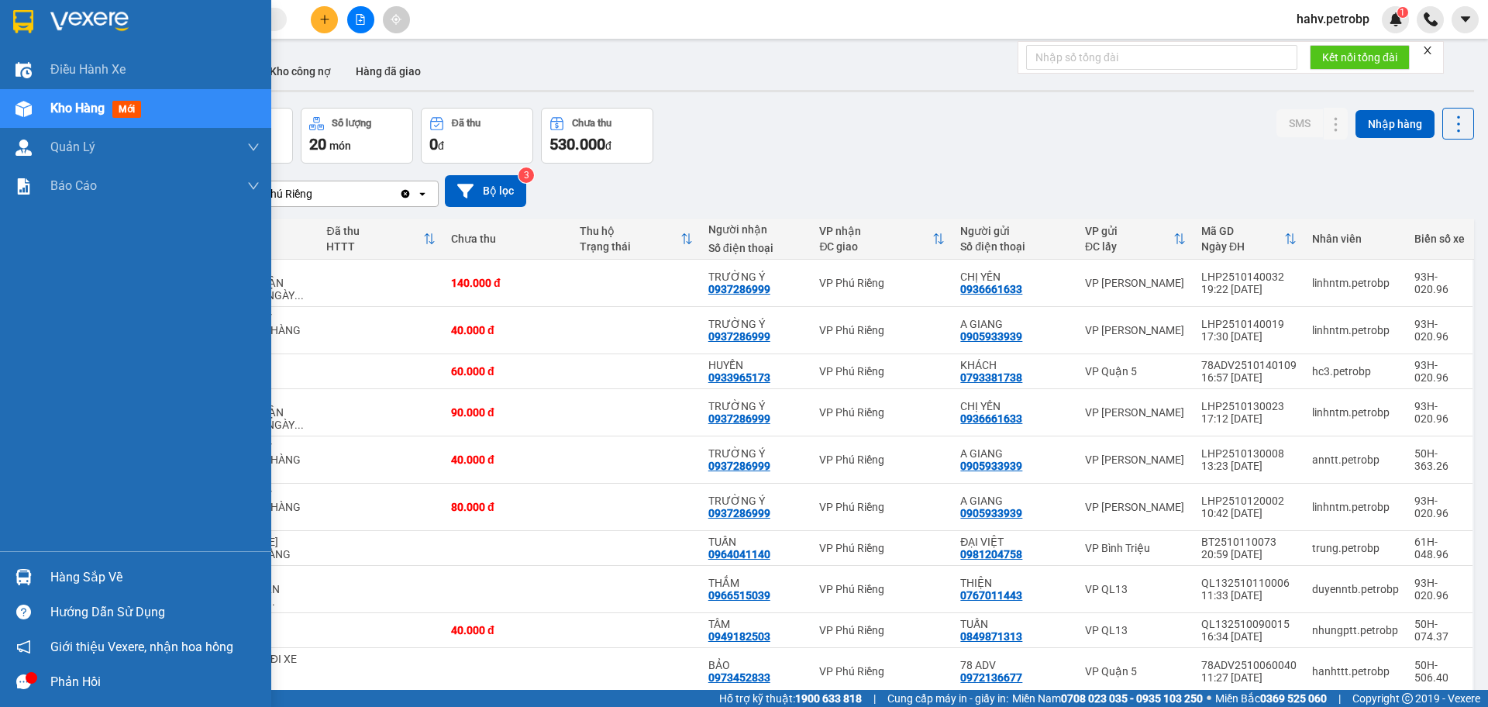
click at [101, 572] on div "Hàng sắp về" at bounding box center [154, 577] width 209 height 23
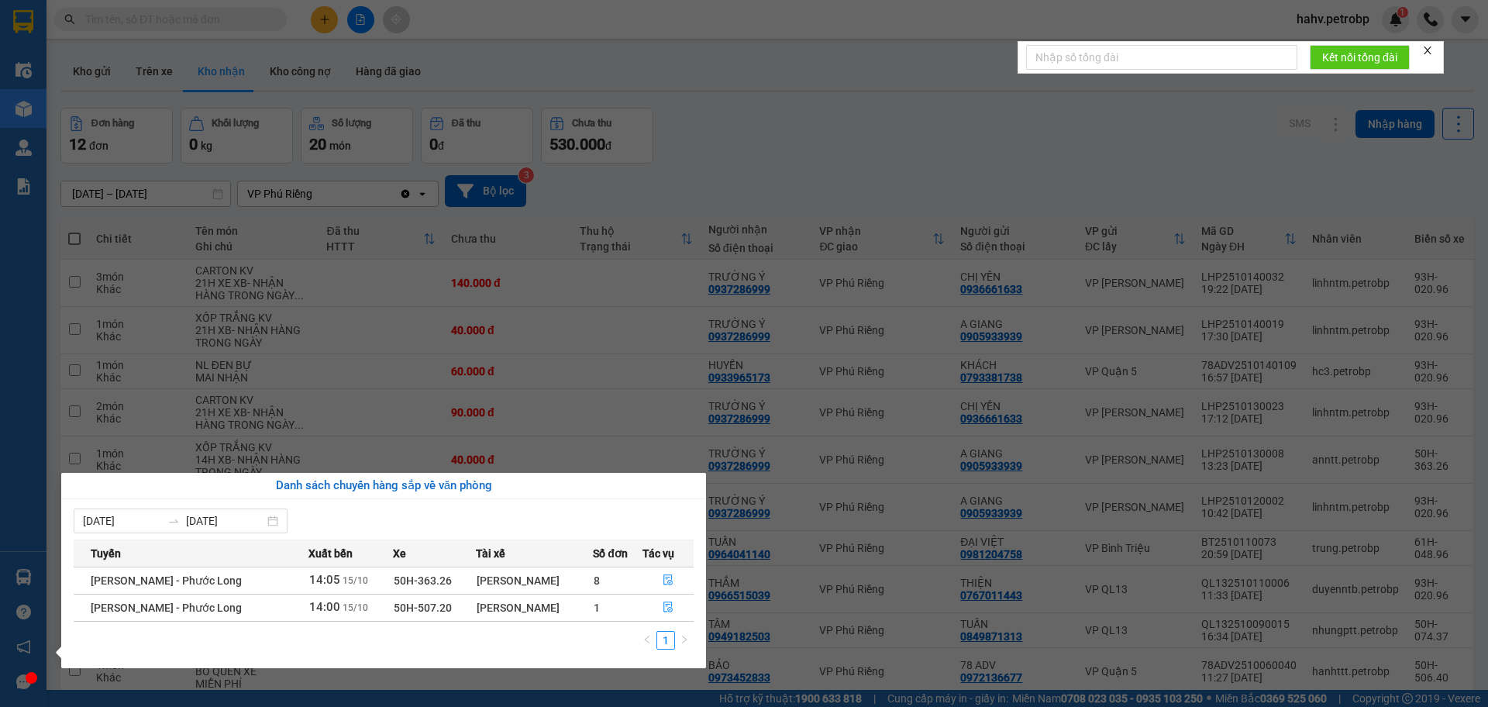
drag, startPoint x: 635, startPoint y: 144, endPoint x: 434, endPoint y: 171, distance: 202.6
click at [635, 147] on section "Kết quả tìm kiếm ( 1 ) Bộ lọc Mã ĐH Trạng thái Món hàng Tổng cước Chưa cước Ngư…" at bounding box center [744, 353] width 1488 height 707
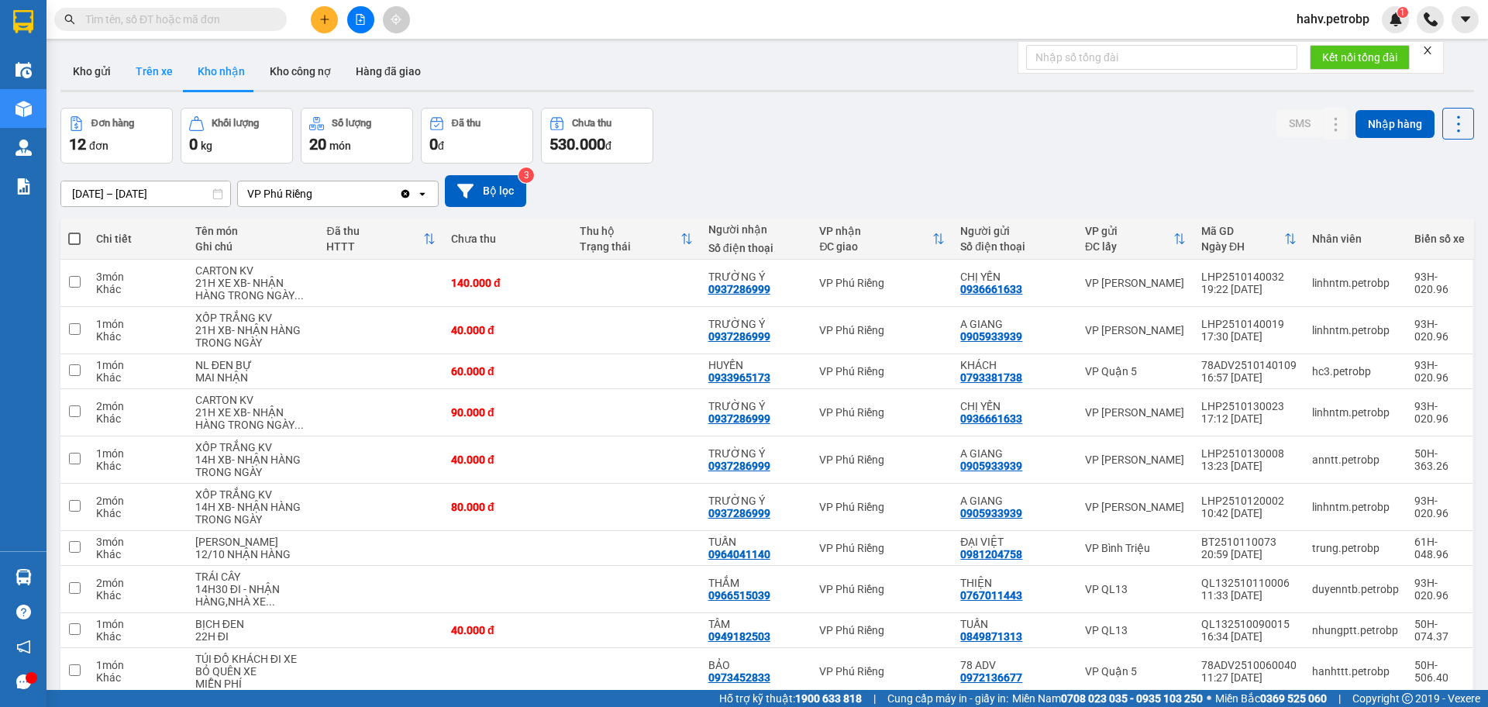
click at [164, 74] on button "Trên xe" at bounding box center [154, 71] width 62 height 37
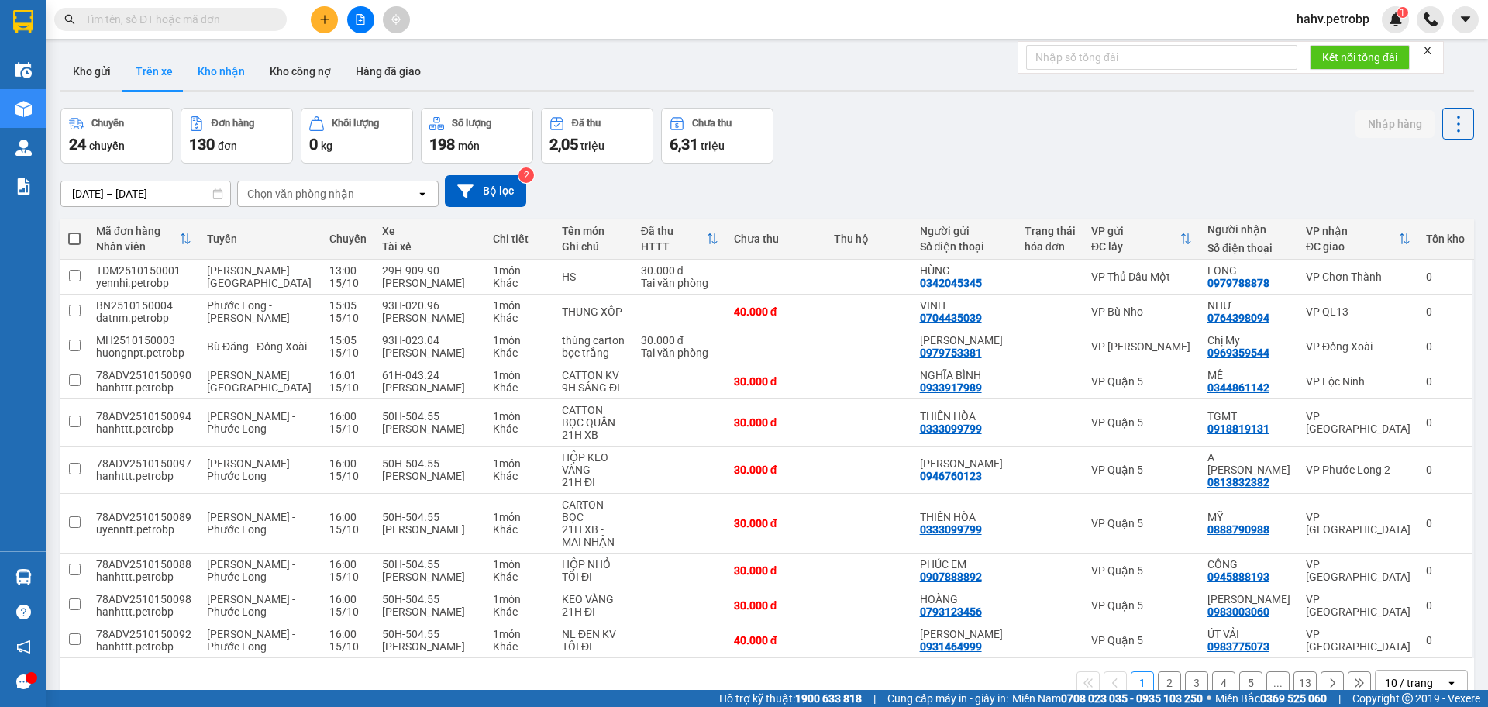
click at [193, 74] on button "Kho nhận" at bounding box center [221, 71] width 72 height 37
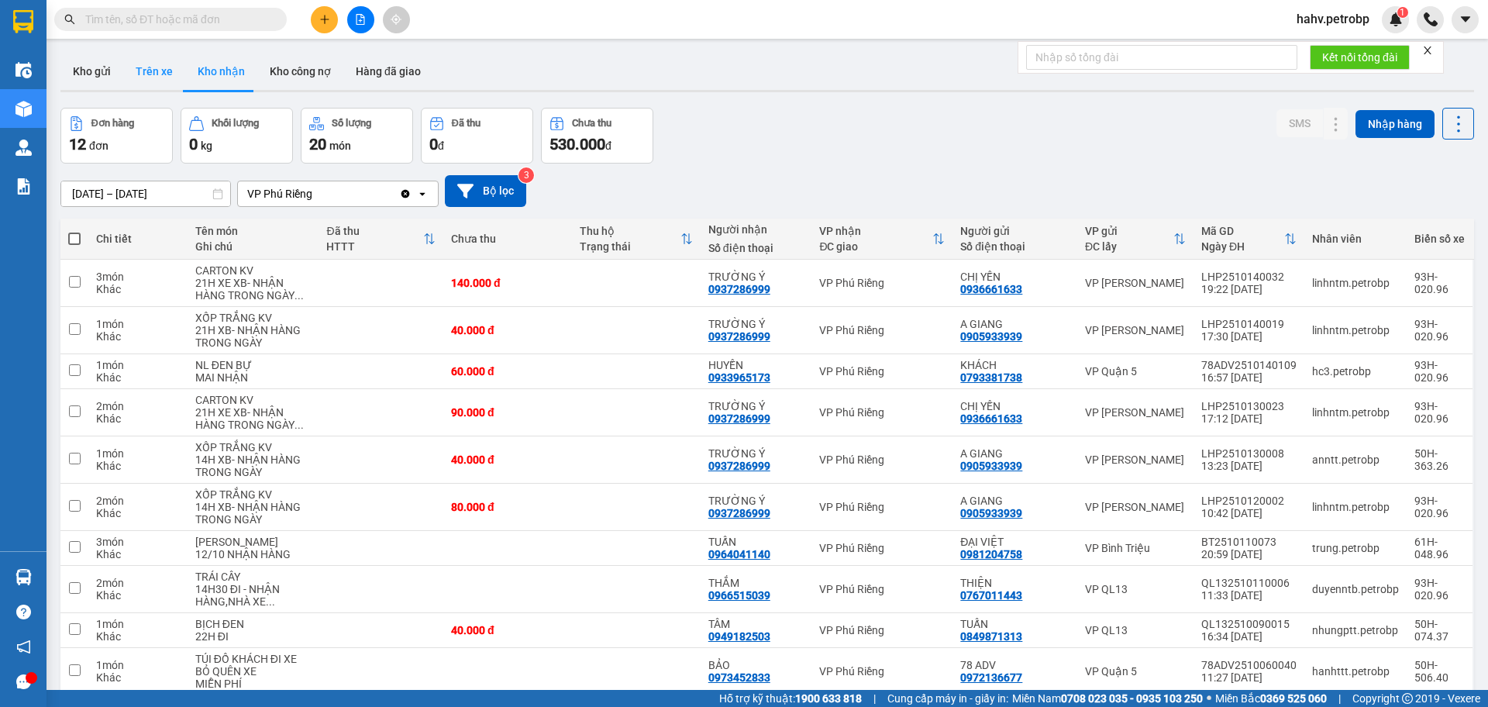
click at [164, 72] on button "Trên xe" at bounding box center [154, 71] width 62 height 37
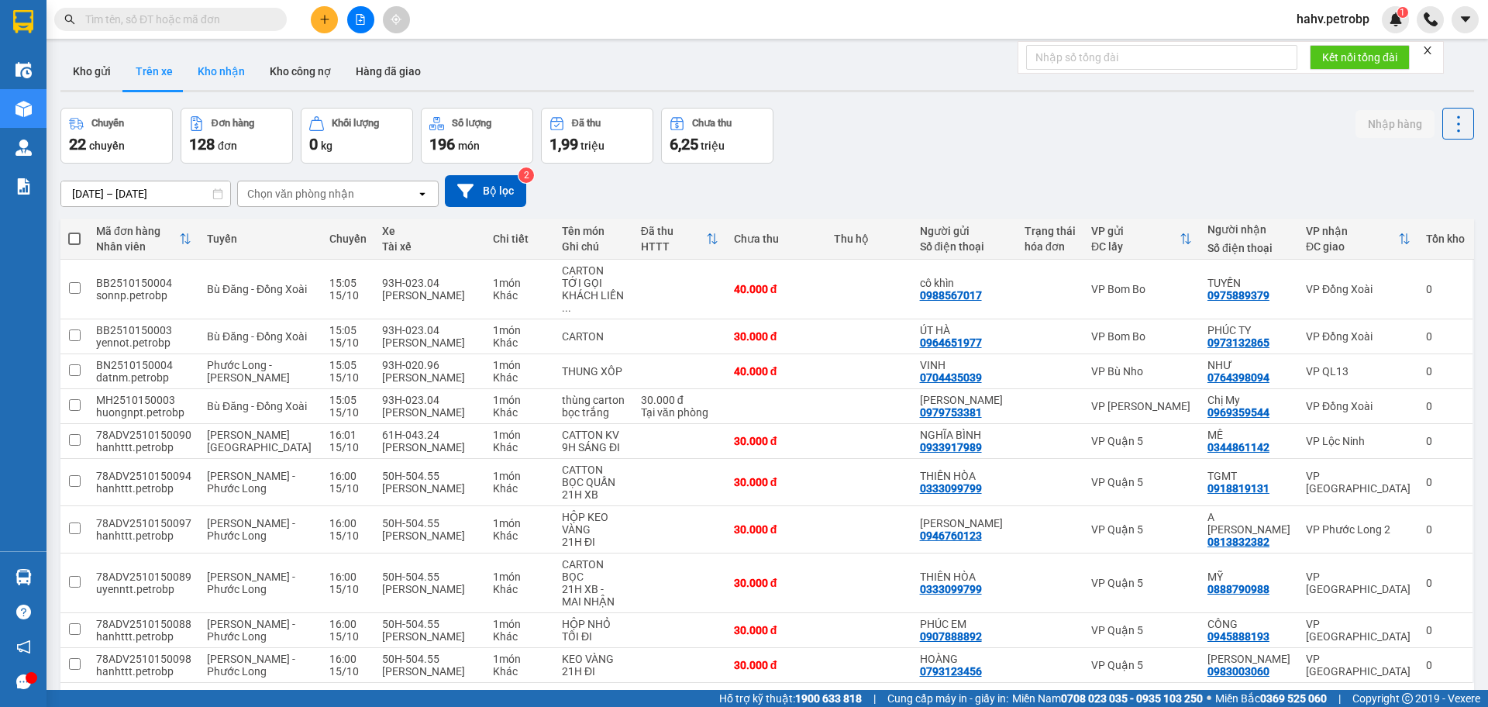
click at [219, 77] on button "Kho nhận" at bounding box center [221, 71] width 72 height 37
type input "[DATE] – [DATE]"
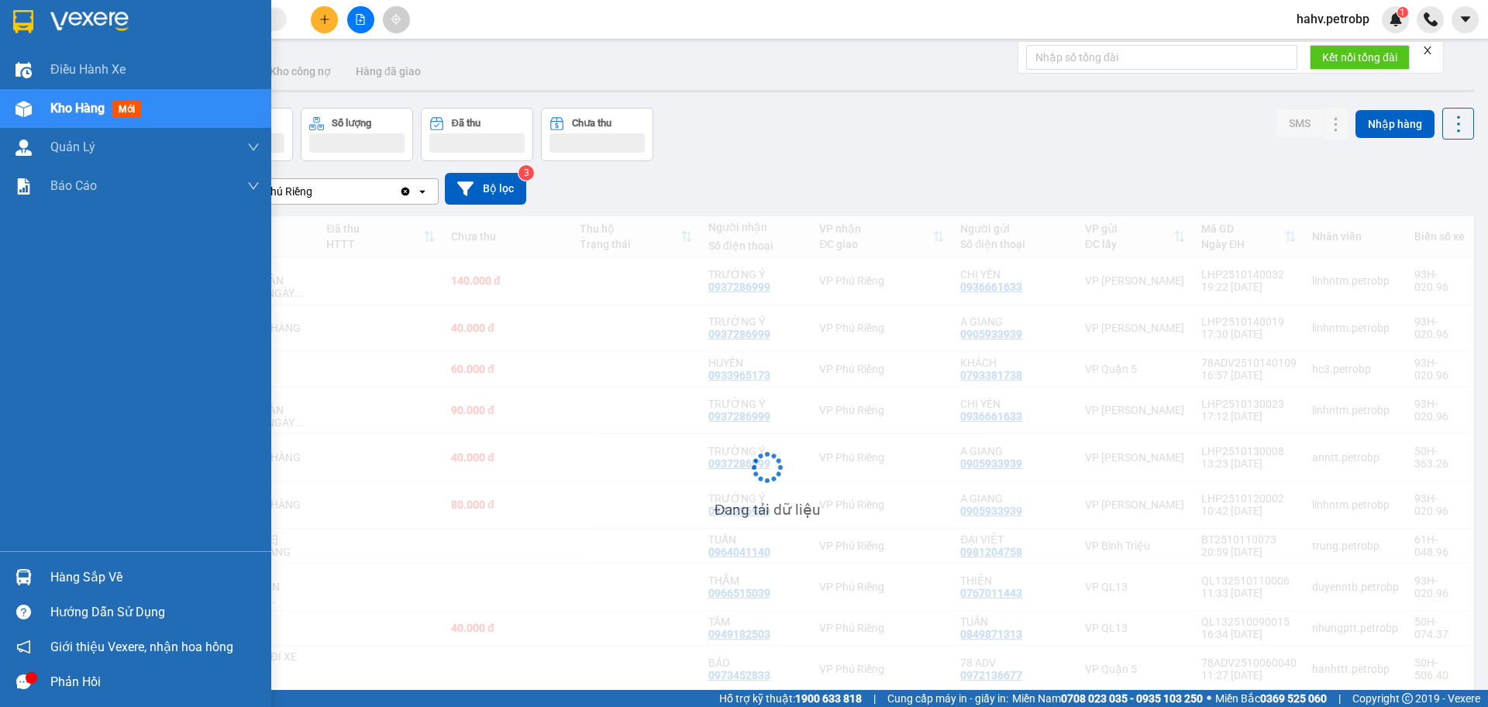
click at [66, 577] on div "Hàng sắp về" at bounding box center [154, 577] width 209 height 23
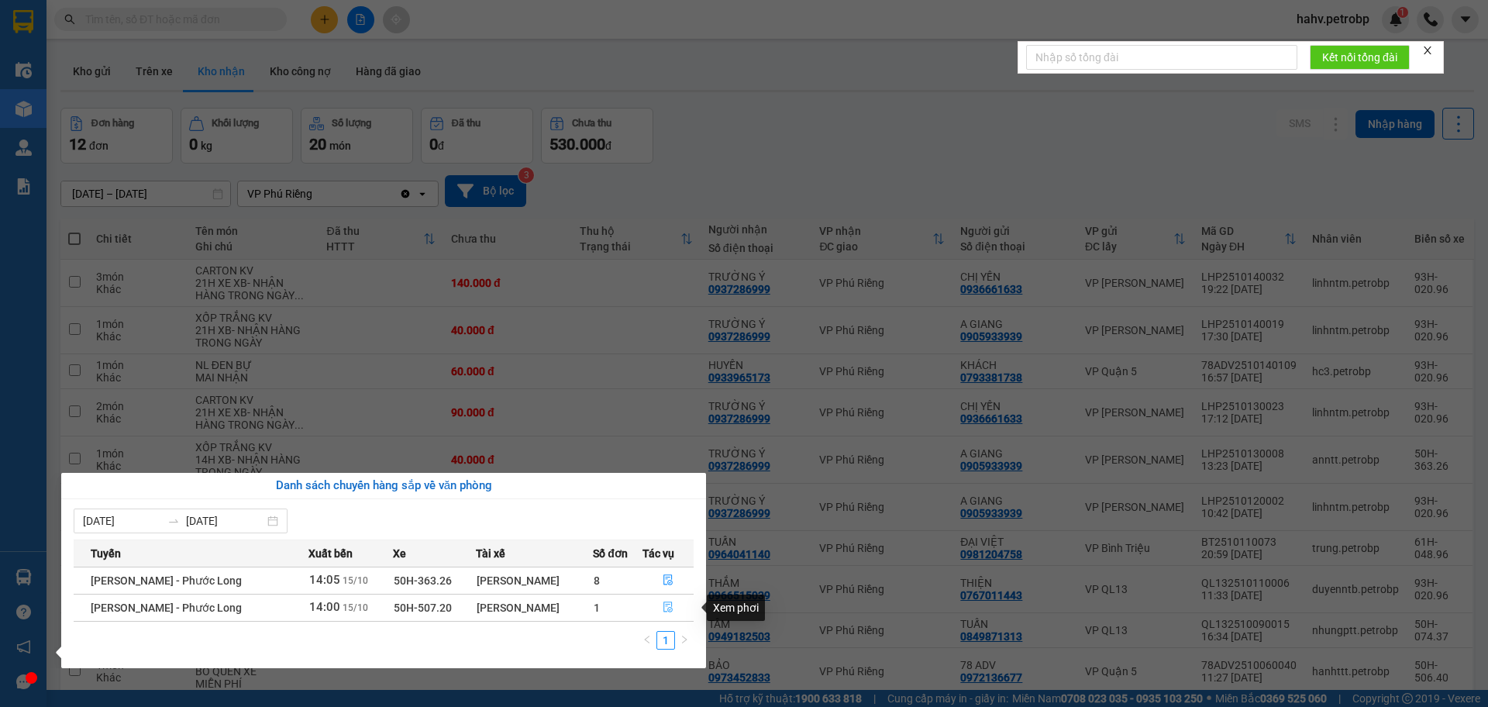
click at [665, 605] on icon "file-done" at bounding box center [668, 607] width 9 height 11
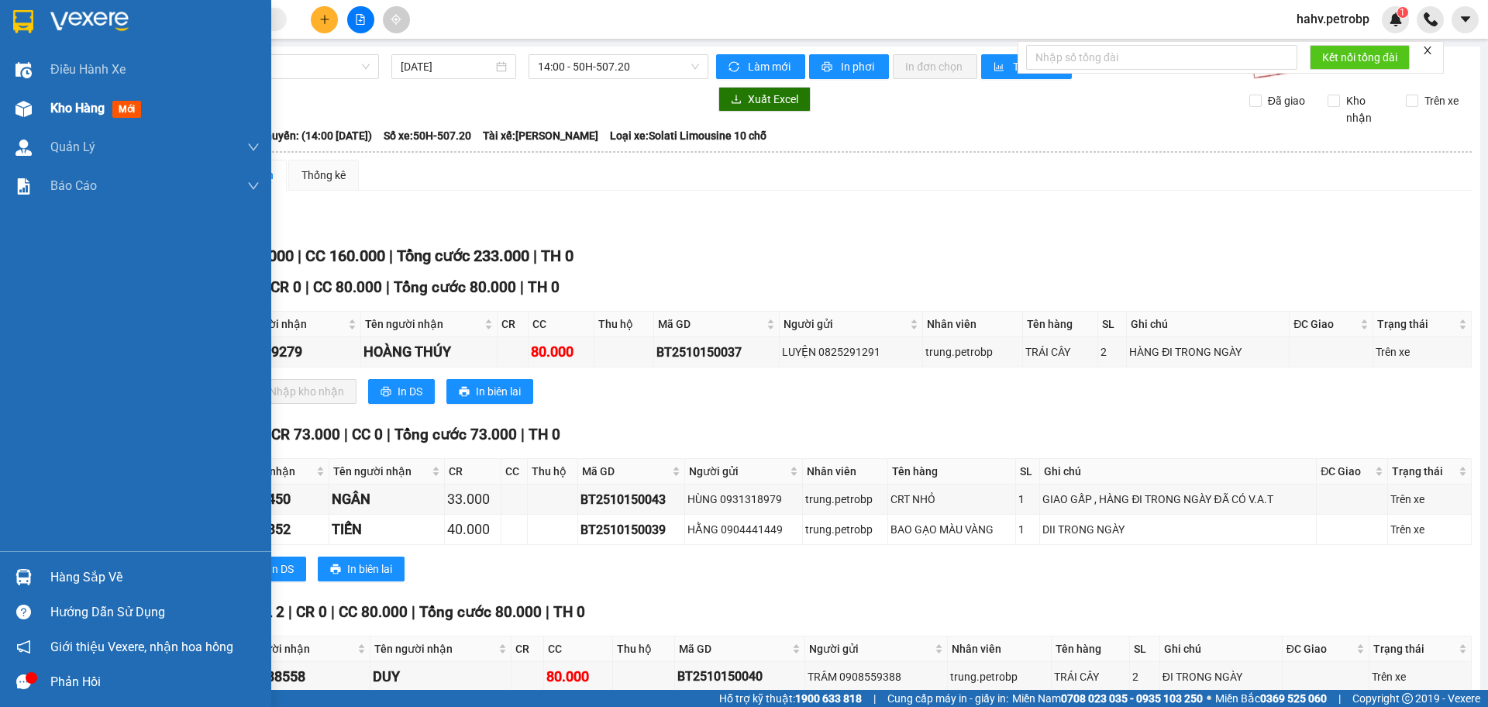
click at [35, 119] on div at bounding box center [23, 108] width 27 height 27
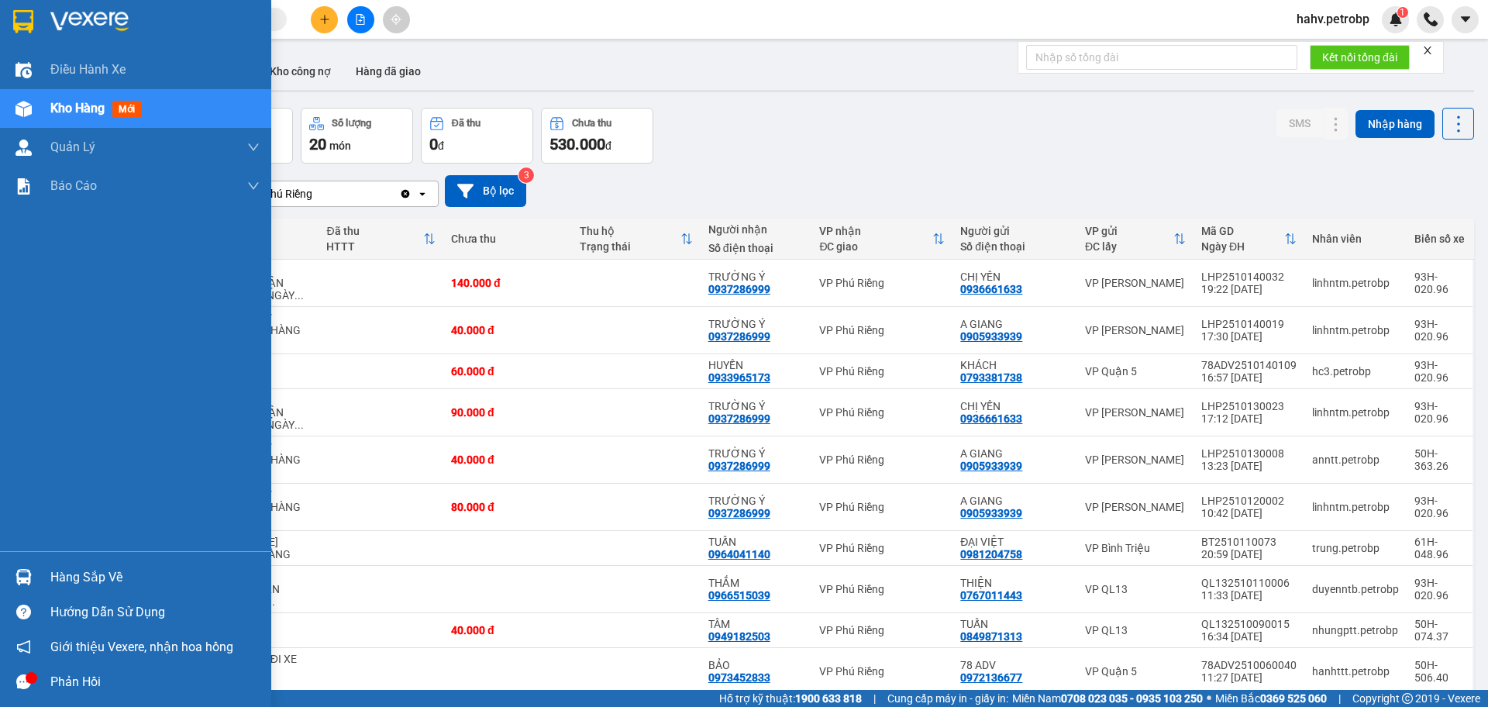
click at [5, 605] on div "Hướng dẫn sử dụng" at bounding box center [135, 612] width 271 height 35
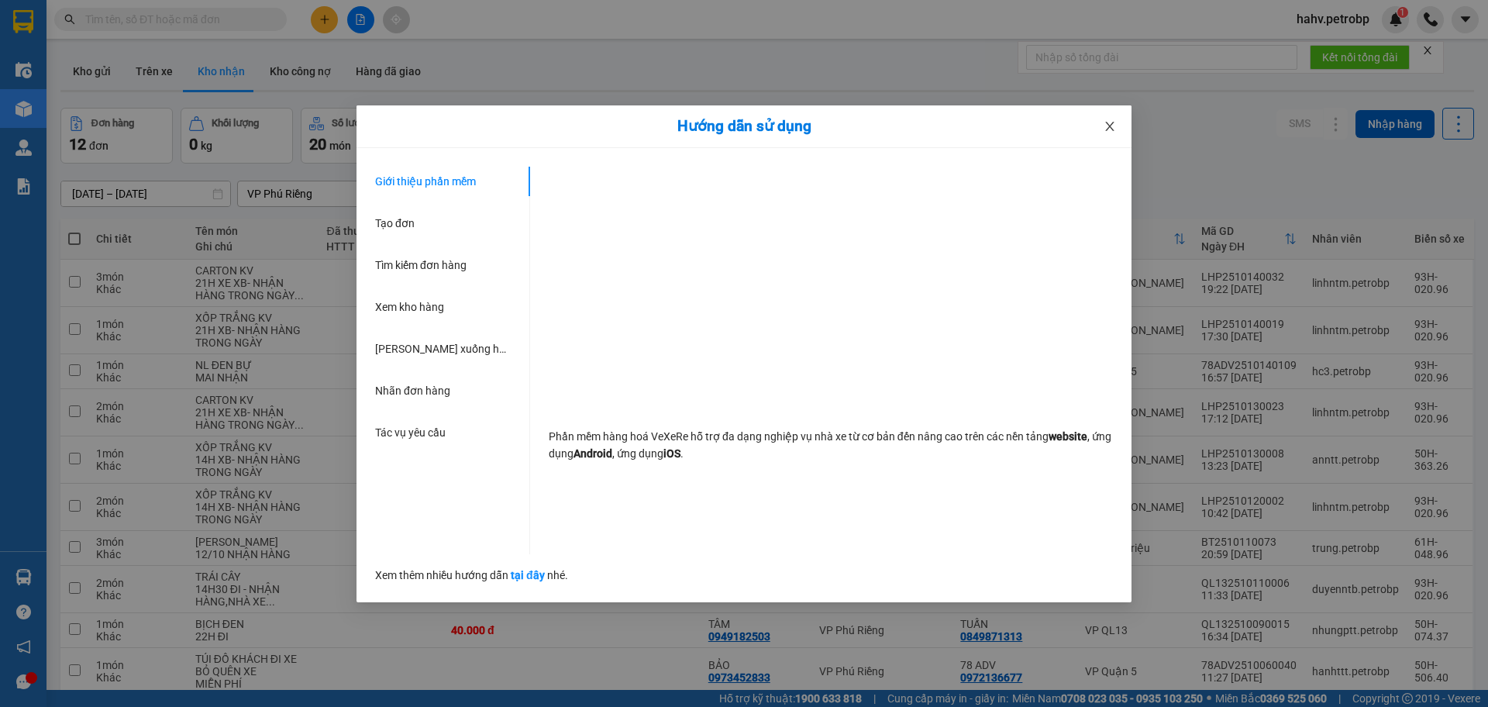
click at [1107, 130] on icon "close" at bounding box center [1109, 126] width 9 height 9
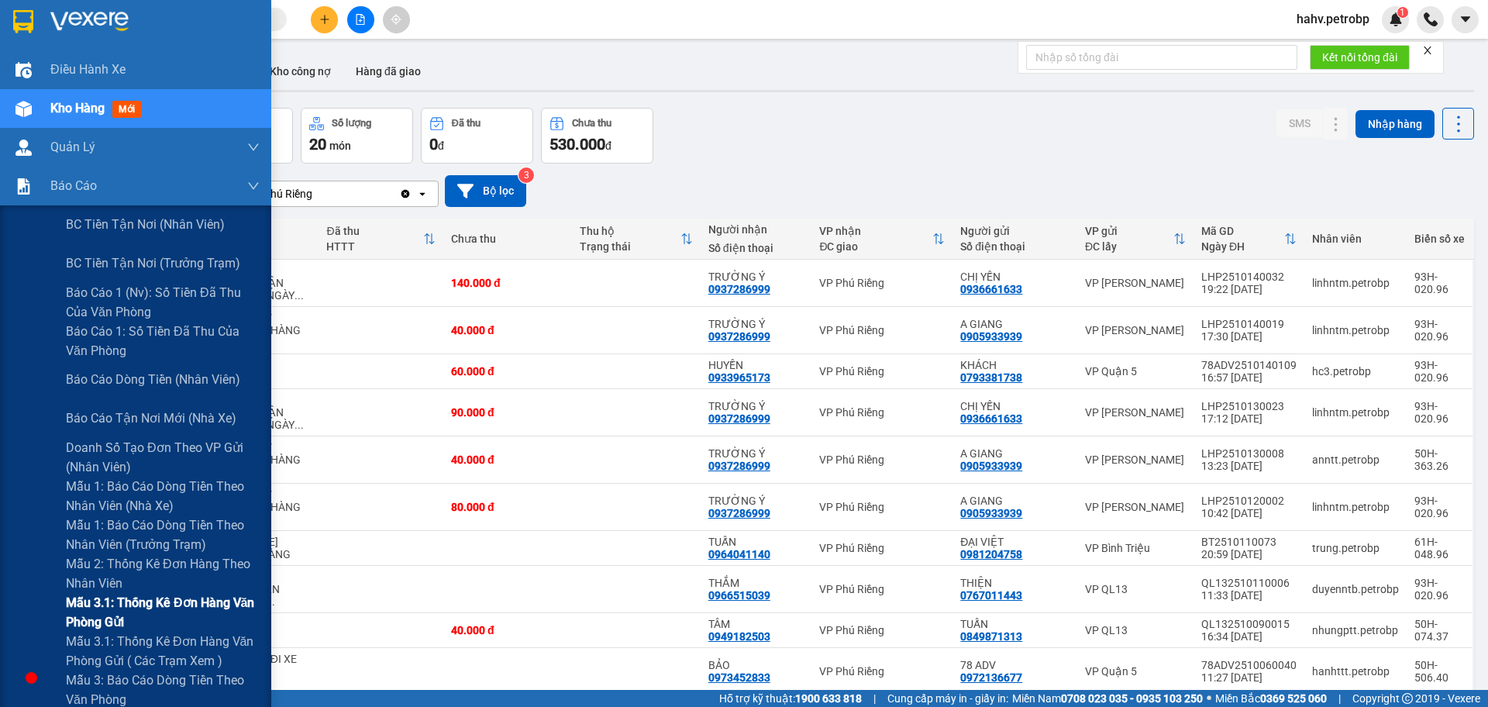
click at [16, 612] on div "Mẫu 3.1: Thống kê đơn hàng văn phòng gửi" at bounding box center [135, 612] width 271 height 39
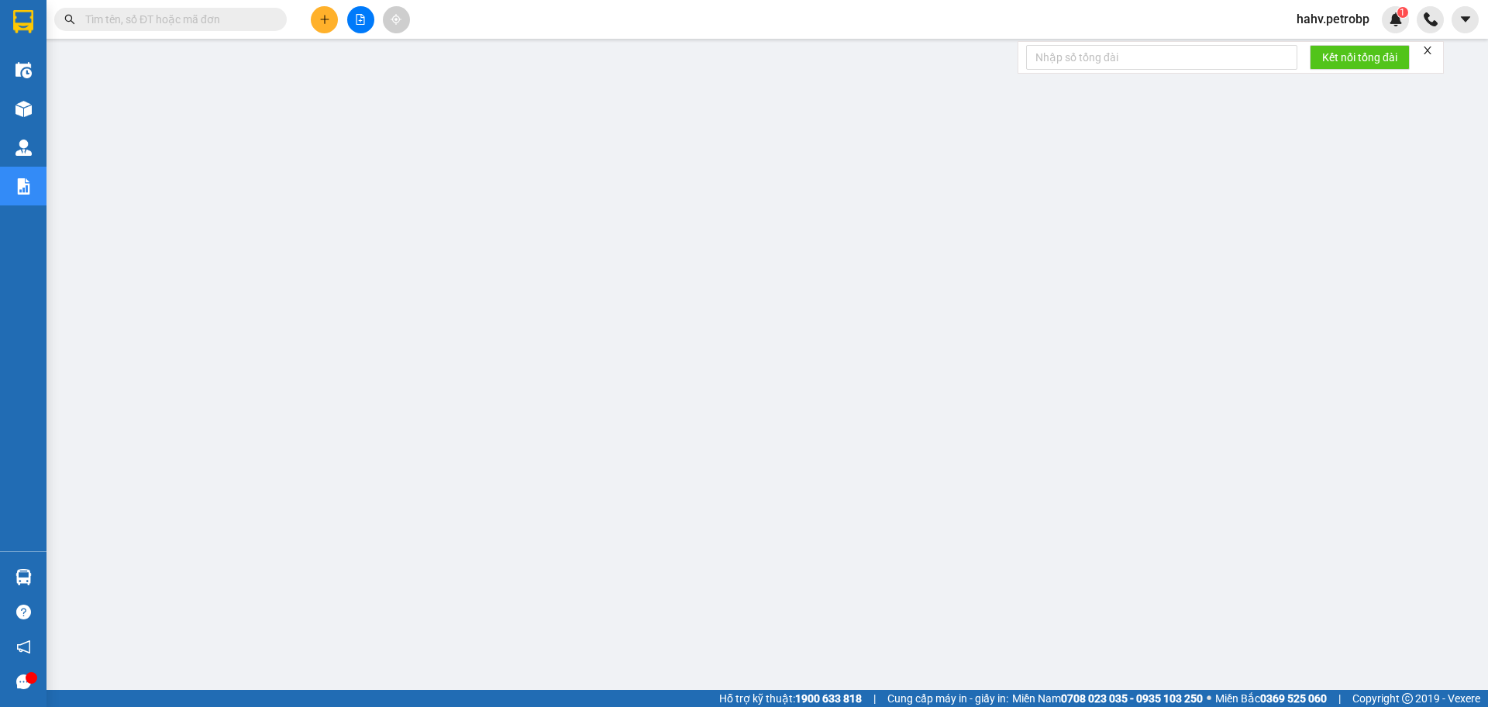
click at [320, 16] on icon "plus" at bounding box center [324, 19] width 11 height 11
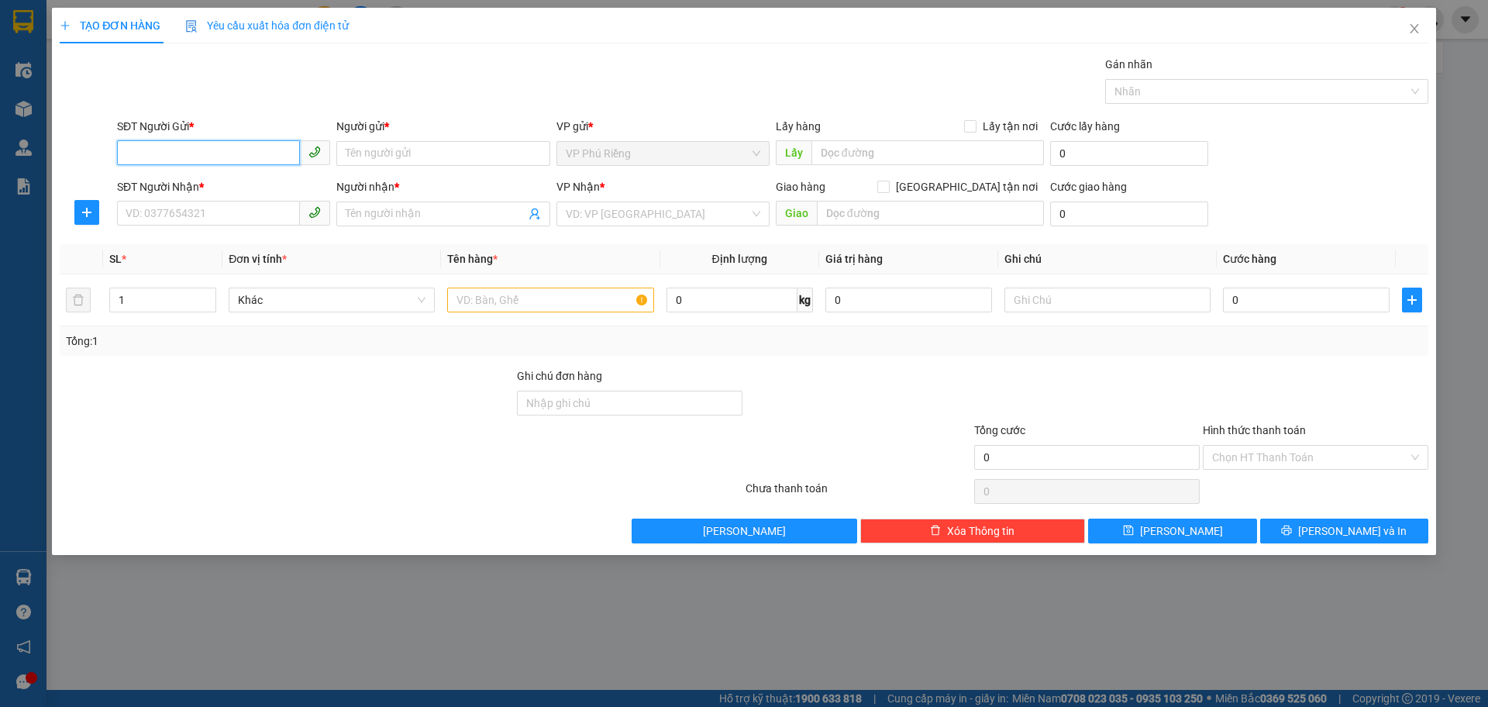
click at [220, 150] on input "SĐT Người Gửi *" at bounding box center [208, 152] width 183 height 25
click at [210, 188] on div "0828134444 - Thiện" at bounding box center [223, 184] width 195 height 17
type input "0828134444"
type input "Thiện"
type input "0359693052"
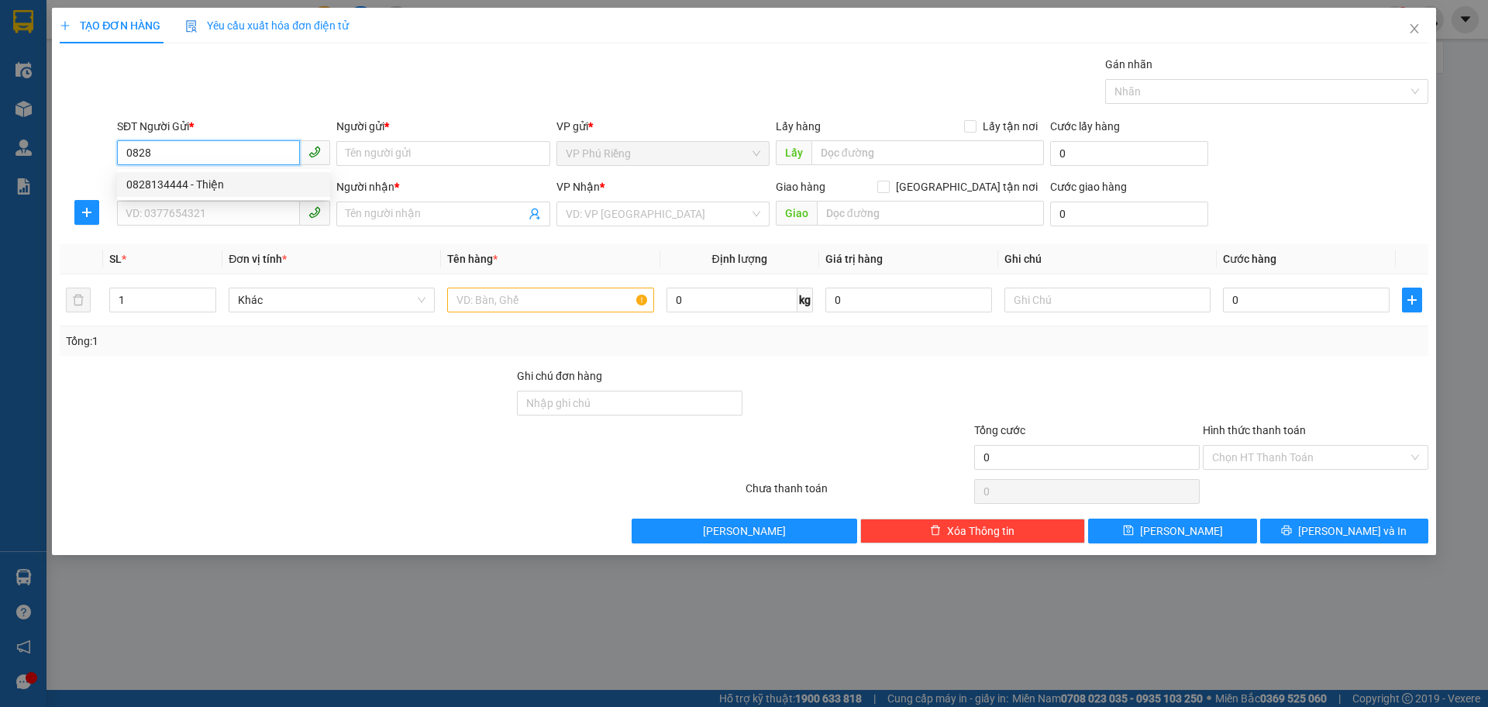
type input "Trường"
type input "NGÃ BA GỐC GÕ"
type input "80.000"
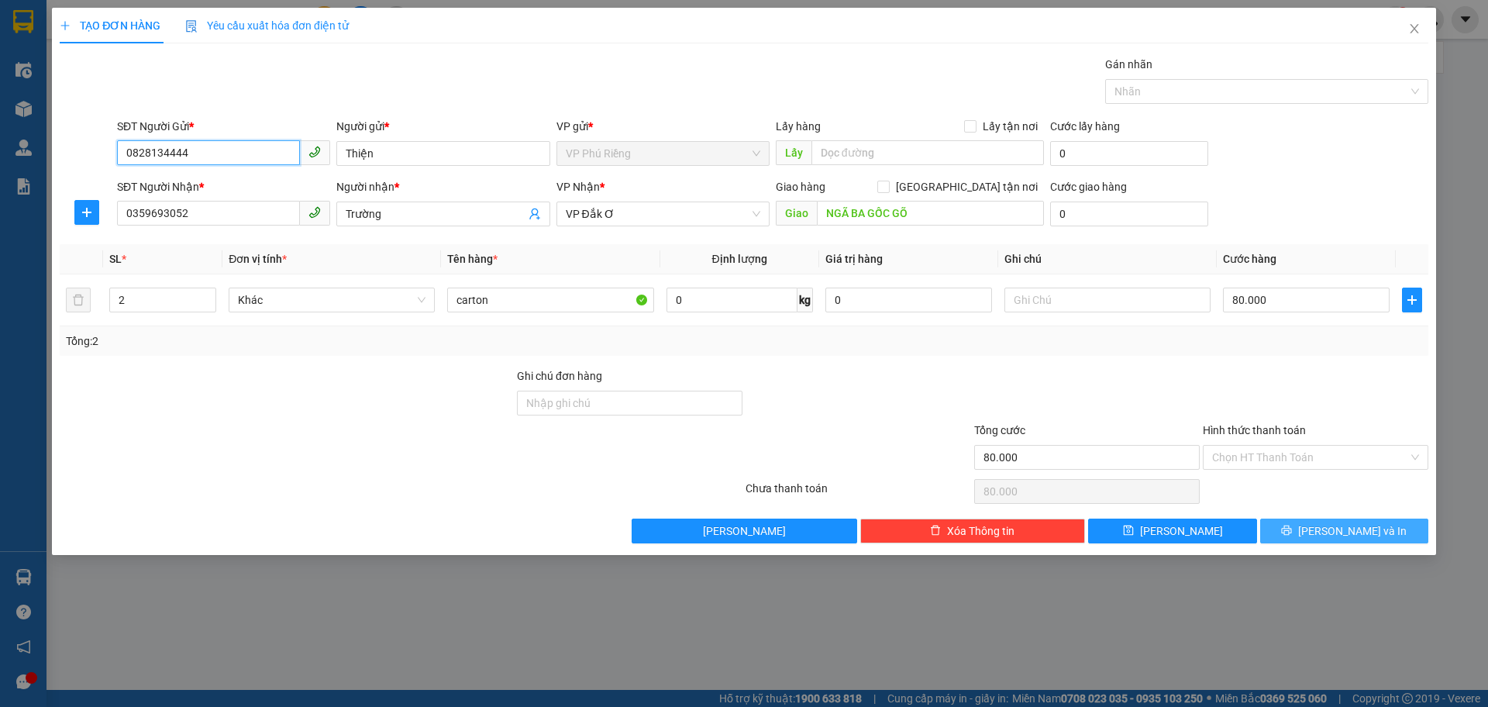
type input "0828134444"
click at [1369, 520] on button "Lưu và In" at bounding box center [1344, 531] width 168 height 25
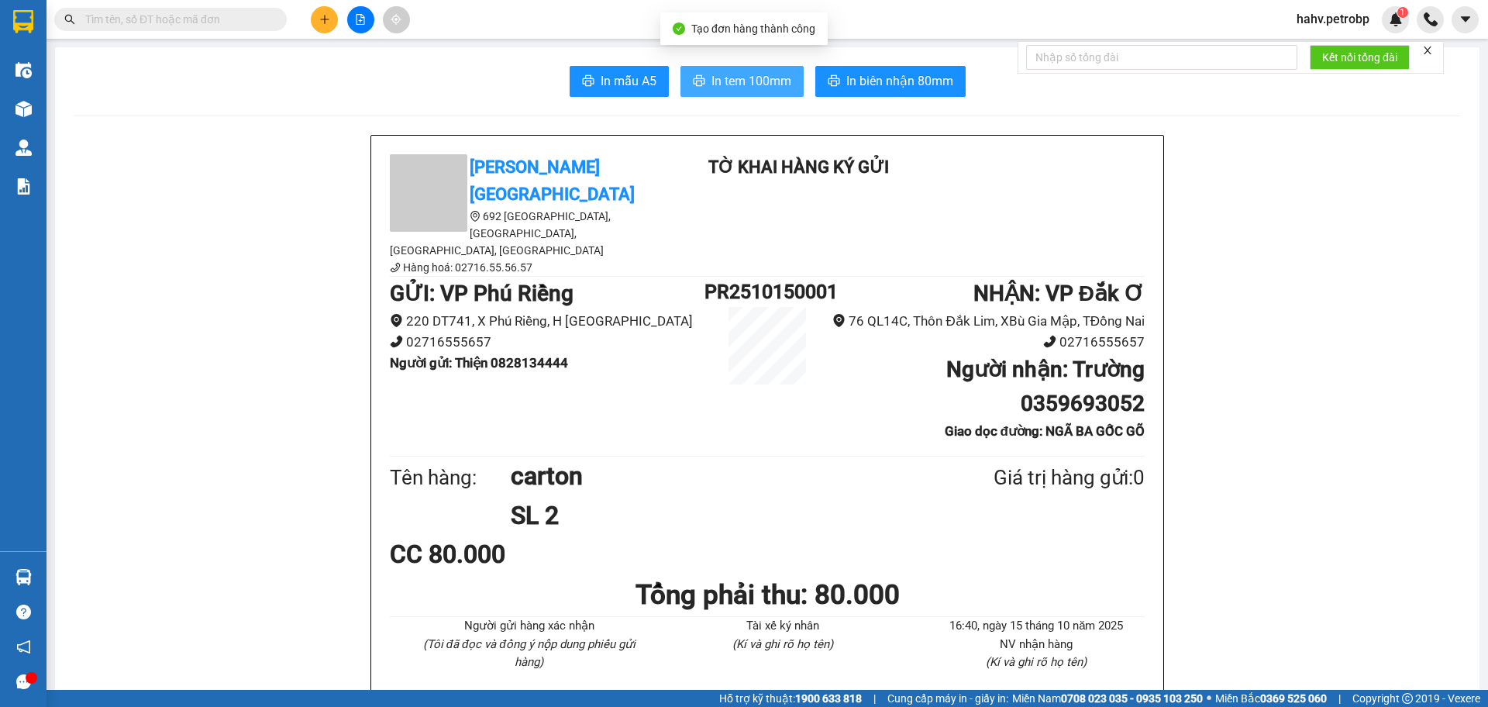
click at [715, 69] on button "In tem 100mm" at bounding box center [742, 81] width 123 height 31
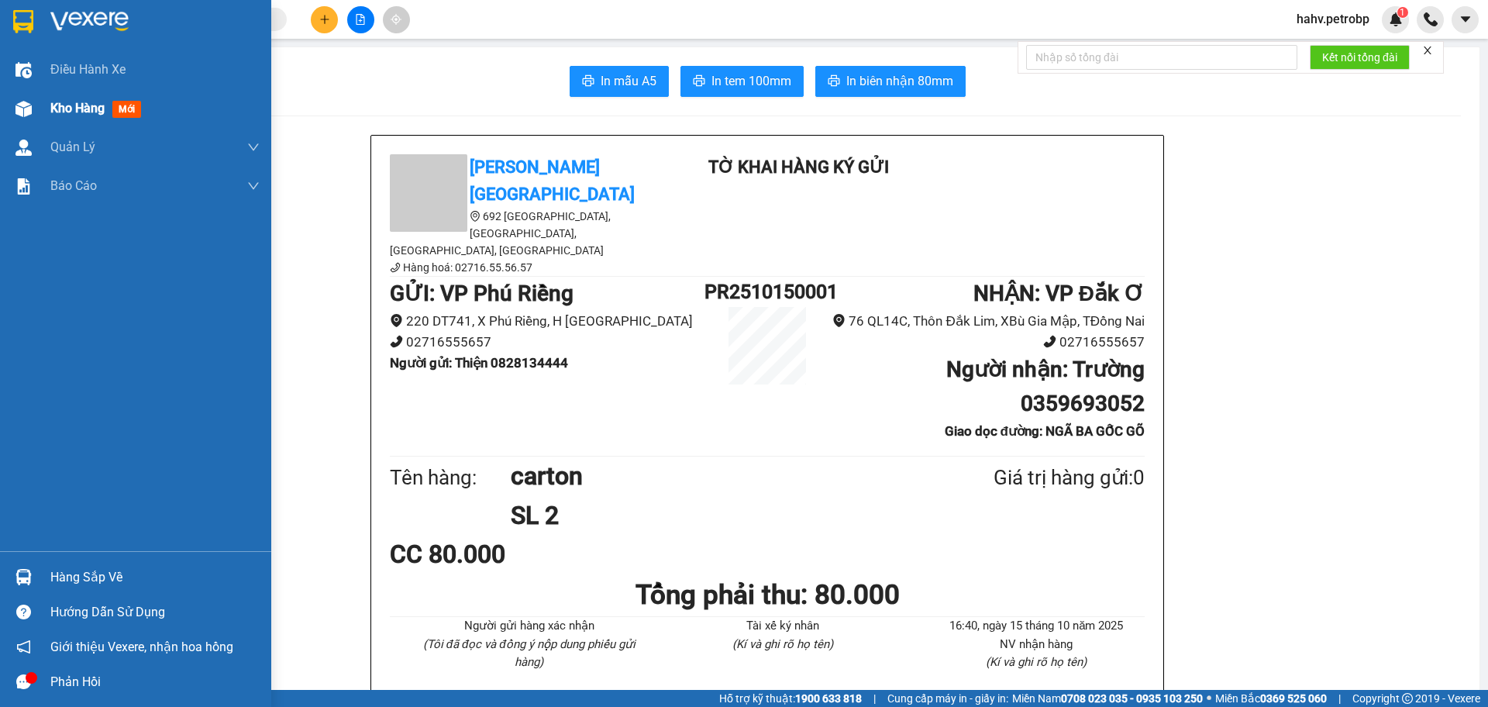
click at [28, 111] on img at bounding box center [24, 109] width 16 height 16
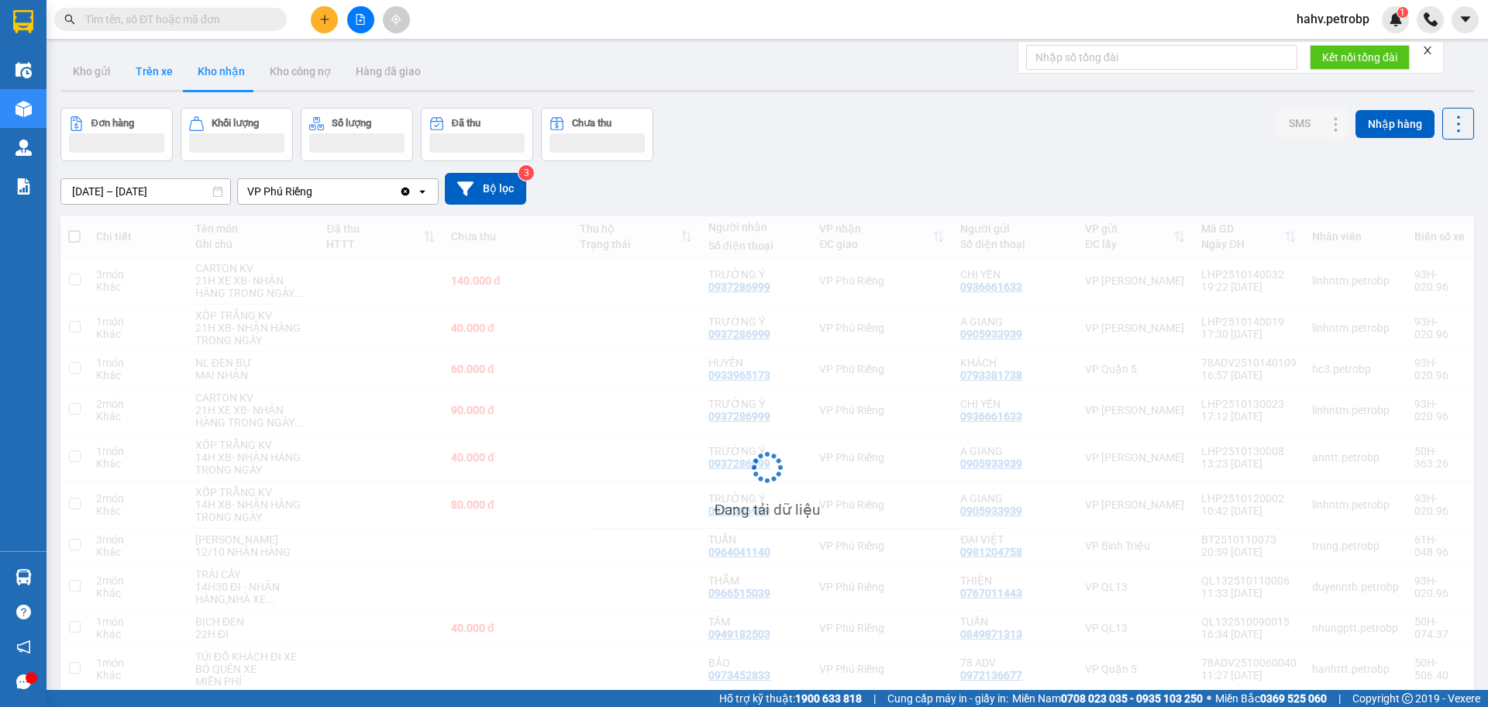
click at [146, 69] on button "Trên xe" at bounding box center [154, 71] width 62 height 37
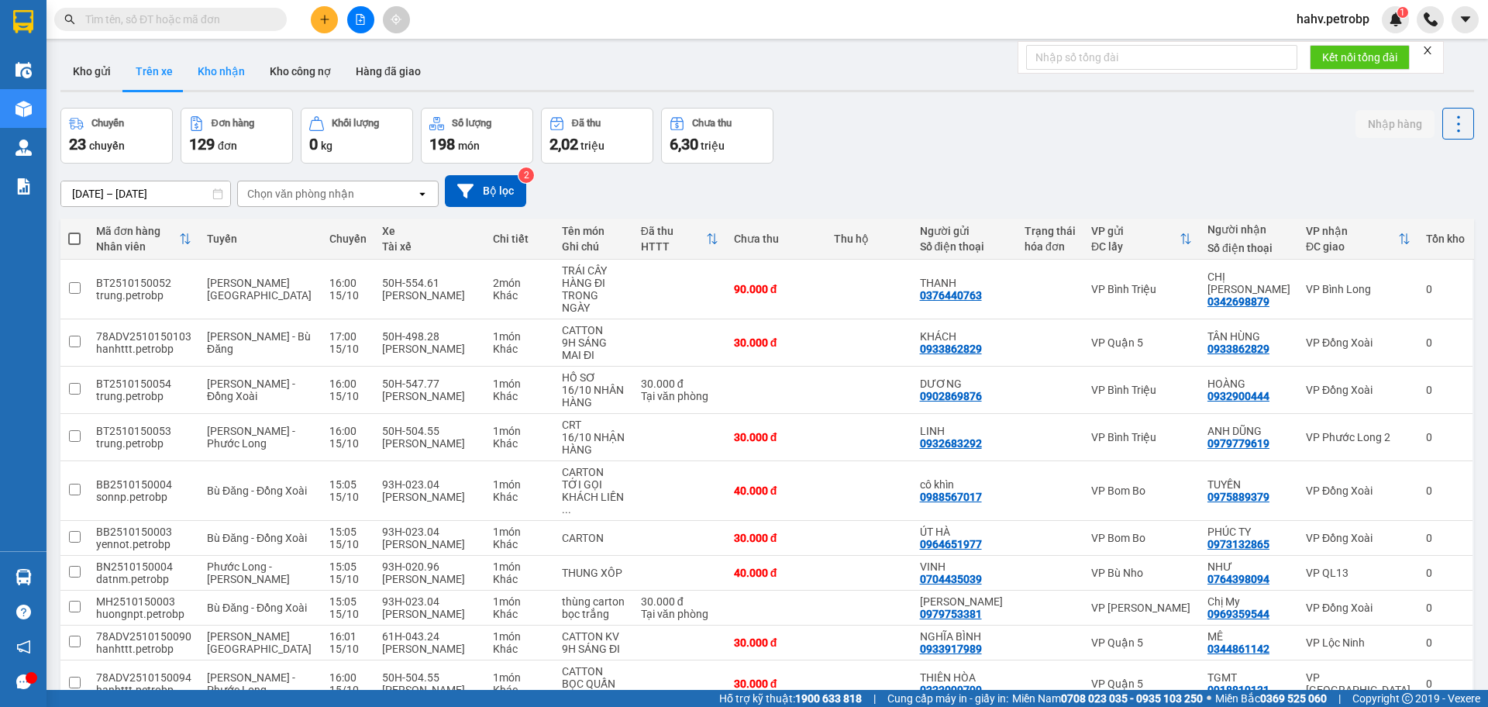
click at [216, 68] on button "Kho nhận" at bounding box center [221, 71] width 72 height 37
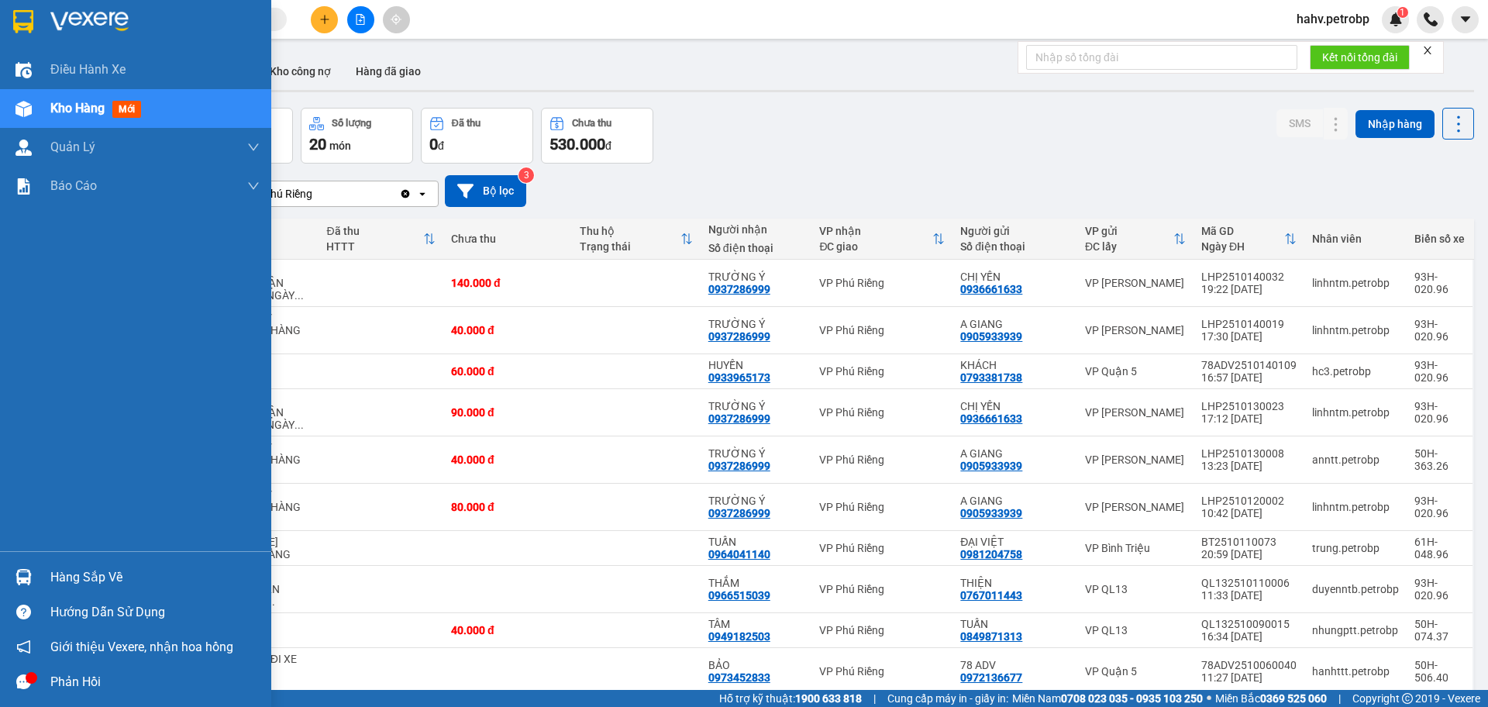
click at [84, 571] on div "Hàng sắp về" at bounding box center [154, 577] width 209 height 23
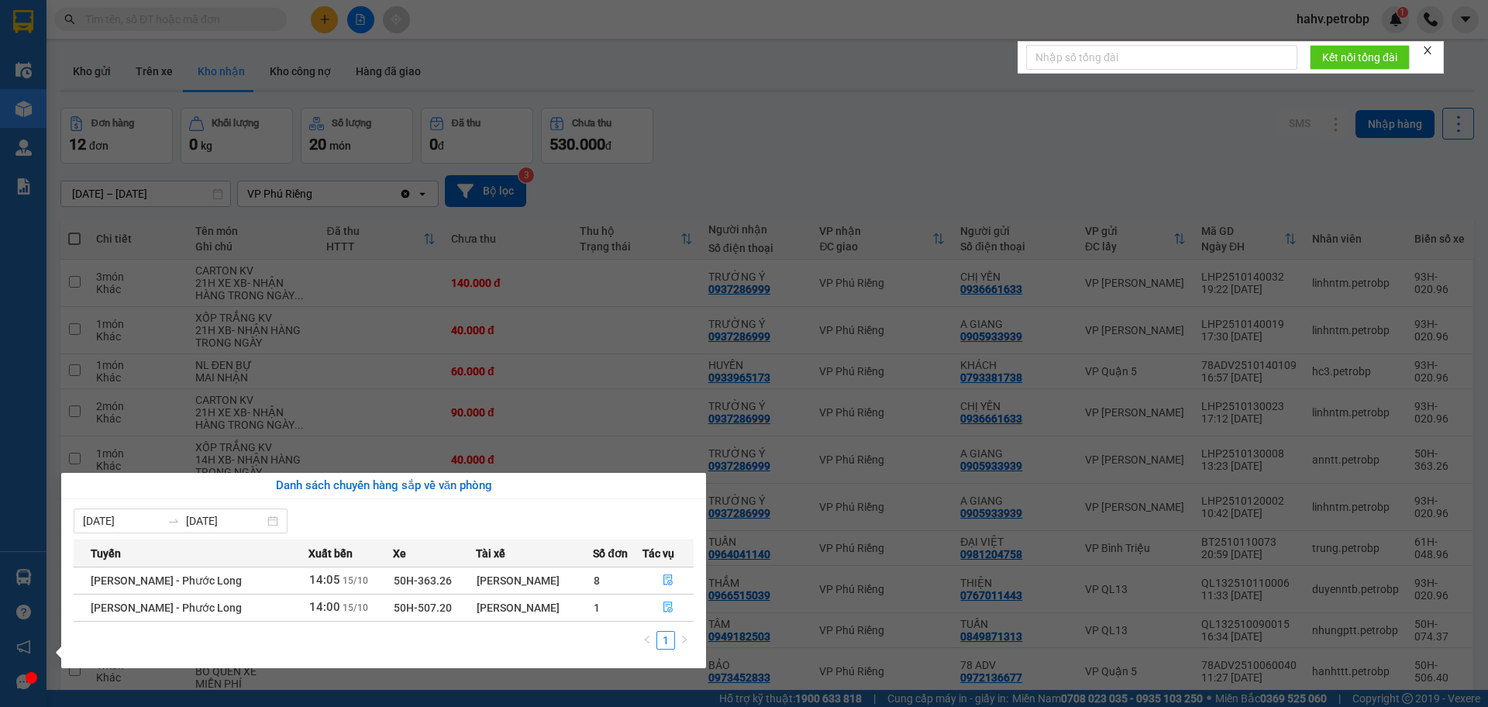
drag, startPoint x: 771, startPoint y: 129, endPoint x: 593, endPoint y: 153, distance: 179.2
click at [769, 130] on section "Kết quả tìm kiếm ( 1 ) Bộ lọc Mã ĐH Trạng thái Món hàng Tổng cước Chưa cước Ngư…" at bounding box center [744, 353] width 1488 height 707
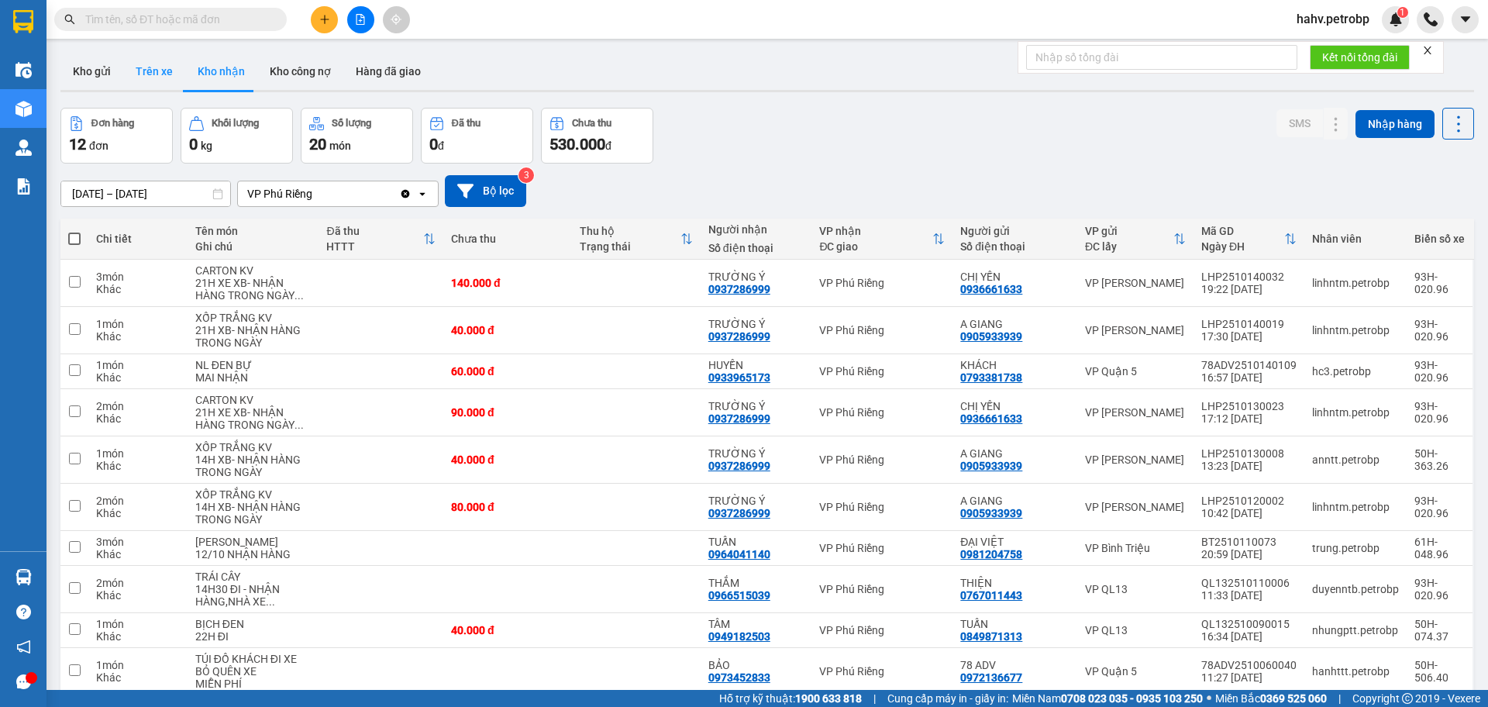
click at [142, 69] on button "Trên xe" at bounding box center [154, 71] width 62 height 37
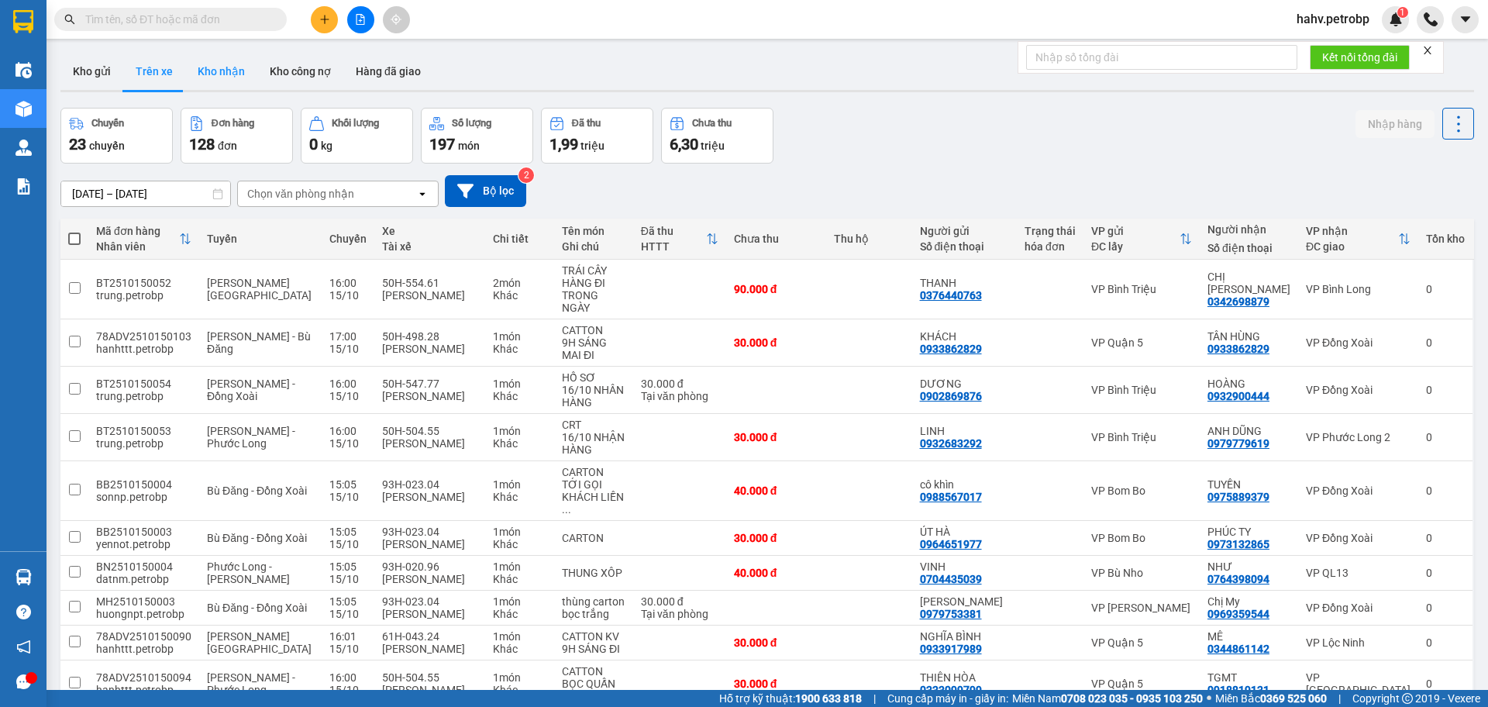
click at [204, 71] on button "Kho nhận" at bounding box center [221, 71] width 72 height 37
type input "[DATE] – [DATE]"
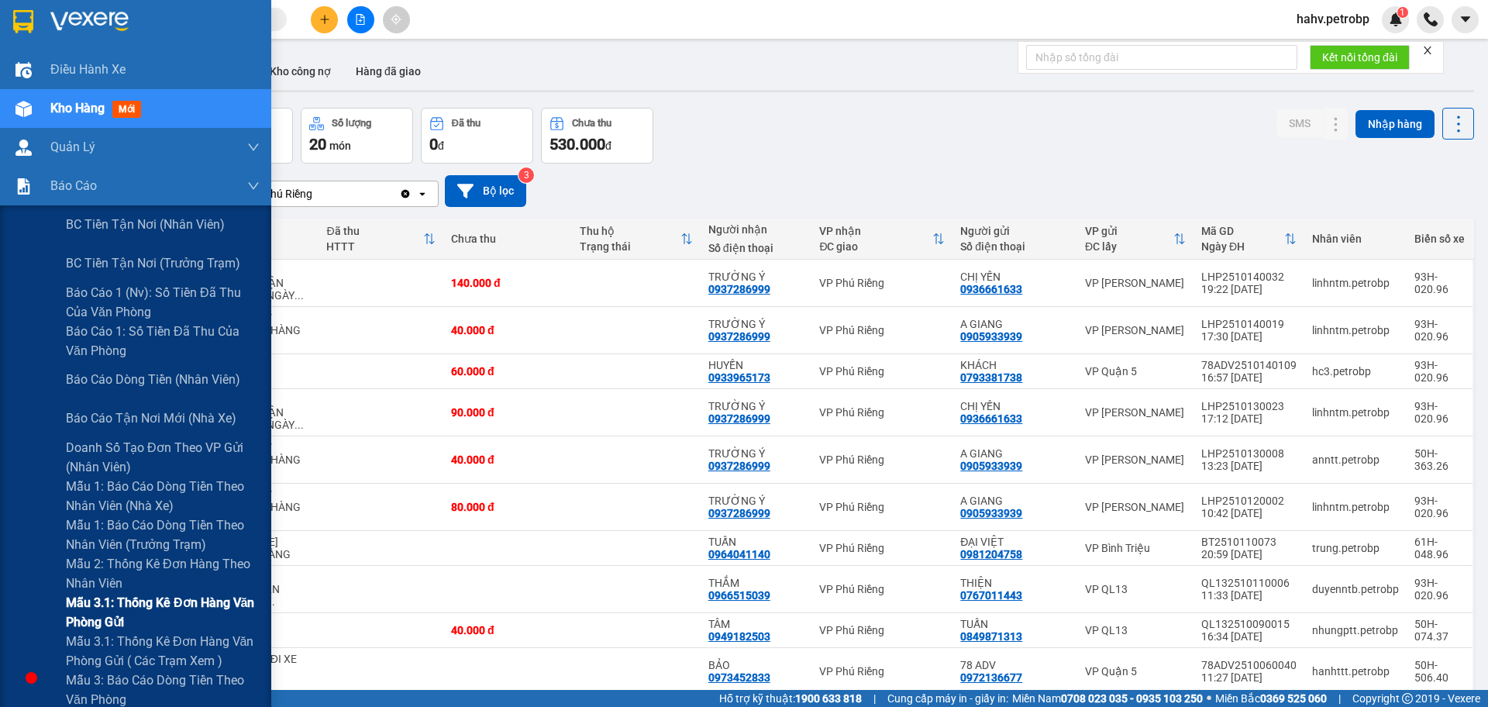
click at [26, 601] on div "Mẫu 3.1: Thống kê đơn hàng văn phòng gửi" at bounding box center [135, 612] width 271 height 39
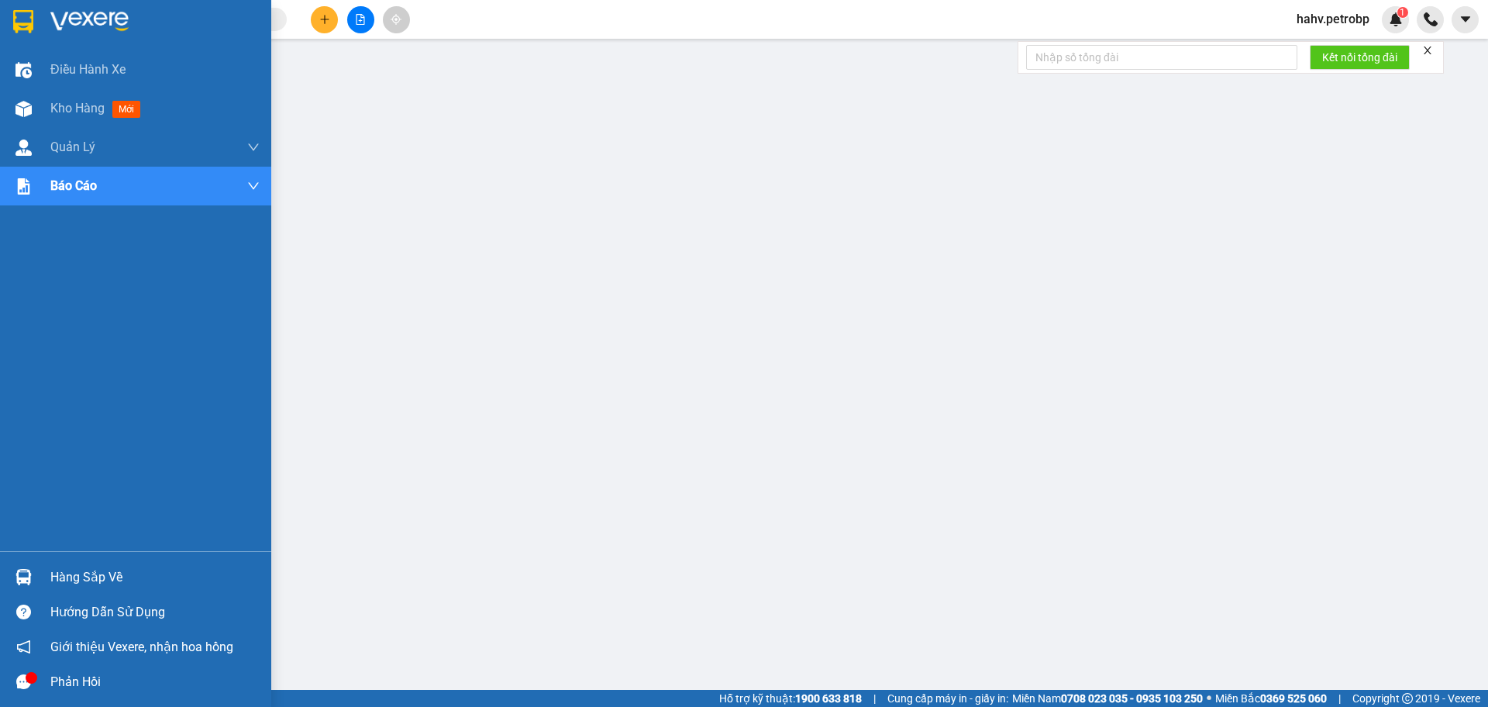
click at [28, 580] on img at bounding box center [24, 577] width 16 height 16
click at [59, 101] on span "Kho hàng" at bounding box center [77, 108] width 54 height 15
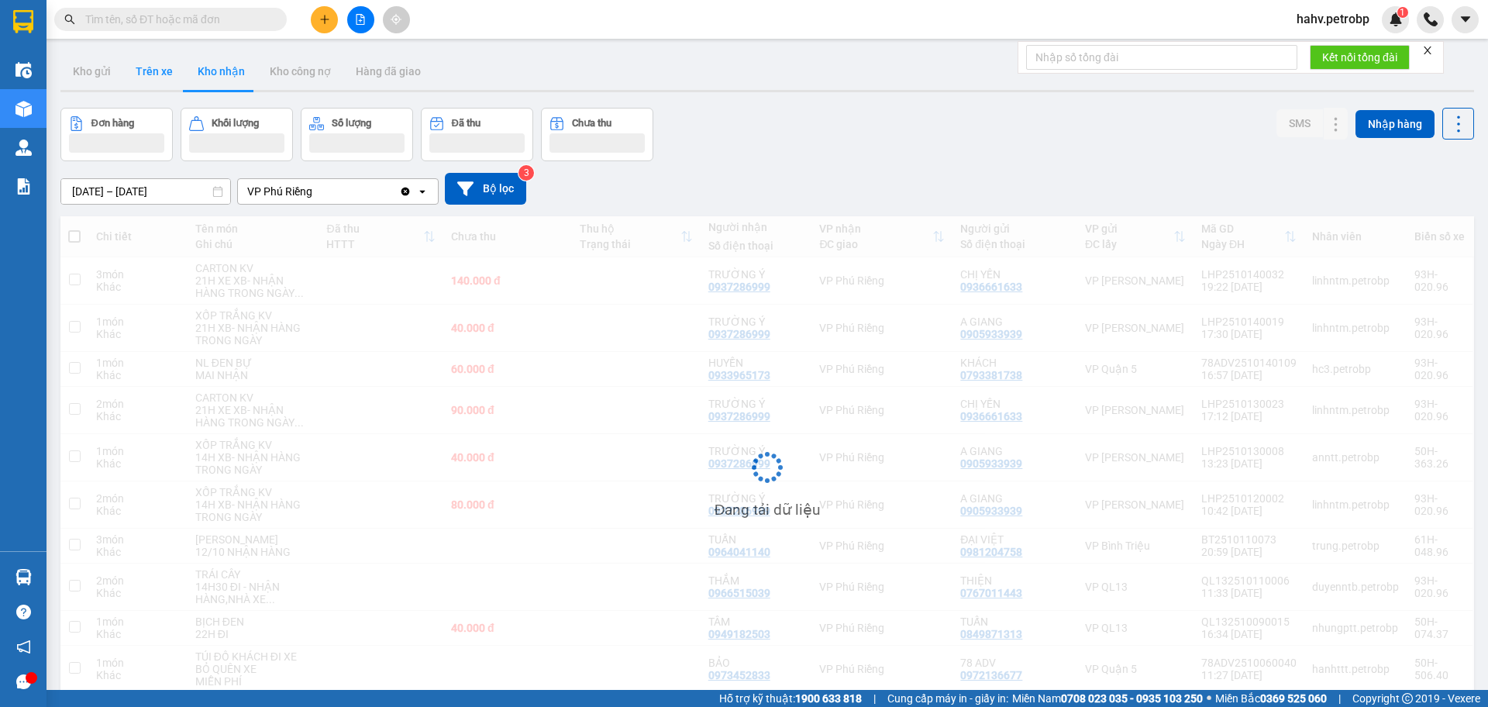
click at [160, 71] on button "Trên xe" at bounding box center [154, 71] width 62 height 37
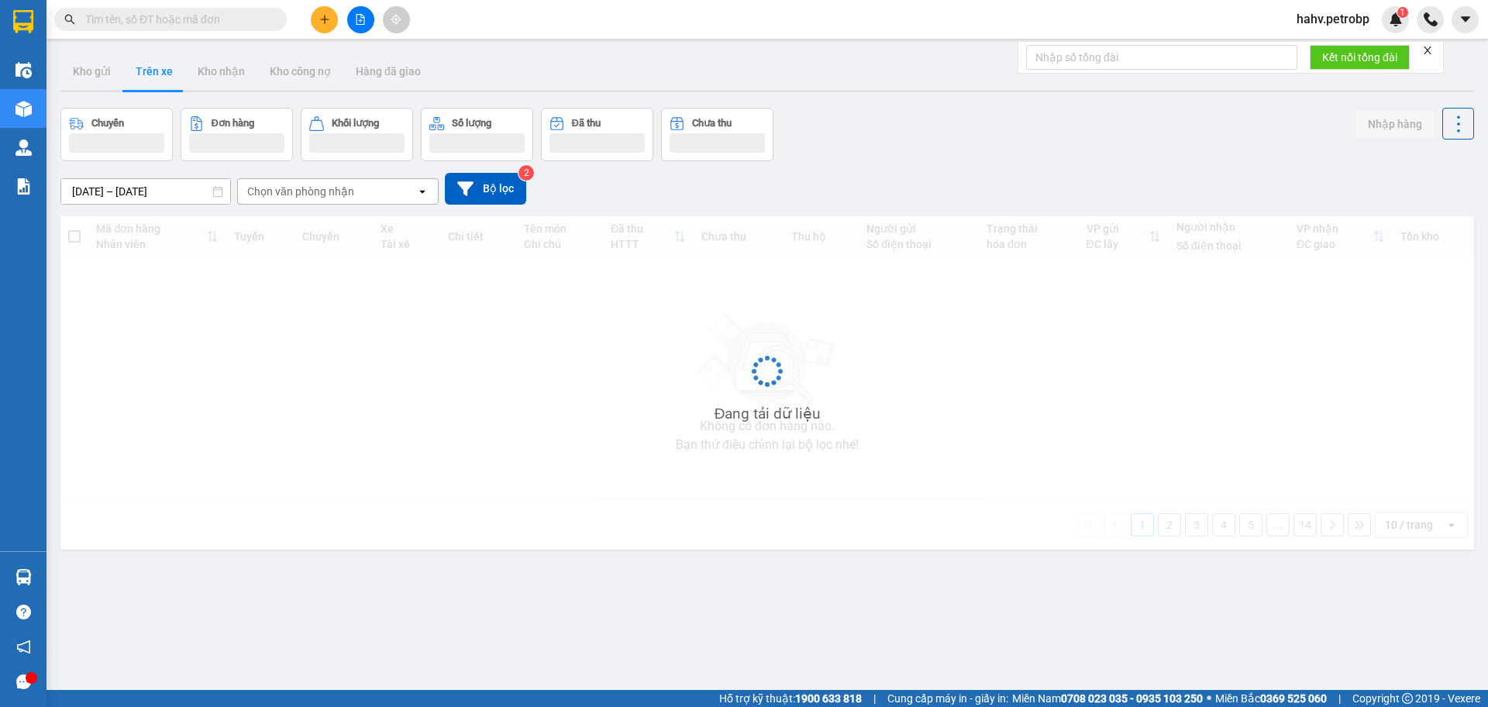
click at [162, 71] on button "Trên xe" at bounding box center [154, 71] width 62 height 37
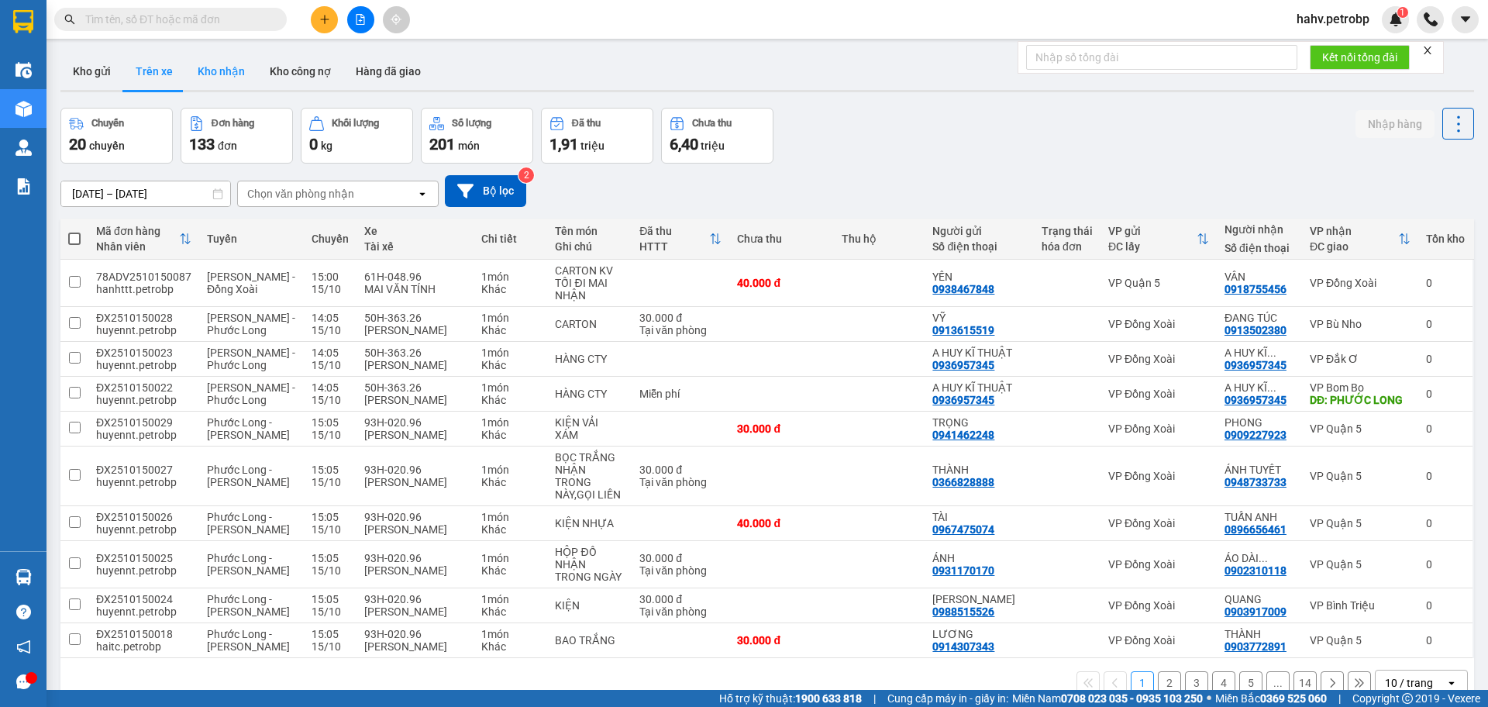
click at [216, 79] on button "Kho nhận" at bounding box center [221, 71] width 72 height 37
type input "[DATE] – [DATE]"
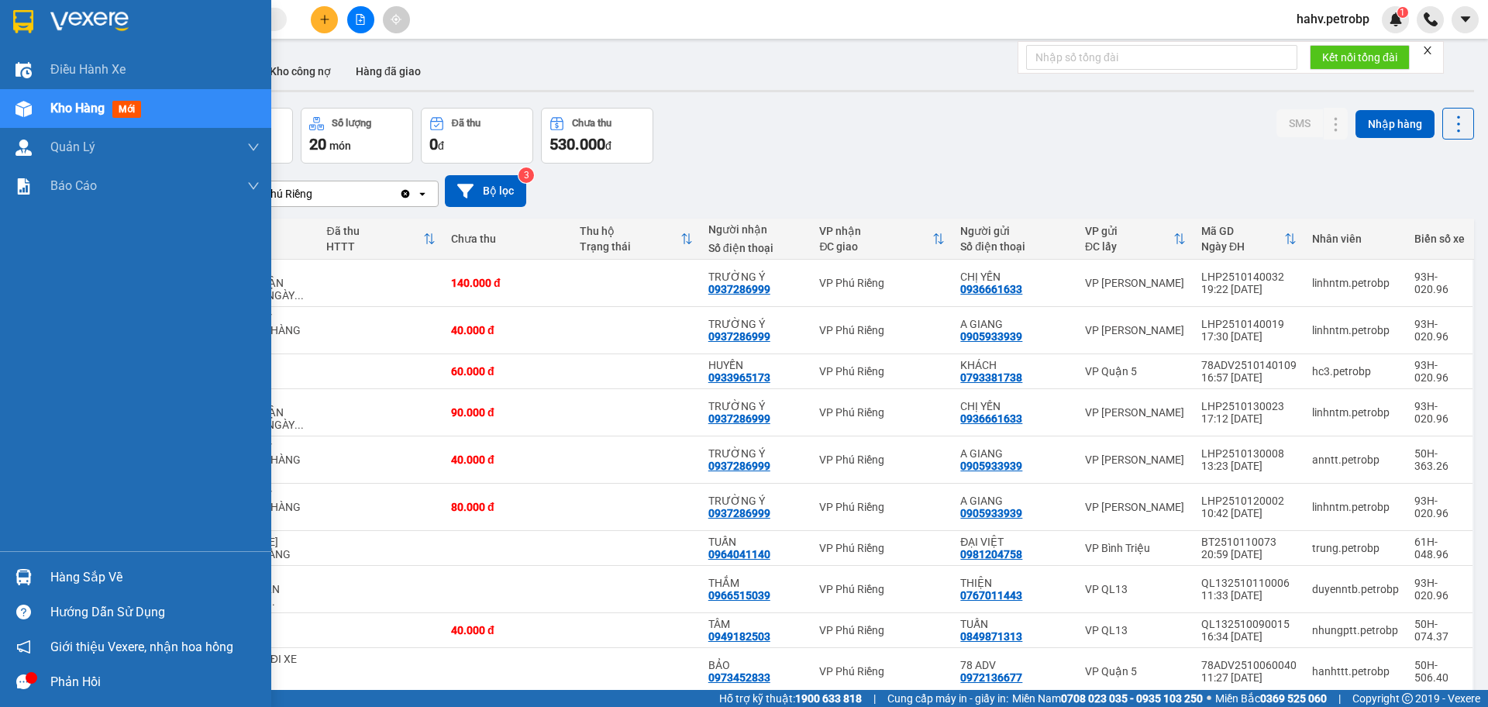
click at [113, 578] on div "Hàng sắp về" at bounding box center [154, 577] width 209 height 23
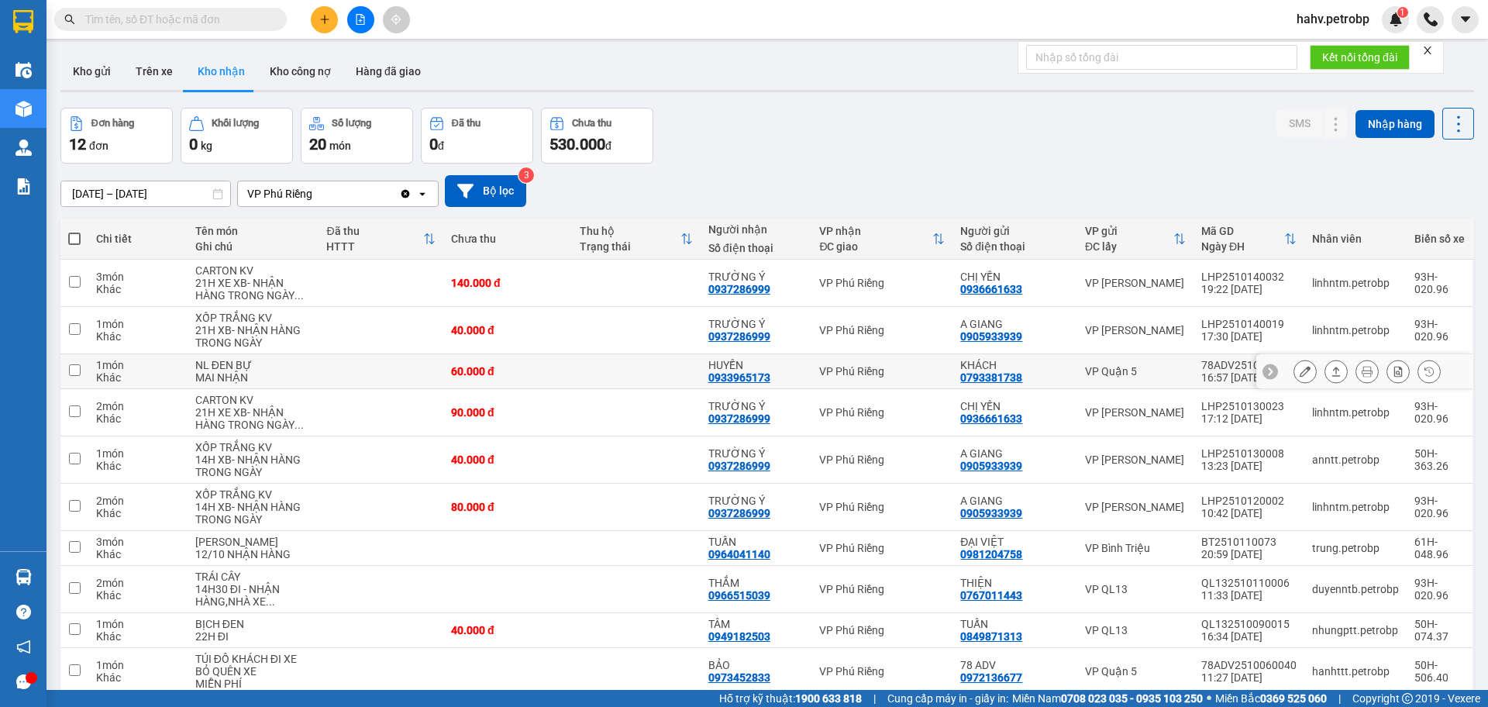
click at [78, 366] on section "Kết quả tìm kiếm ( 1 ) Bộ lọc Mã ĐH Trạng thái Món hàng Tổng cước Chưa cước Ngư…" at bounding box center [744, 353] width 1488 height 707
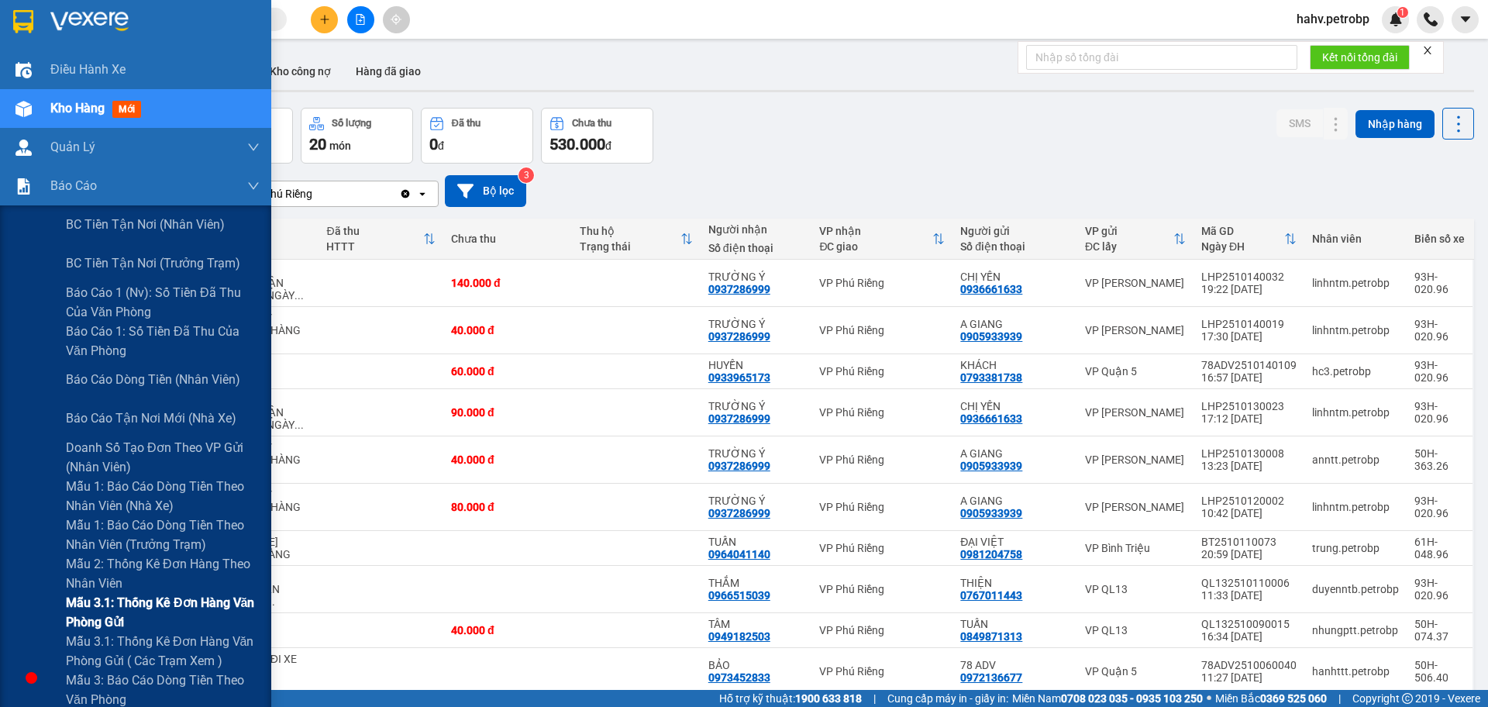
click at [37, 595] on div "Mẫu 3.1: Thống kê đơn hàng văn phòng gửi" at bounding box center [135, 612] width 271 height 39
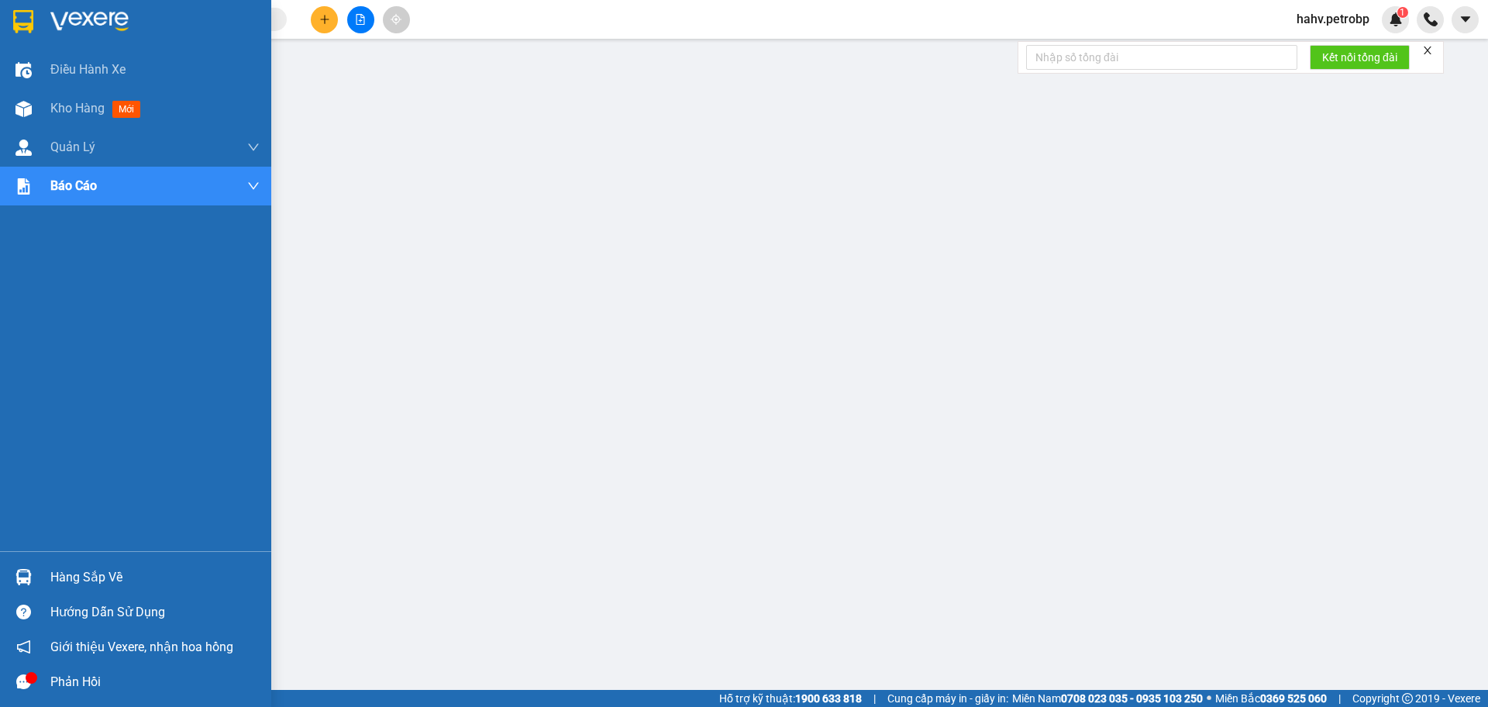
click at [70, 579] on div "Hàng sắp về" at bounding box center [154, 577] width 209 height 23
click at [0, 571] on div "Hàng sắp về" at bounding box center [135, 577] width 271 height 35
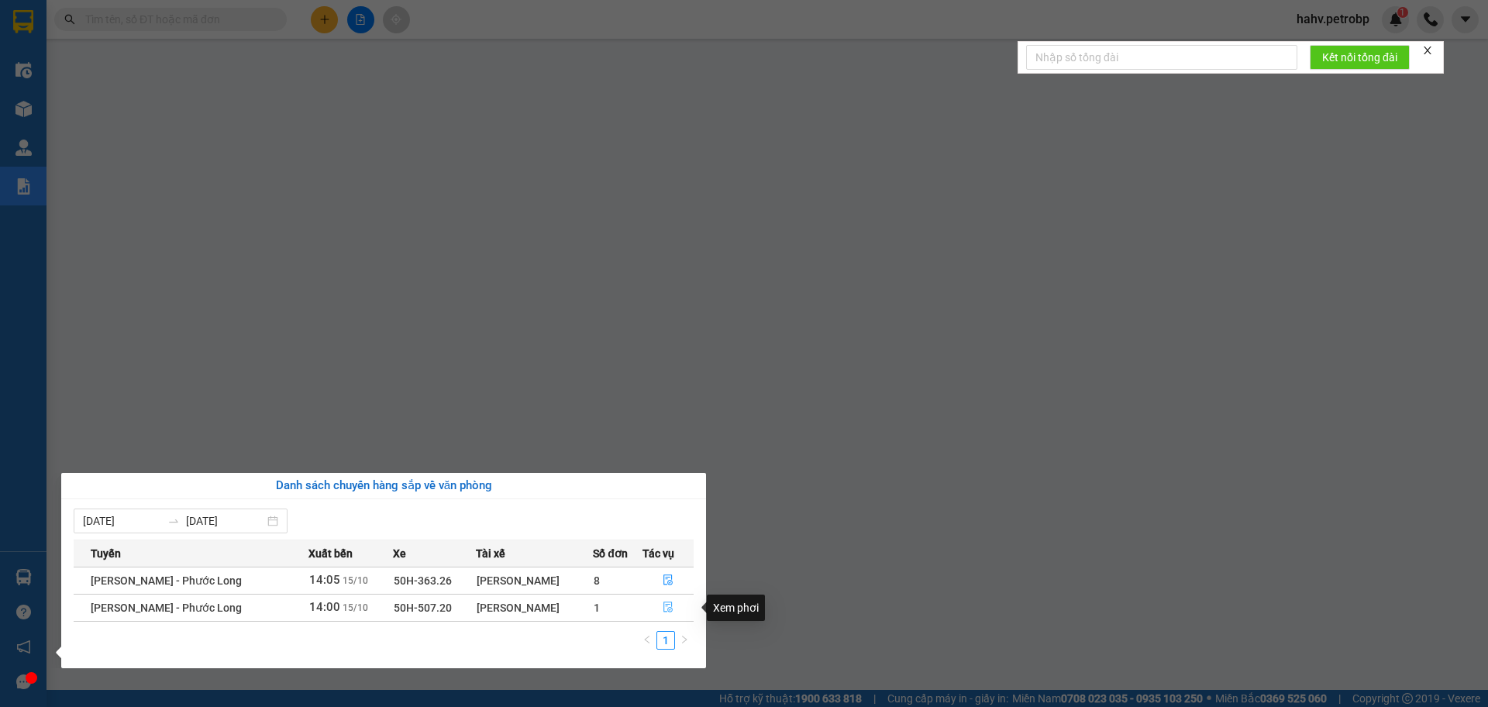
click at [667, 610] on icon "file-done" at bounding box center [668, 607] width 11 height 11
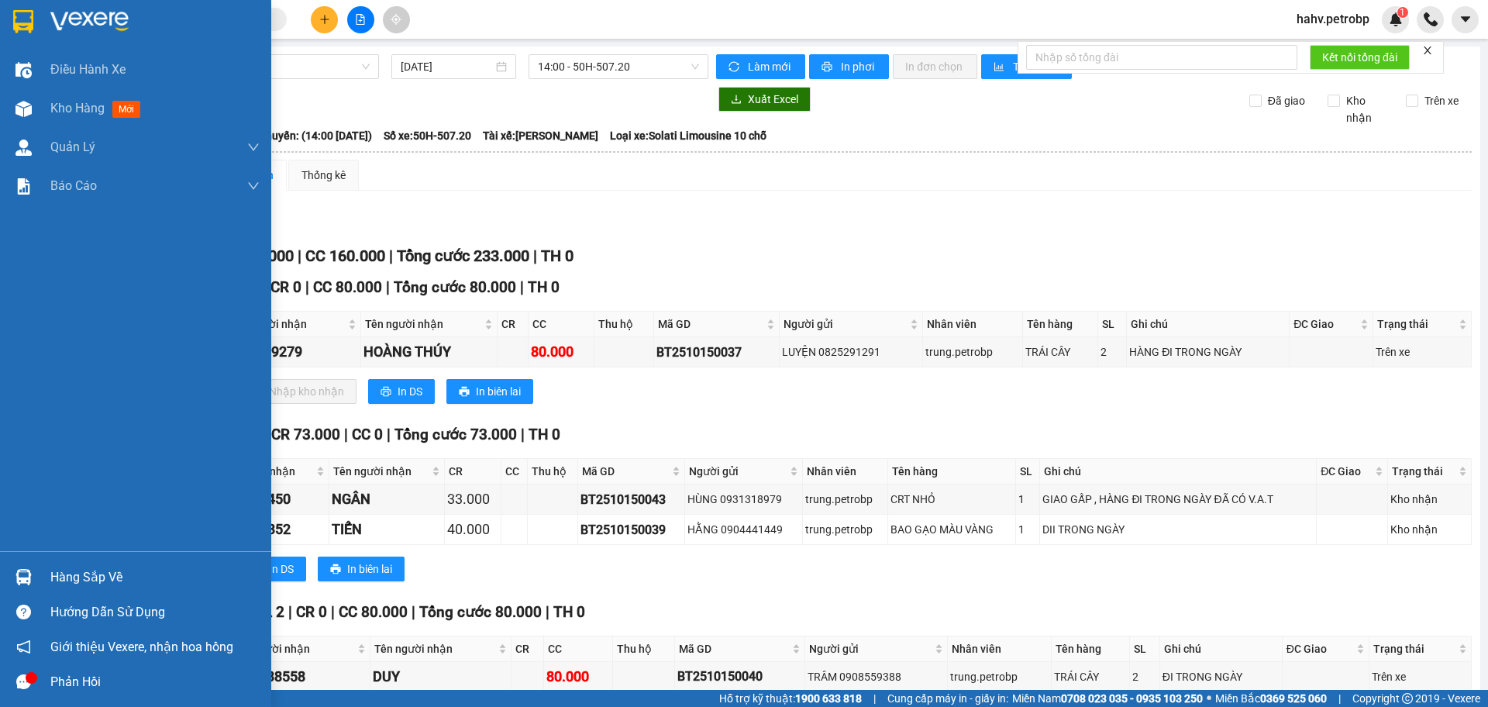
click at [36, 581] on div at bounding box center [23, 577] width 27 height 27
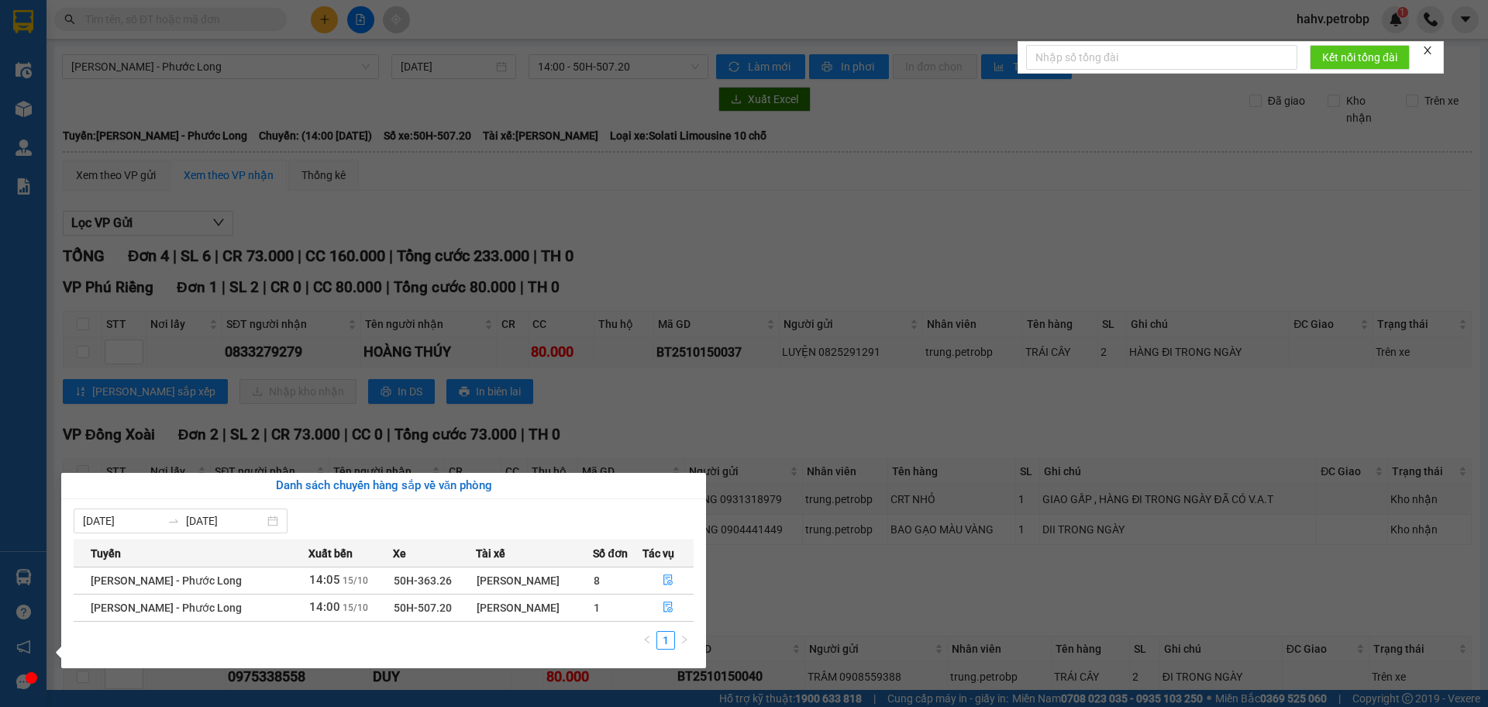
click at [842, 575] on section "Kết quả tìm kiếm ( 1 ) Bộ lọc Mã ĐH Trạng thái Món hàng Tổng cước Chưa cước Ngư…" at bounding box center [744, 353] width 1488 height 707
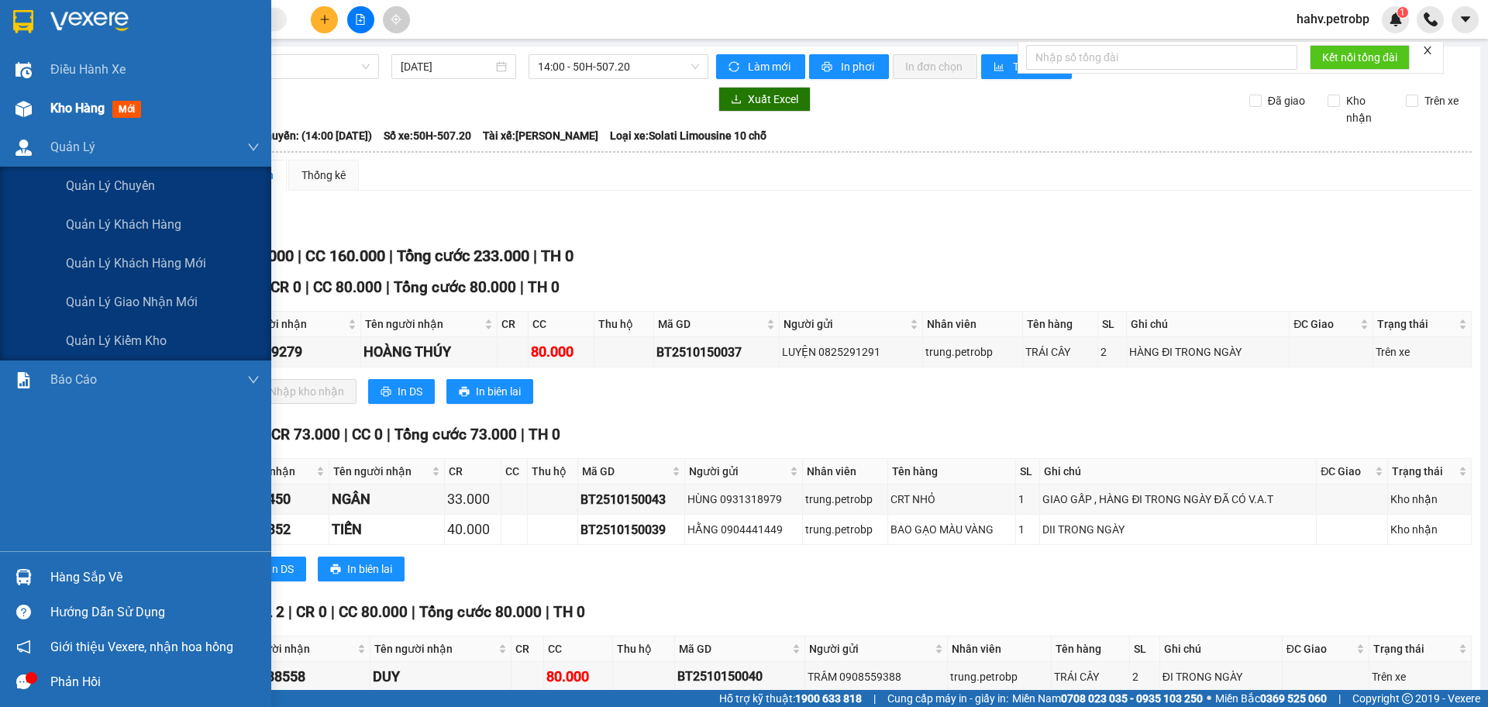
click at [51, 110] on span "Kho hàng" at bounding box center [77, 108] width 54 height 15
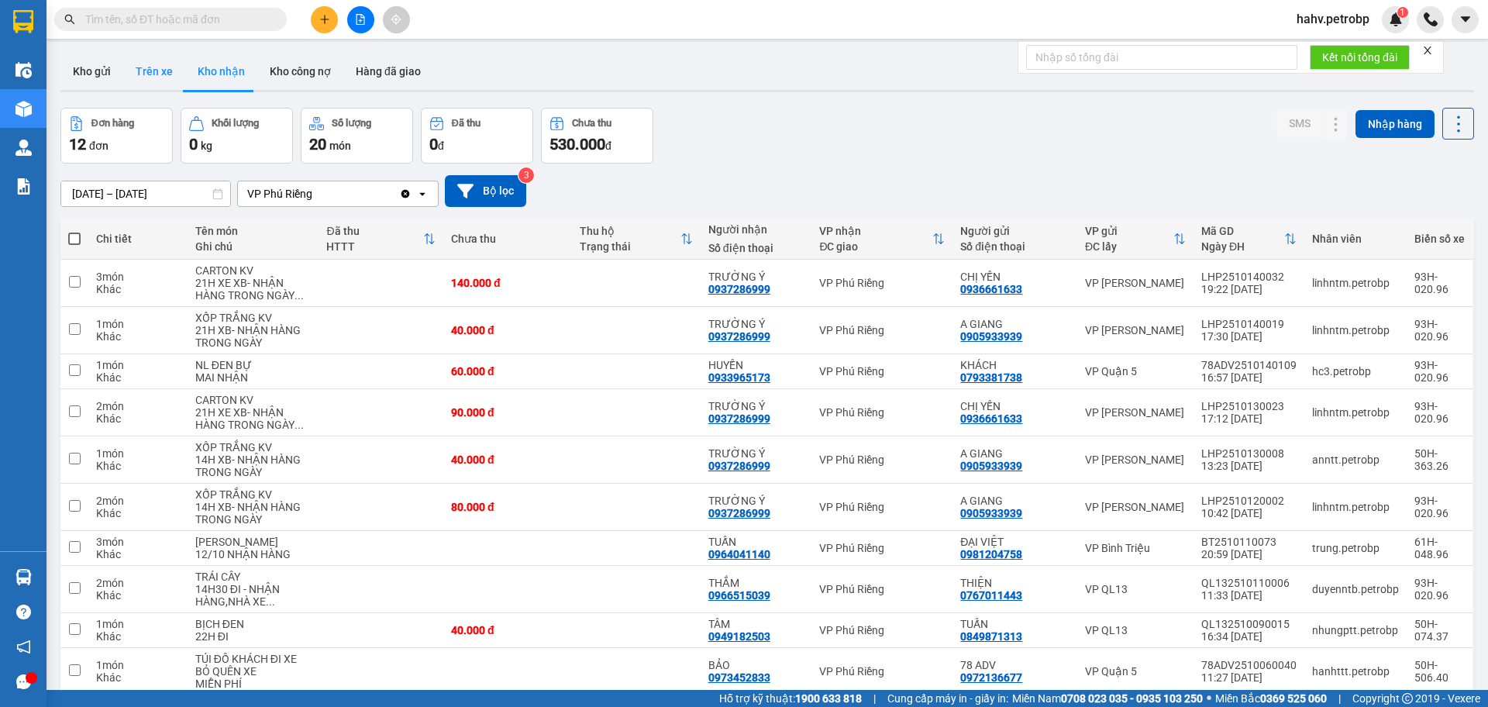
click at [164, 66] on button "Trên xe" at bounding box center [154, 71] width 62 height 37
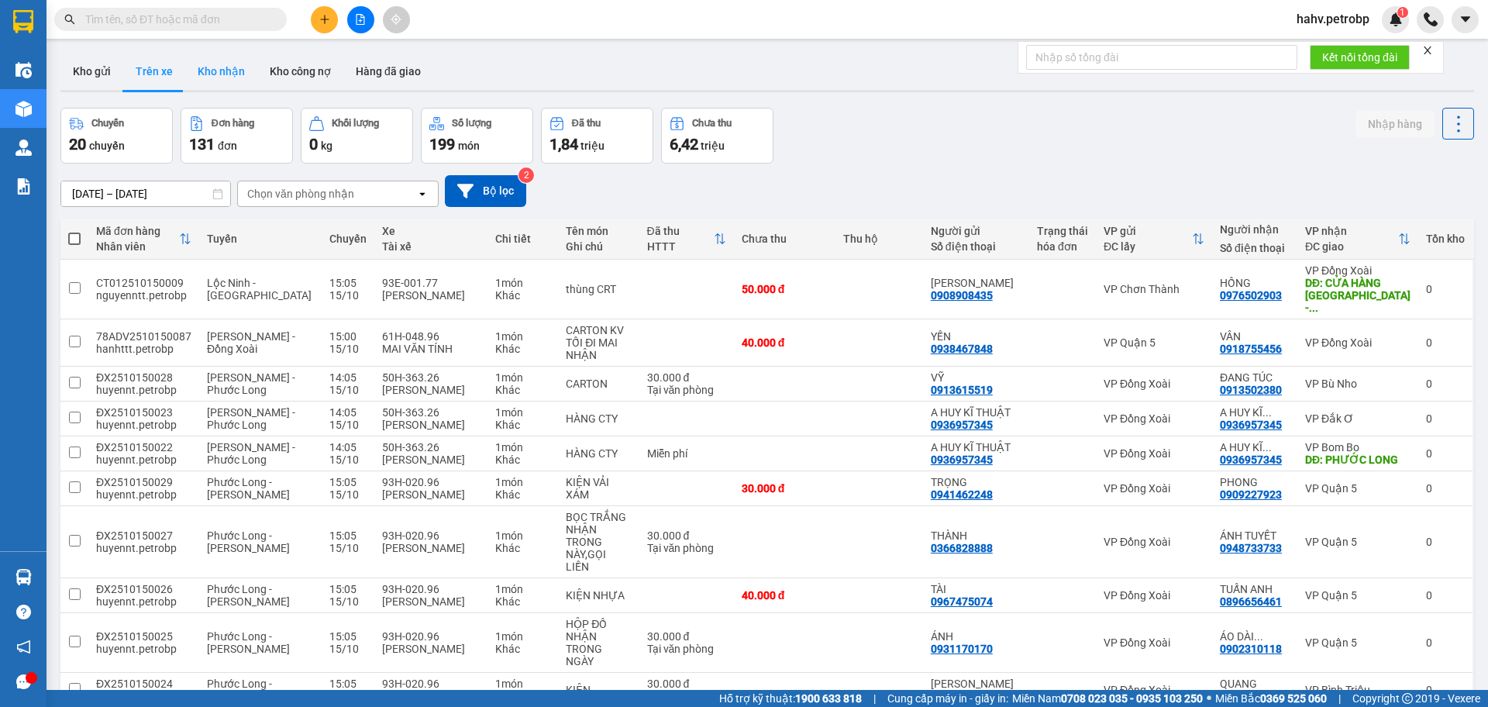
click at [218, 70] on button "Kho nhận" at bounding box center [221, 71] width 72 height 37
type input "[DATE] – [DATE]"
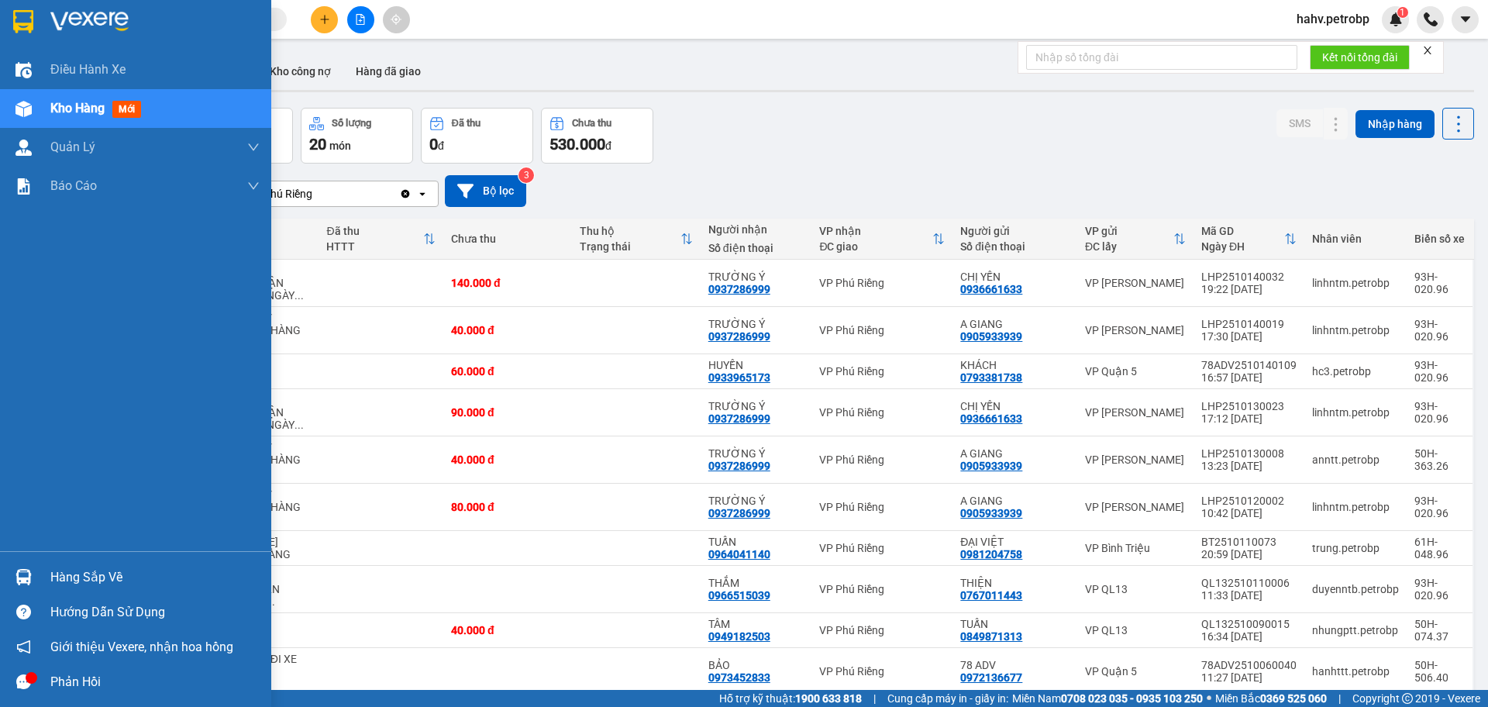
click at [87, 575] on div "Hàng sắp về" at bounding box center [154, 577] width 209 height 23
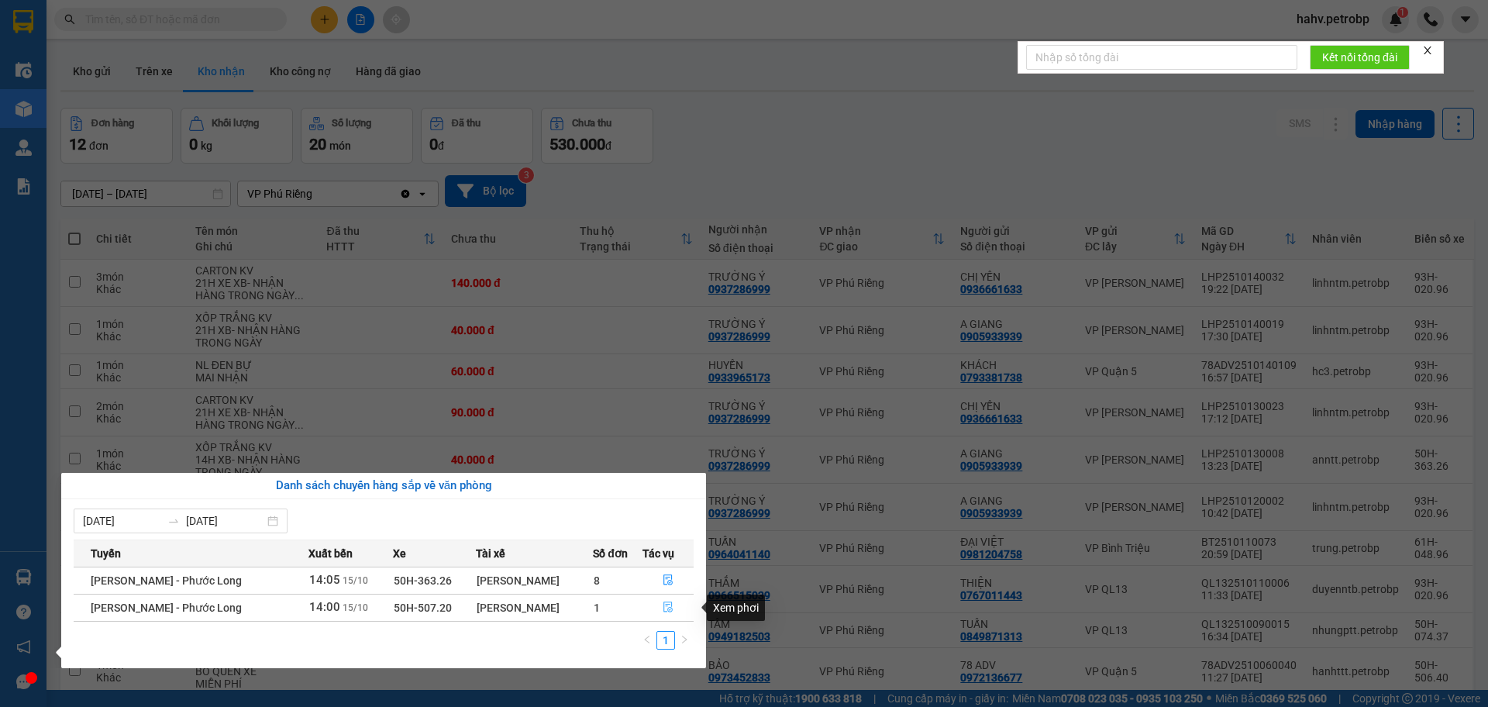
click at [666, 604] on icon "file-done" at bounding box center [668, 607] width 11 height 11
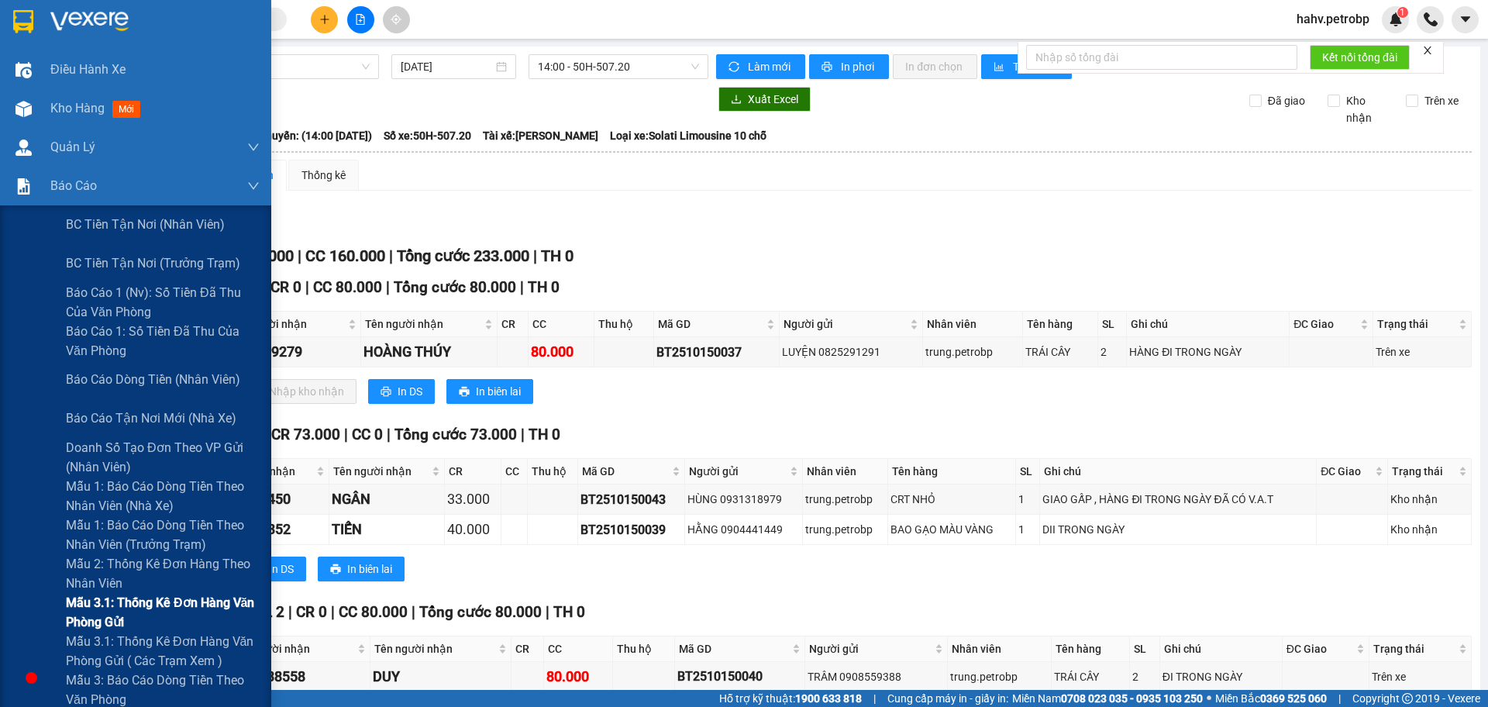
click at [18, 621] on div "Mẫu 3.1: Thống kê đơn hàng văn phòng gửi" at bounding box center [135, 612] width 271 height 39
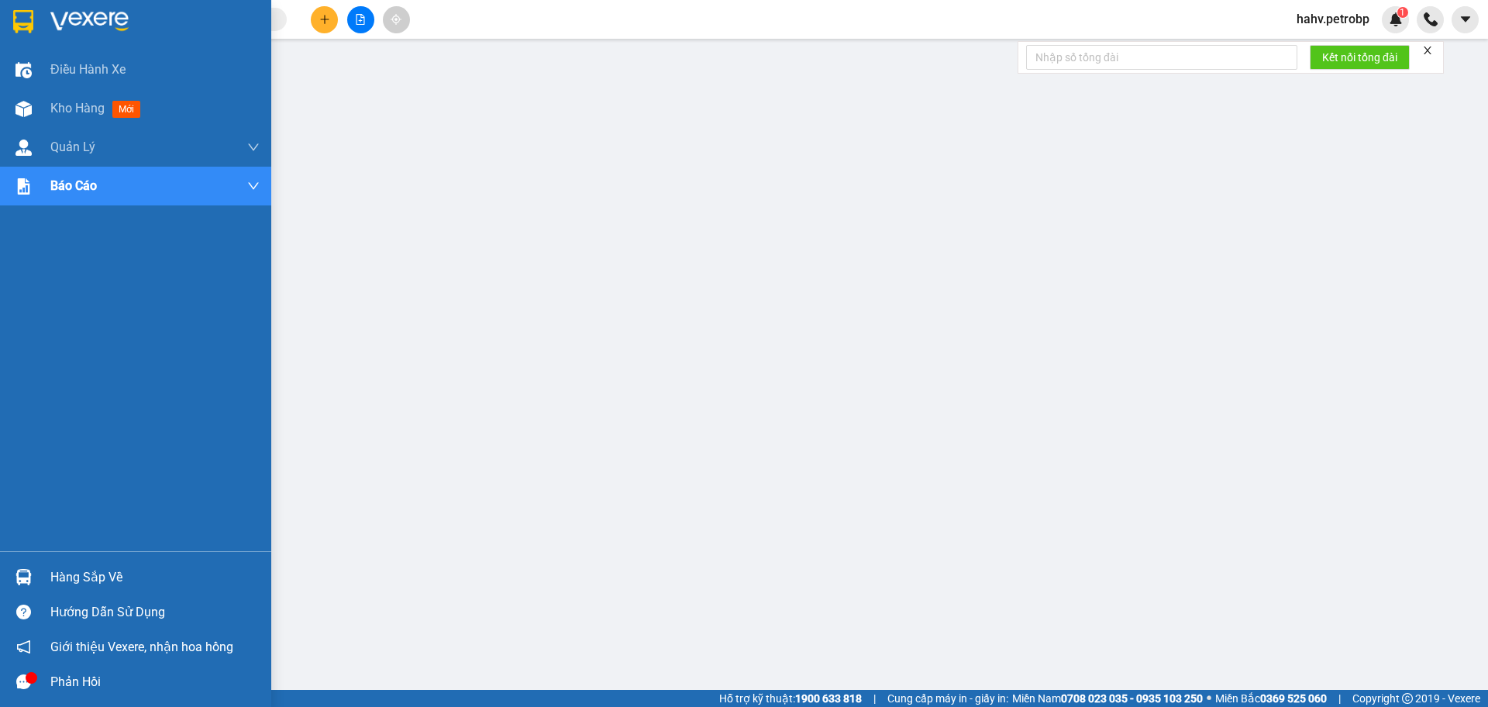
drag, startPoint x: 2, startPoint y: 576, endPoint x: 52, endPoint y: 578, distance: 50.4
click at [11, 577] on div "Hàng sắp về" at bounding box center [135, 577] width 271 height 35
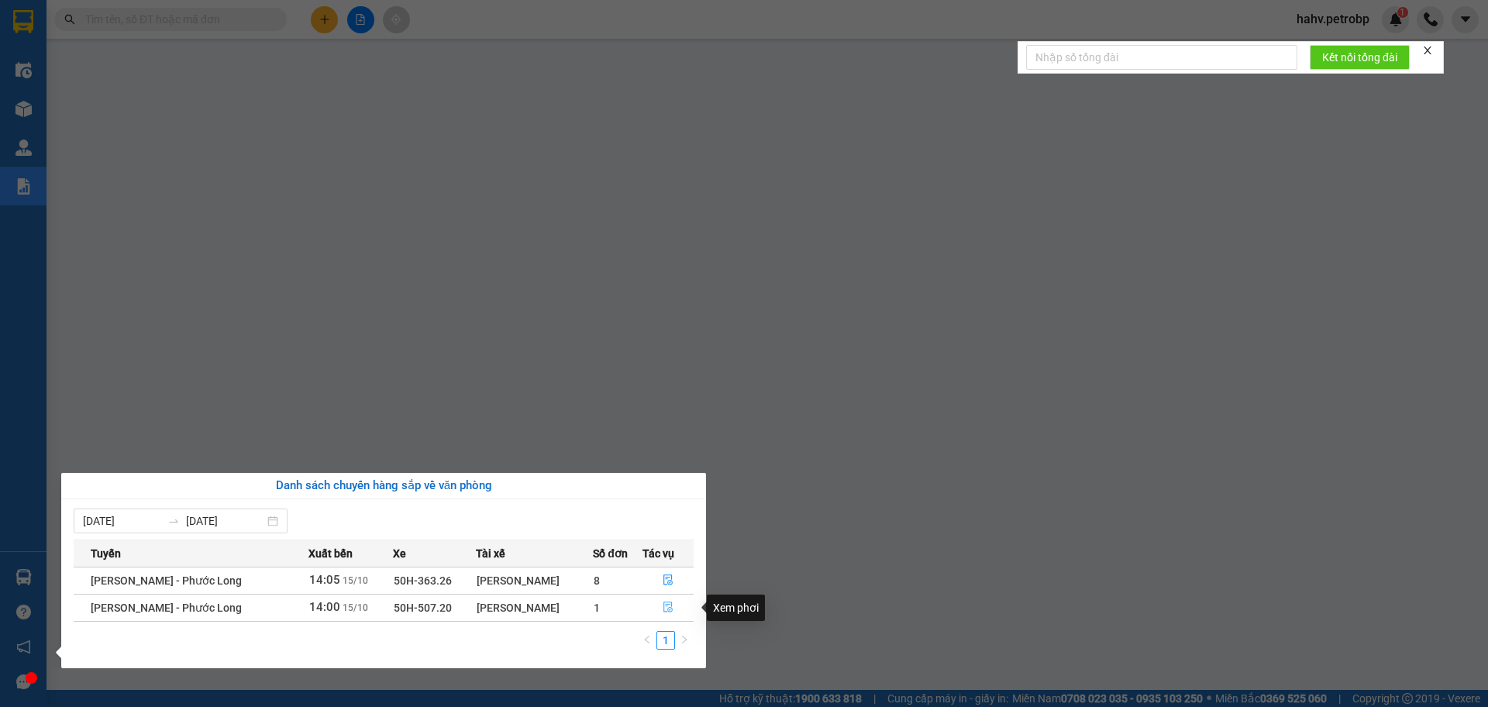
click at [674, 612] on button "button" at bounding box center [668, 607] width 50 height 25
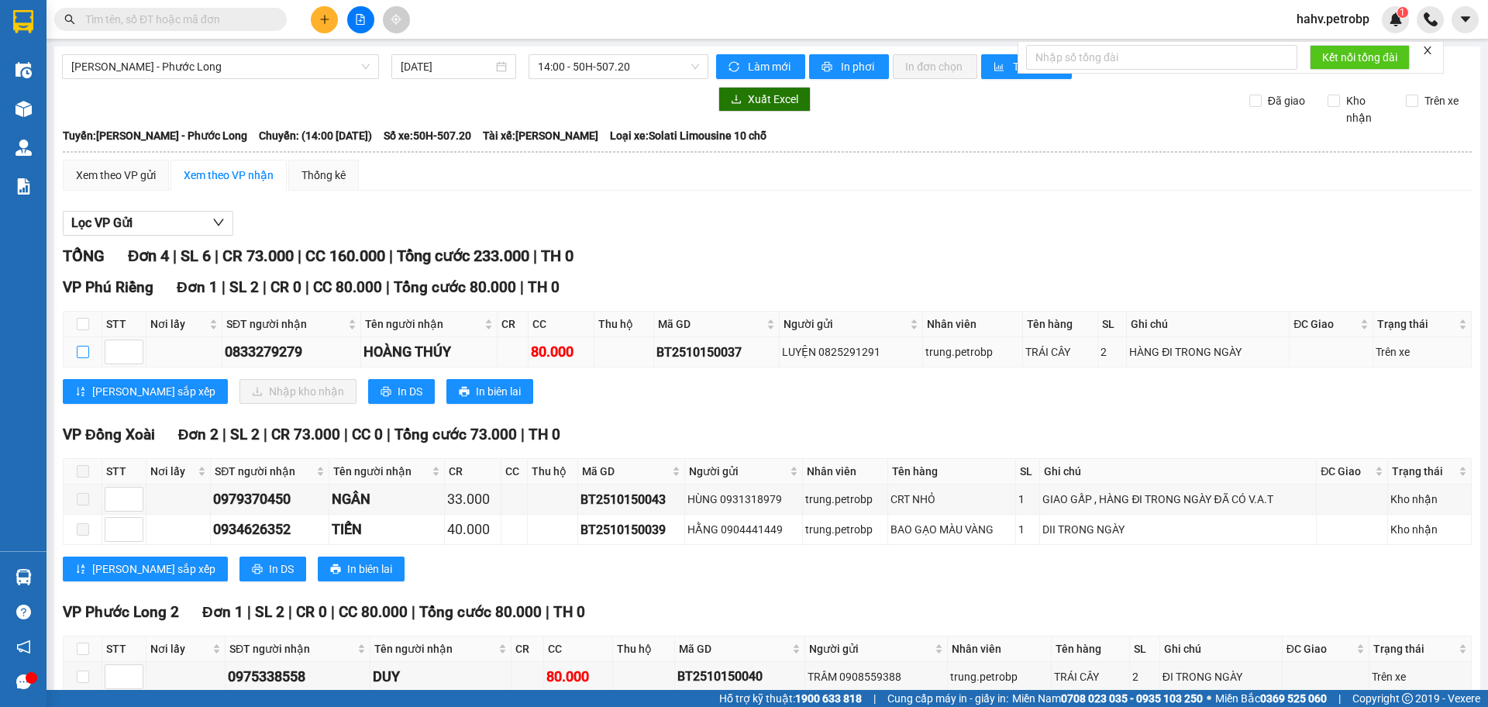
click at [81, 350] on input "checkbox" at bounding box center [83, 352] width 12 height 12
checkbox input "true"
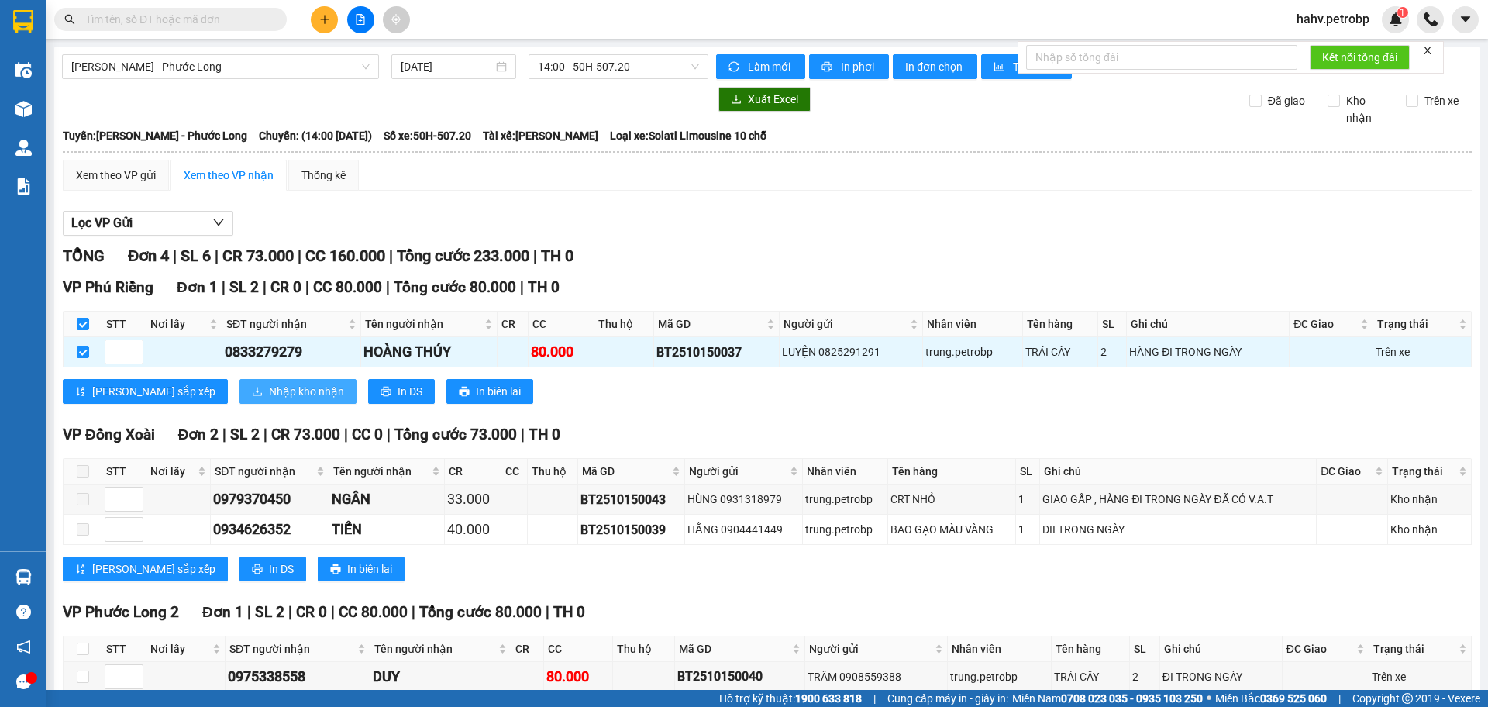
click at [269, 393] on span "Nhập kho nhận" at bounding box center [306, 391] width 75 height 17
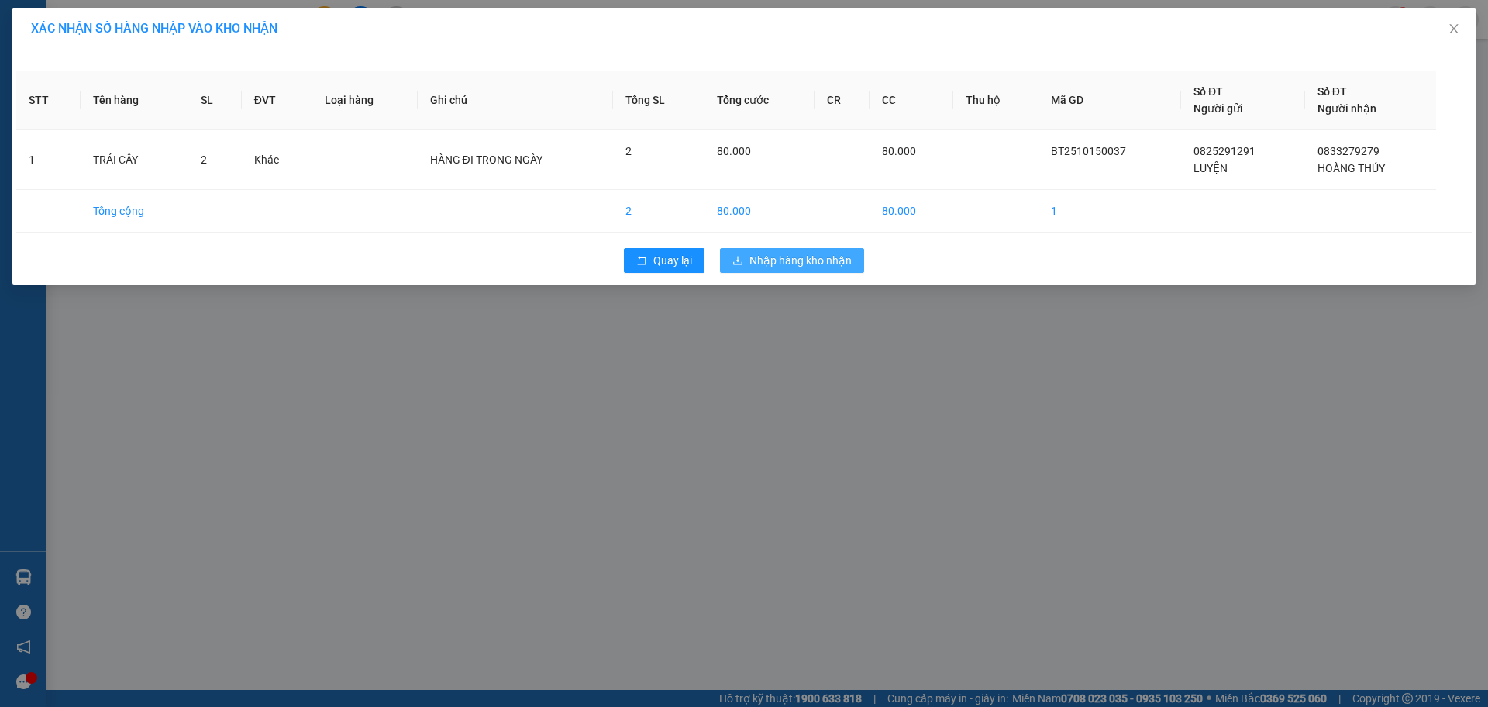
click at [831, 264] on span "Nhập hàng kho nhận" at bounding box center [801, 260] width 102 height 17
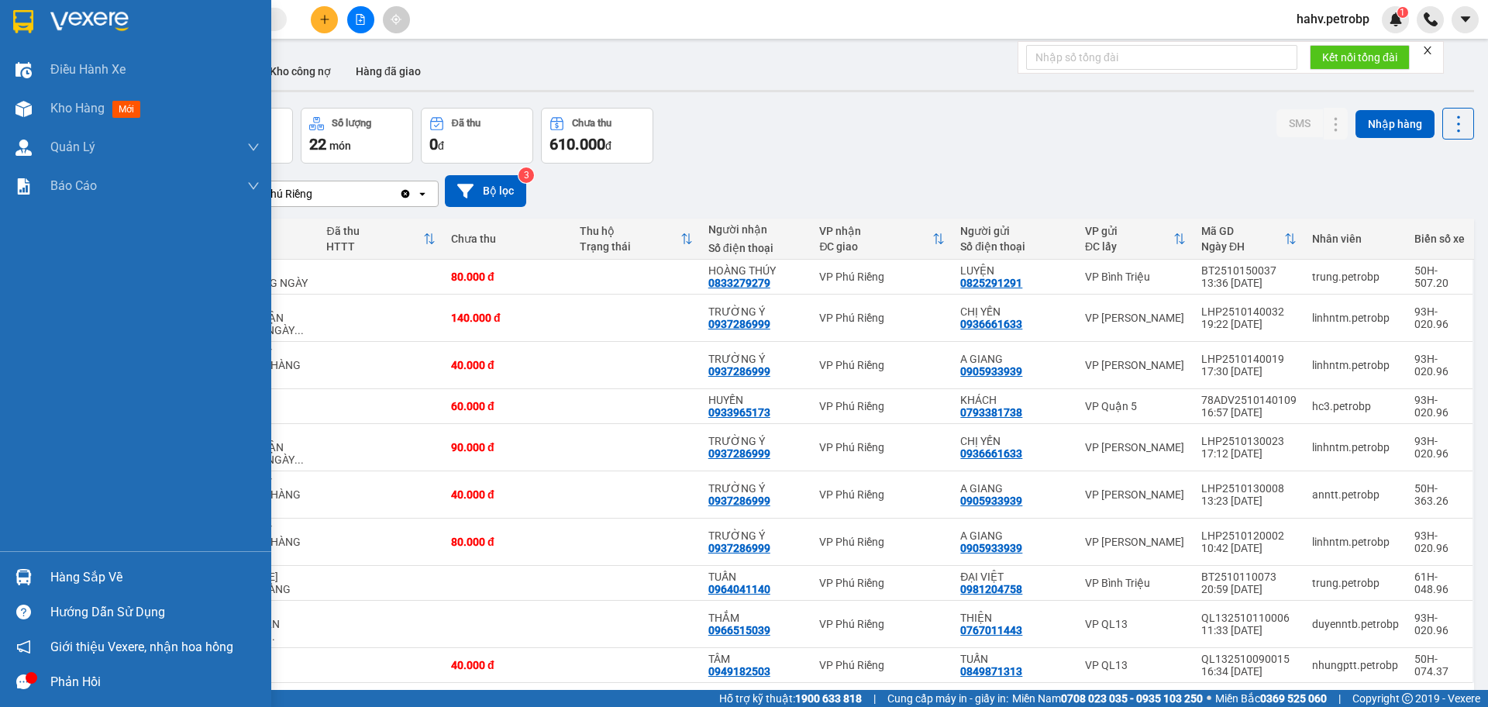
click at [29, 567] on div at bounding box center [23, 577] width 27 height 27
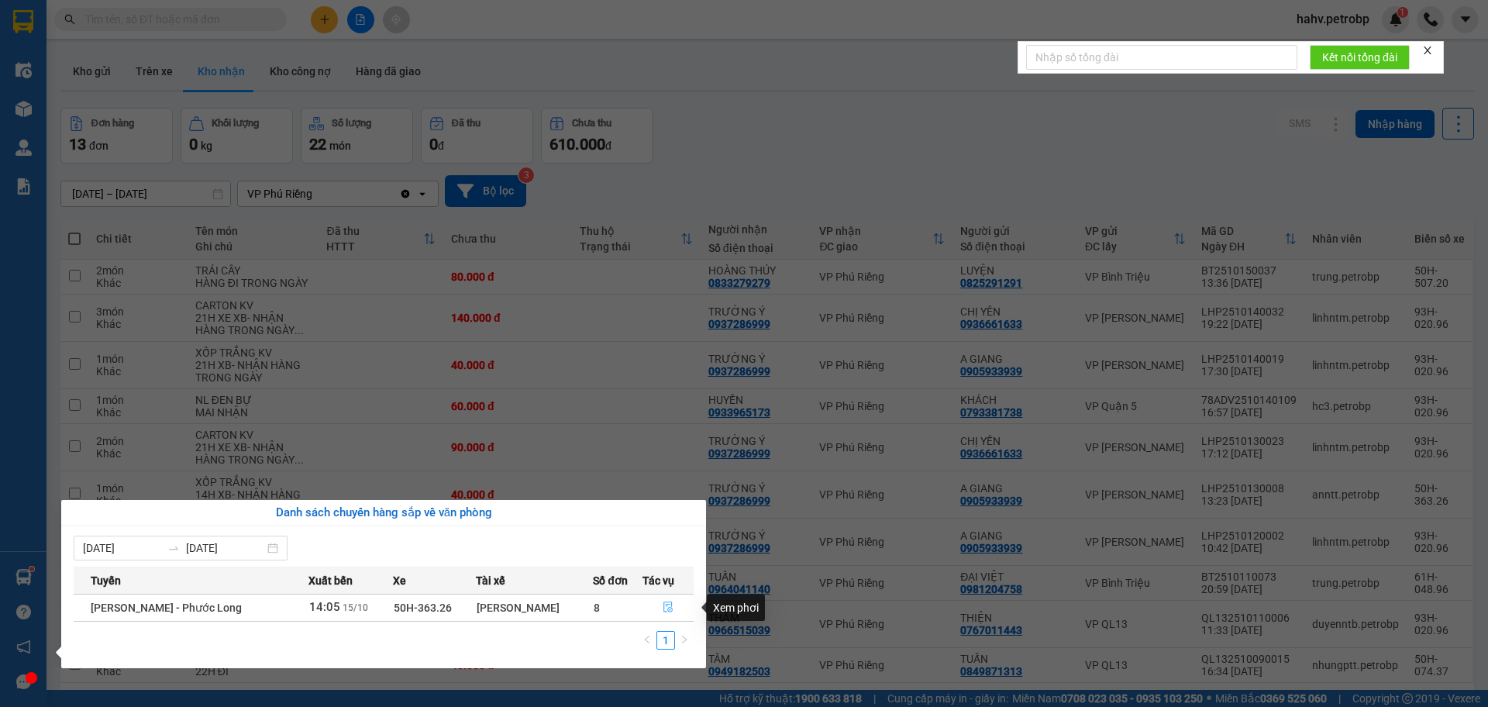
click at [663, 605] on icon "file-done" at bounding box center [668, 607] width 11 height 11
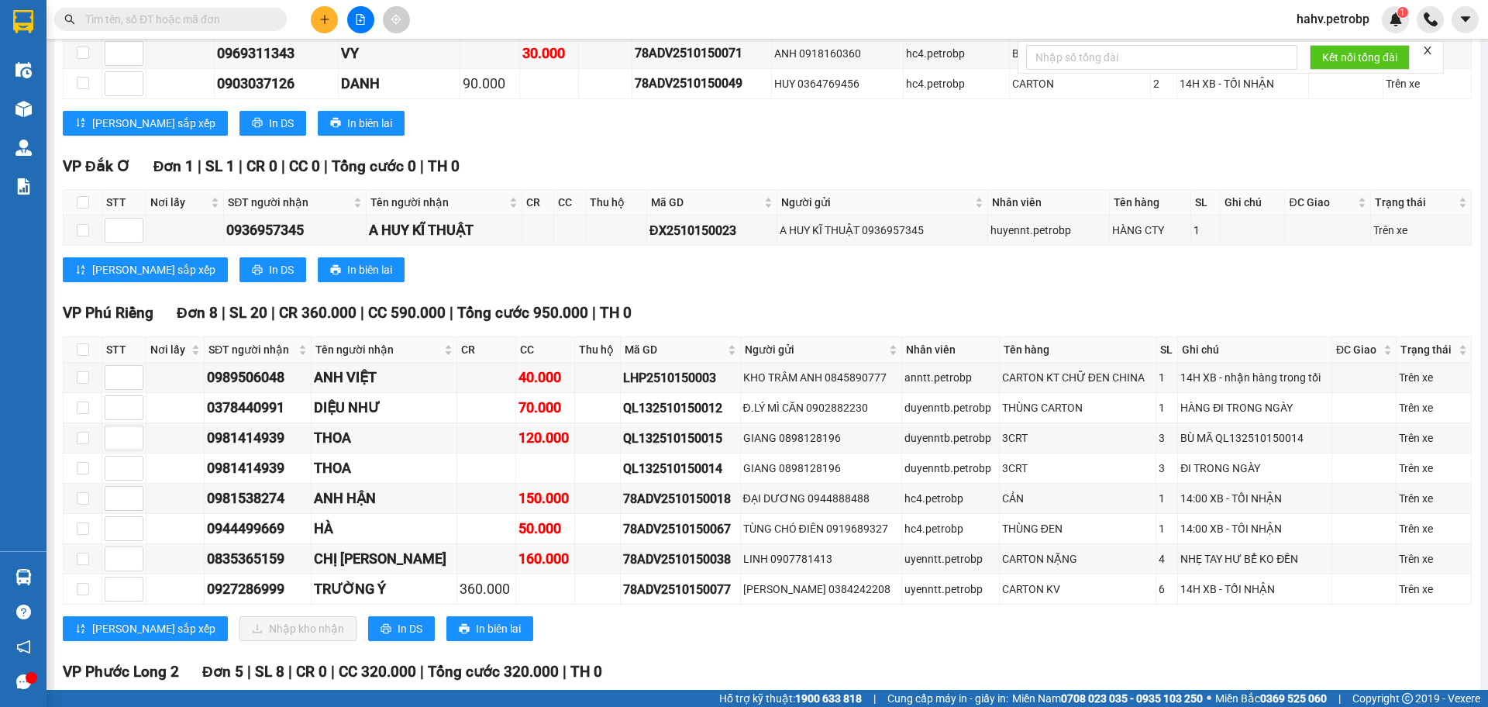
scroll to position [2843, 0]
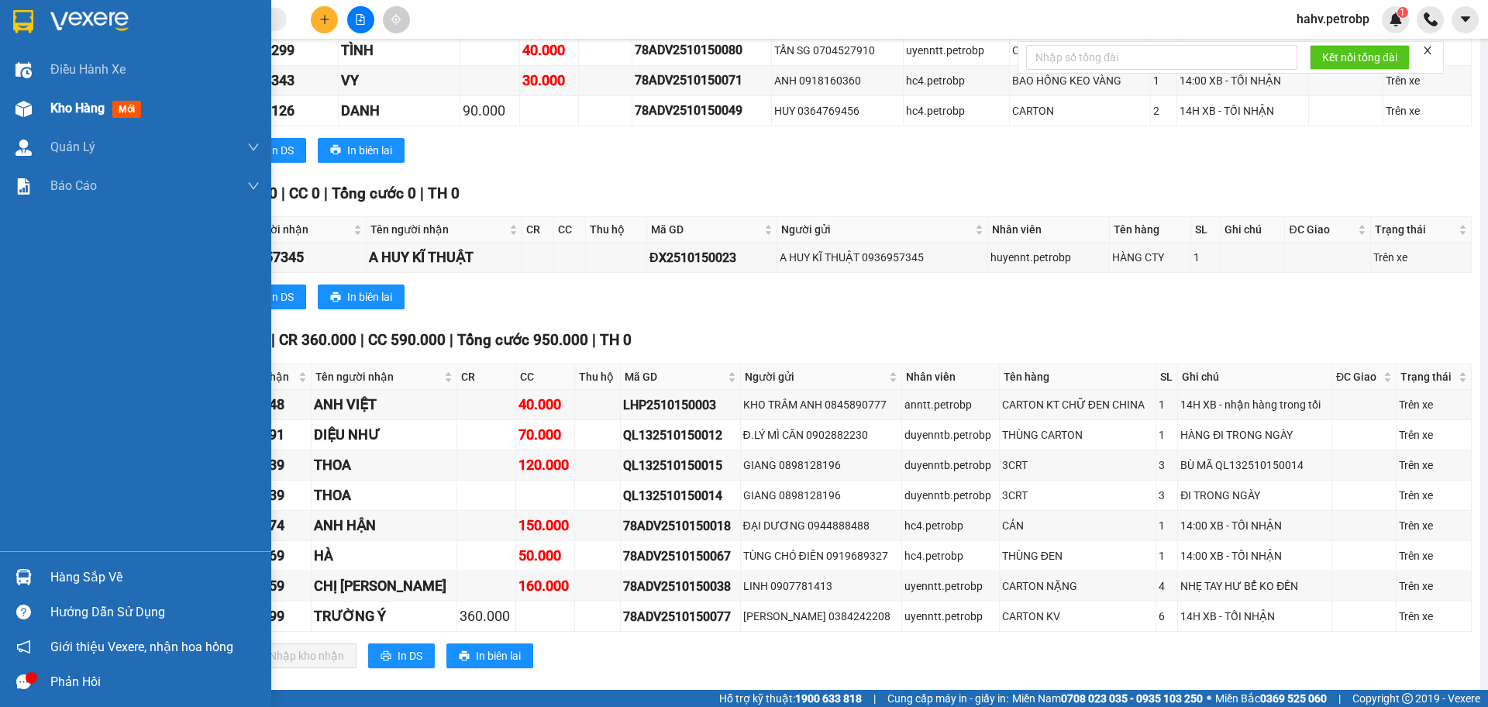
click at [25, 103] on img at bounding box center [24, 109] width 16 height 16
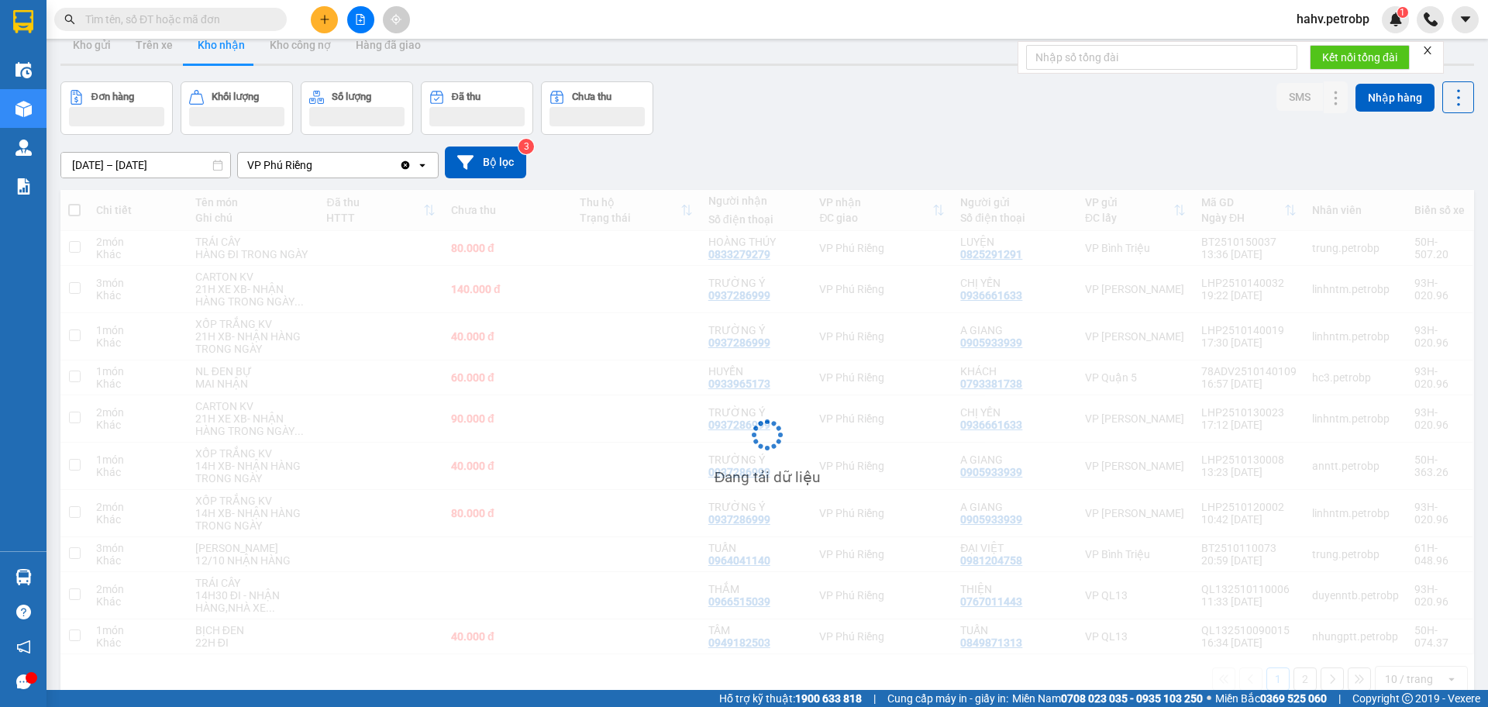
scroll to position [14, 0]
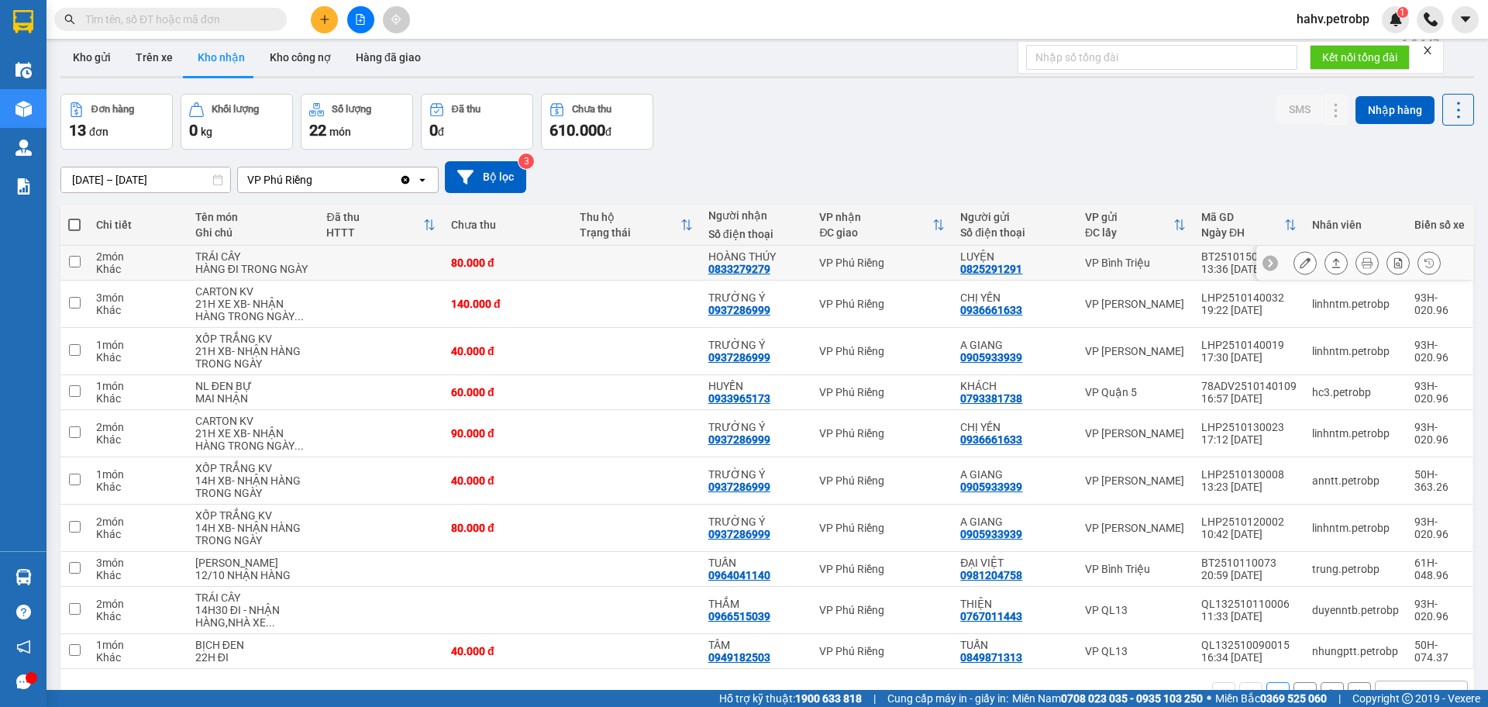
click at [1296, 263] on button at bounding box center [1306, 263] width 22 height 27
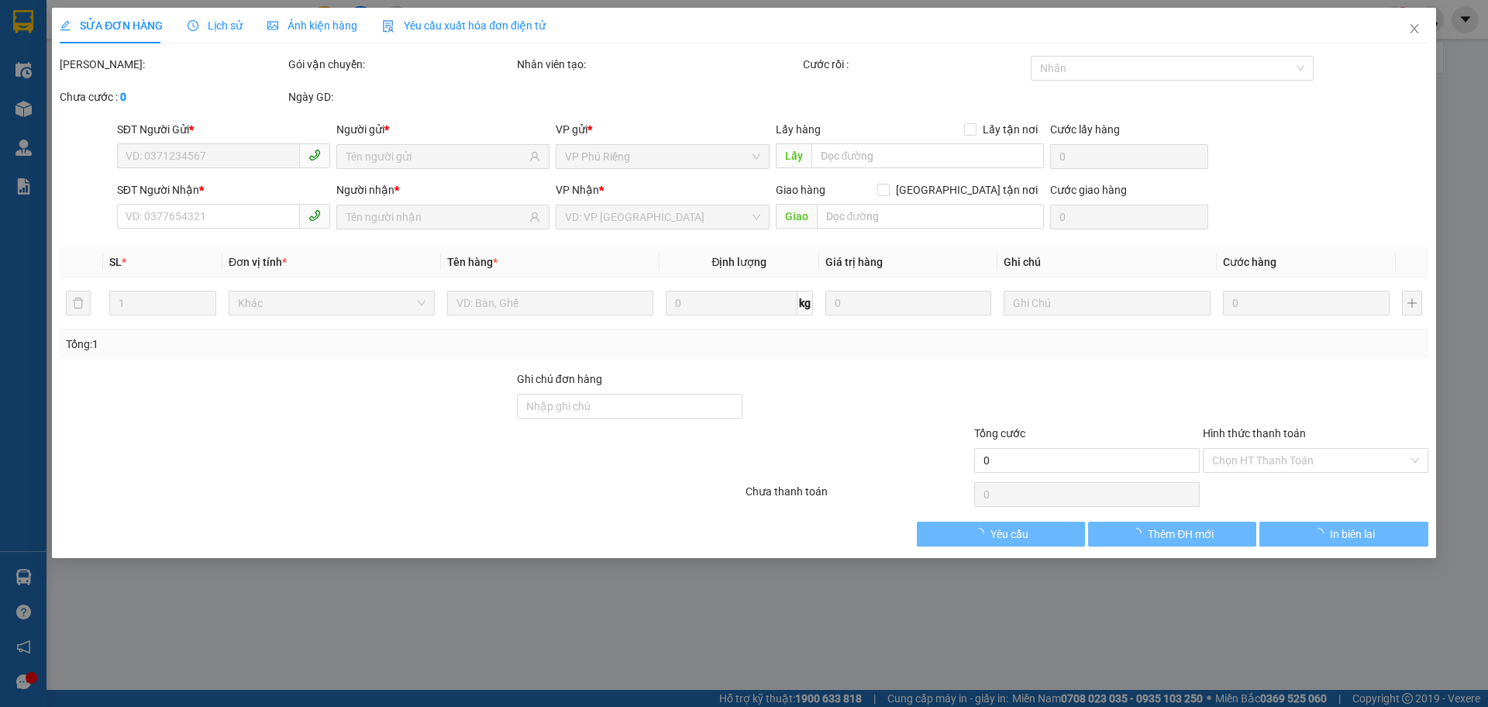
type input "0825291291"
type input "LUYỆN"
type input "0833279279"
type input "HOÀNG THÚY"
type input "80.000"
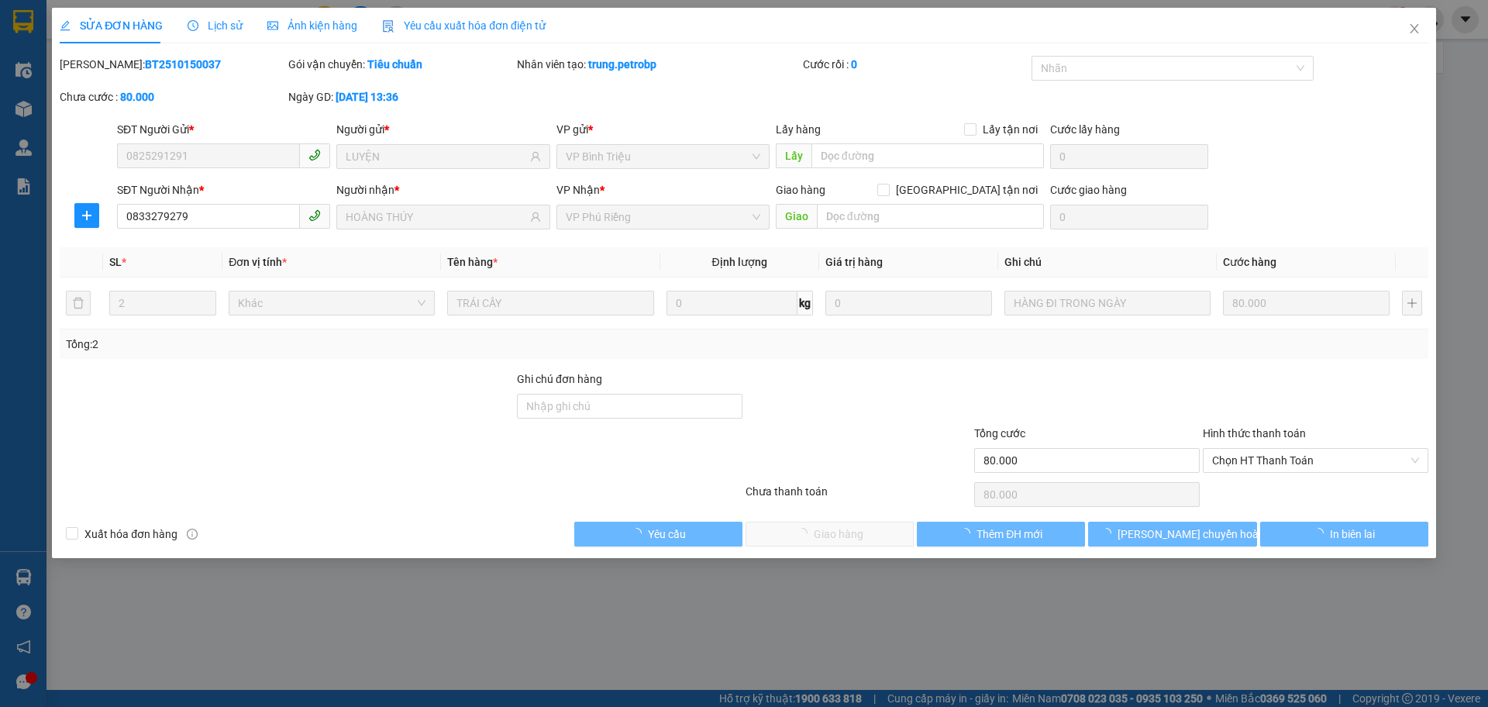
click at [1246, 464] on span "Chọn HT Thanh Toán" at bounding box center [1315, 460] width 207 height 23
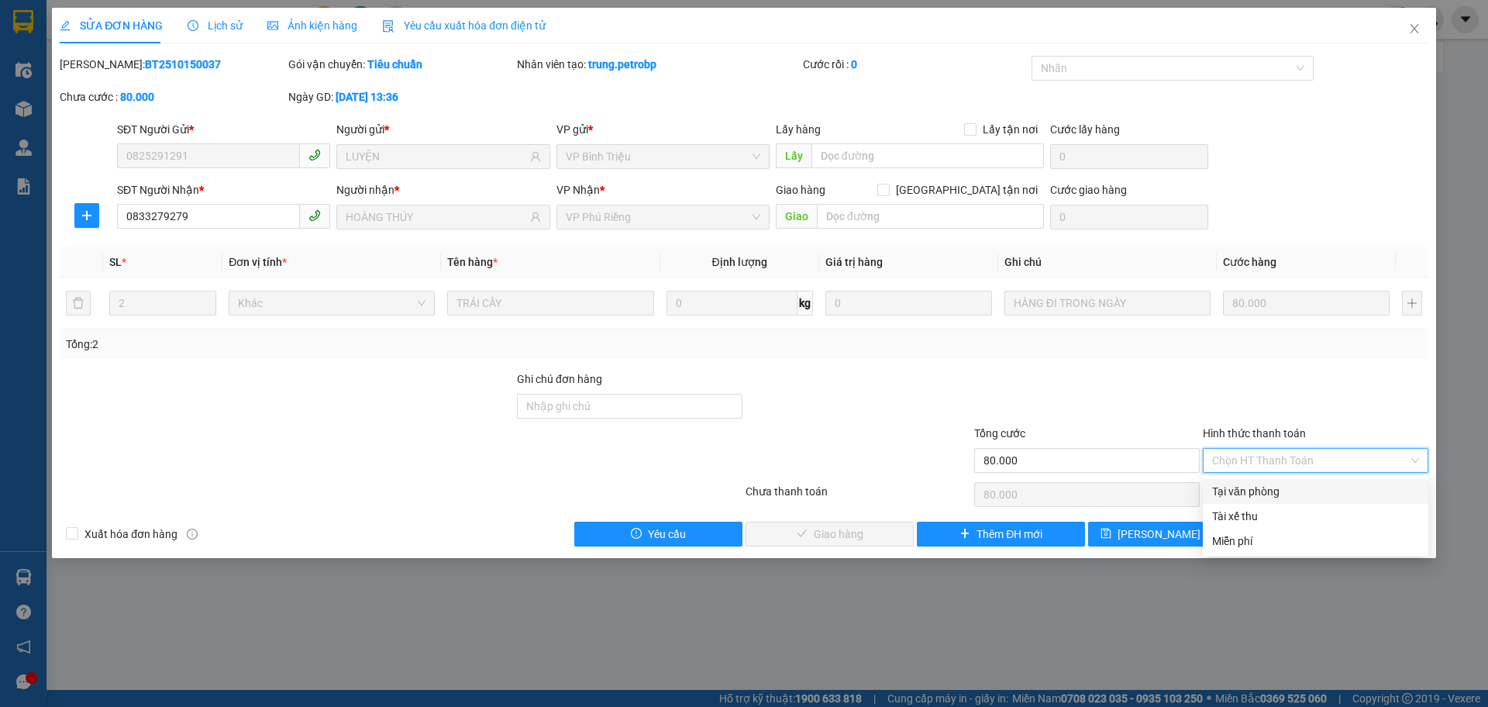
click at [1246, 483] on div "Tại văn phòng" at bounding box center [1315, 491] width 207 height 17
type input "0"
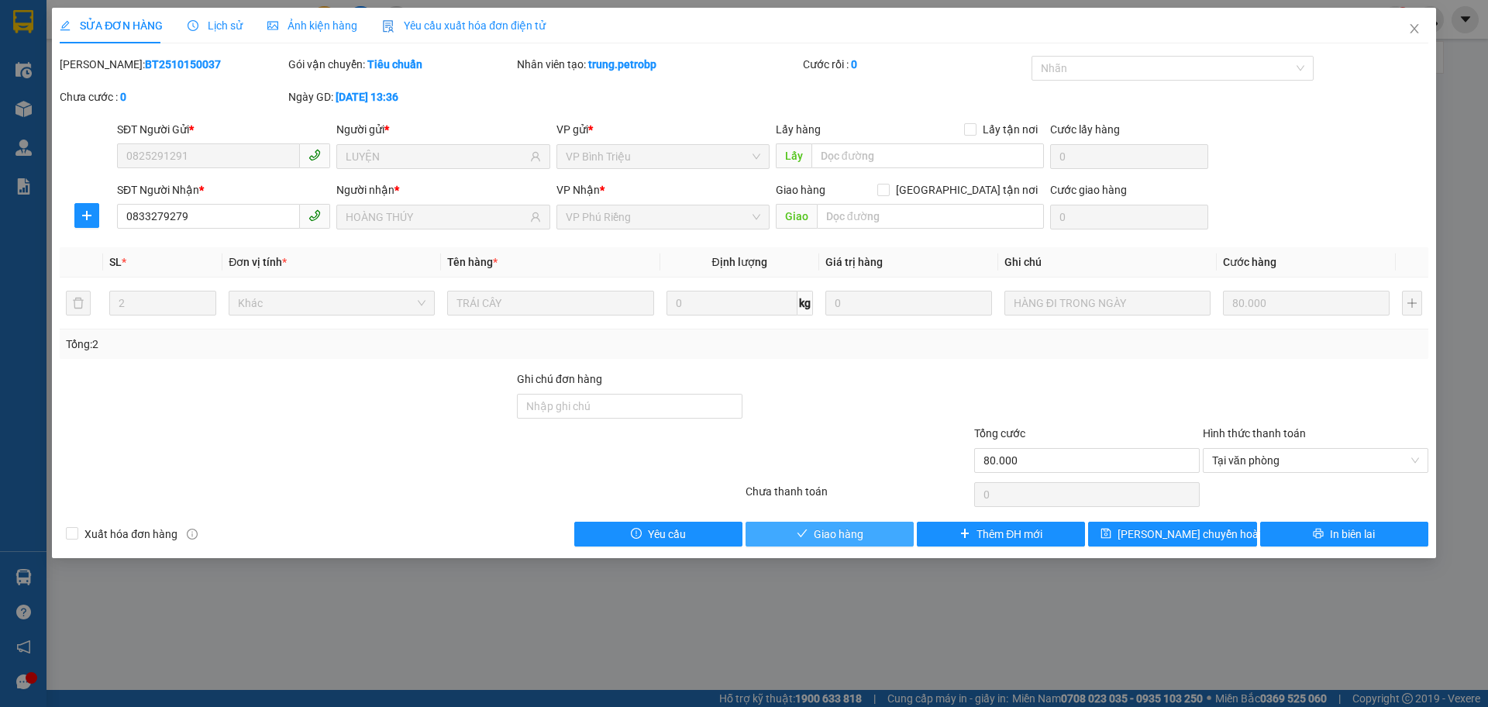
click at [871, 533] on button "Giao hàng" at bounding box center [830, 534] width 168 height 25
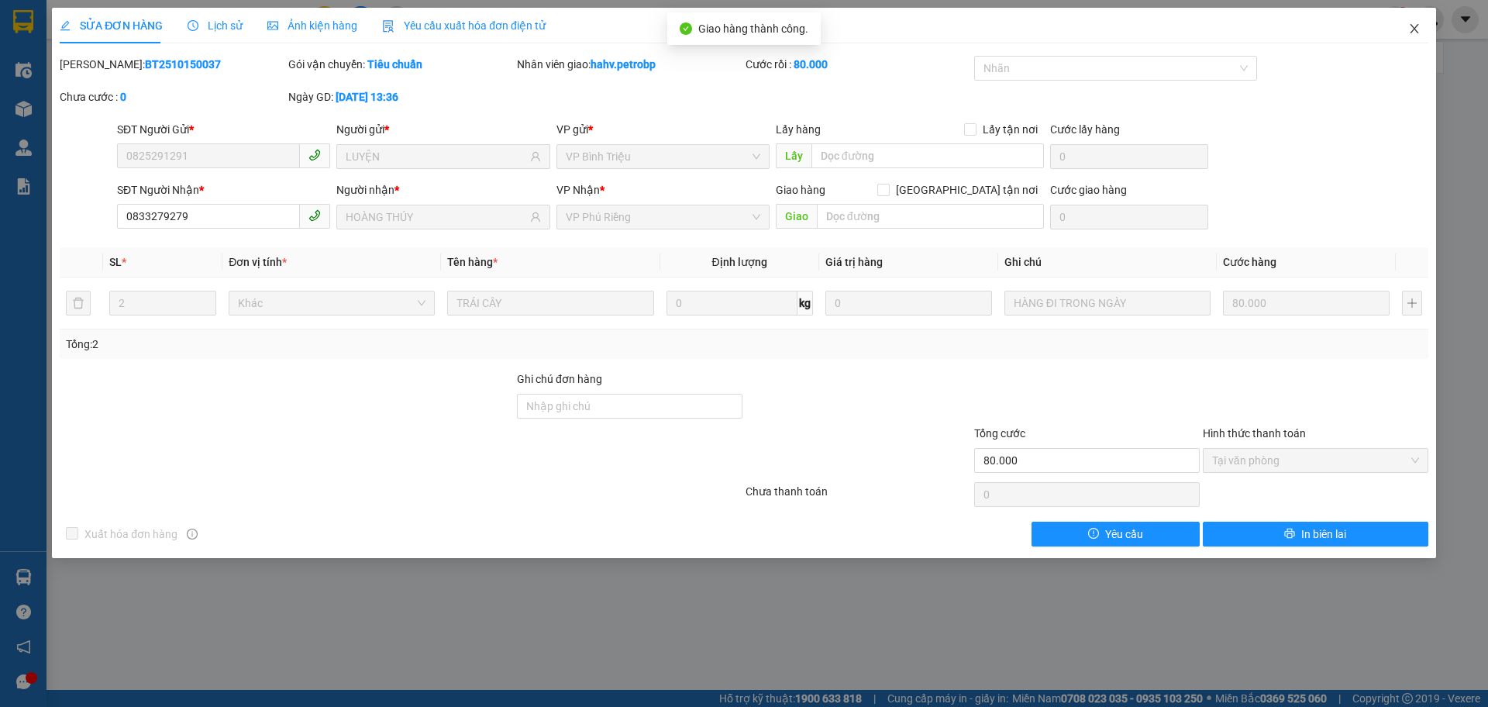
click at [1419, 36] on span "Close" at bounding box center [1414, 29] width 43 height 43
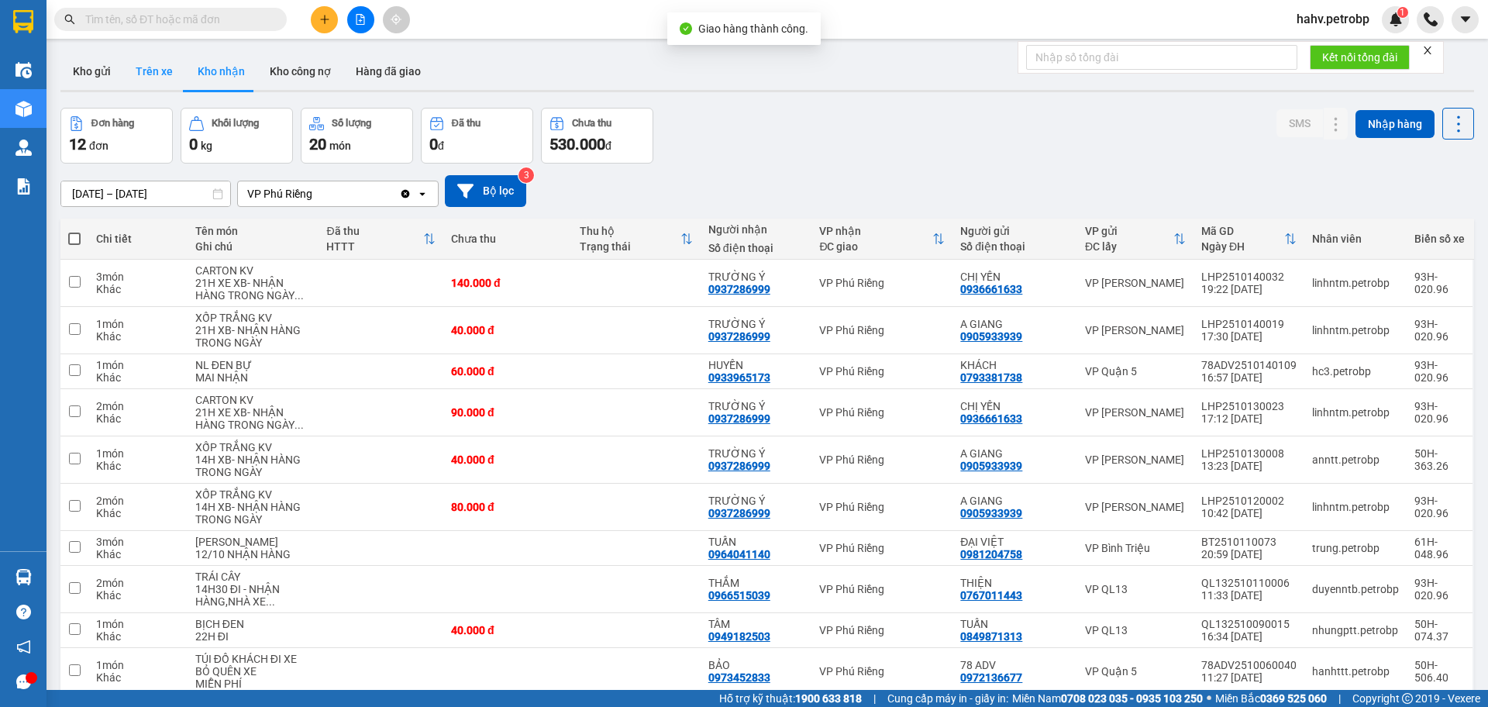
click at [160, 71] on button "Trên xe" at bounding box center [154, 71] width 62 height 37
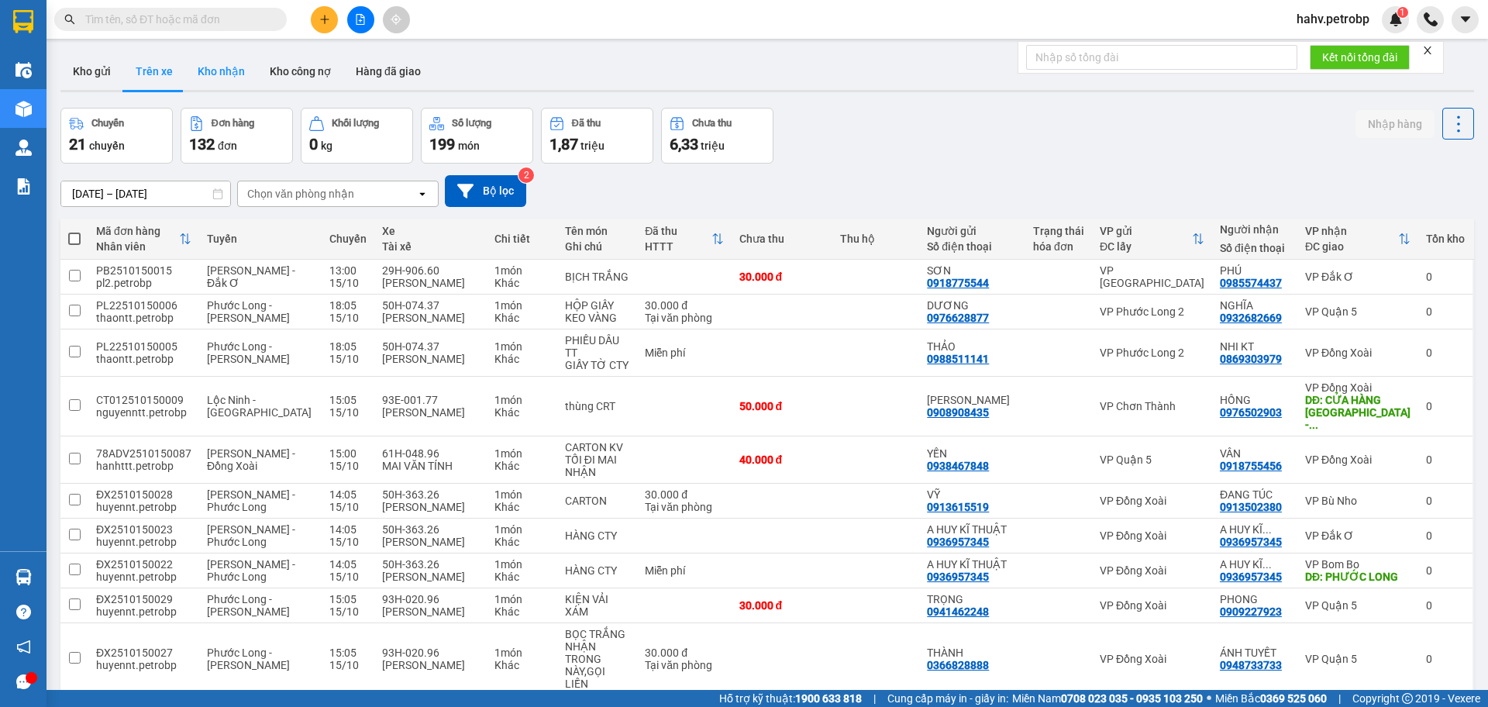
click at [217, 70] on button "Kho nhận" at bounding box center [221, 71] width 72 height 37
type input "[DATE] – [DATE]"
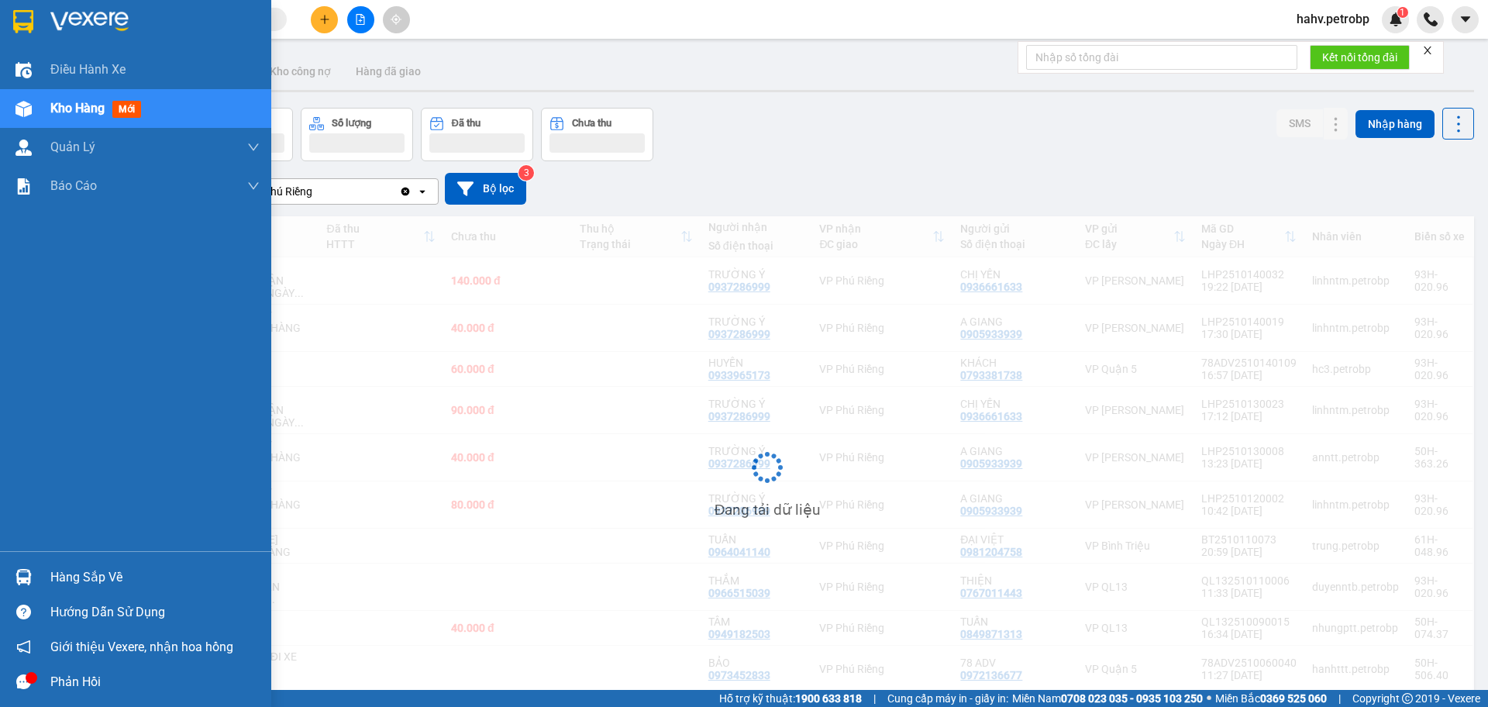
drag, startPoint x: 67, startPoint y: 550, endPoint x: 76, endPoint y: 566, distance: 18.4
click at [76, 566] on div "Điều hành xe Kho hàng mới Quản [PERSON_NAME] lý chuyến Quản lý khách hàng Quản …" at bounding box center [135, 353] width 271 height 707
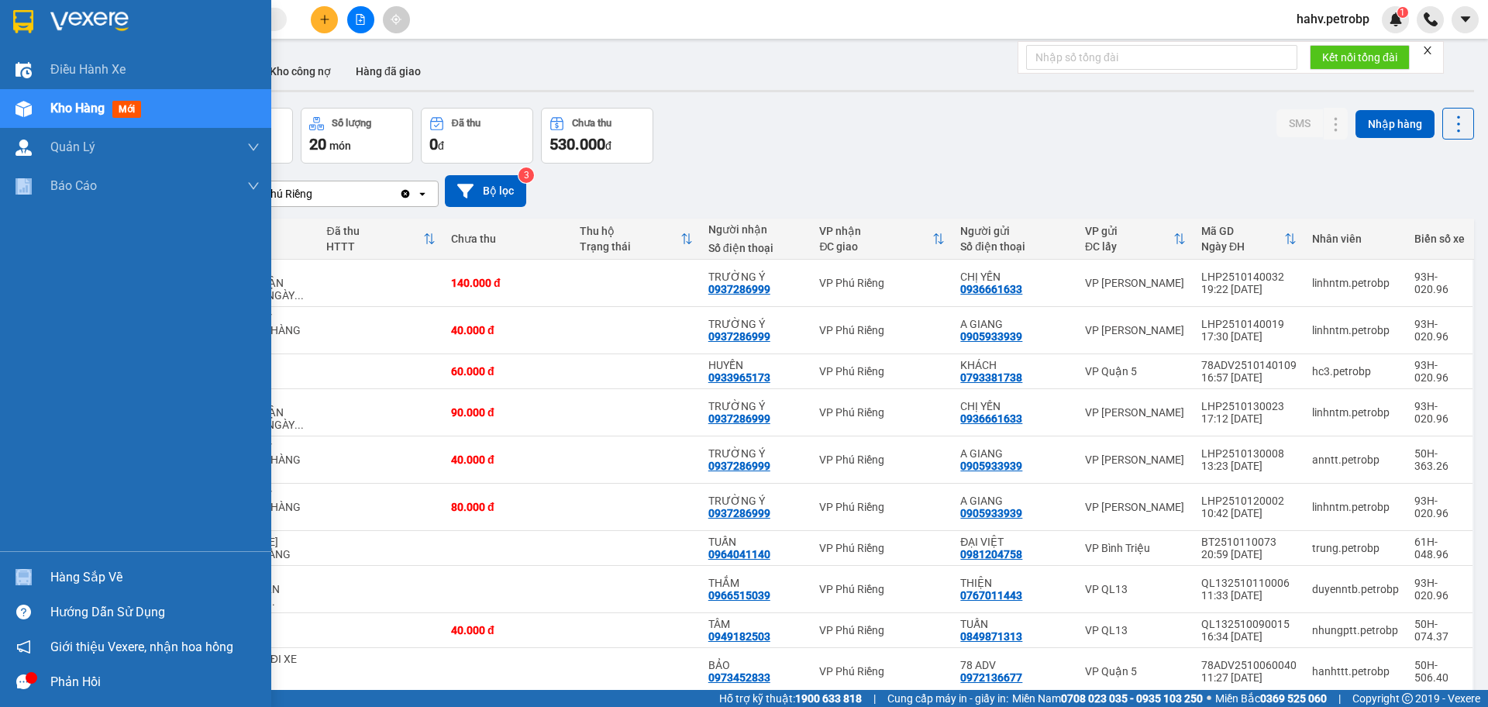
drag, startPoint x: 88, startPoint y: 574, endPoint x: 140, endPoint y: 574, distance: 51.9
click at [89, 574] on div "Hàng sắp về" at bounding box center [154, 577] width 209 height 23
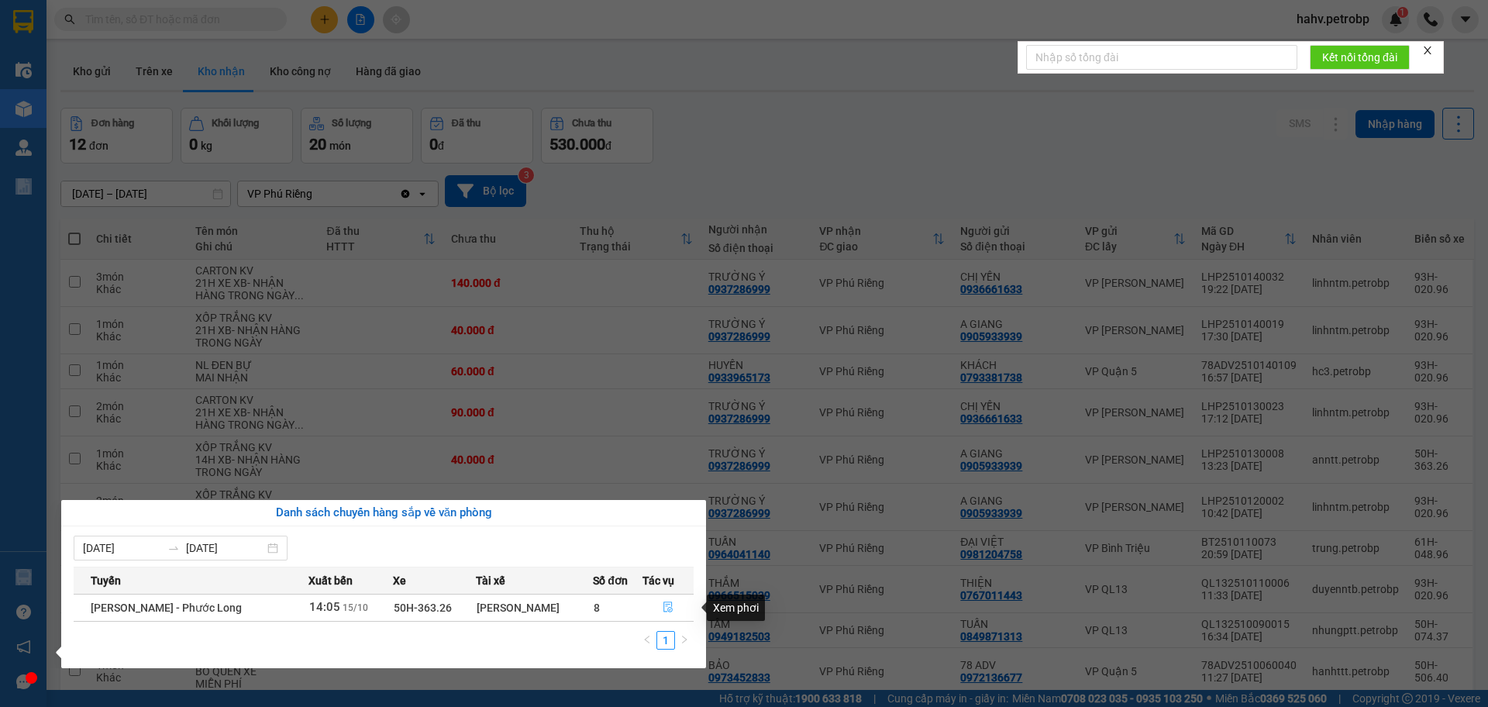
click at [669, 605] on icon "file-done" at bounding box center [668, 607] width 9 height 11
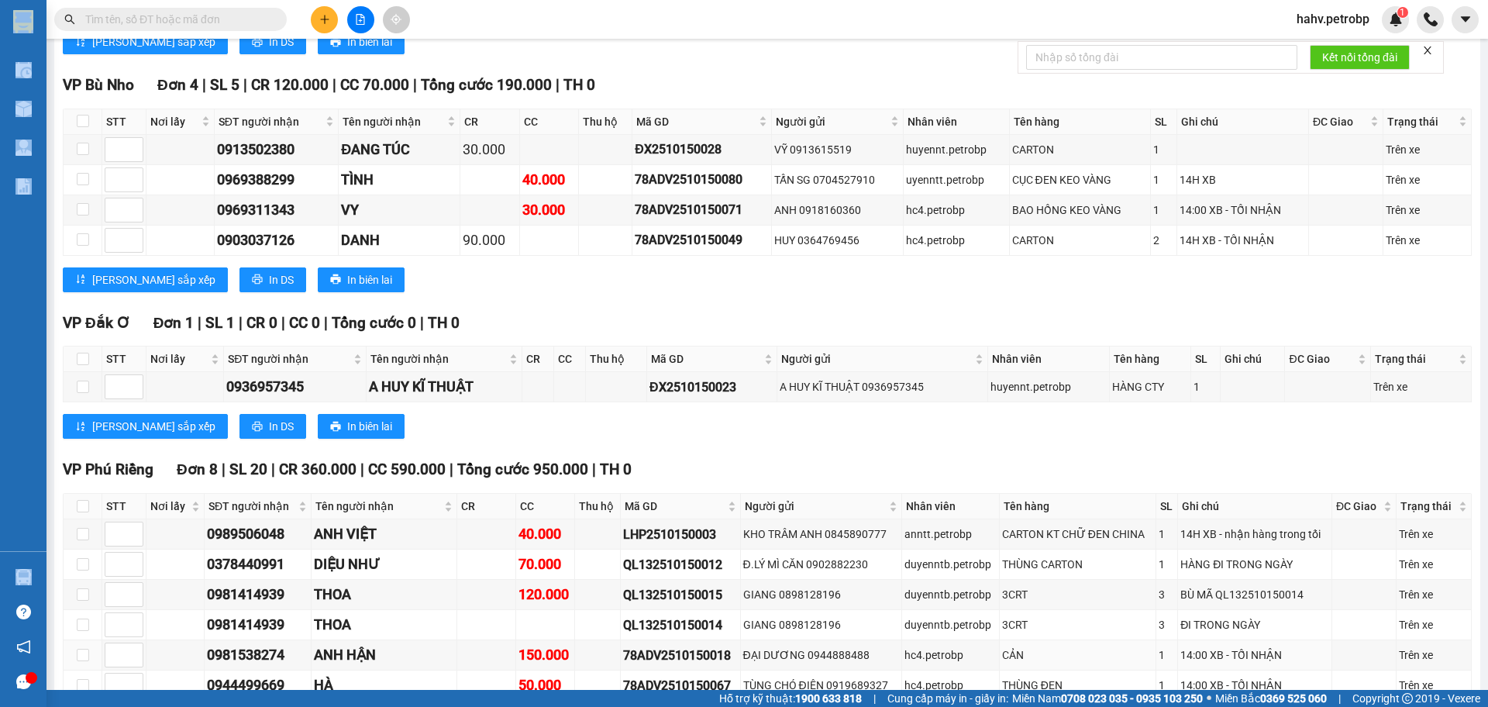
scroll to position [2688, 0]
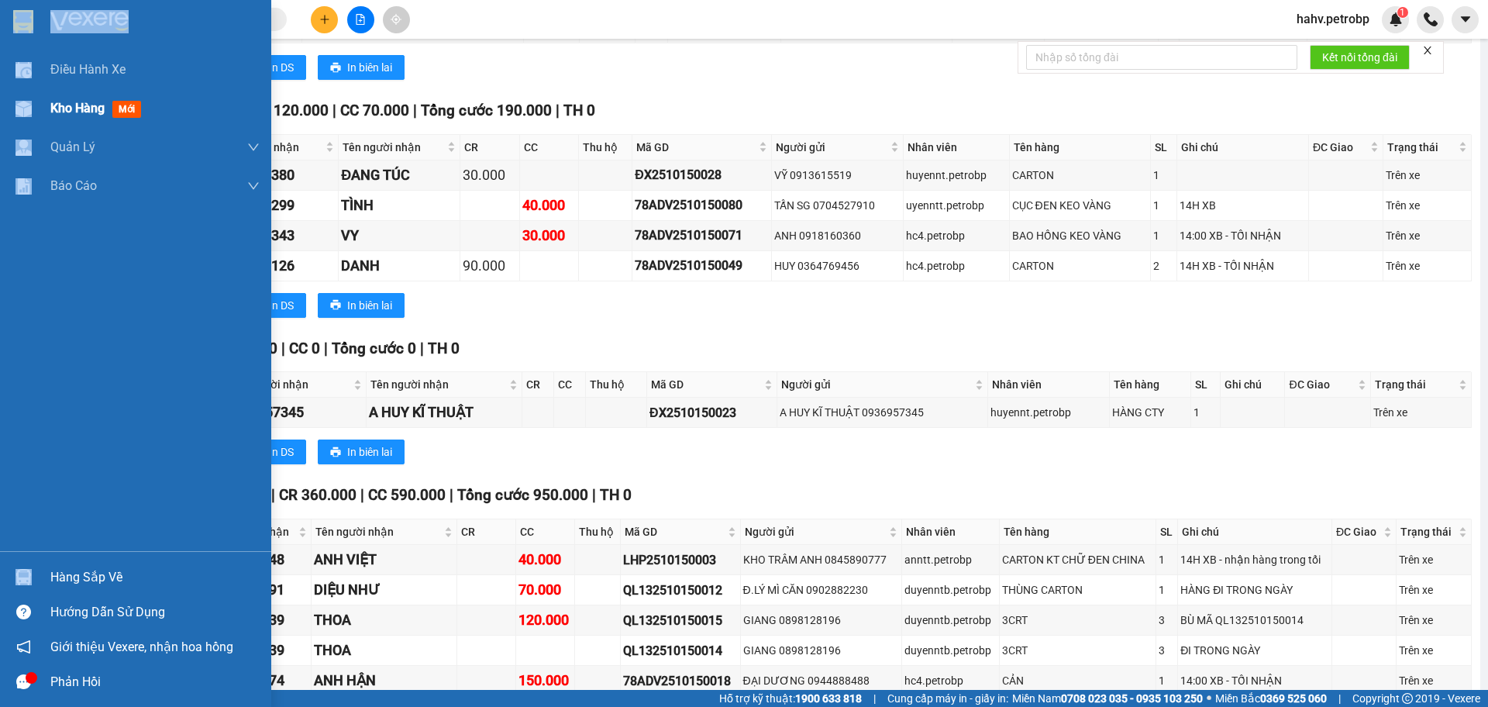
click at [98, 98] on div "Kho hàng mới" at bounding box center [98, 107] width 97 height 19
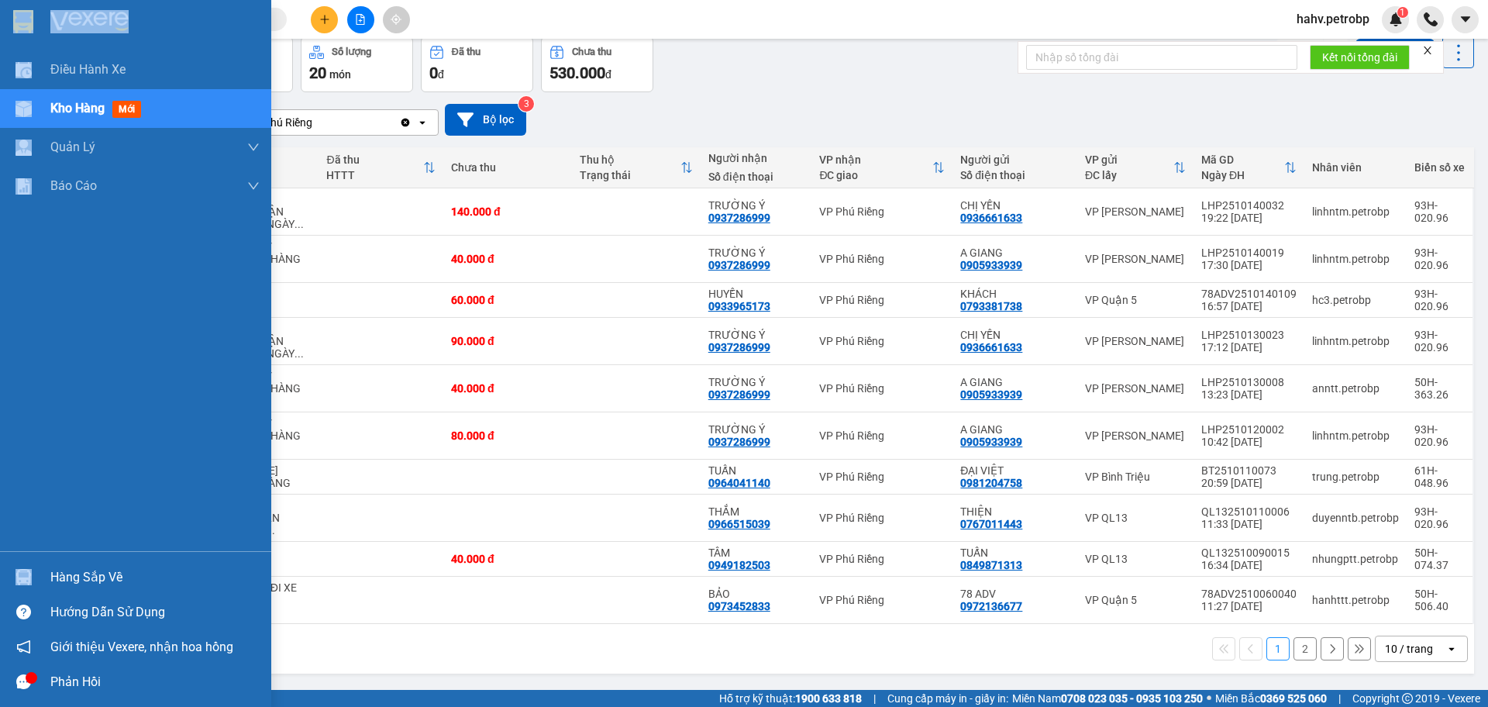
scroll to position [94, 0]
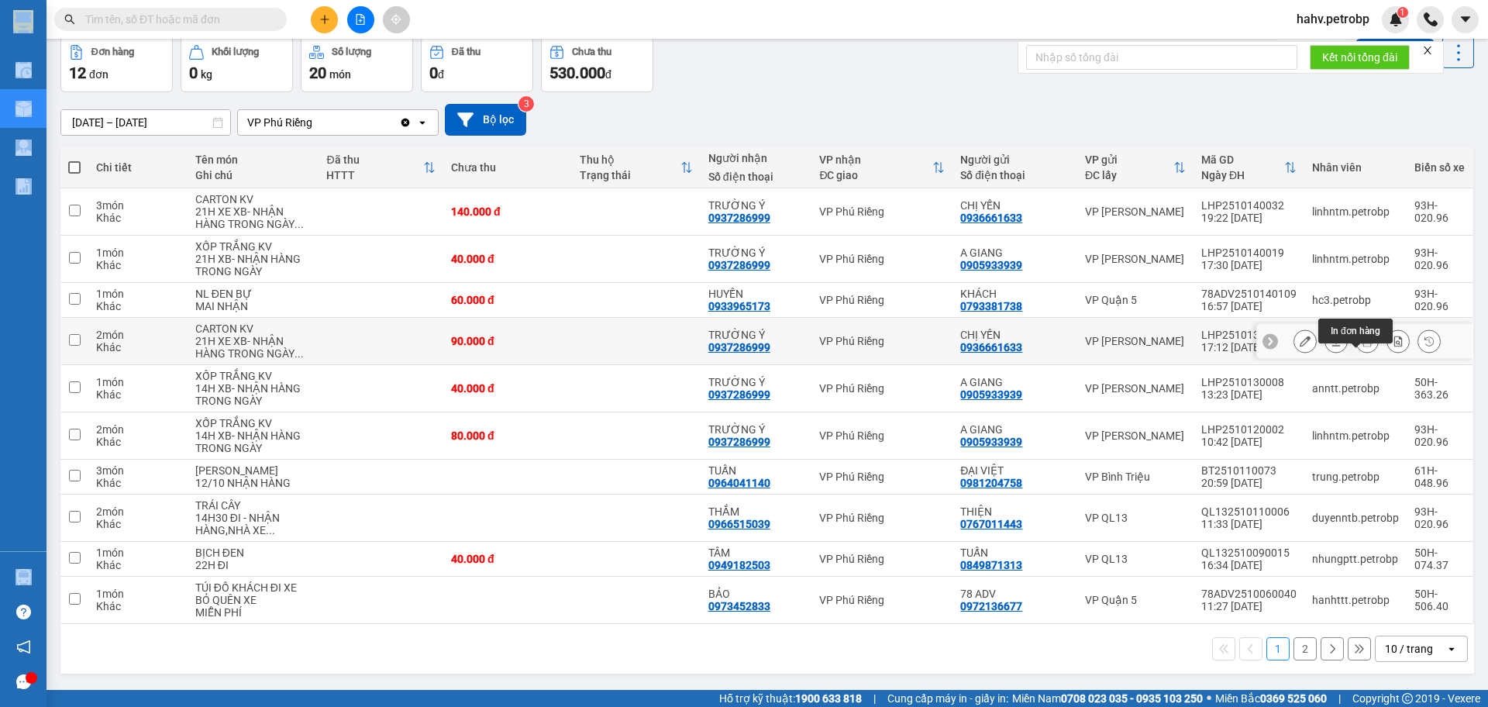
click at [1362, 343] on button at bounding box center [1368, 341] width 22 height 27
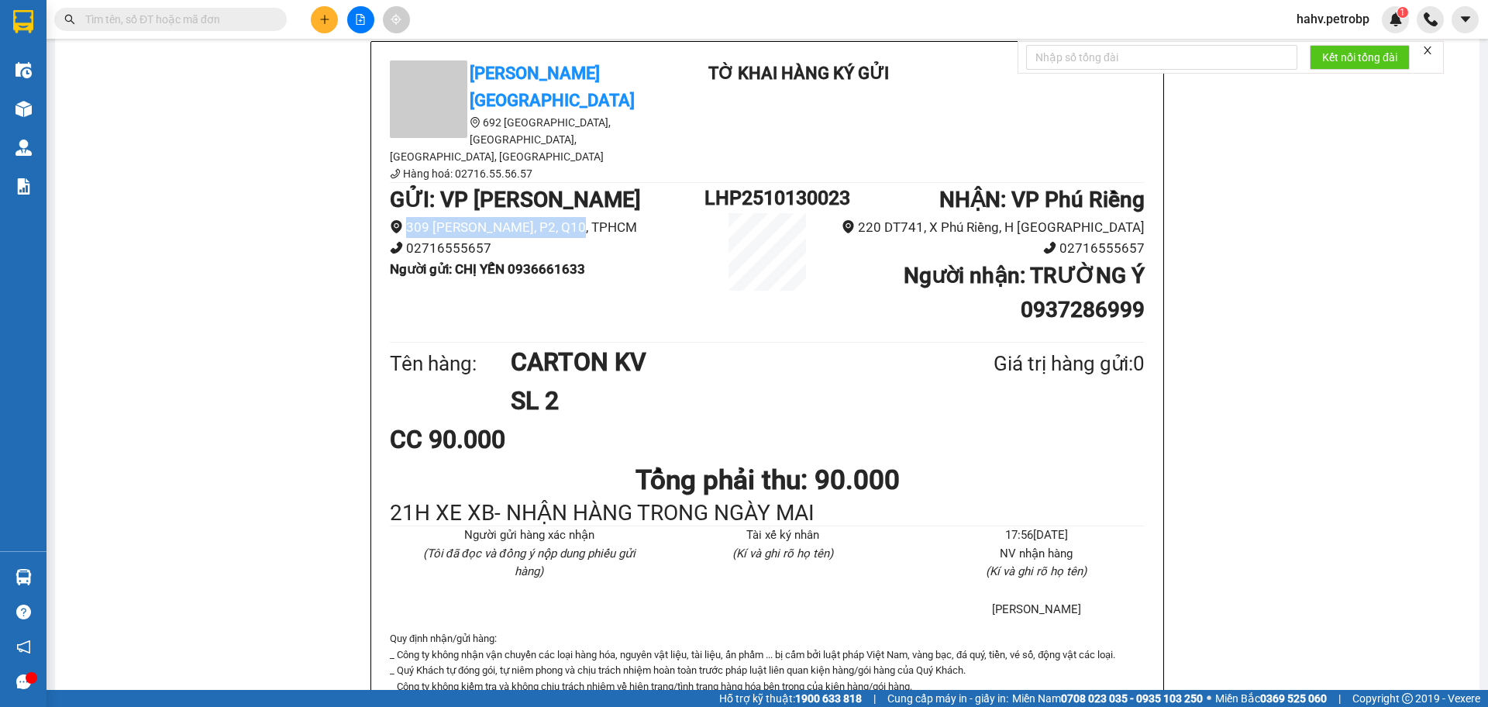
drag, startPoint x: 402, startPoint y: 184, endPoint x: 568, endPoint y: 191, distance: 166.1
click at [568, 217] on li "309 [PERSON_NAME], P2, Q10, TPHCM" at bounding box center [547, 227] width 315 height 21
copy li "[STREET_ADDRESS][PERSON_NAME]"
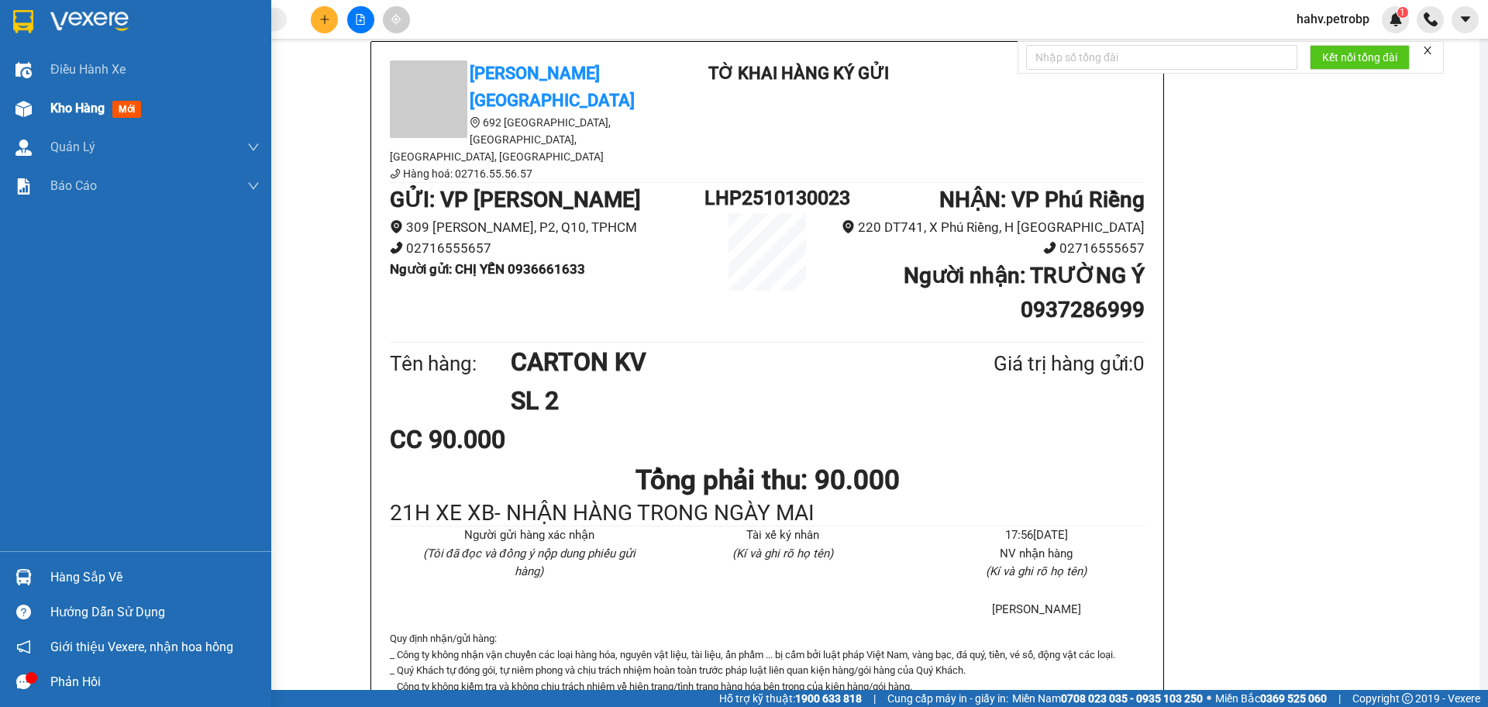
click at [36, 110] on div at bounding box center [23, 108] width 27 height 27
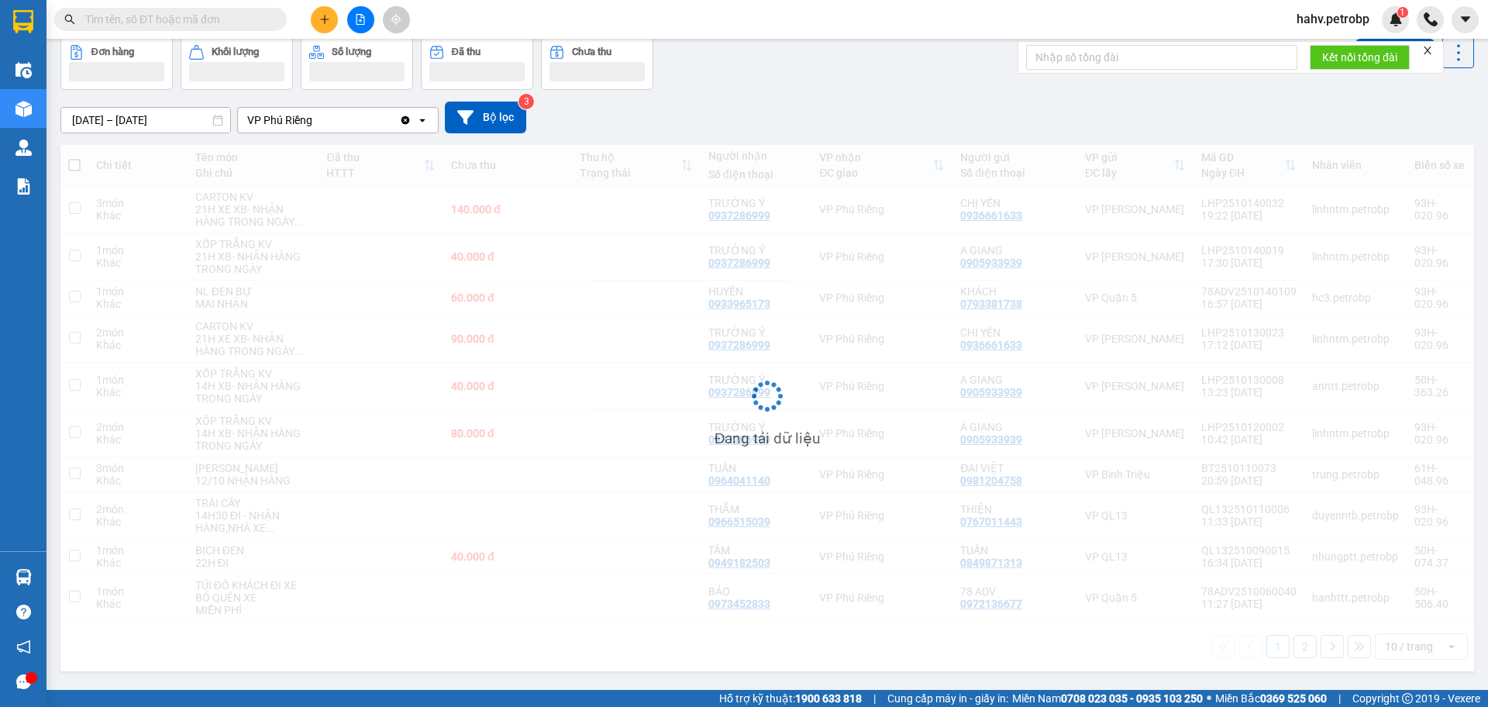
scroll to position [14, 0]
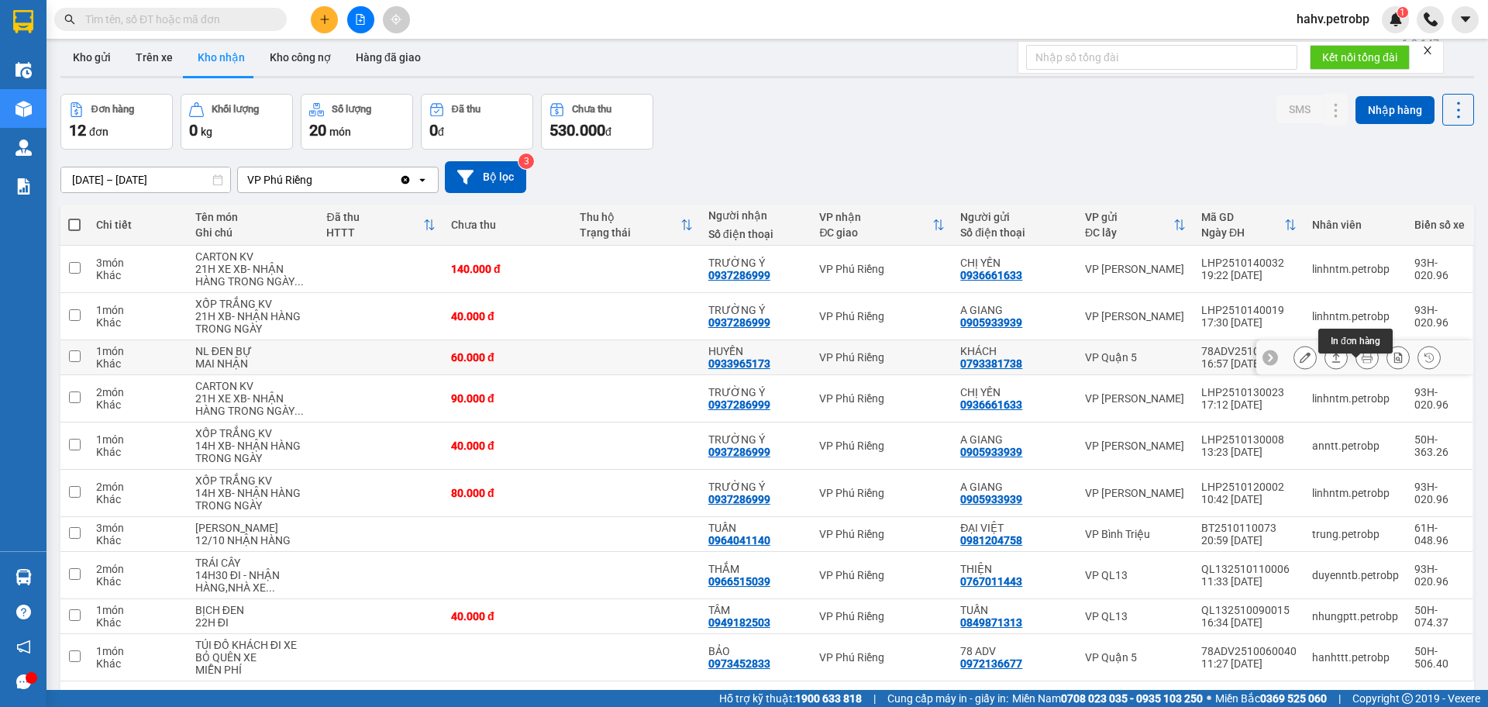
click at [1363, 370] on button at bounding box center [1368, 357] width 22 height 27
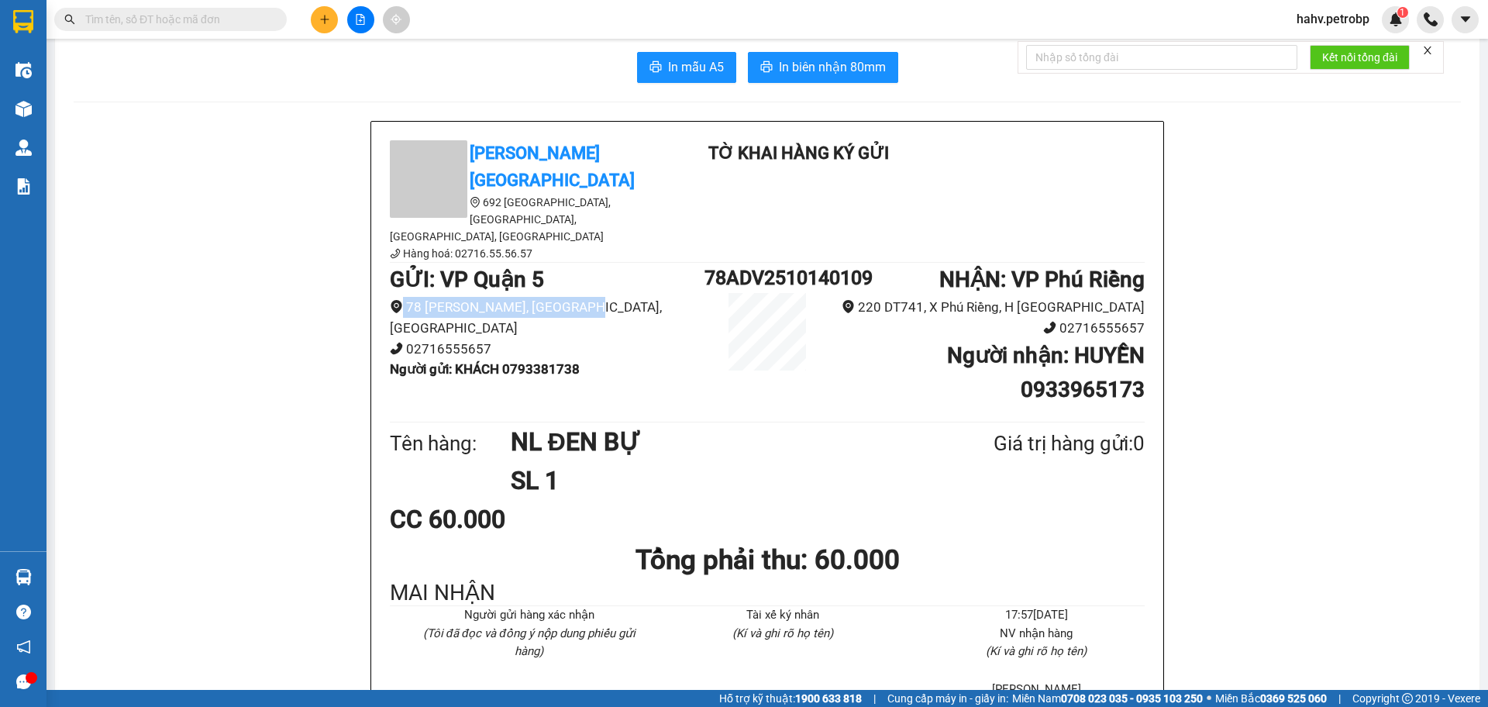
drag, startPoint x: 399, startPoint y: 267, endPoint x: 586, endPoint y: 267, distance: 186.8
click at [586, 297] on li "78 [PERSON_NAME], [GEOGRAPHIC_DATA], [GEOGRAPHIC_DATA]" at bounding box center [547, 317] width 315 height 41
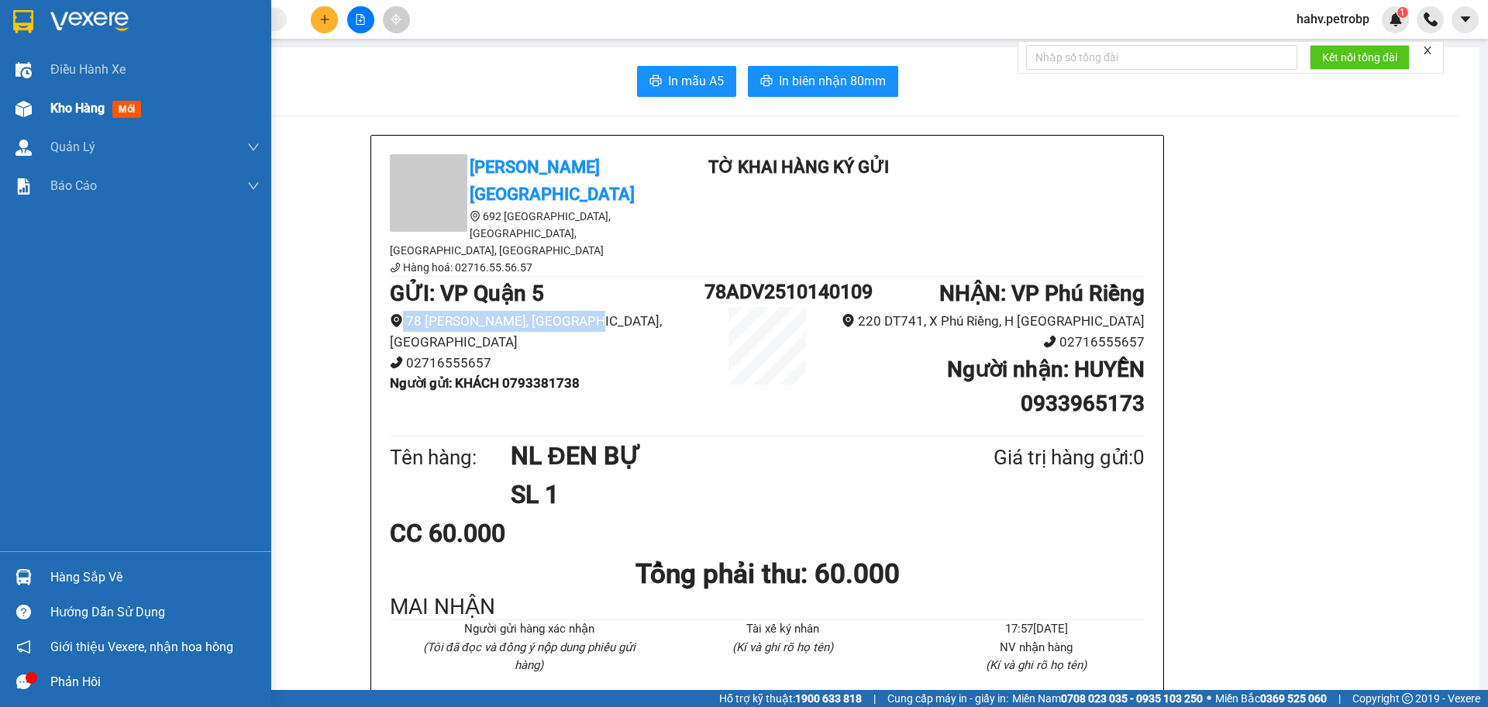
click at [66, 113] on span "Kho hàng" at bounding box center [77, 108] width 54 height 15
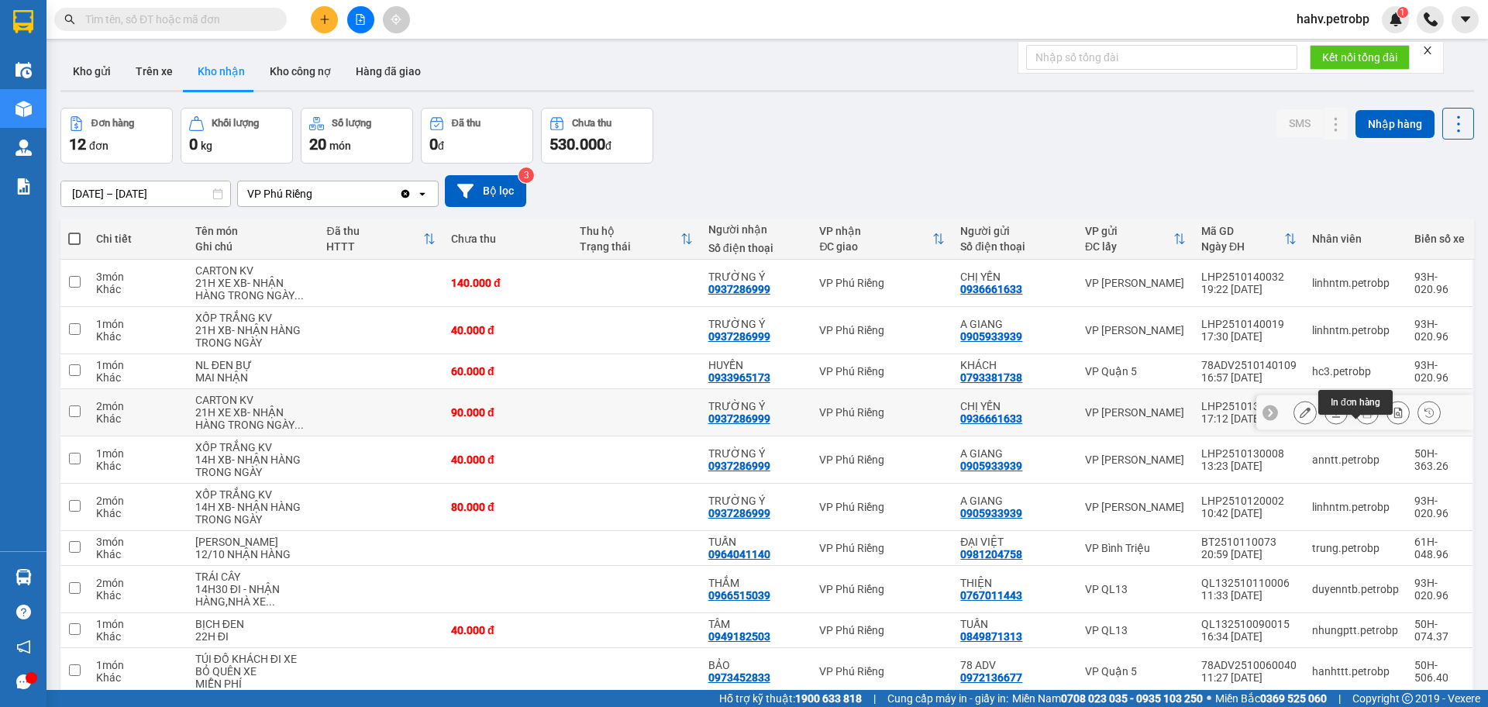
click at [1362, 418] on icon at bounding box center [1367, 412] width 11 height 11
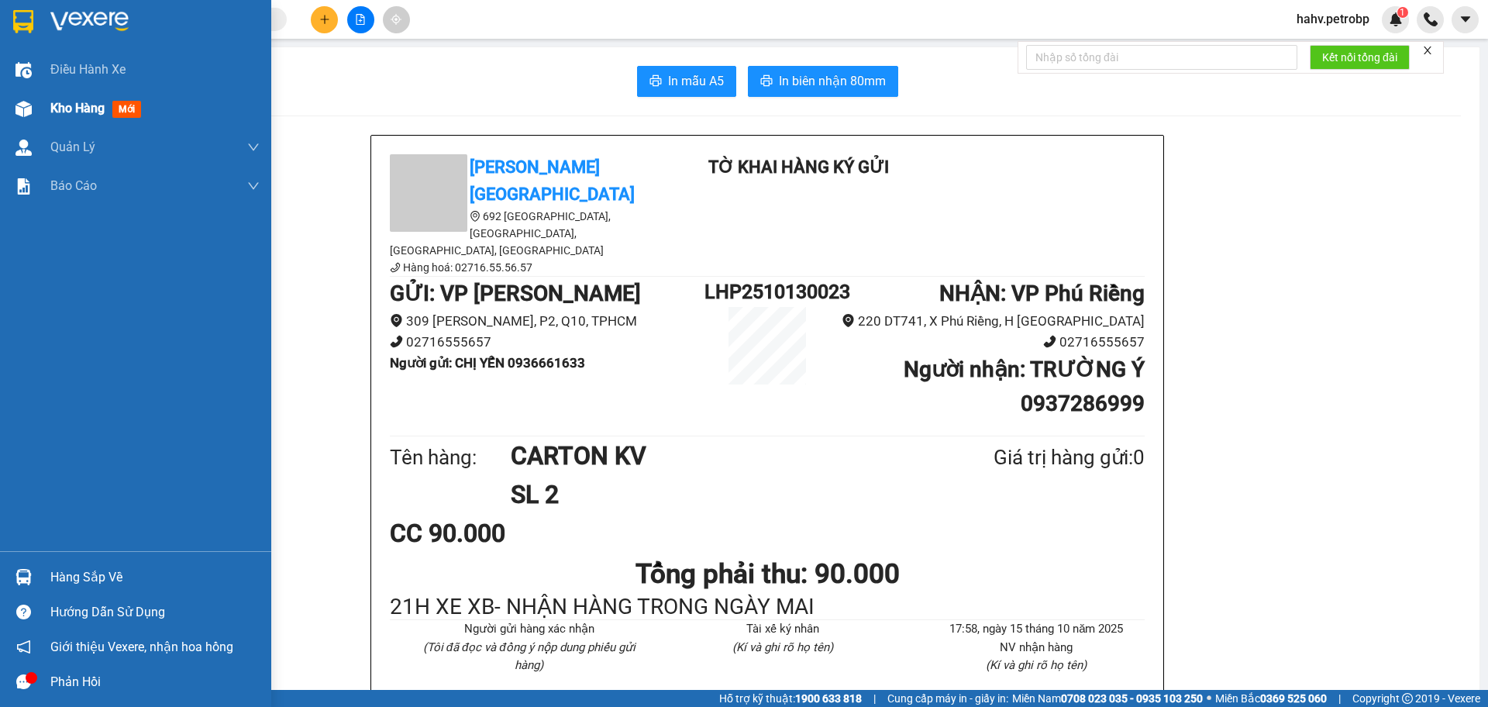
click at [47, 95] on div "Kho hàng mới" at bounding box center [135, 108] width 271 height 39
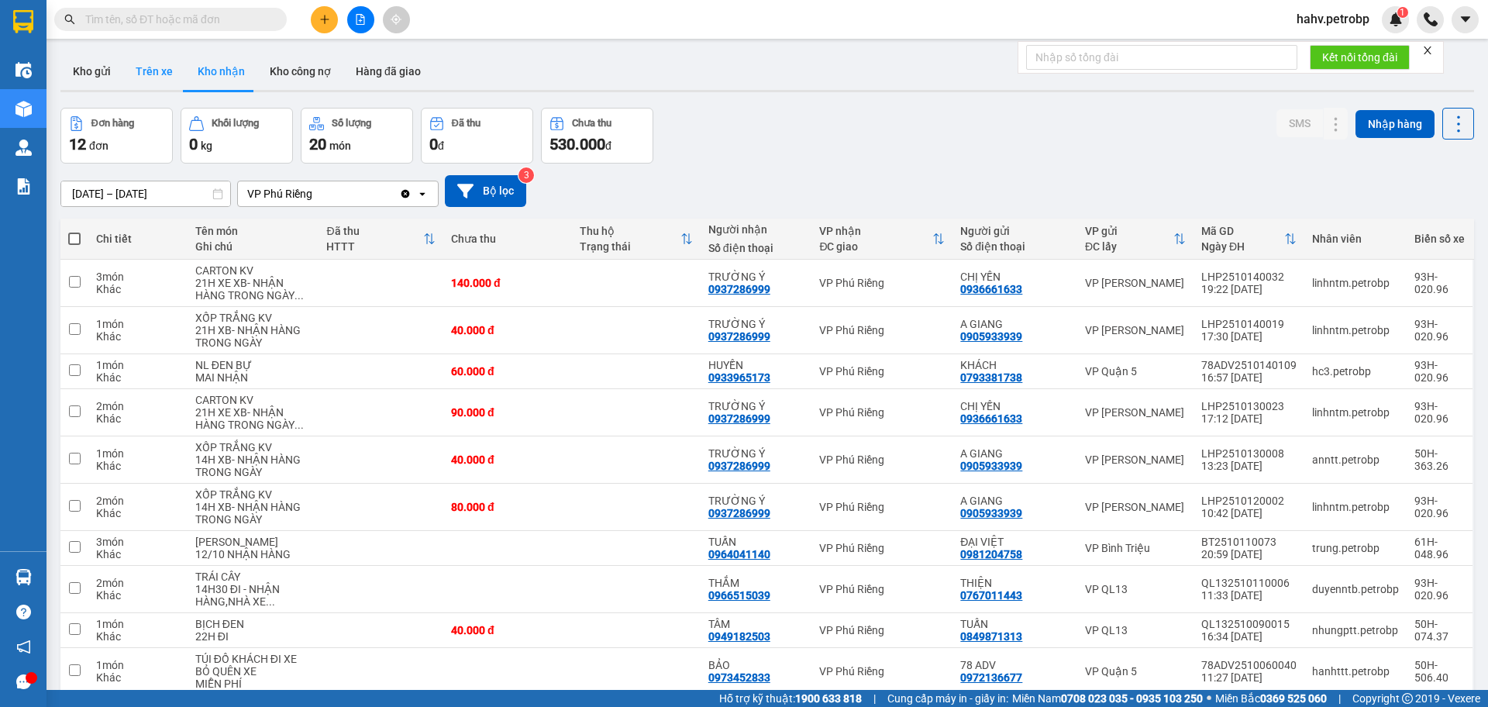
click at [145, 70] on button "Trên xe" at bounding box center [154, 71] width 62 height 37
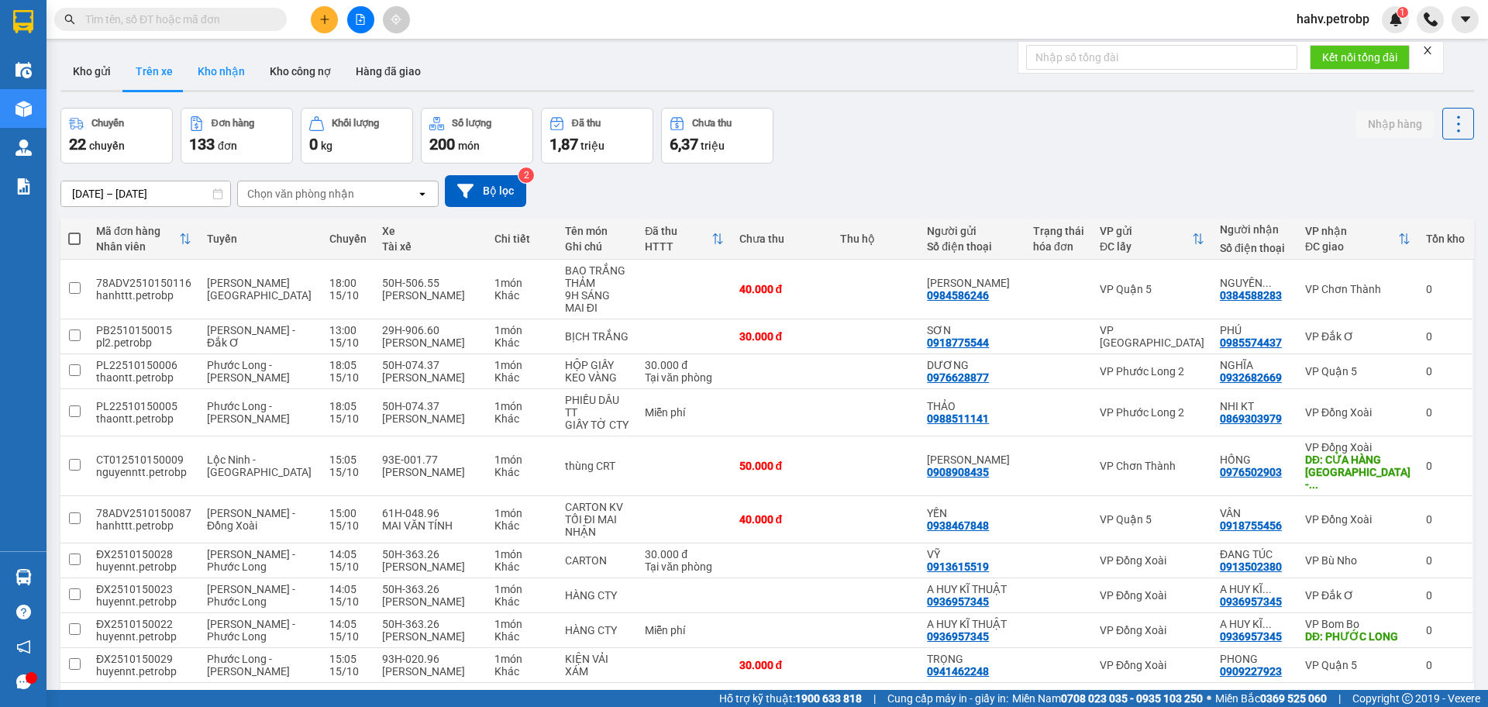
click at [197, 71] on button "Kho nhận" at bounding box center [221, 71] width 72 height 37
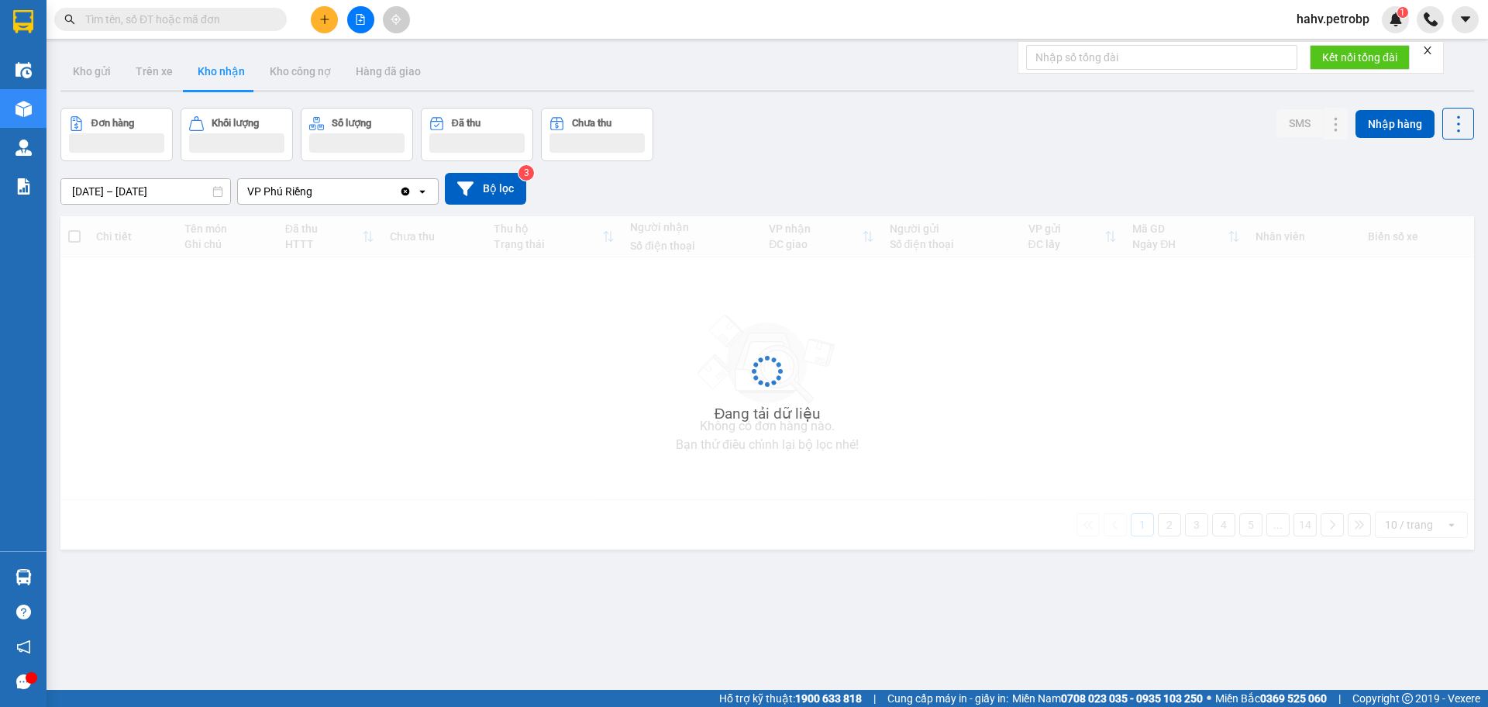
type input "[DATE] – [DATE]"
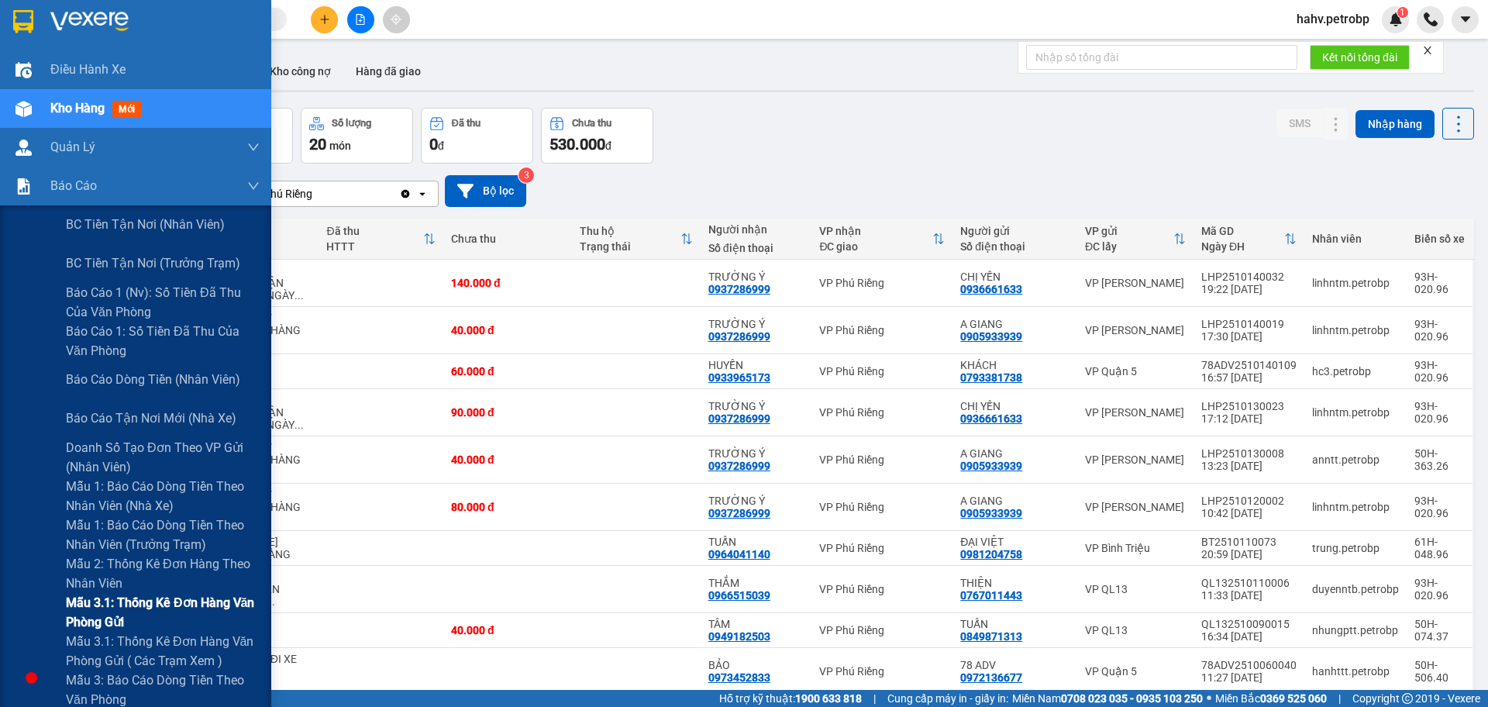
click at [9, 603] on div "Mẫu 3.1: Thống kê đơn hàng văn phòng gửi" at bounding box center [135, 612] width 271 height 39
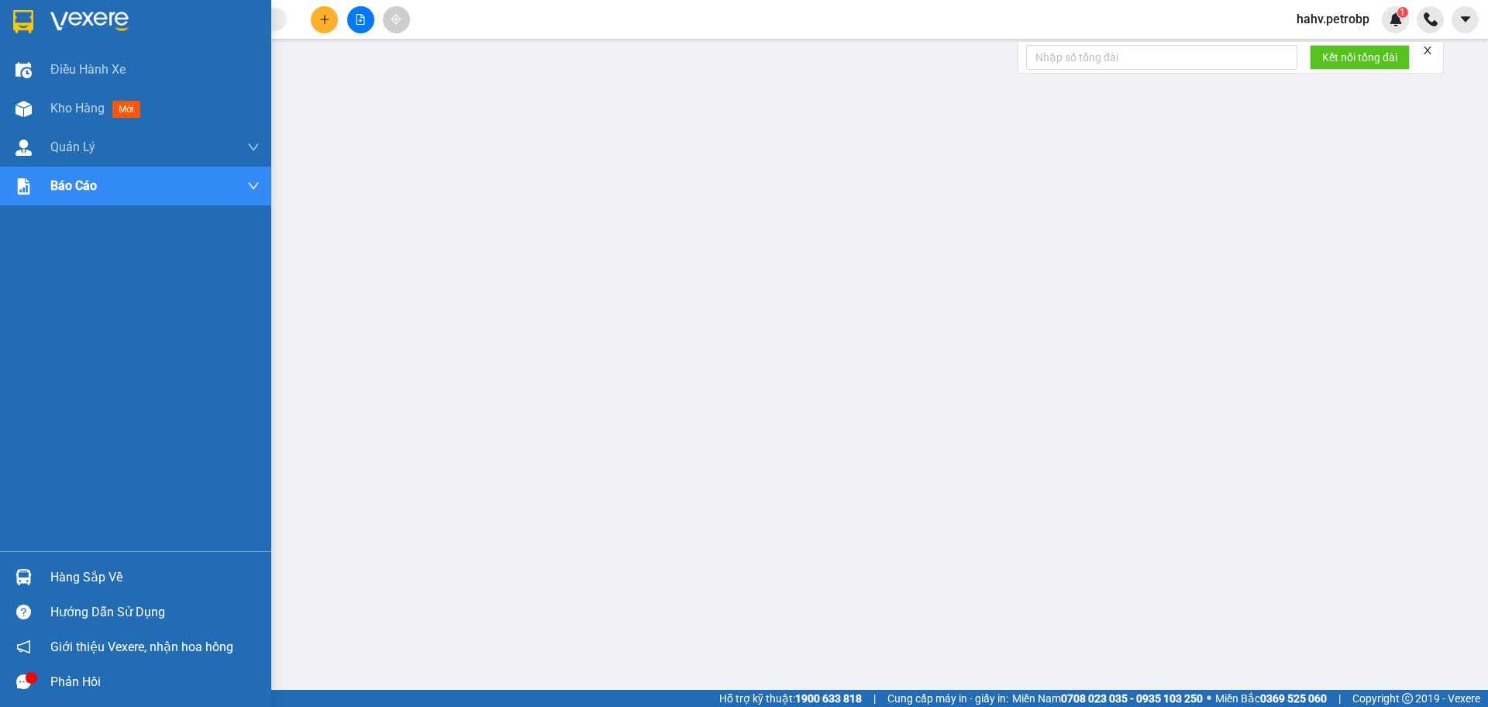
click at [22, 566] on div at bounding box center [23, 577] width 27 height 27
click at [101, 119] on div "Kho hàng mới" at bounding box center [154, 108] width 209 height 39
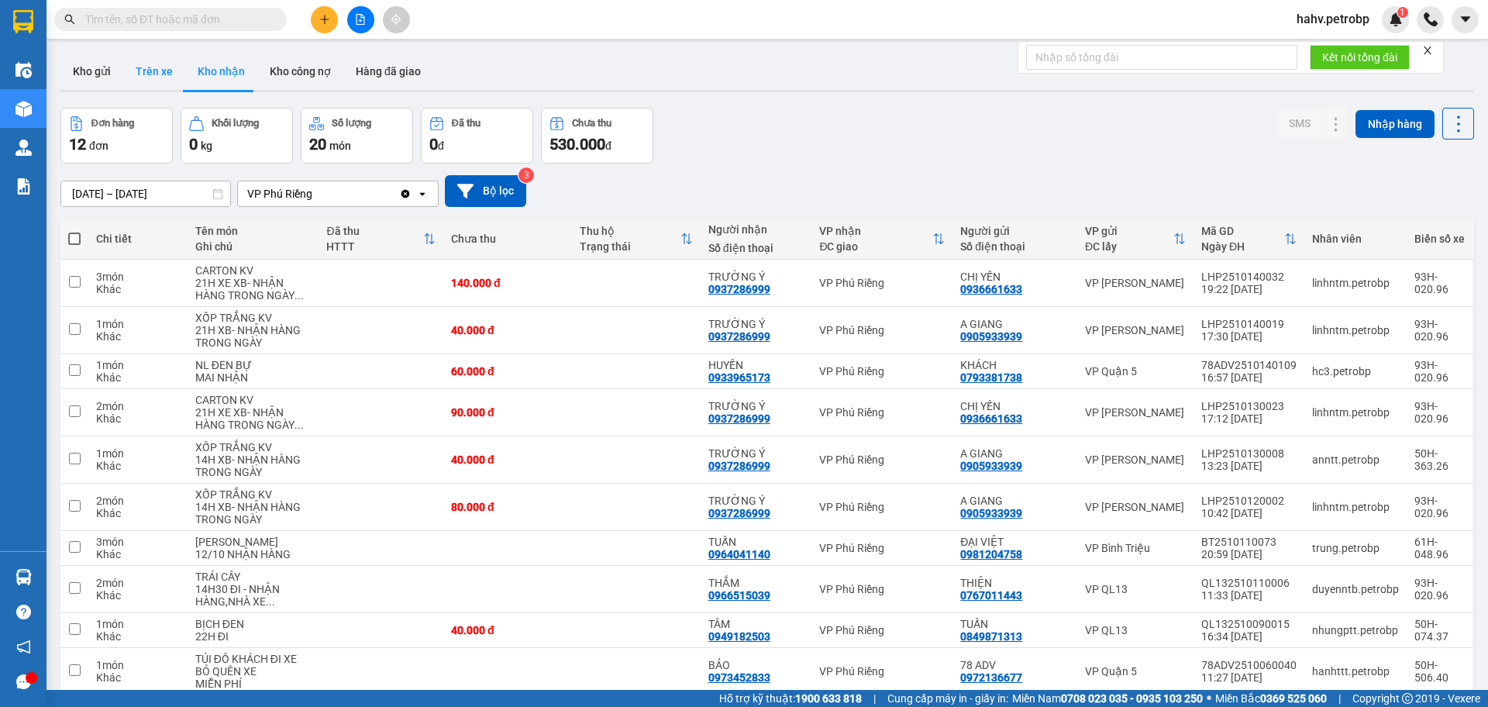
click at [165, 68] on button "Trên xe" at bounding box center [154, 71] width 62 height 37
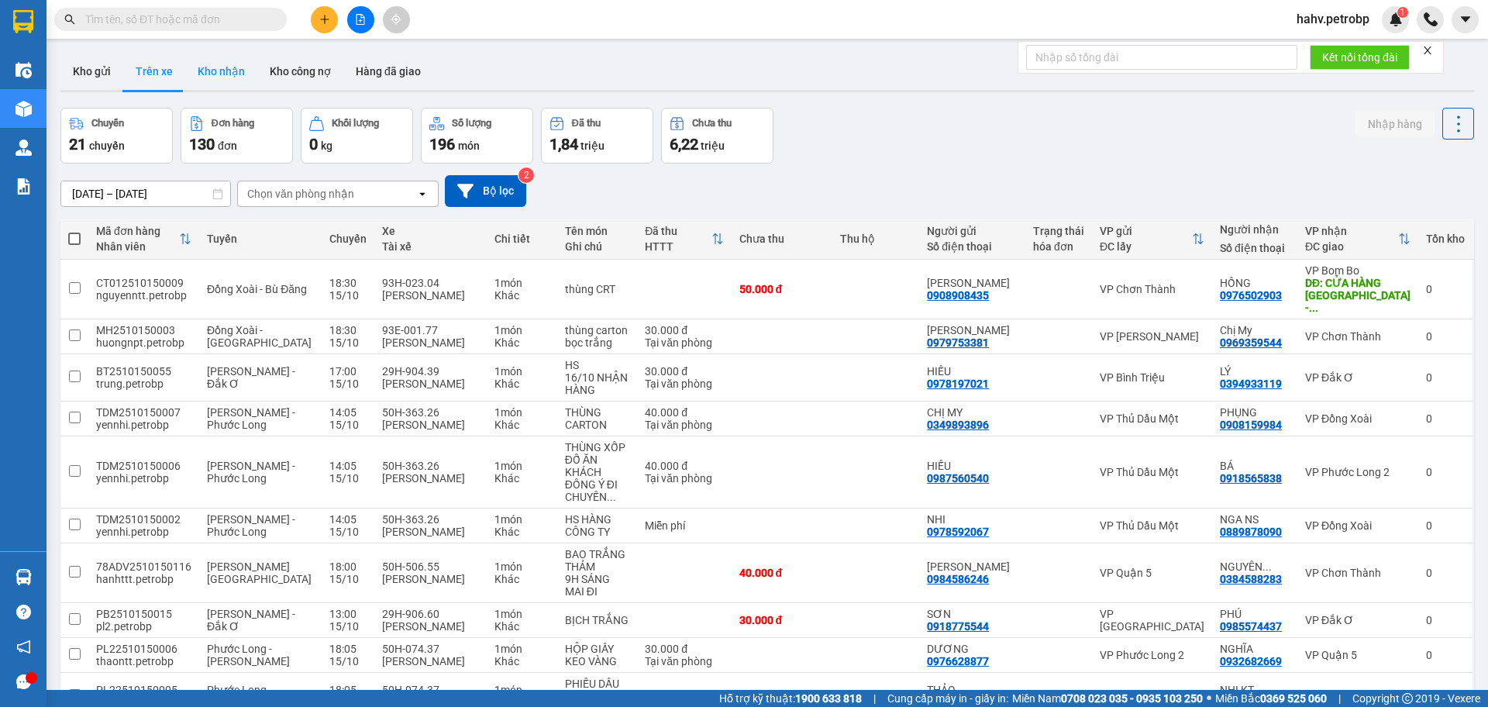
click at [229, 62] on button "Kho nhận" at bounding box center [221, 71] width 72 height 37
type input "[DATE] – [DATE]"
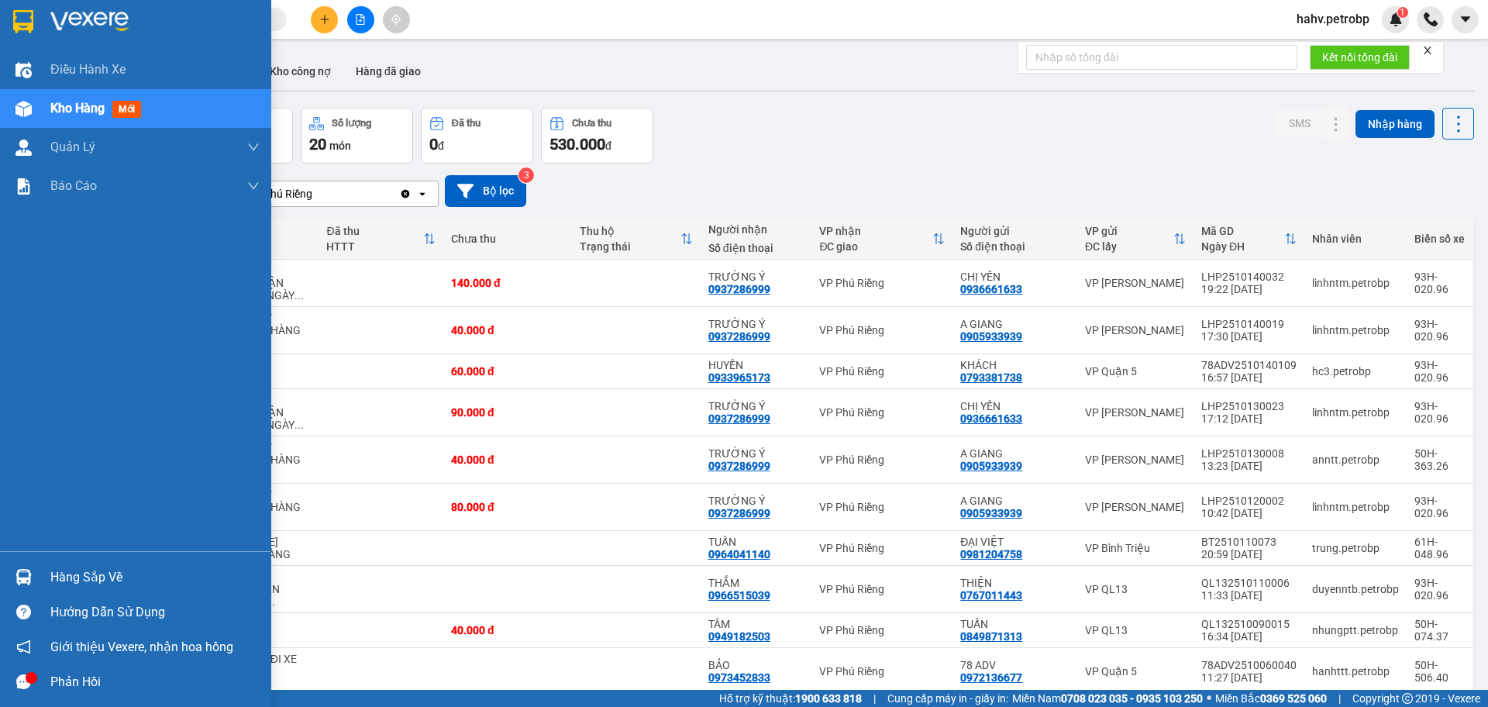
click at [48, 567] on div "Hàng sắp về" at bounding box center [135, 577] width 271 height 35
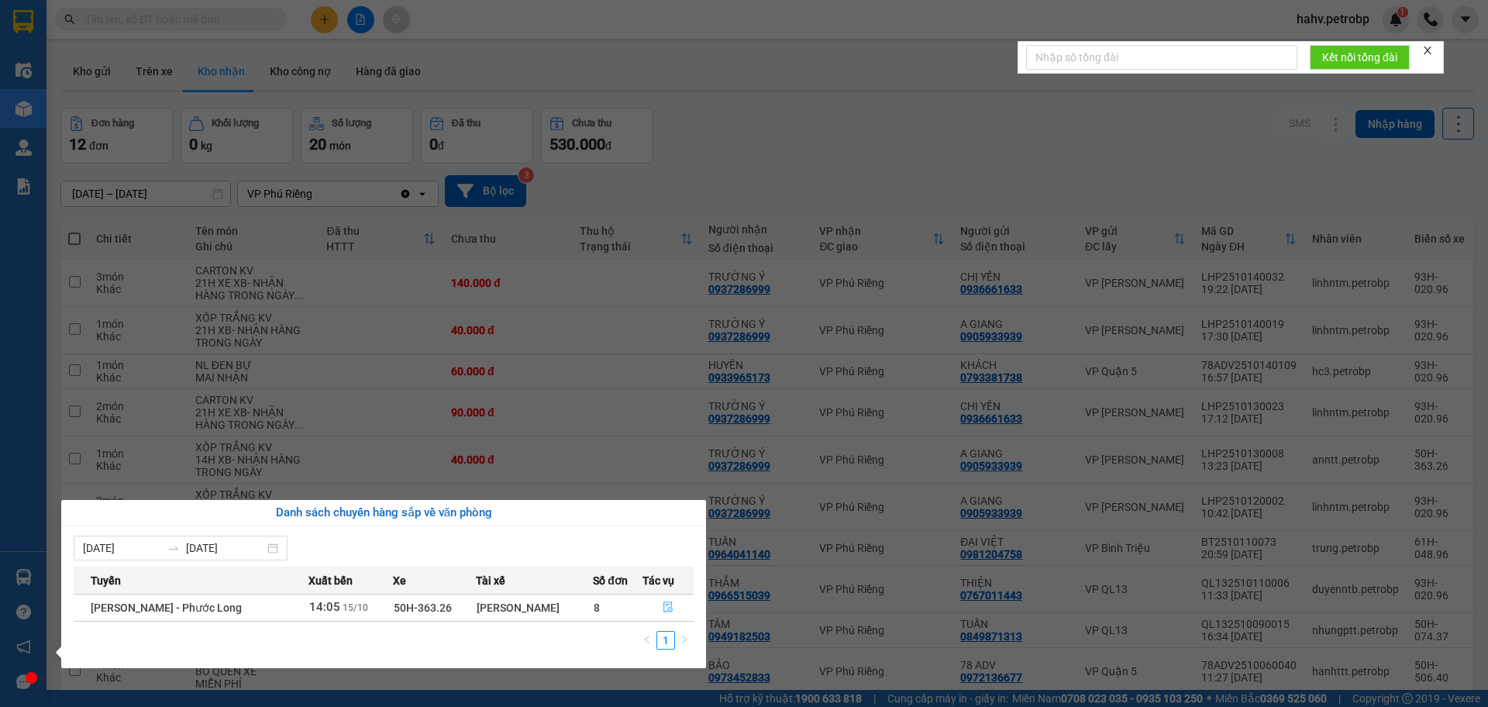
click at [664, 604] on icon "file-done" at bounding box center [668, 607] width 11 height 11
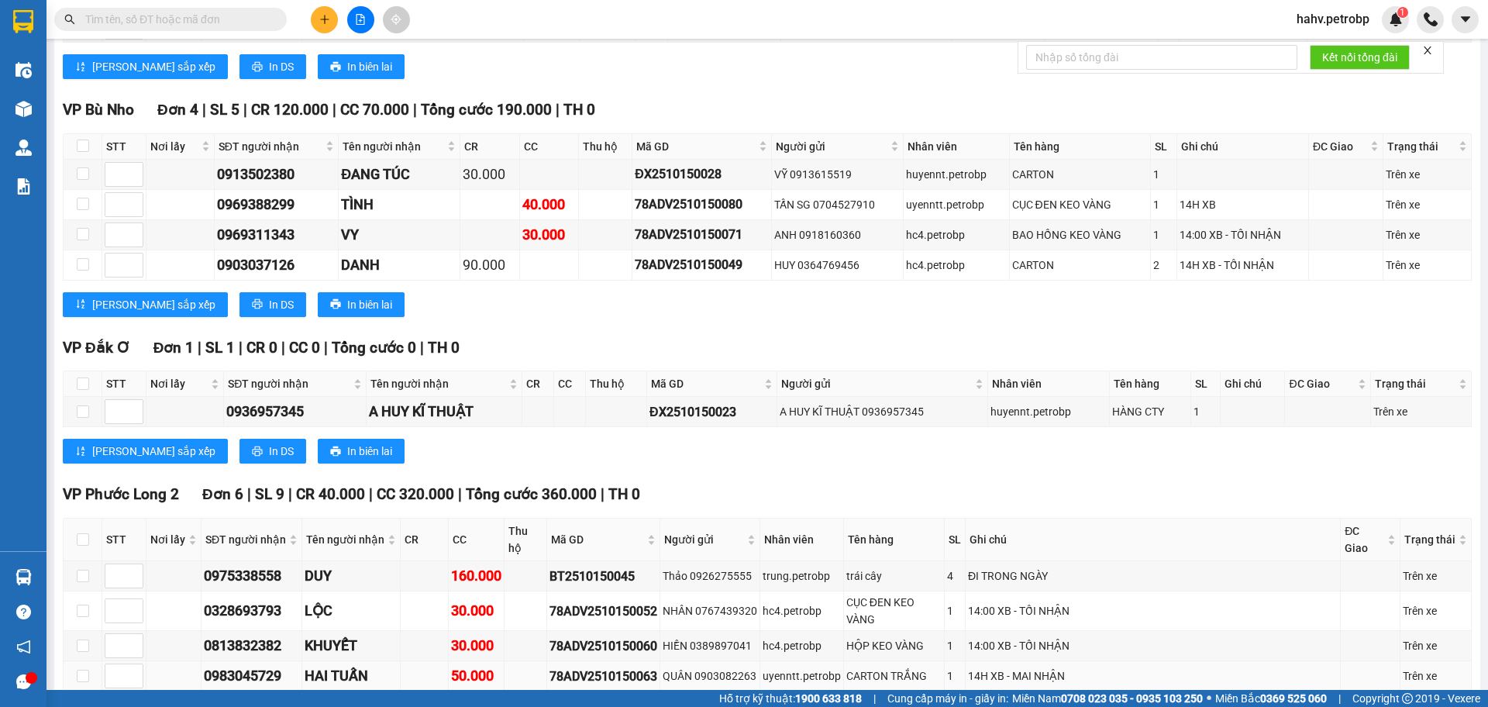
scroll to position [2762, 0]
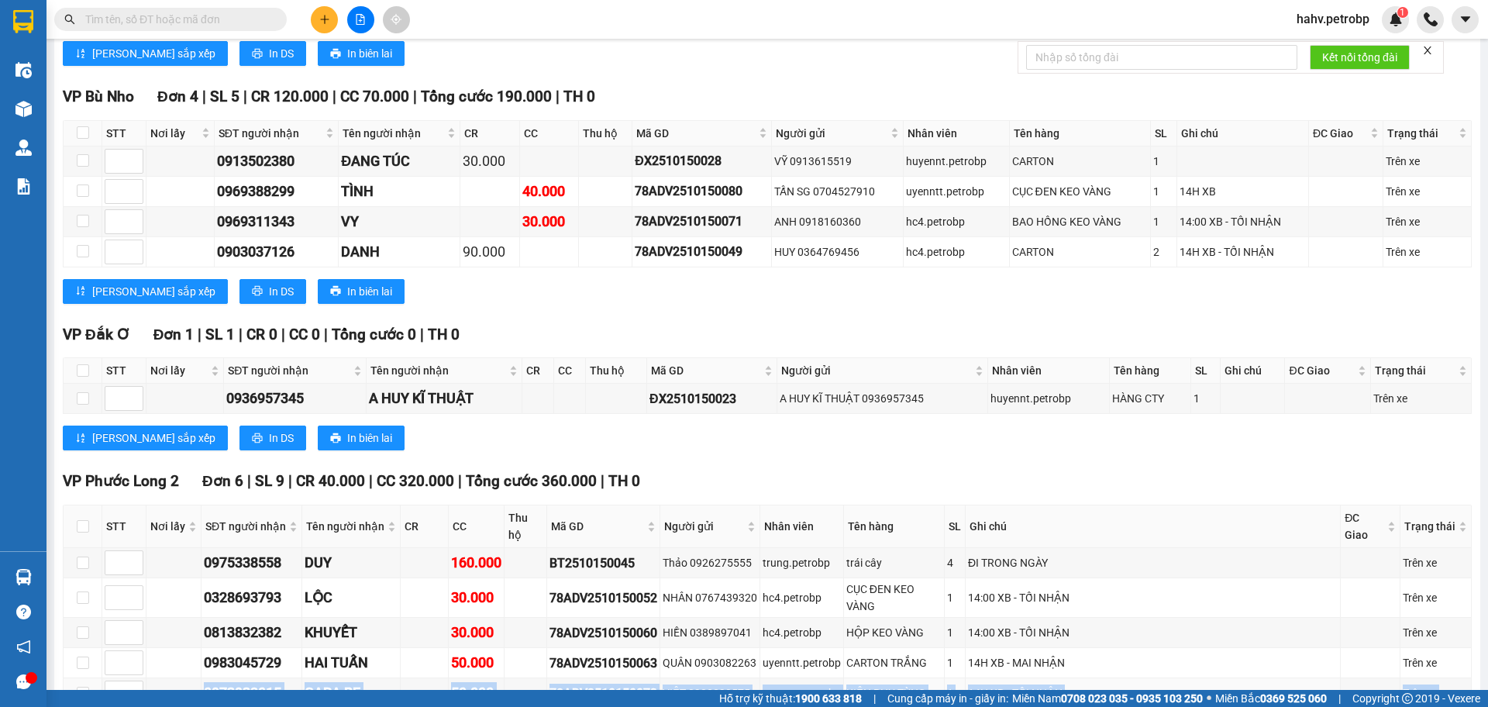
drag, startPoint x: 1436, startPoint y: 571, endPoint x: 1418, endPoint y: 615, distance: 48.7
click at [1419, 615] on tbody "0975338558 DUY 160.000 BT2510150045 Thảo 0926275555 trung.petrobp trái cây 4 ĐI…" at bounding box center [768, 648] width 1409 height 200
click at [826, 349] on div "VP Đắk Ơ Đơn 1 | SL 1 | CR 0 | CC 0 | Tổng cước 0 | TH 0 STT Nơi lấy SĐT người…" at bounding box center [767, 393] width 1409 height 140
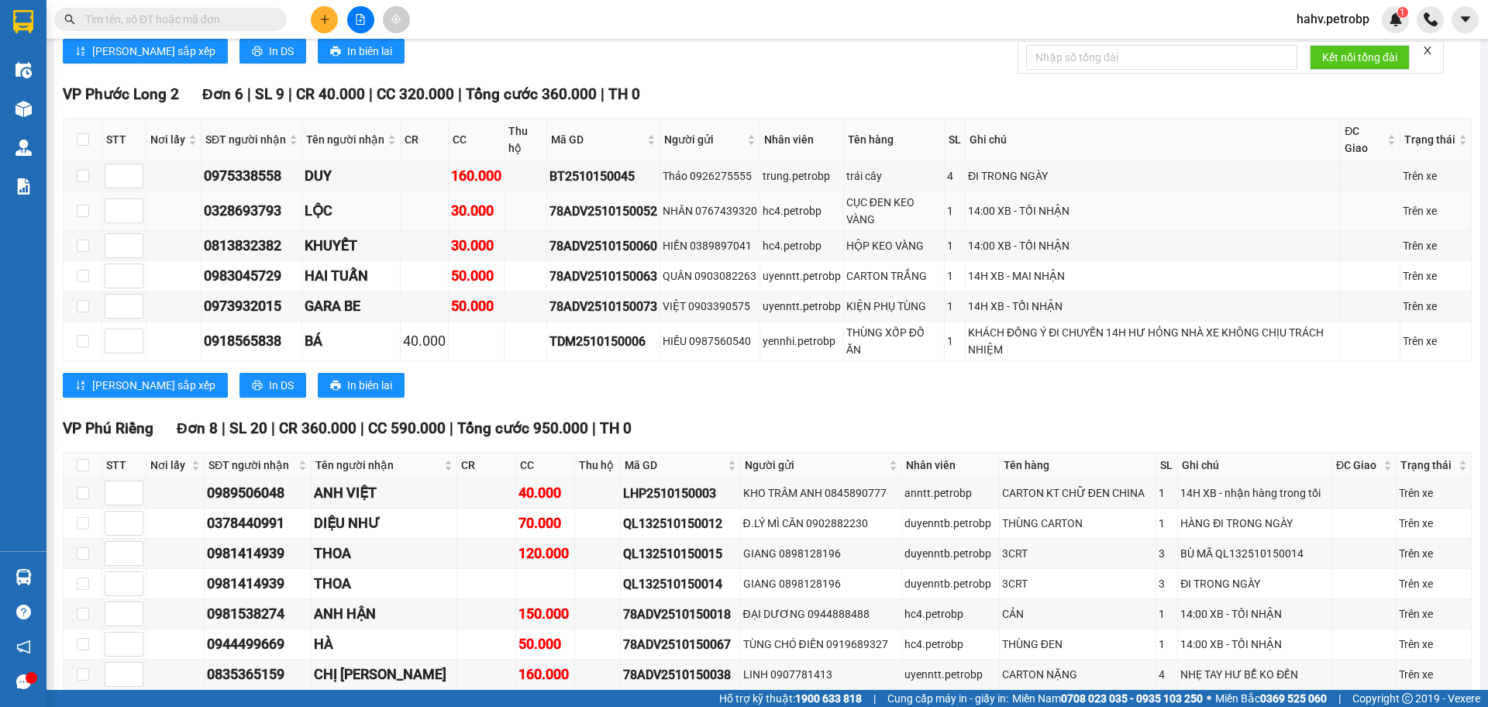
scroll to position [3152, 0]
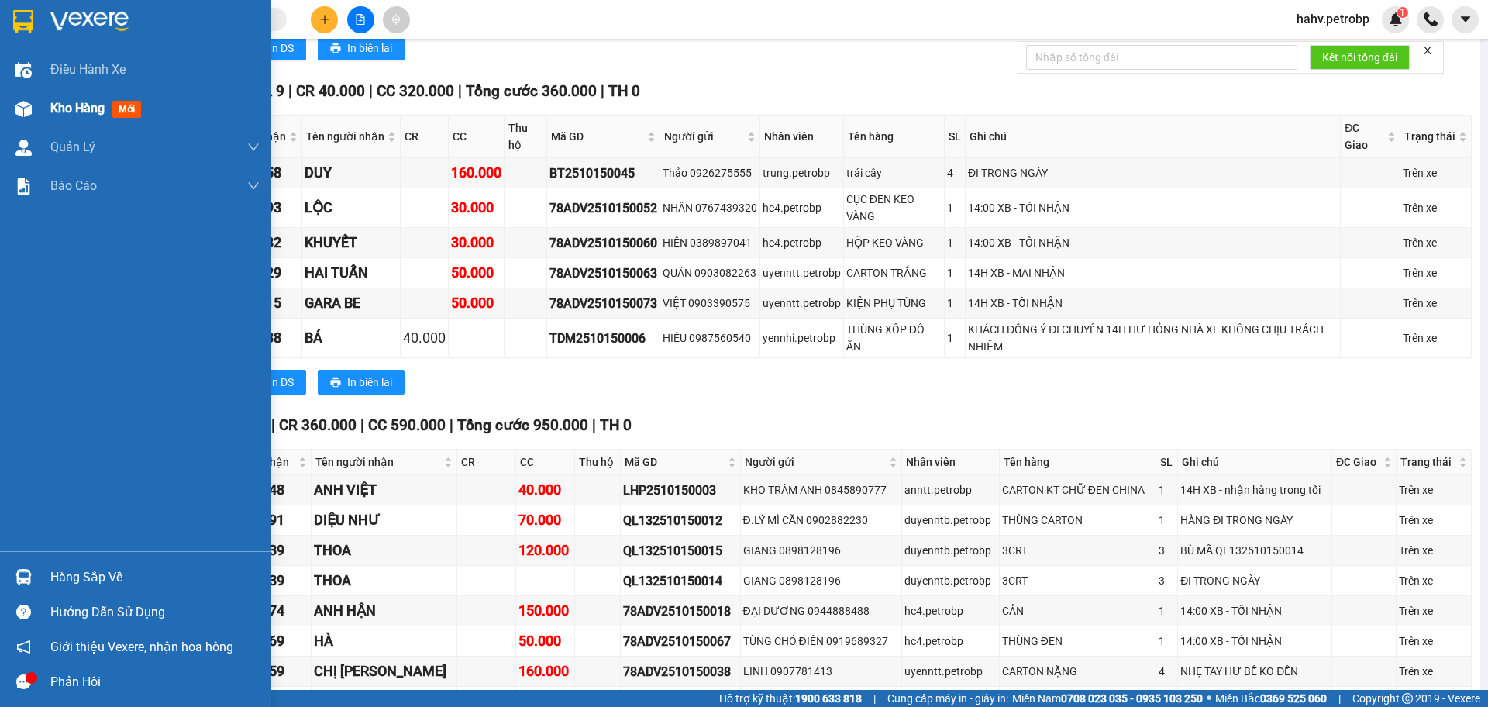
click at [21, 108] on img at bounding box center [24, 109] width 16 height 16
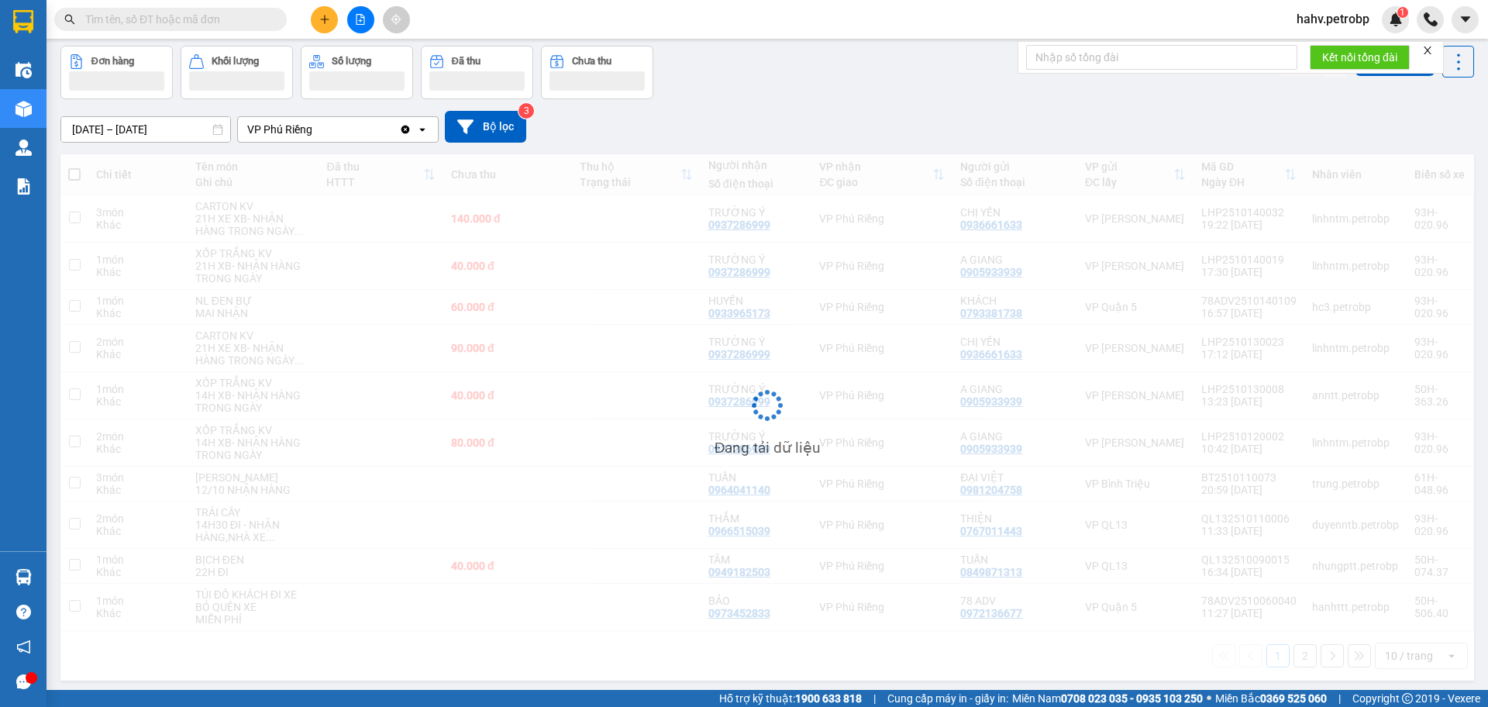
scroll to position [14, 0]
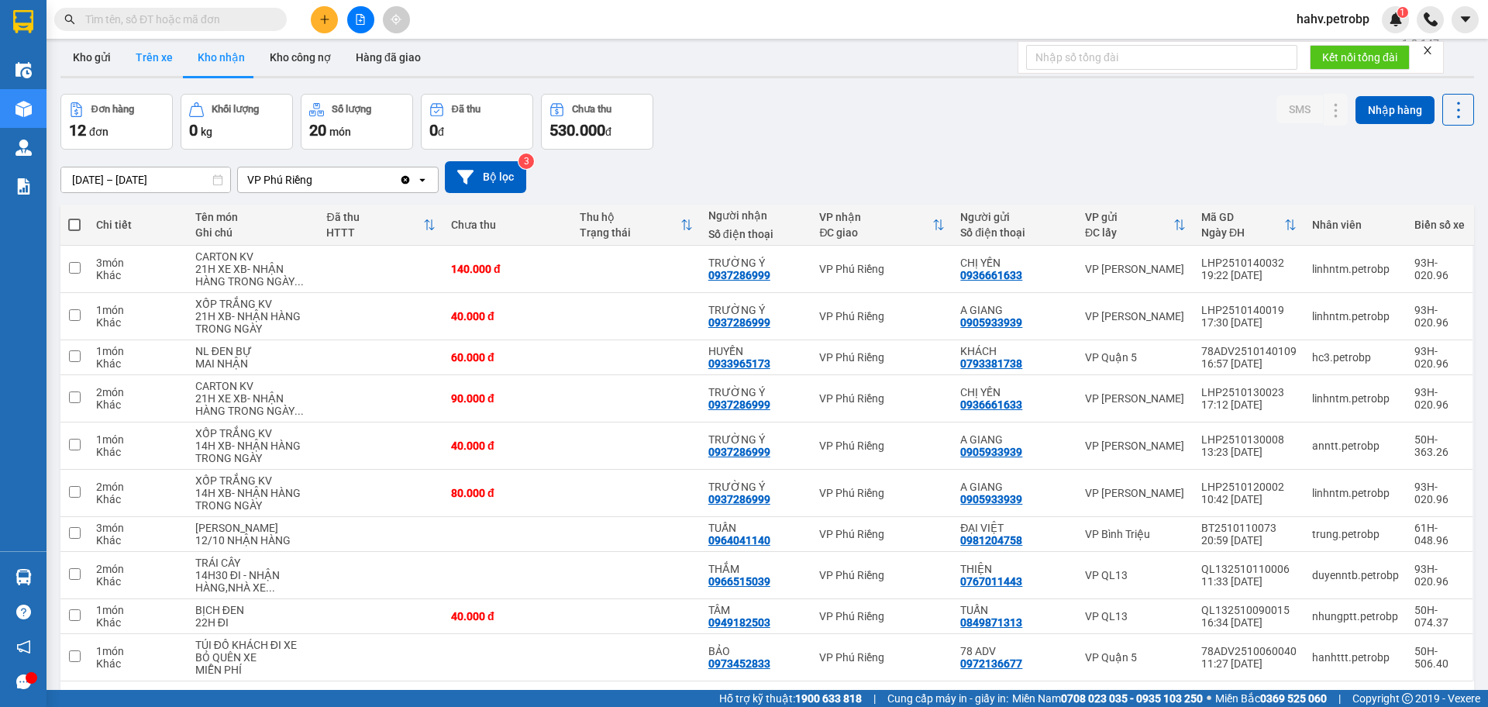
click at [146, 61] on button "Trên xe" at bounding box center [154, 57] width 62 height 37
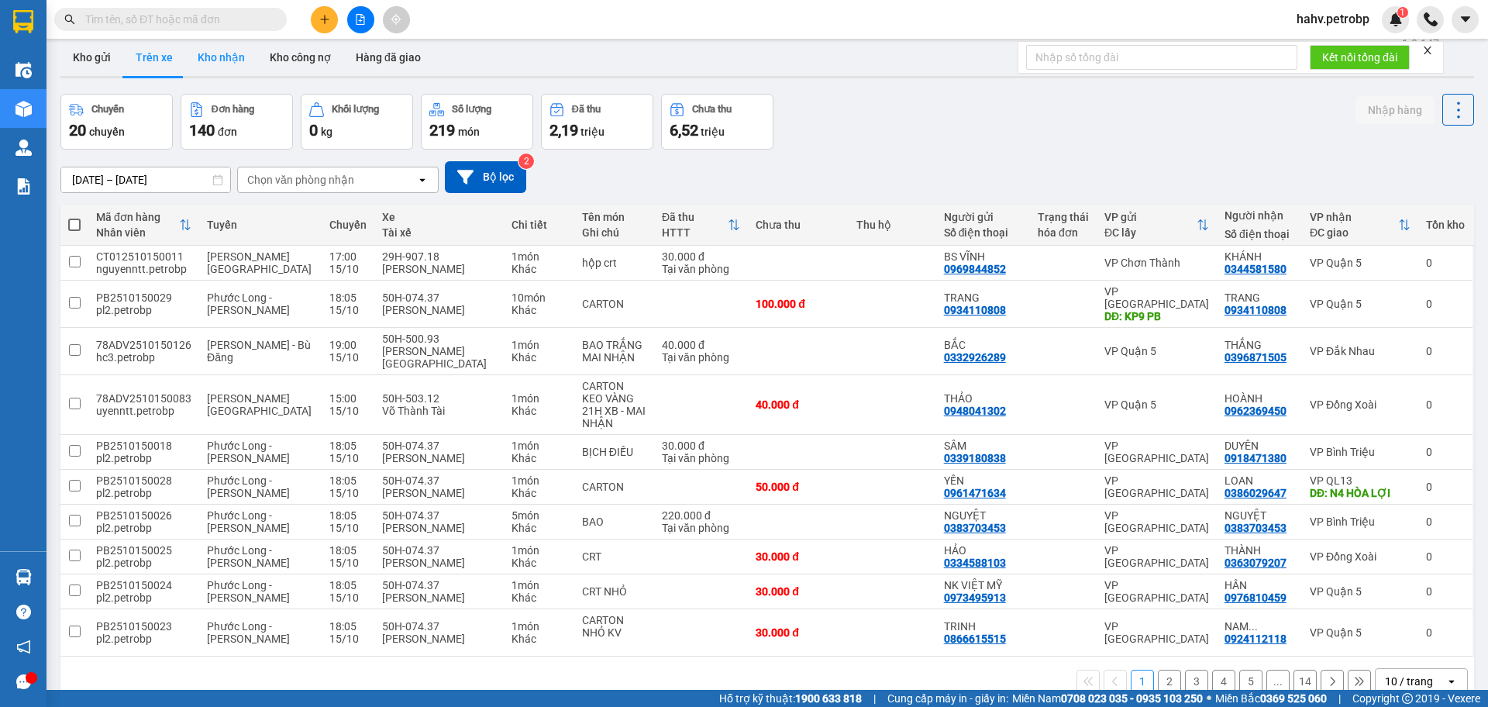
click at [210, 61] on button "Kho nhận" at bounding box center [221, 57] width 72 height 37
type input "[DATE] – [DATE]"
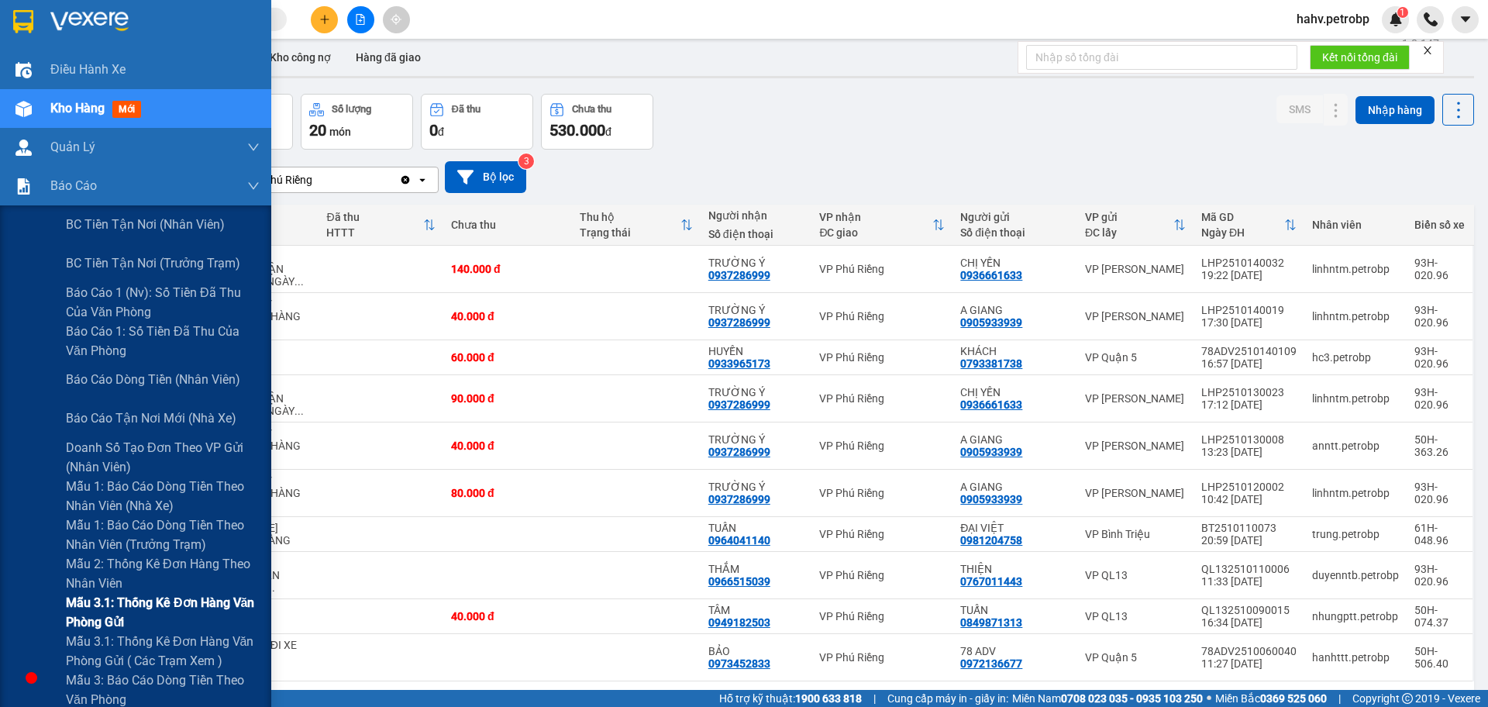
click at [9, 612] on div "Mẫu 3.1: Thống kê đơn hàng văn phòng gửi" at bounding box center [135, 612] width 271 height 39
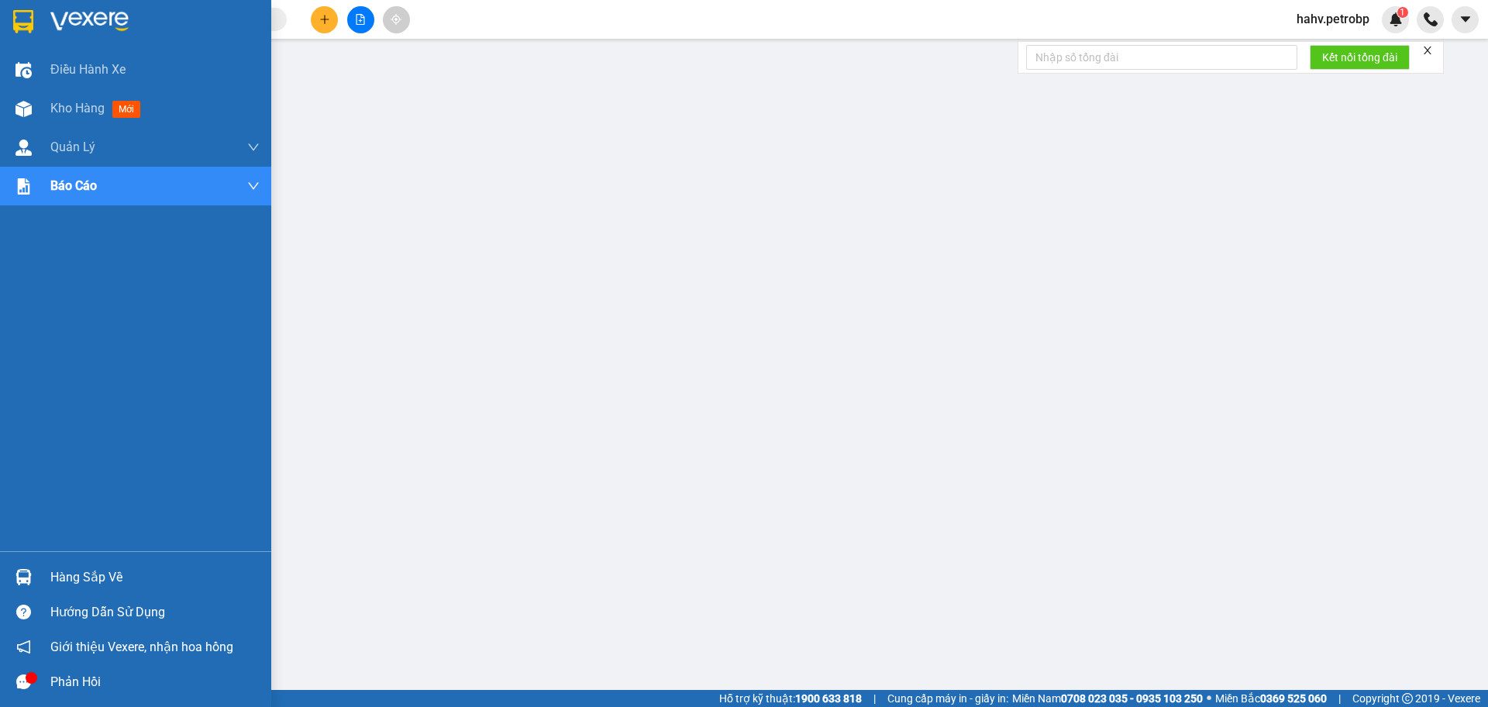
click at [10, 573] on div at bounding box center [23, 577] width 27 height 27
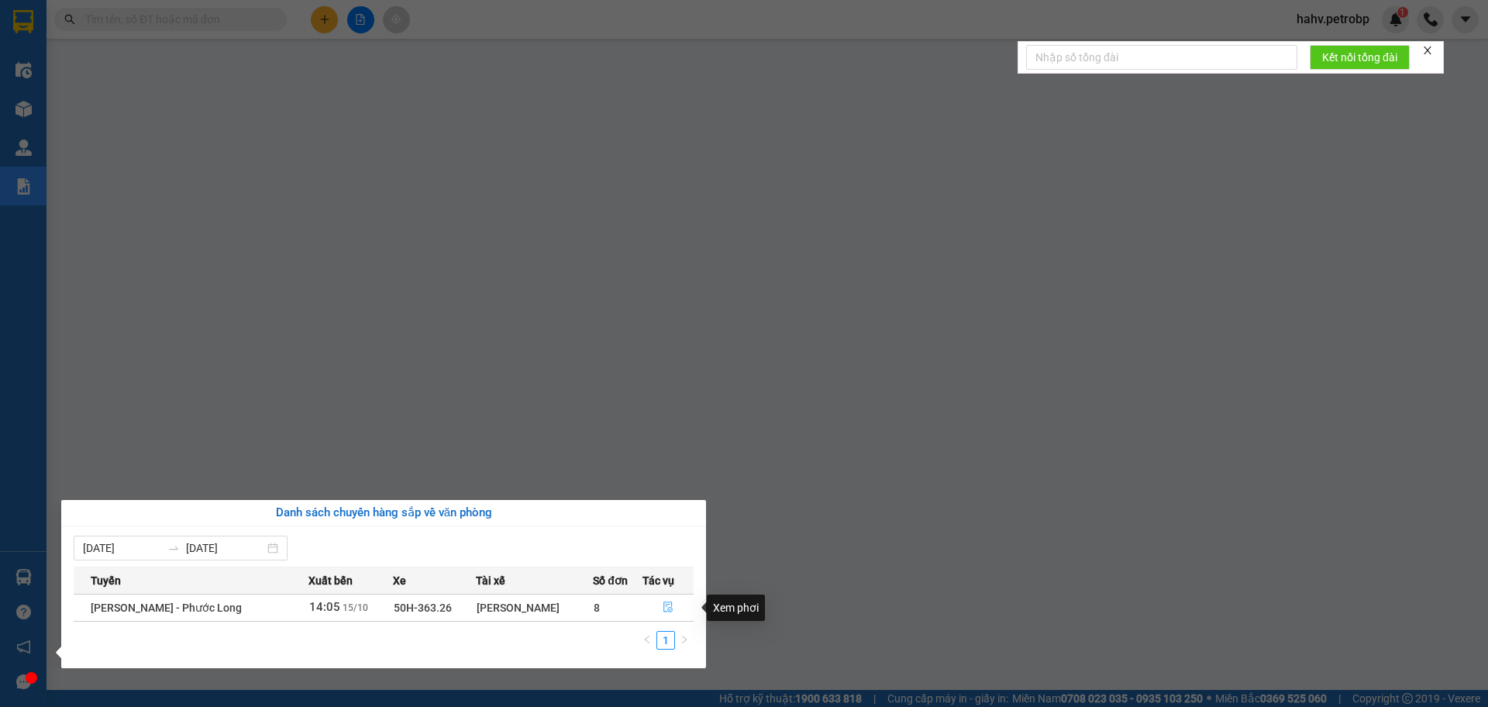
click at [663, 606] on icon "file-done" at bounding box center [668, 607] width 11 height 11
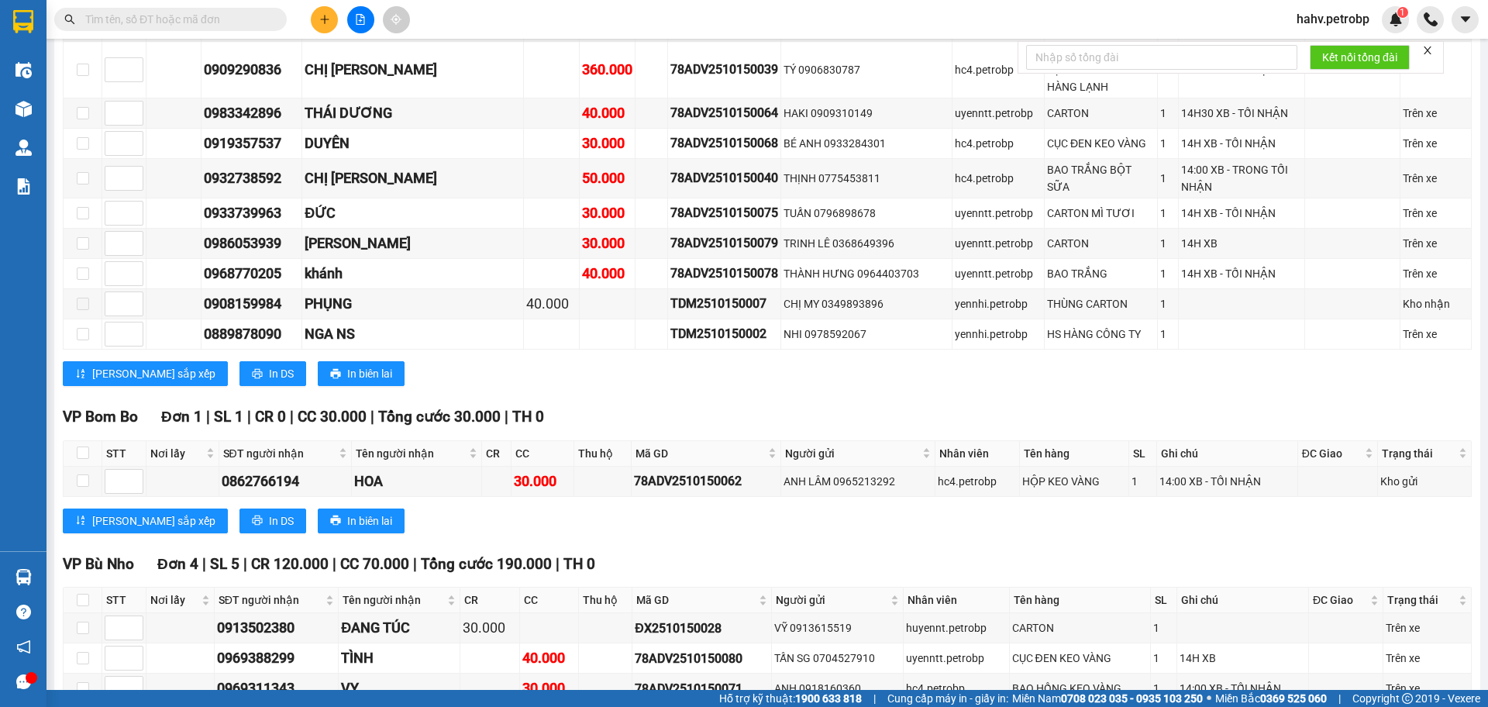
scroll to position [2584, 0]
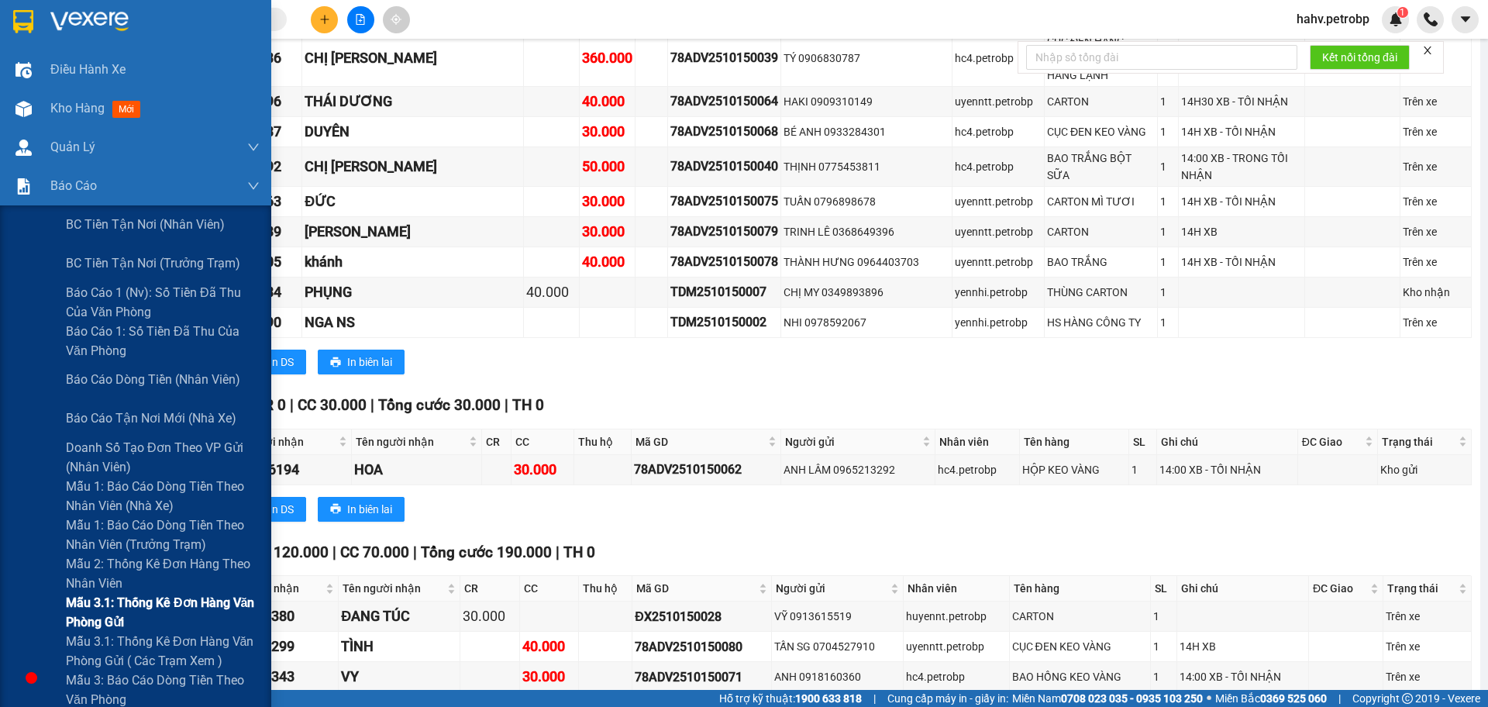
click at [73, 616] on span "Mẫu 3.1: Thống kê đơn hàng văn phòng gửi" at bounding box center [163, 612] width 194 height 39
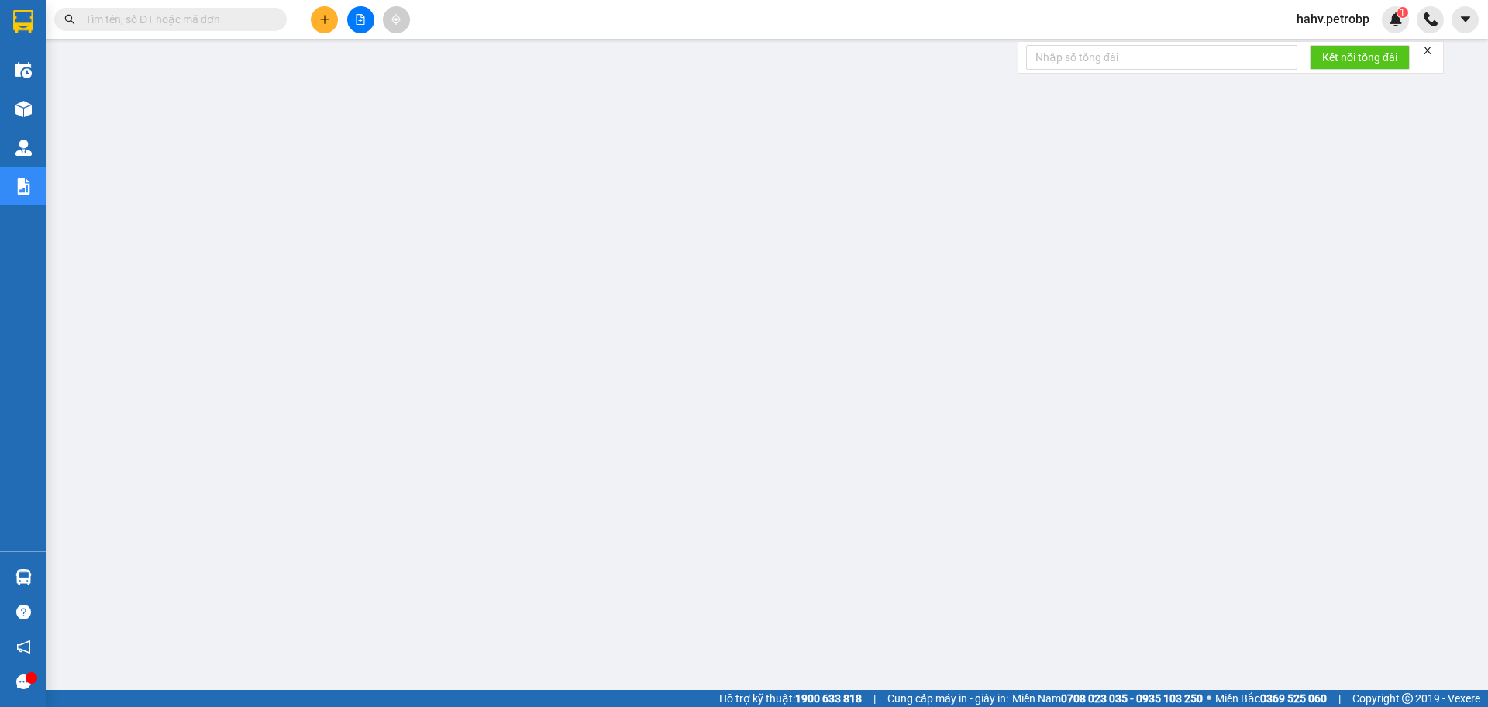
drag, startPoint x: 181, startPoint y: 8, endPoint x: 157, endPoint y: 22, distance: 27.8
paste input "0969388299"
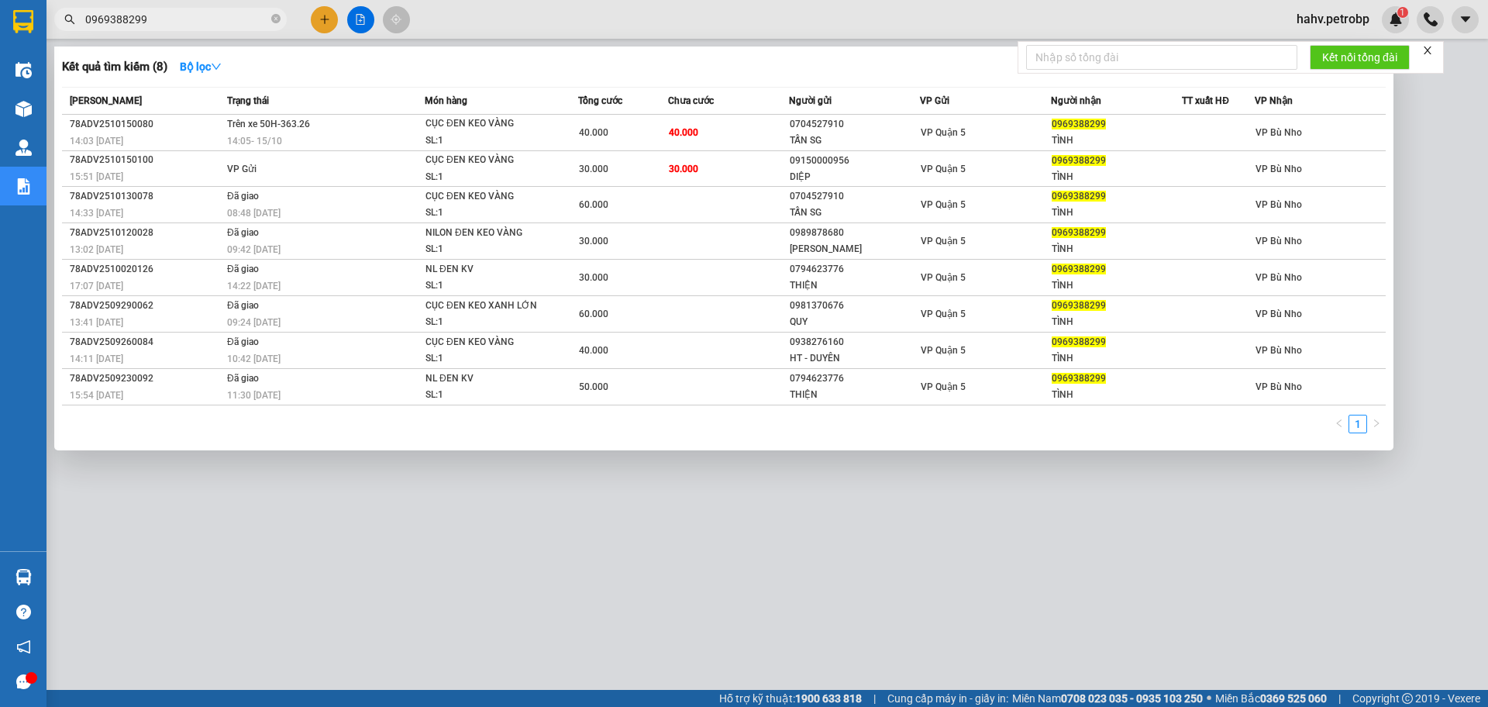
type input "0969388299"
click at [586, 584] on div at bounding box center [744, 353] width 1488 height 707
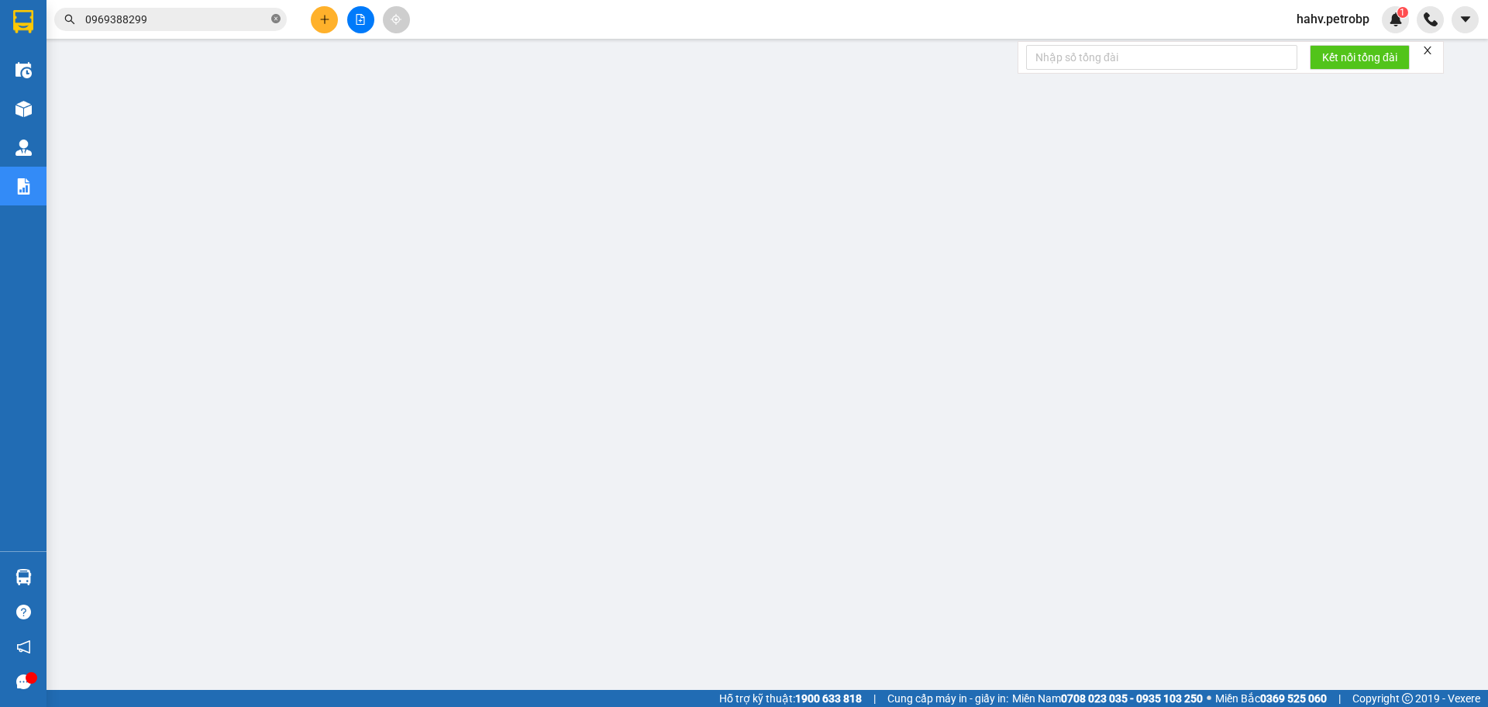
click at [275, 19] on icon "close-circle" at bounding box center [275, 18] width 9 height 9
paste input "0974888979"
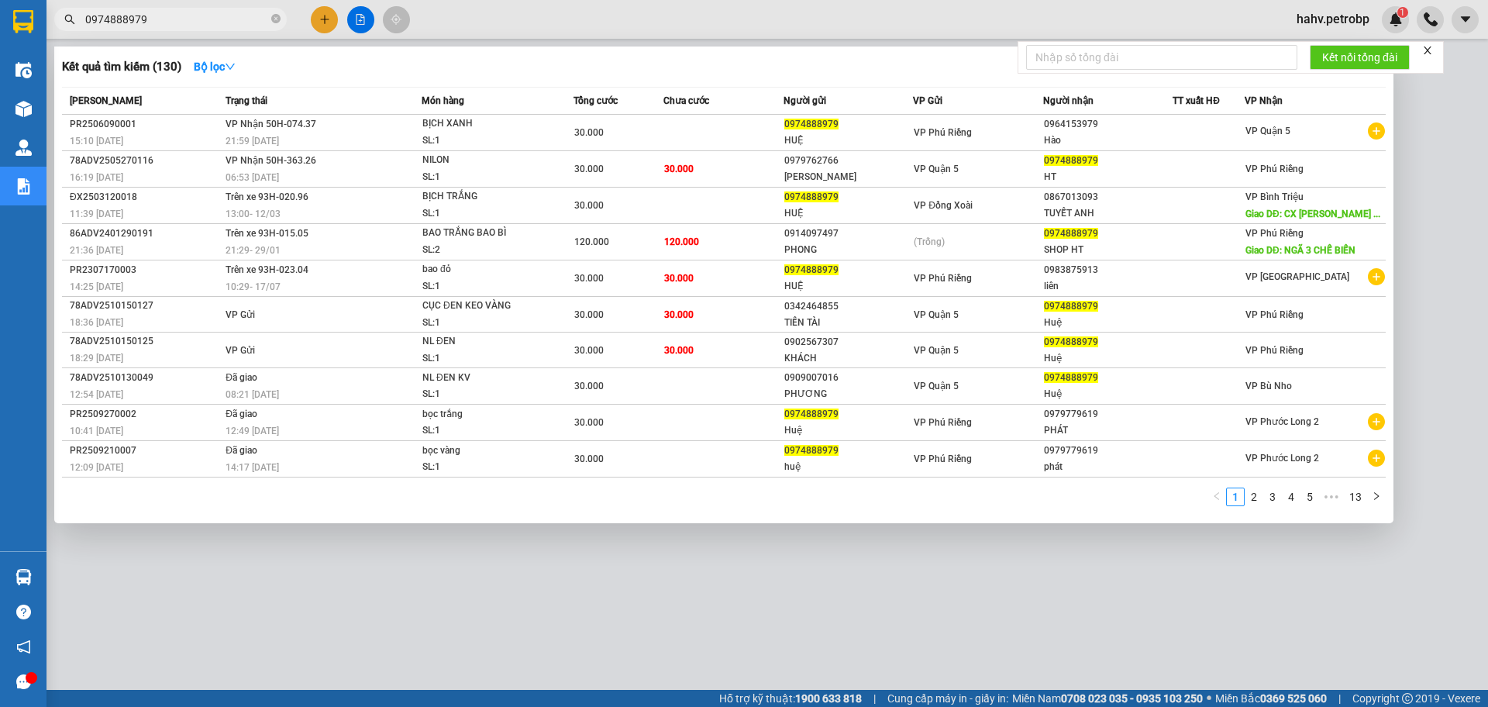
type input "0974888979"
click at [791, 569] on div at bounding box center [744, 353] width 1488 height 707
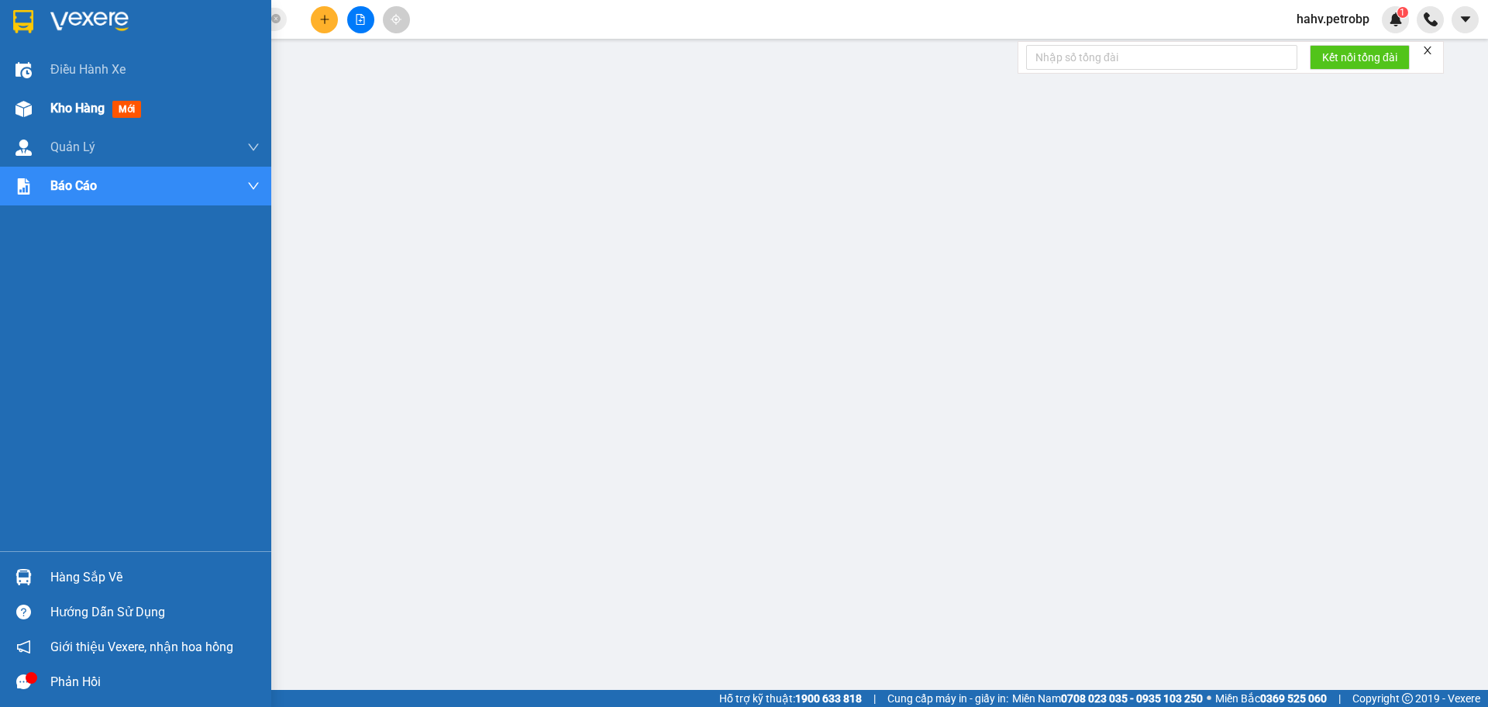
click at [0, 112] on div "Kho hàng mới" at bounding box center [135, 108] width 271 height 39
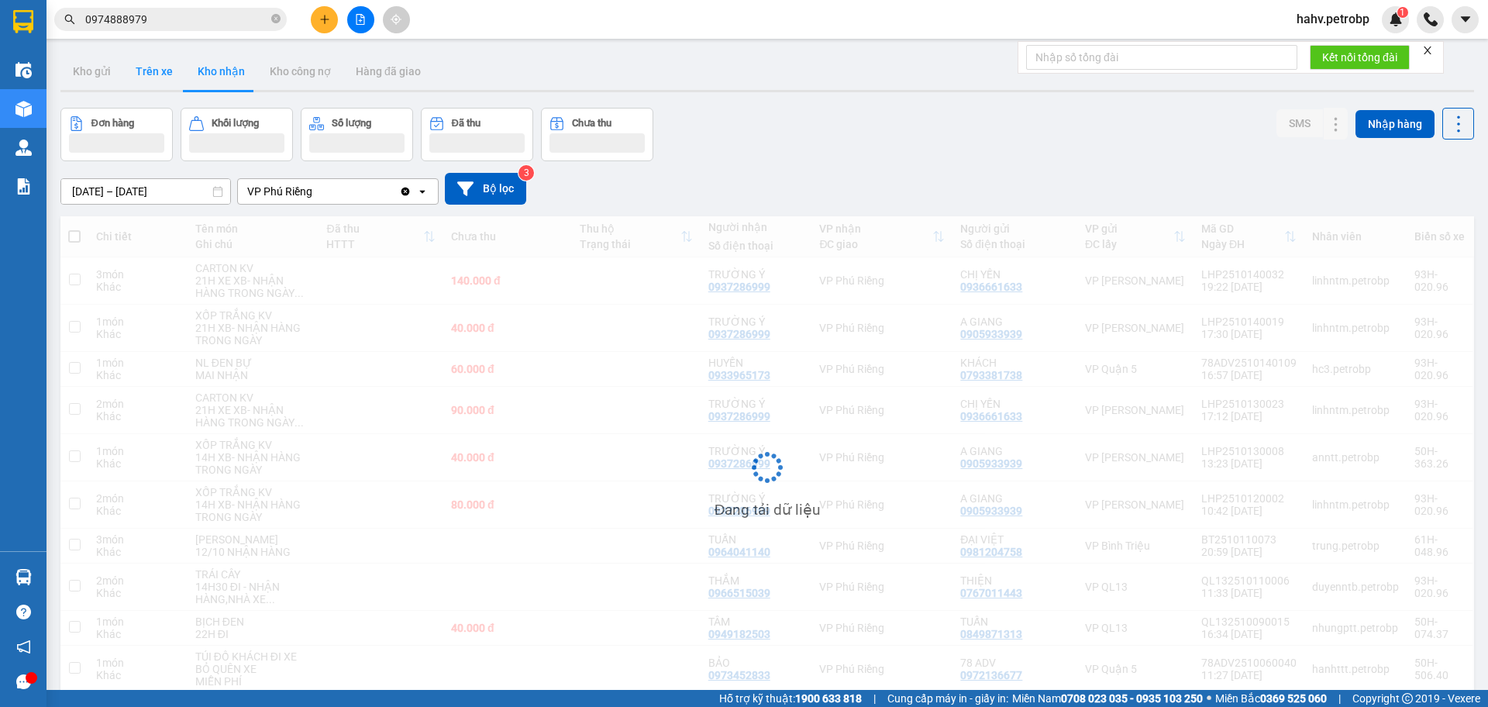
click at [161, 66] on button "Trên xe" at bounding box center [154, 71] width 62 height 37
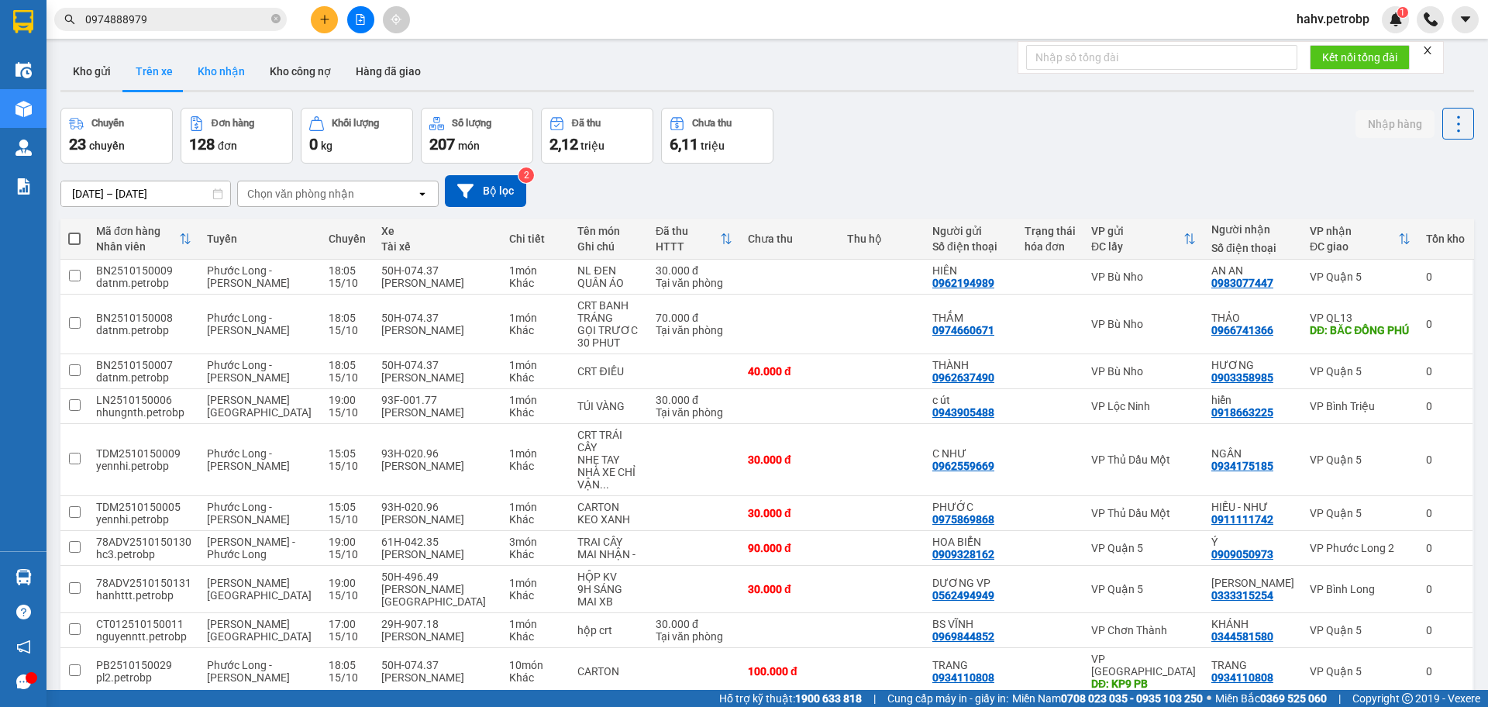
click at [213, 67] on button "Kho nhận" at bounding box center [221, 71] width 72 height 37
type input "[DATE] – [DATE]"
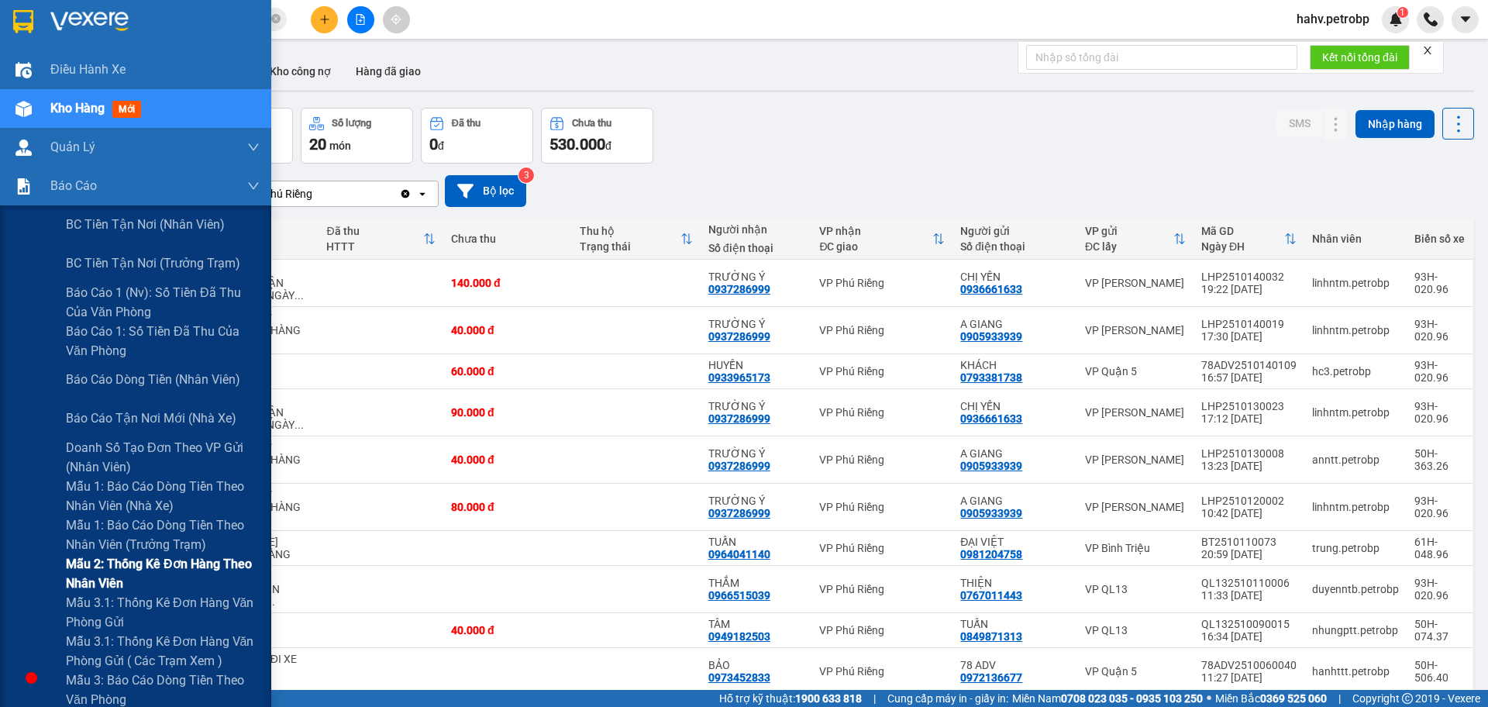
click at [25, 592] on div "Mẫu 2: Thống kê đơn hàng theo nhân viên" at bounding box center [135, 573] width 271 height 39
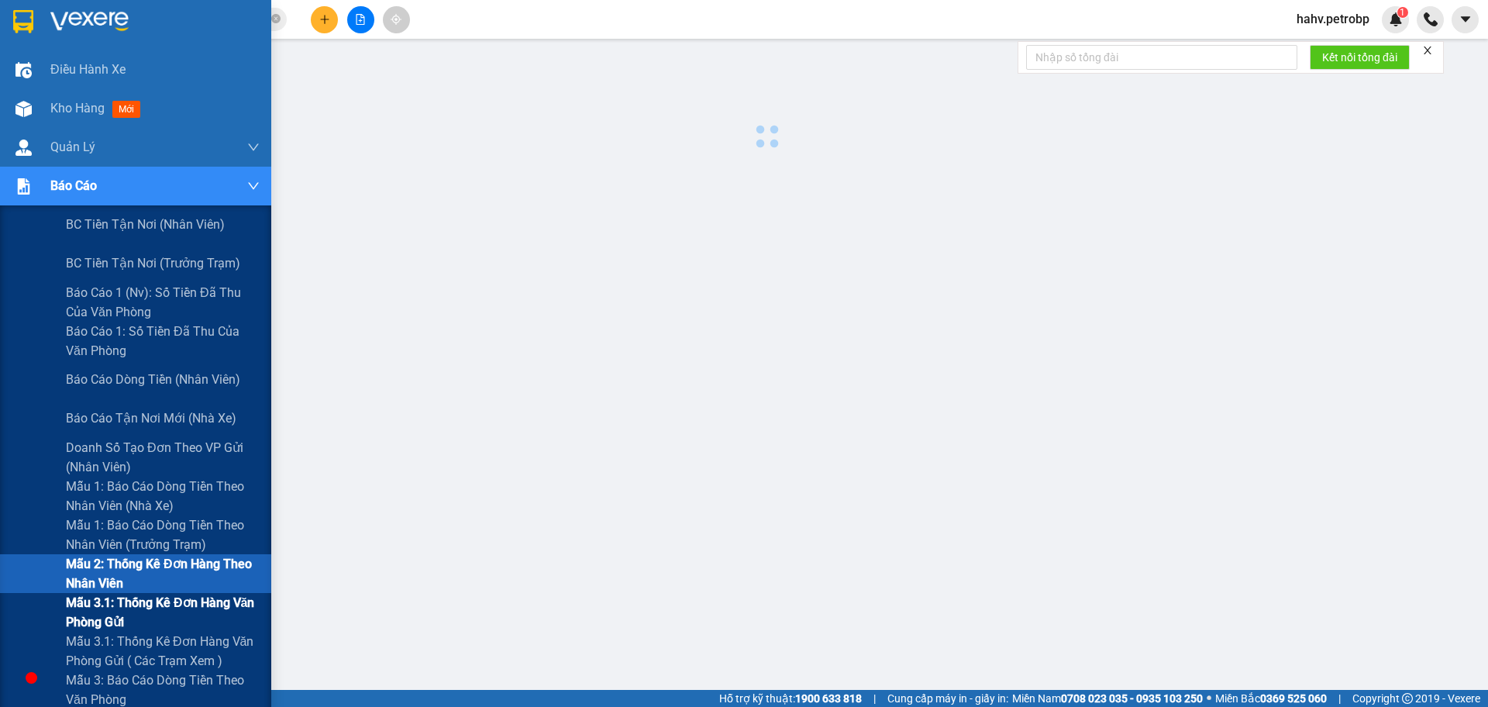
click at [26, 606] on div "Mẫu 3.1: Thống kê đơn hàng văn phòng gửi" at bounding box center [135, 612] width 271 height 39
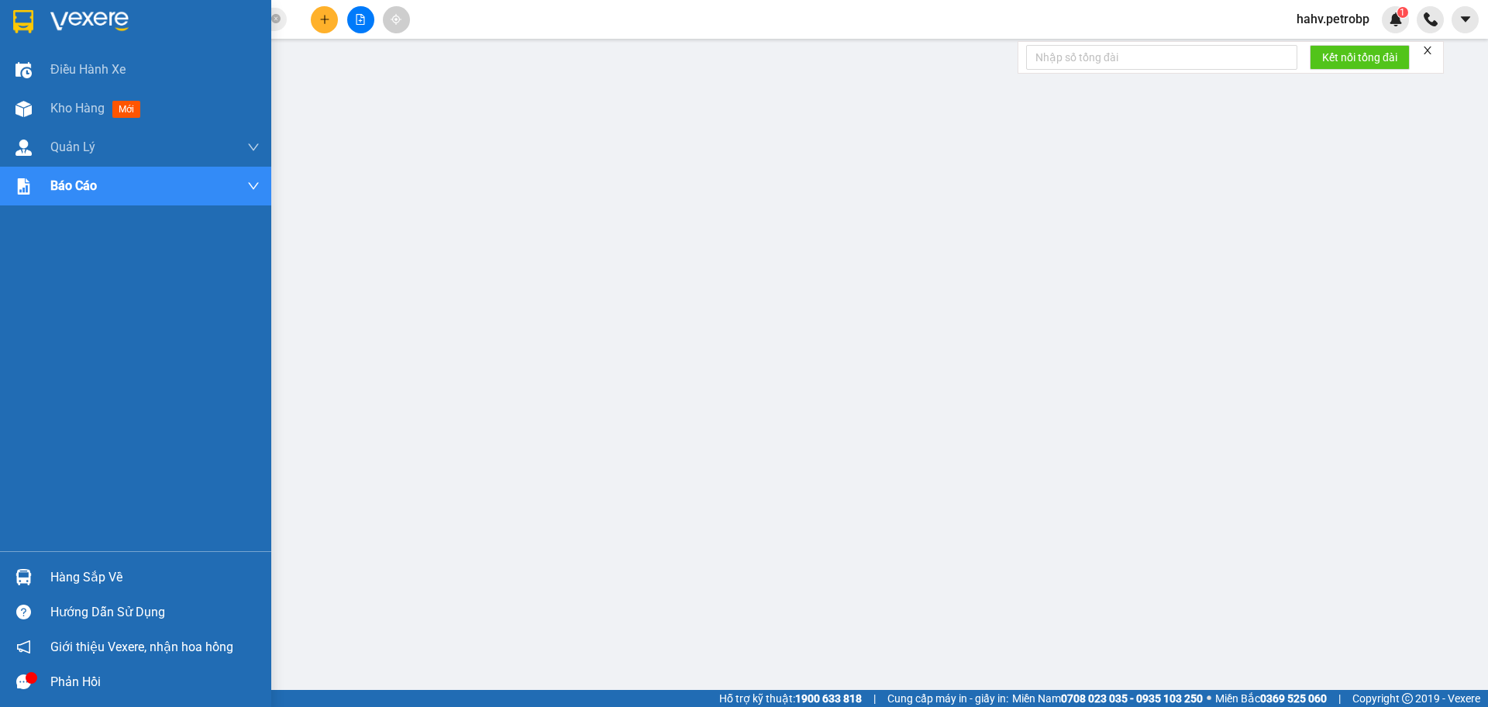
click at [40, 580] on div "Hàng sắp về" at bounding box center [135, 577] width 271 height 35
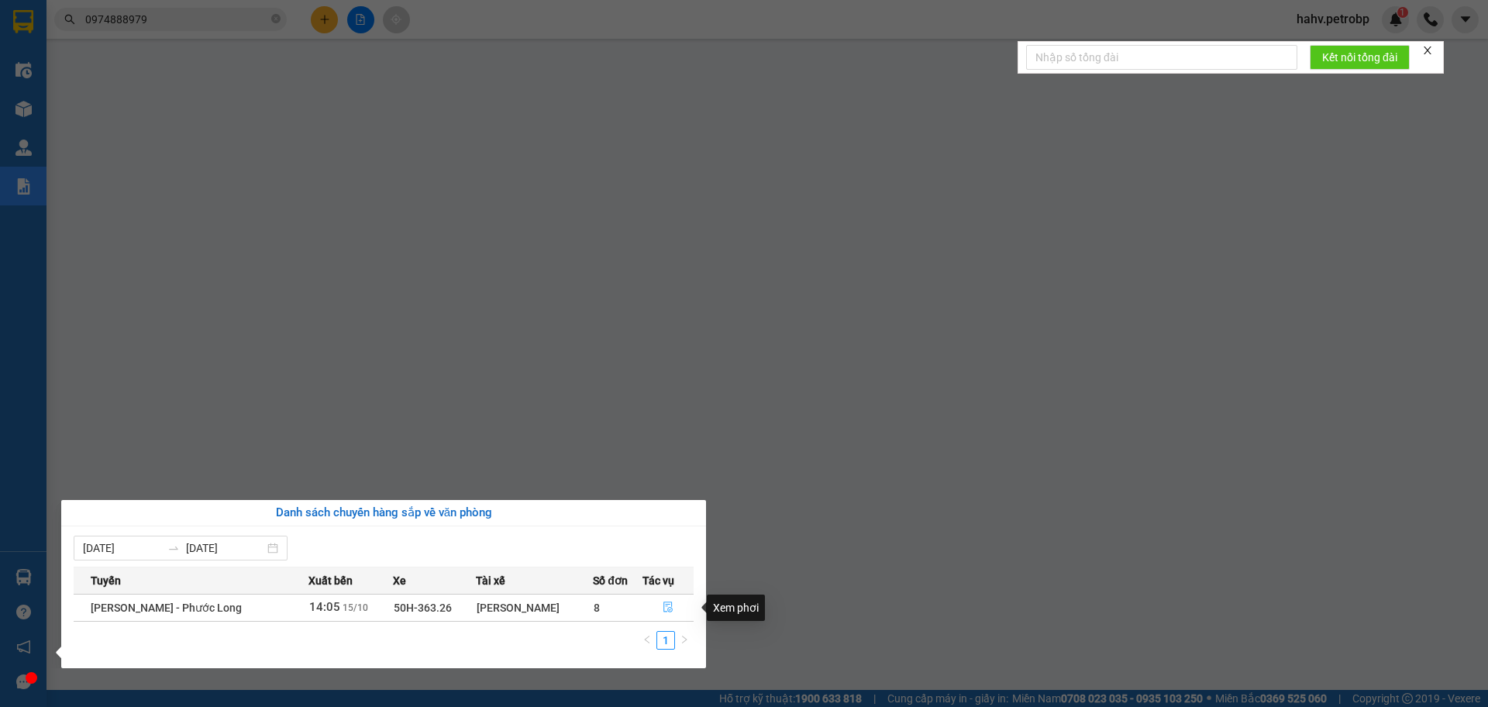
click at [663, 611] on icon "file-done" at bounding box center [668, 607] width 11 height 11
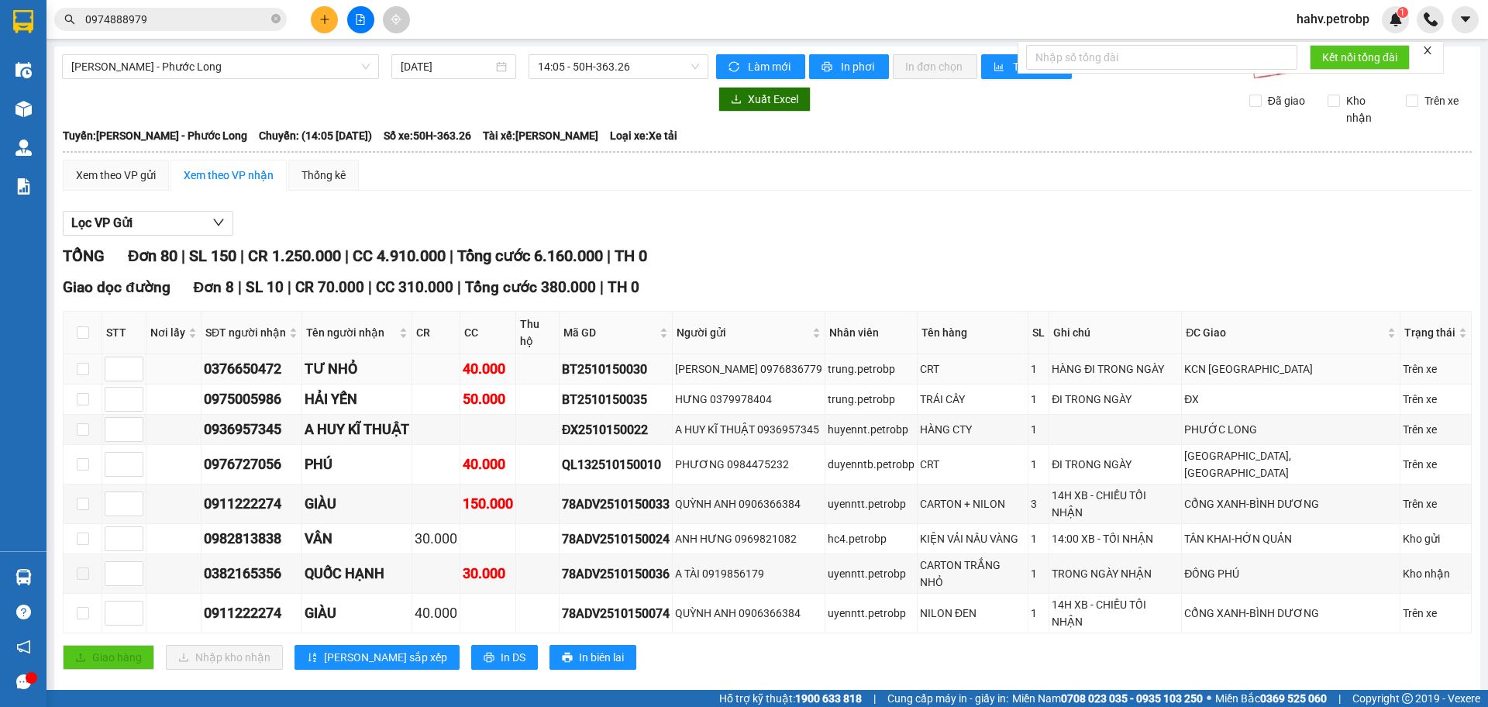
scroll to position [47, 0]
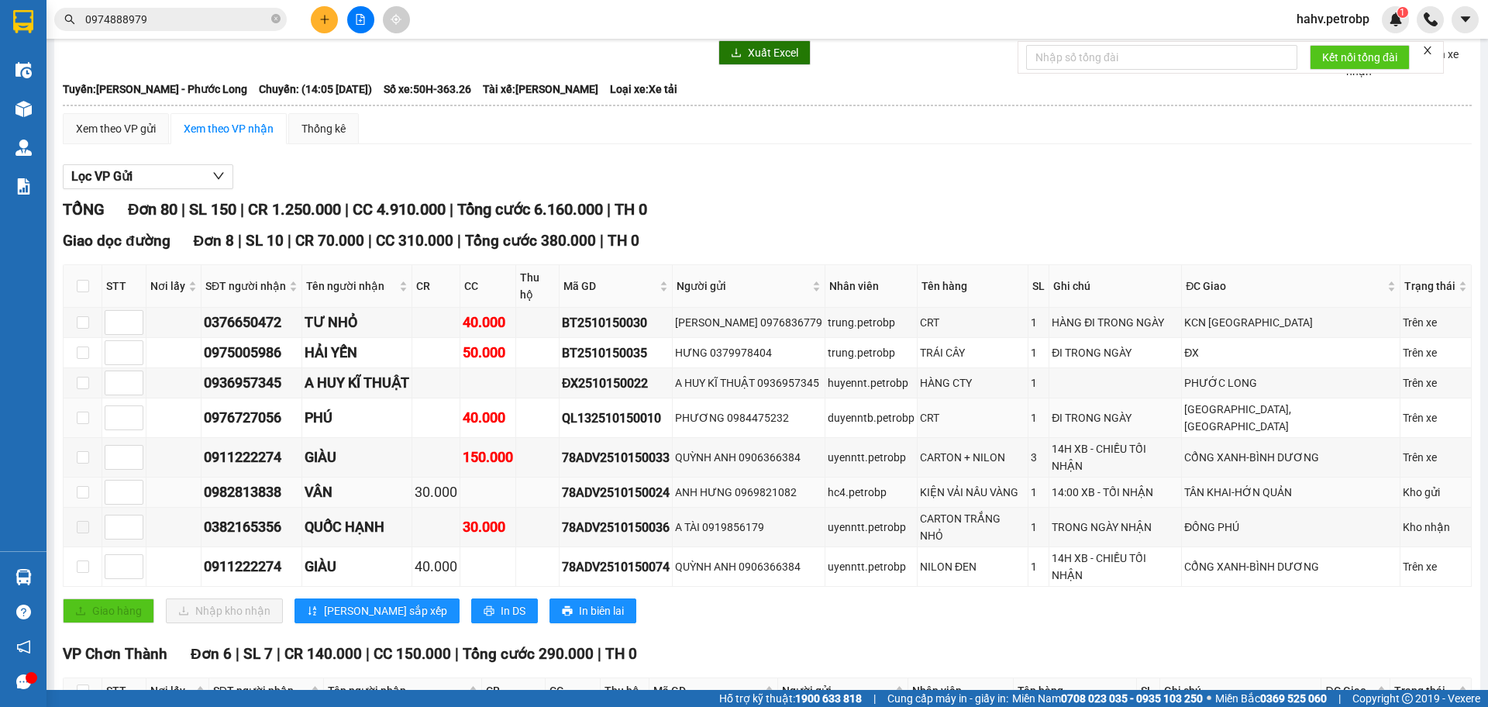
click at [1436, 443] on tbody "0376650472 TƯ NHỎ 40.000 BT2510150030 NANA 0976836779 trung.petrobp CRT 1 HÀNG …" at bounding box center [768, 447] width 1409 height 279
drag, startPoint x: 938, startPoint y: 544, endPoint x: 951, endPoint y: 547, distance: 13.4
click at [941, 598] on div "Giao hàng Nhập kho nhận Lưu sắp xếp In DS In biên lai" at bounding box center [767, 610] width 1409 height 25
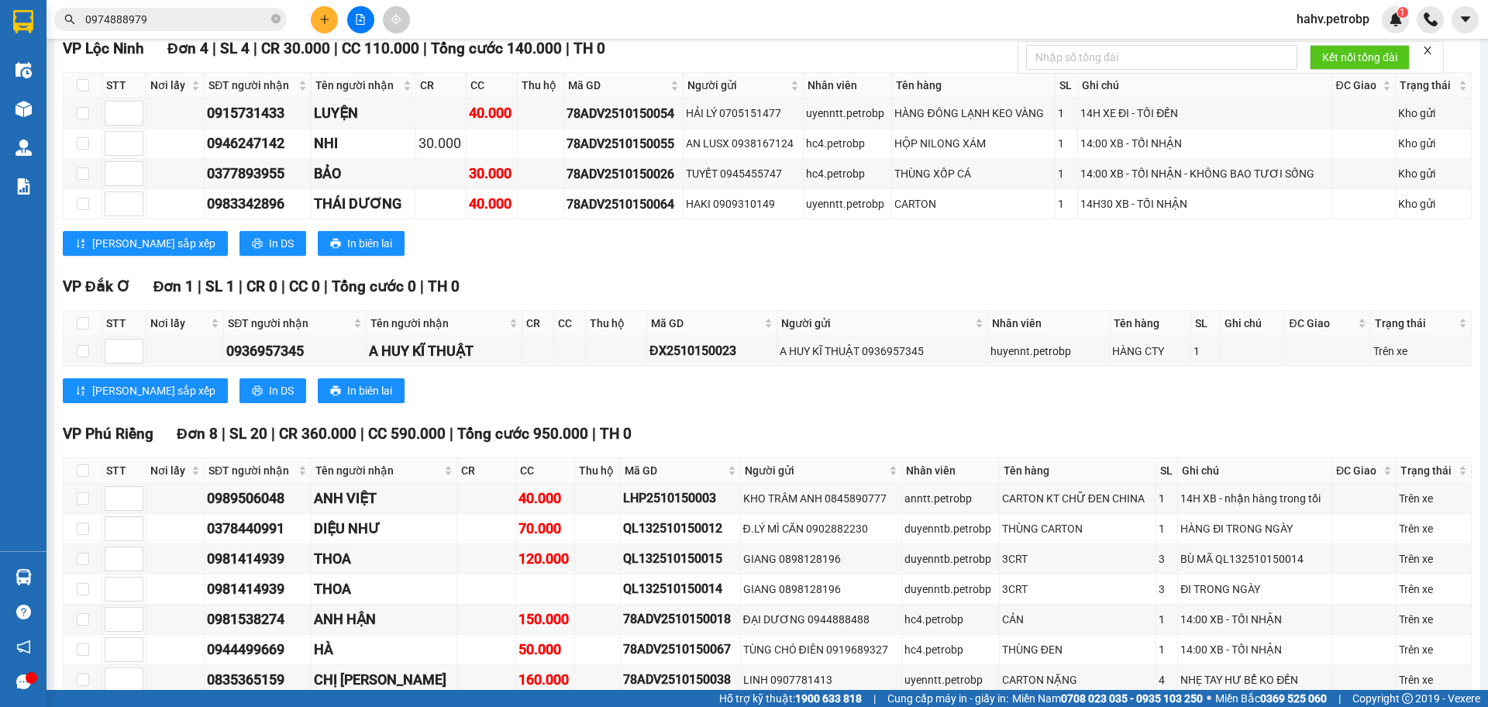
scroll to position [3787, 0]
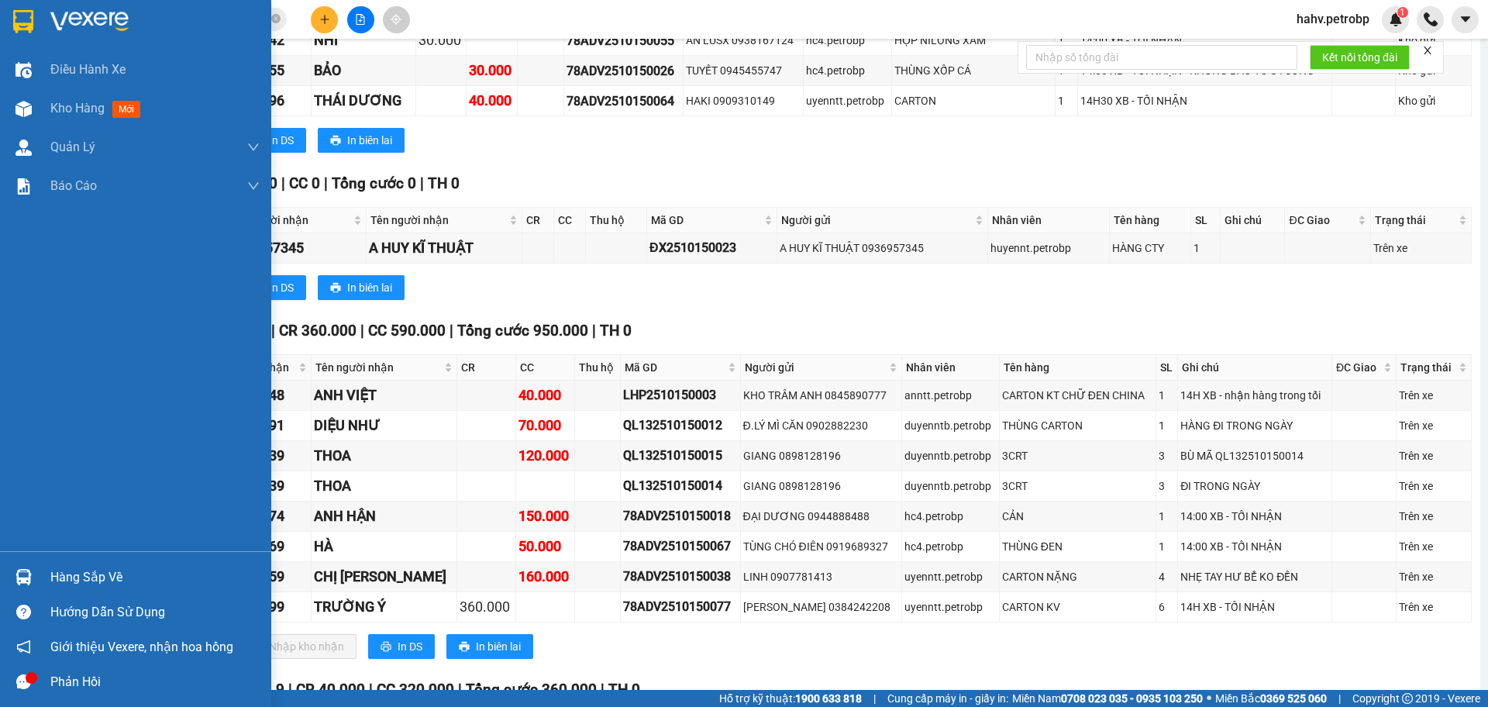
click at [53, 571] on div "Hàng sắp về" at bounding box center [154, 577] width 209 height 23
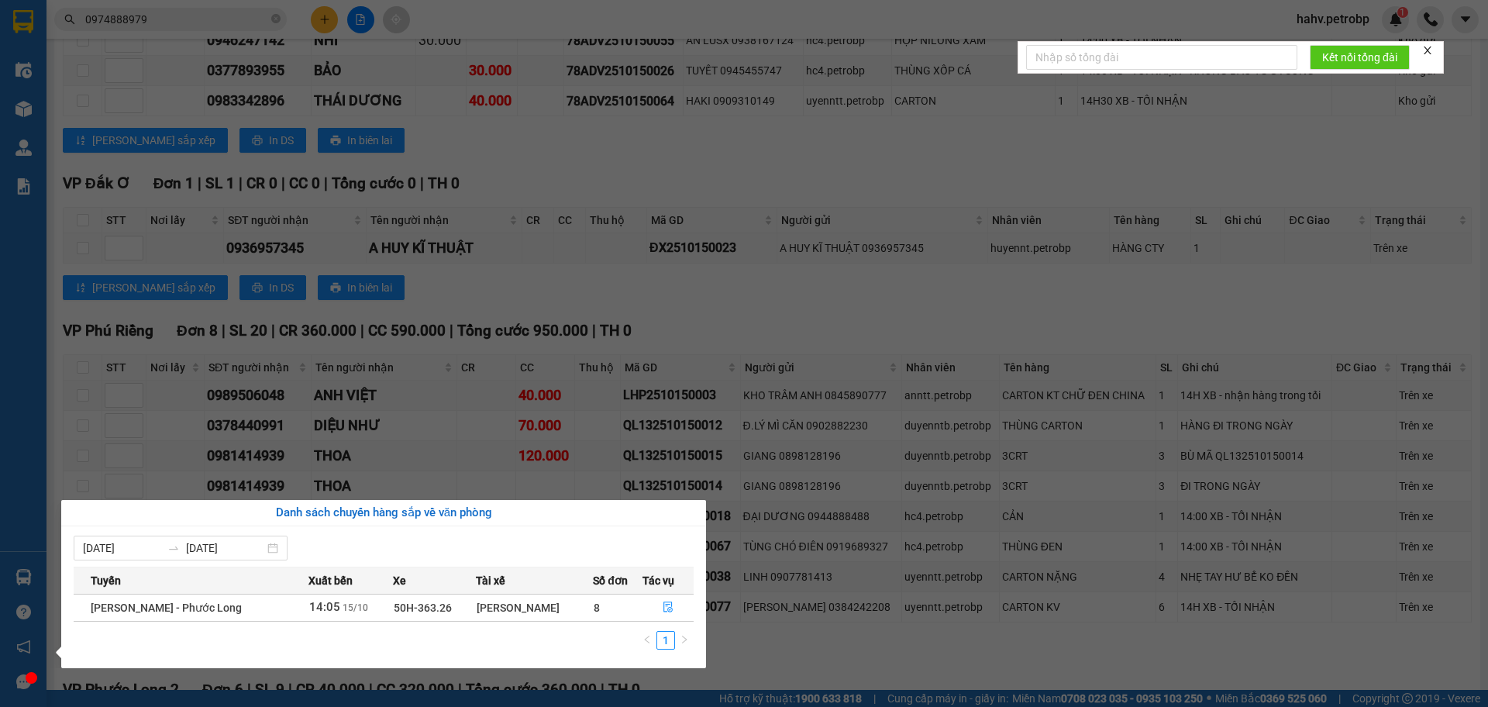
click at [978, 561] on section "Kết quả tìm kiếm ( 130 ) Bộ lọc Mã ĐH Trạng thái Món hàng Tổng cước Chưa cước N…" at bounding box center [744, 353] width 1488 height 707
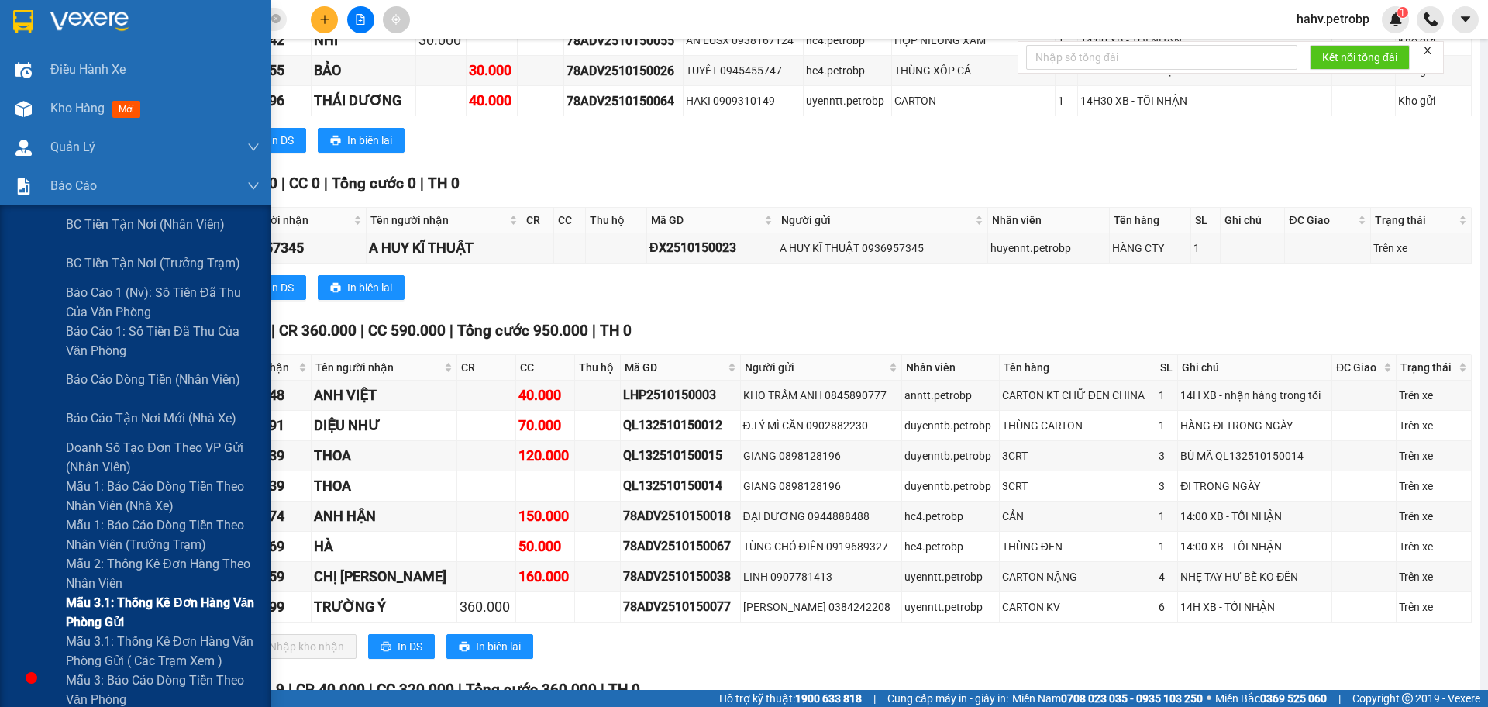
click at [85, 608] on span "Mẫu 3.1: Thống kê đơn hàng văn phòng gửi" at bounding box center [163, 612] width 194 height 39
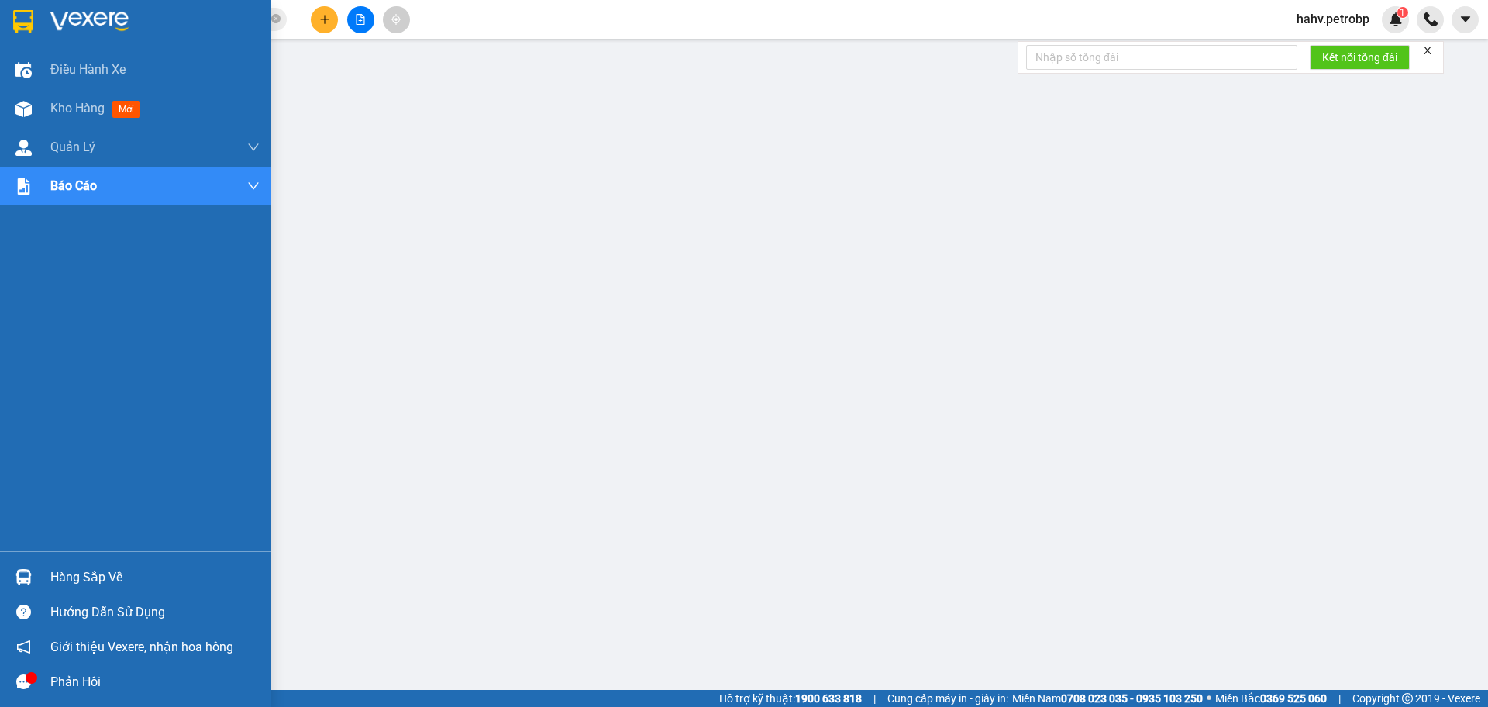
click at [75, 562] on div "Hàng sắp về" at bounding box center [135, 577] width 271 height 35
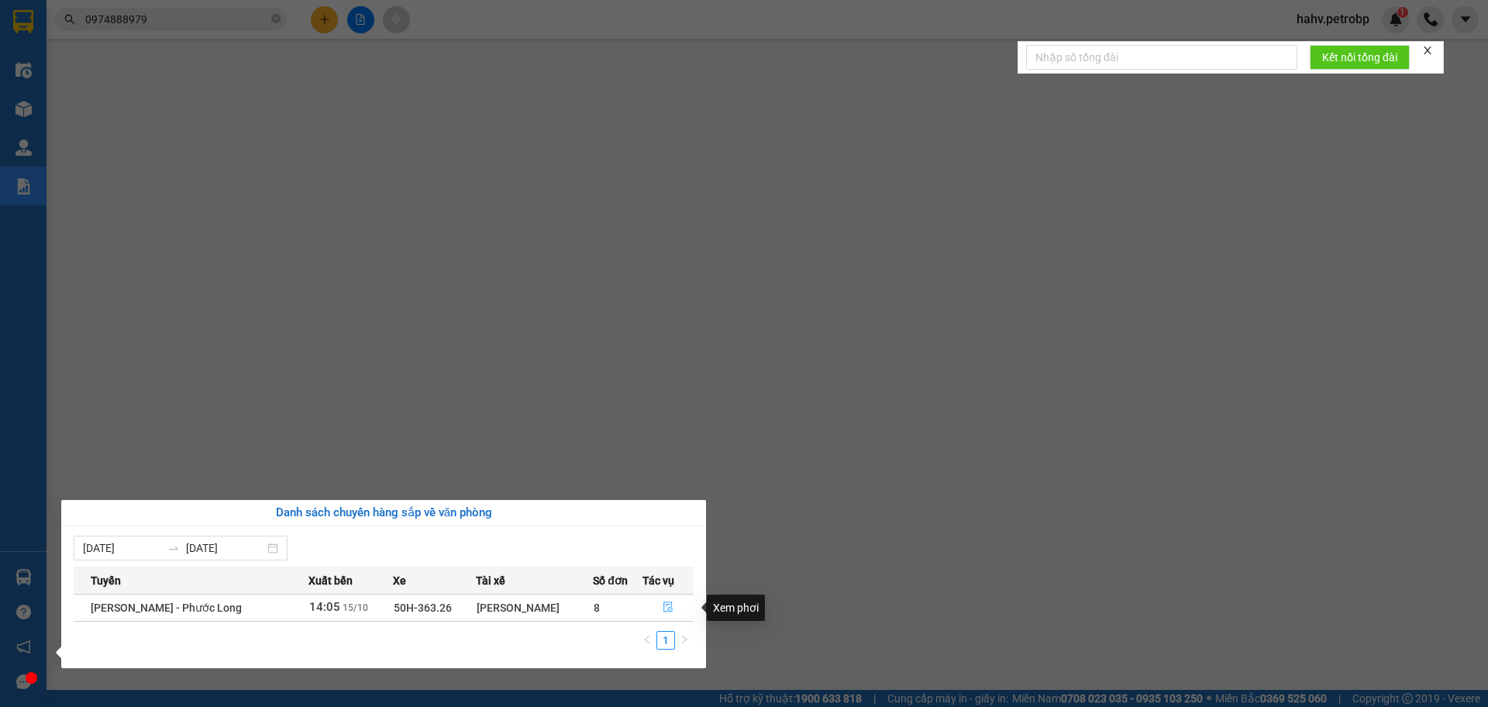
click at [664, 601] on button "button" at bounding box center [668, 607] width 50 height 25
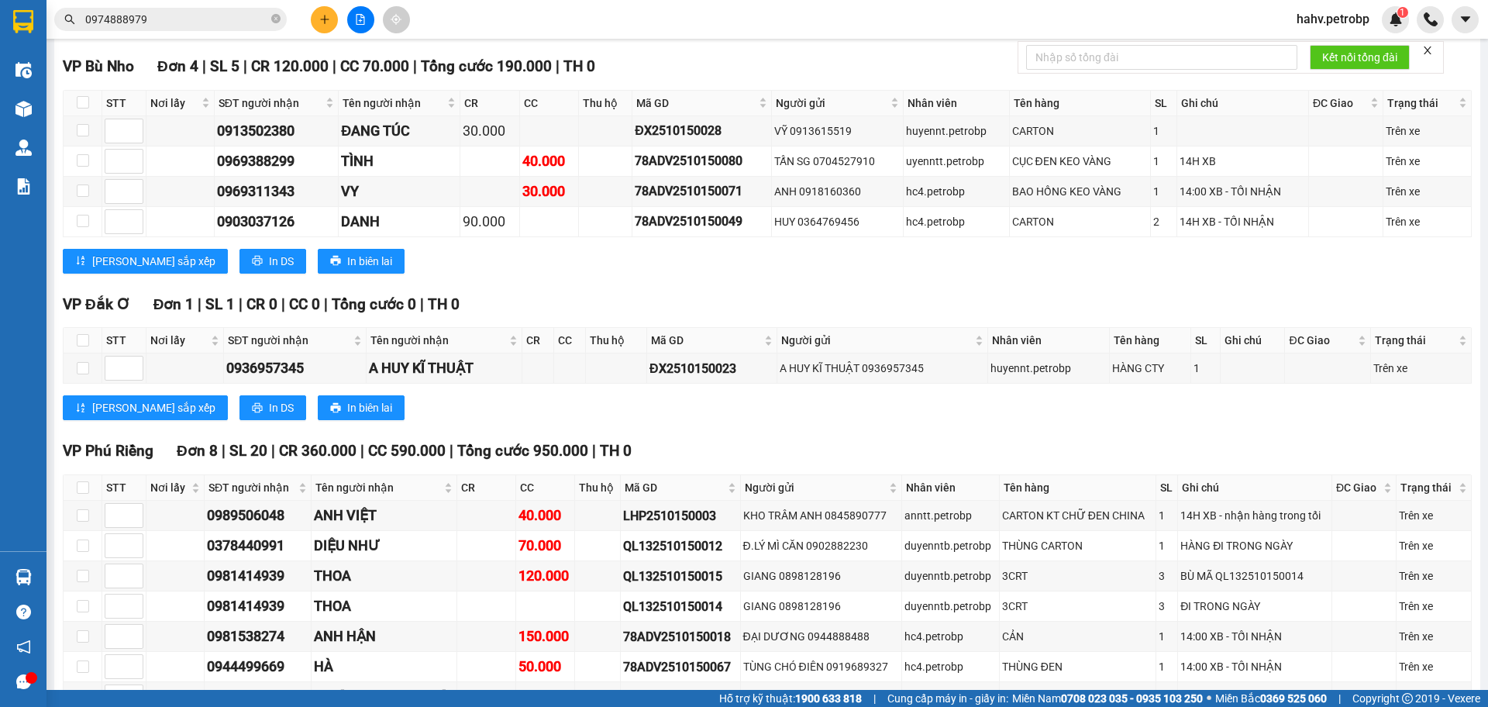
scroll to position [2936, 0]
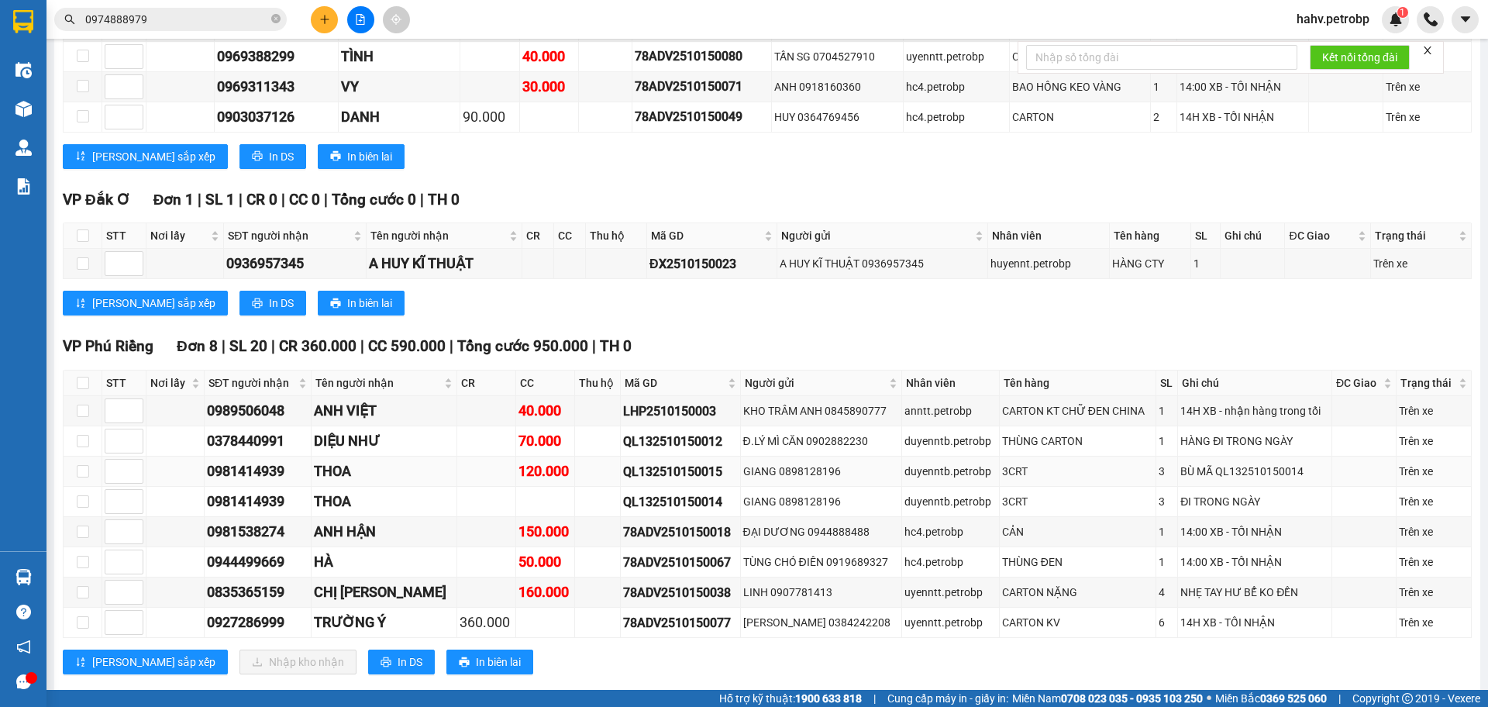
click at [258, 460] on div "0981414939" at bounding box center [258, 471] width 102 height 22
copy div "0981414939"
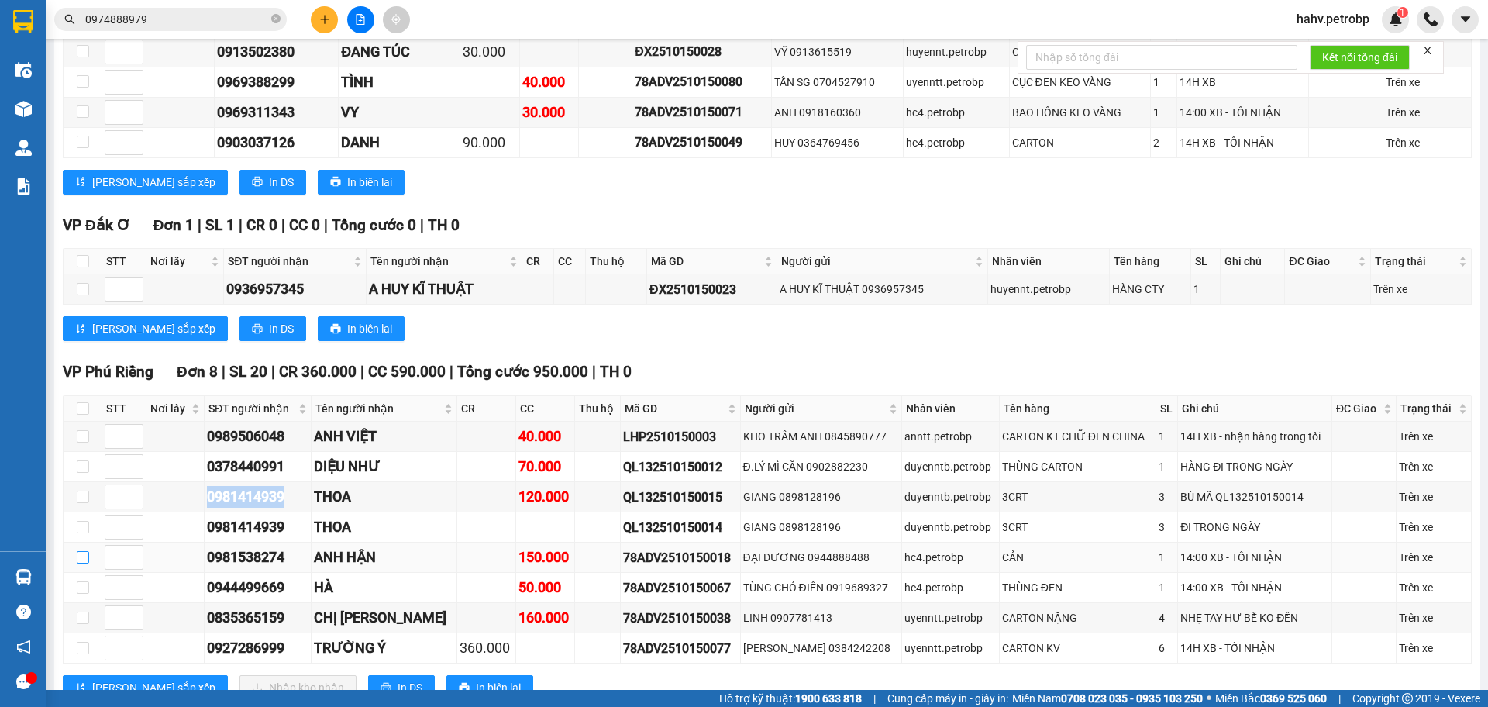
click at [85, 551] on input "checkbox" at bounding box center [83, 557] width 12 height 12
checkbox input "true"
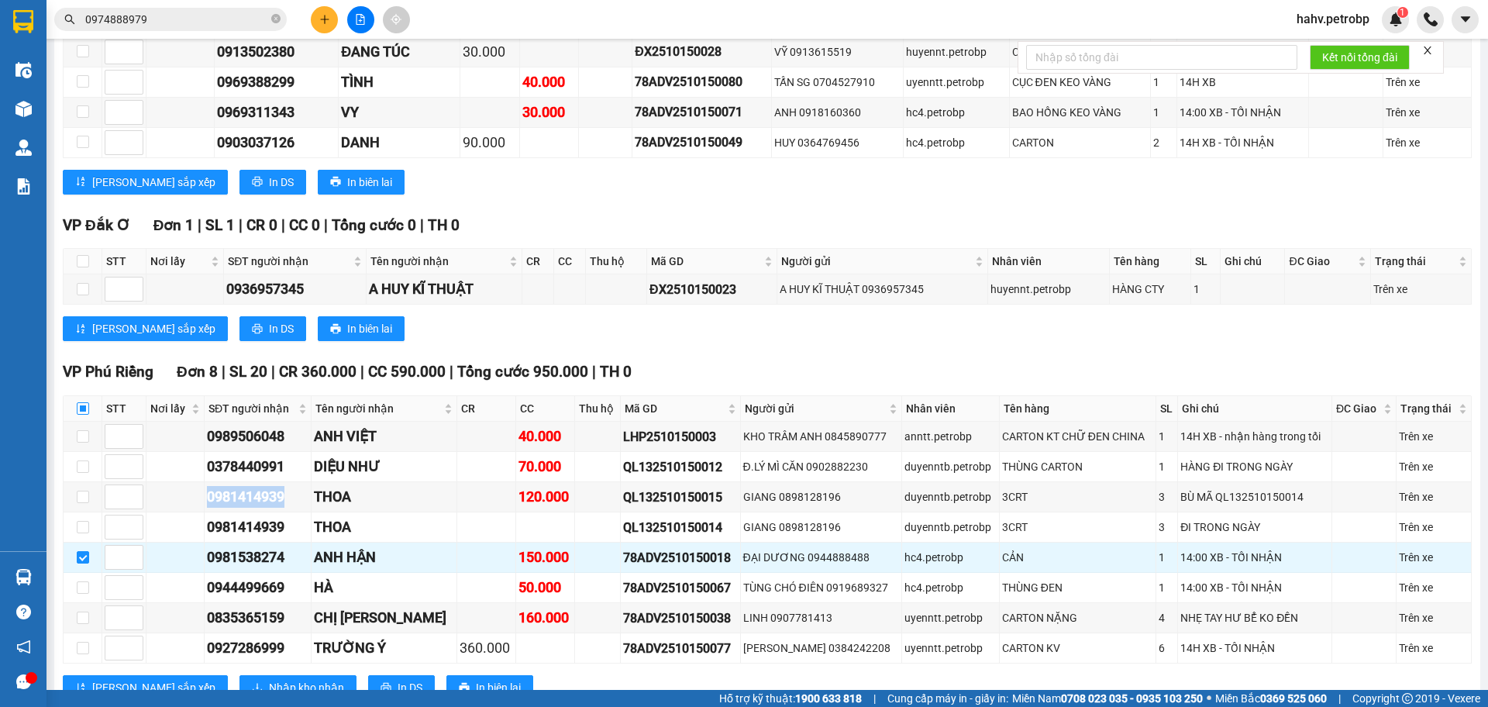
click at [84, 402] on input "checkbox" at bounding box center [83, 408] width 12 height 12
checkbox input "true"
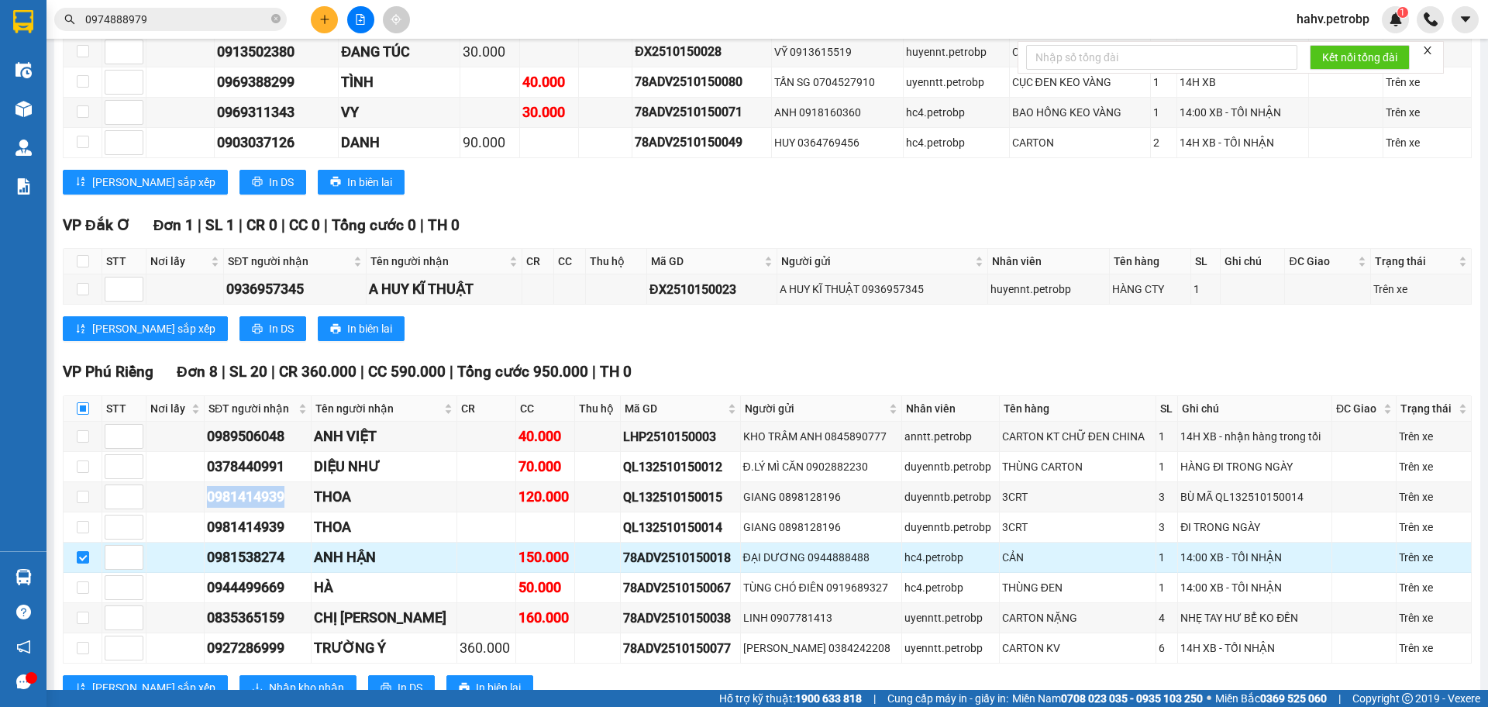
checkbox input "true"
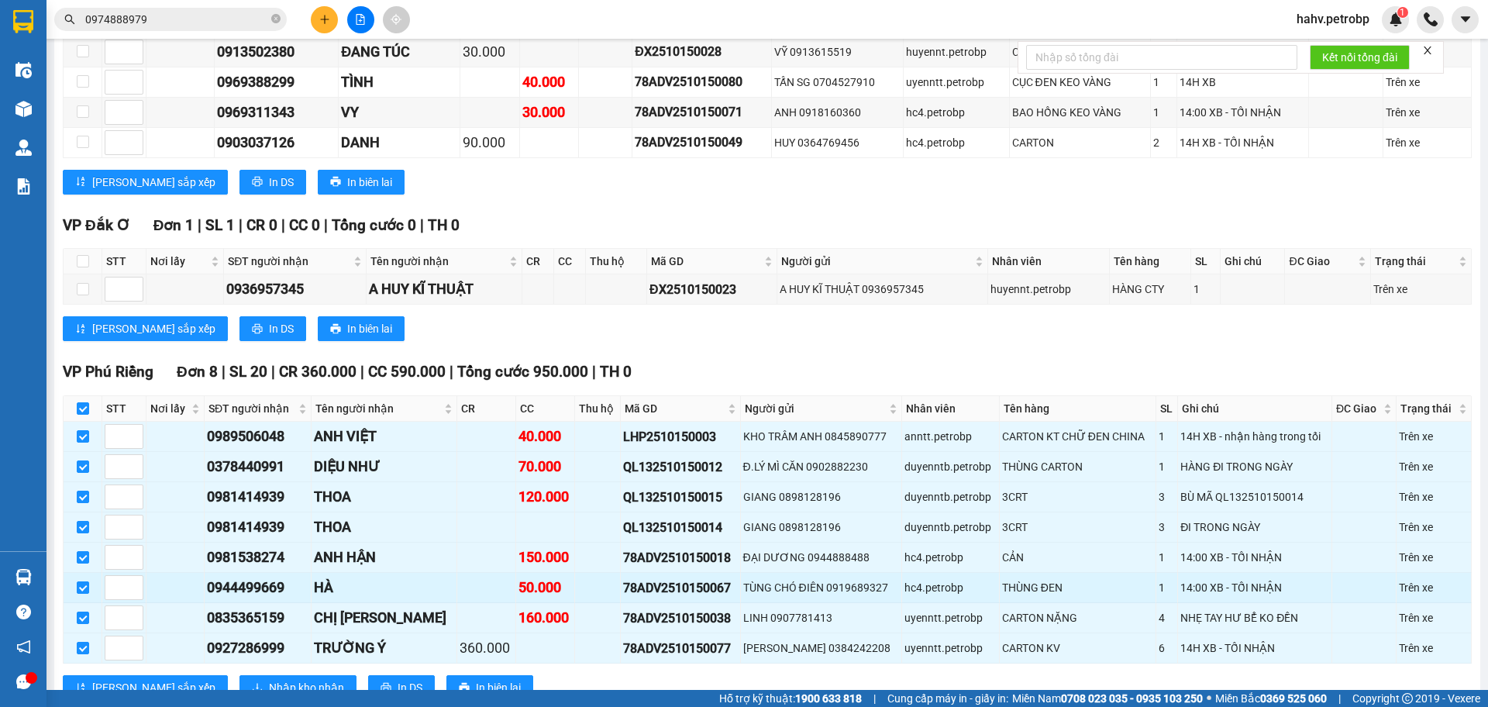
click at [236, 577] on div "0944499669" at bounding box center [258, 588] width 102 height 22
copy div "0944499669"
click at [457, 573] on td at bounding box center [486, 588] width 59 height 30
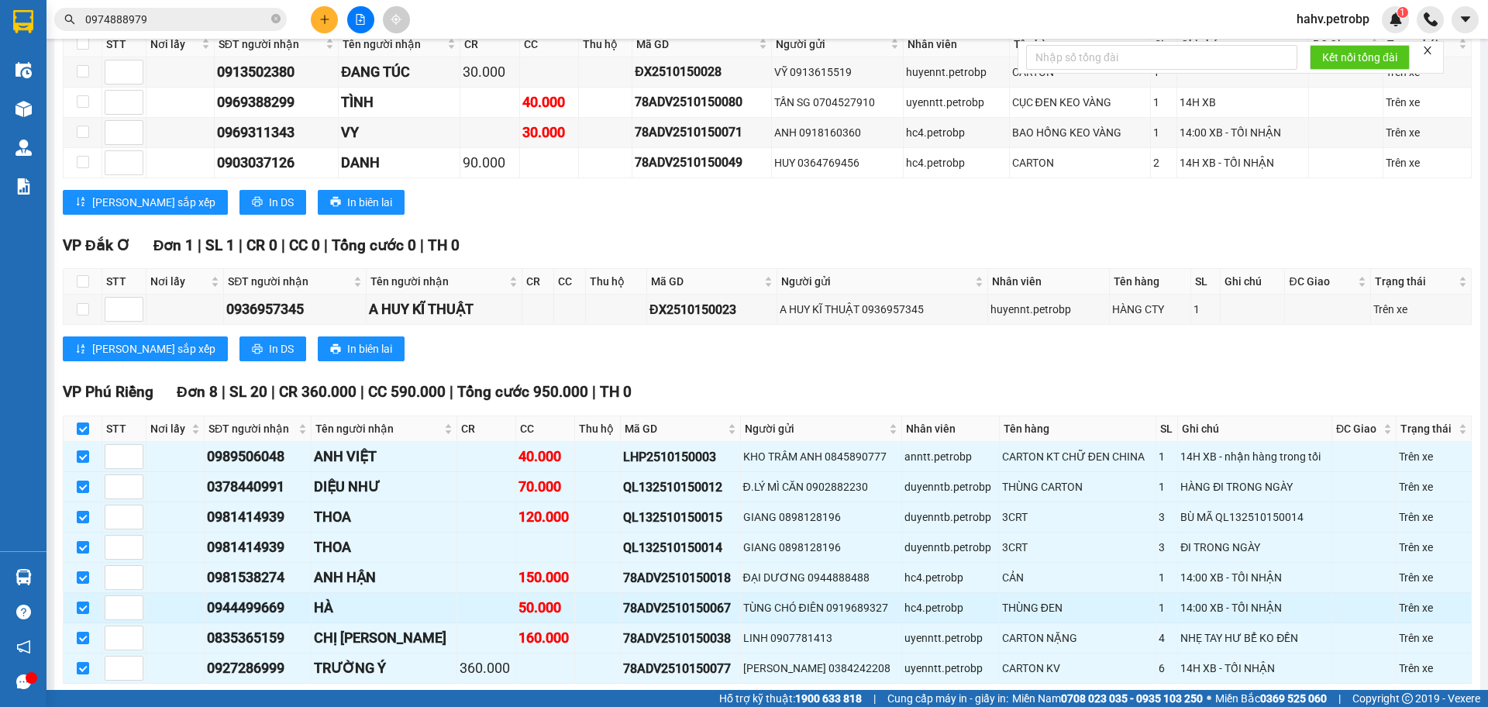
scroll to position [2885, 0]
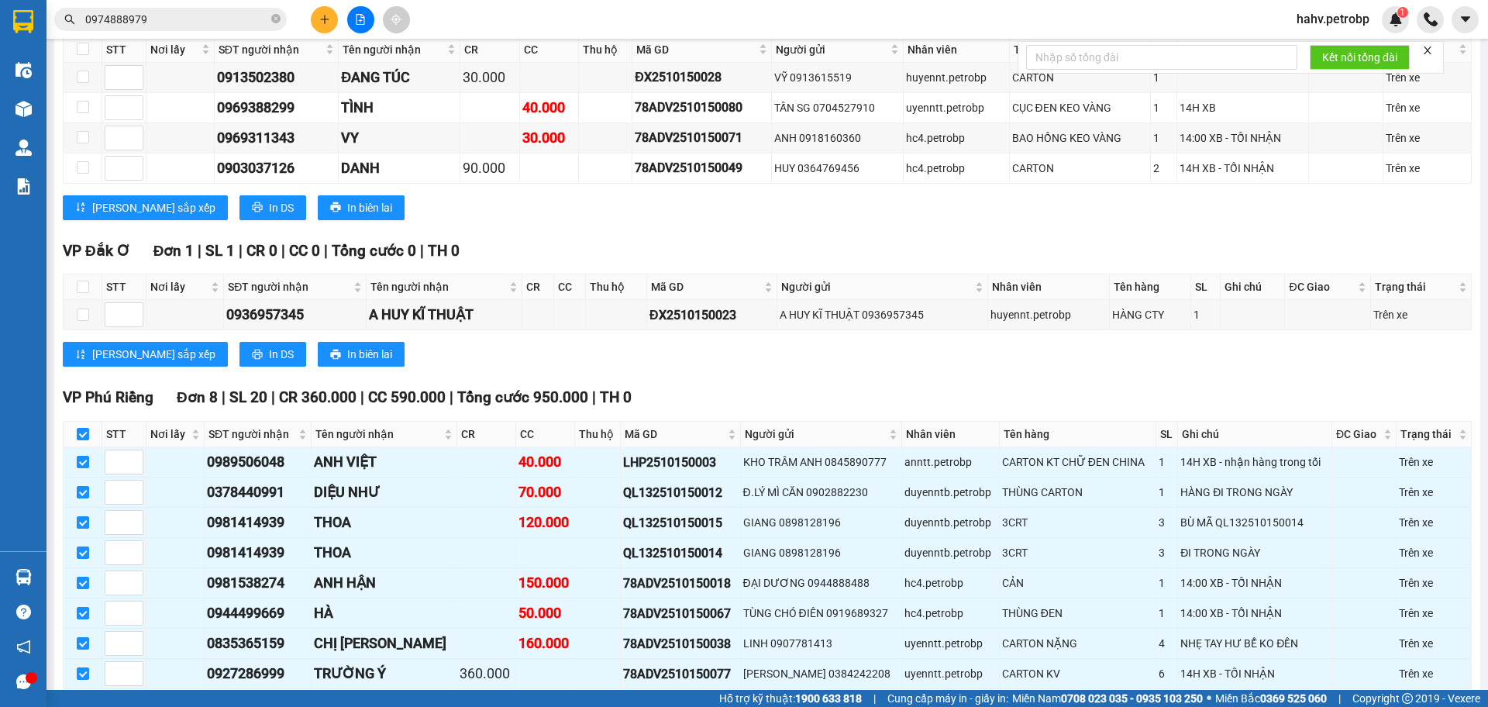
click at [269, 705] on span "Nhập kho nhận" at bounding box center [306, 713] width 75 height 17
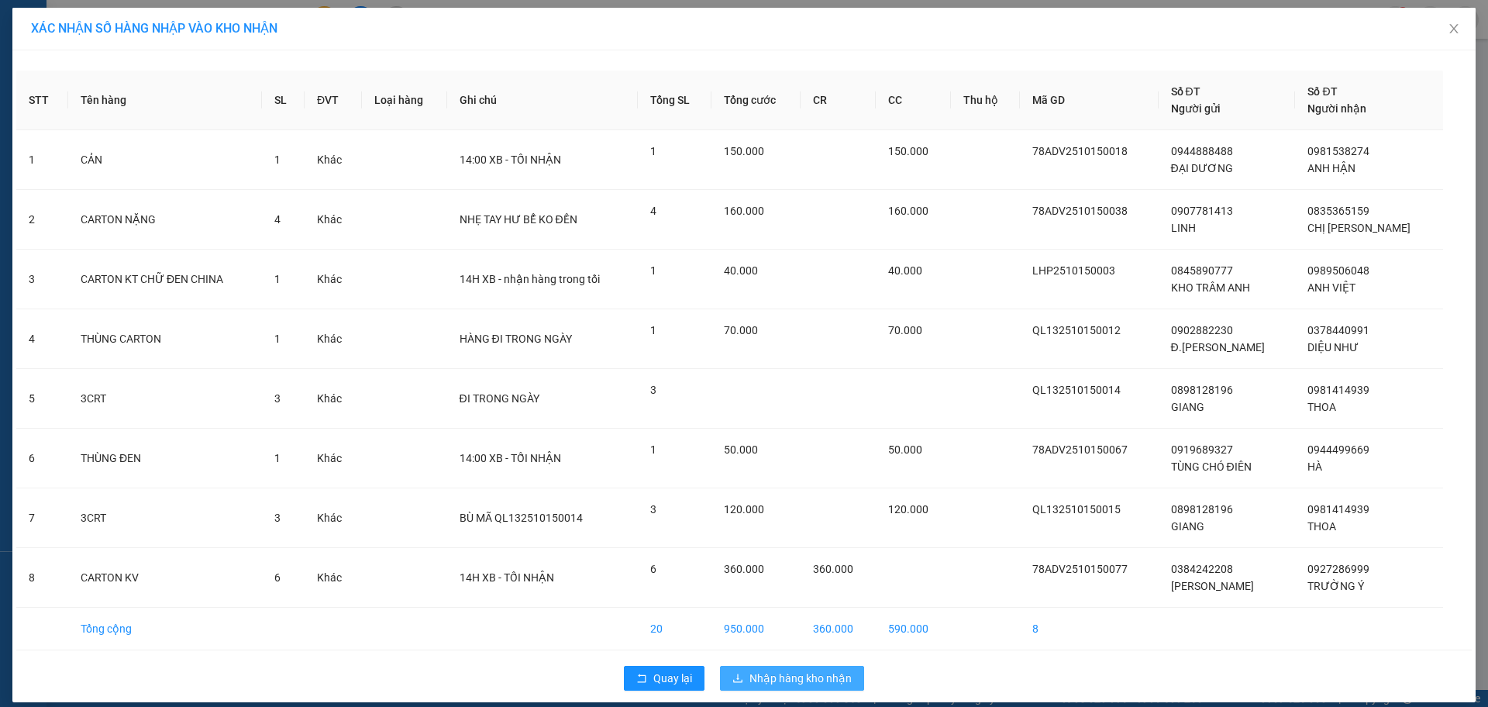
click at [794, 677] on span "Nhập hàng kho nhận" at bounding box center [801, 678] width 102 height 17
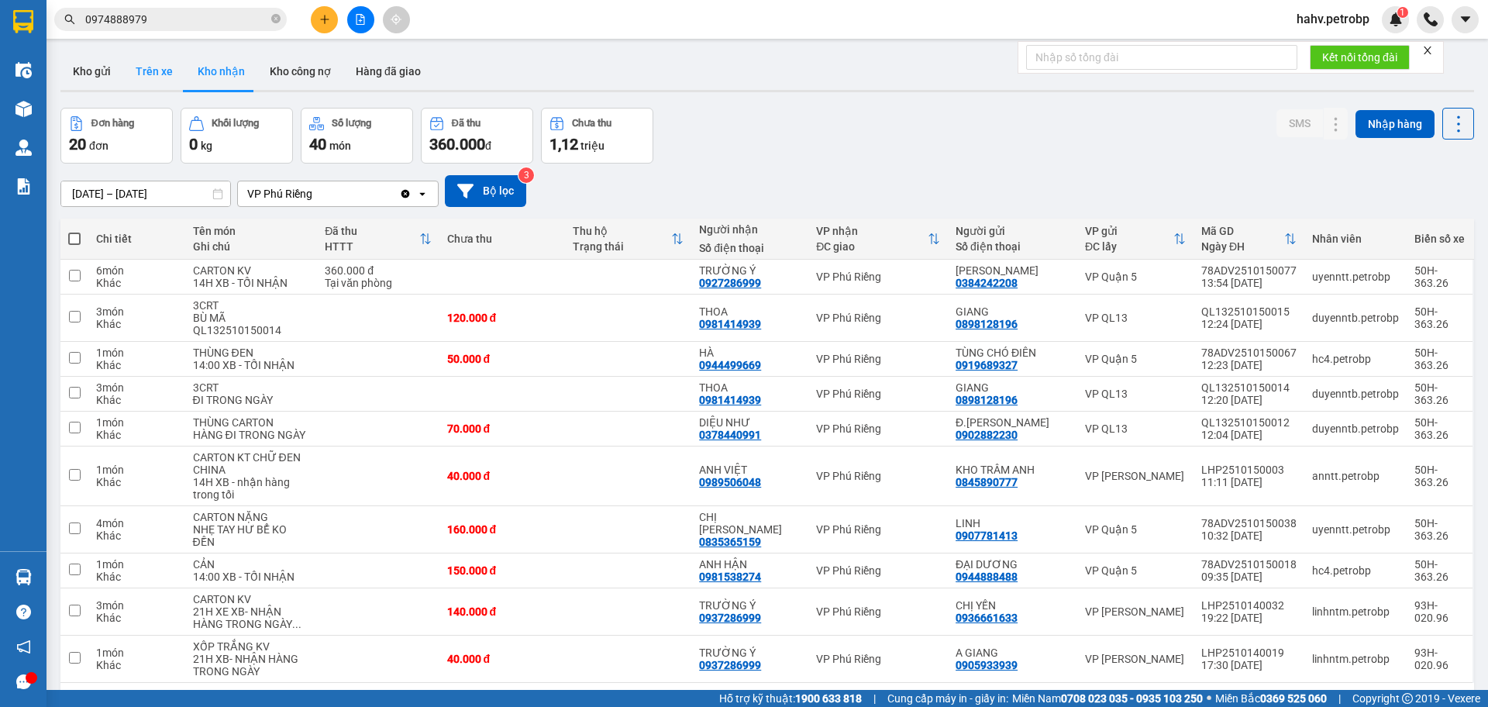
click at [150, 59] on button "Trên xe" at bounding box center [154, 71] width 62 height 37
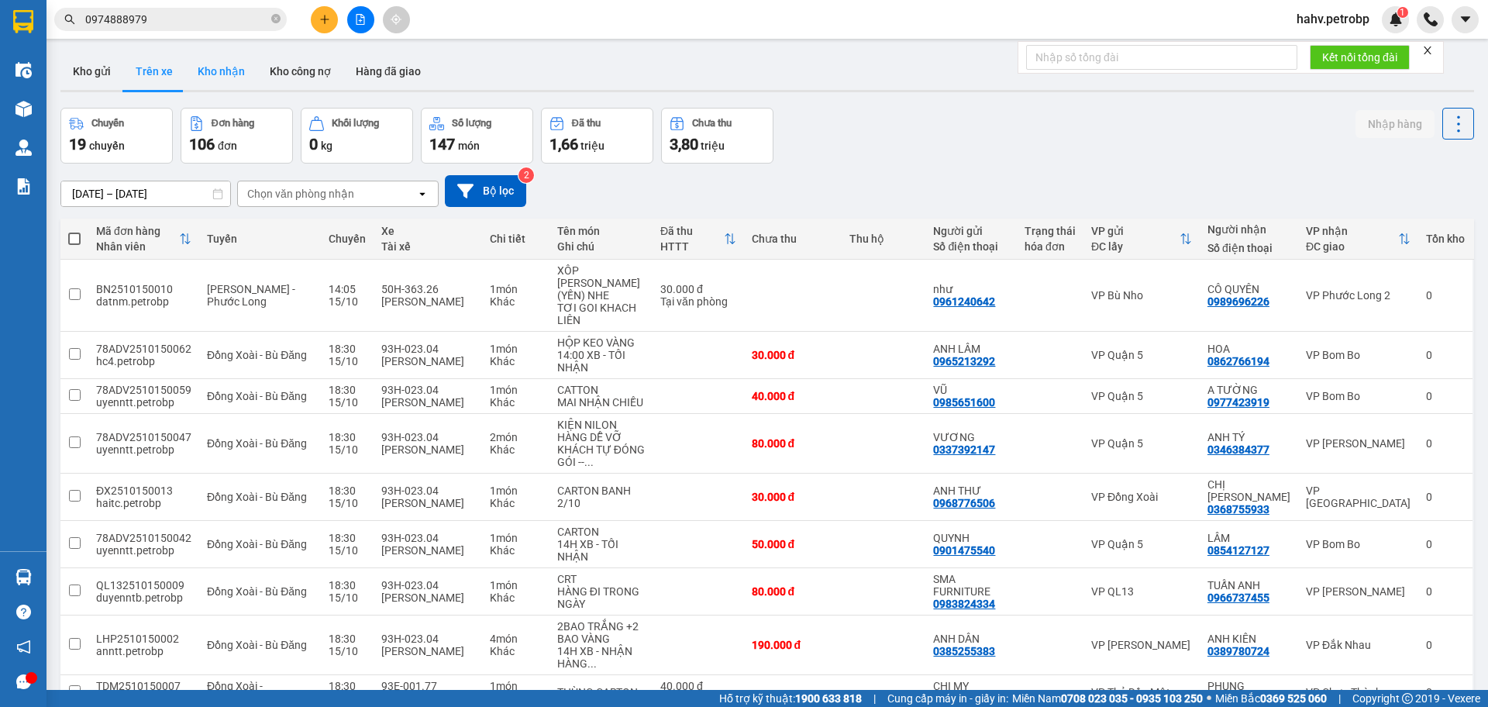
click at [212, 64] on button "Kho nhận" at bounding box center [221, 71] width 72 height 37
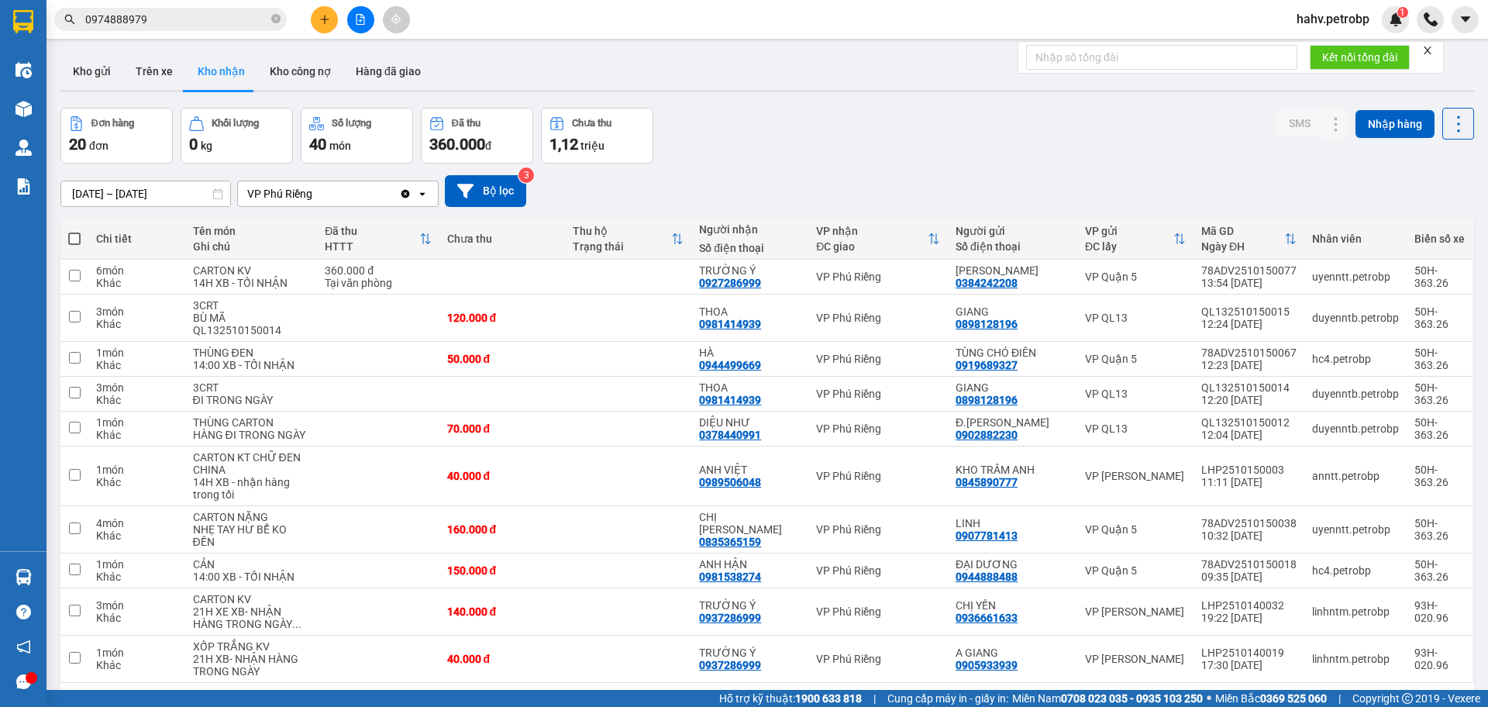
drag, startPoint x: 149, startPoint y: 62, endPoint x: 203, endPoint y: 65, distance: 54.4
click at [151, 62] on button "Trên xe" at bounding box center [154, 71] width 62 height 37
type input "[DATE] – [DATE]"
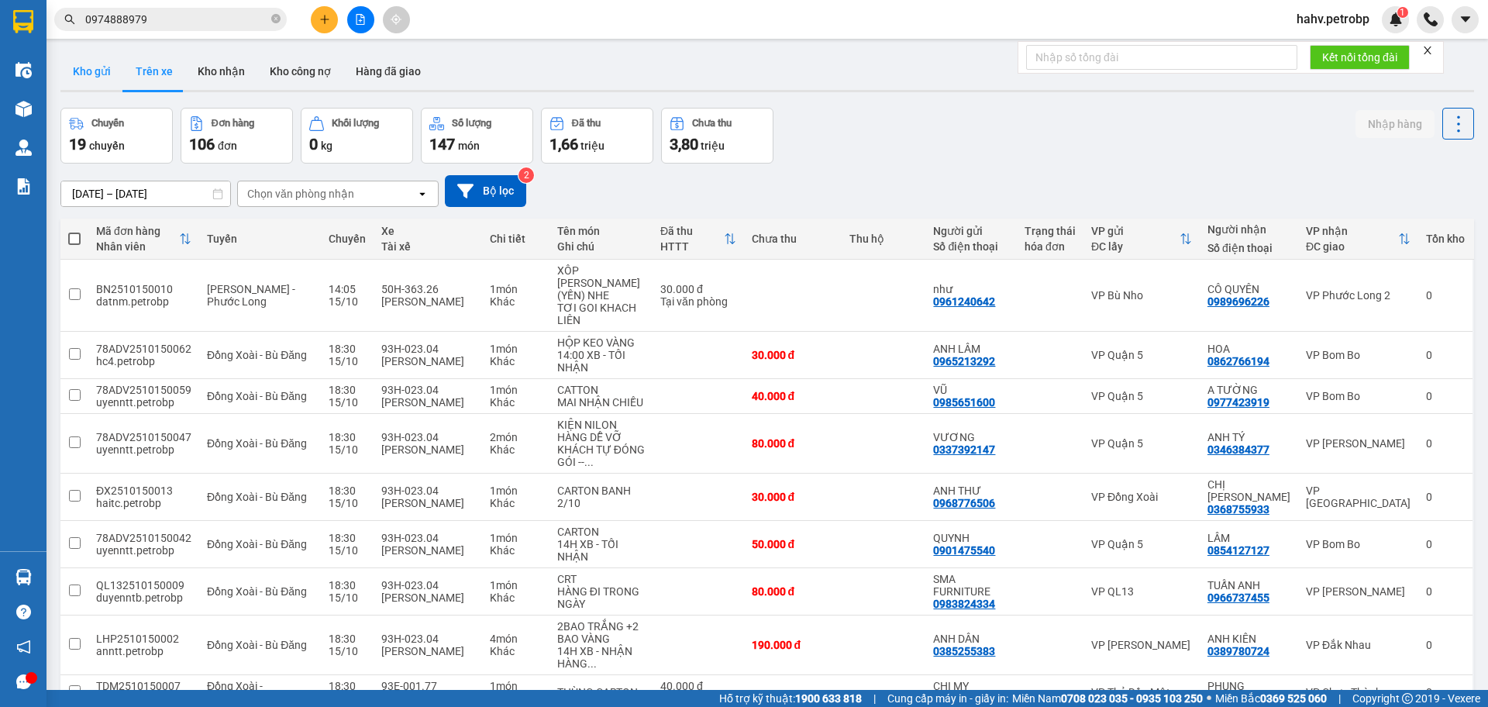
click at [112, 72] on button "Kho gửi" at bounding box center [91, 71] width 63 height 37
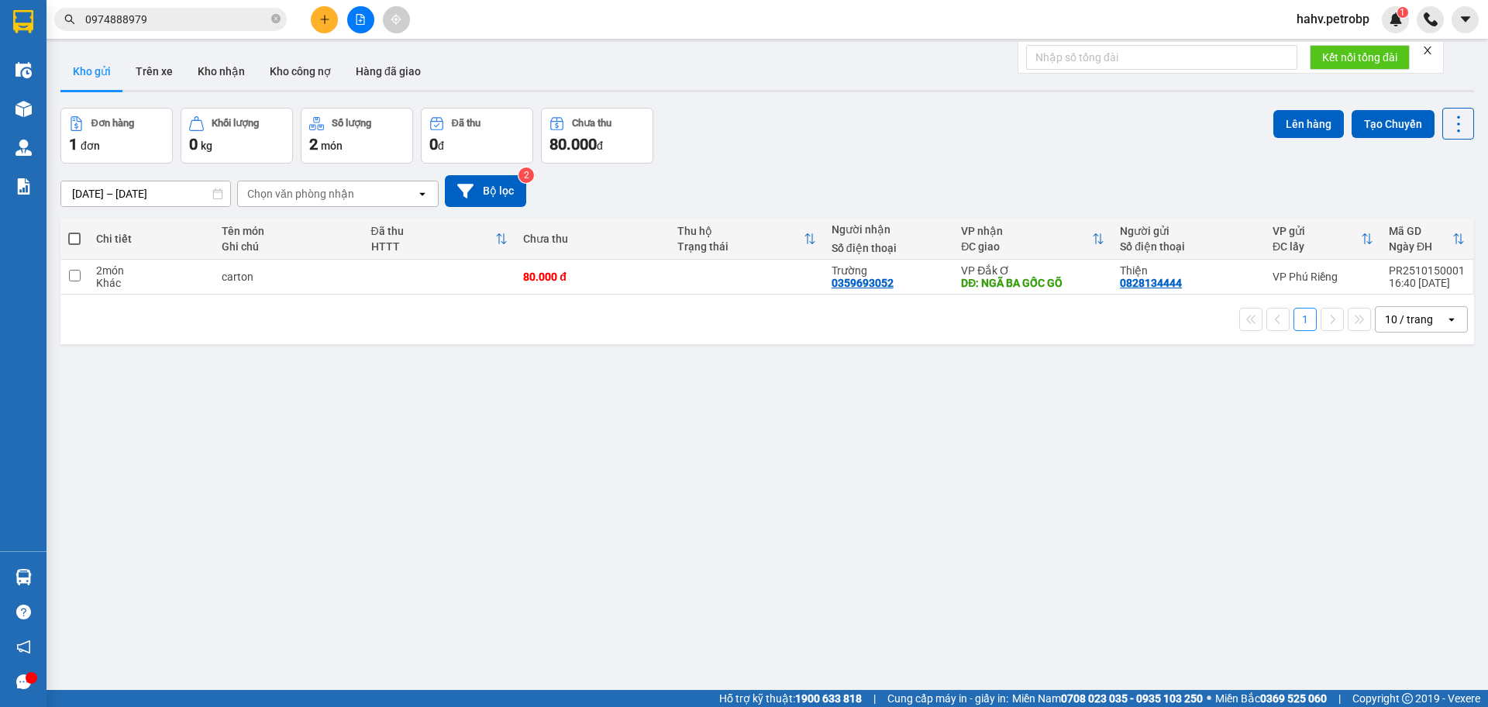
click at [319, 264] on td "carton" at bounding box center [289, 277] width 150 height 35
checkbox input "true"
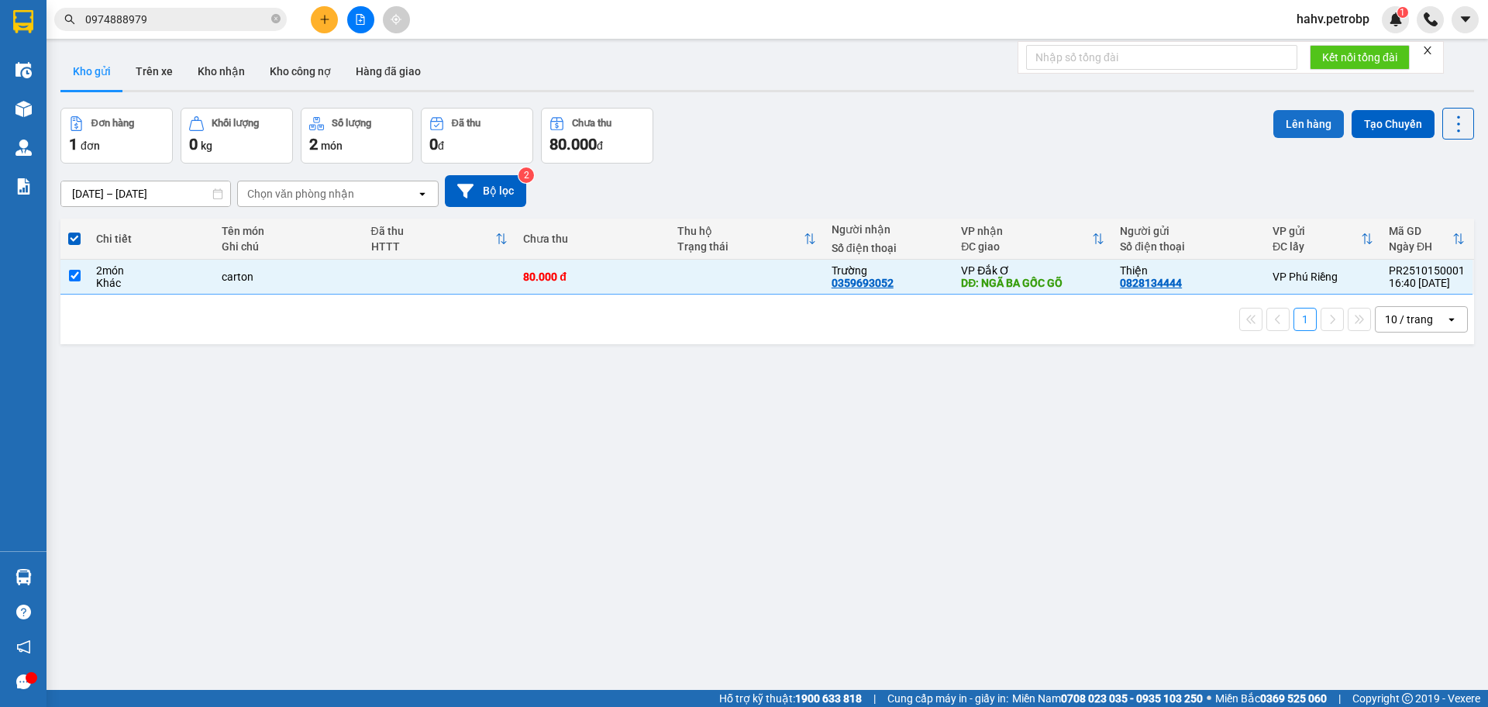
click at [1322, 122] on button "Lên hàng" at bounding box center [1309, 124] width 71 height 28
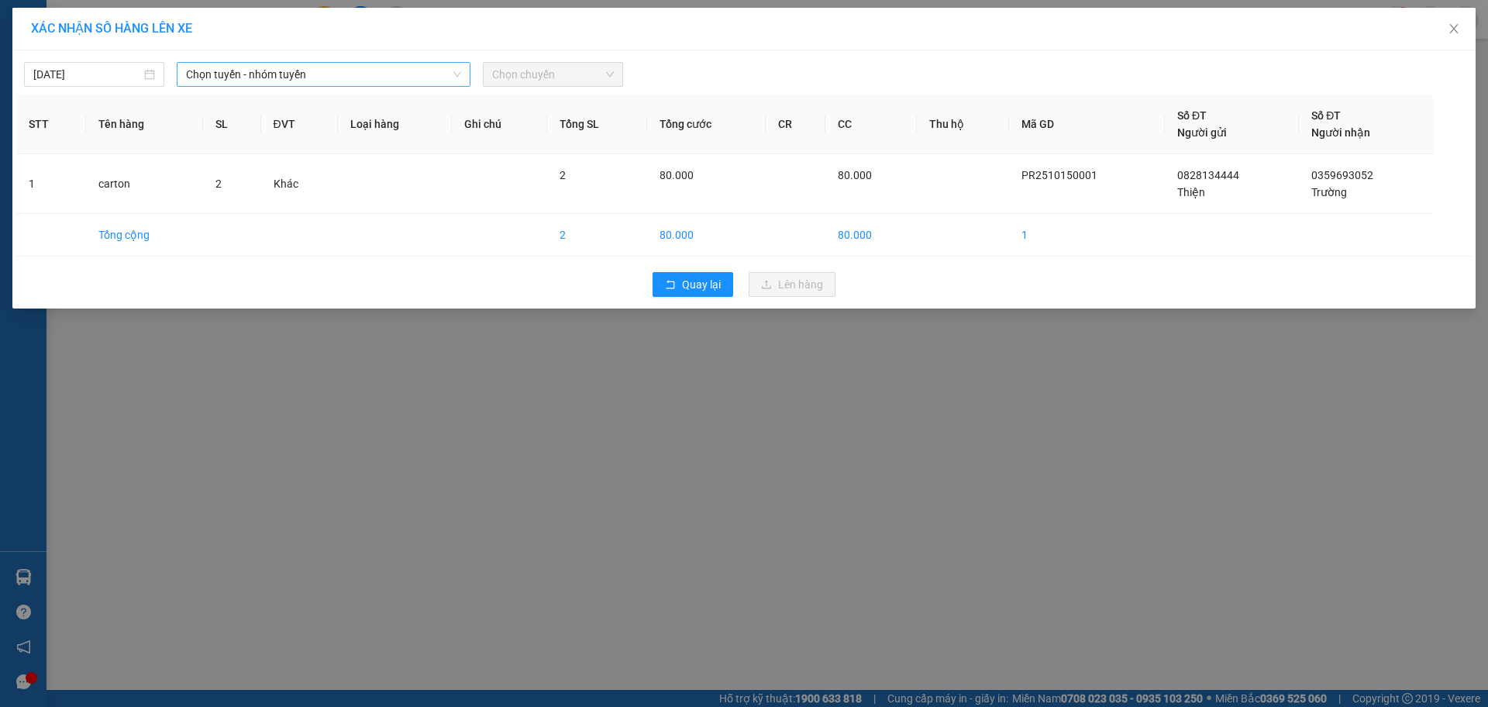
click at [343, 78] on span "Chọn tuyến - nhóm tuyến" at bounding box center [323, 74] width 275 height 23
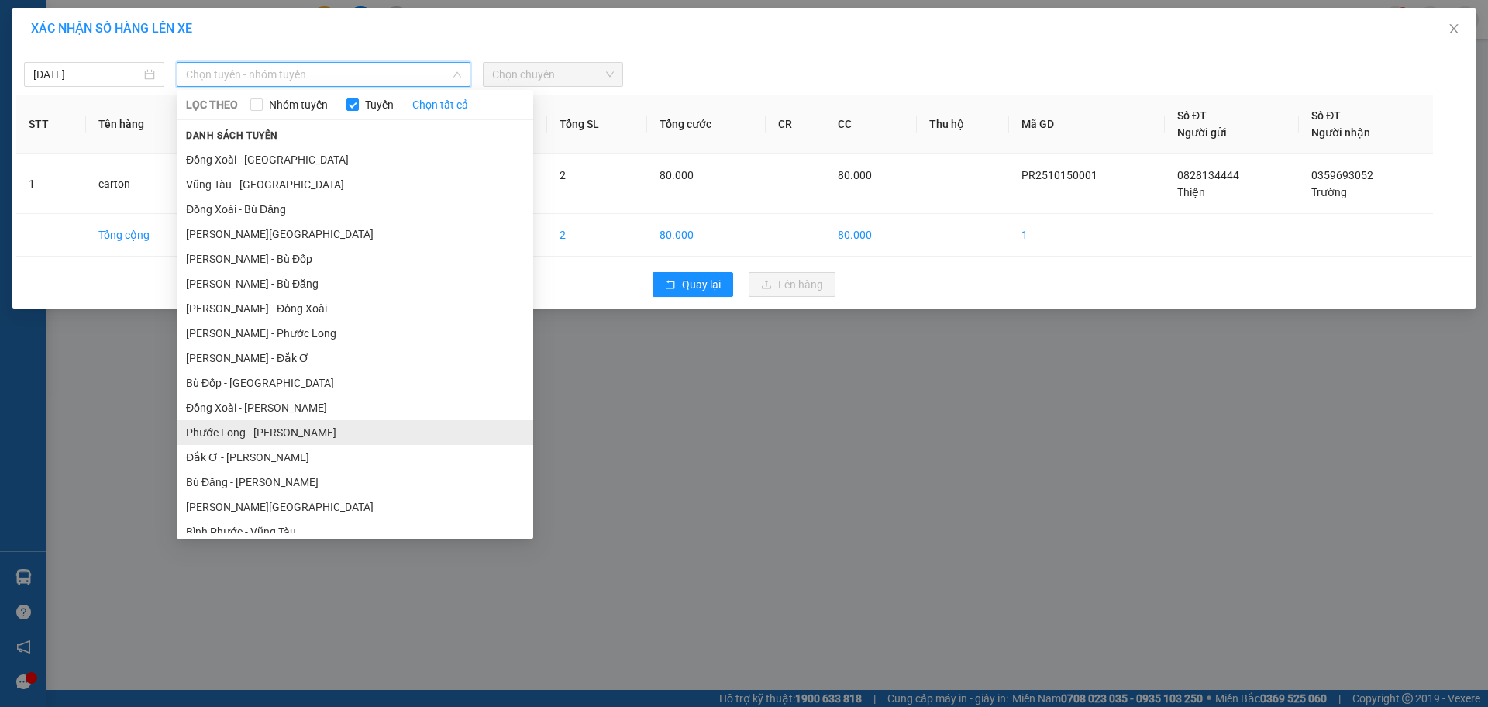
scroll to position [103, 0]
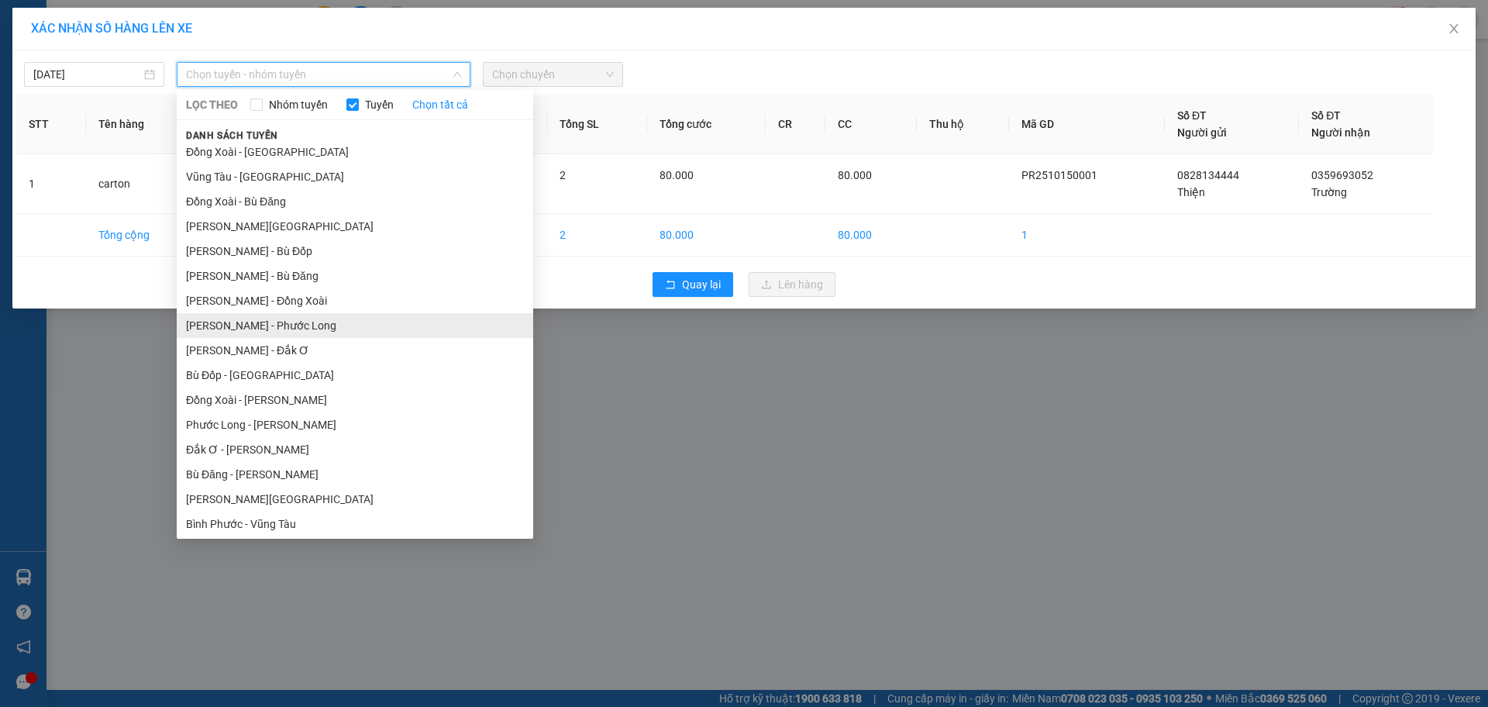
click at [327, 327] on li "[PERSON_NAME] - Phước Long" at bounding box center [355, 325] width 357 height 25
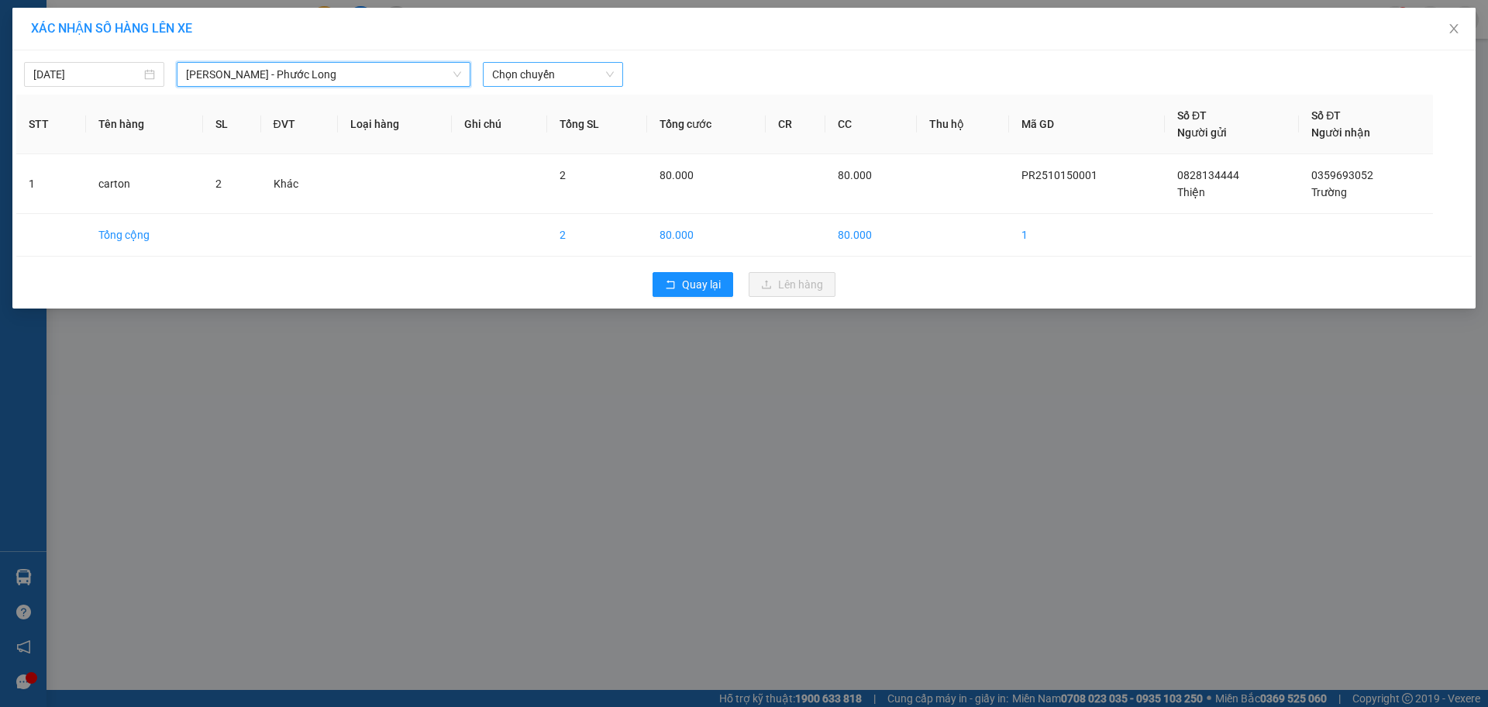
click at [536, 82] on span "Chọn chuyến" at bounding box center [553, 74] width 122 height 23
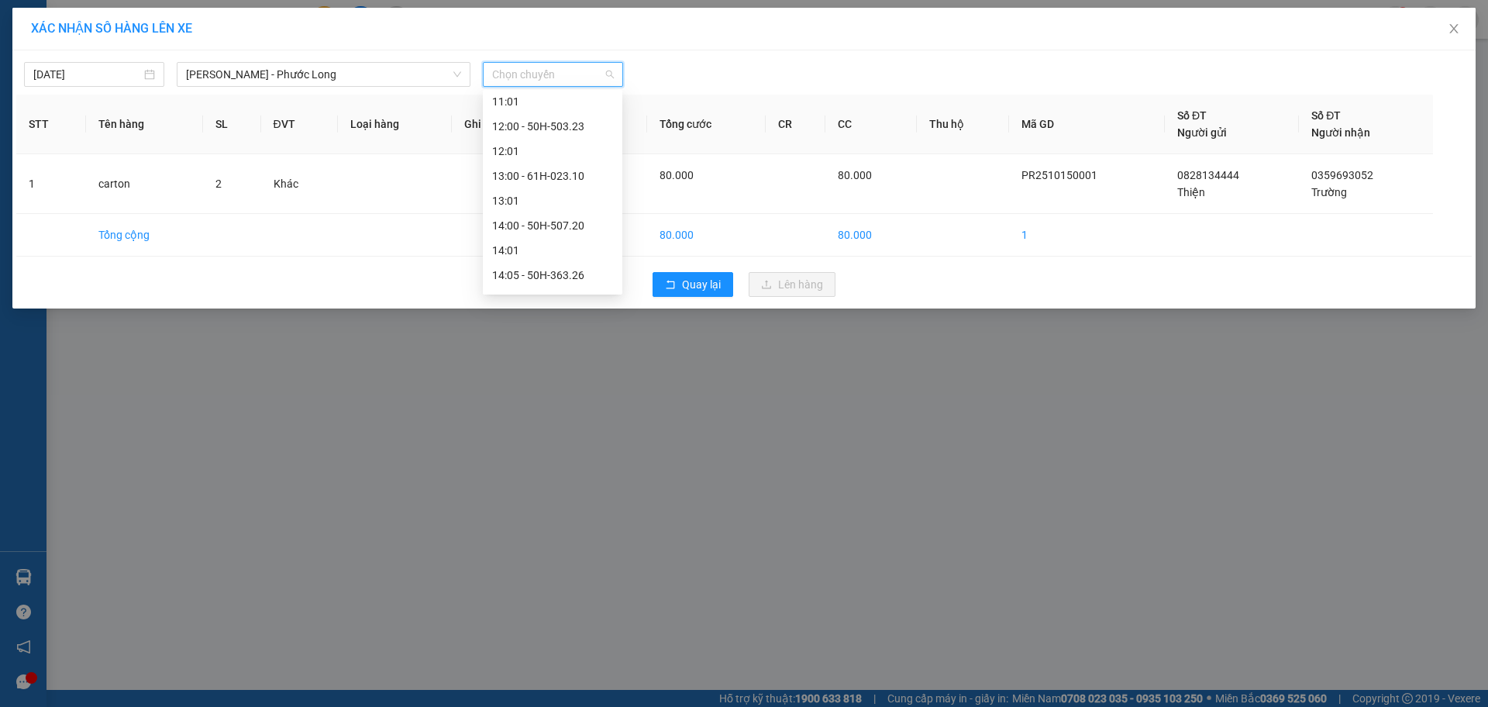
scroll to position [491, 0]
click at [544, 278] on div "14:05 - 50H-363.26" at bounding box center [552, 284] width 121 height 17
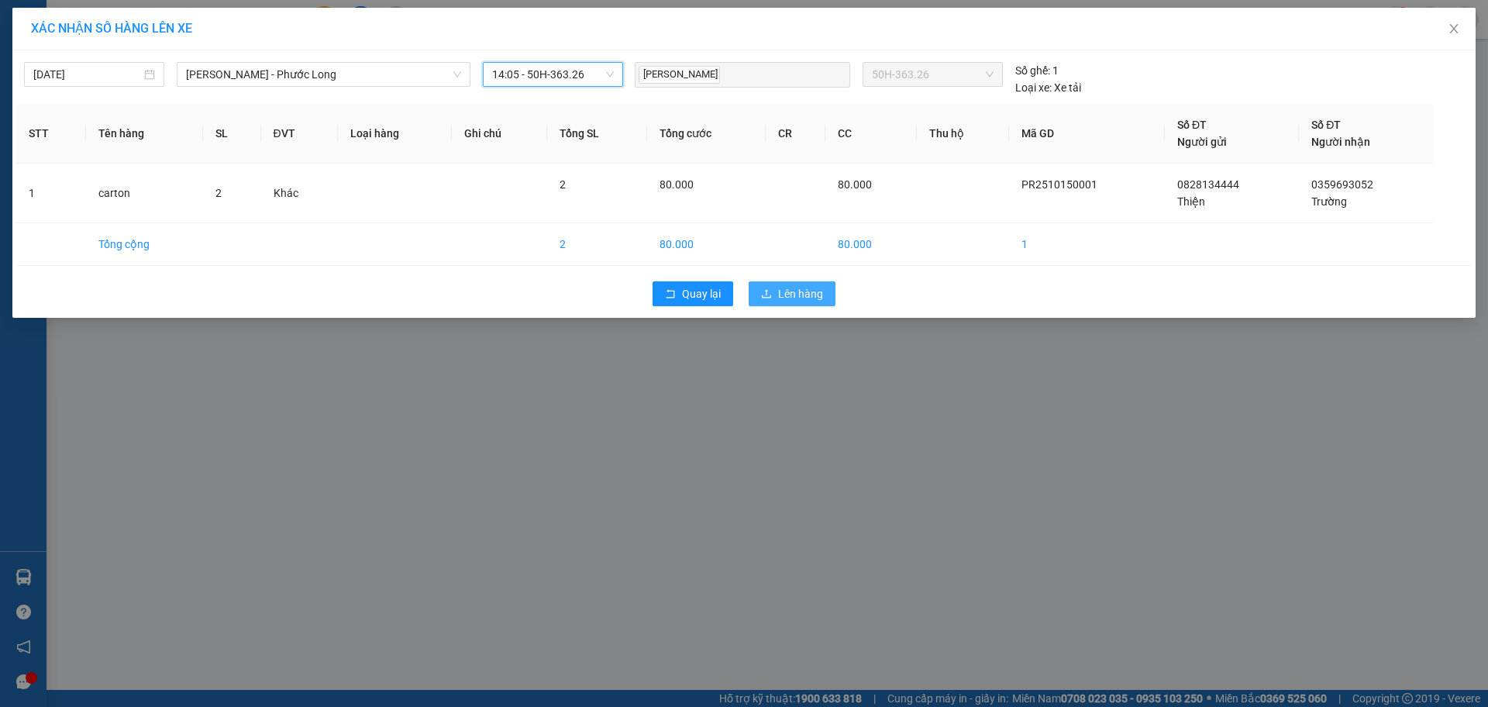
click at [810, 295] on span "Lên hàng" at bounding box center [800, 293] width 45 height 17
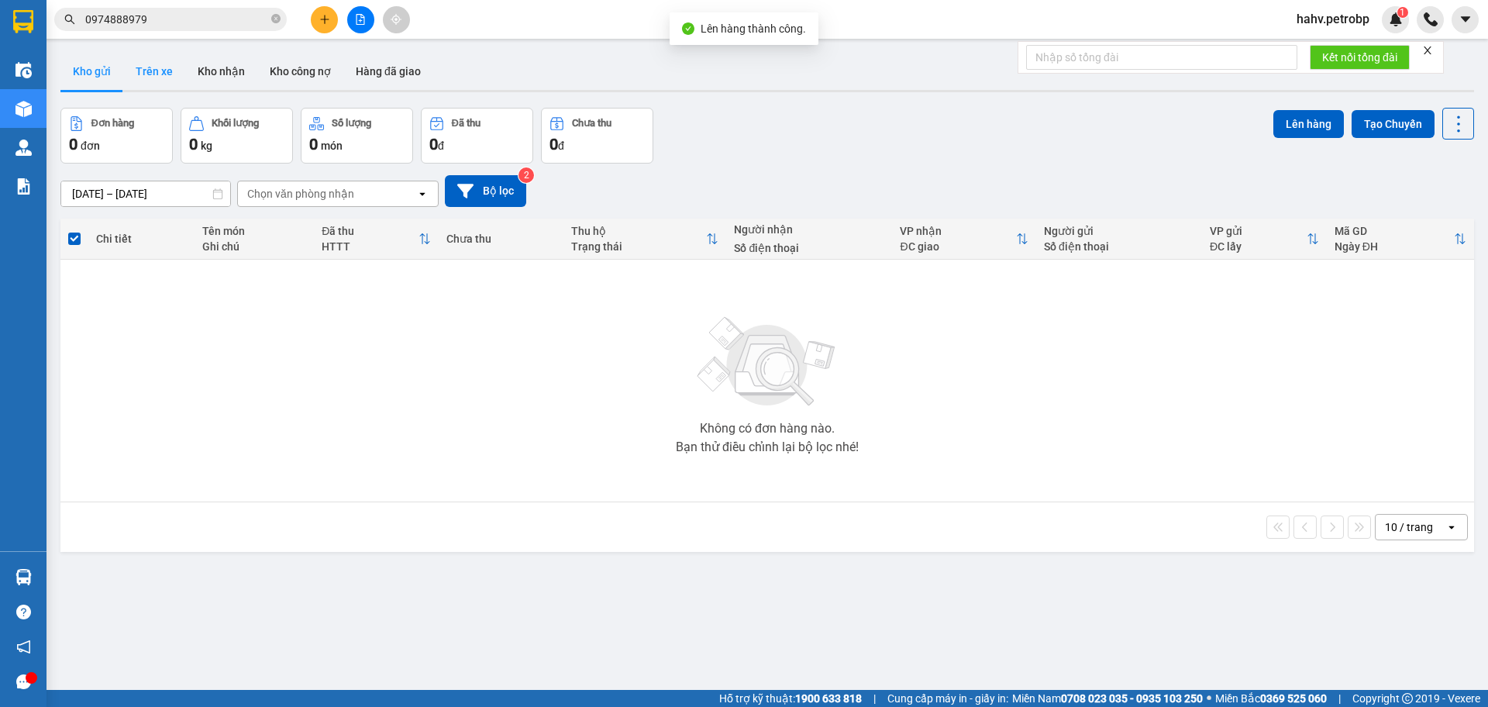
click at [167, 64] on button "Trên xe" at bounding box center [154, 71] width 62 height 37
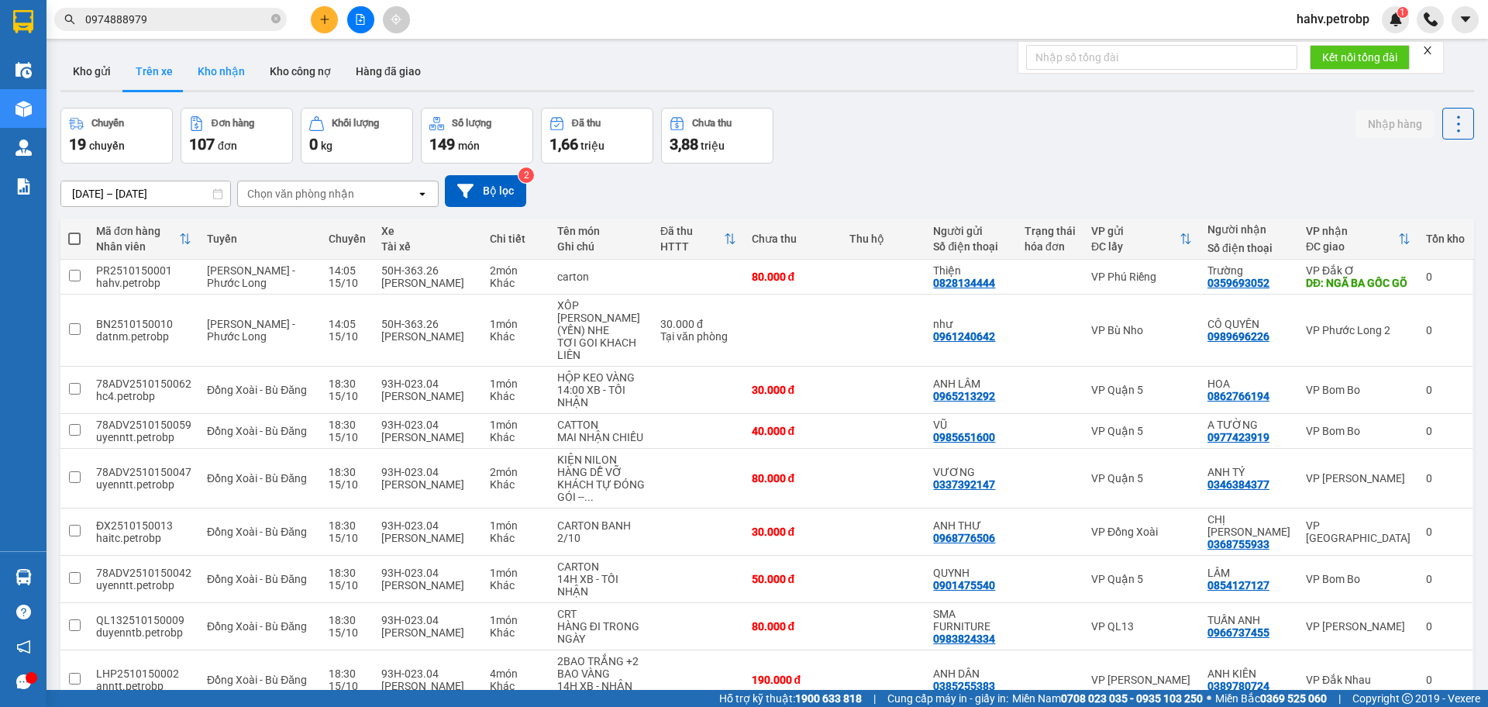
click at [205, 64] on button "Kho nhận" at bounding box center [221, 71] width 72 height 37
type input "[DATE] – [DATE]"
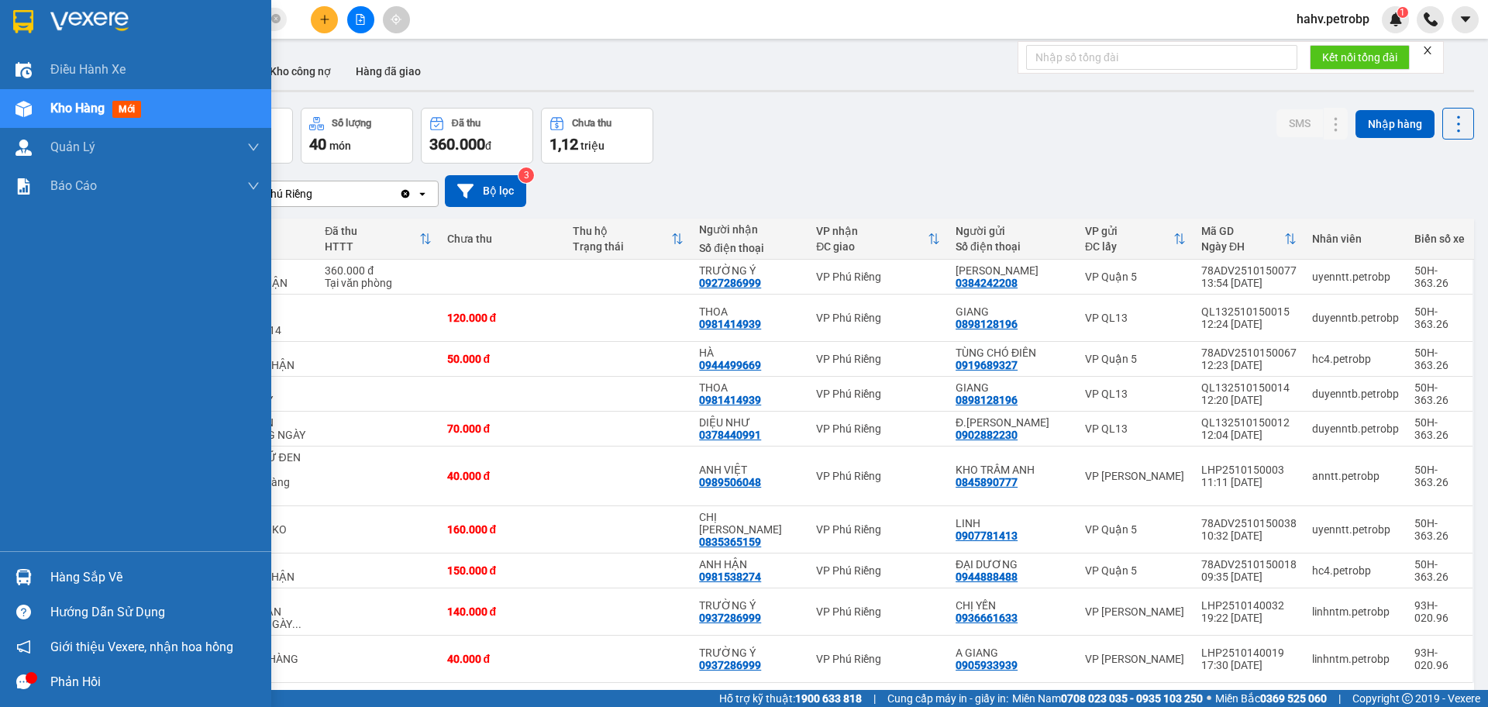
drag, startPoint x: 89, startPoint y: 575, endPoint x: 205, endPoint y: 588, distance: 117.0
click at [90, 576] on div "Hàng sắp về" at bounding box center [154, 577] width 209 height 23
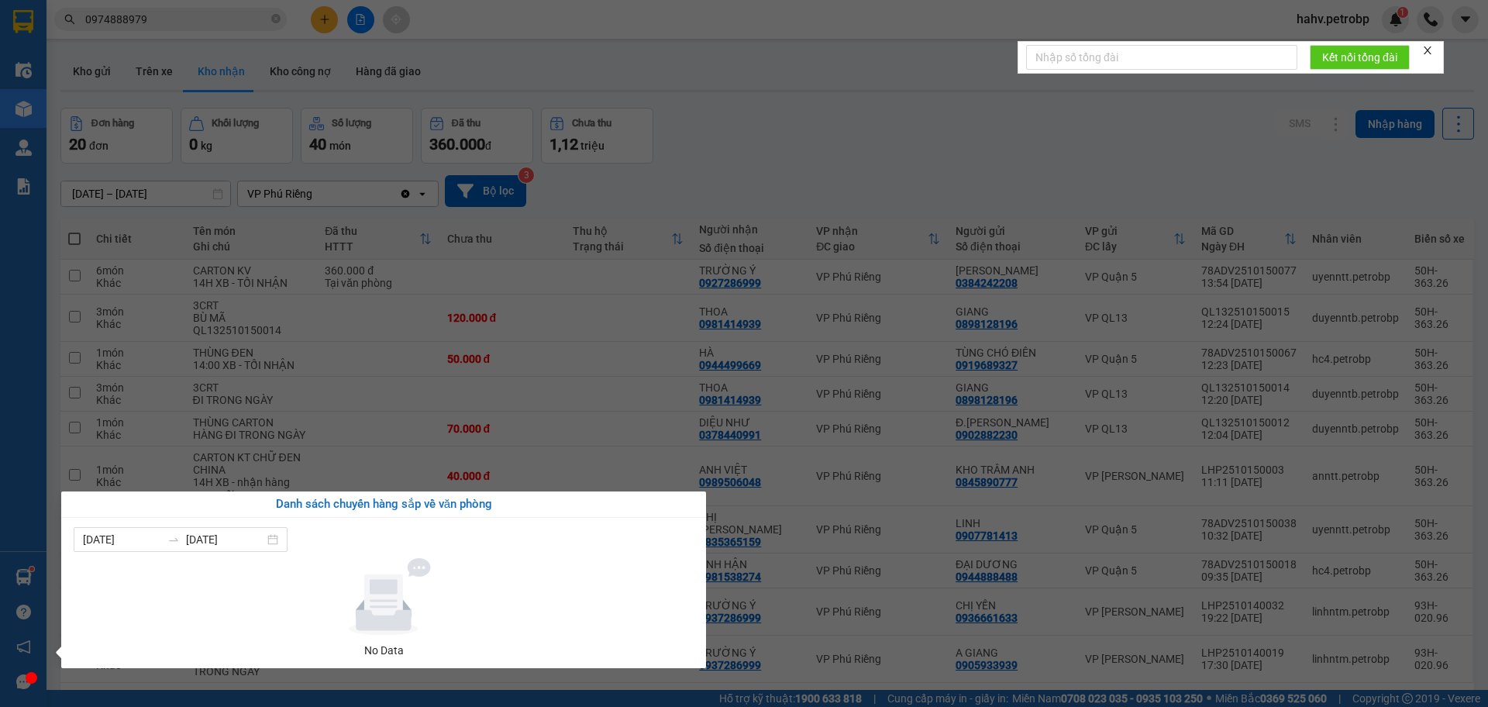
click at [0, 287] on div "Điều hành xe Kho hàng mới Quản [PERSON_NAME] lý chuyến Quản lý khách hàng Quản …" at bounding box center [23, 353] width 47 height 707
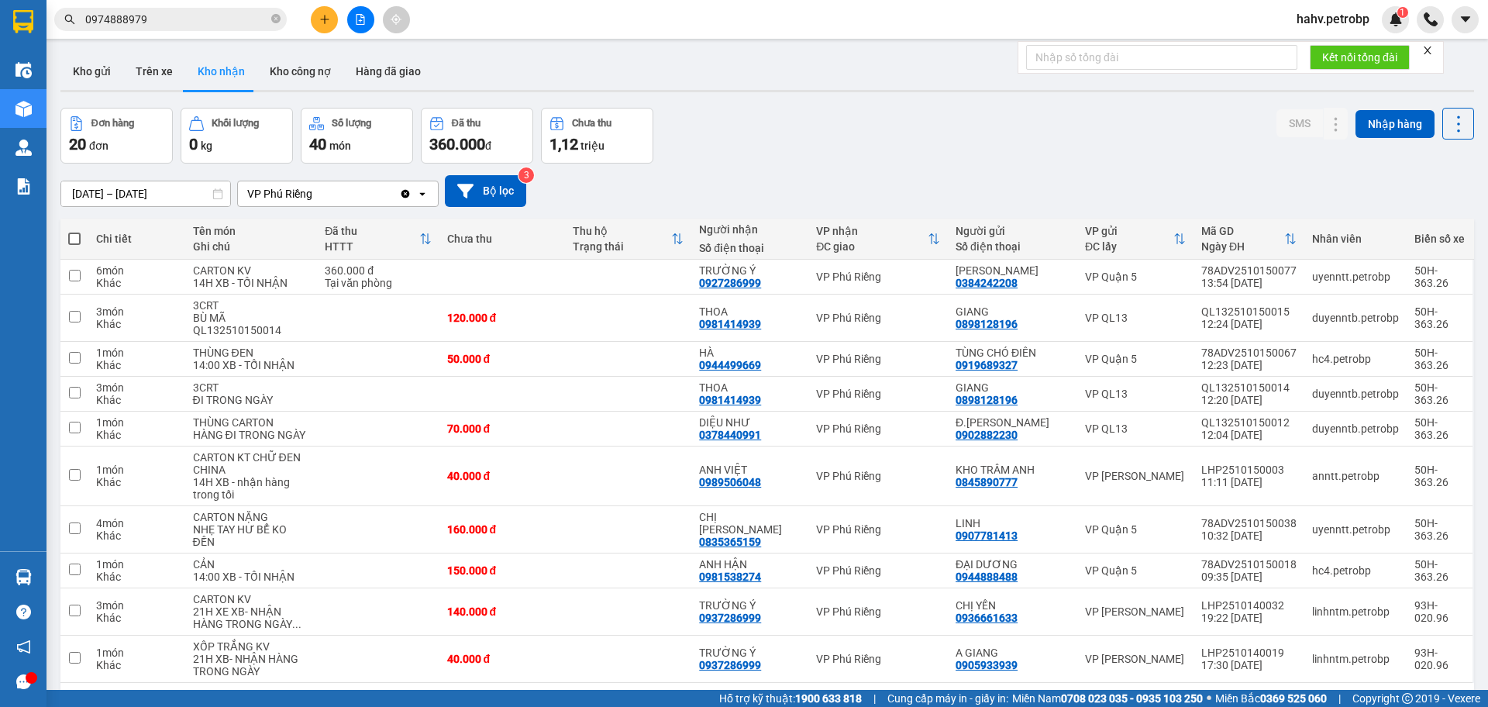
click at [357, 22] on icon "file-add" at bounding box center [361, 19] width 9 height 11
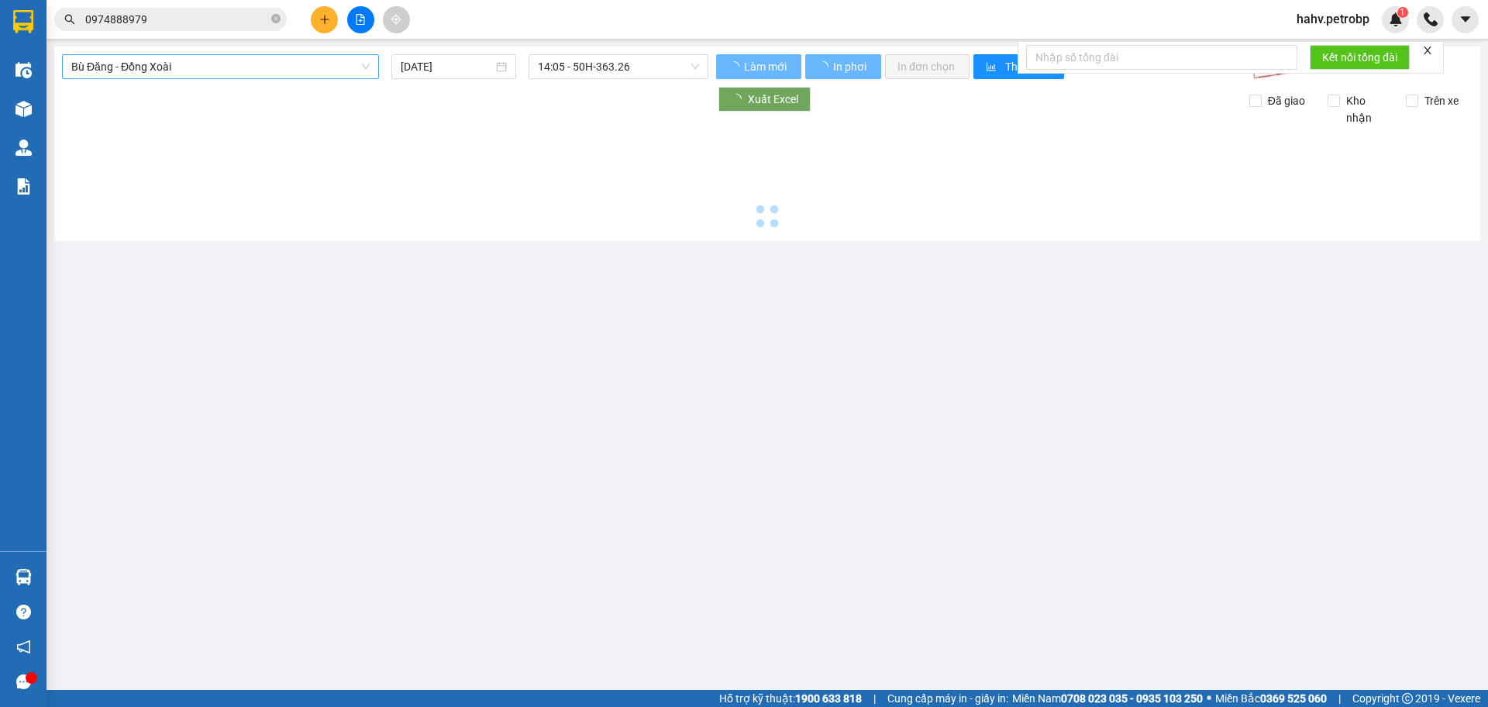
click at [196, 68] on span "Bù Đăng - Đồng Xoài" at bounding box center [220, 66] width 298 height 23
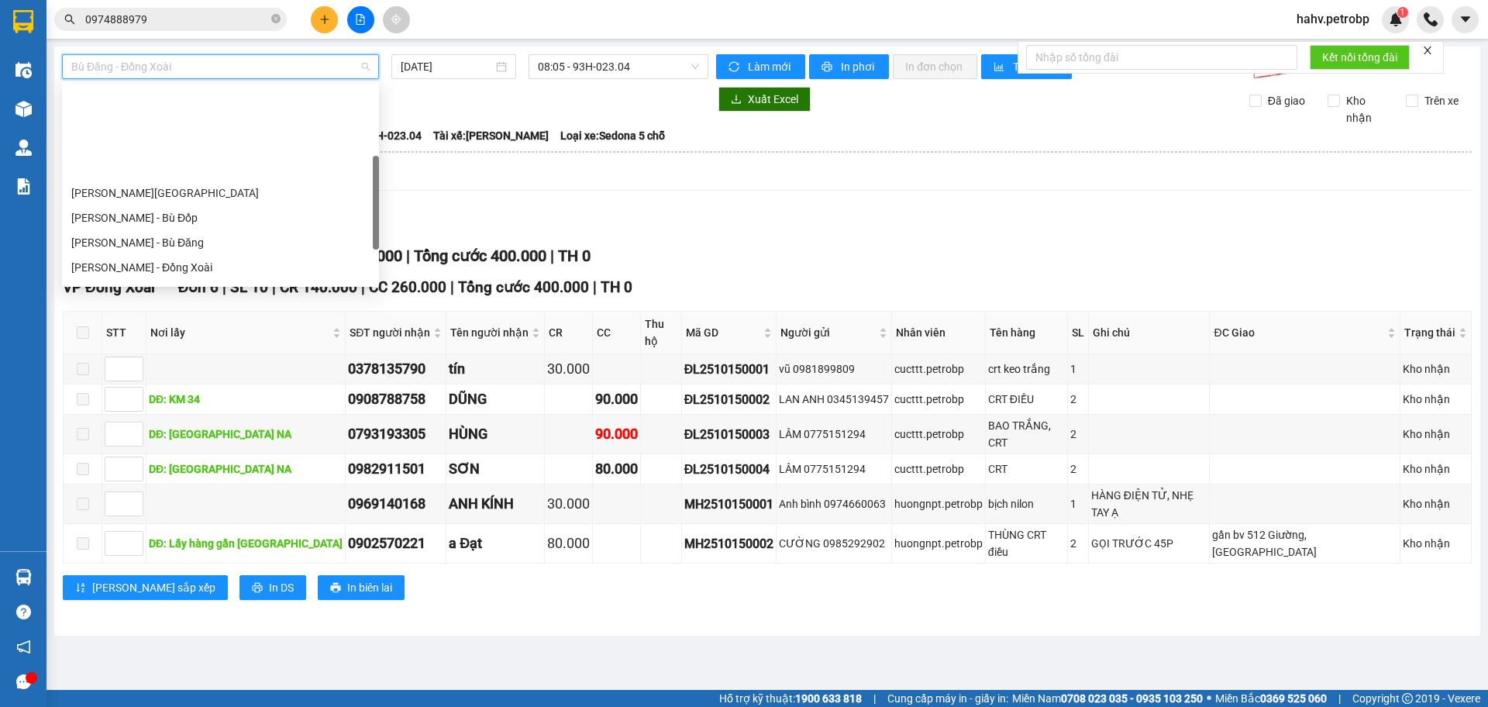
scroll to position [205, 0]
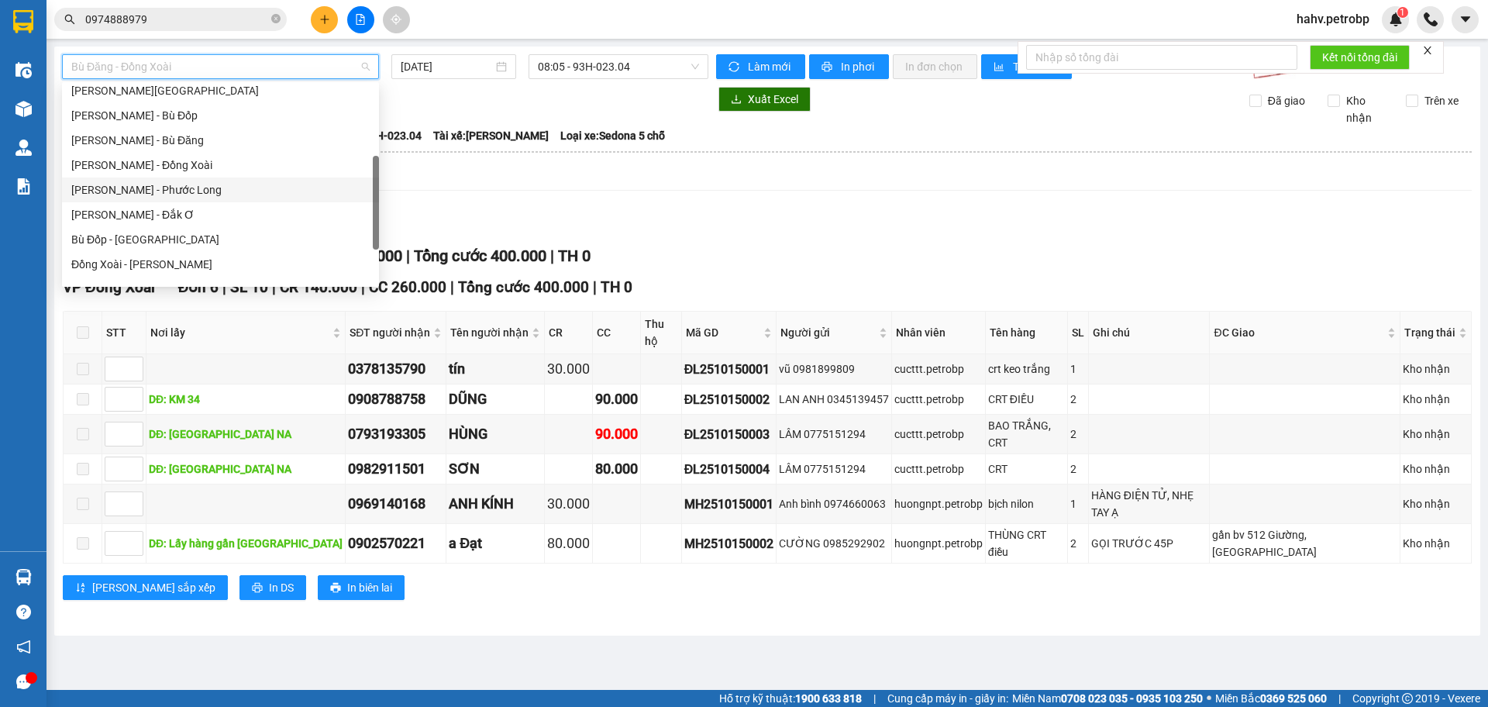
click at [219, 199] on div "[PERSON_NAME] - Phước Long" at bounding box center [220, 190] width 317 height 25
type input "[DATE]"
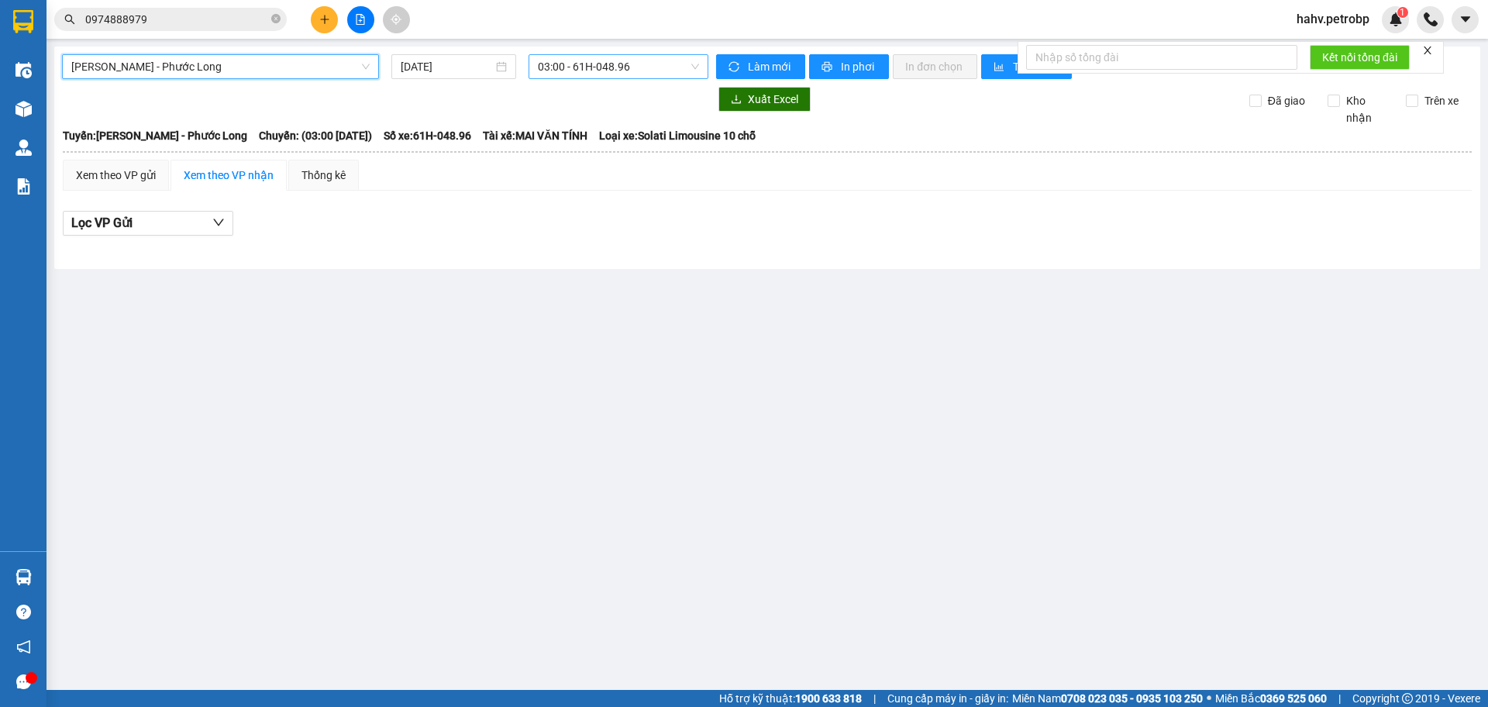
click at [666, 71] on span "03:00 - 61H-048.96" at bounding box center [618, 66] width 161 height 23
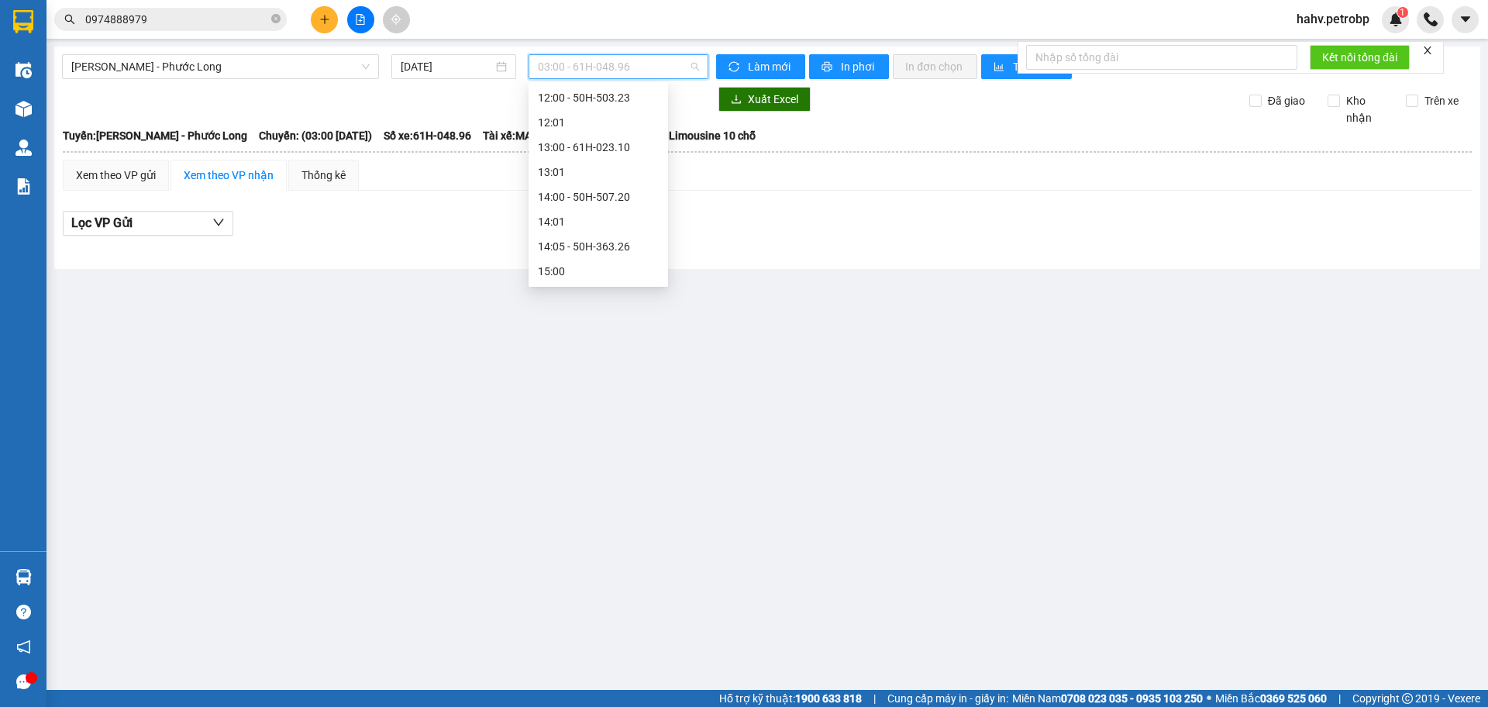
scroll to position [508, 0]
click at [612, 251] on div "14:05 - 50H-363.26" at bounding box center [598, 259] width 121 height 17
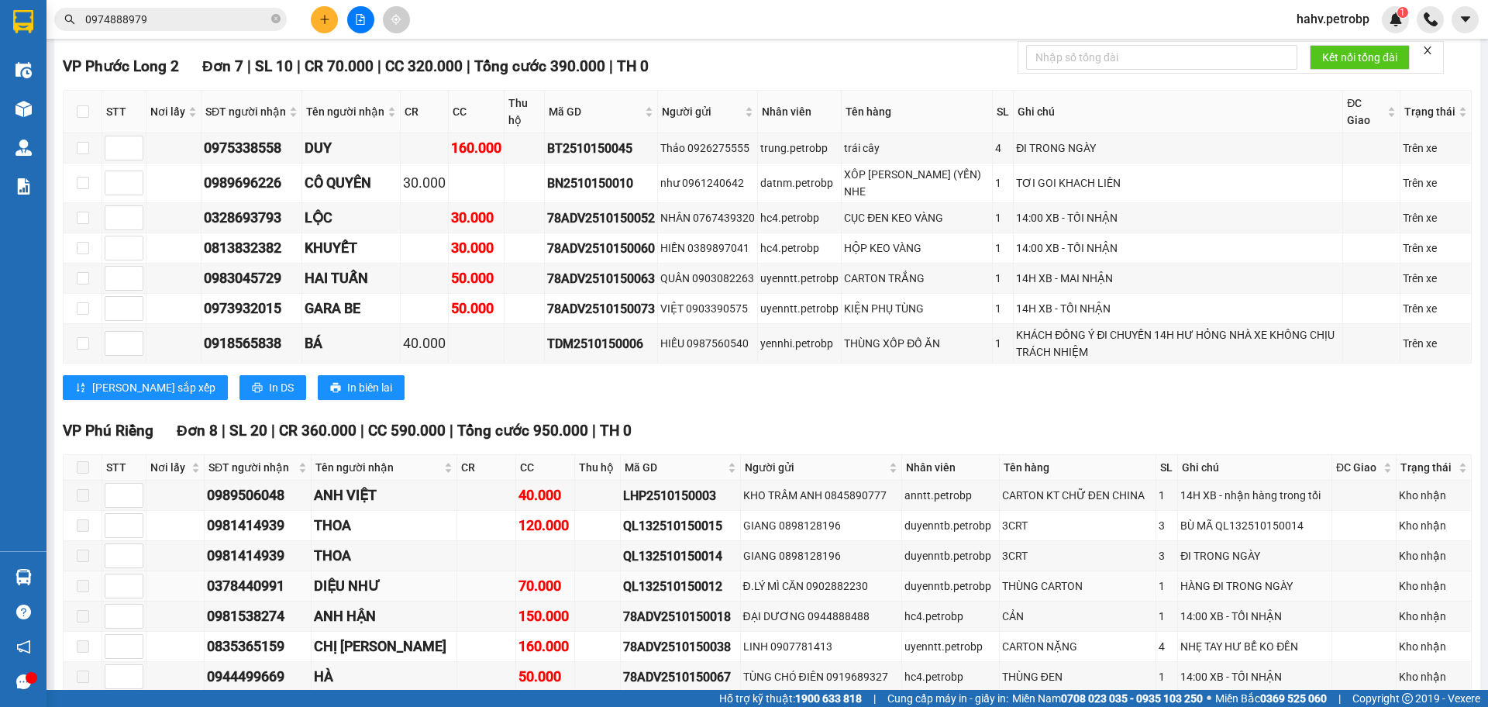
scroll to position [3281, 0]
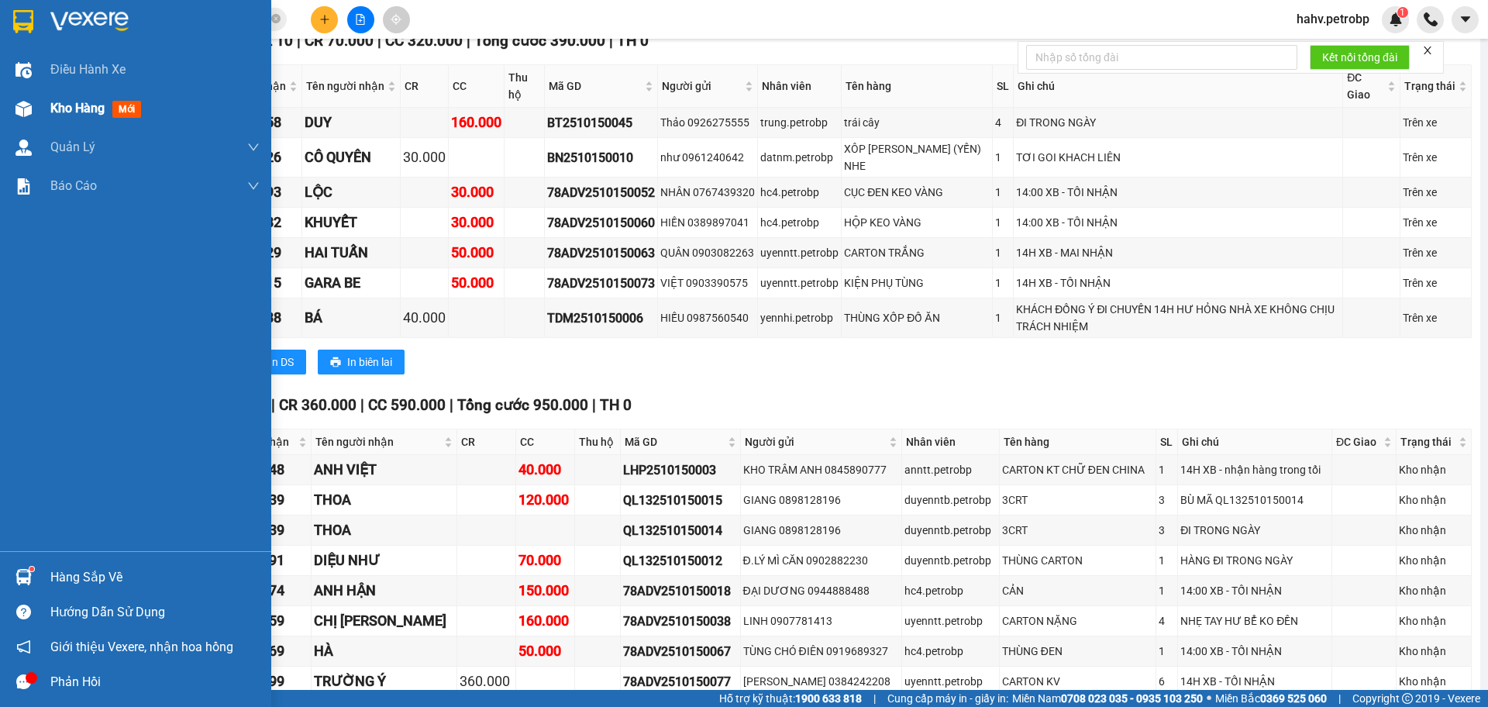
click at [71, 98] on div "Kho hàng mới" at bounding box center [98, 107] width 97 height 19
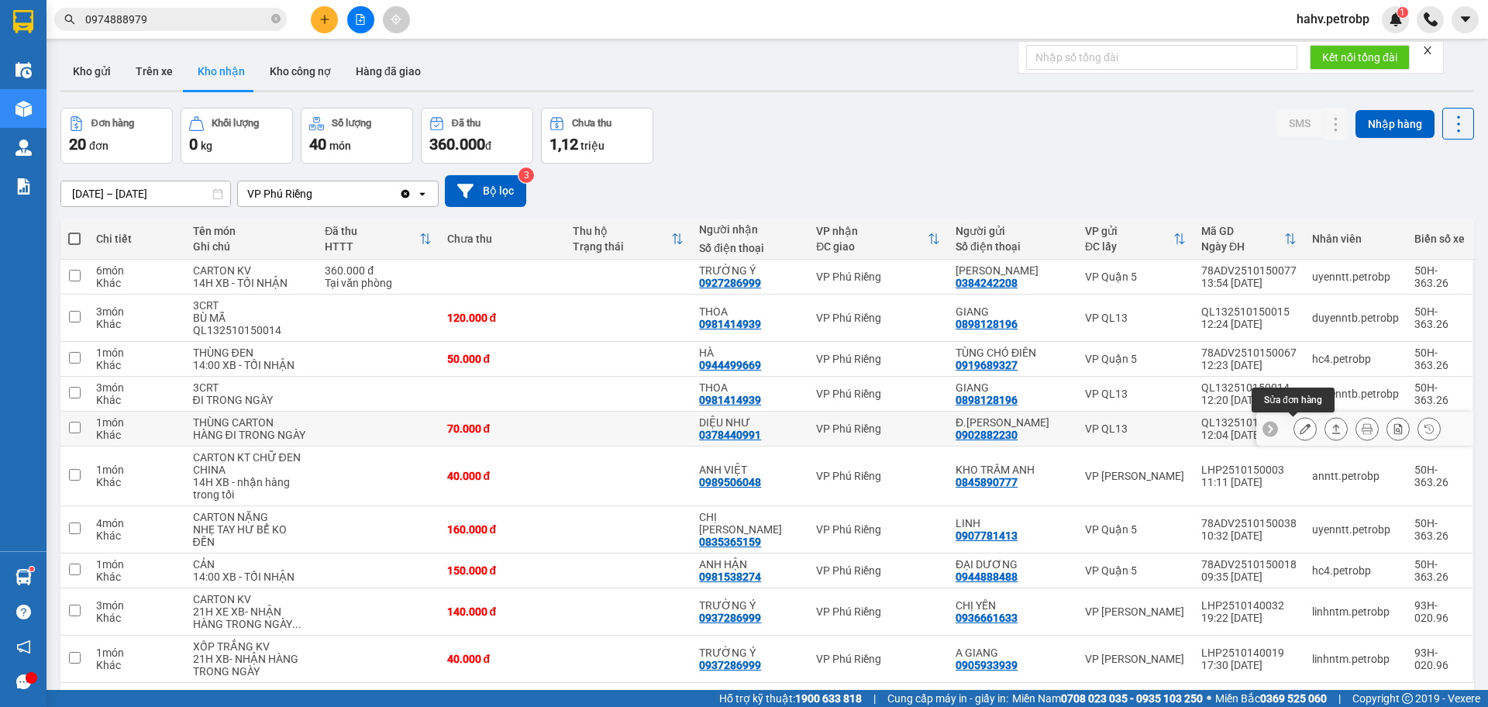
click at [1300, 426] on icon at bounding box center [1305, 428] width 11 height 11
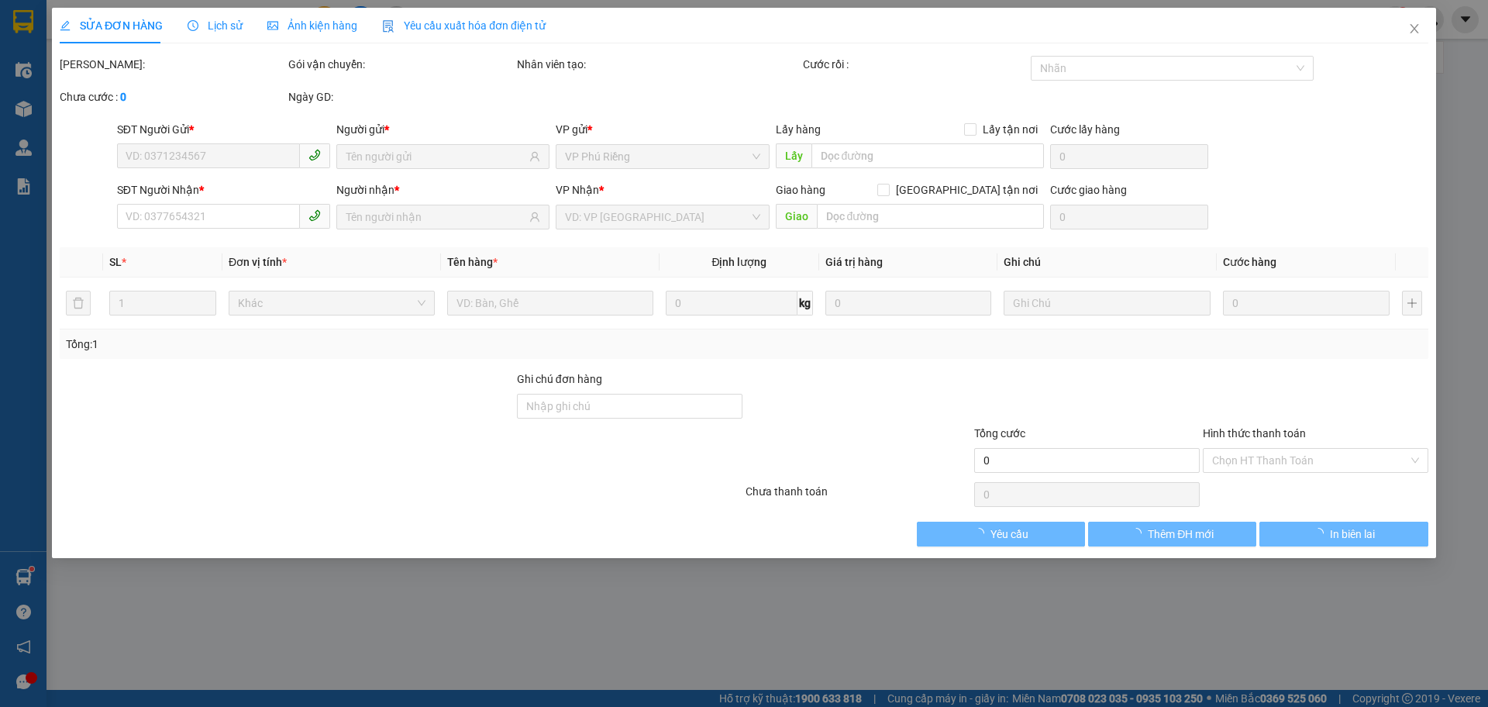
type input "0902882230"
type input "Đ.[PERSON_NAME]"
type input "0378440991"
type input "DIỆU NHƯ"
type input "70.000"
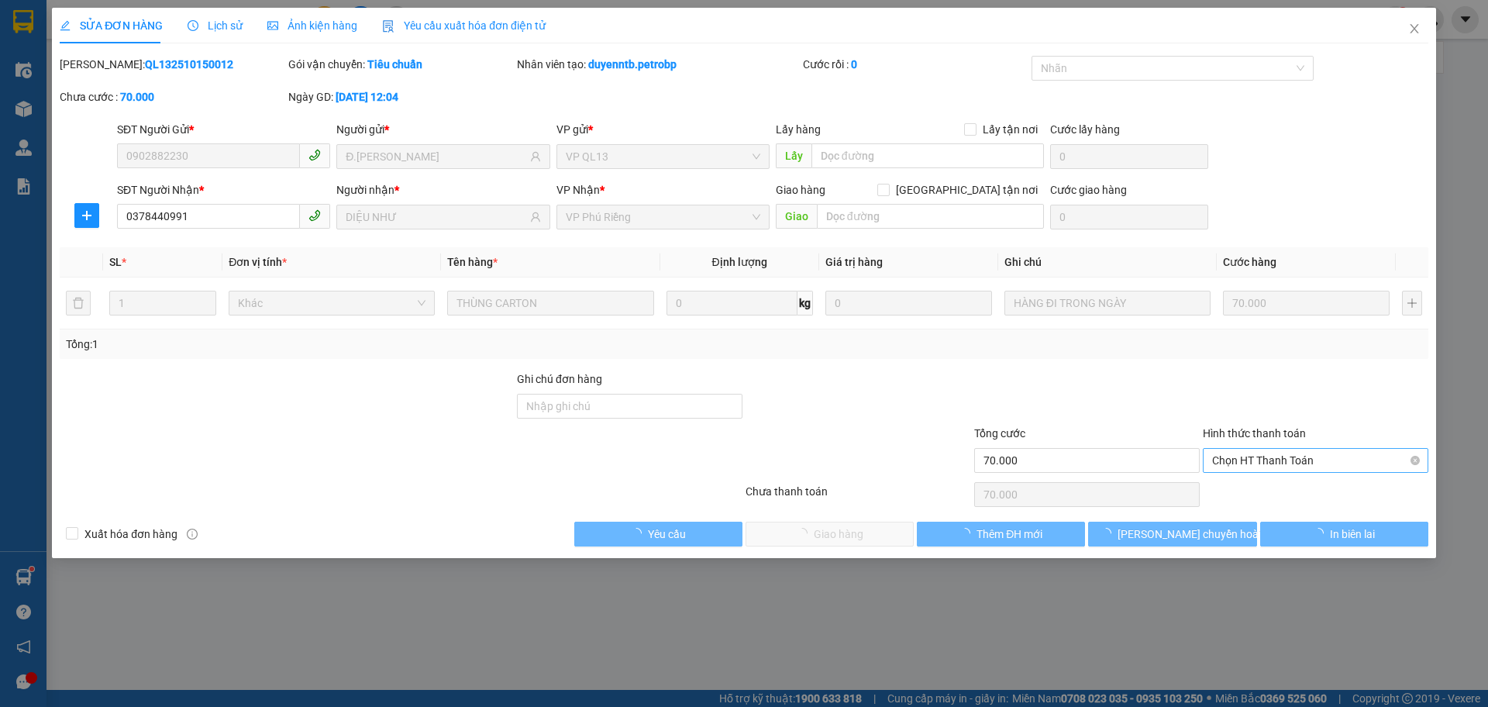
click at [1238, 465] on span "Chọn HT Thanh Toán" at bounding box center [1315, 460] width 207 height 23
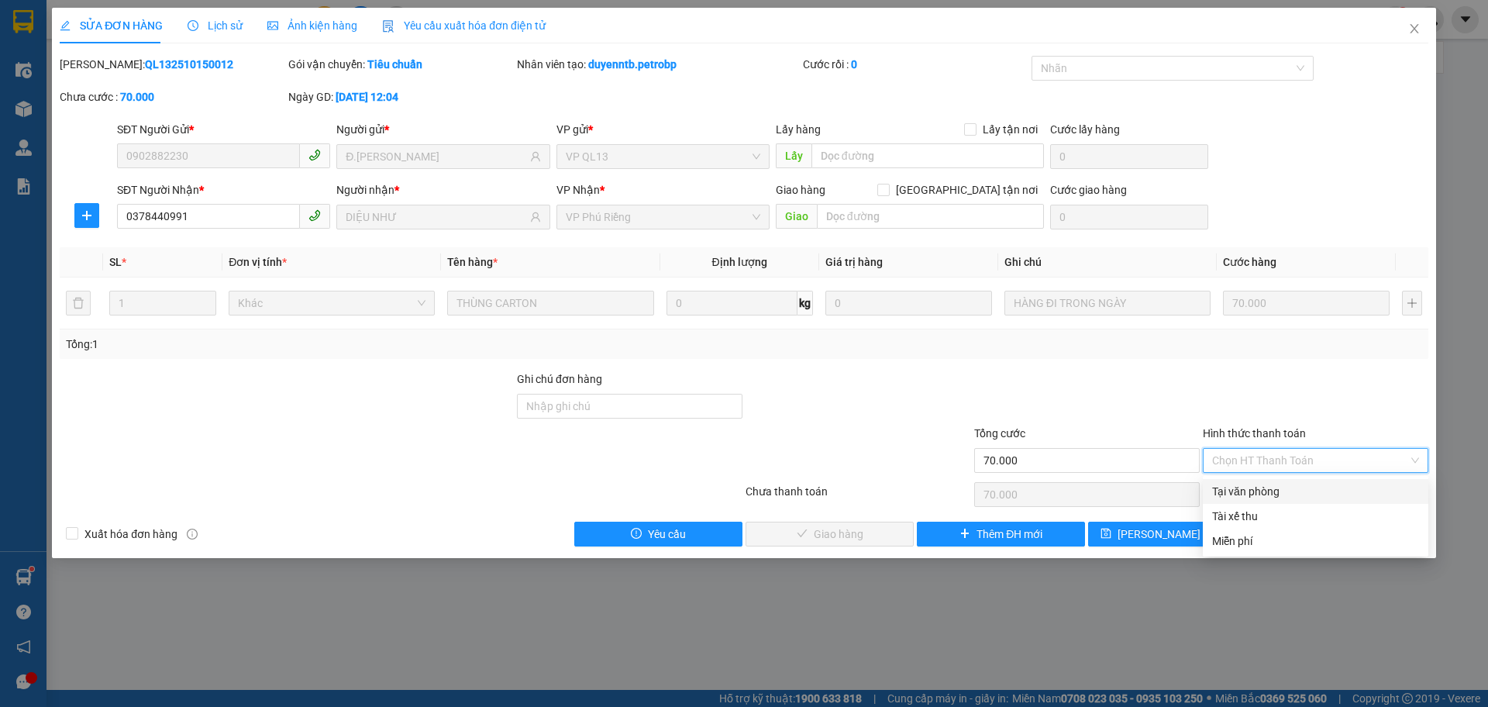
click at [1243, 482] on div "Tại văn phòng" at bounding box center [1316, 491] width 226 height 25
type input "0"
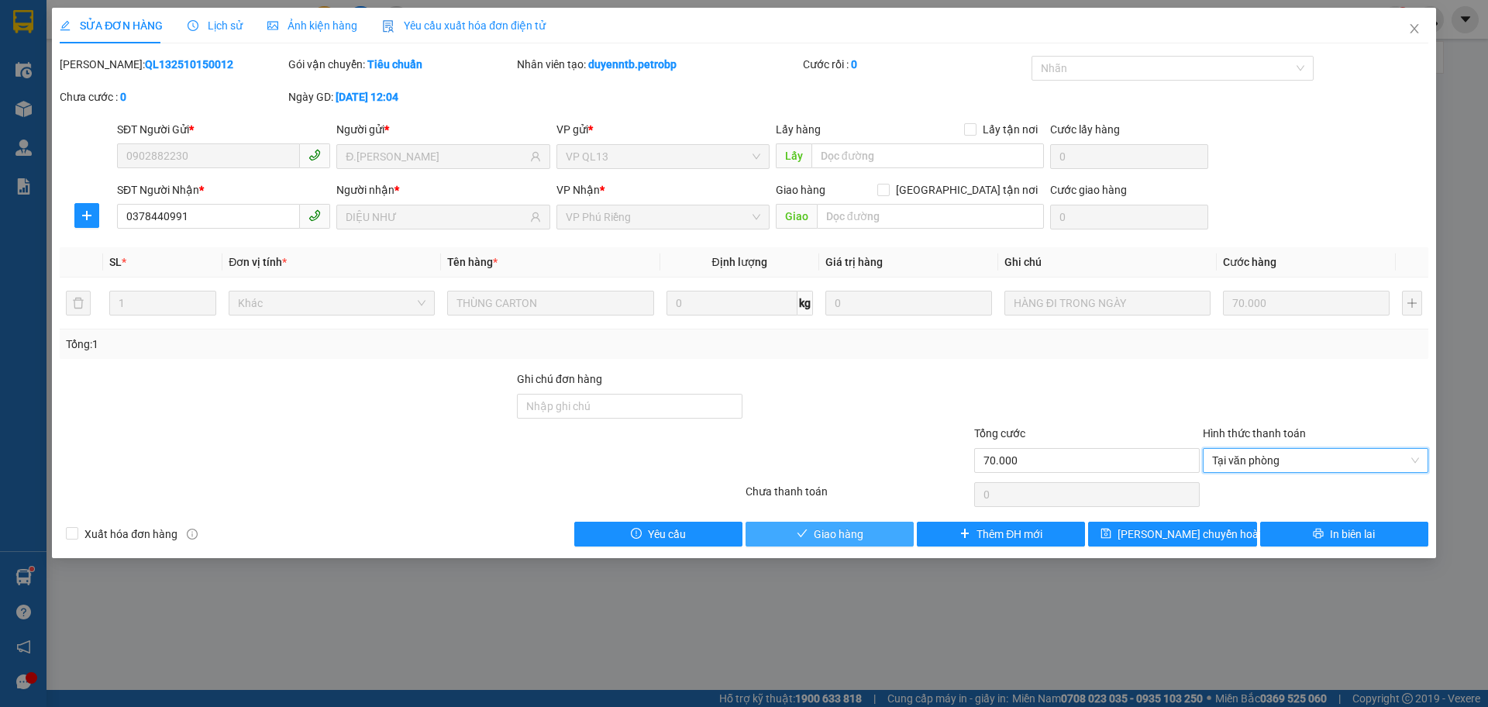
click at [776, 530] on button "Giao hàng" at bounding box center [830, 534] width 168 height 25
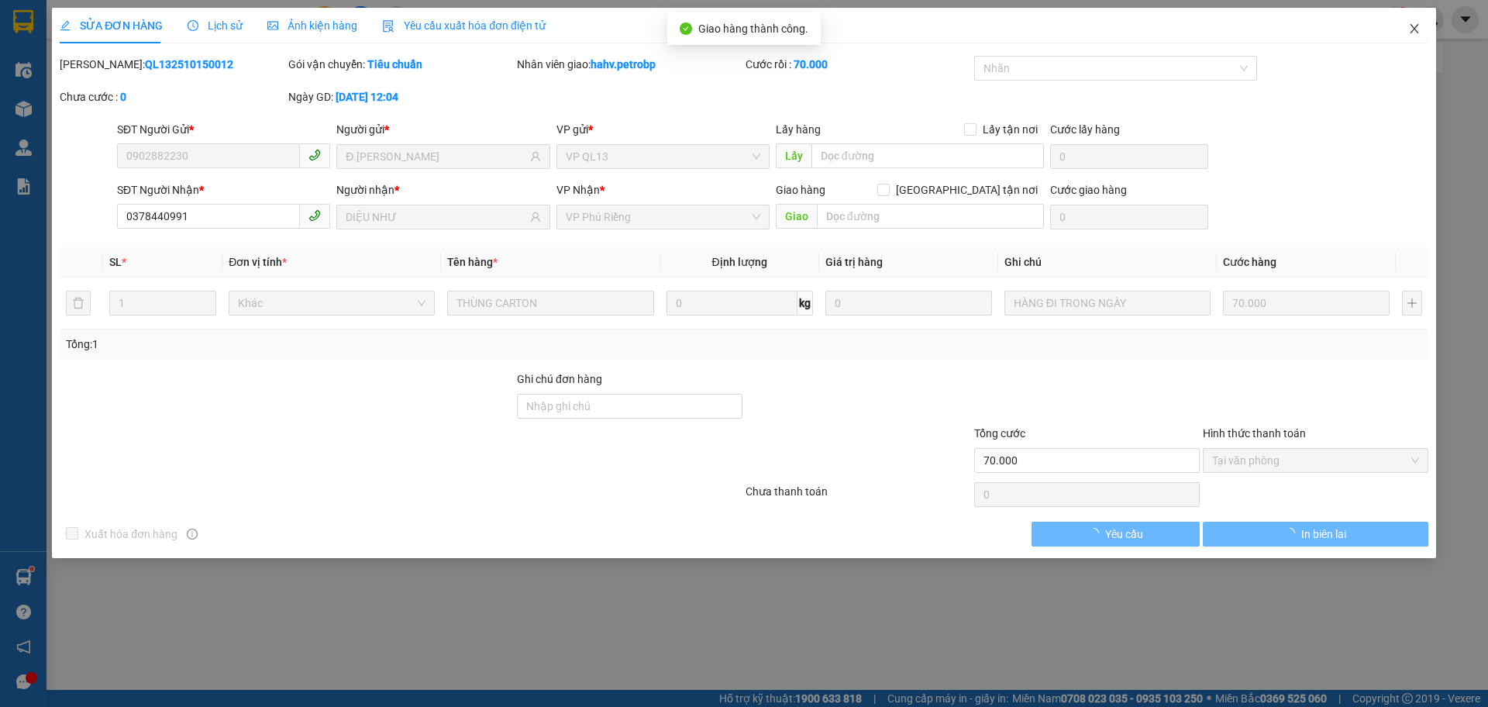
click at [1421, 27] on span "Close" at bounding box center [1414, 29] width 43 height 43
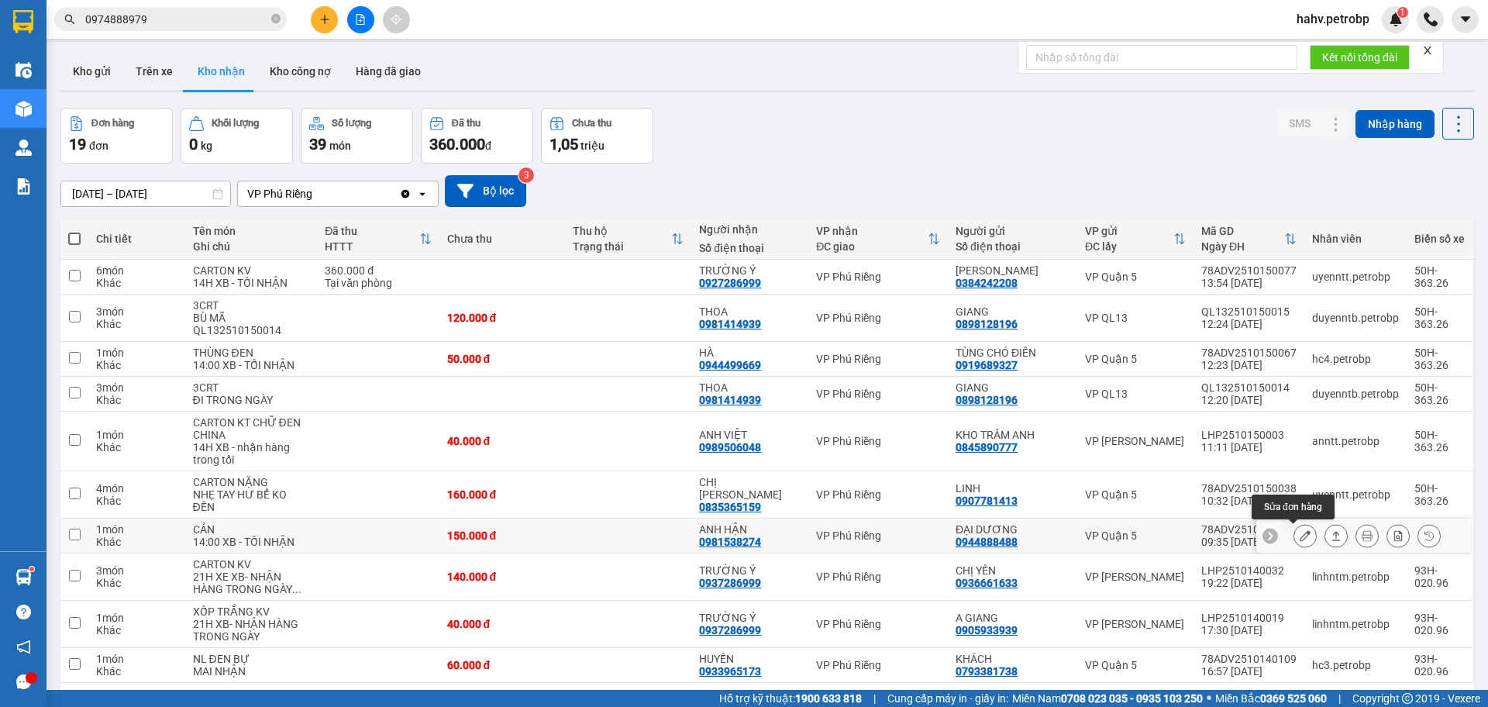
click at [1300, 535] on icon at bounding box center [1305, 535] width 11 height 11
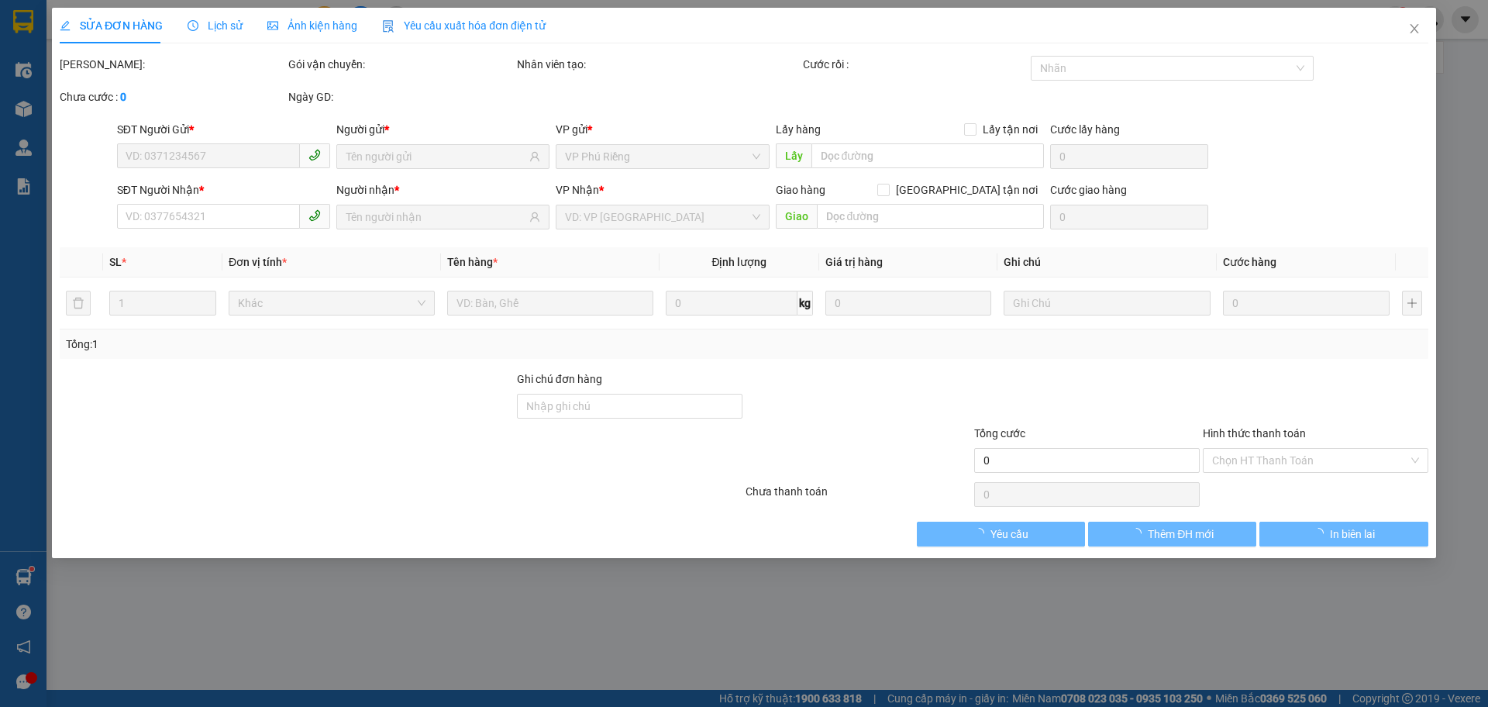
type input "0944888488"
type input "ĐẠI DƯƠNG"
type input "0981538274"
type input "ANH HẬN"
type input "150.000"
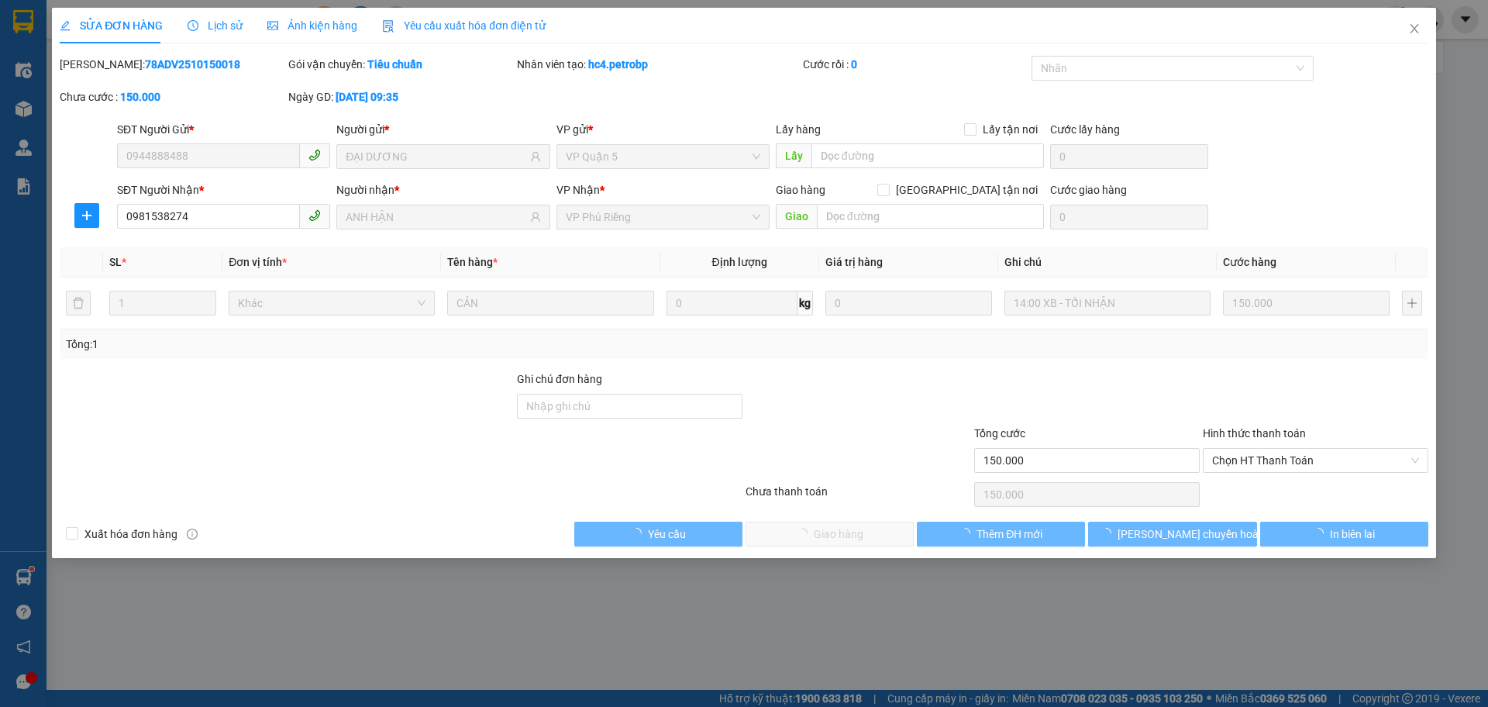
click at [1296, 462] on div "Total Paid Fee 0 Total UnPaid Fee 150.000 Cash Collection Total Fee Mã ĐH: 78AD…" at bounding box center [744, 301] width 1369 height 491
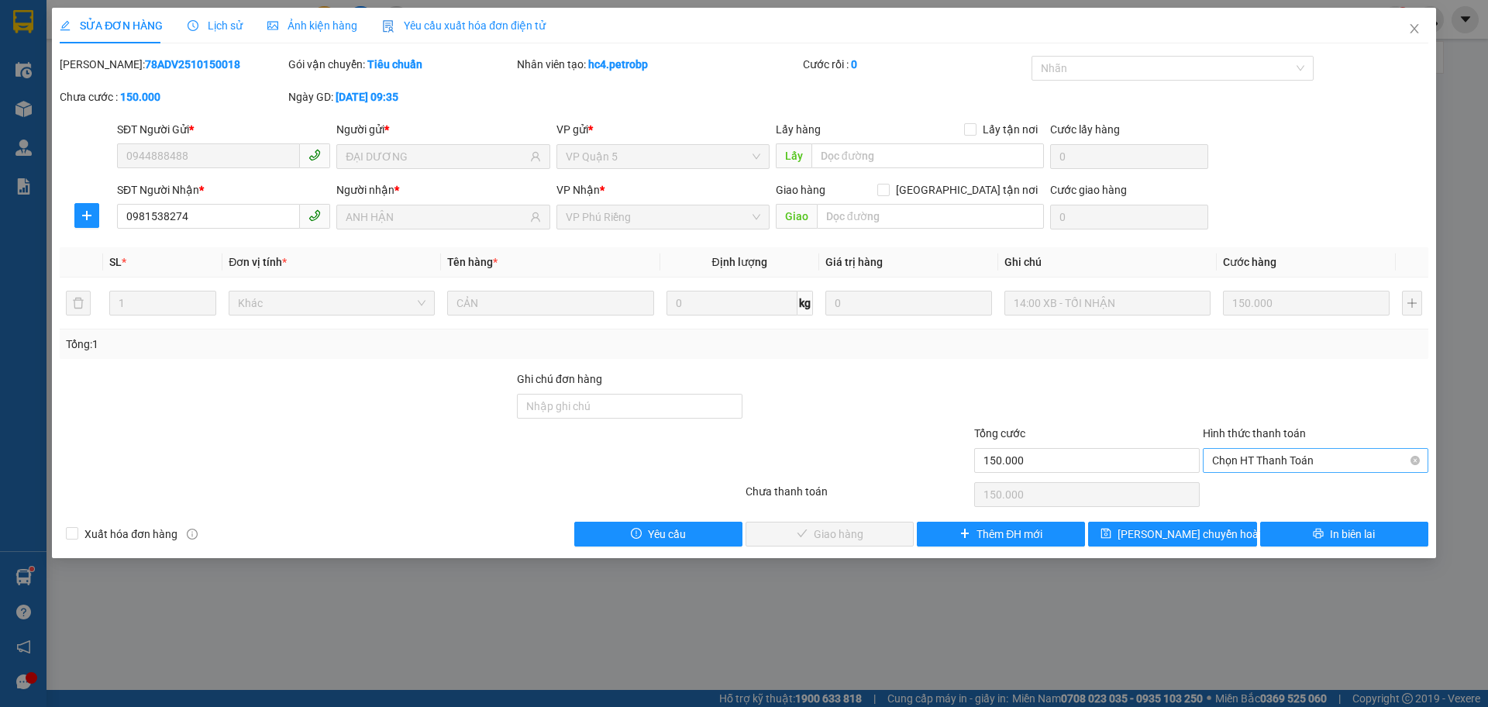
click at [1281, 467] on span "Chọn HT Thanh Toán" at bounding box center [1315, 460] width 207 height 23
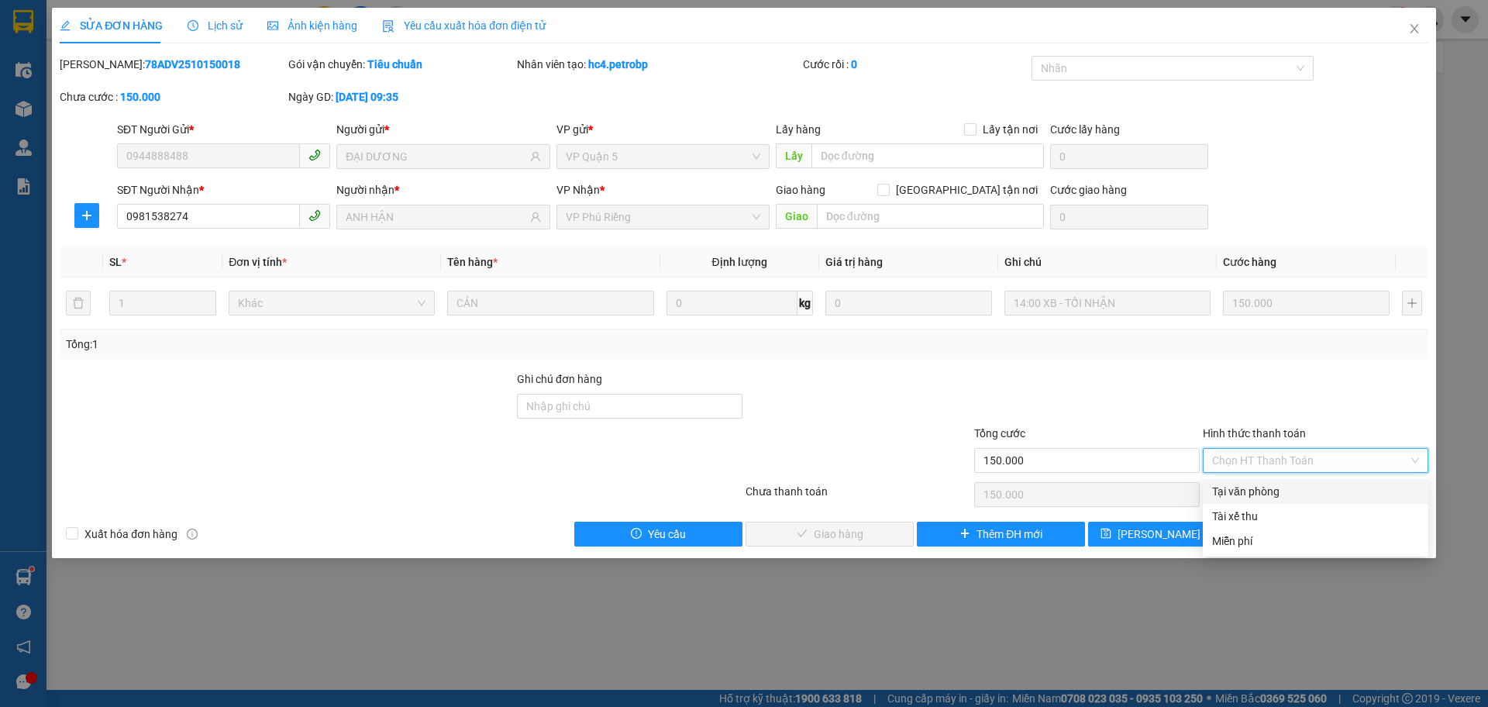
click at [1276, 491] on div "Tại văn phòng" at bounding box center [1315, 491] width 207 height 17
type input "0"
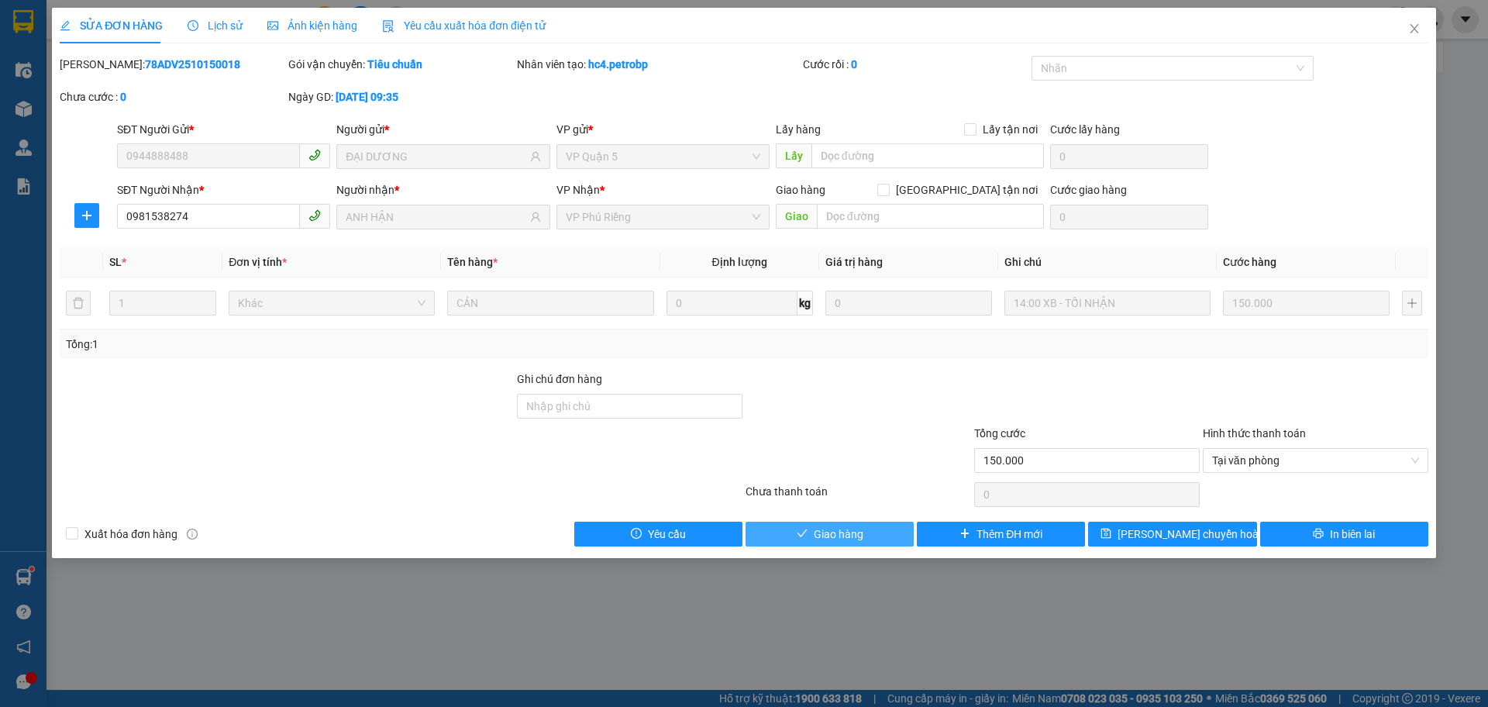
click at [798, 535] on icon "check" at bounding box center [802, 533] width 11 height 11
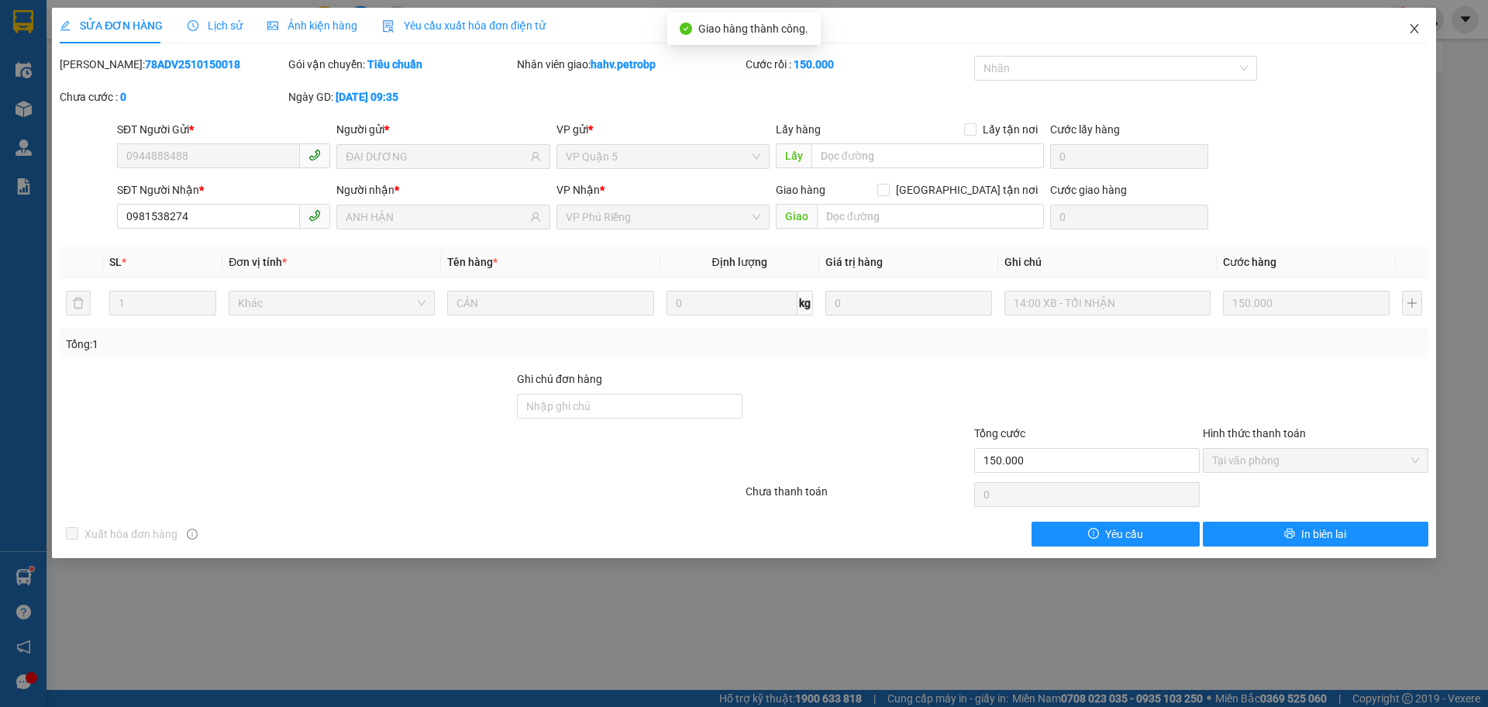
click at [1421, 27] on span "Close" at bounding box center [1414, 29] width 43 height 43
